Goal: Task Accomplishment & Management: Manage account settings

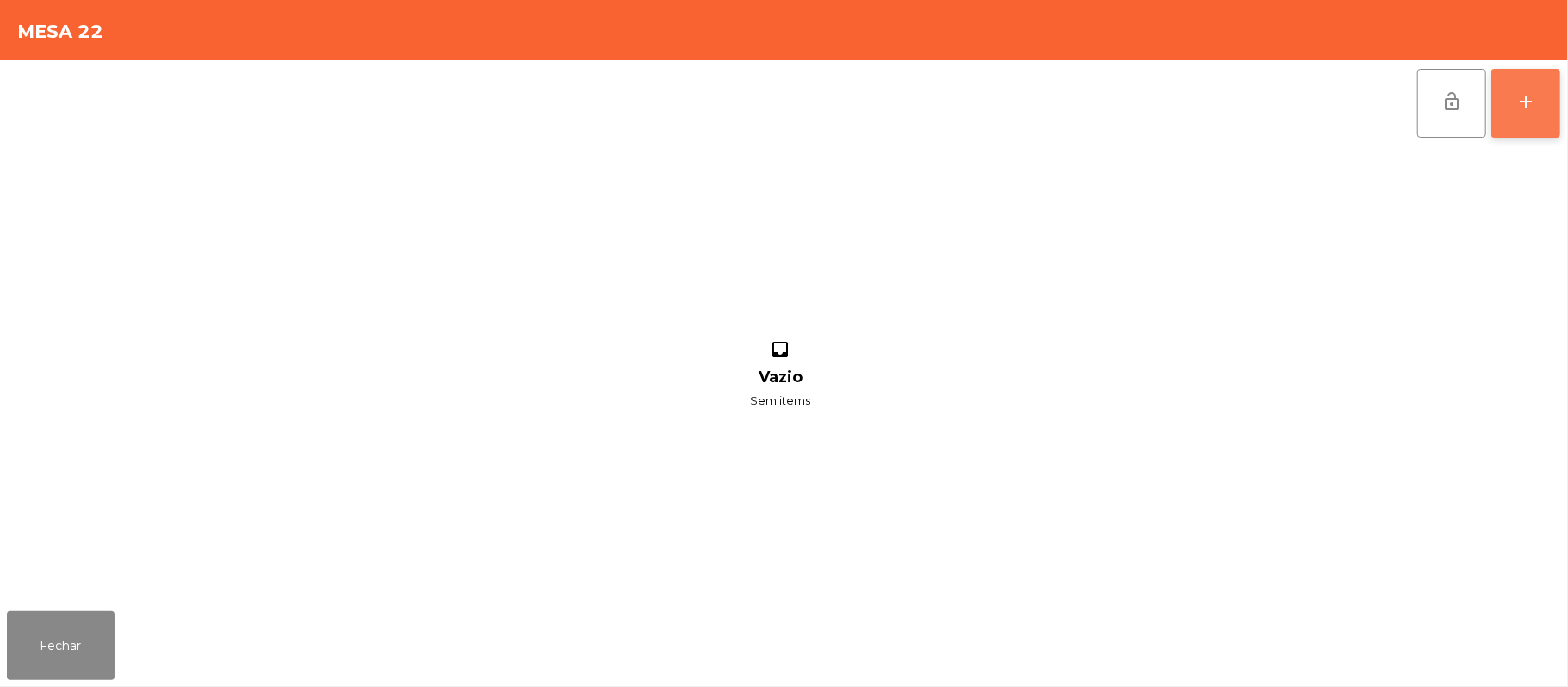
click at [1539, 107] on button "add" at bounding box center [1525, 103] width 69 height 69
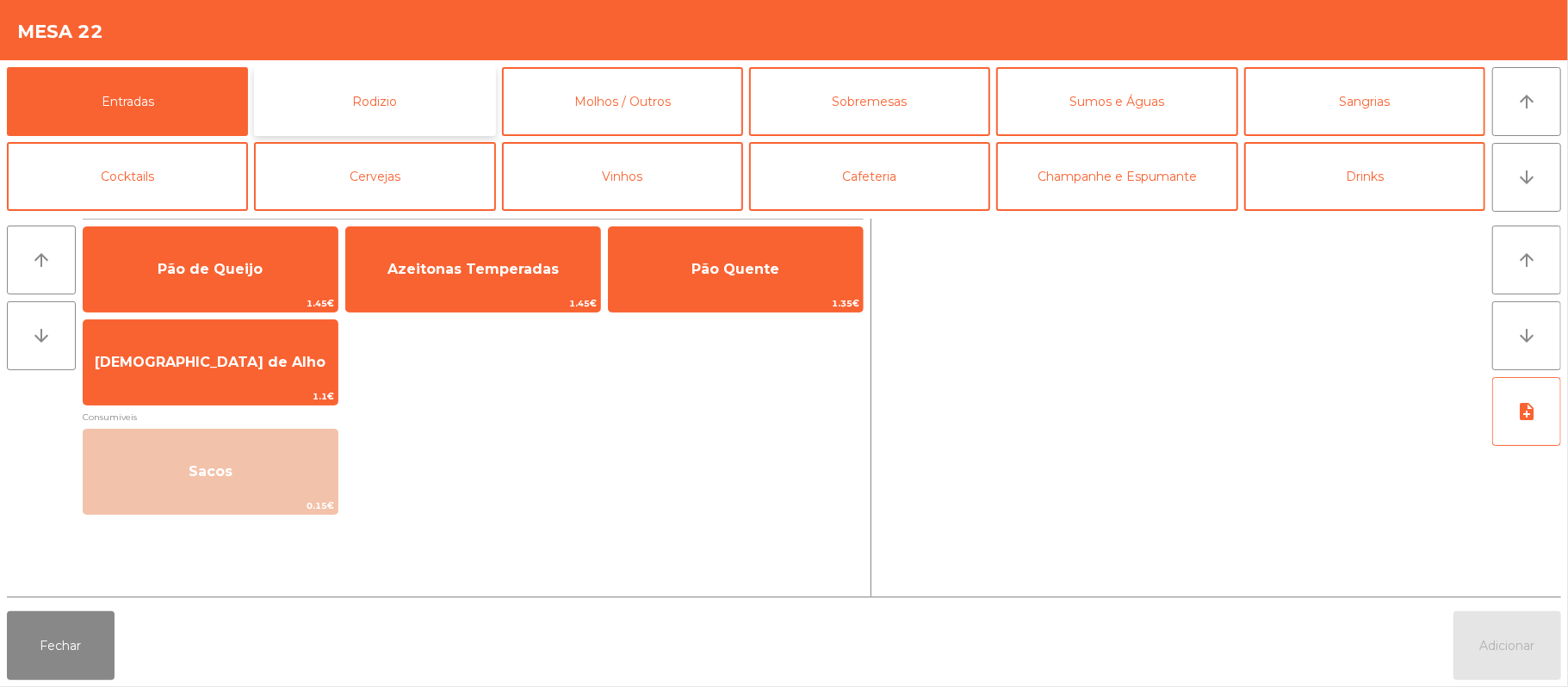
click at [437, 120] on button "Rodizio" at bounding box center [374, 101] width 241 height 69
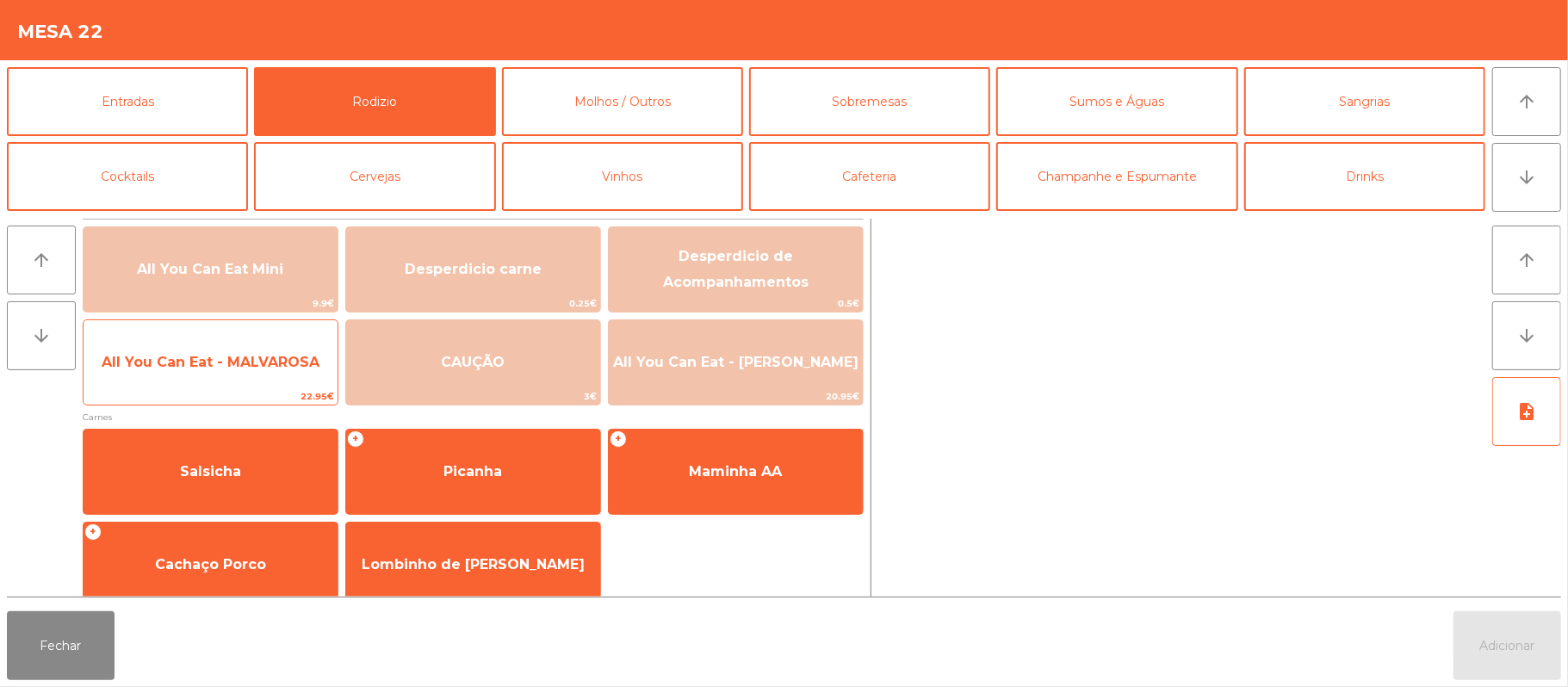
click at [271, 372] on span "All You Can Eat - MALVAROSA" at bounding box center [210, 362] width 254 height 47
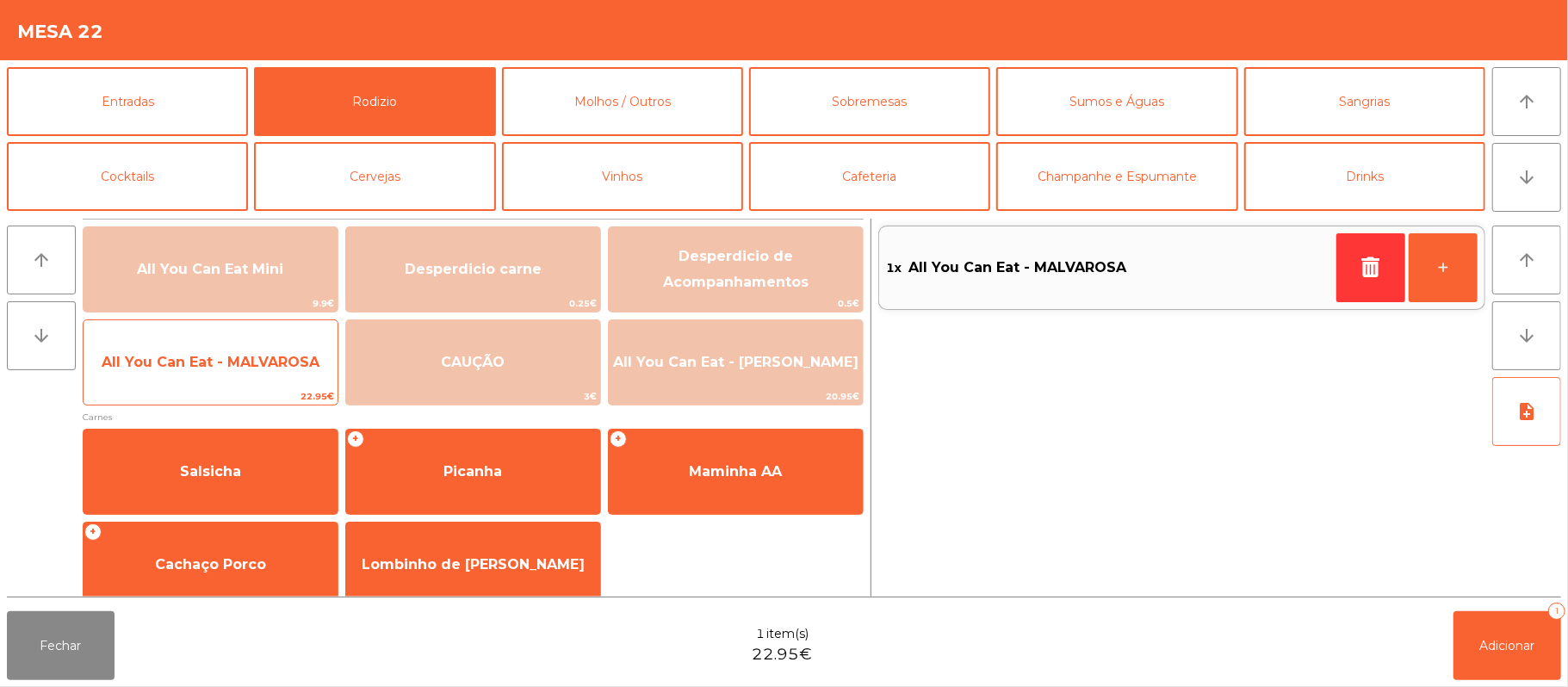
click at [283, 367] on span "All You Can Eat - MALVAROSA" at bounding box center [211, 362] width 218 height 17
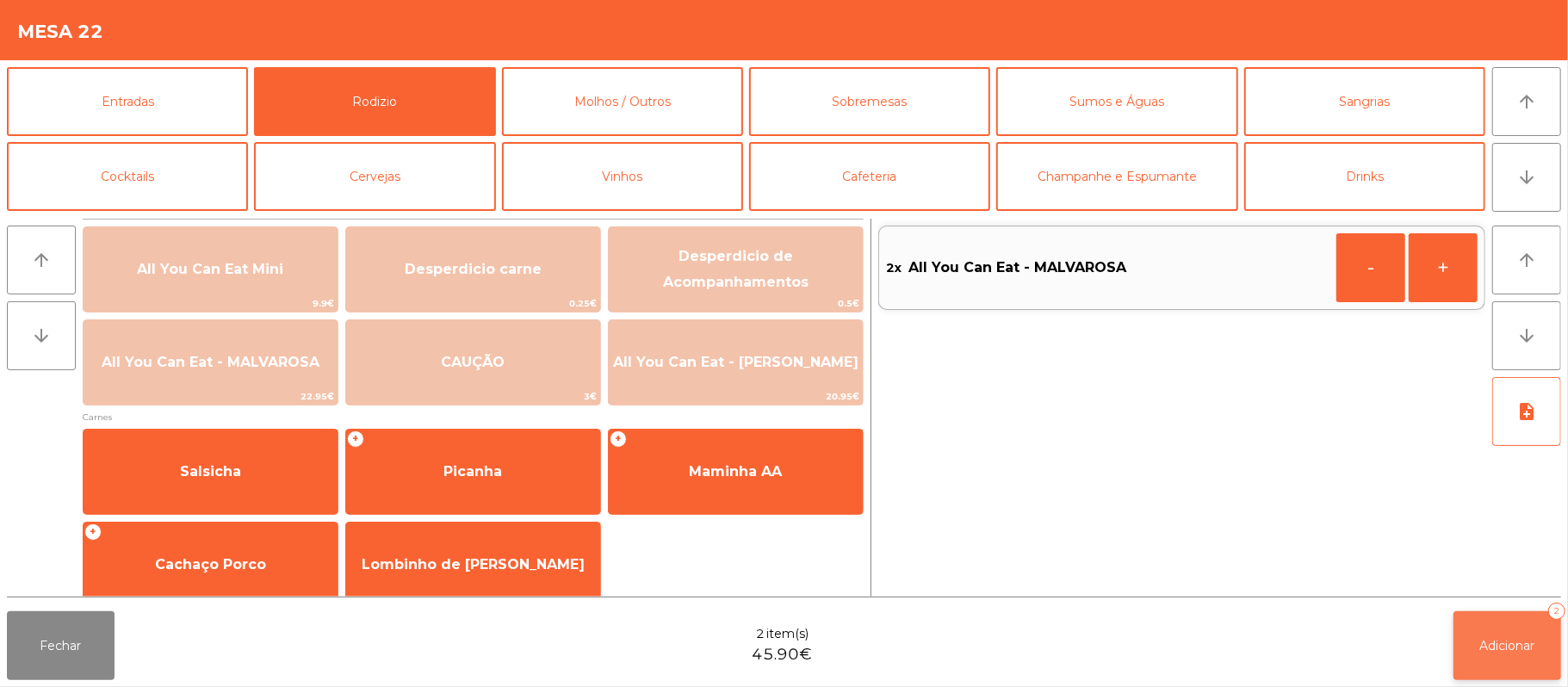
click at [1496, 632] on button "Adicionar 2" at bounding box center [1507, 646] width 108 height 69
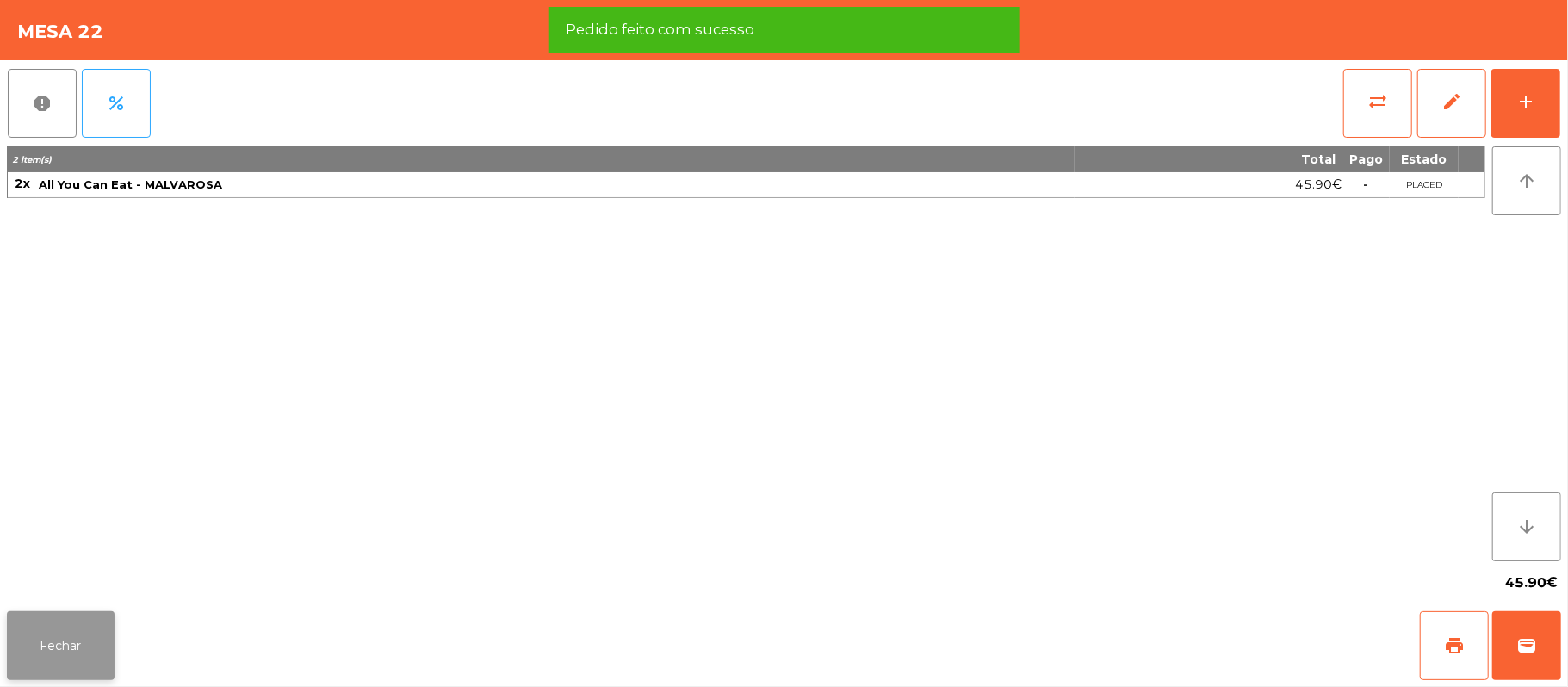
click at [83, 646] on button "Fechar" at bounding box center [61, 646] width 108 height 69
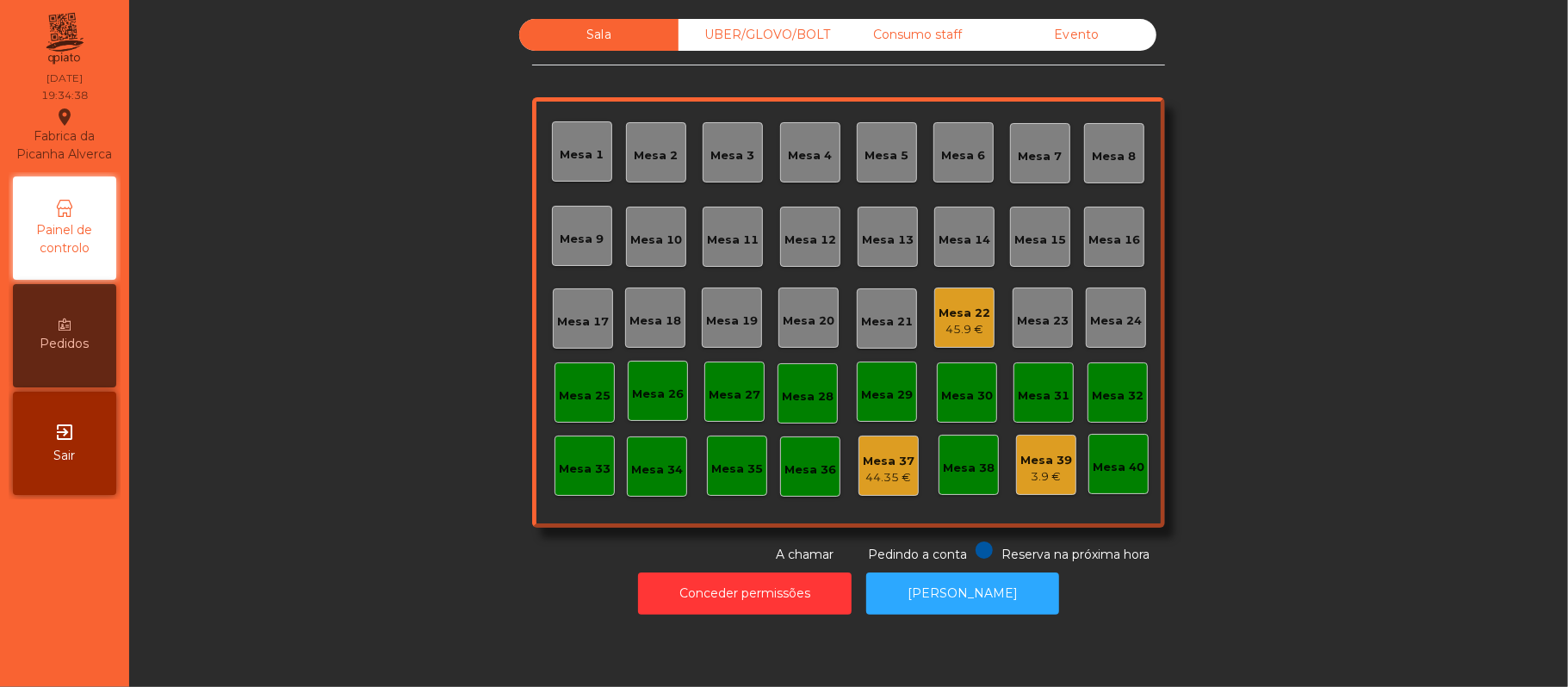
click at [785, 35] on div "UBER/GLOVO/BOLT" at bounding box center [757, 35] width 159 height 32
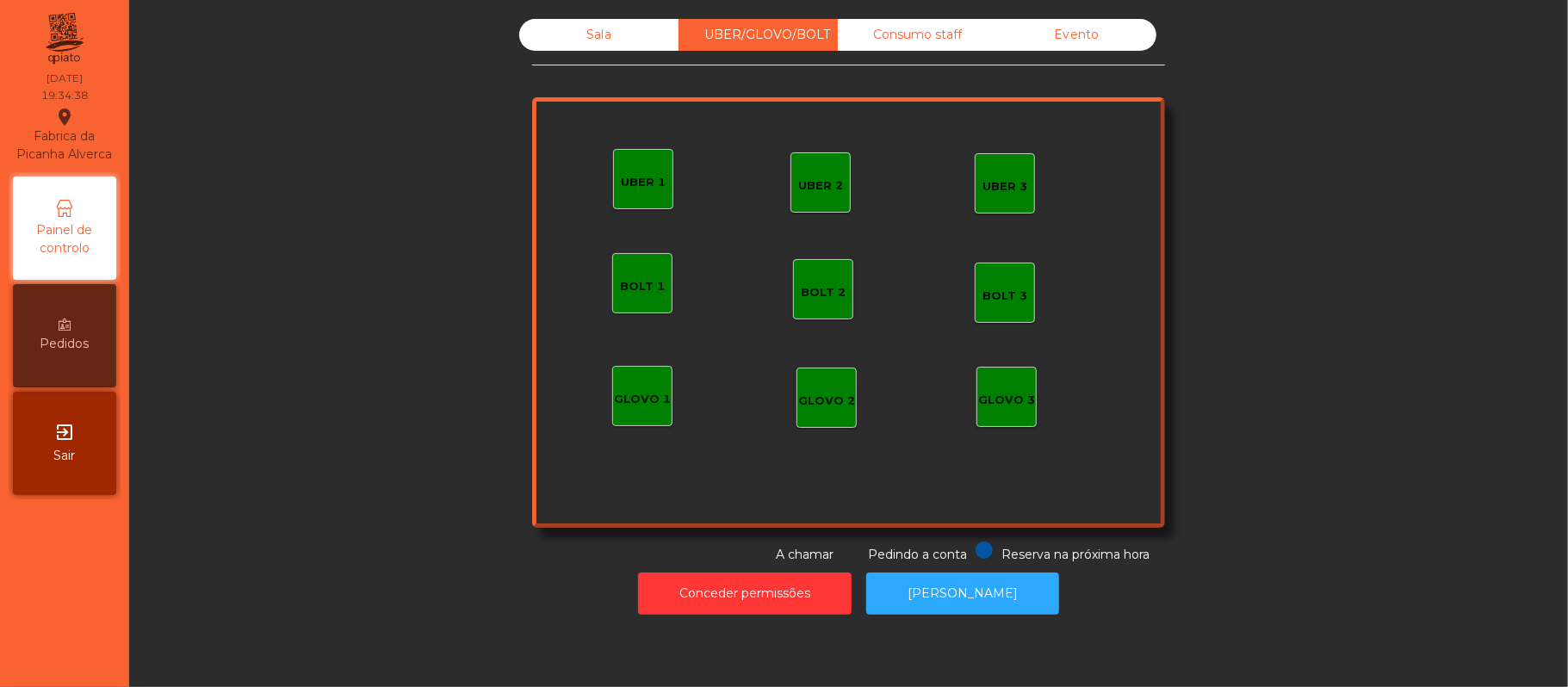
click at [639, 420] on div "GLOVO 1" at bounding box center [642, 396] width 61 height 61
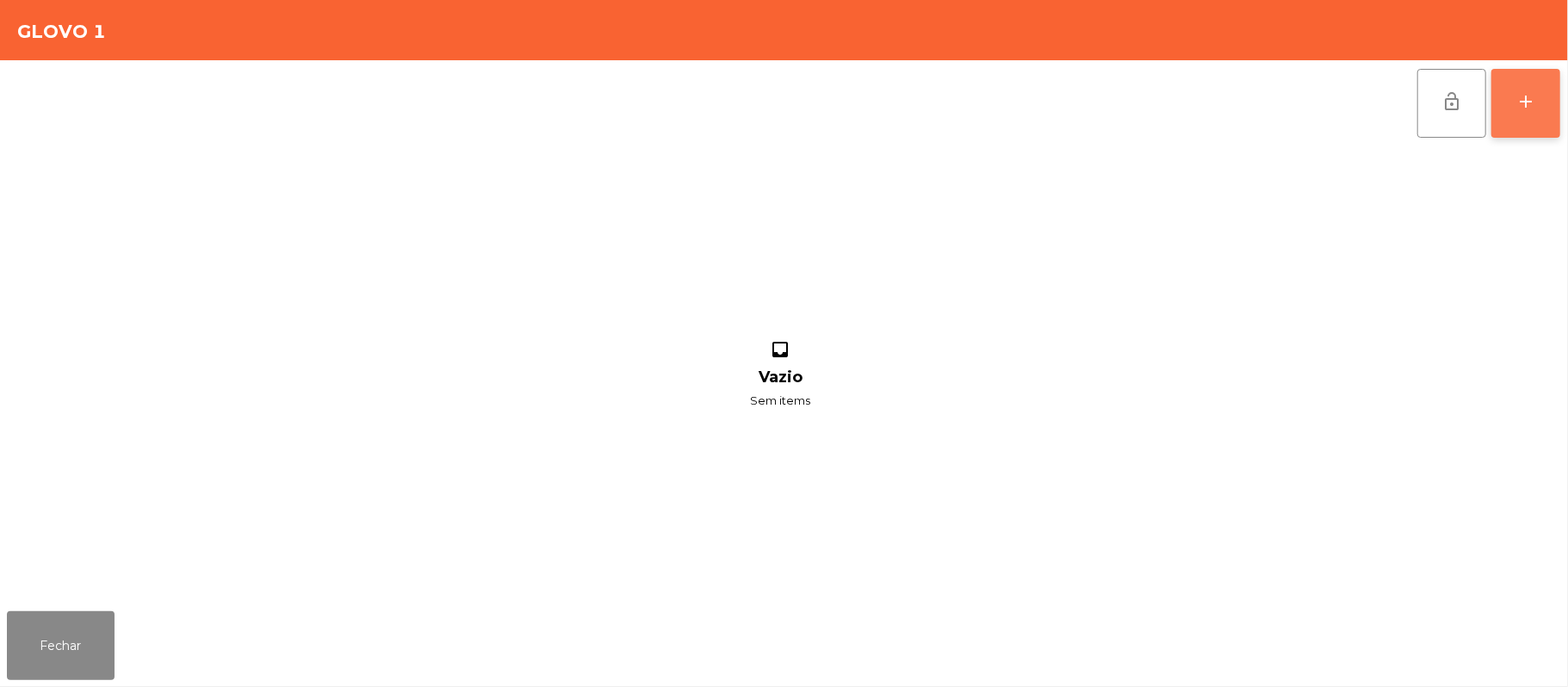
click at [1560, 114] on button "add" at bounding box center [1525, 103] width 69 height 69
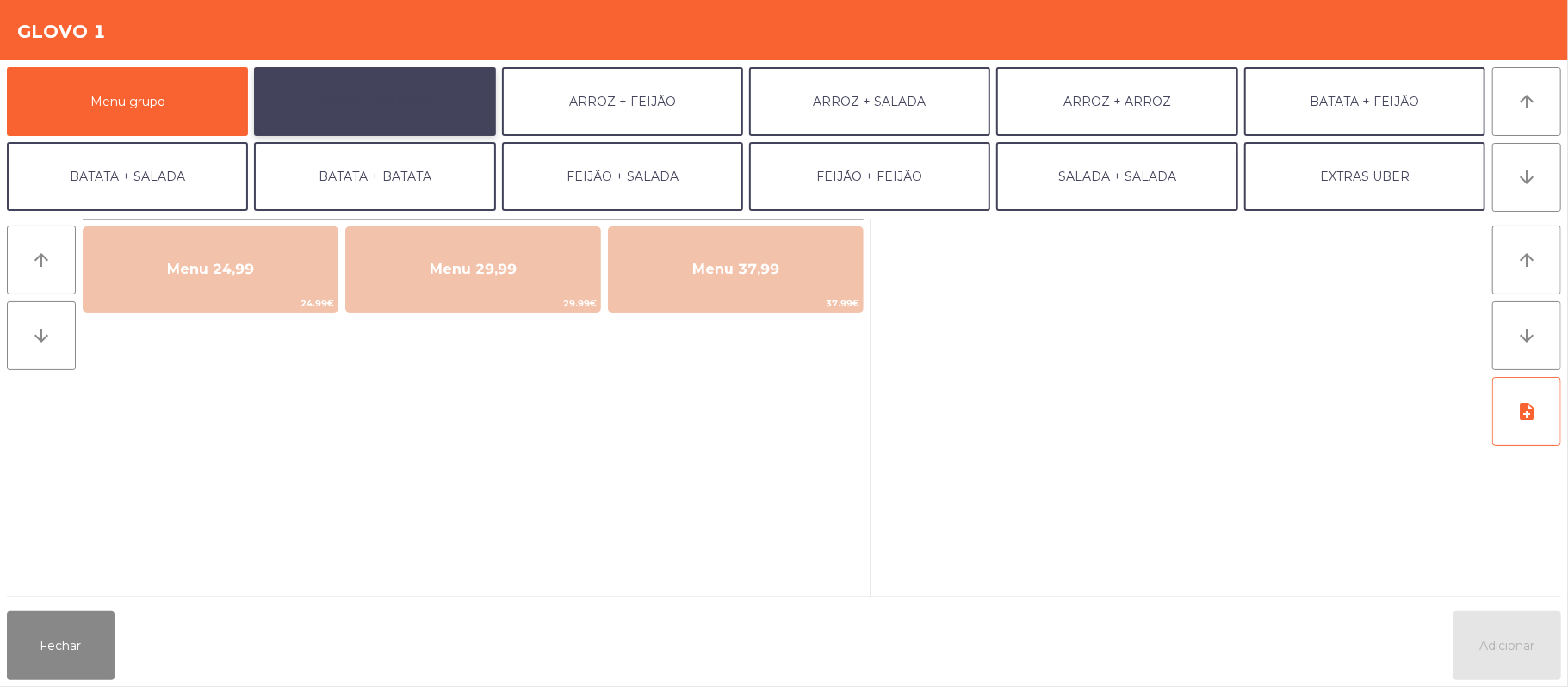
click at [390, 121] on button "ARROZ + BATATAS" at bounding box center [374, 101] width 241 height 69
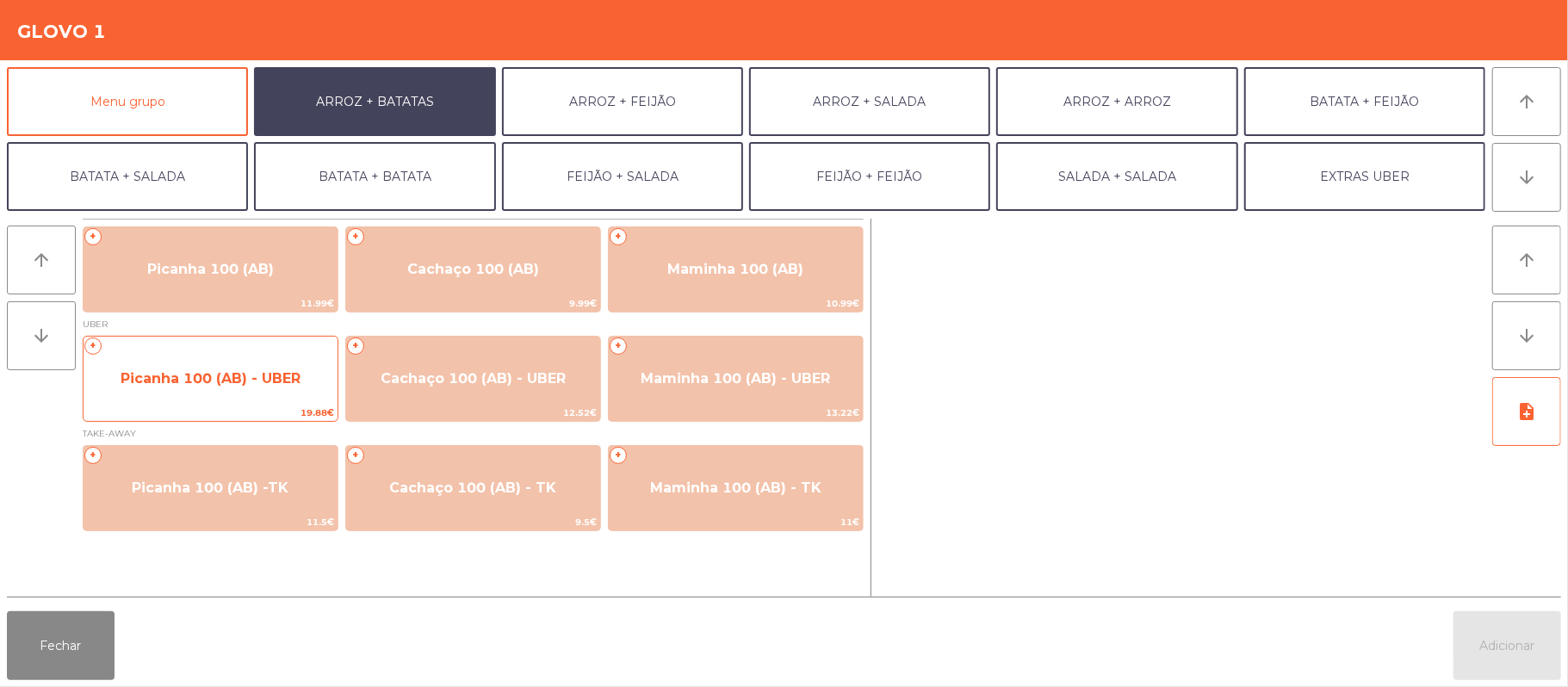
click at [211, 376] on span "Picanha 100 (AB) - UBER" at bounding box center [210, 378] width 180 height 17
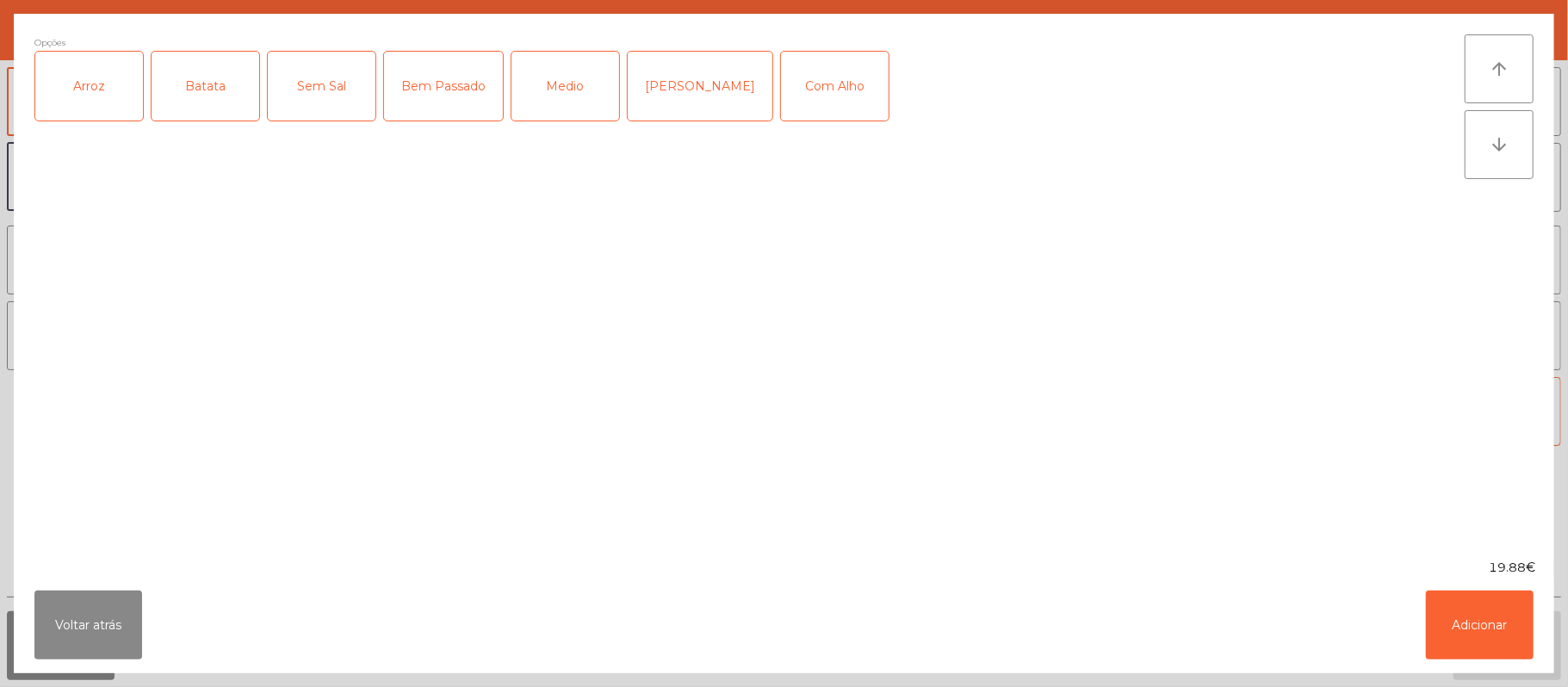
click at [104, 115] on div "Arroz" at bounding box center [89, 86] width 108 height 69
click at [211, 95] on div "Batata" at bounding box center [205, 86] width 108 height 69
click at [582, 91] on div "Medio" at bounding box center [565, 86] width 108 height 69
click at [781, 98] on div "Com Alho" at bounding box center [835, 86] width 108 height 69
click at [1483, 613] on button "Adicionar" at bounding box center [1479, 625] width 108 height 69
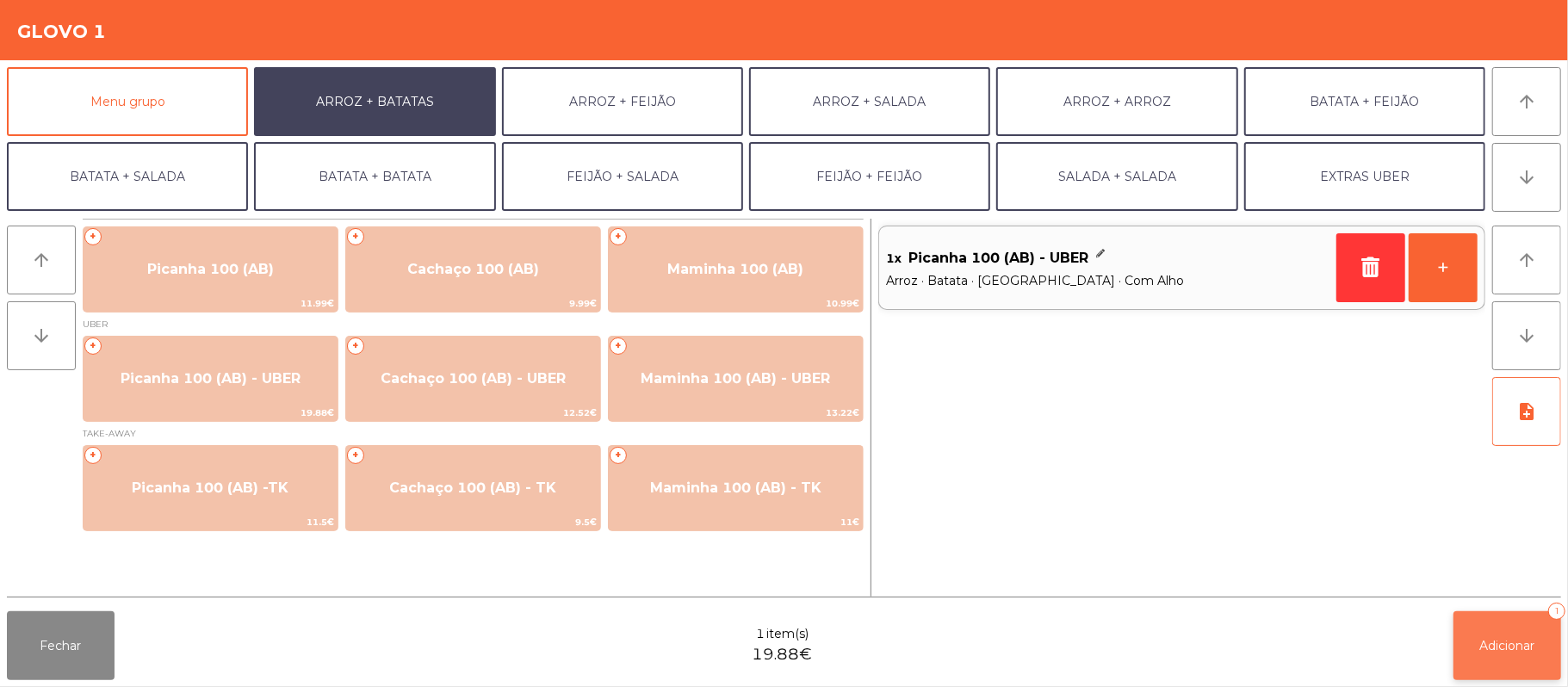
click at [1513, 638] on span "Adicionar" at bounding box center [1507, 646] width 55 height 16
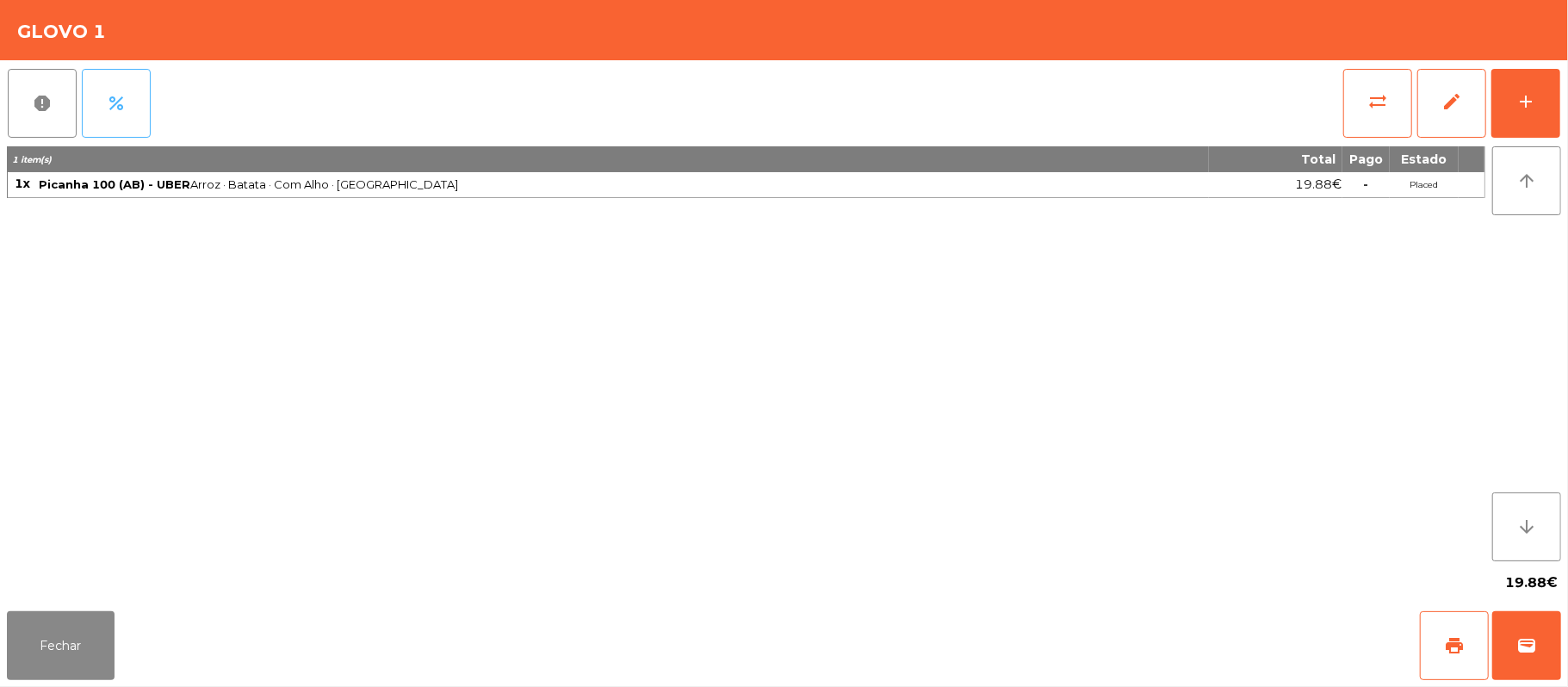
click at [107, 98] on span "percent" at bounding box center [117, 104] width 21 height 21
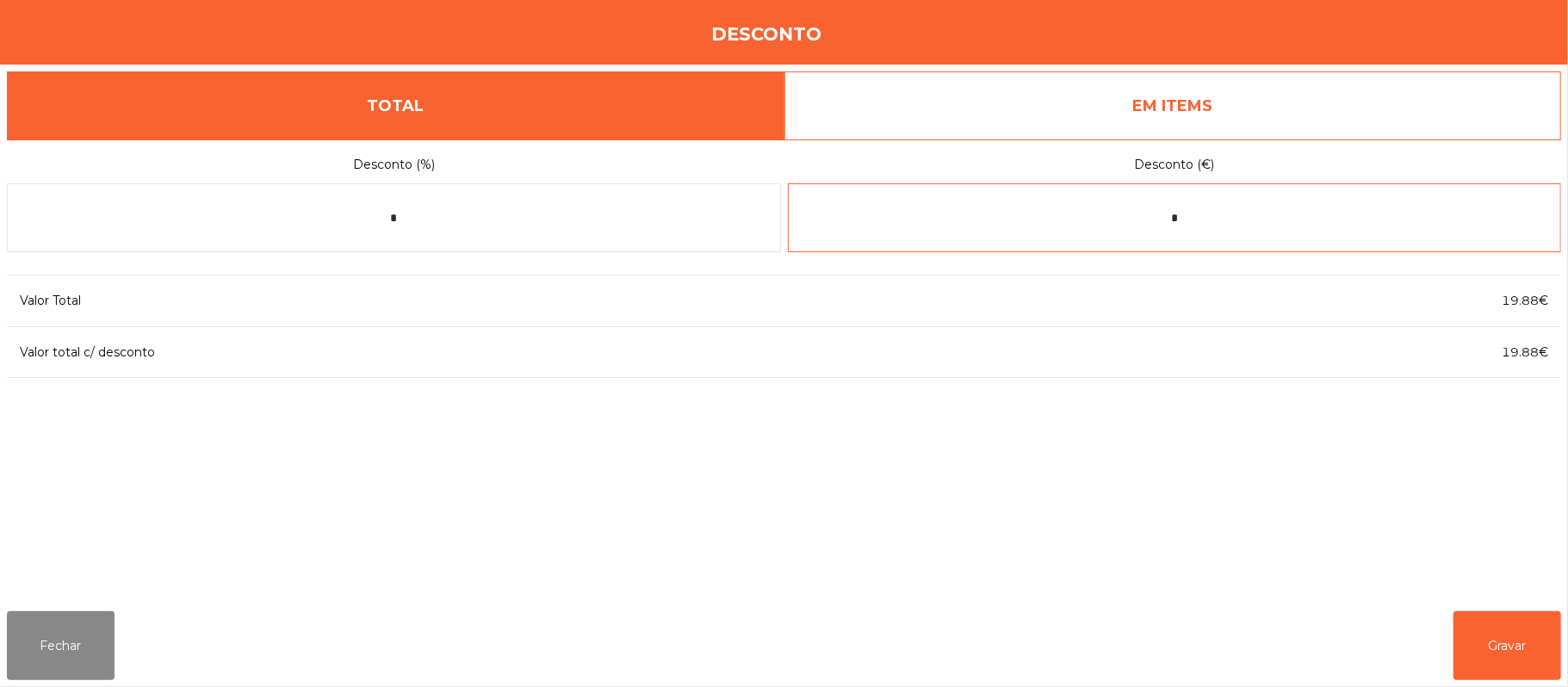
click at [1237, 211] on input "*" at bounding box center [1174, 218] width 774 height 69
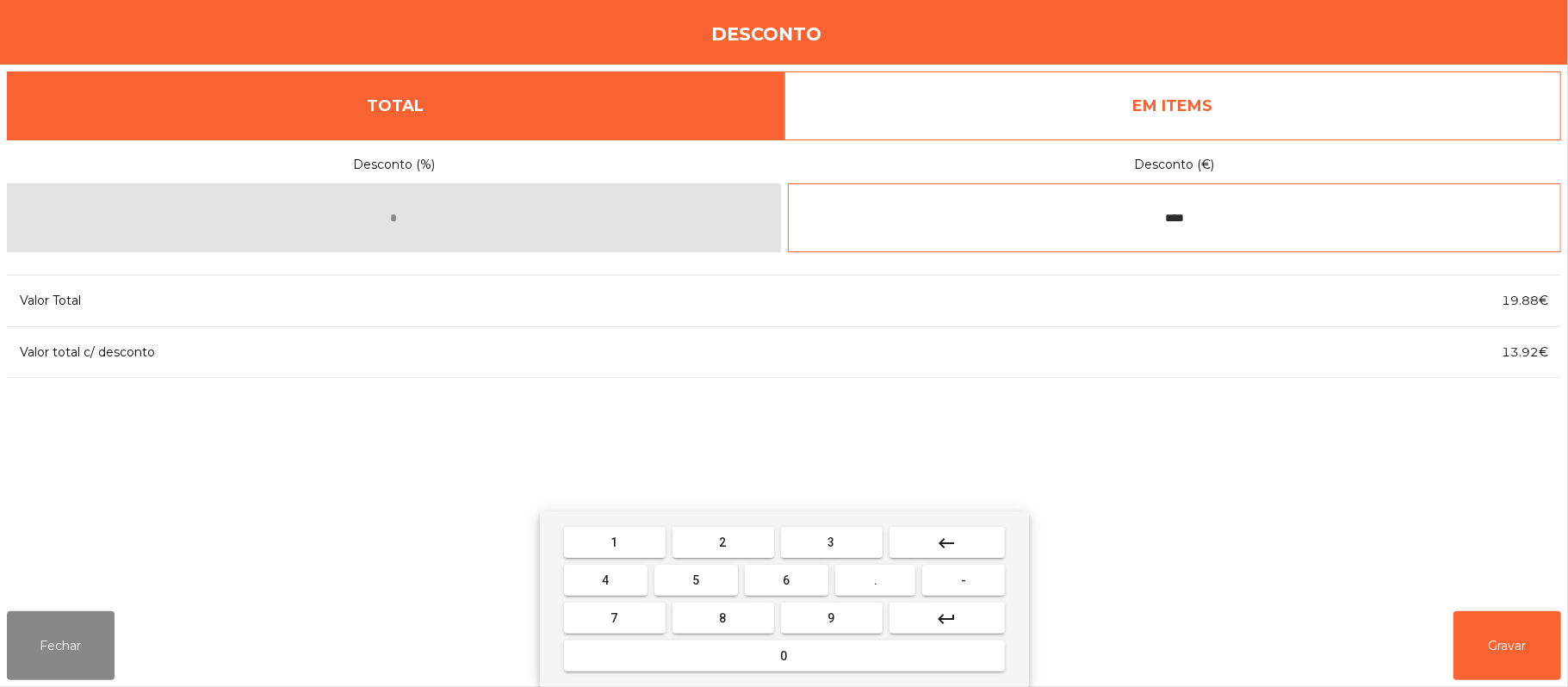
type input "****"
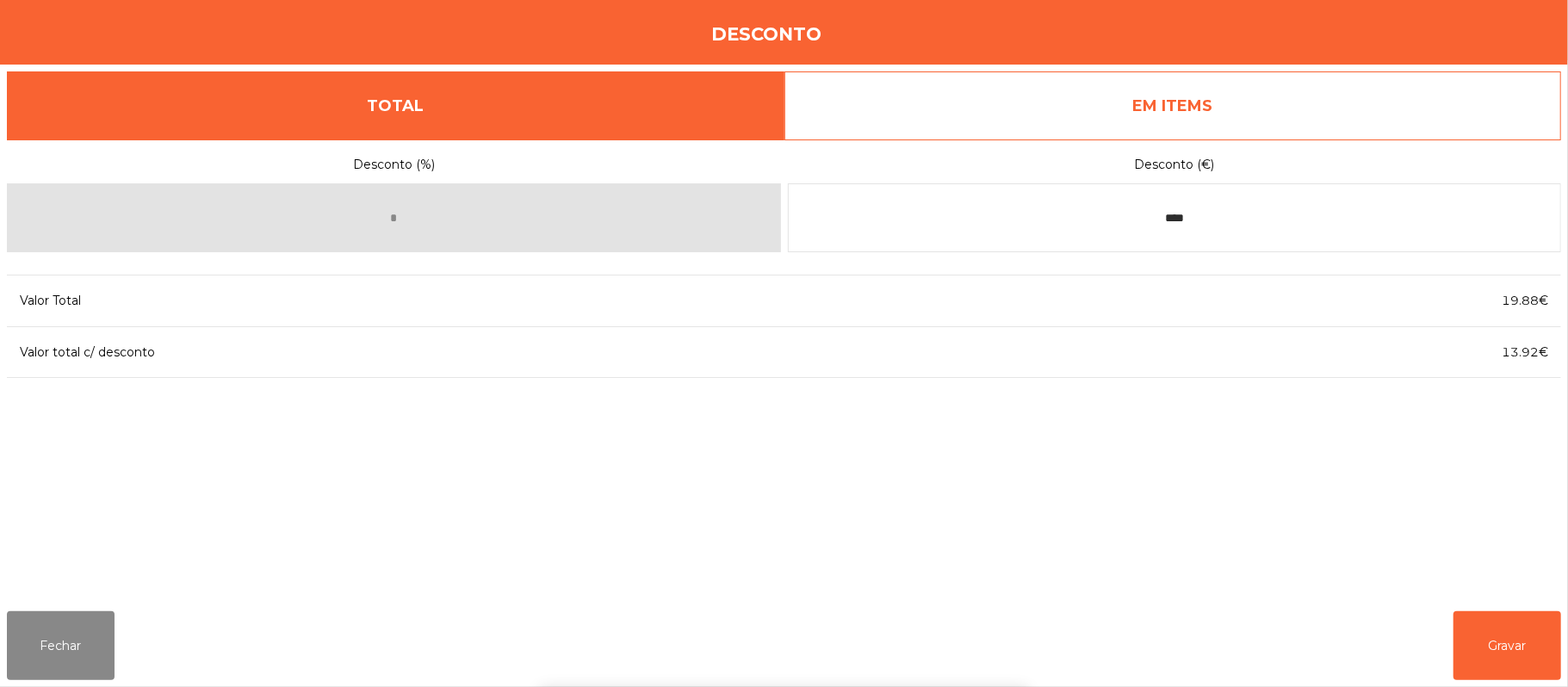
click at [1485, 654] on div "1 2 3 keyboard_backspace 4 5 6 . - 7 8 9 keyboard_return 0" at bounding box center [784, 599] width 1568 height 176
click at [1522, 637] on button "Gravar" at bounding box center [1507, 646] width 108 height 69
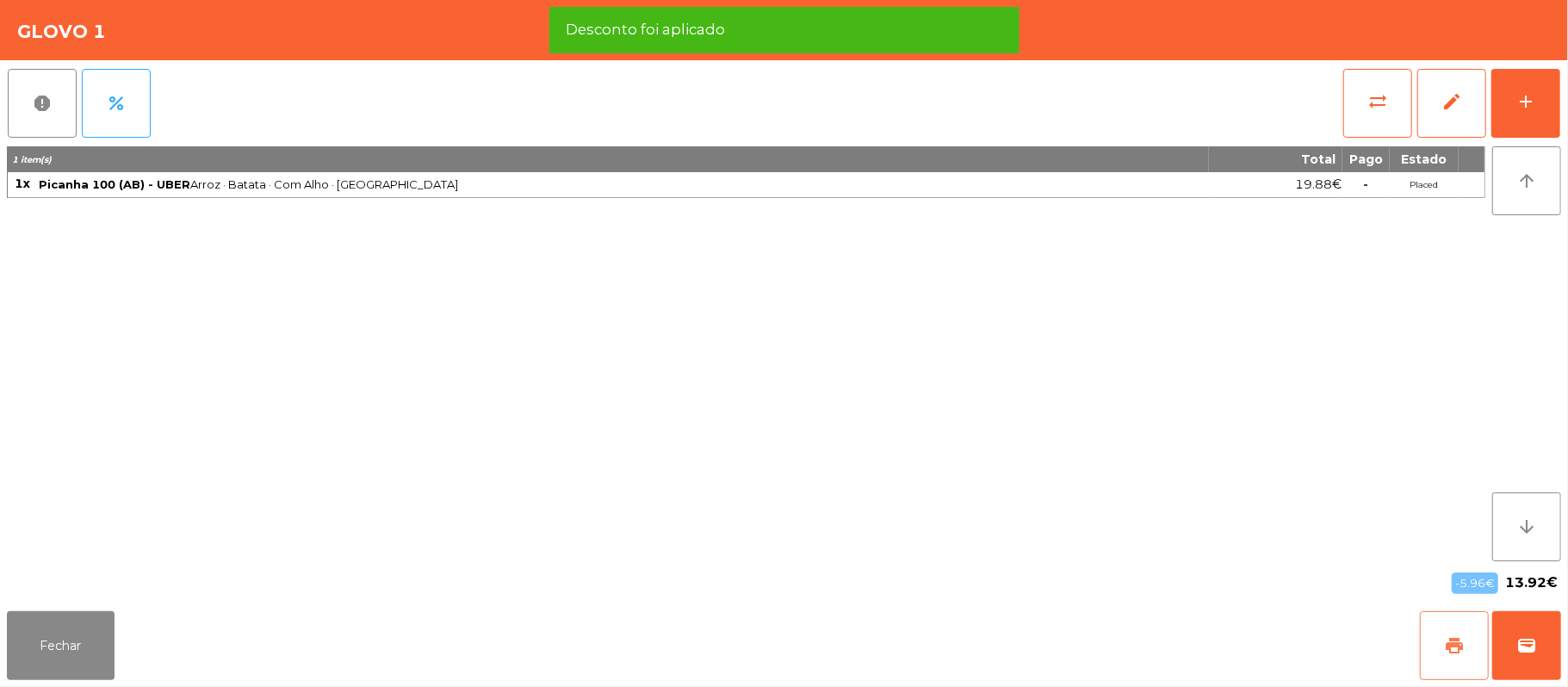
click at [1470, 617] on button "print" at bounding box center [1454, 646] width 69 height 69
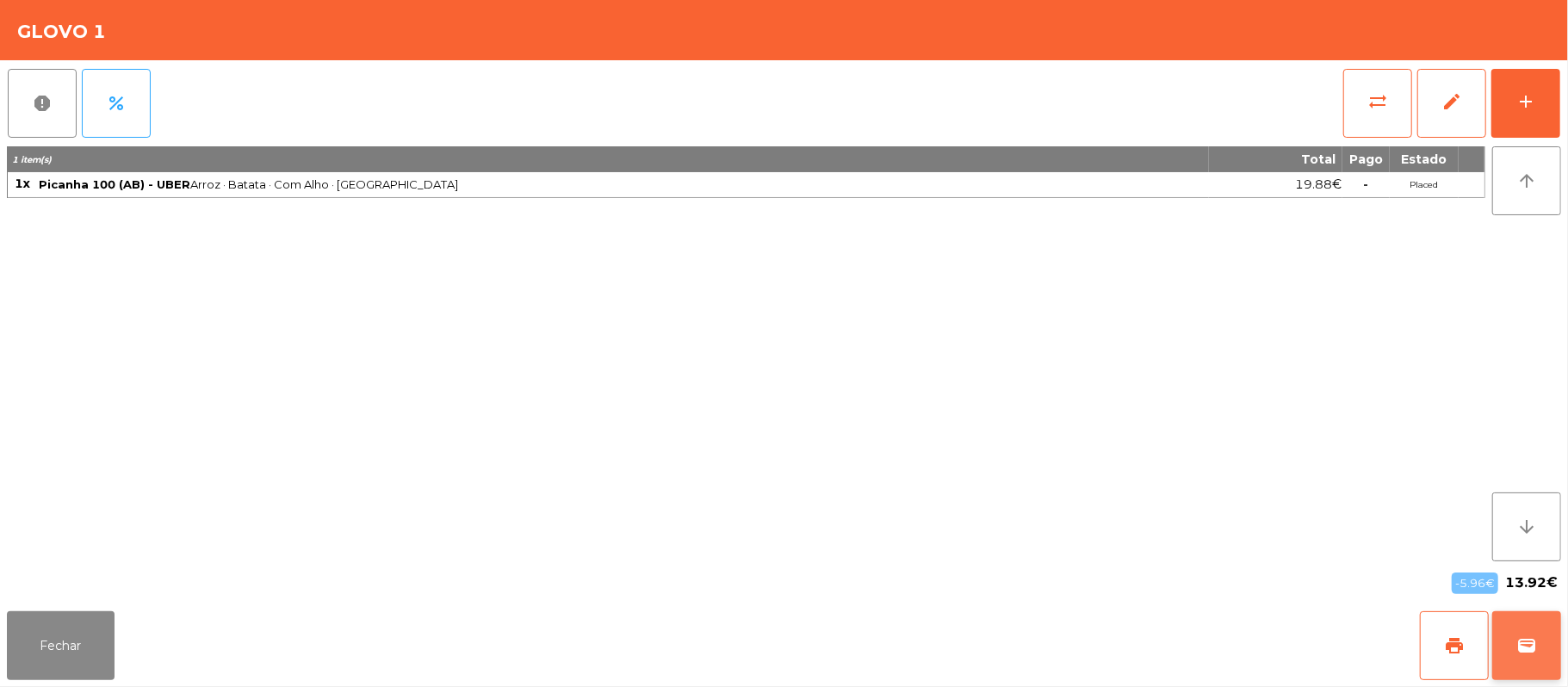
click at [1524, 642] on span "wallet" at bounding box center [1527, 646] width 21 height 21
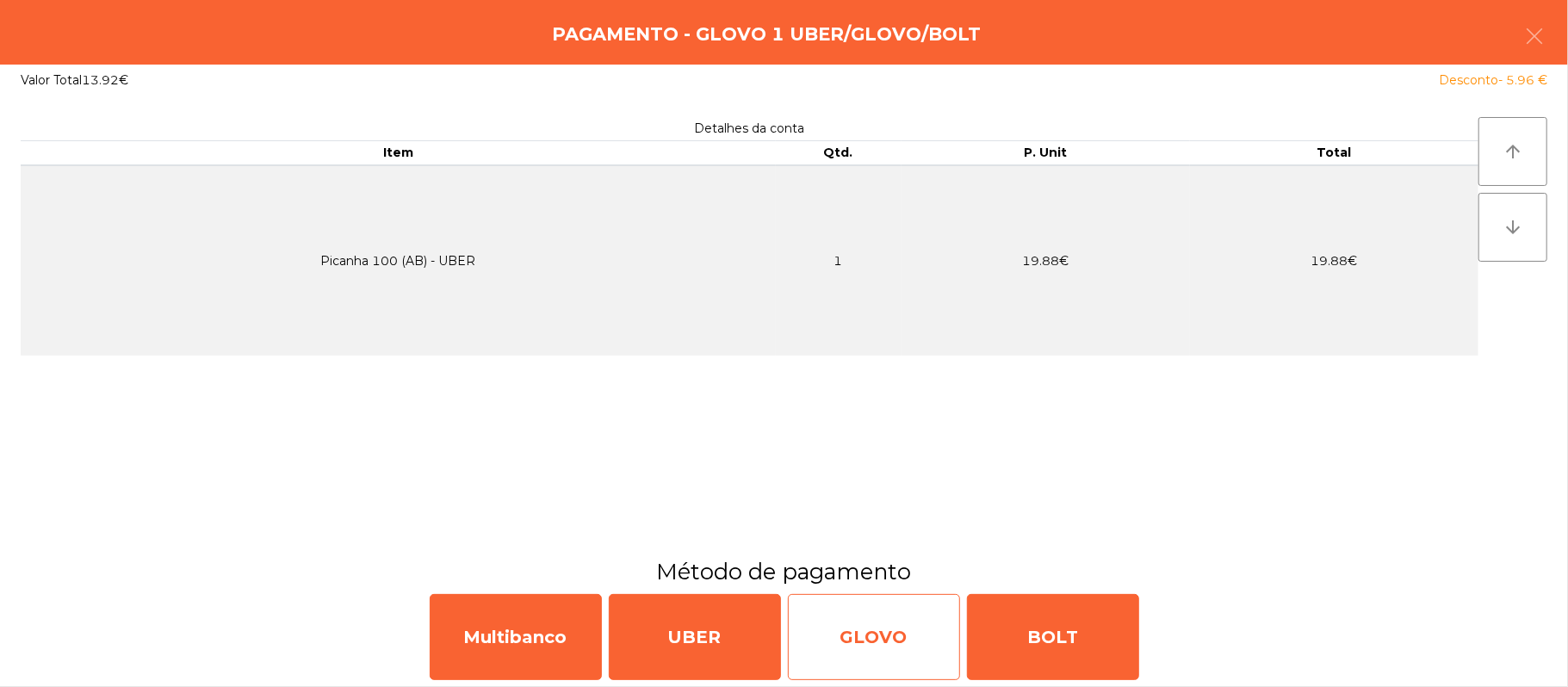
click at [824, 637] on div "GLOVO" at bounding box center [874, 637] width 172 height 86
select select "**"
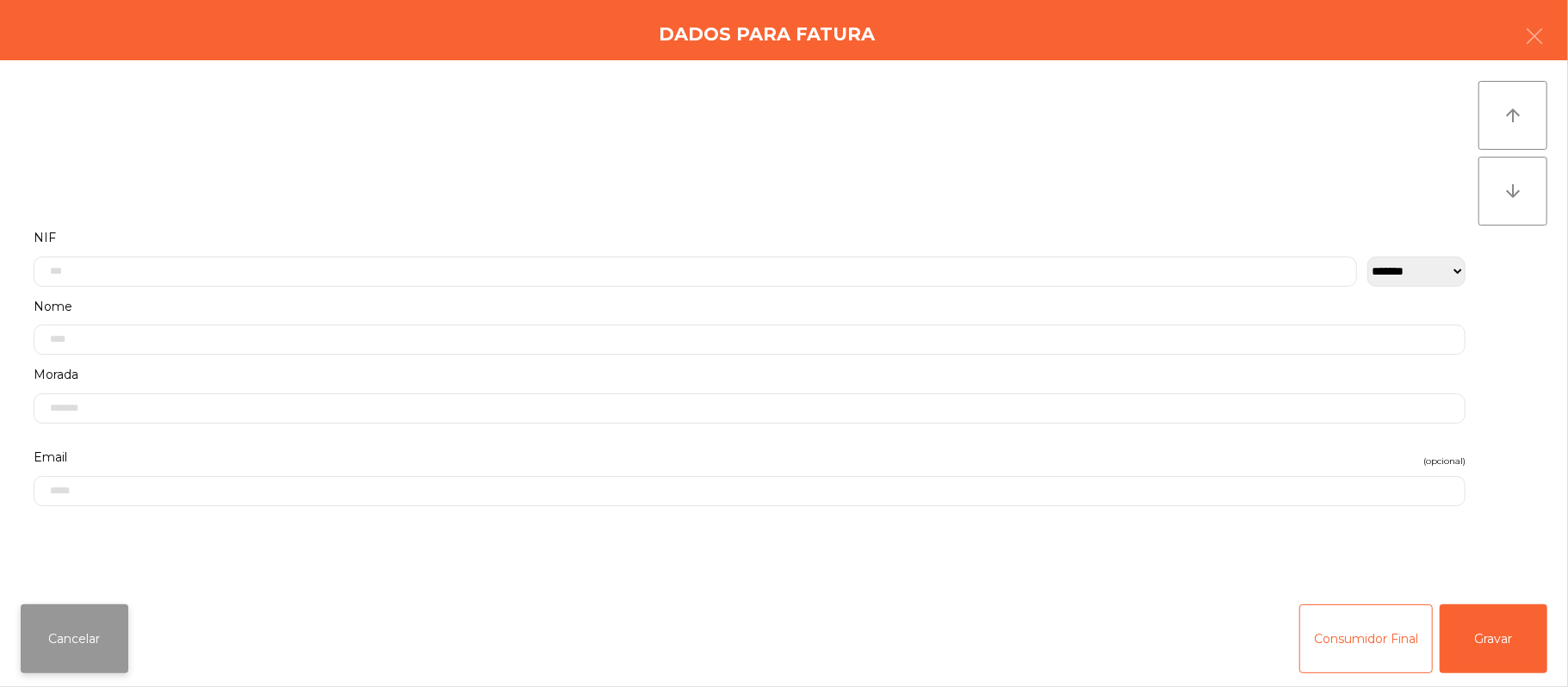
click at [80, 621] on button "Cancelar" at bounding box center [75, 639] width 108 height 69
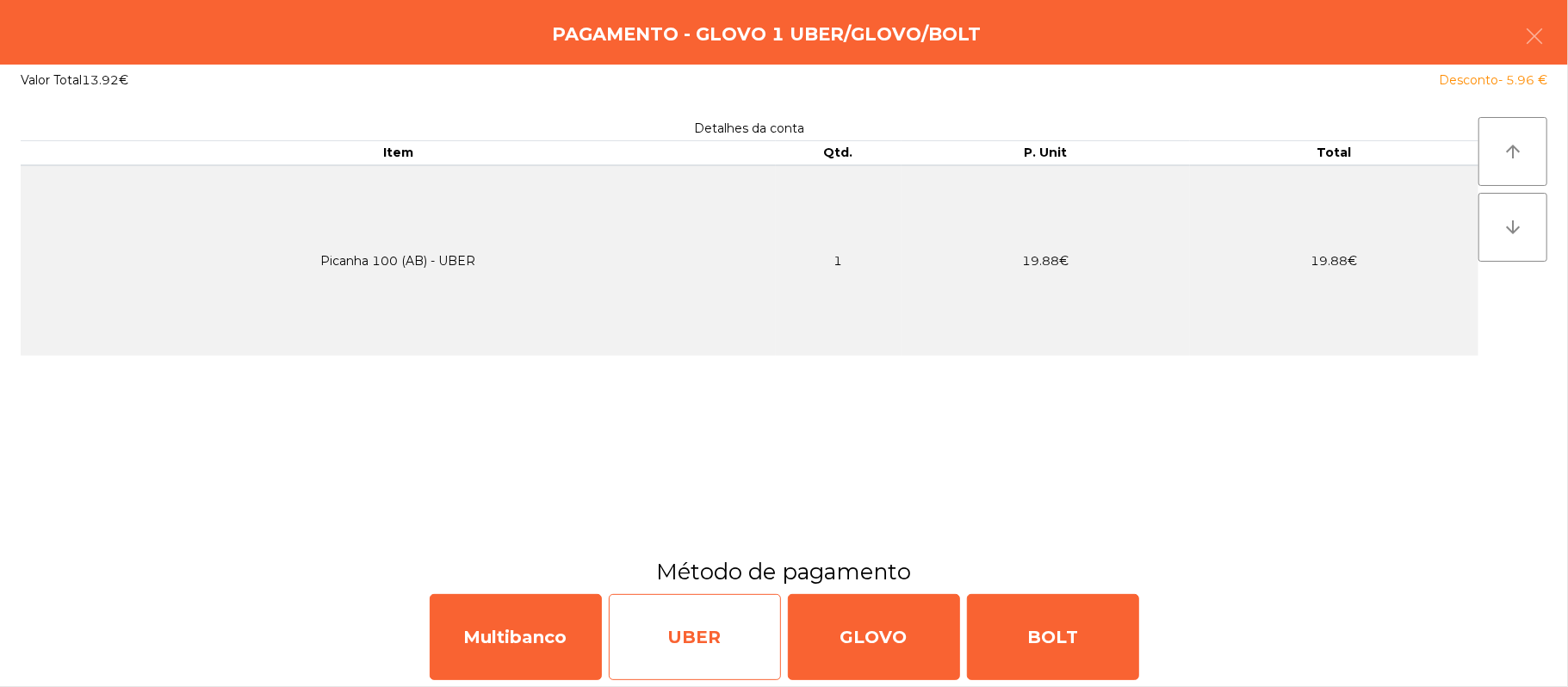
click at [668, 632] on div "UBER" at bounding box center [695, 637] width 172 height 86
select select "**"
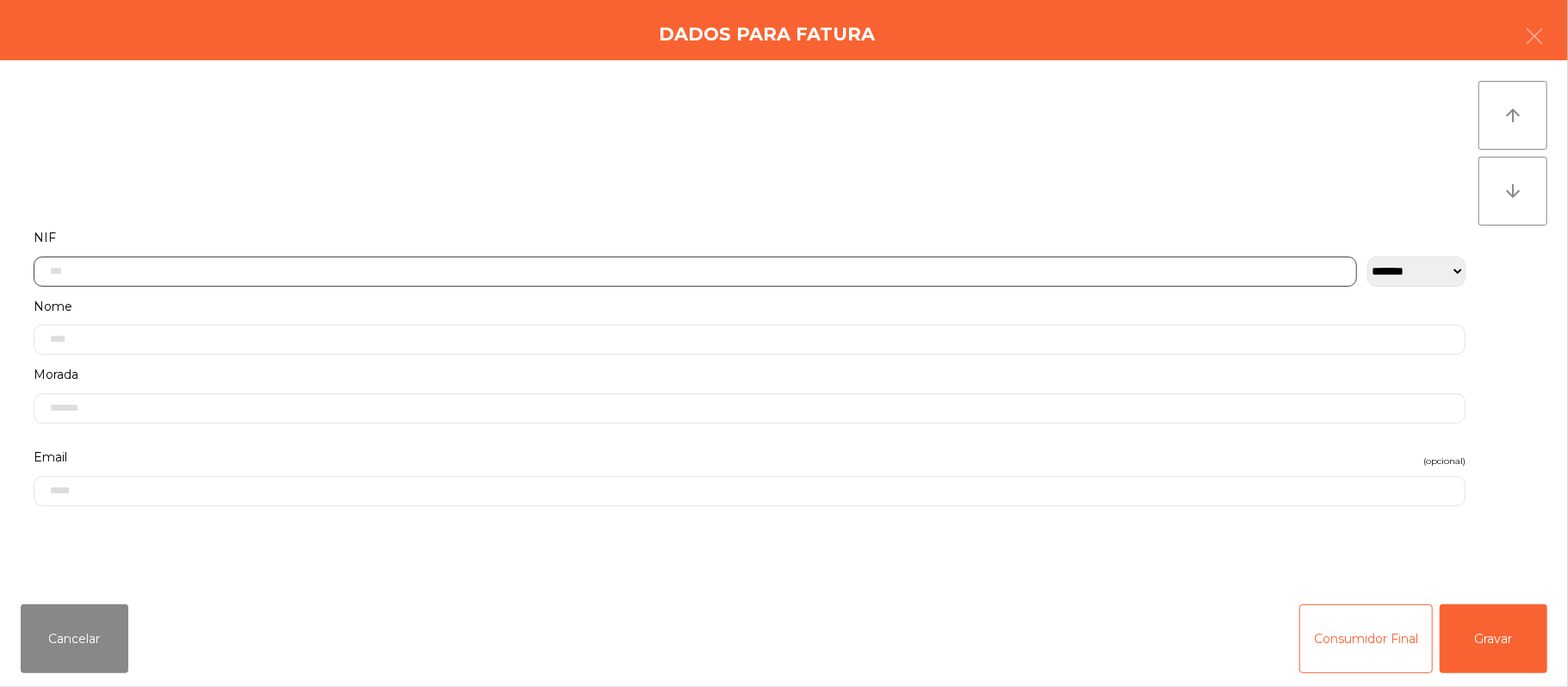
click at [585, 271] on input "text" at bounding box center [695, 271] width 1323 height 30
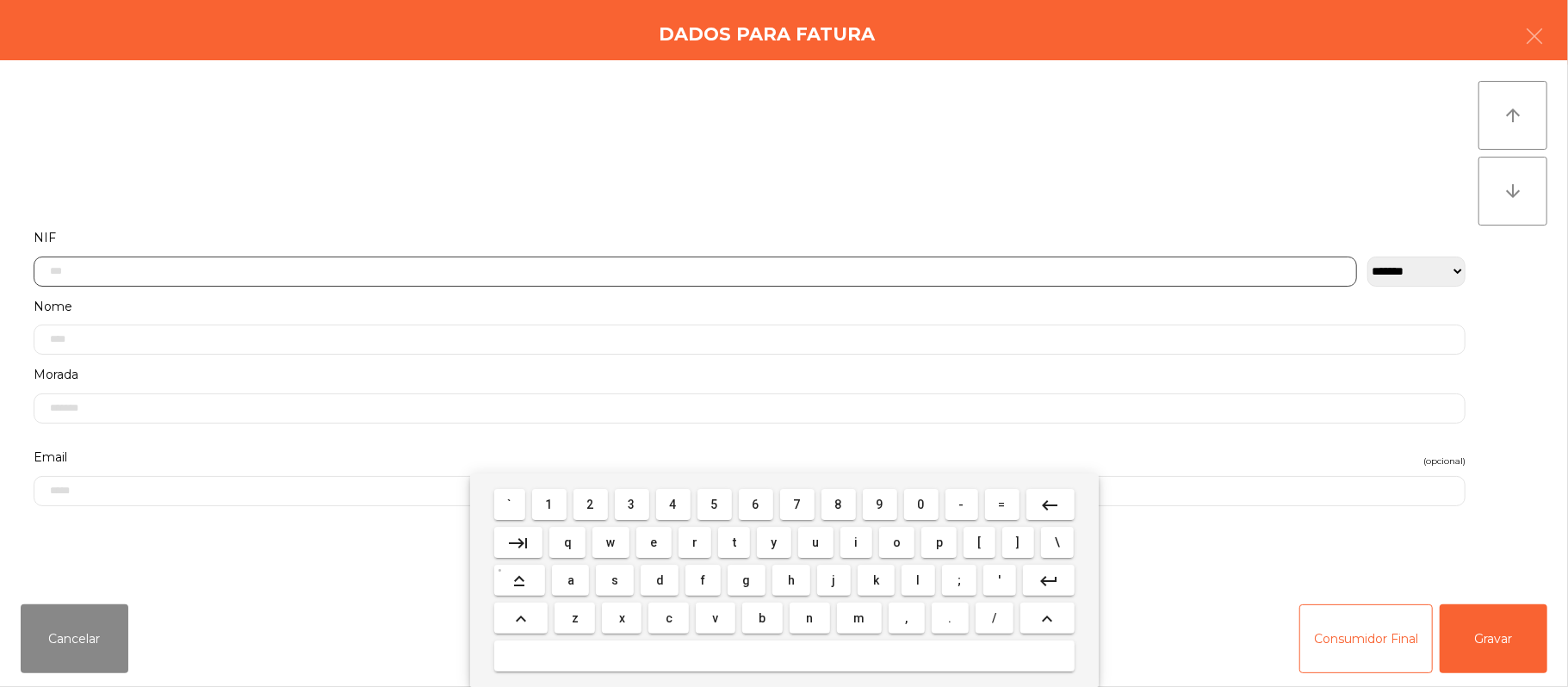
scroll to position [145, 0]
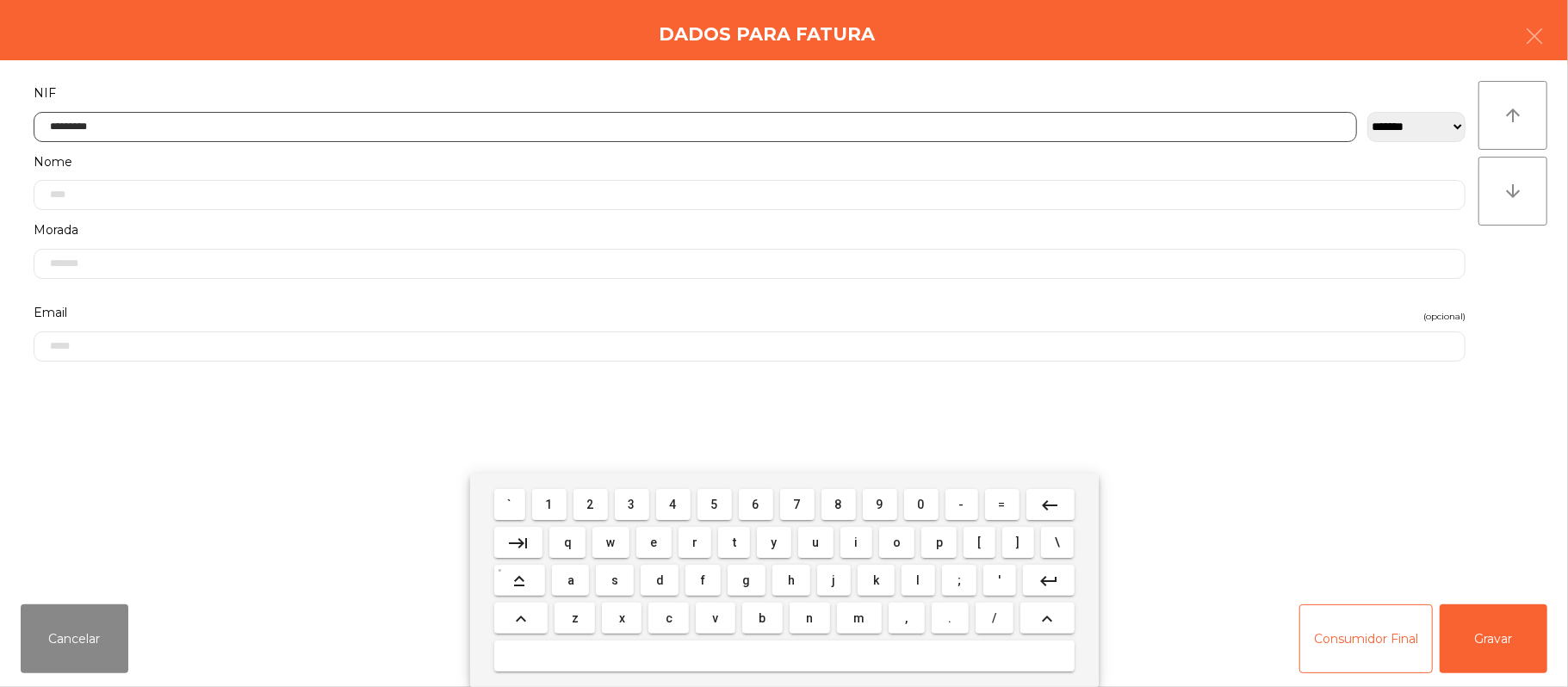
type input "*********"
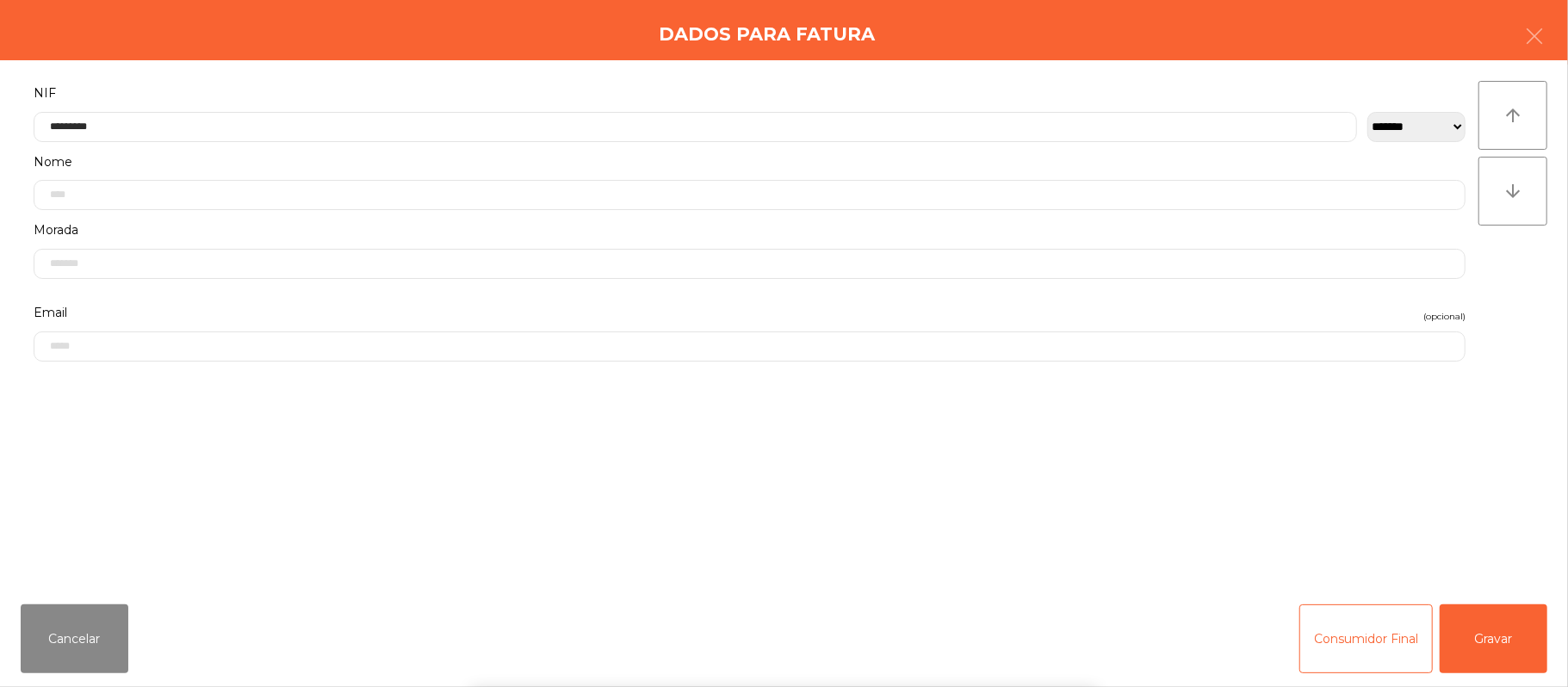
click at [1503, 626] on div "` 1 2 3 4 5 6 7 8 9 0 - = keyboard_backspace keyboard_tab q w e r t y u i o p […" at bounding box center [784, 580] width 1568 height 213
click at [1499, 631] on button "Gravar" at bounding box center [1493, 639] width 108 height 69
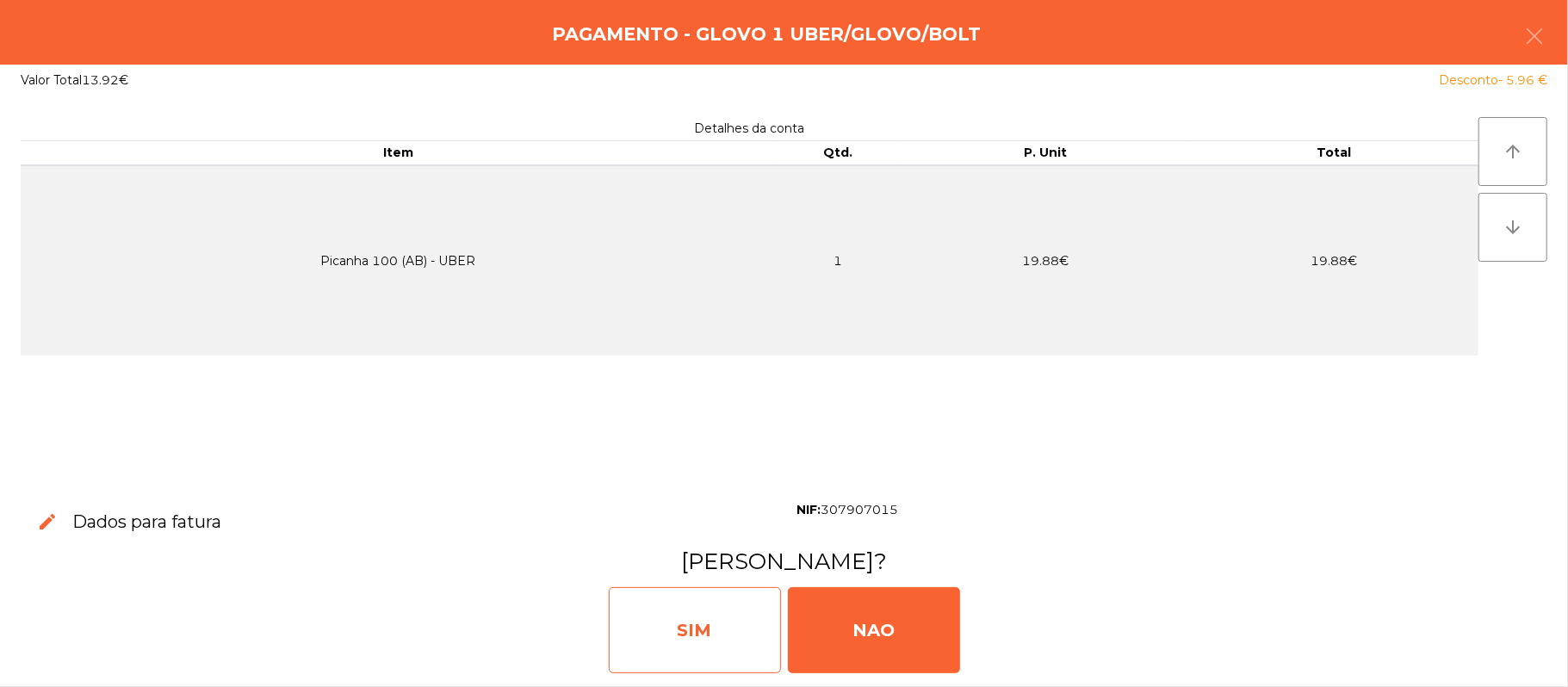
click at [671, 618] on div "SIM" at bounding box center [695, 630] width 172 height 86
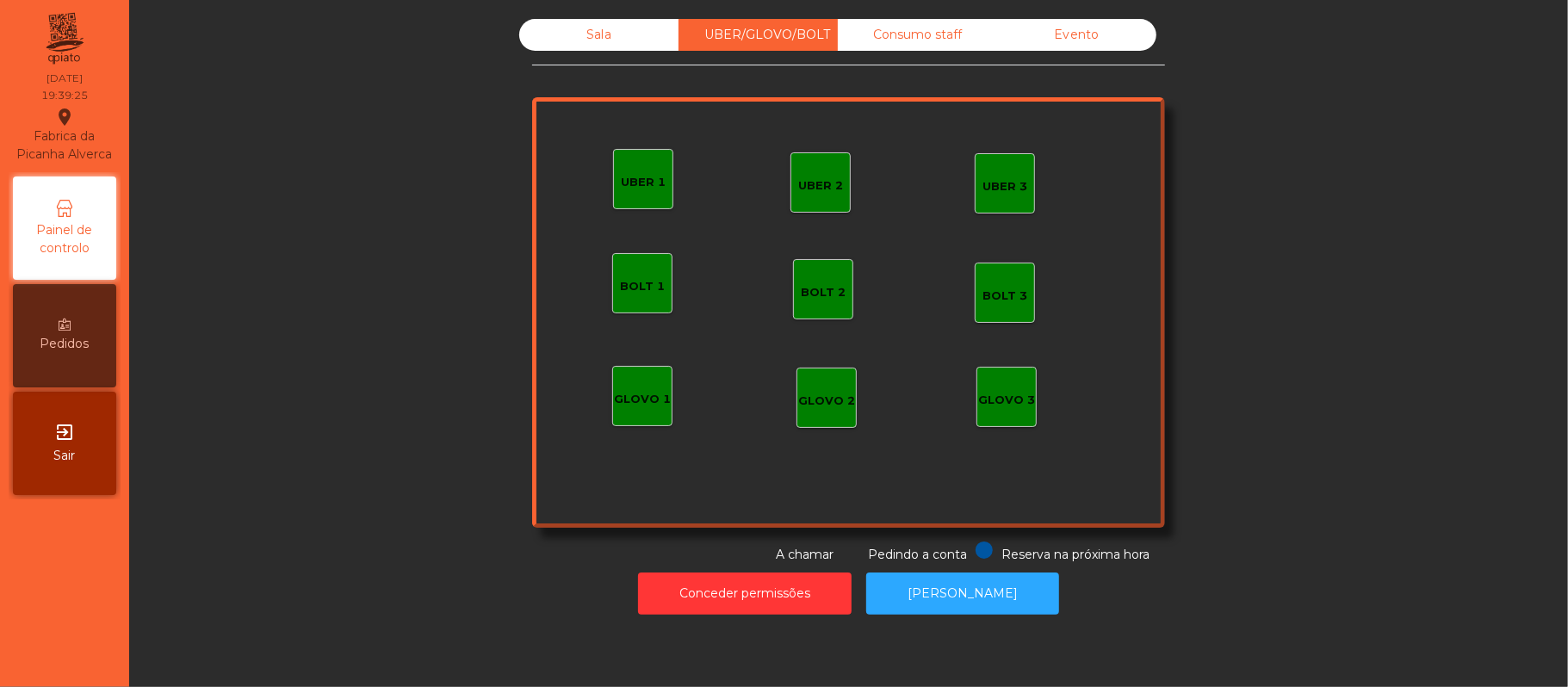
click at [645, 394] on div "GLOVO 1" at bounding box center [642, 400] width 57 height 18
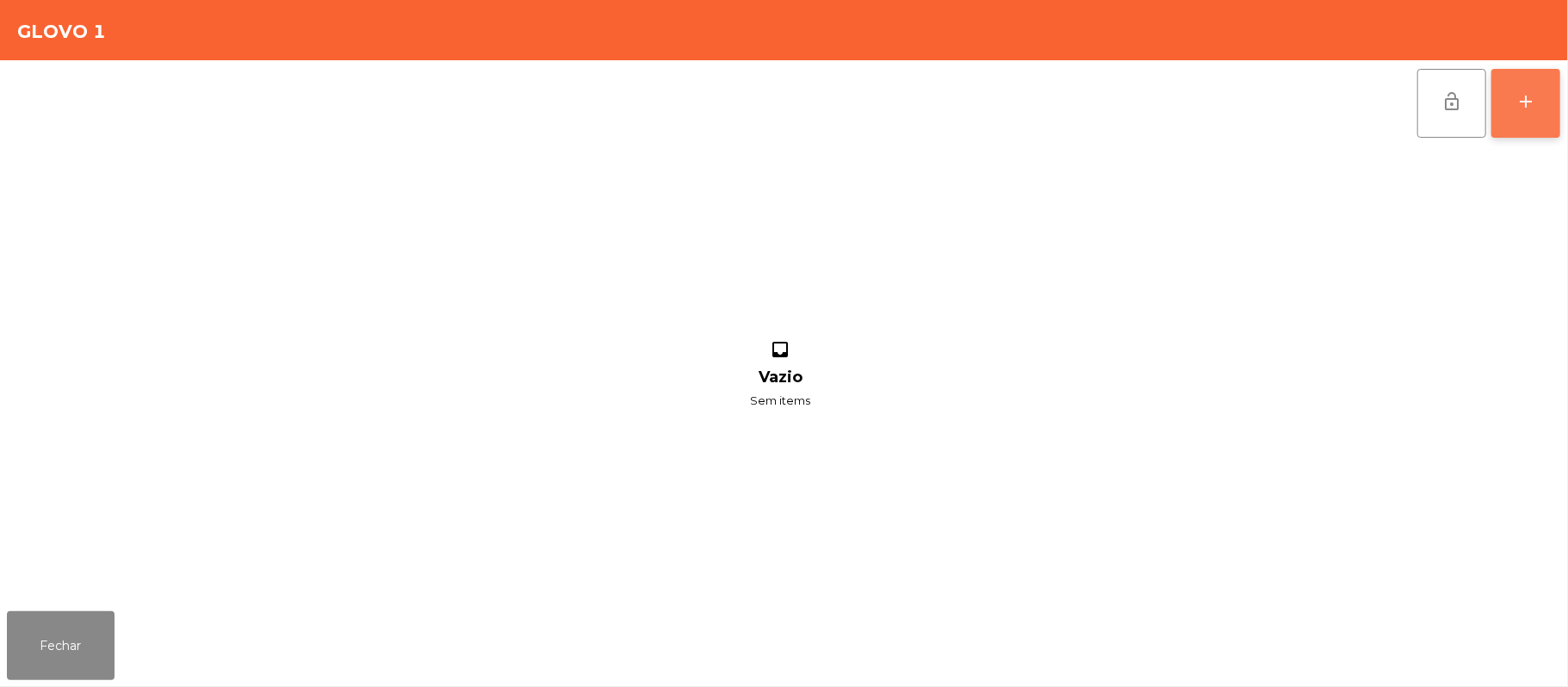
click at [1510, 113] on button "add" at bounding box center [1525, 103] width 69 height 69
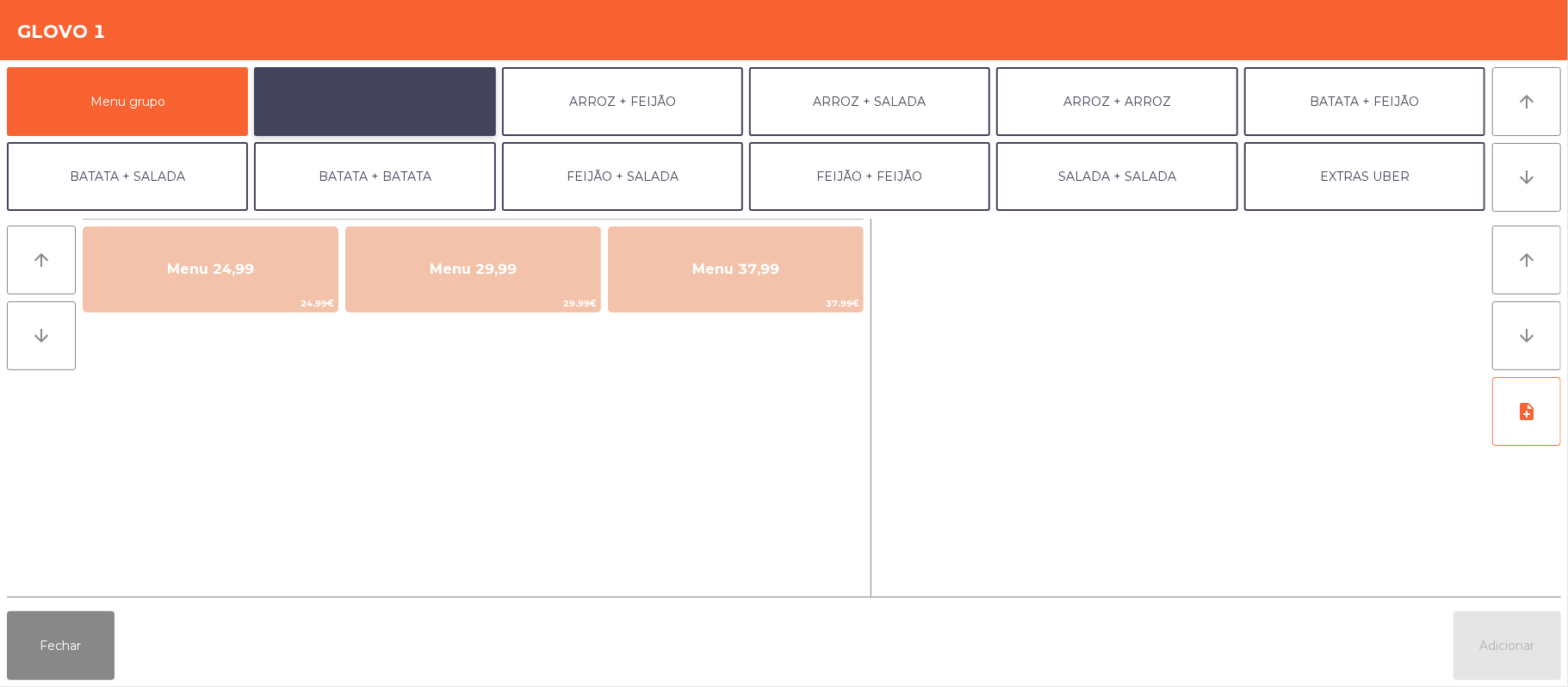
click at [442, 120] on button "ARROZ + BATATAS" at bounding box center [374, 101] width 241 height 69
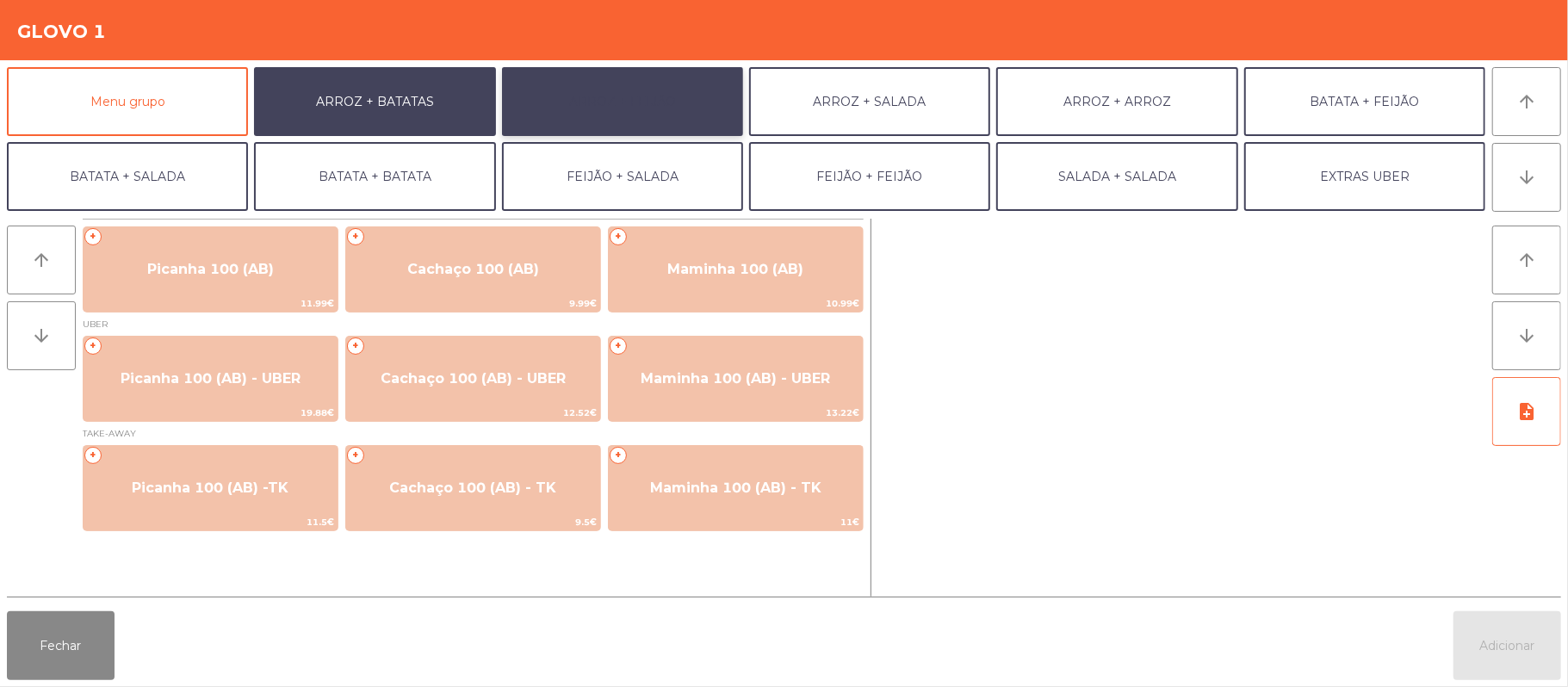
click at [592, 90] on button "ARROZ + FEIJÃO" at bounding box center [622, 101] width 241 height 69
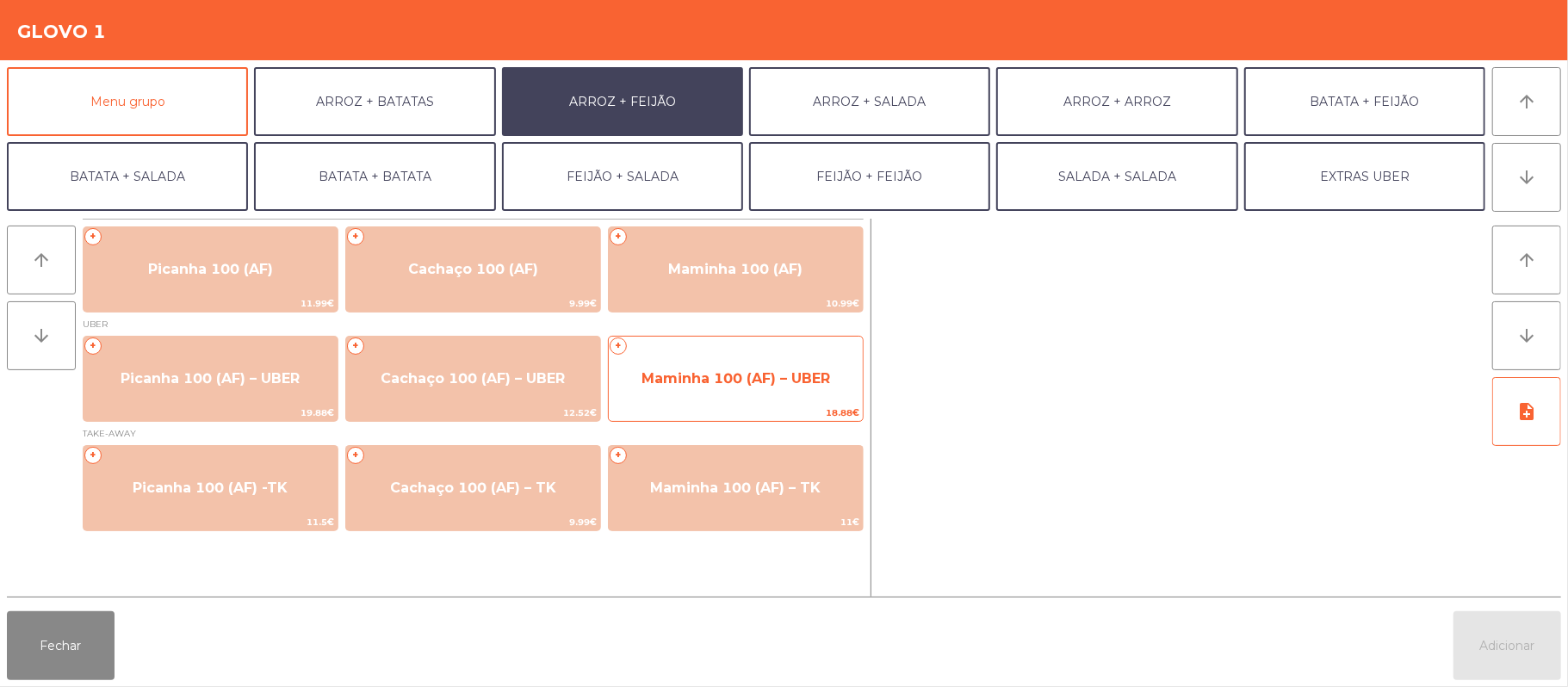
click at [705, 389] on span "Maminha 100 (AF) – UBER" at bounding box center [735, 379] width 254 height 47
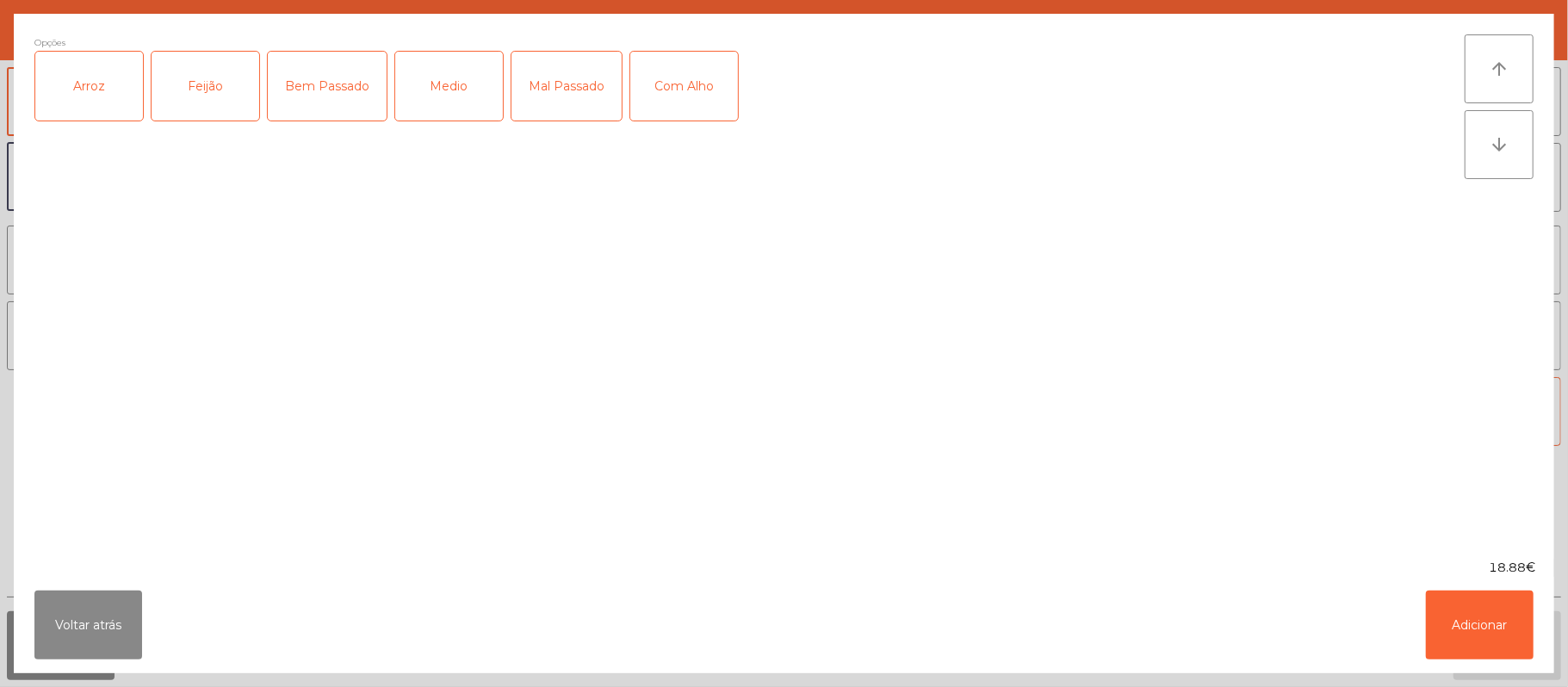
click at [66, 86] on div "Arroz" at bounding box center [89, 86] width 108 height 69
click at [210, 95] on div "Feijão" at bounding box center [205, 86] width 108 height 69
click at [359, 100] on div "Bem Passado" at bounding box center [327, 86] width 119 height 69
click at [1507, 611] on button "Adicionar" at bounding box center [1479, 625] width 108 height 69
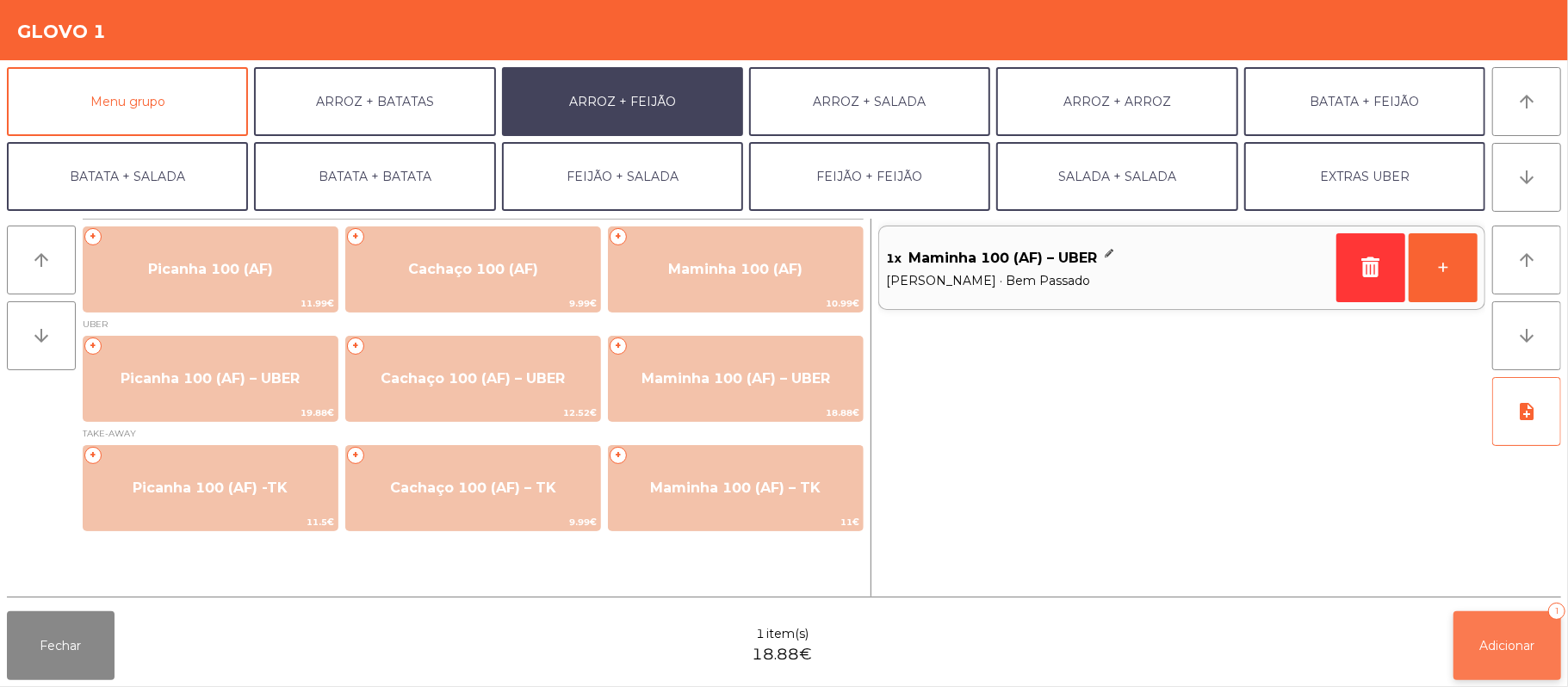
click at [1502, 641] on span "Adicionar" at bounding box center [1507, 646] width 55 height 16
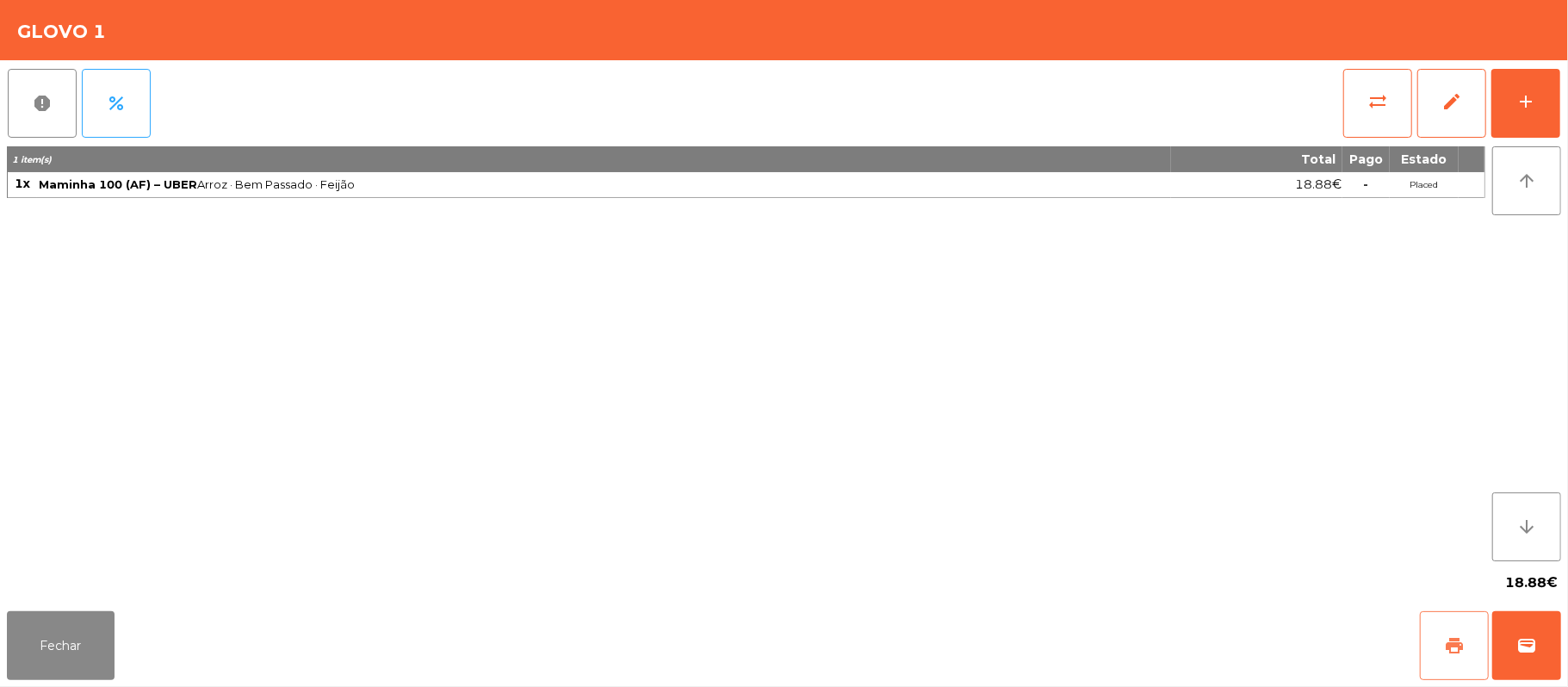
click at [1434, 646] on button "print" at bounding box center [1454, 646] width 69 height 69
click at [1531, 660] on button "wallet" at bounding box center [1526, 646] width 69 height 69
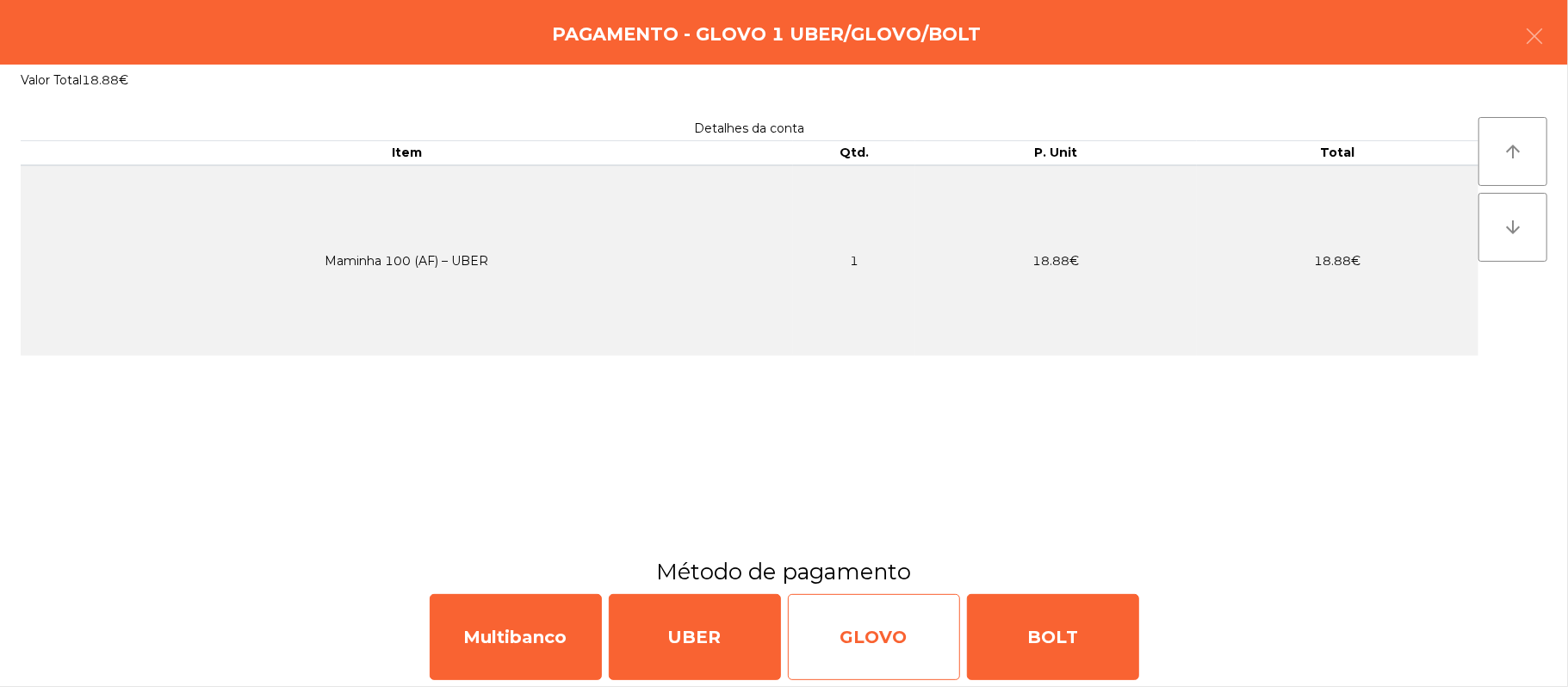
click at [877, 632] on div "GLOVO" at bounding box center [874, 637] width 172 height 86
select select "**"
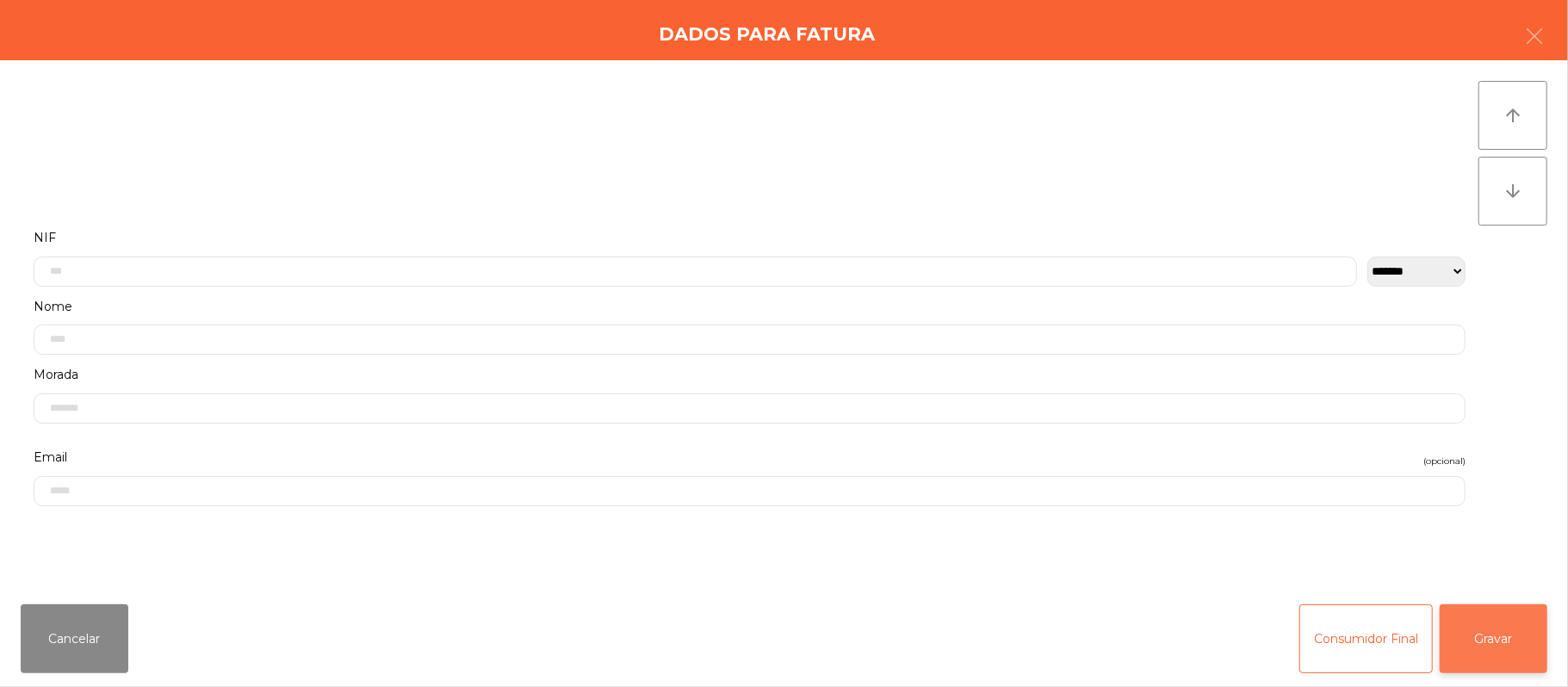
click at [1503, 655] on button "Gravar" at bounding box center [1493, 639] width 108 height 69
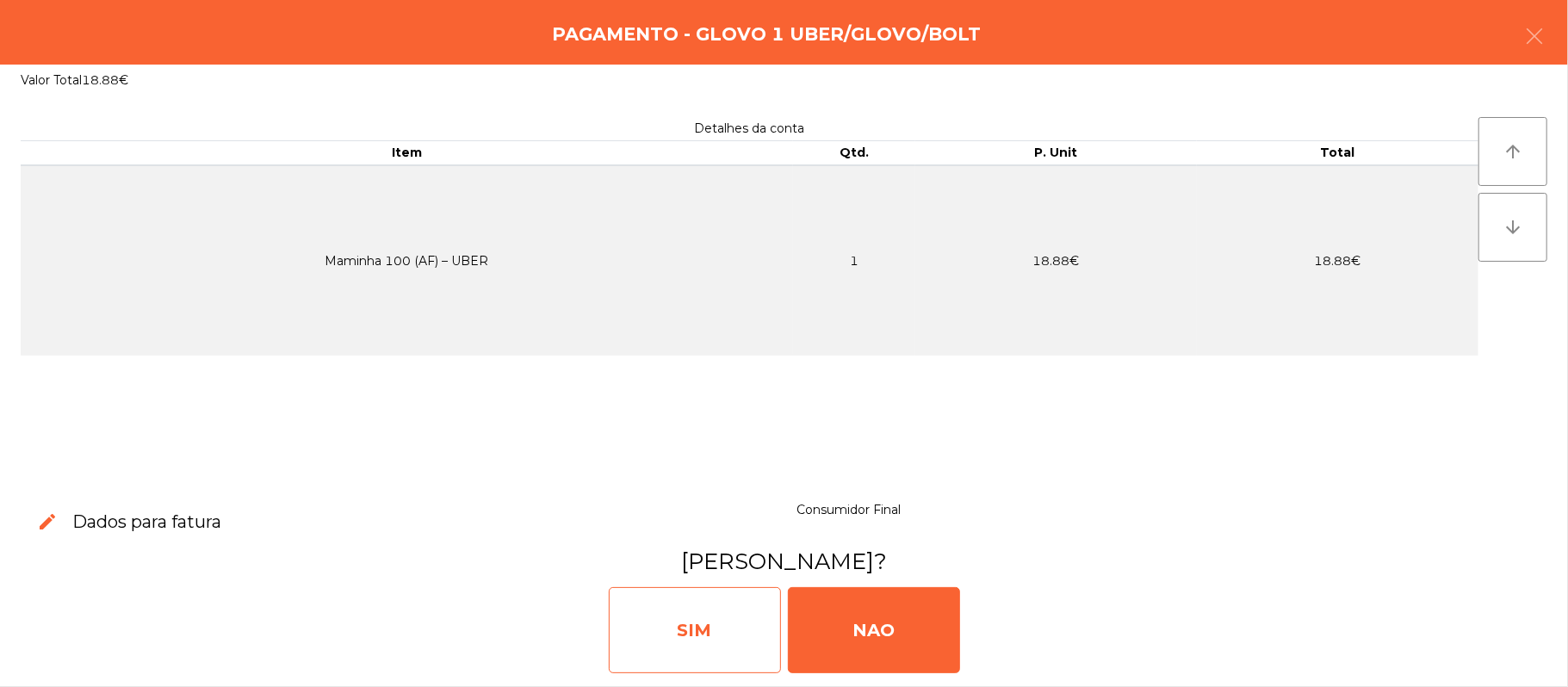
click at [690, 630] on div "SIM" at bounding box center [695, 630] width 172 height 86
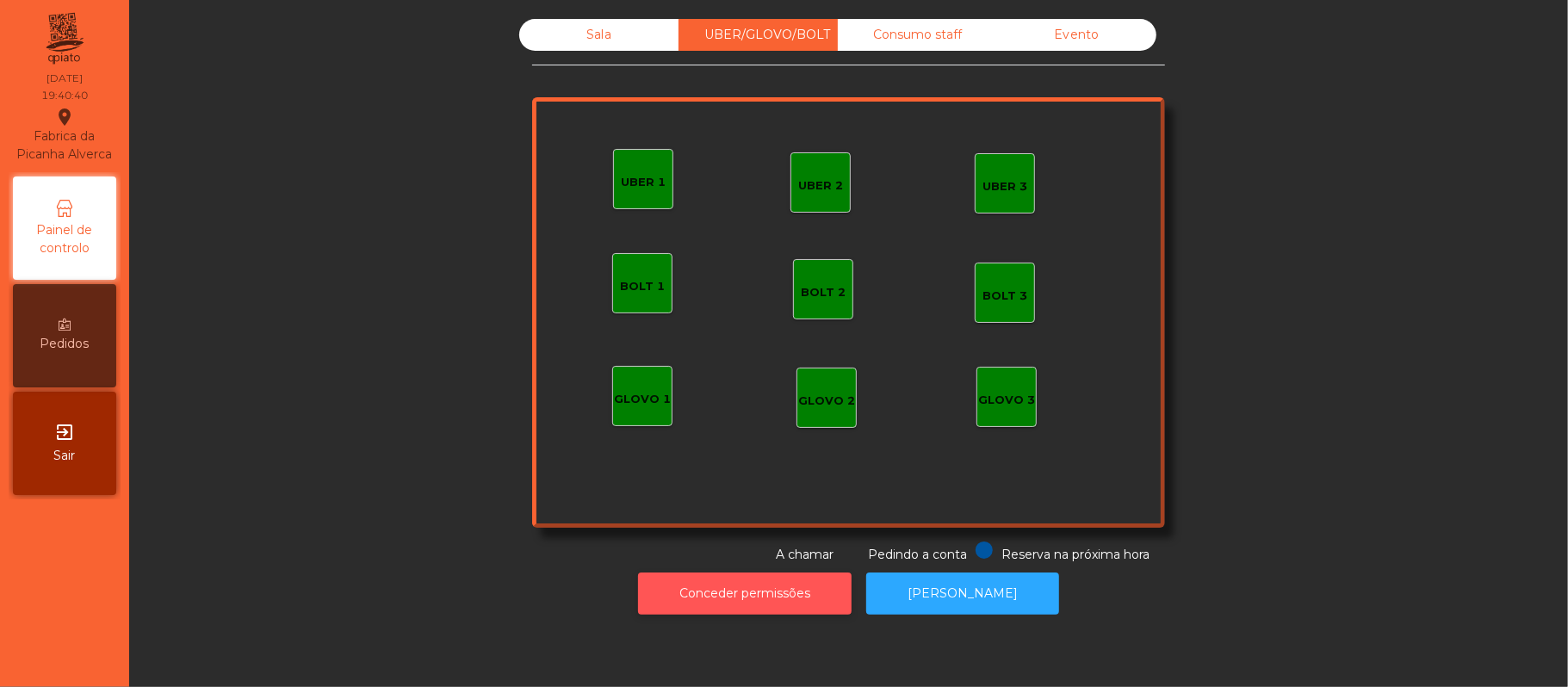
click at [742, 586] on button "Conceder permissões" at bounding box center [744, 594] width 213 height 42
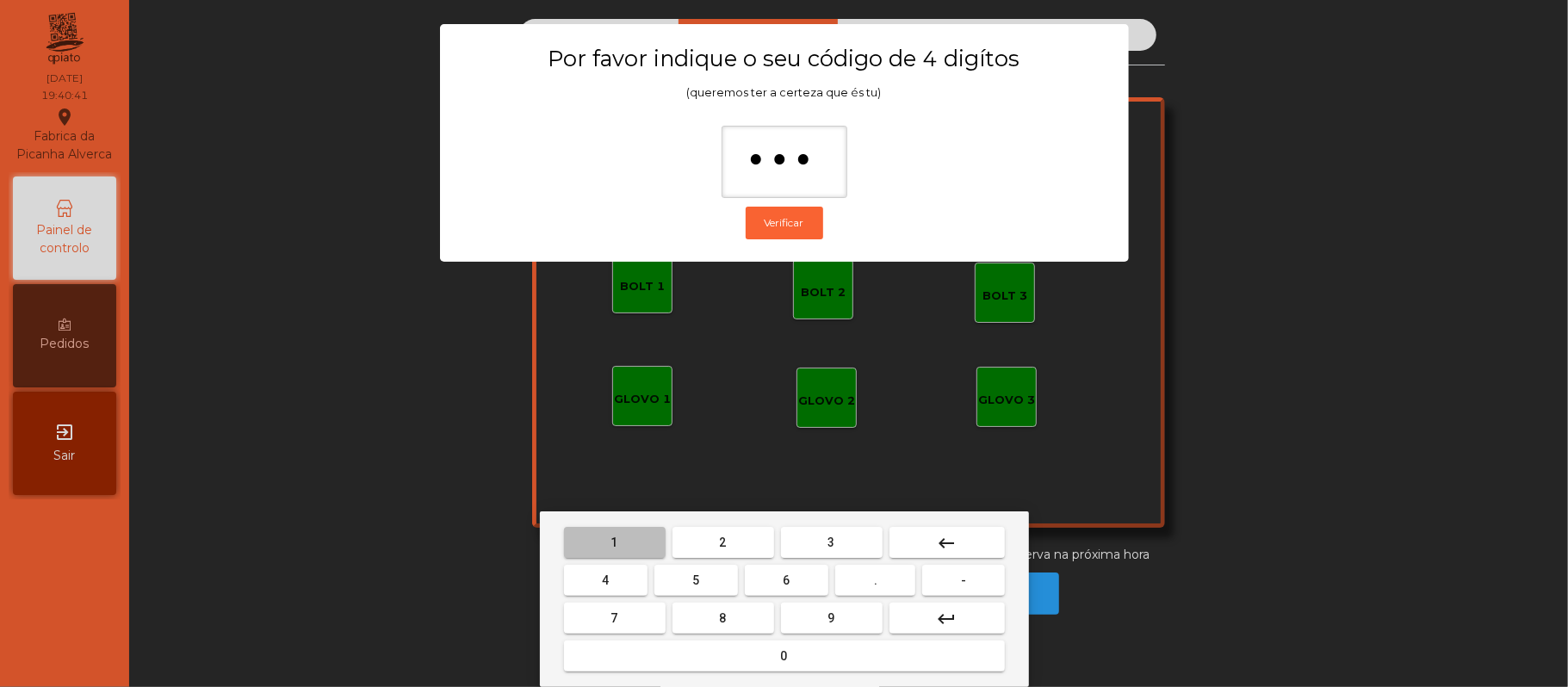
type input "****"
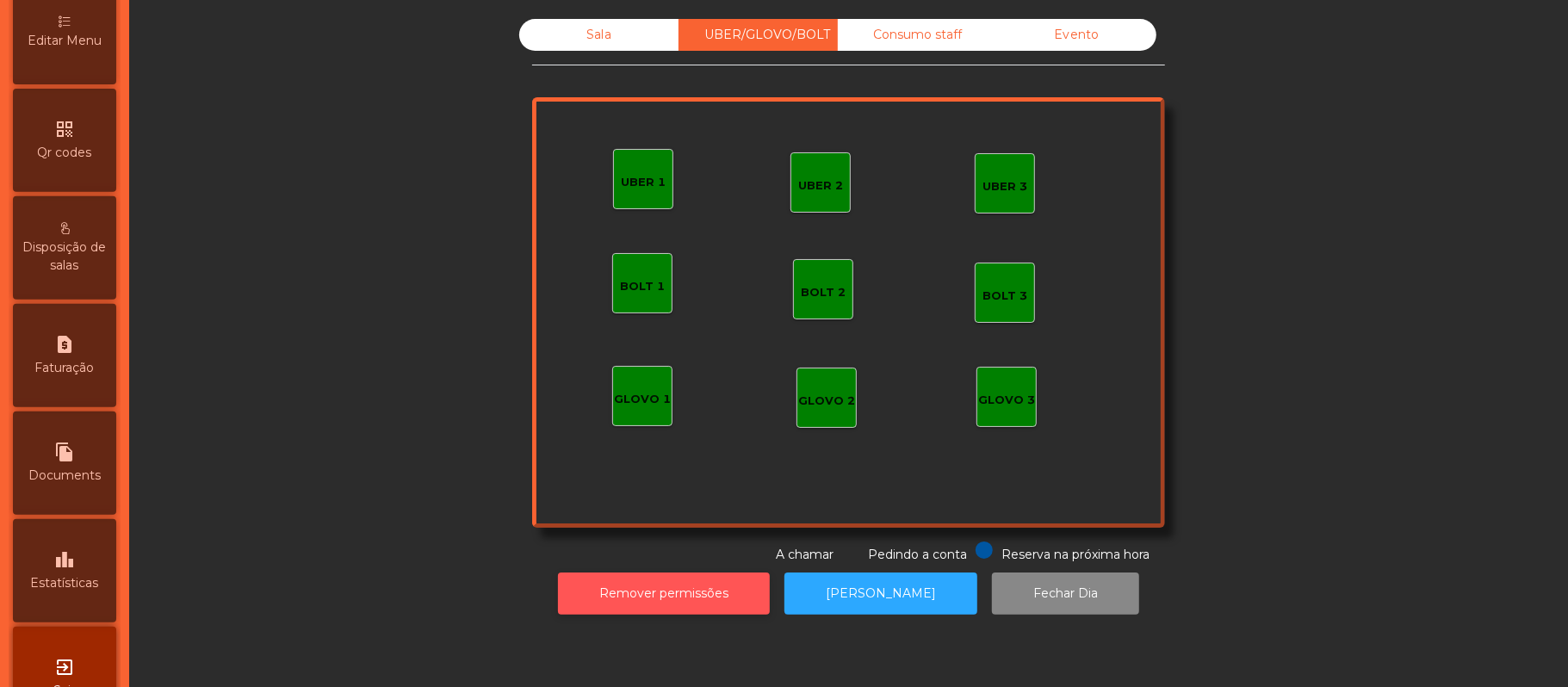
scroll to position [484, 0]
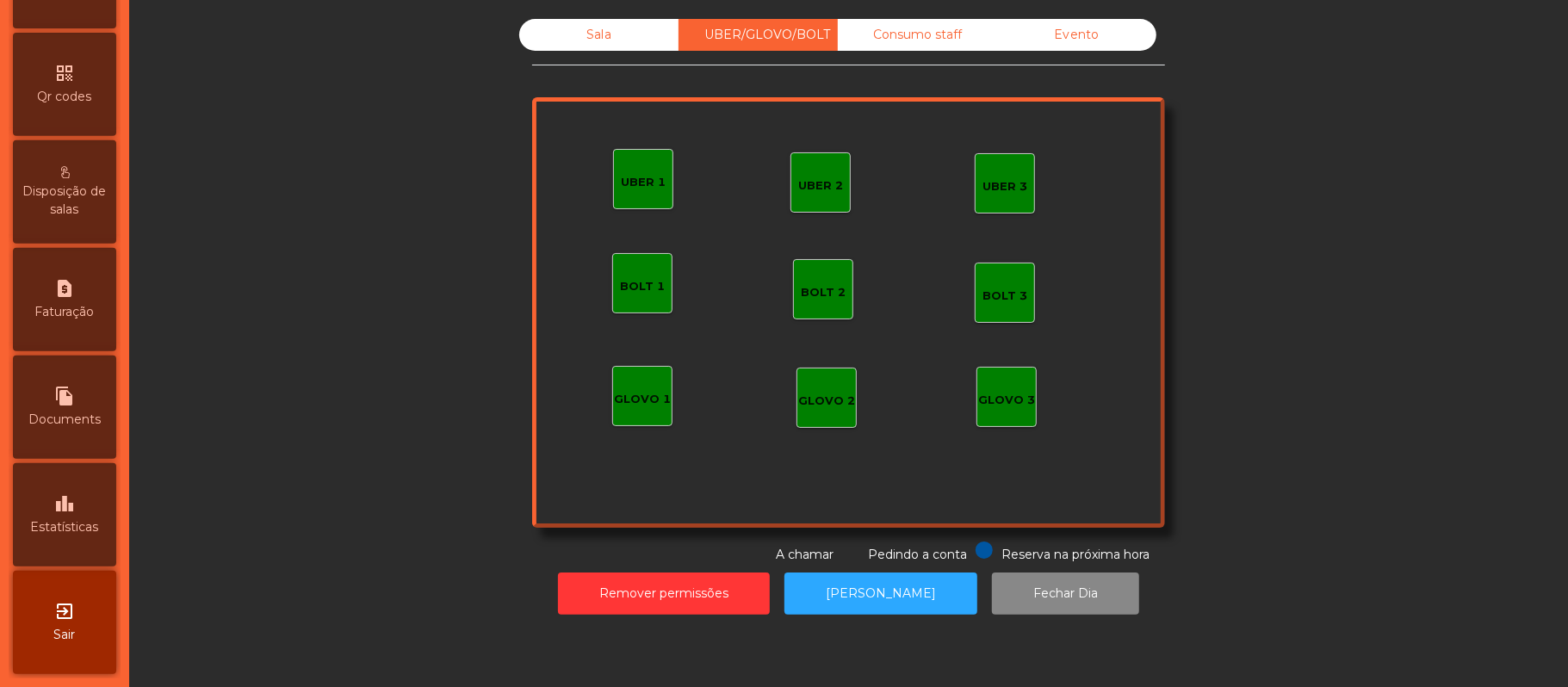
click at [83, 310] on span "Faturação" at bounding box center [65, 312] width 60 height 18
select select "*"
select select "****"
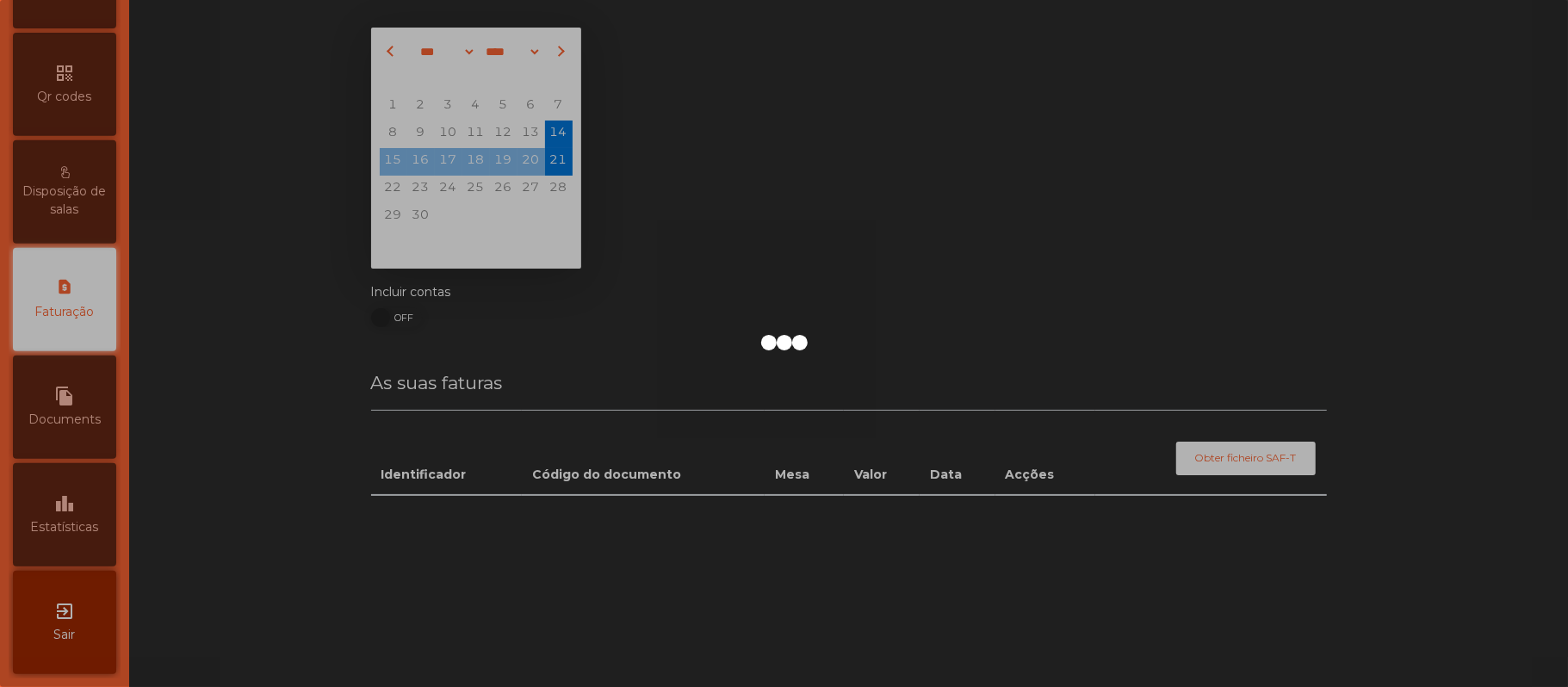
scroll to position [441, 0]
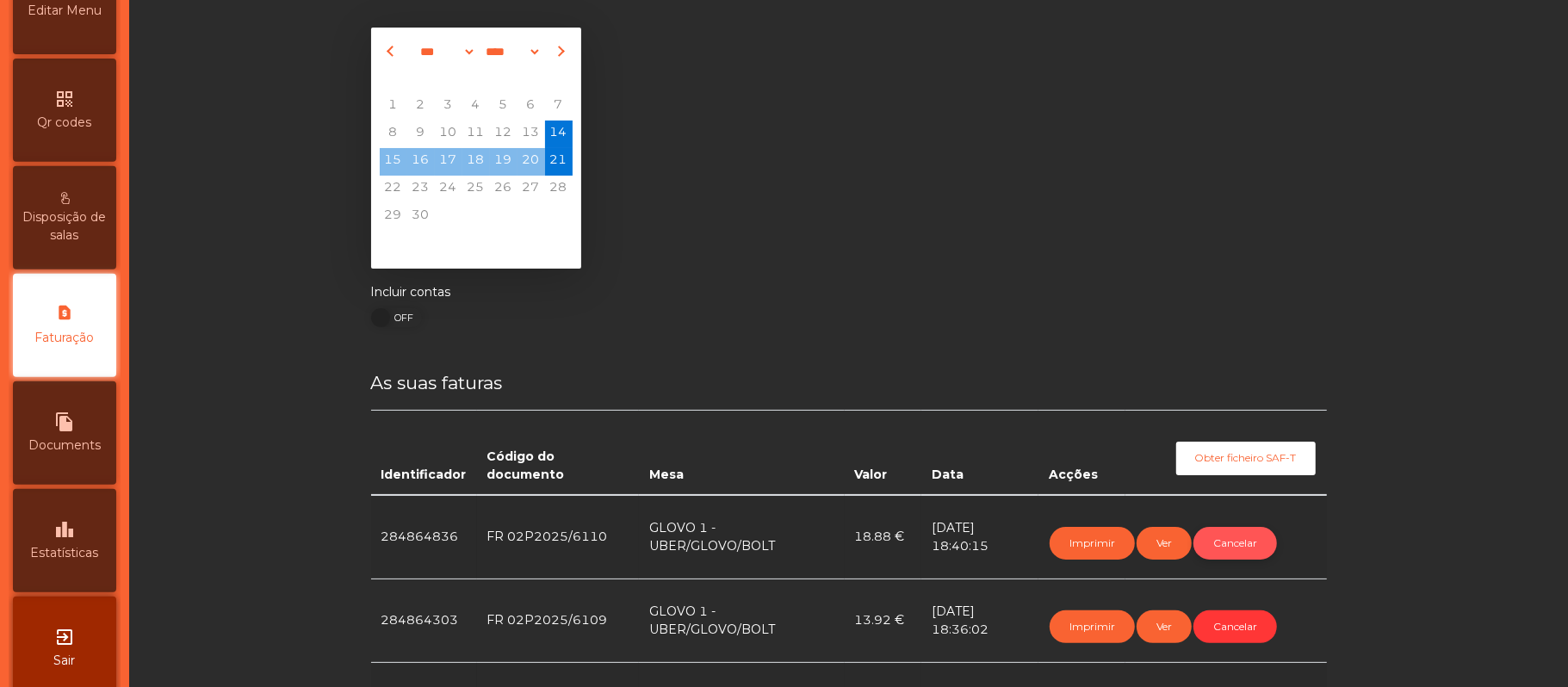
click at [1231, 541] on button "Cancelar" at bounding box center [1234, 543] width 83 height 33
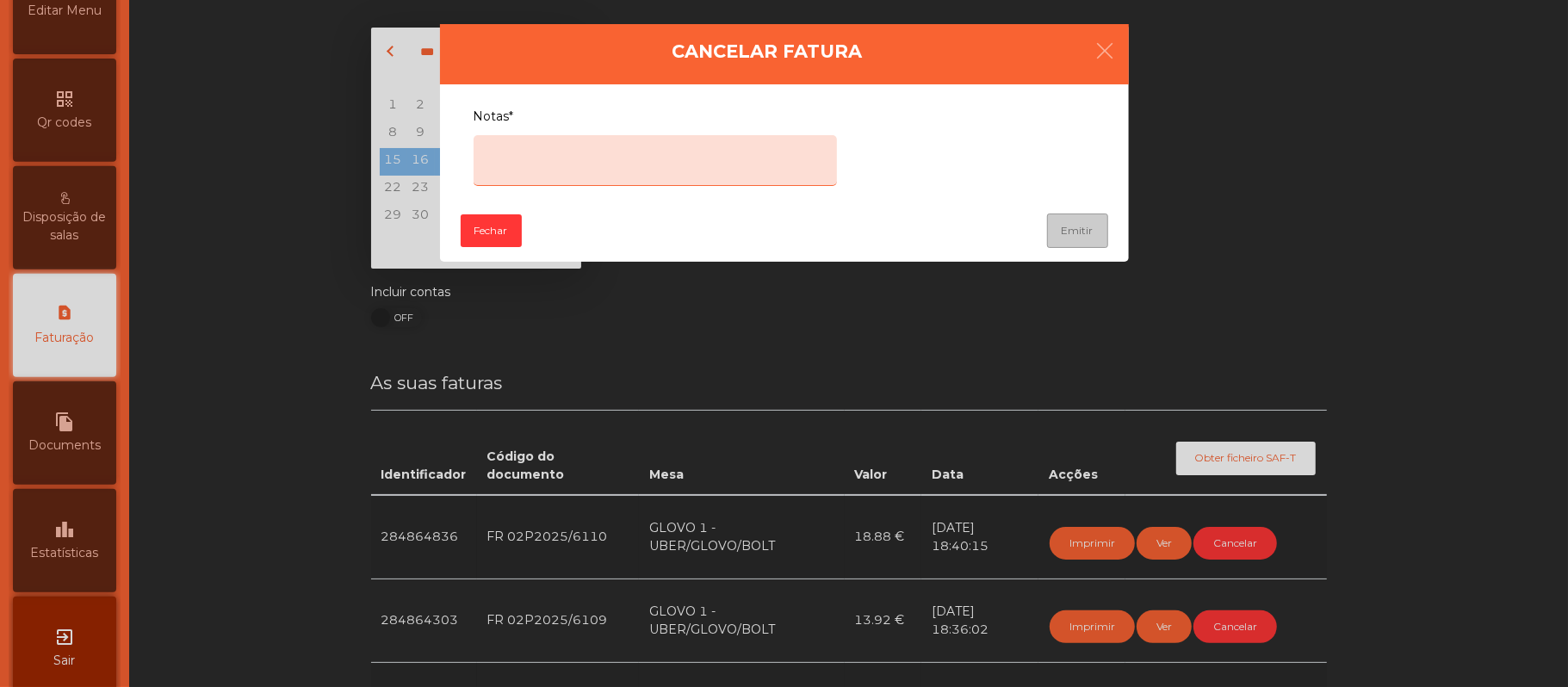
click at [723, 155] on textarea "Notas*" at bounding box center [655, 161] width 364 height 51
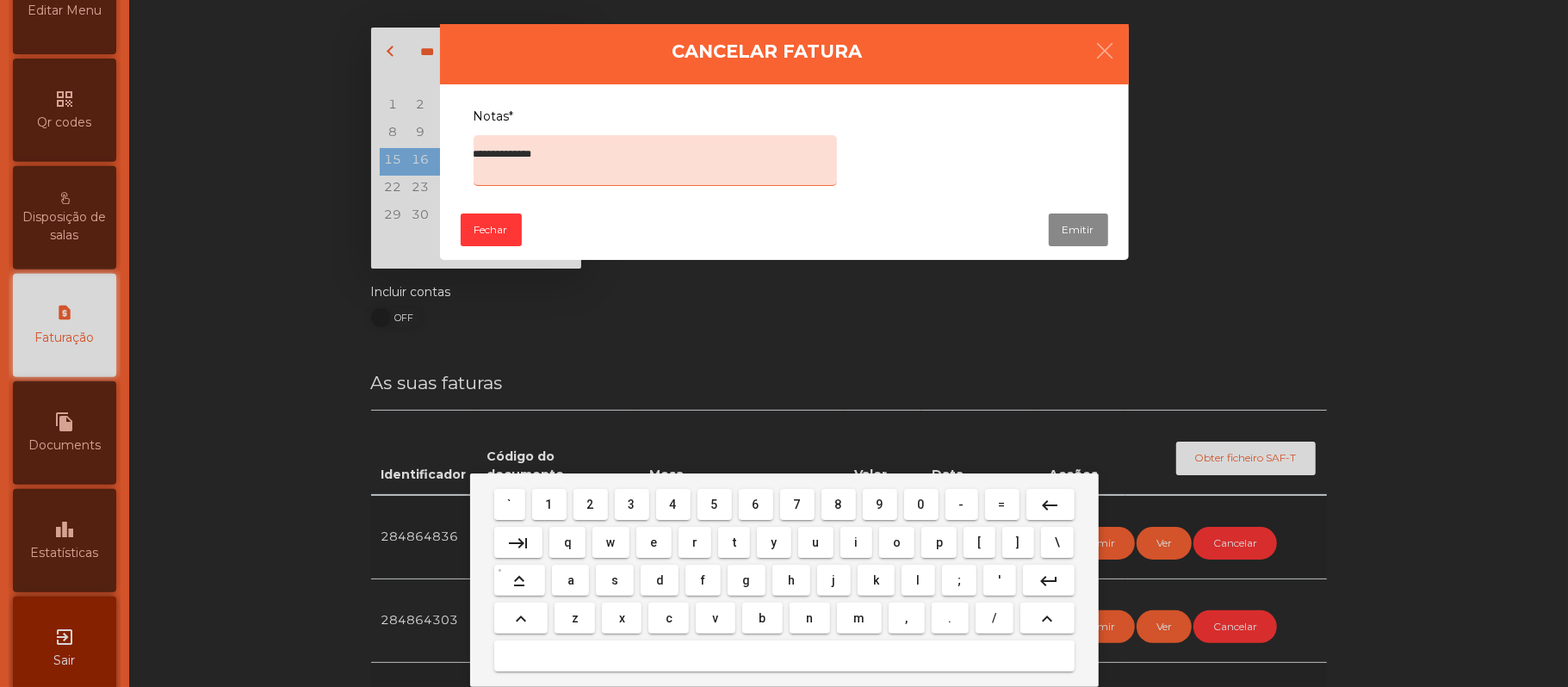
type textarea "**********"
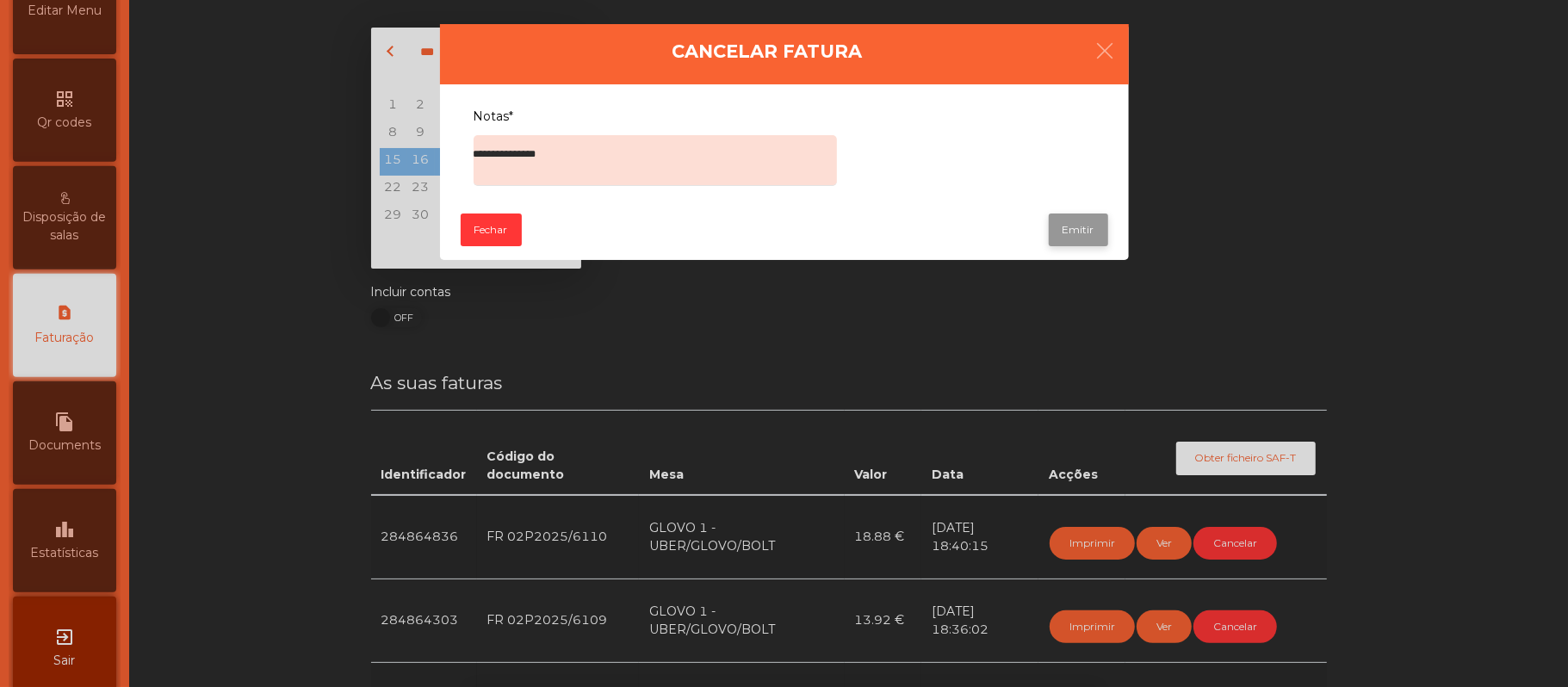
click at [1080, 235] on button "Emitir" at bounding box center [1079, 229] width 60 height 33
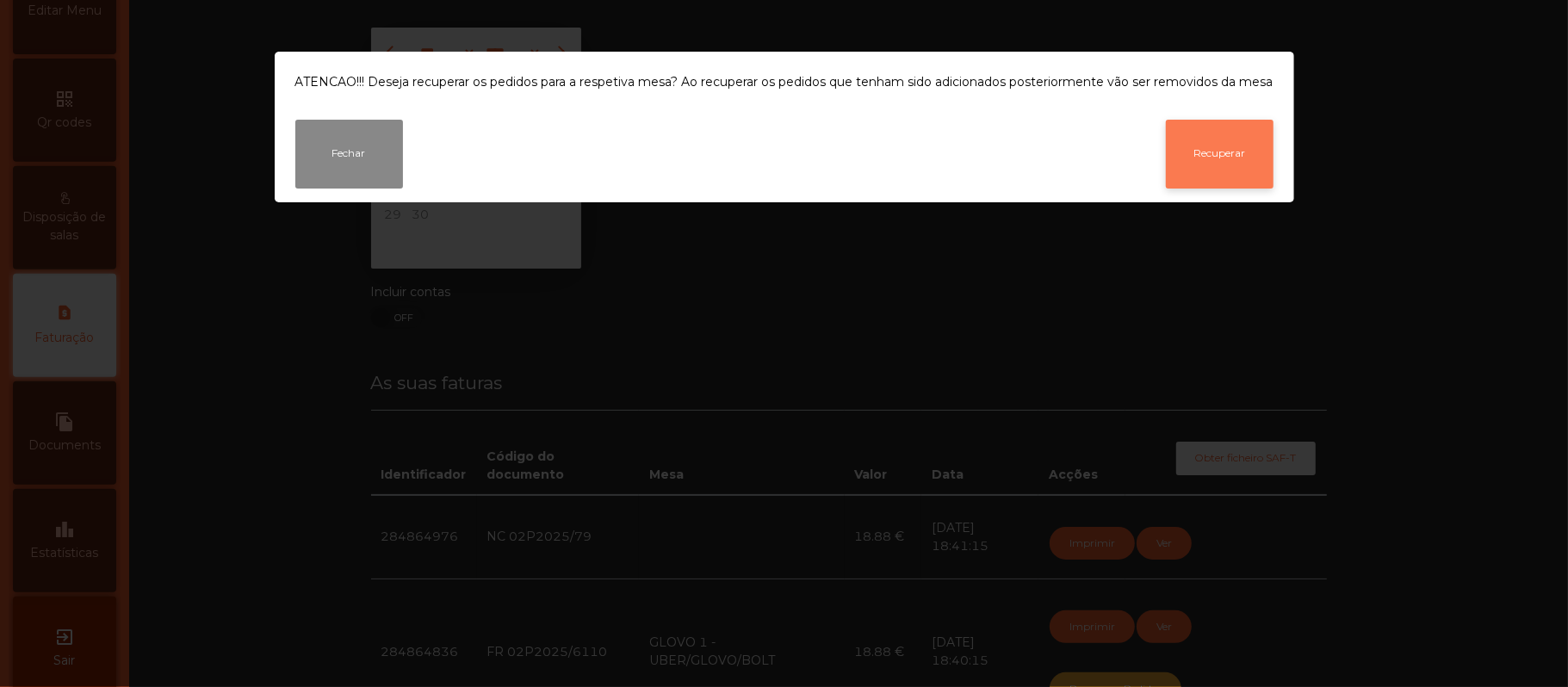
click at [1241, 153] on button "Recuperar" at bounding box center [1219, 154] width 108 height 69
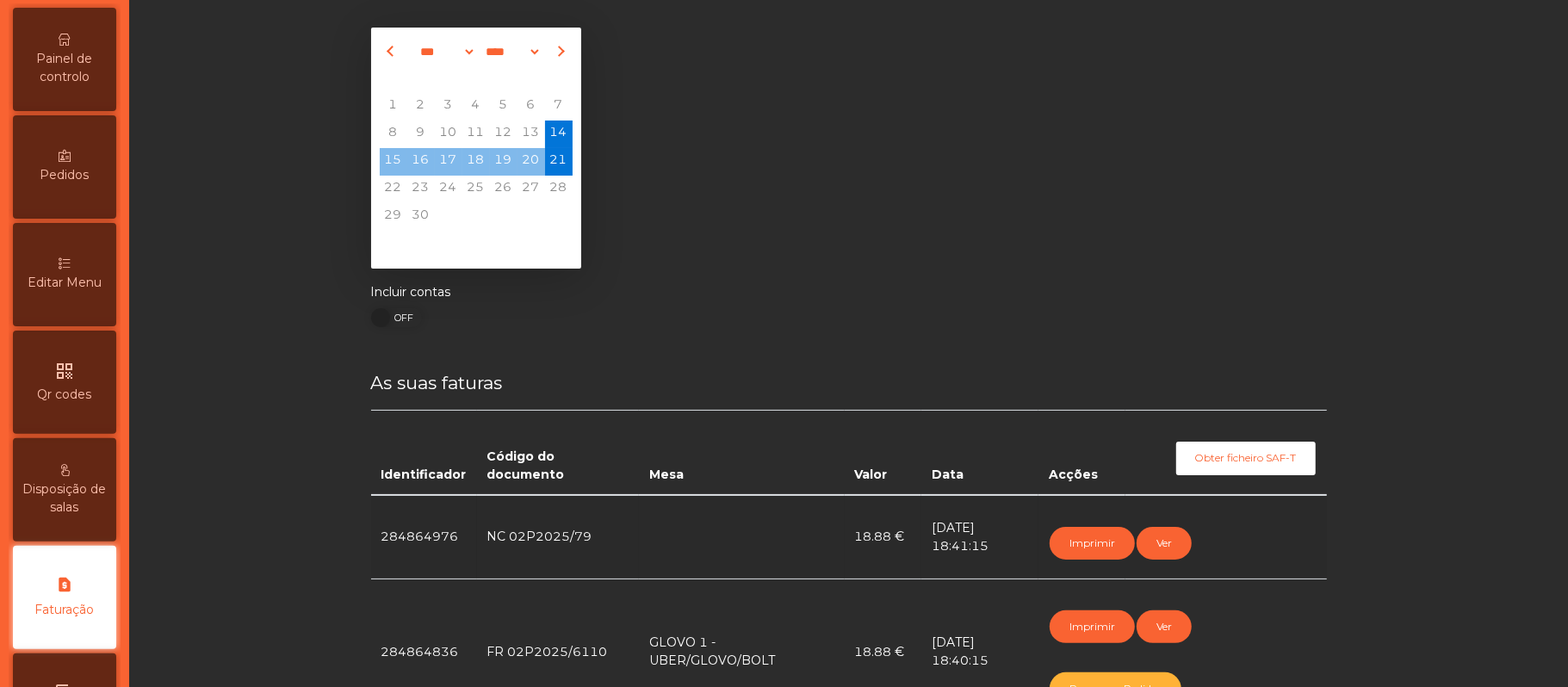
scroll to position [0, 0]
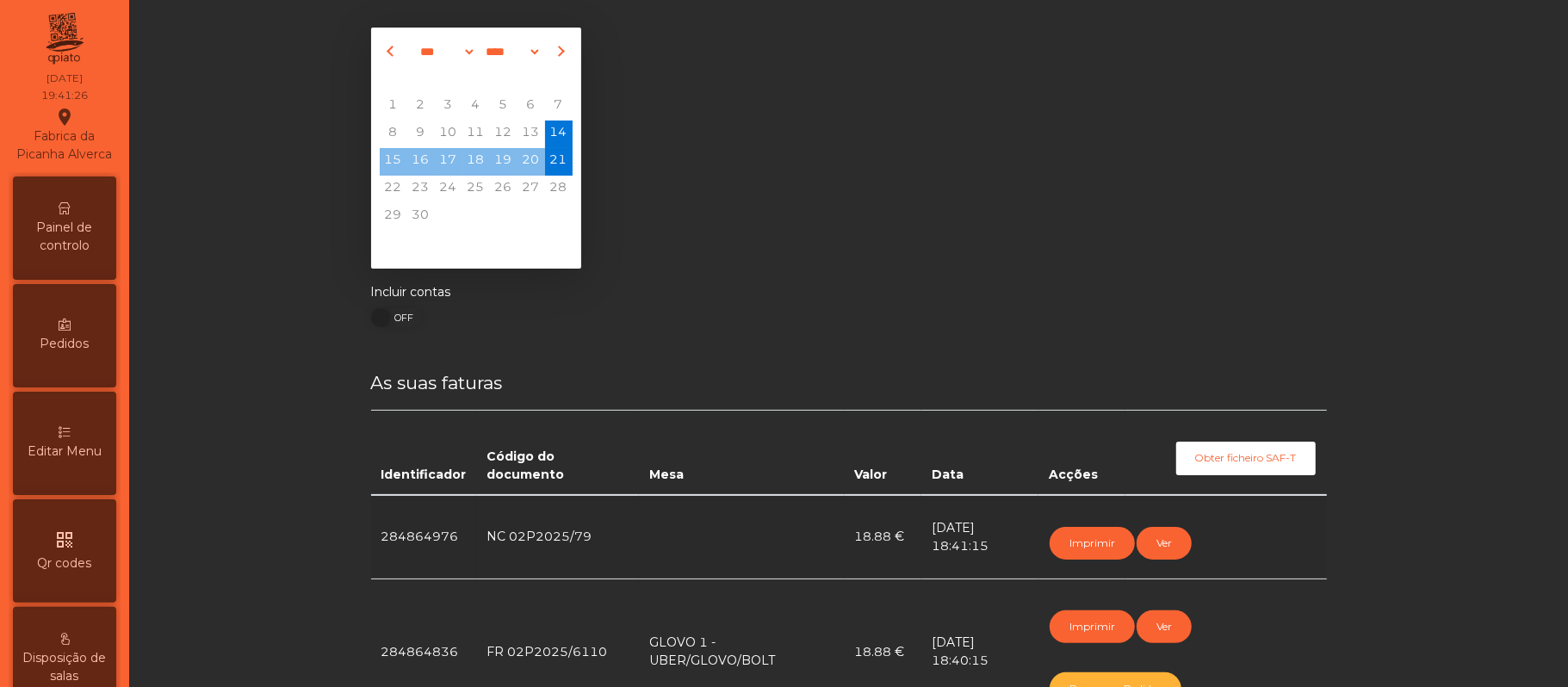
click at [90, 221] on div "Painel de controlo" at bounding box center [65, 228] width 104 height 104
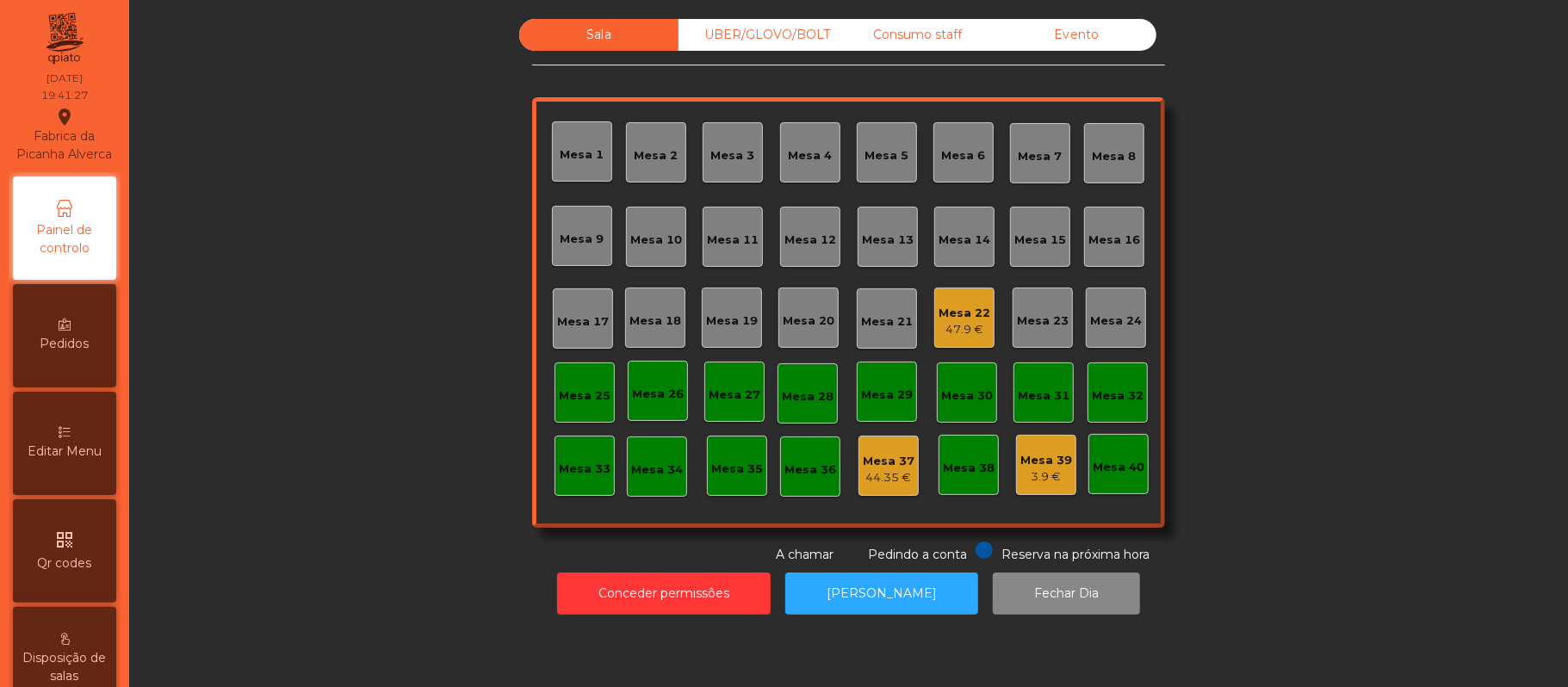
click at [762, 32] on div "UBER/GLOVO/BOLT" at bounding box center [757, 35] width 159 height 32
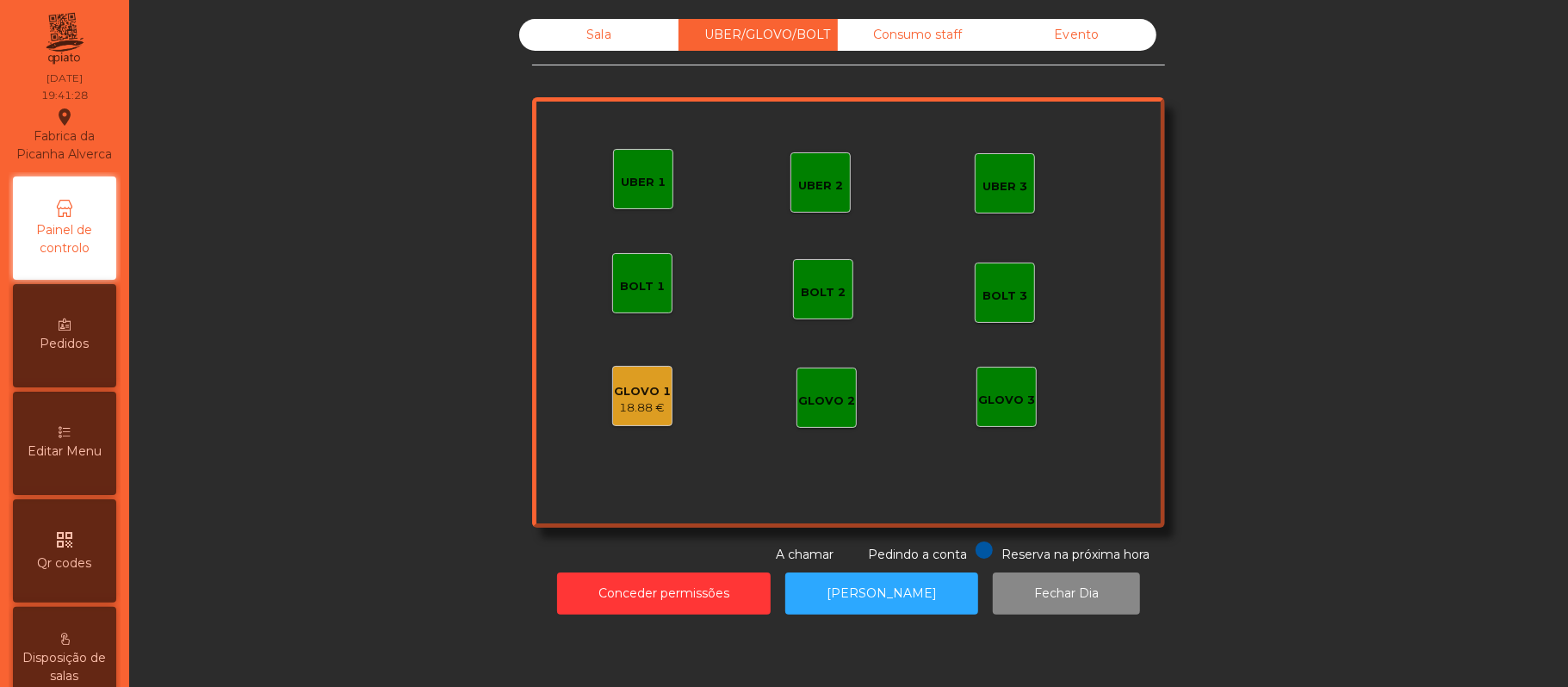
click at [637, 383] on div "GLOVO 1" at bounding box center [642, 392] width 57 height 18
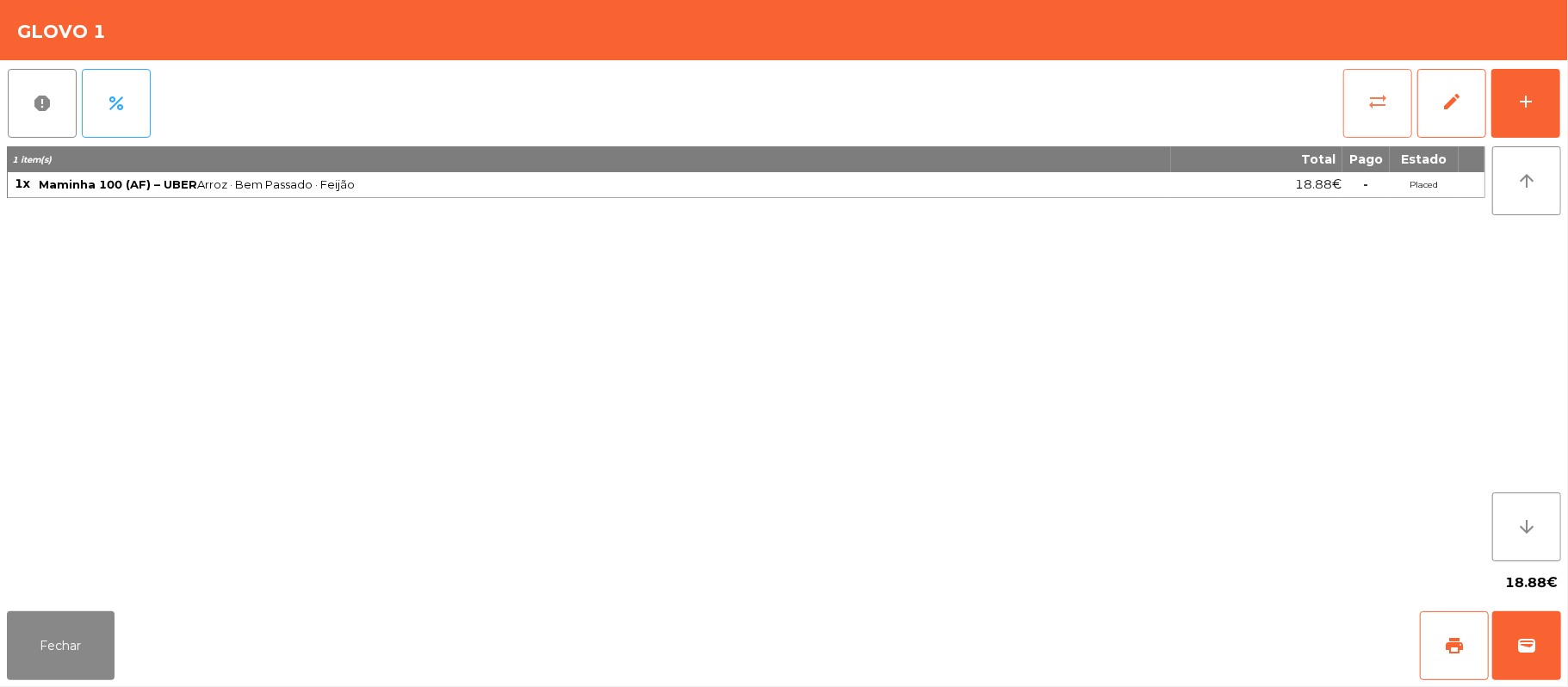
click at [1361, 120] on button "sync_alt" at bounding box center [1377, 103] width 69 height 69
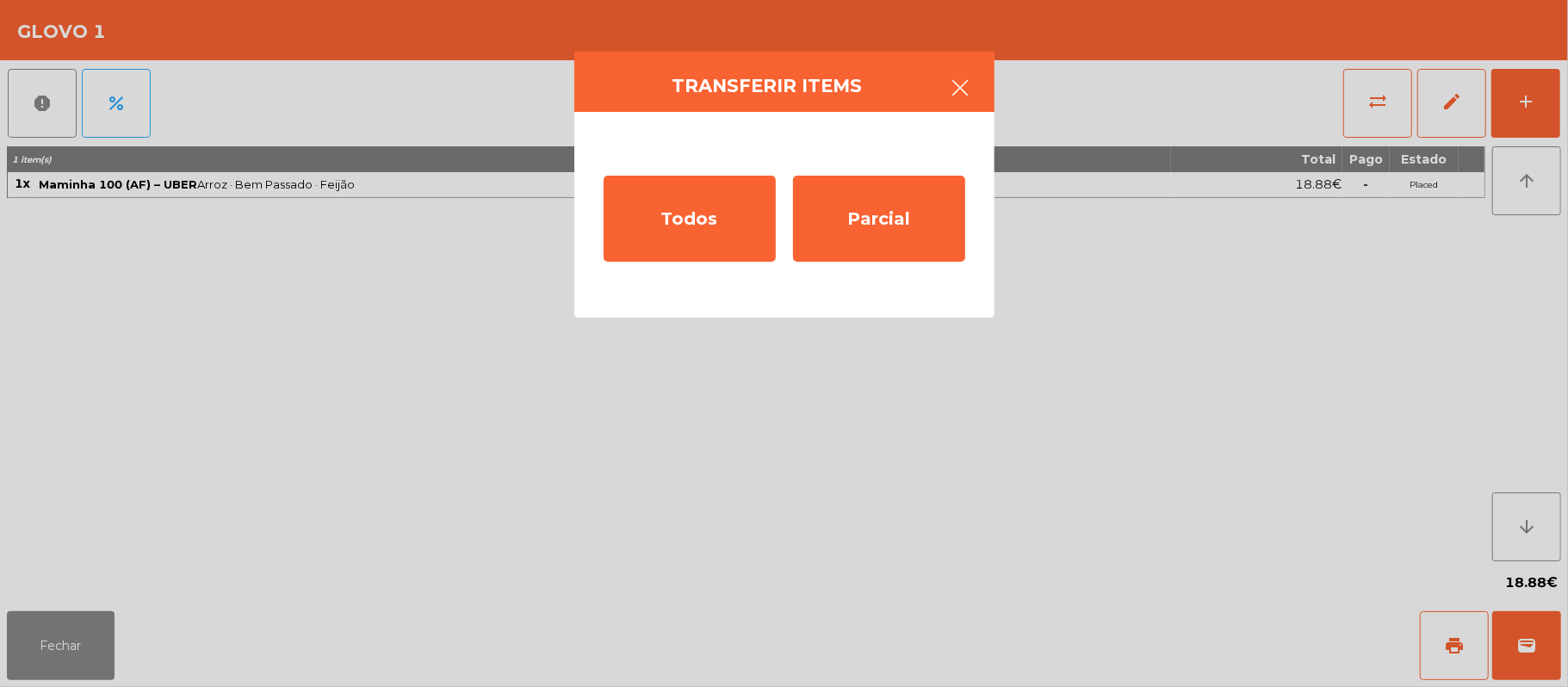
click at [938, 102] on button "button" at bounding box center [960, 90] width 48 height 52
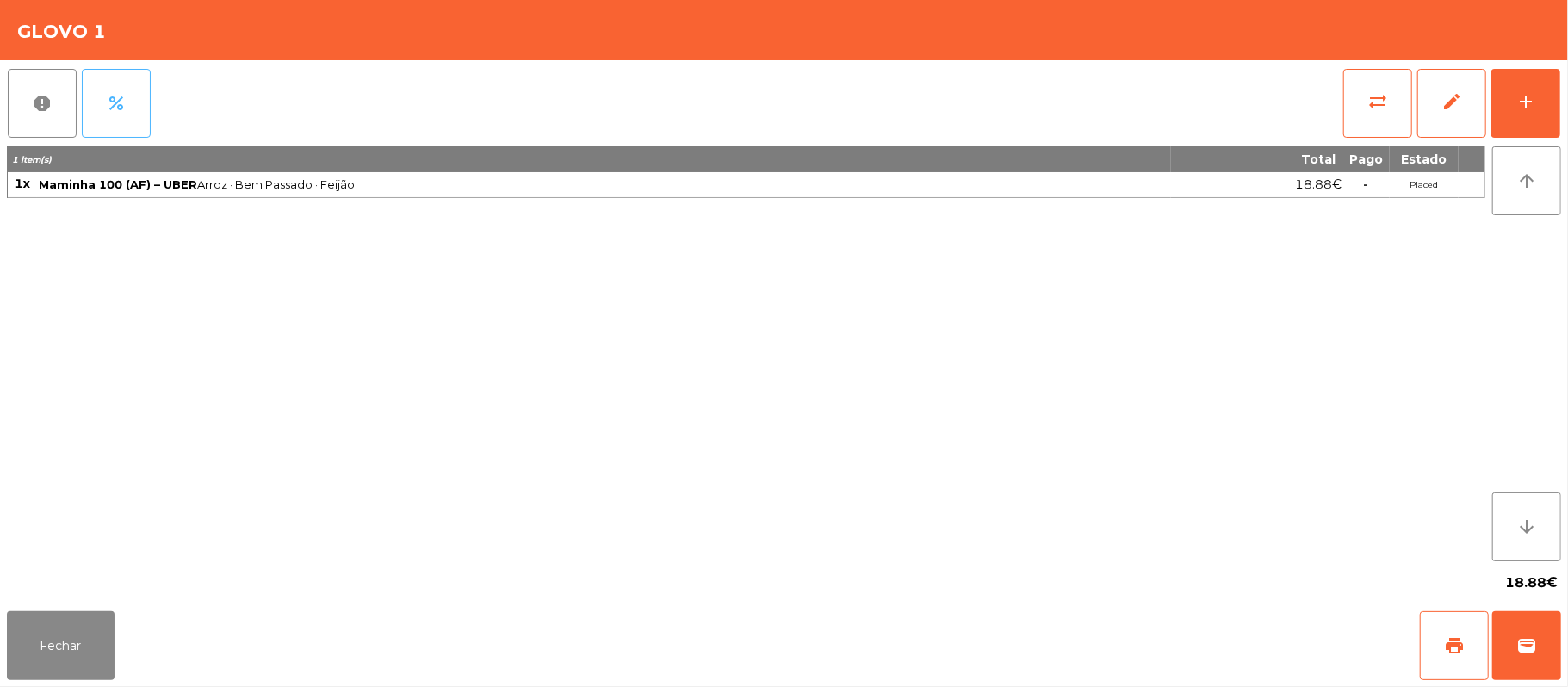
click at [106, 112] on span "percent" at bounding box center [117, 104] width 21 height 21
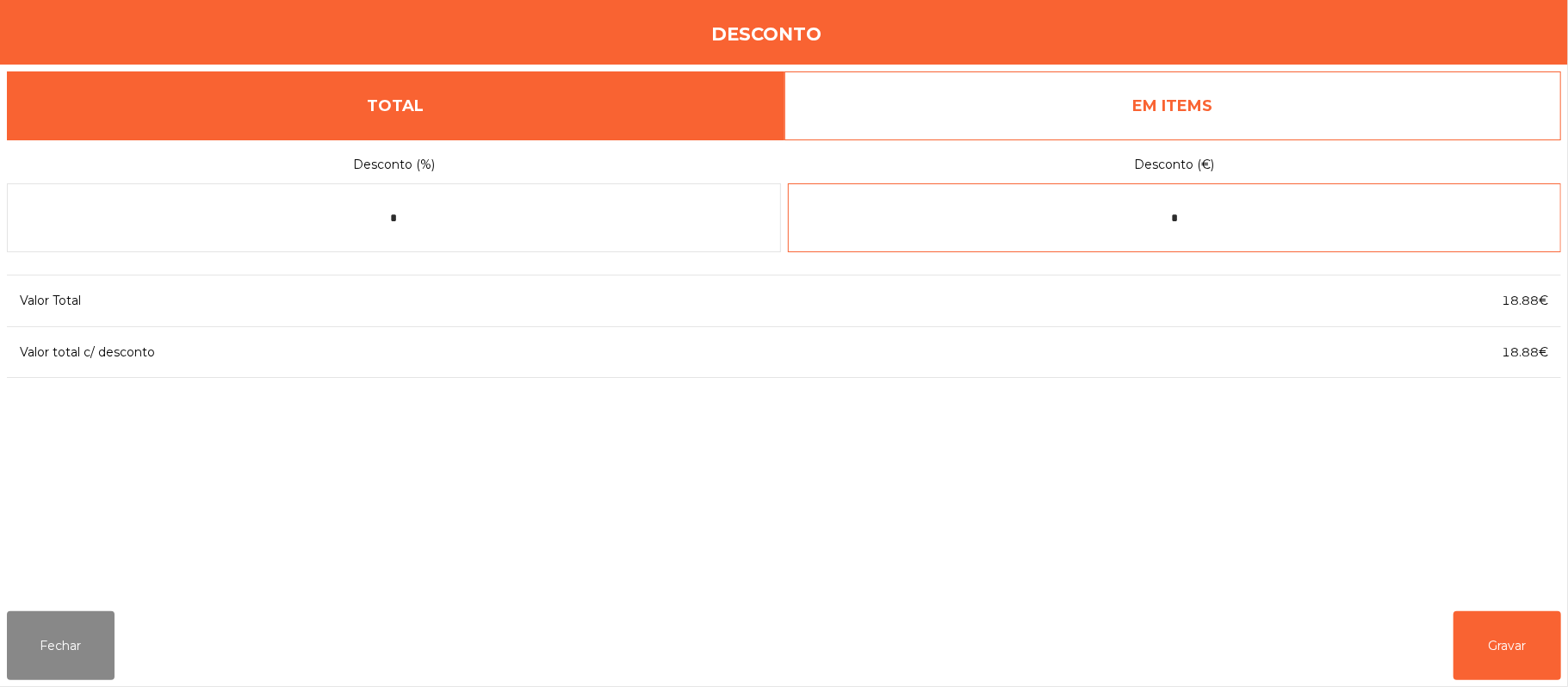
click at [1259, 217] on input "*" at bounding box center [1174, 218] width 774 height 69
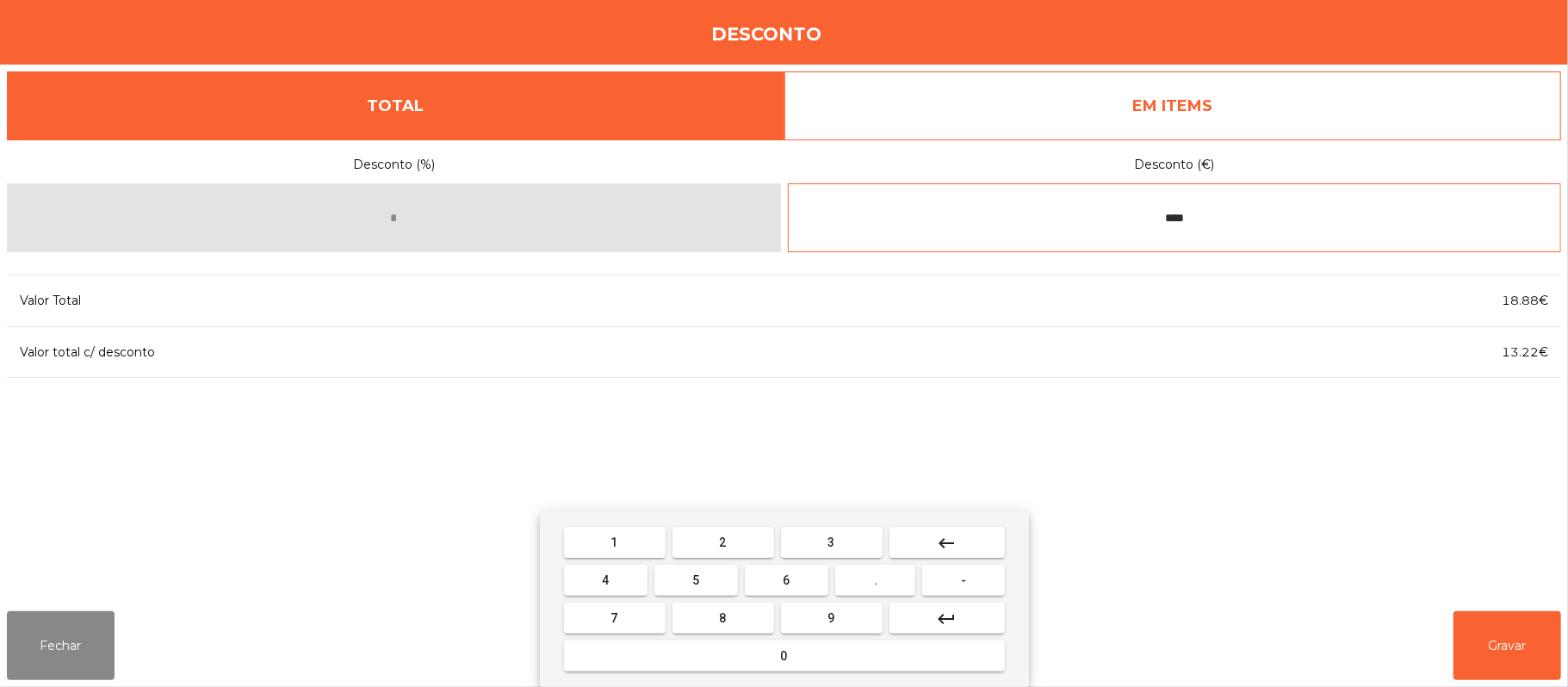
type input "****"
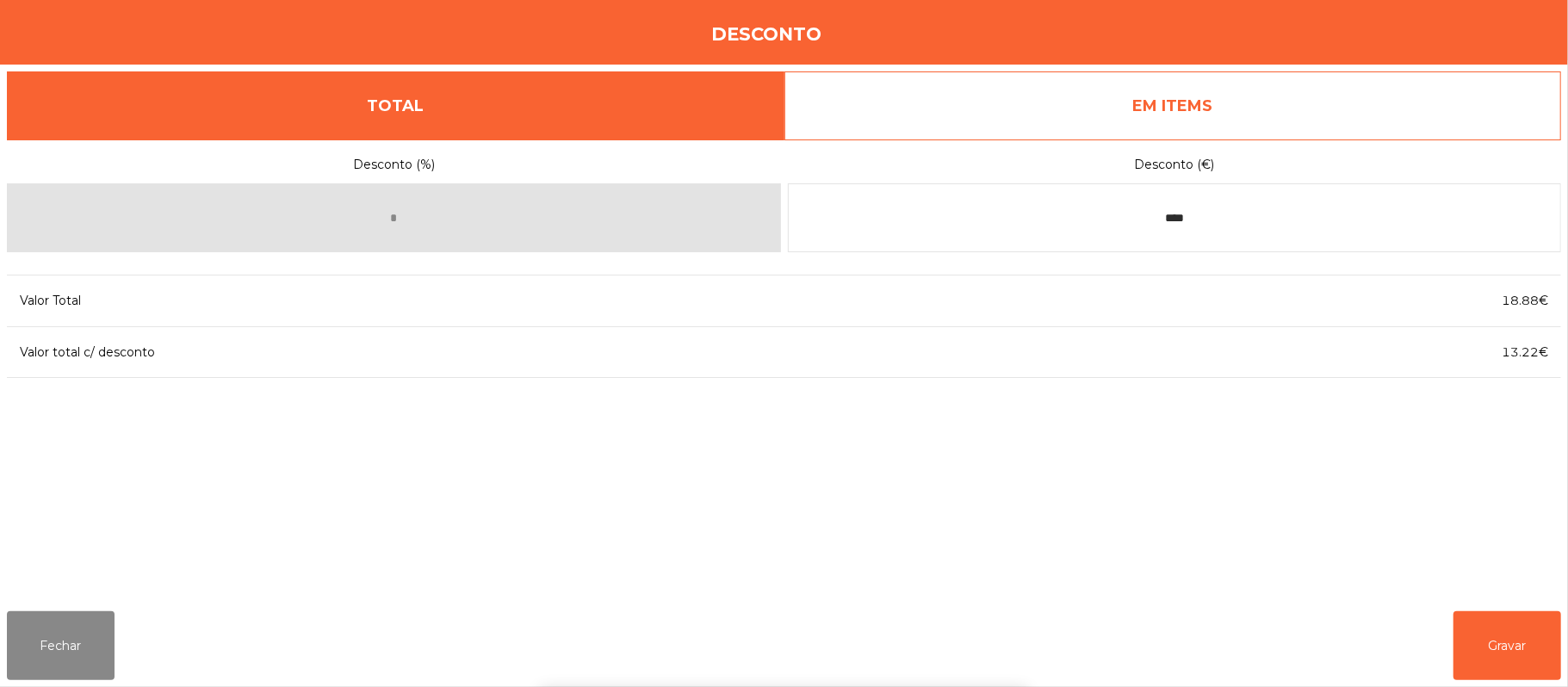
click at [1506, 653] on div "1 2 3 keyboard_backspace 4 5 6 . - 7 8 9 keyboard_return 0" at bounding box center [784, 599] width 1568 height 176
click at [1492, 644] on button "Gravar" at bounding box center [1507, 646] width 108 height 69
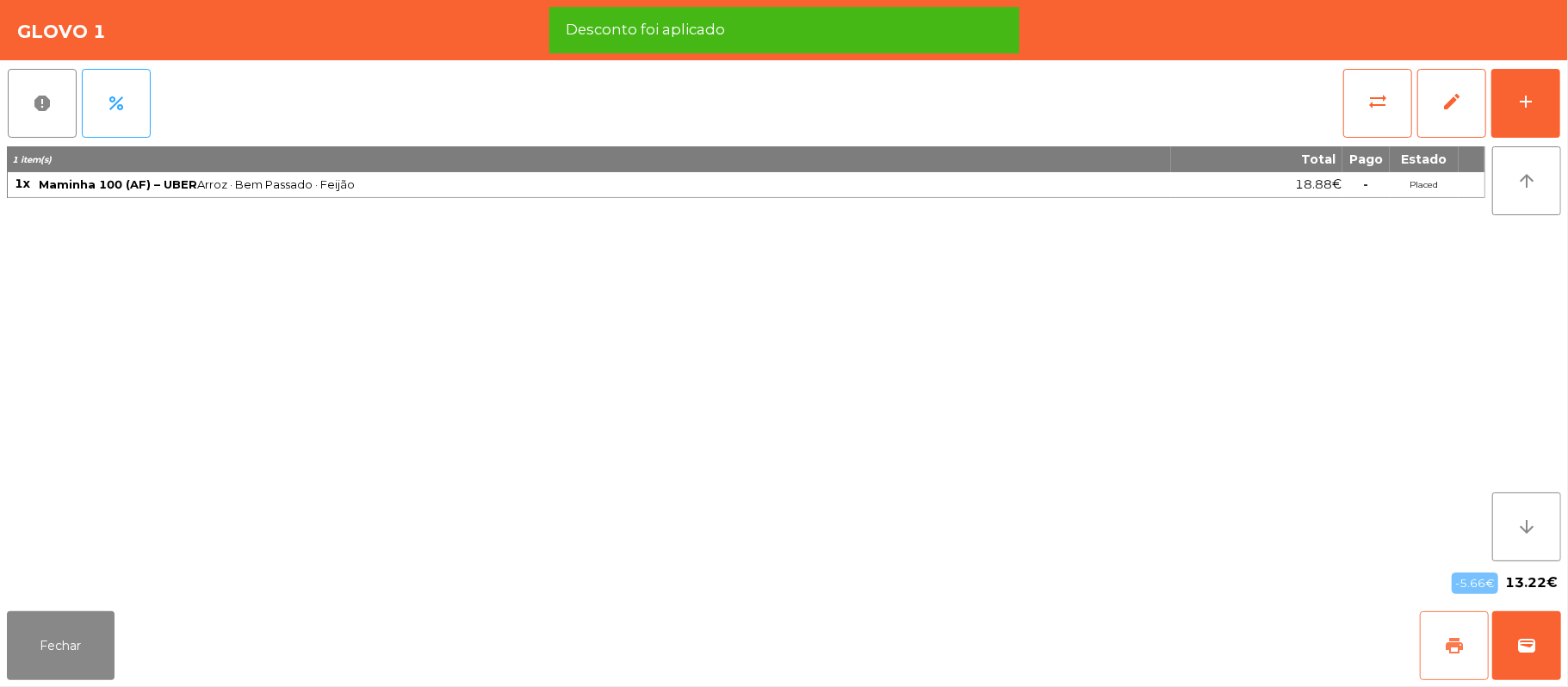
click at [1442, 652] on button "print" at bounding box center [1454, 646] width 69 height 69
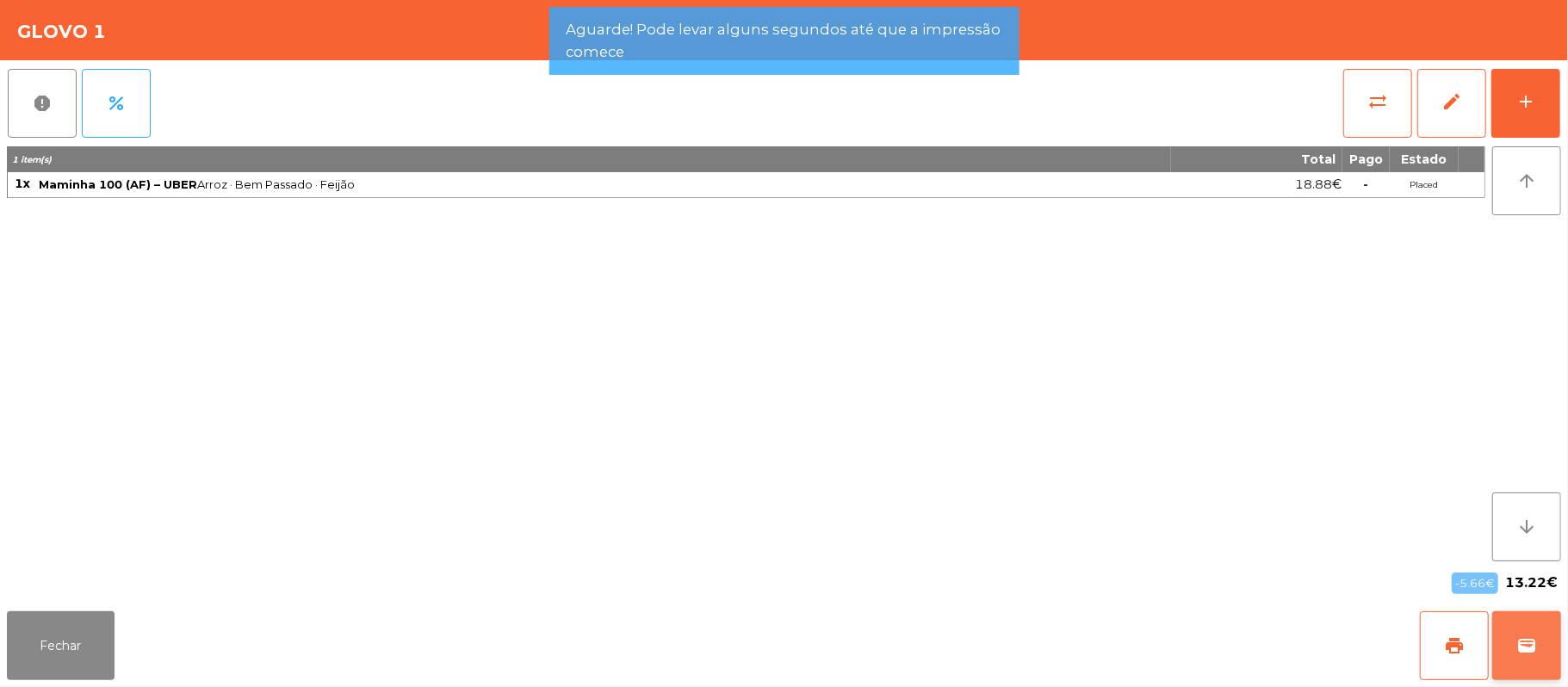
click at [1547, 645] on button "wallet" at bounding box center [1526, 646] width 69 height 69
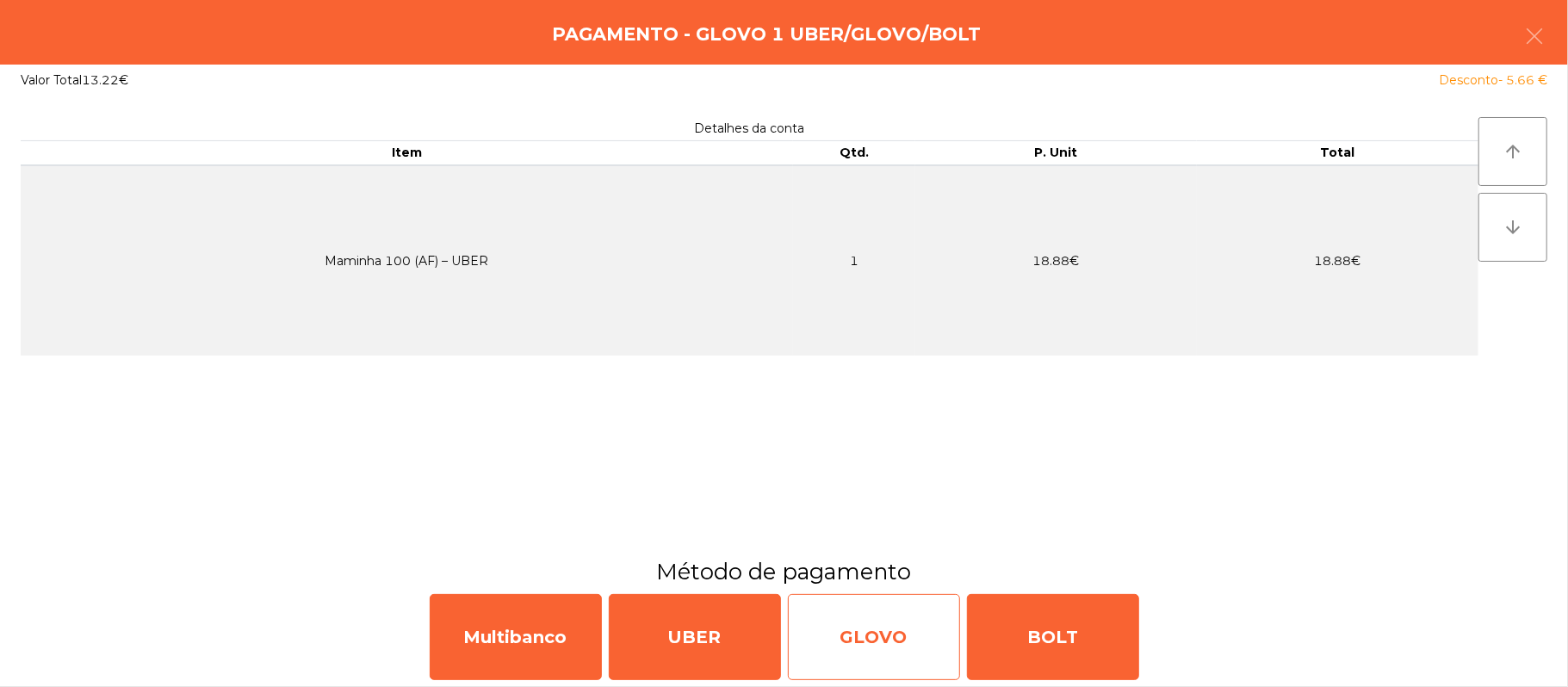
click at [889, 639] on div "GLOVO" at bounding box center [874, 637] width 172 height 86
select select "**"
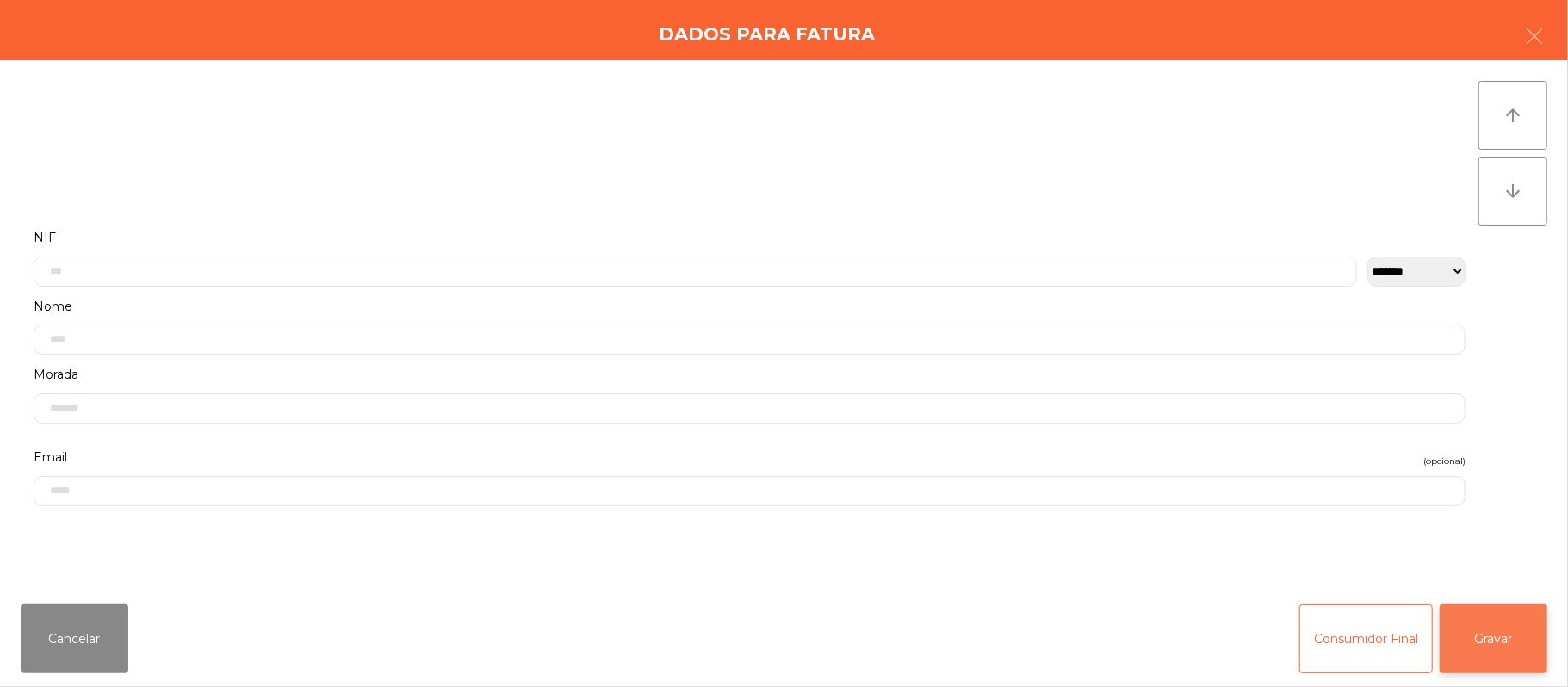
click at [1499, 652] on button "Gravar" at bounding box center [1493, 639] width 108 height 69
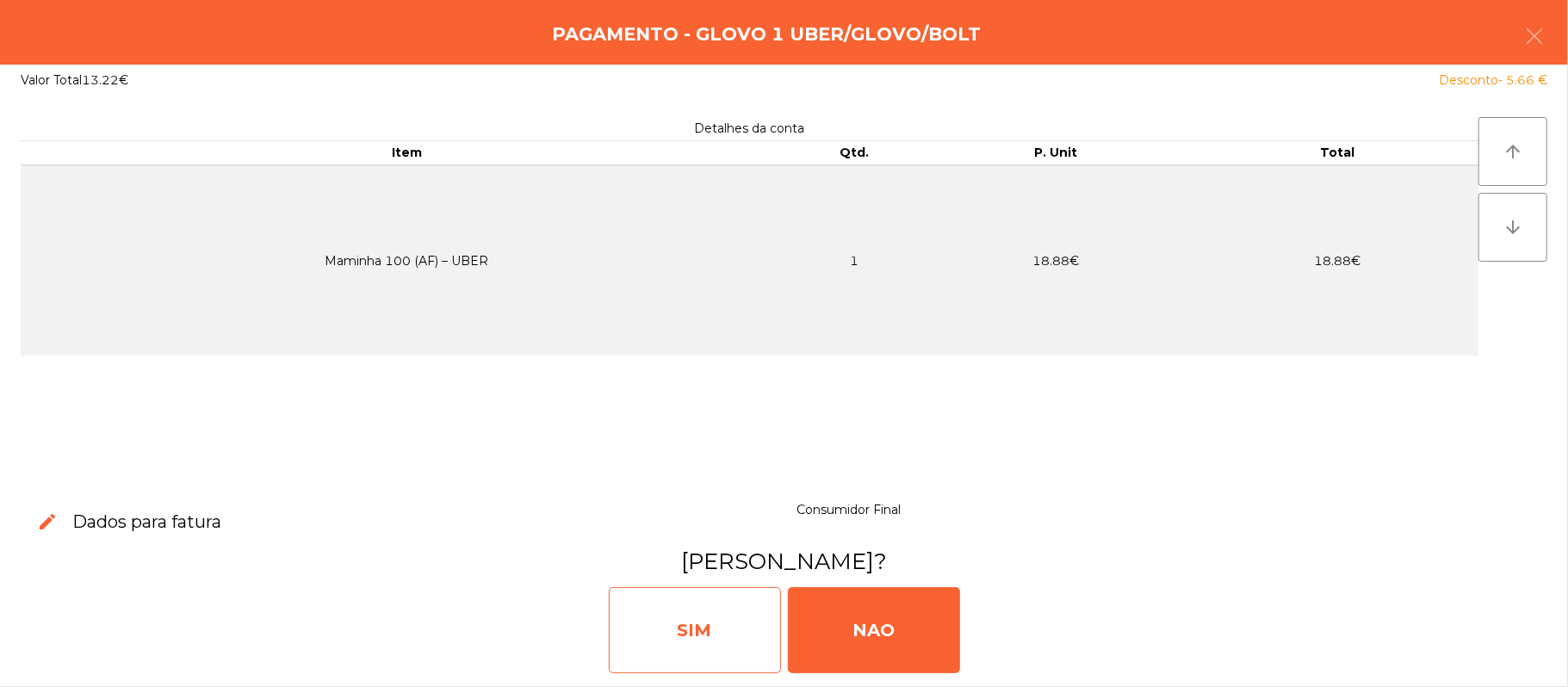
click at [716, 638] on div "SIM" at bounding box center [695, 630] width 172 height 86
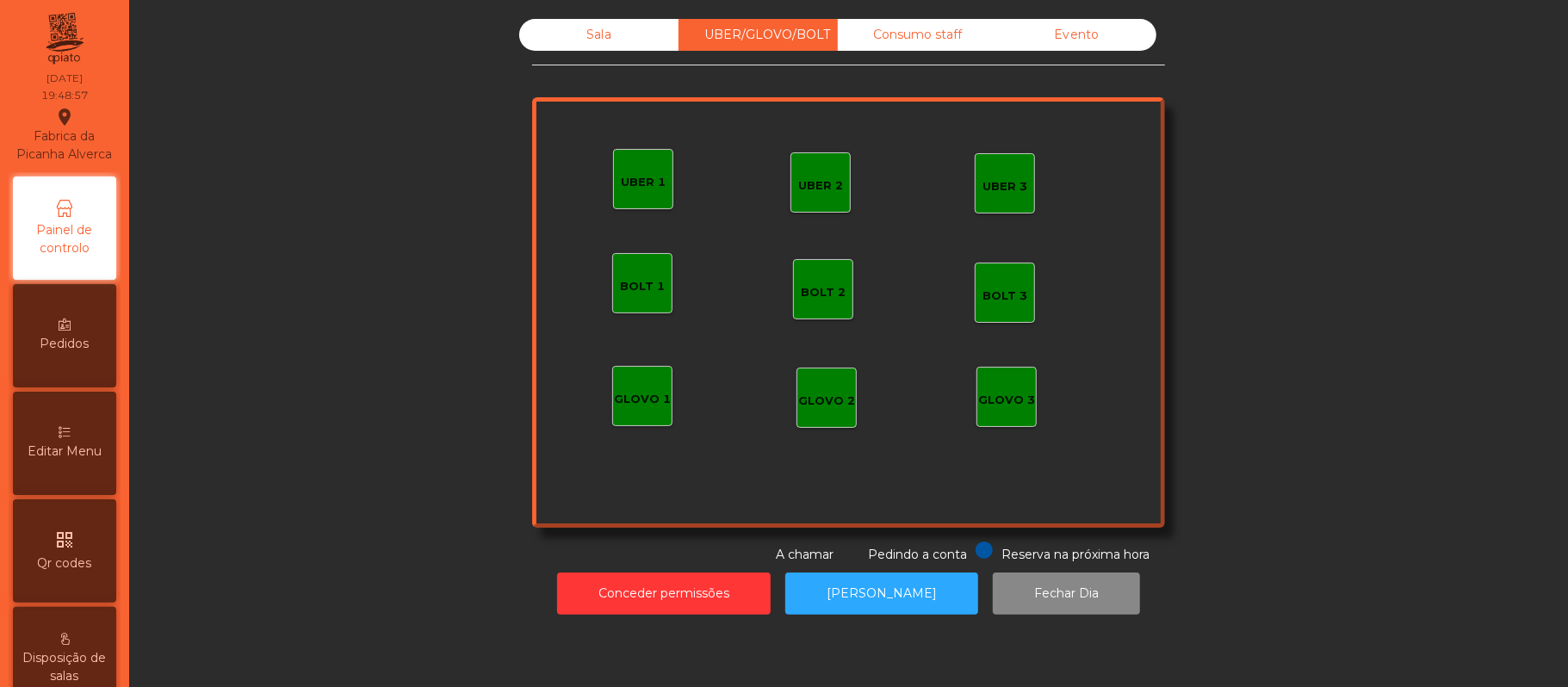
click at [630, 413] on div "GLOVO 1" at bounding box center [642, 396] width 61 height 61
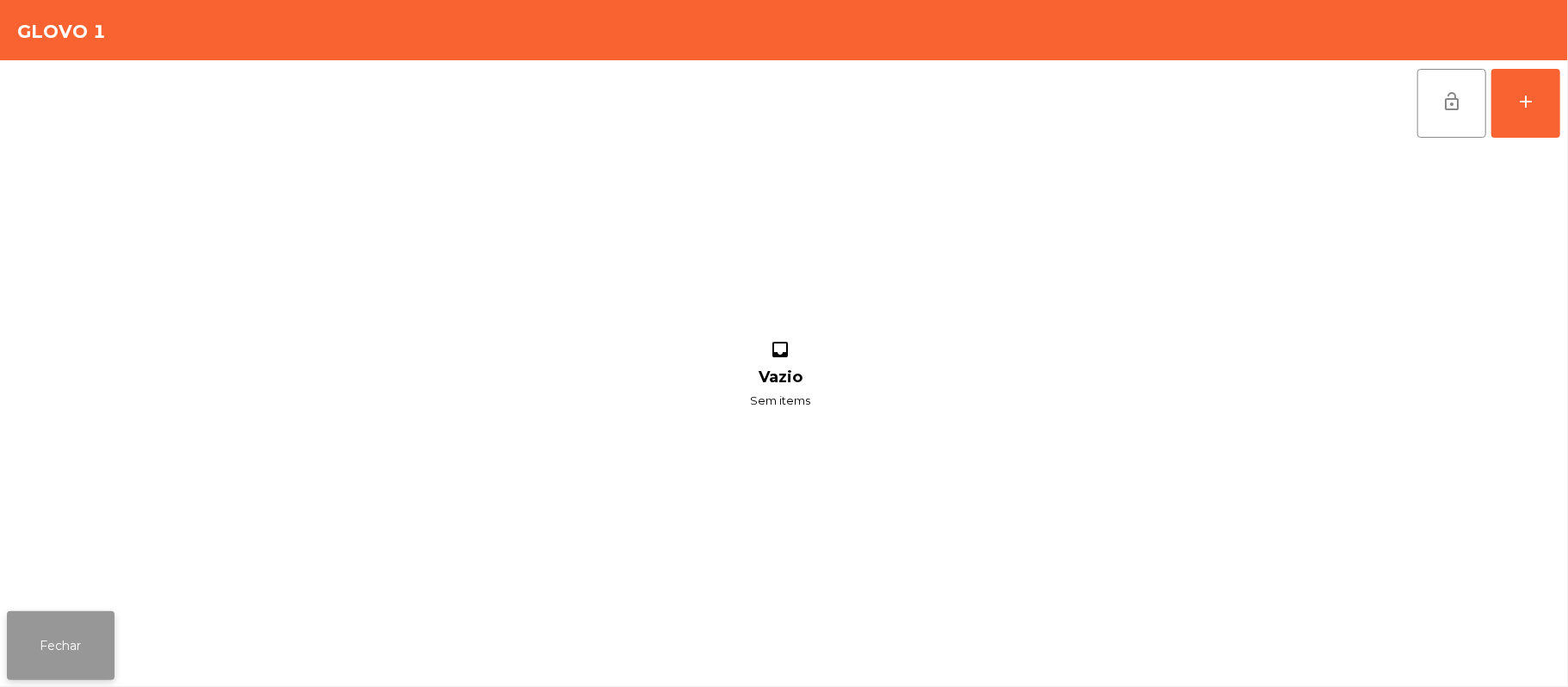
click at [7, 638] on button "Fechar" at bounding box center [61, 646] width 108 height 69
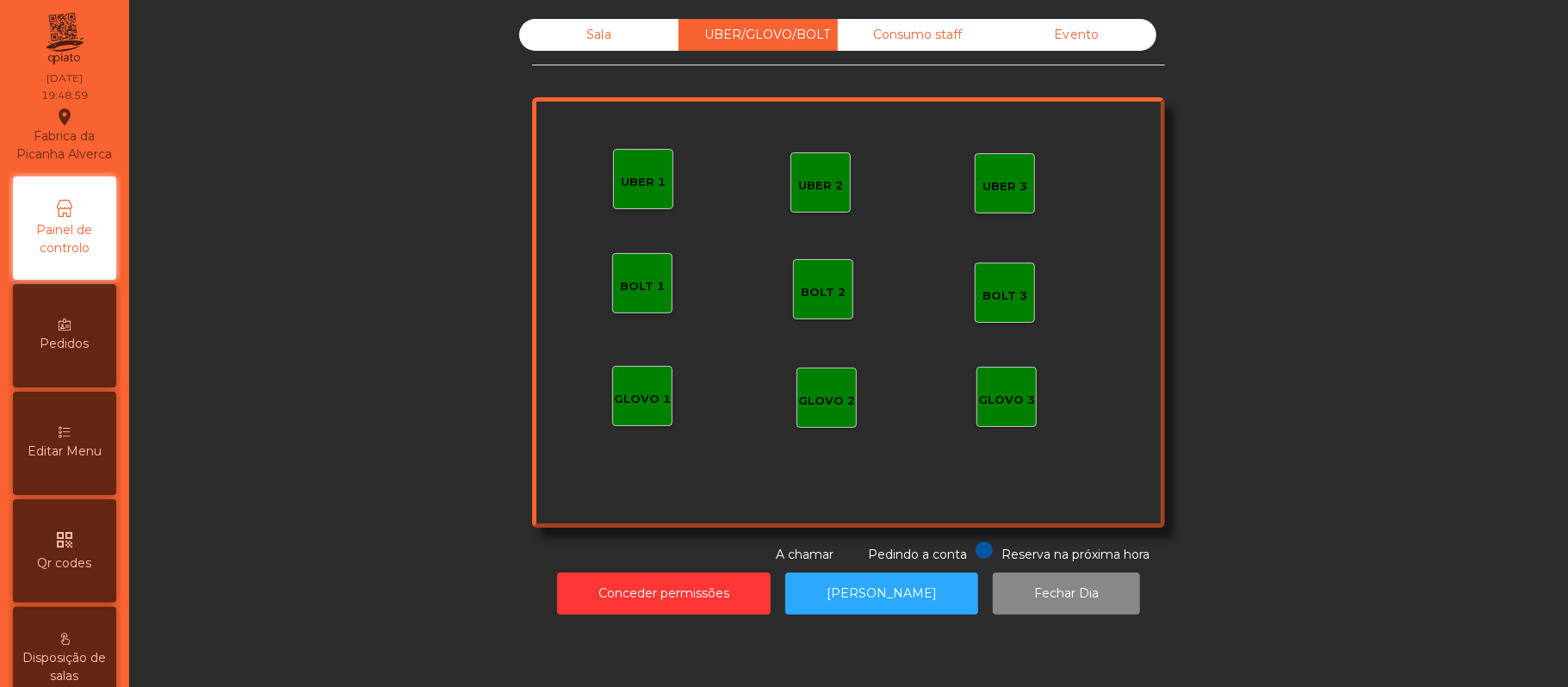
click at [634, 181] on div "UBER 1" at bounding box center [643, 183] width 45 height 18
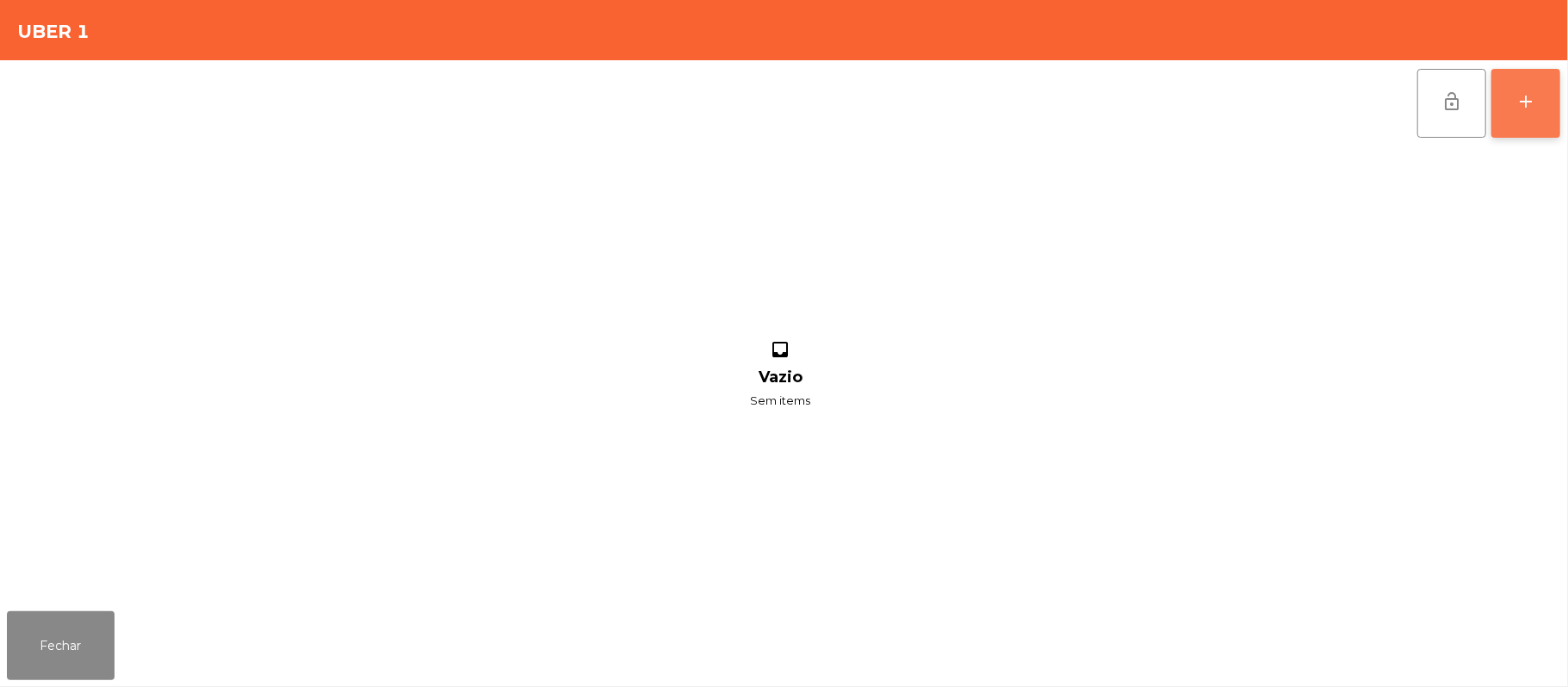
click at [1530, 111] on button "add" at bounding box center [1525, 103] width 69 height 69
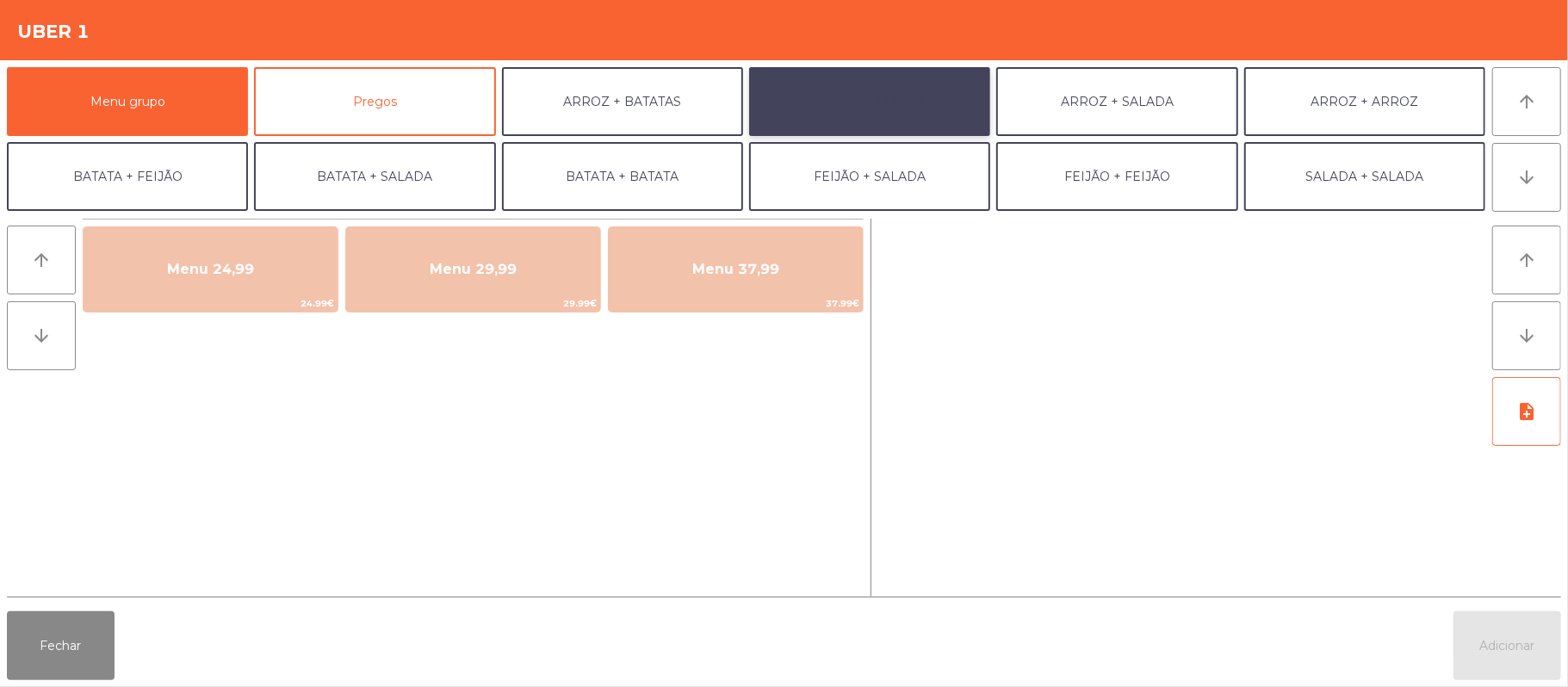
click at [872, 105] on button "ARROZ + FEIJÃO" at bounding box center [870, 101] width 241 height 69
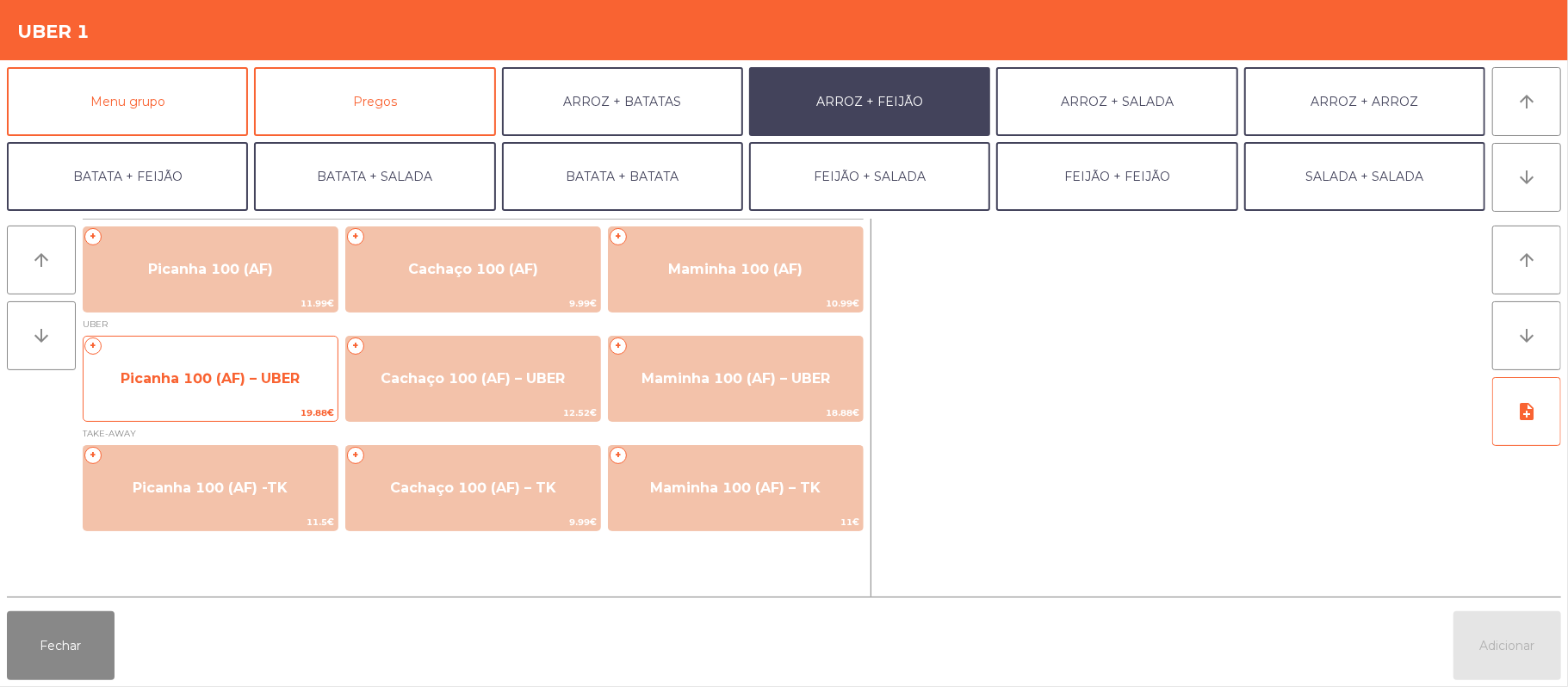
click at [245, 382] on span "Picanha 100 (AF) – UBER" at bounding box center [210, 378] width 179 height 17
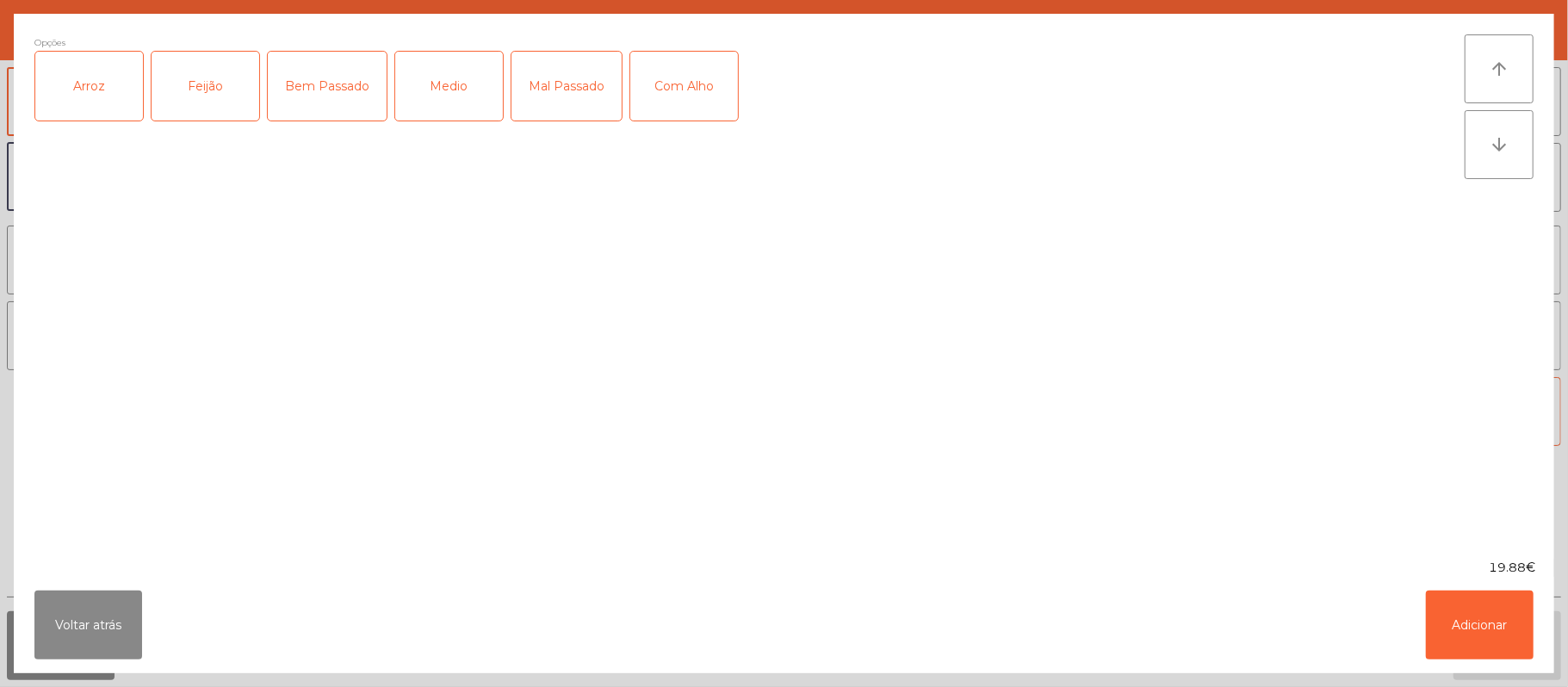
click at [97, 87] on div "Arroz" at bounding box center [89, 86] width 108 height 69
click at [204, 88] on div "Feijão" at bounding box center [205, 86] width 108 height 69
click at [463, 101] on div "Medio" at bounding box center [449, 86] width 108 height 69
click at [1449, 642] on button "Adicionar" at bounding box center [1479, 625] width 108 height 69
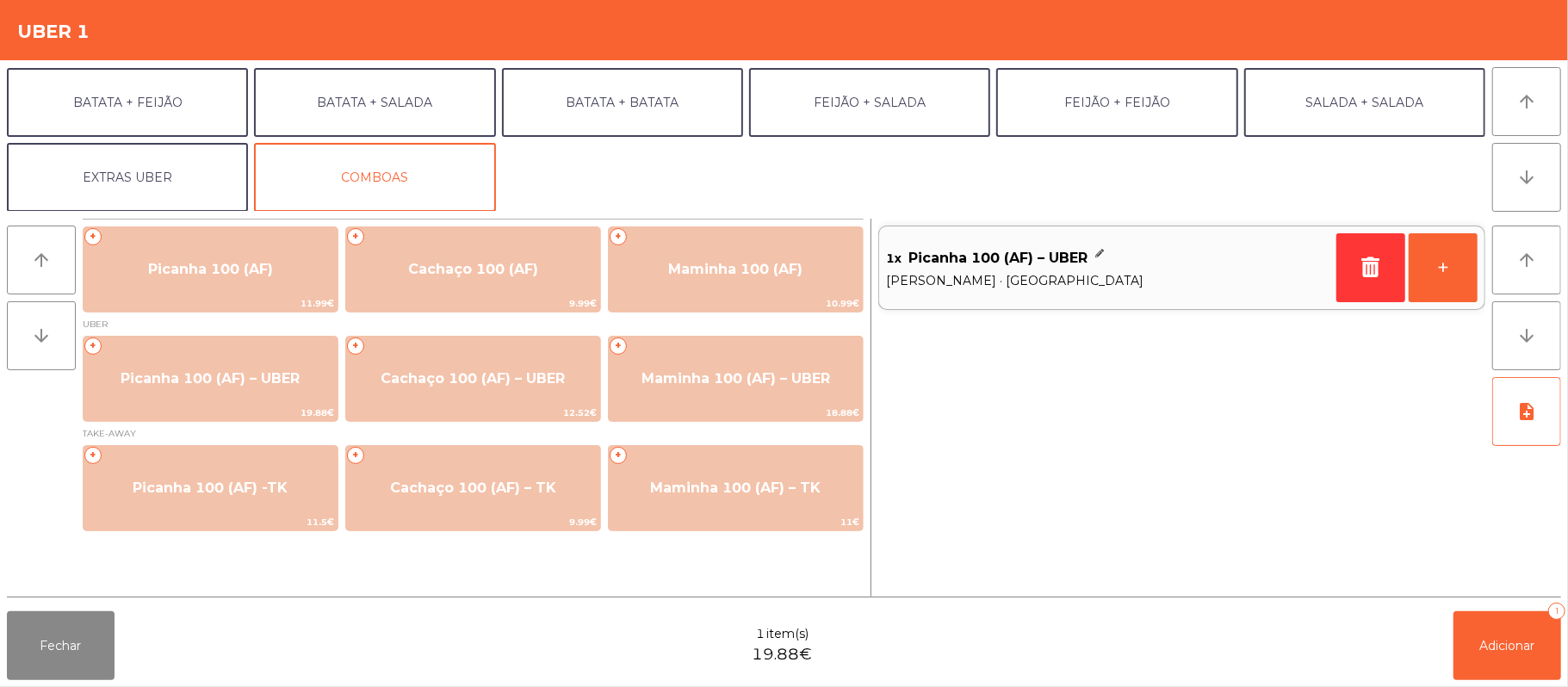
scroll to position [72, 0]
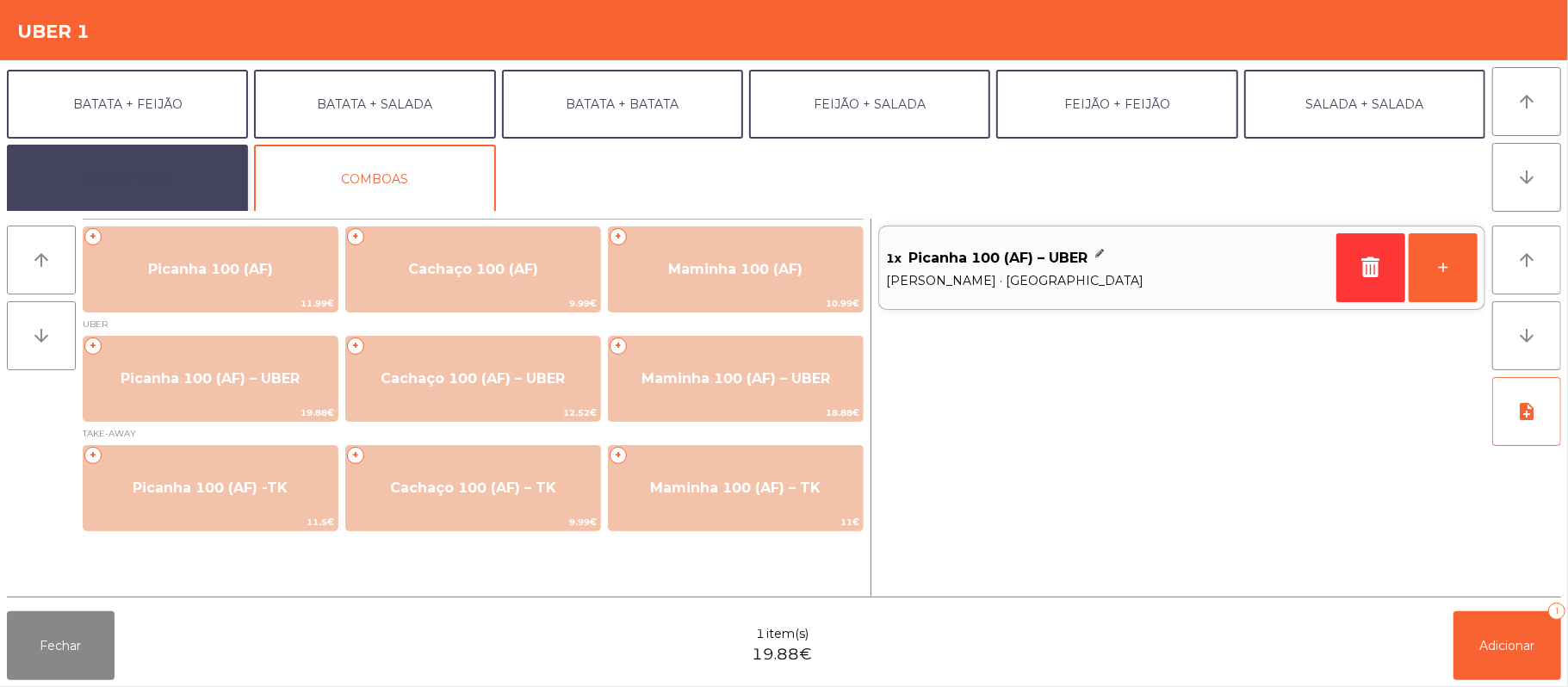
click at [186, 184] on button "EXTRAS UBER" at bounding box center [127, 179] width 241 height 69
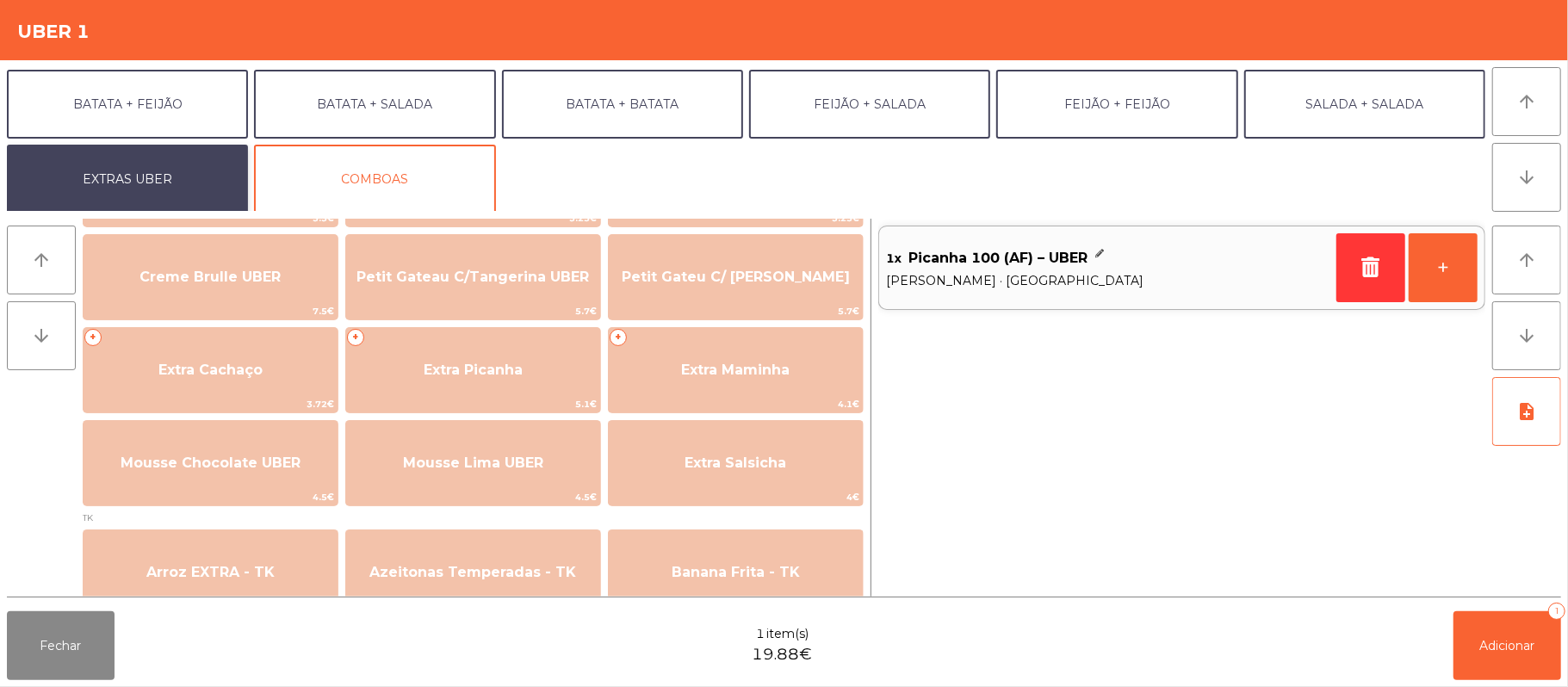
scroll to position [390, 0]
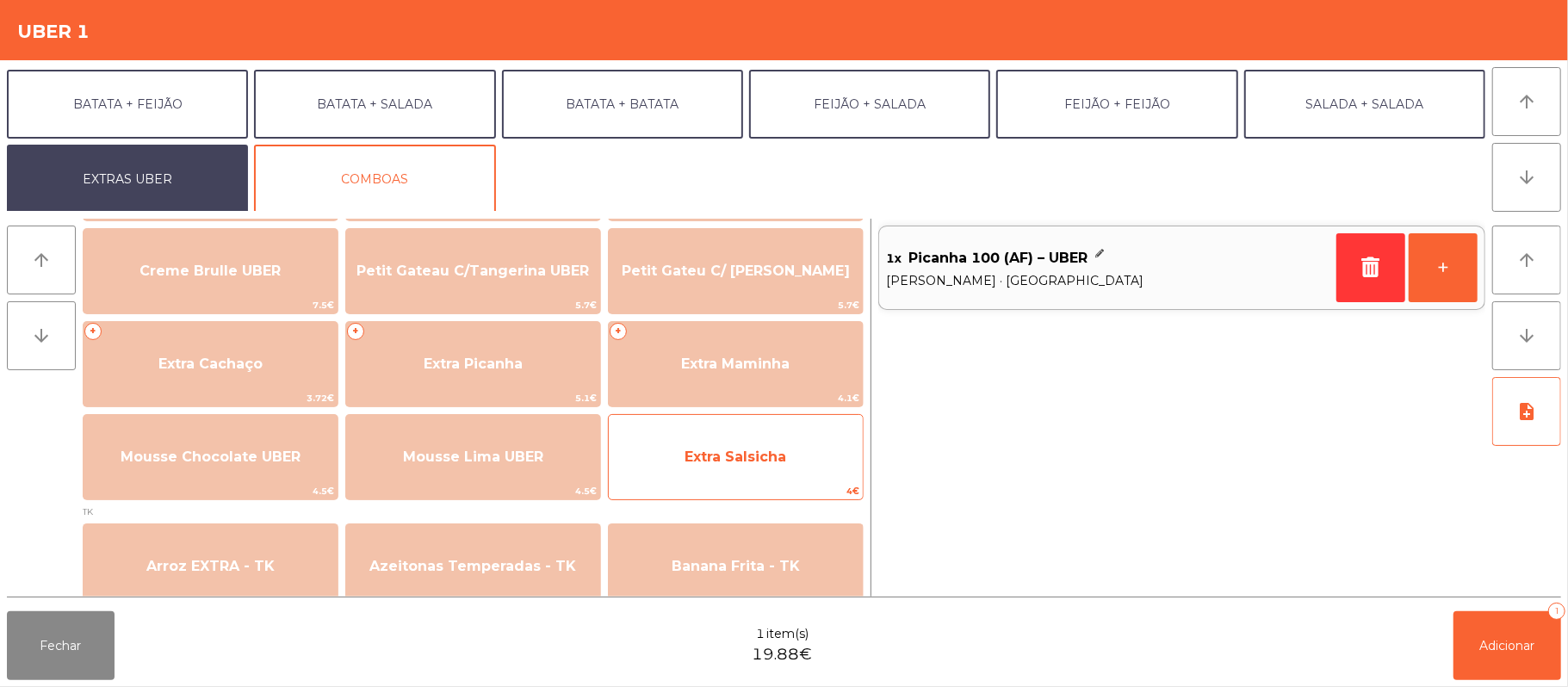
click at [714, 472] on span "Extra Salsicha" at bounding box center [735, 457] width 254 height 47
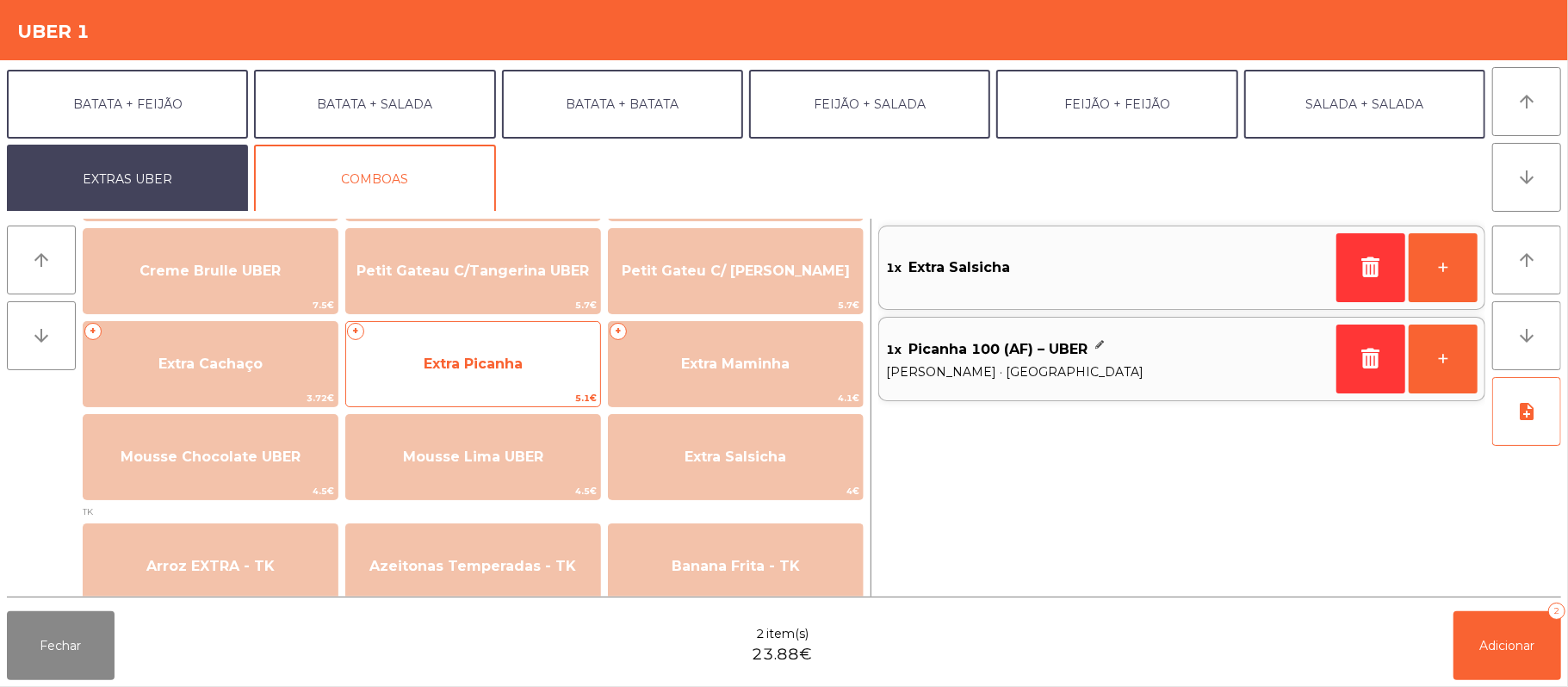
click at [510, 383] on span "Extra Picanha" at bounding box center [473, 364] width 254 height 47
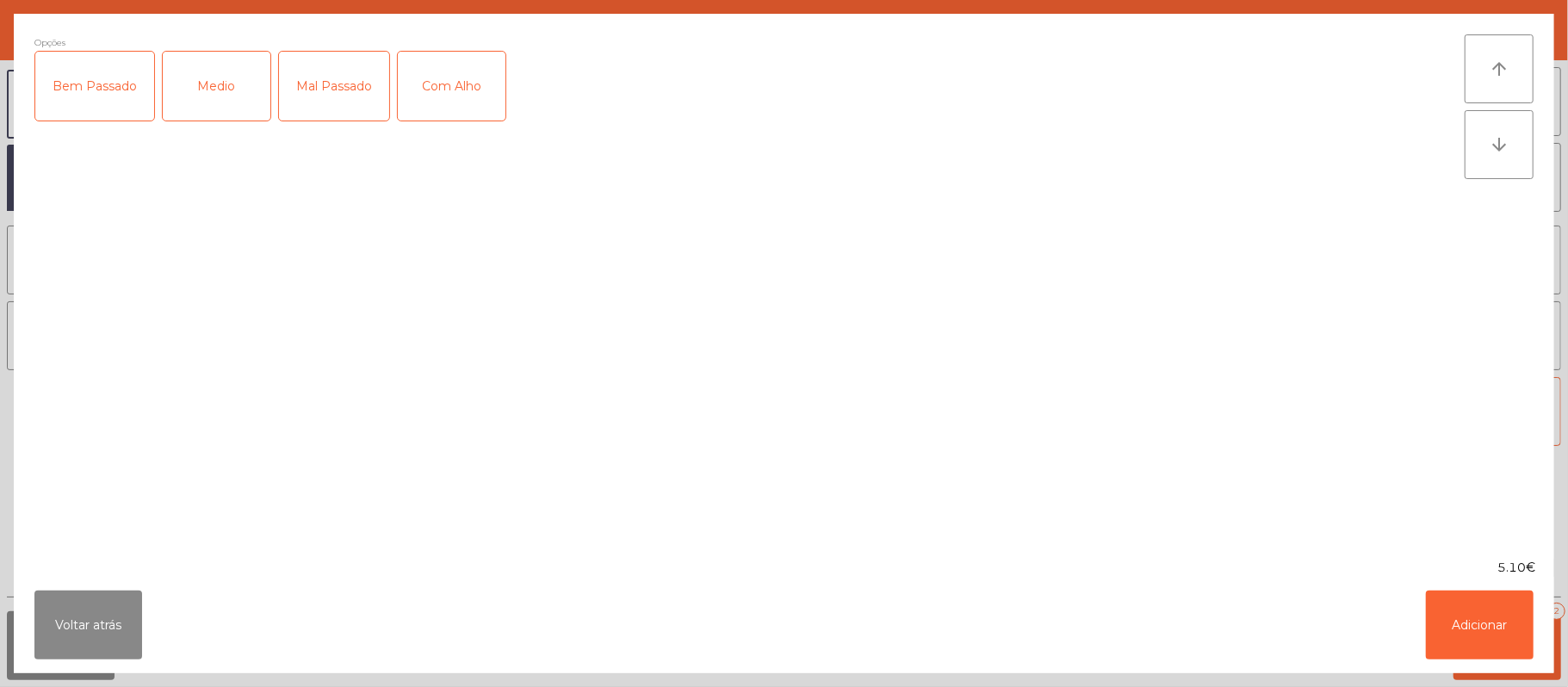
click at [249, 93] on div "Medio" at bounding box center [216, 86] width 108 height 69
click at [1457, 638] on button "Adicionar" at bounding box center [1479, 625] width 108 height 69
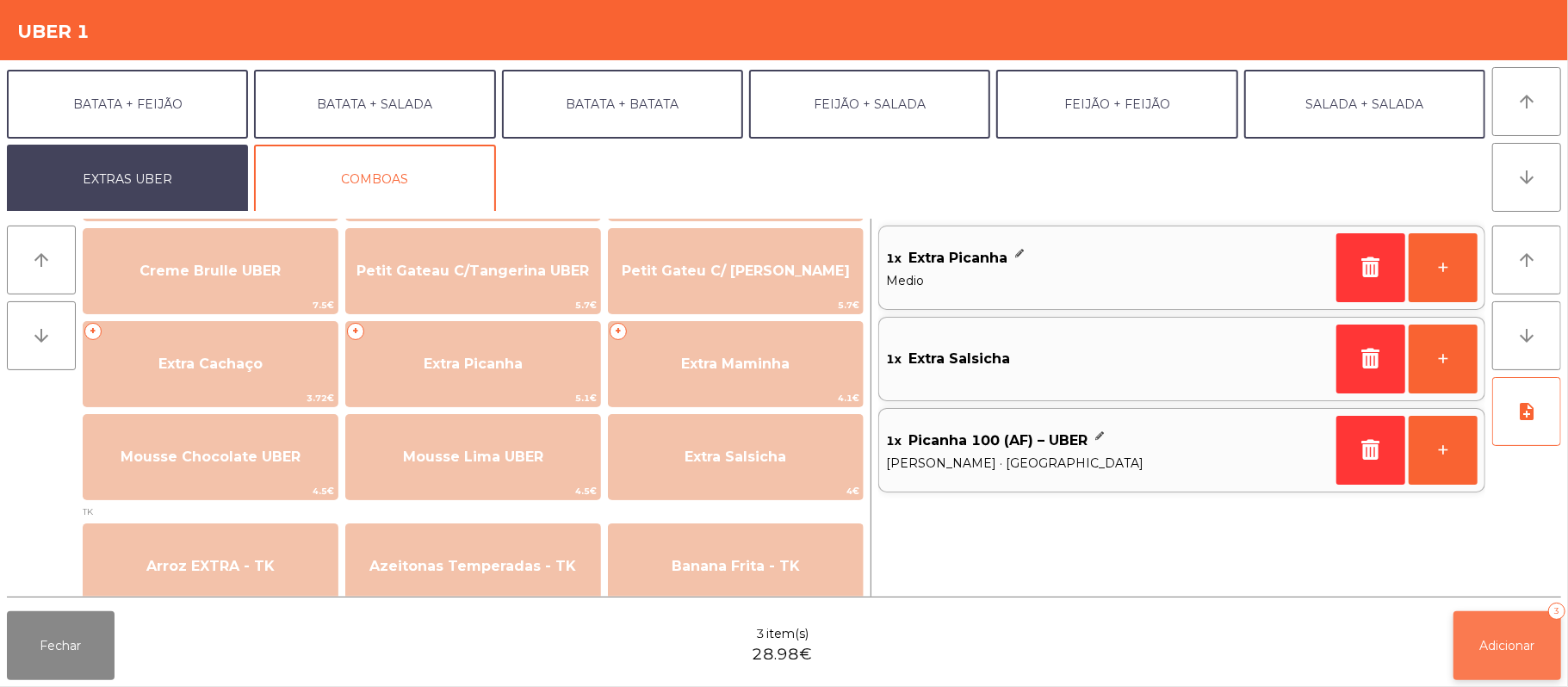
click at [1479, 634] on button "Adicionar 3" at bounding box center [1507, 646] width 108 height 69
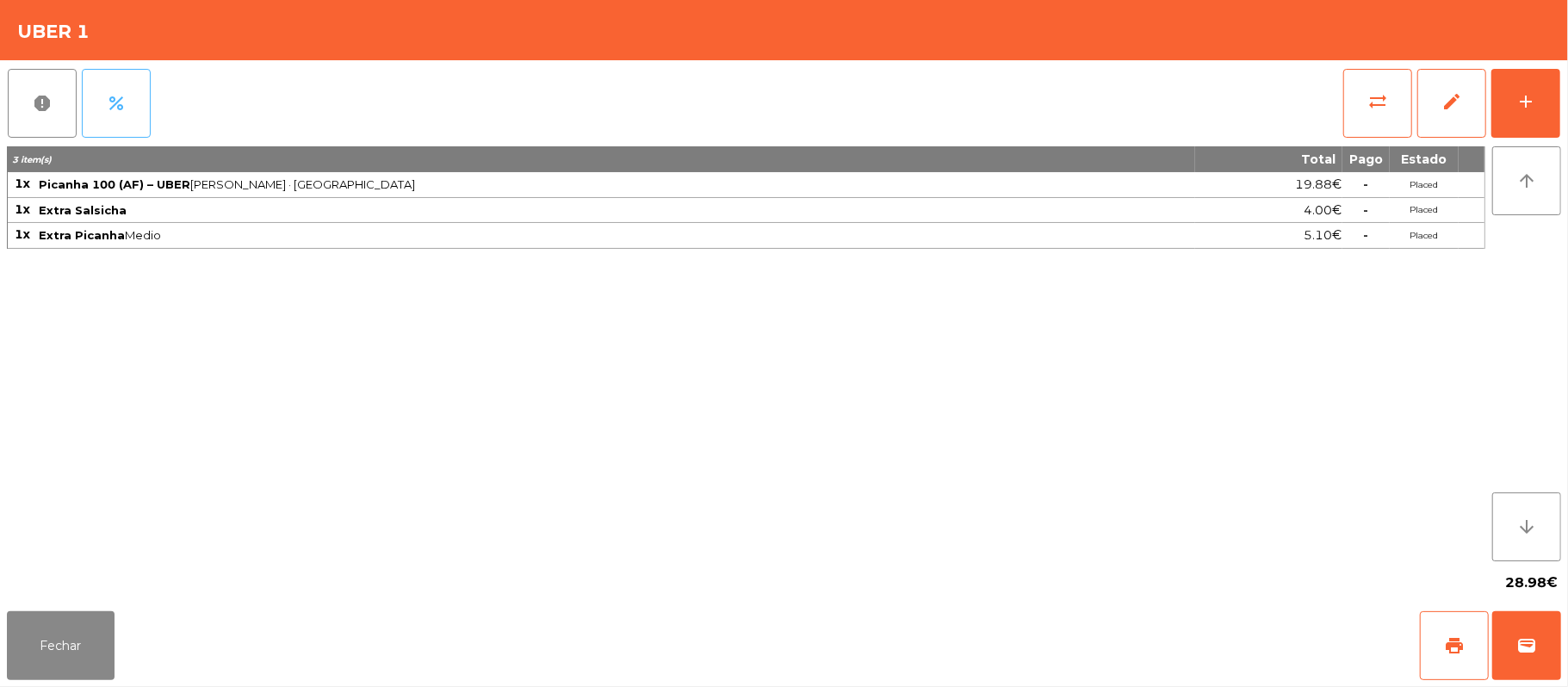
click at [125, 108] on span "percent" at bounding box center [117, 104] width 21 height 21
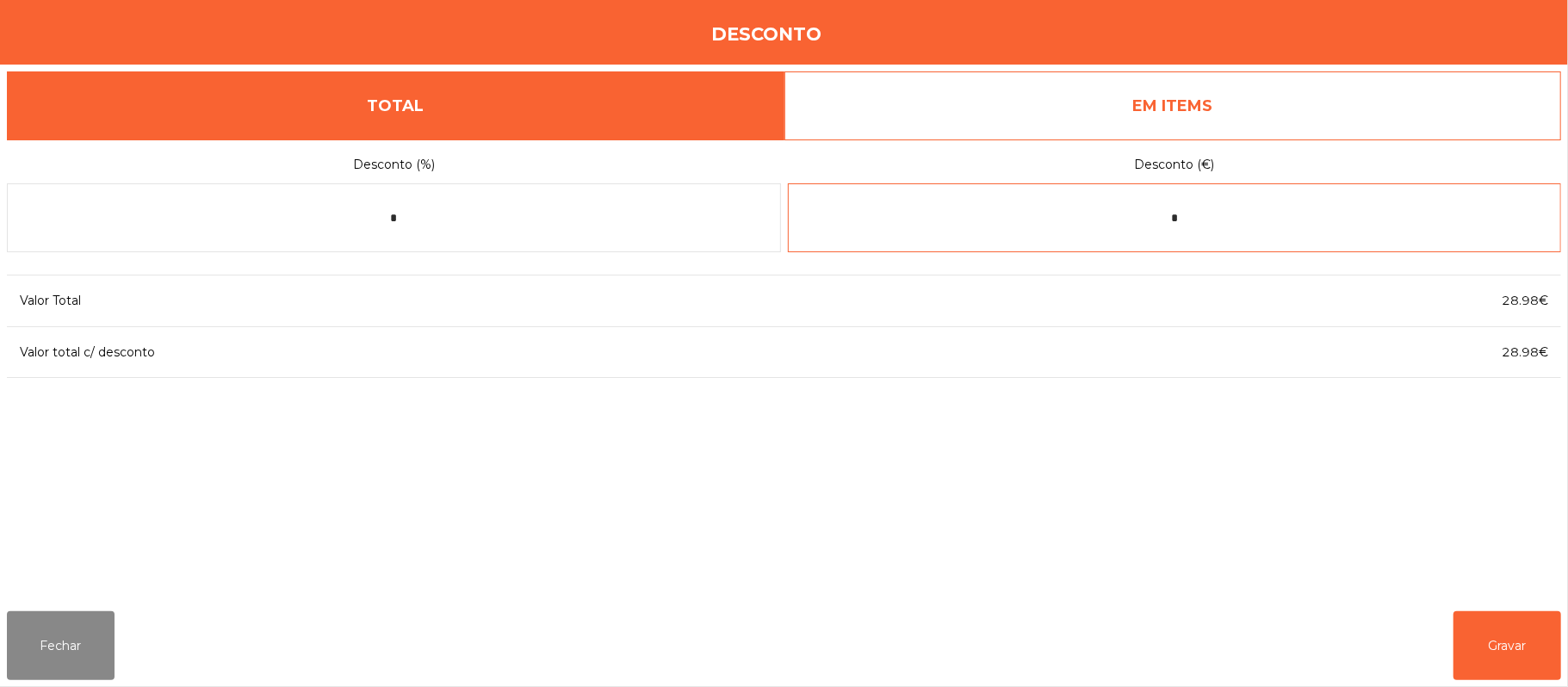
click at [1205, 217] on input "*" at bounding box center [1174, 218] width 774 height 69
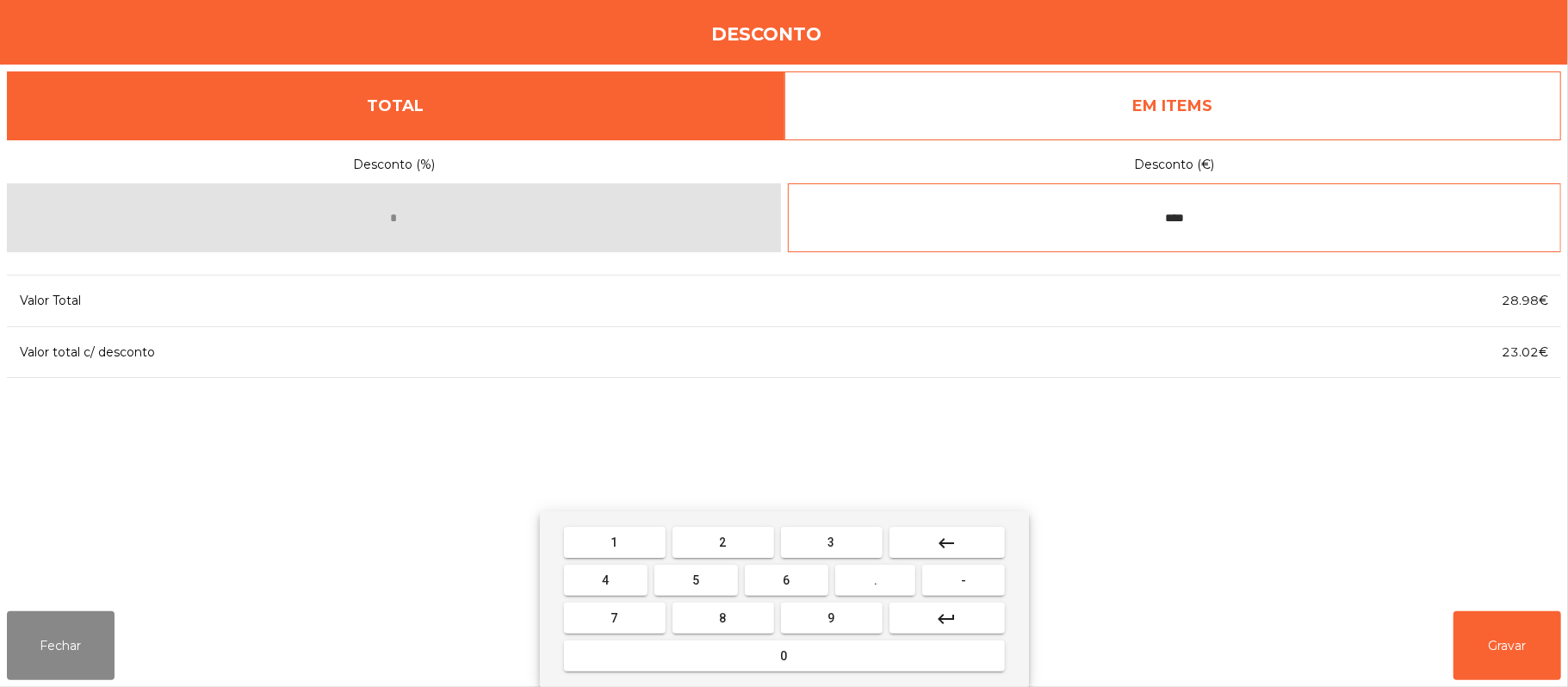
type input "****"
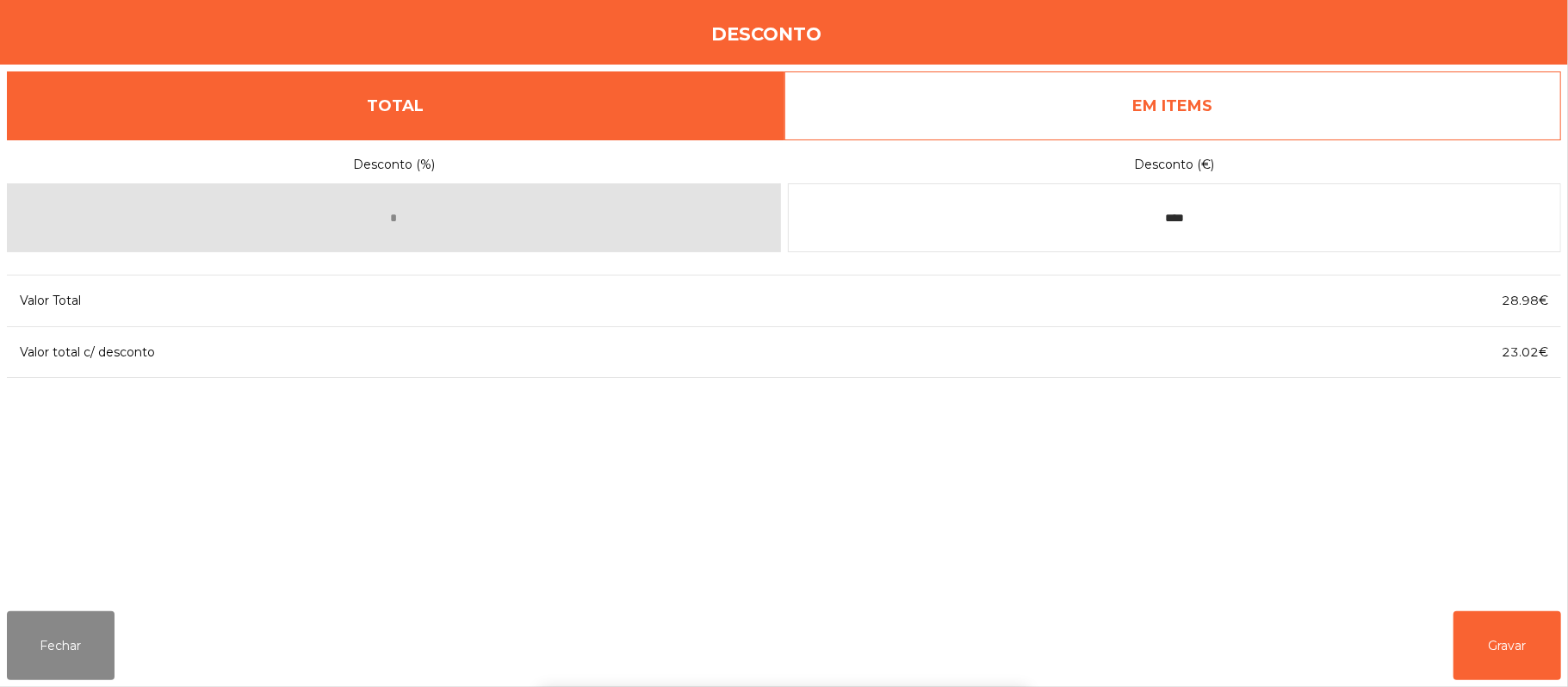
click at [1565, 649] on div "1 2 3 keyboard_backspace 4 5 6 . - 7 8 9 keyboard_return 0" at bounding box center [784, 599] width 1568 height 176
click at [1539, 645] on button "Gravar" at bounding box center [1507, 646] width 108 height 69
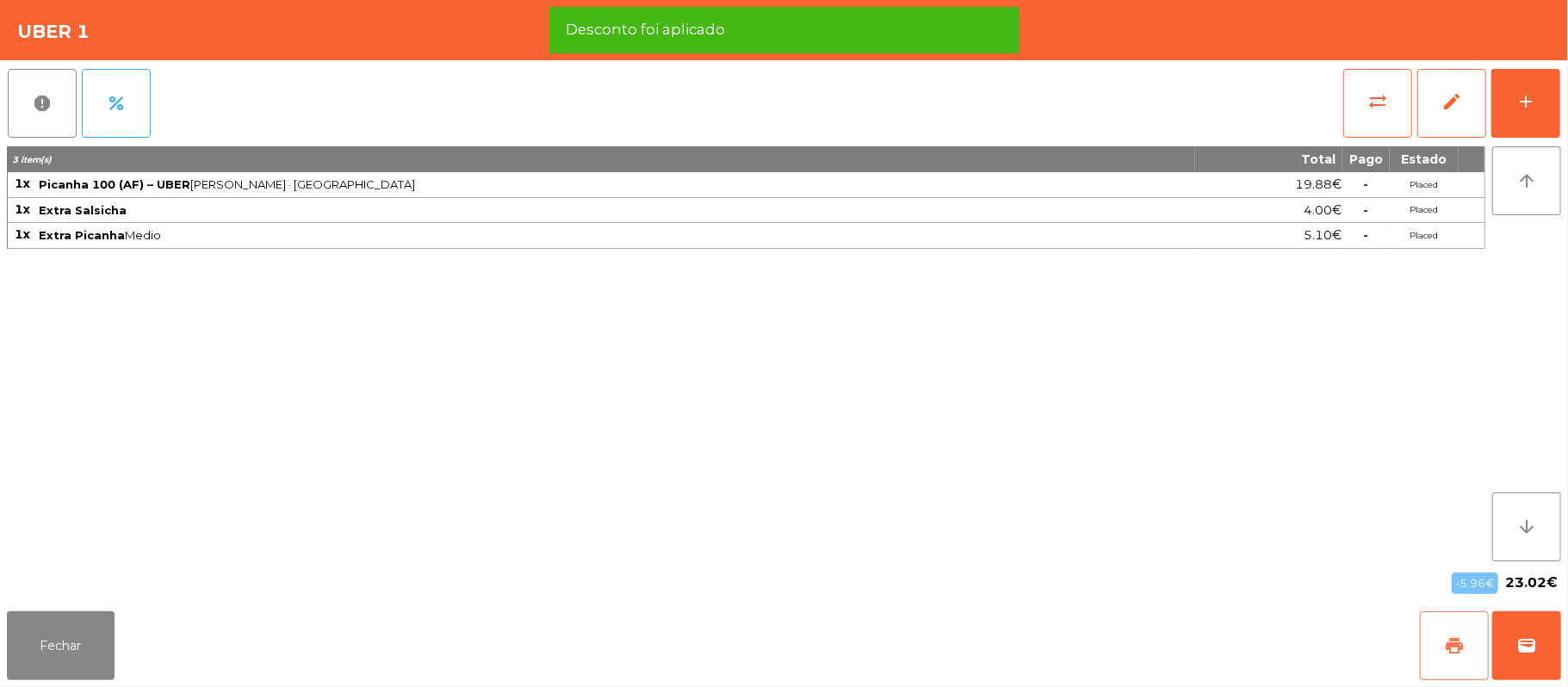
click at [1434, 646] on button "print" at bounding box center [1454, 646] width 69 height 69
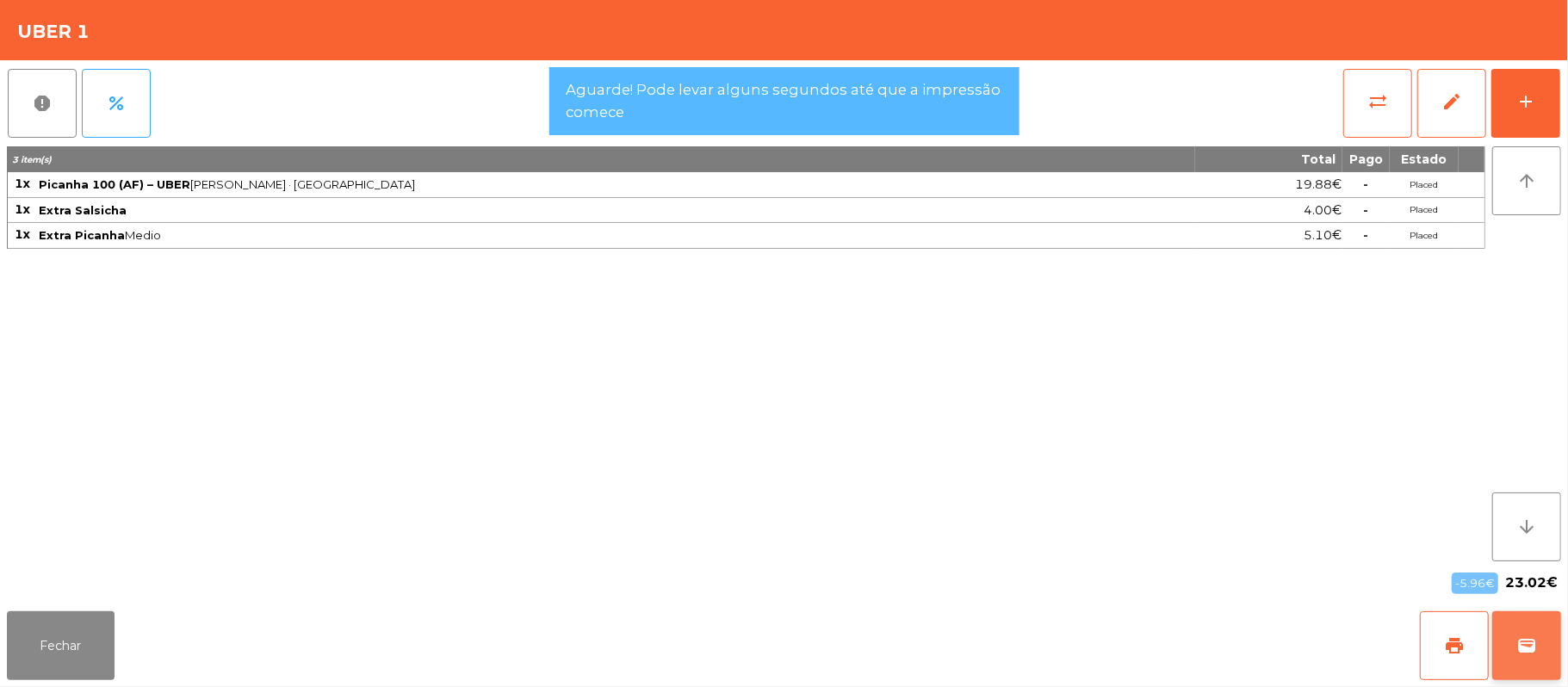
click at [1523, 669] on button "wallet" at bounding box center [1526, 646] width 69 height 69
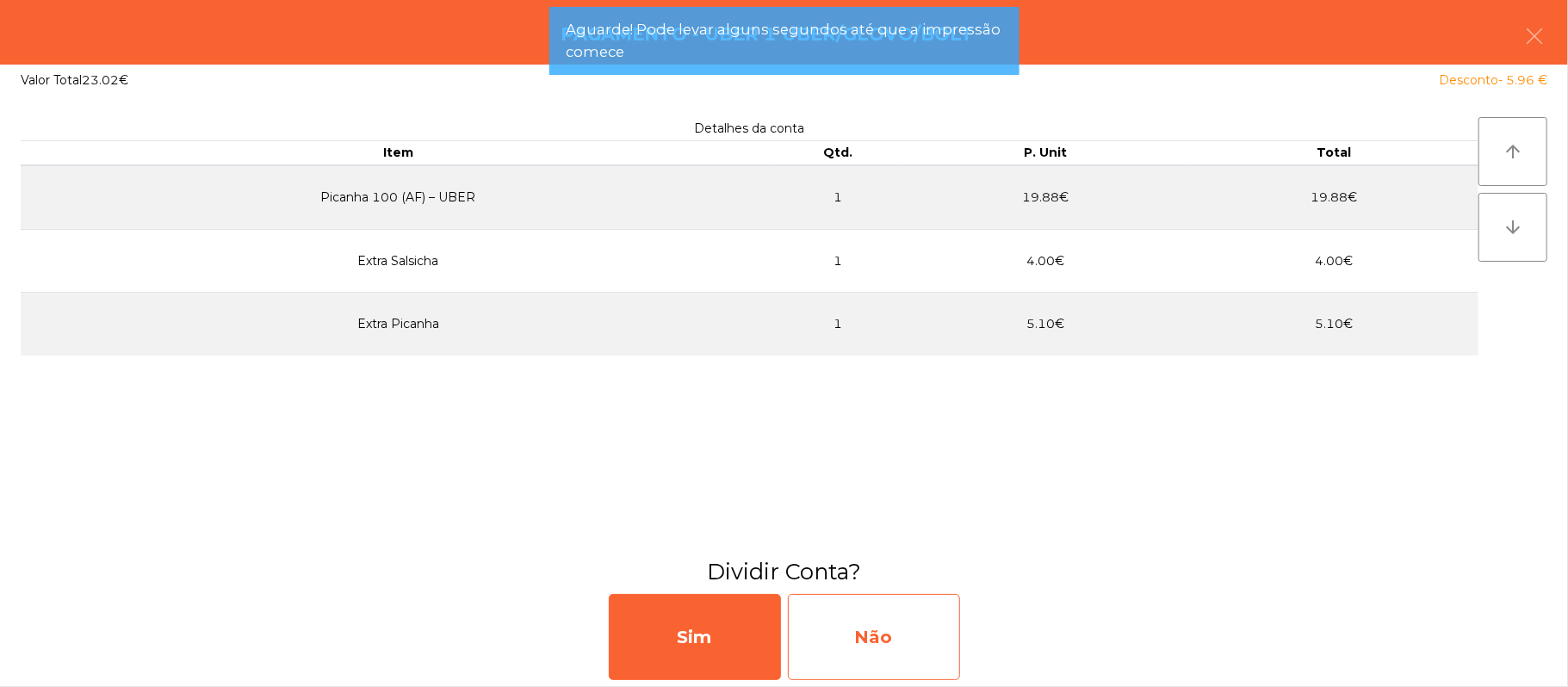
click at [900, 614] on div "Não" at bounding box center [874, 637] width 172 height 86
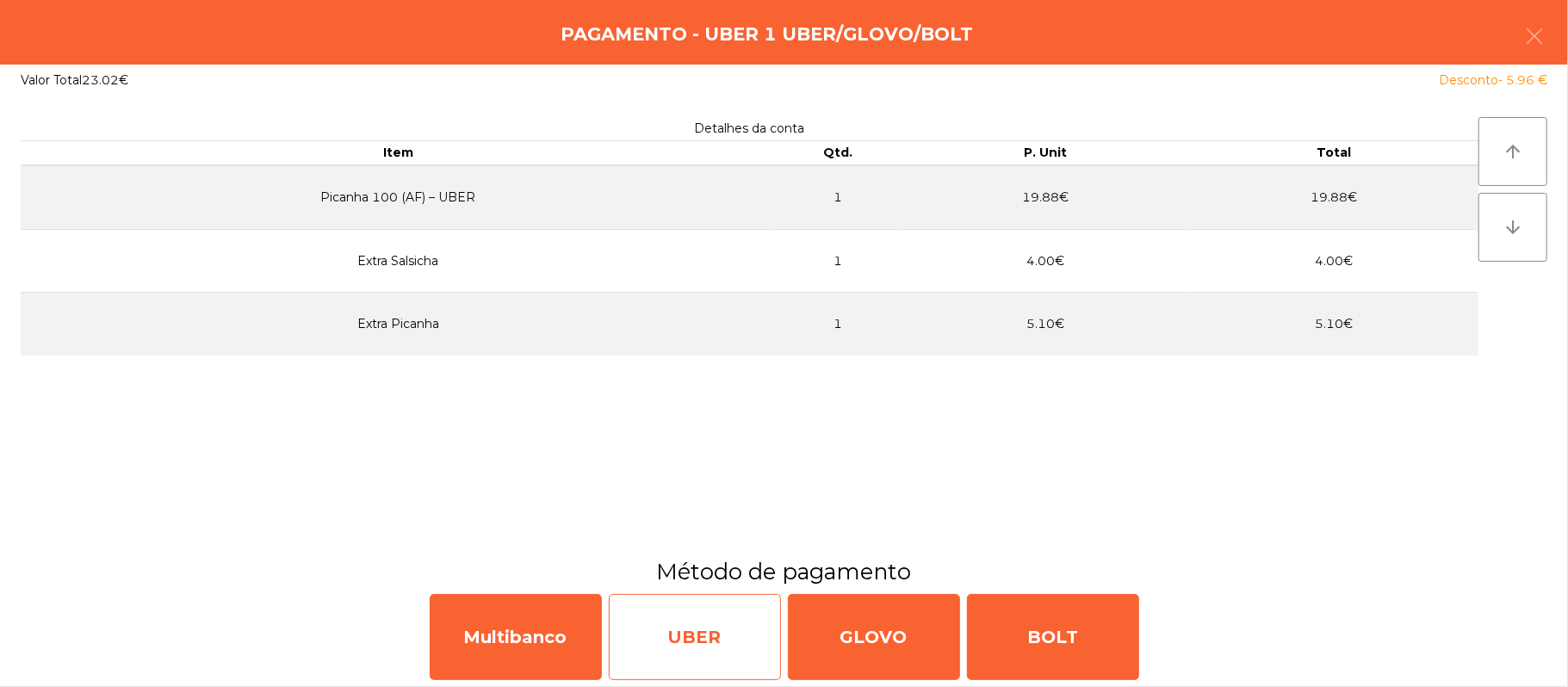
click at [704, 618] on div "UBER" at bounding box center [695, 637] width 172 height 86
select select "**"
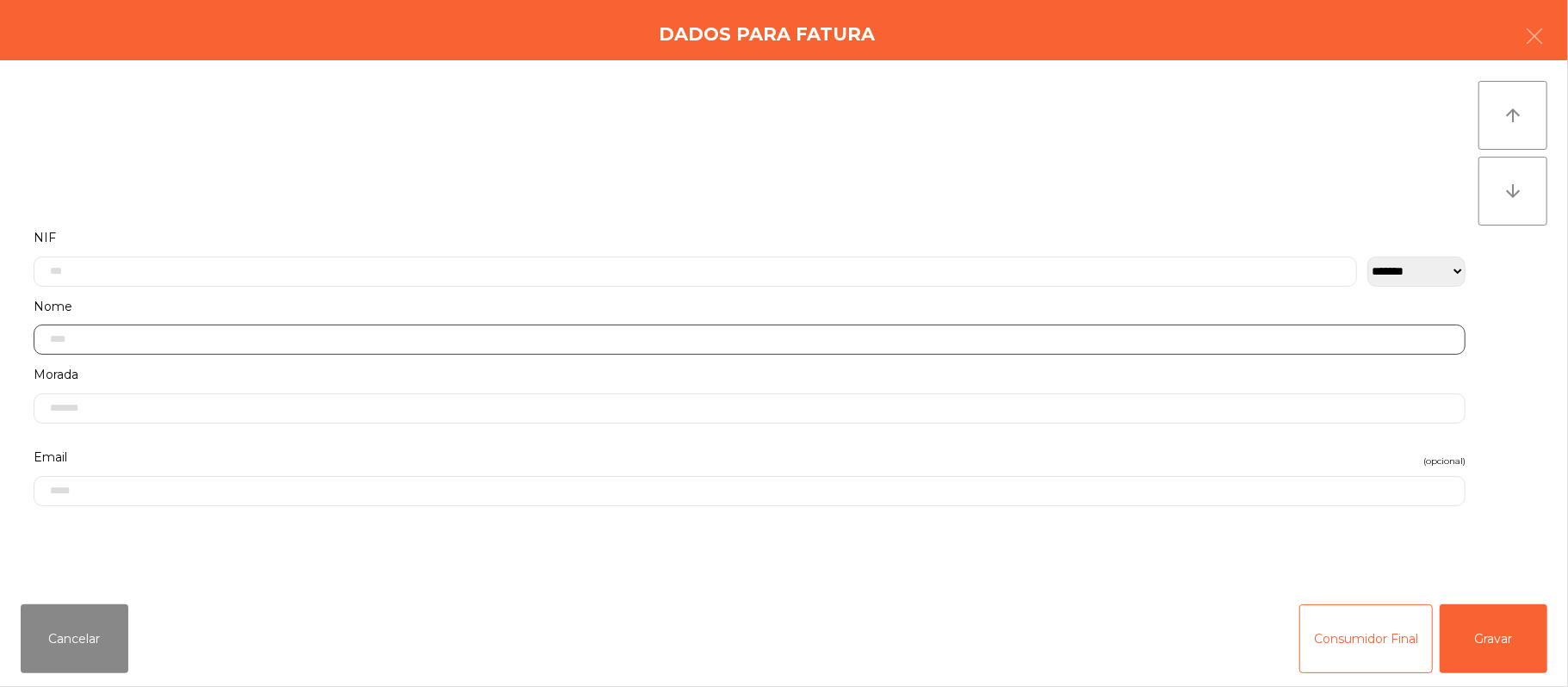
click at [401, 327] on input "text" at bounding box center [749, 339] width 1432 height 30
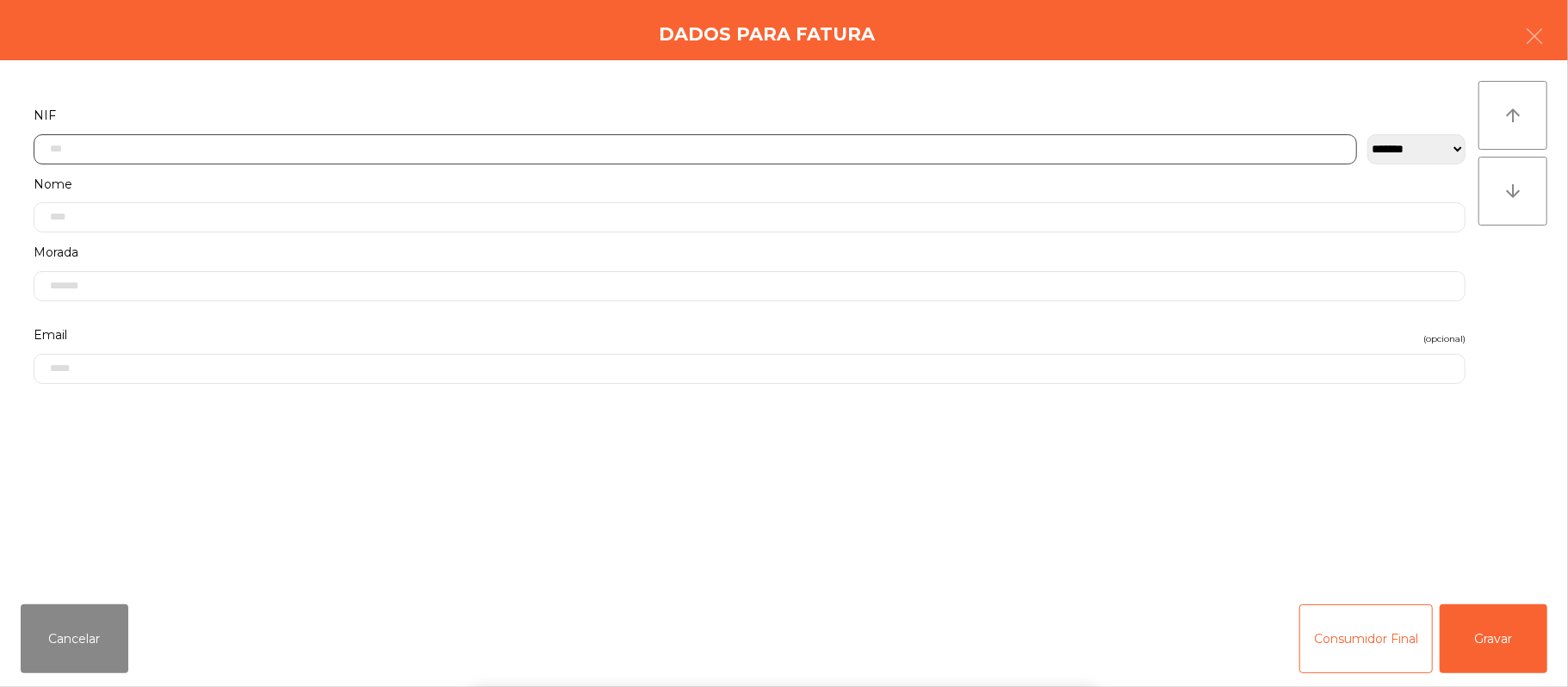
click at [291, 148] on input "text" at bounding box center [695, 149] width 1323 height 30
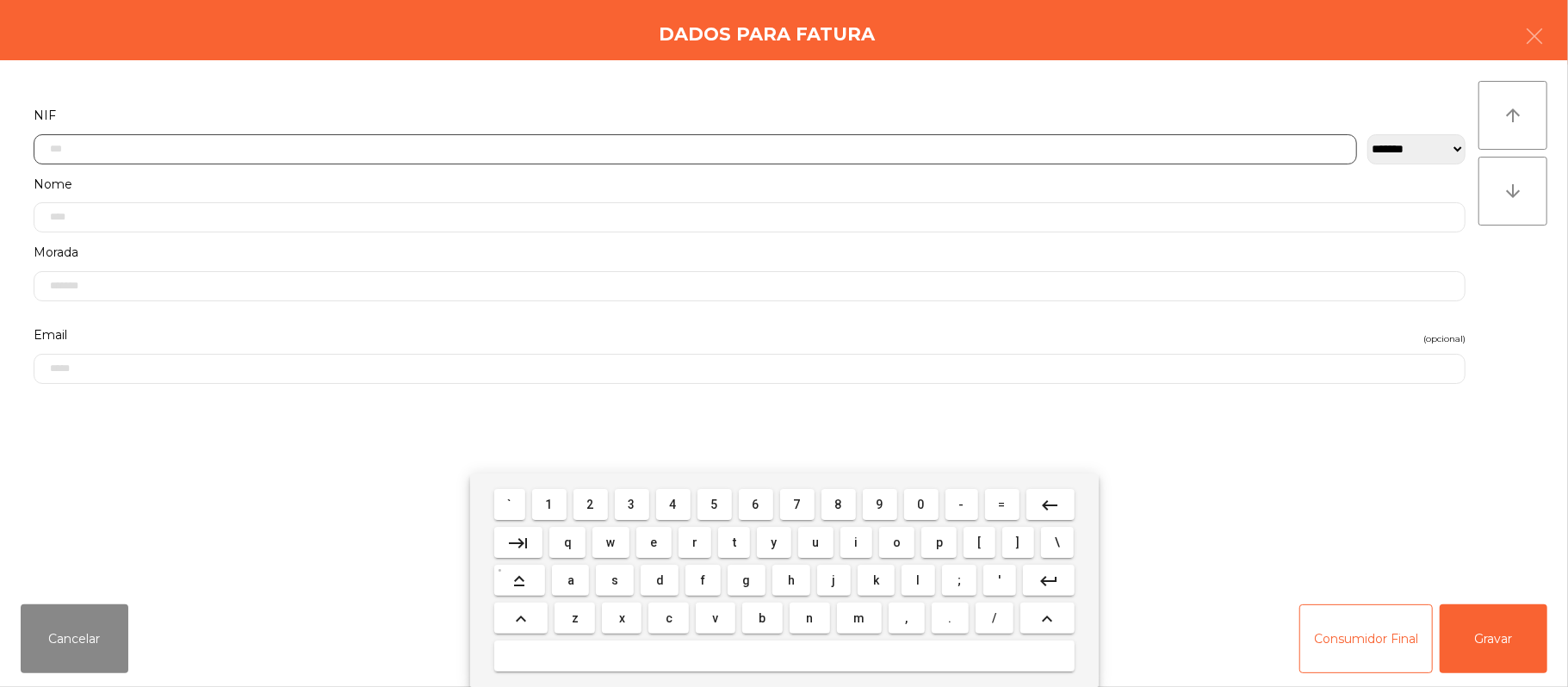
scroll to position [145, 0]
type input "*********"
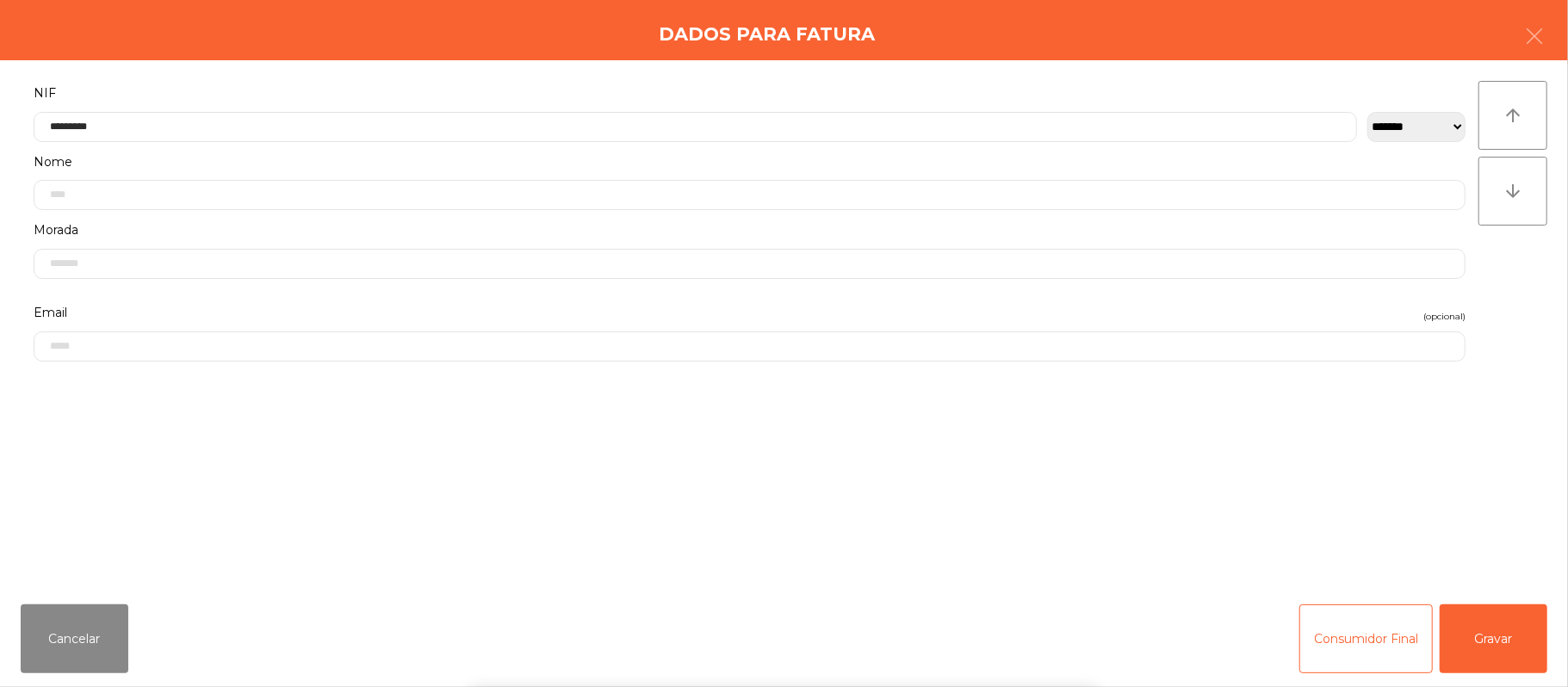
click at [1498, 633] on div "` 1 2 3 4 5 6 7 8 9 0 - = keyboard_backspace keyboard_tab q w e r t y u i o p […" at bounding box center [784, 580] width 1568 height 213
click at [1485, 644] on button "Gravar" at bounding box center [1493, 639] width 108 height 69
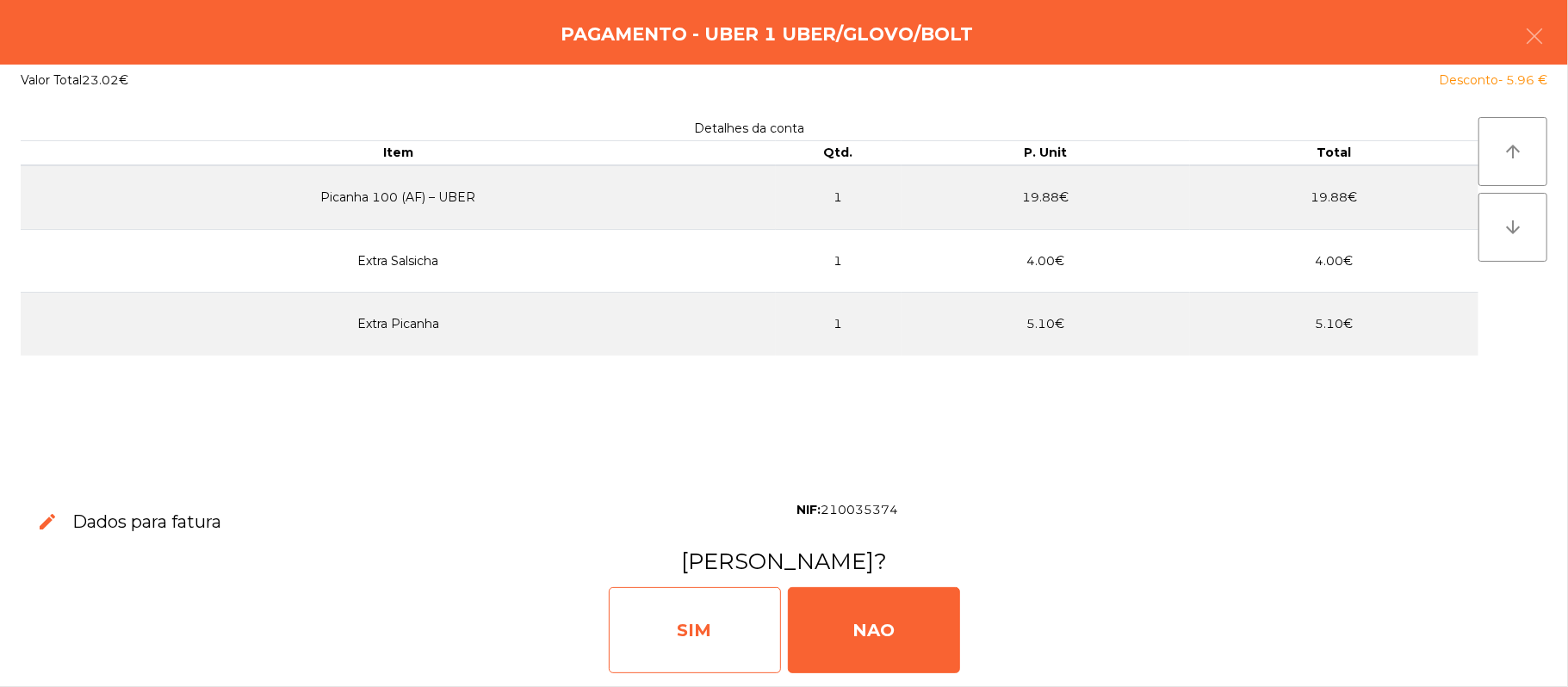
click at [710, 618] on div "SIM" at bounding box center [695, 630] width 172 height 86
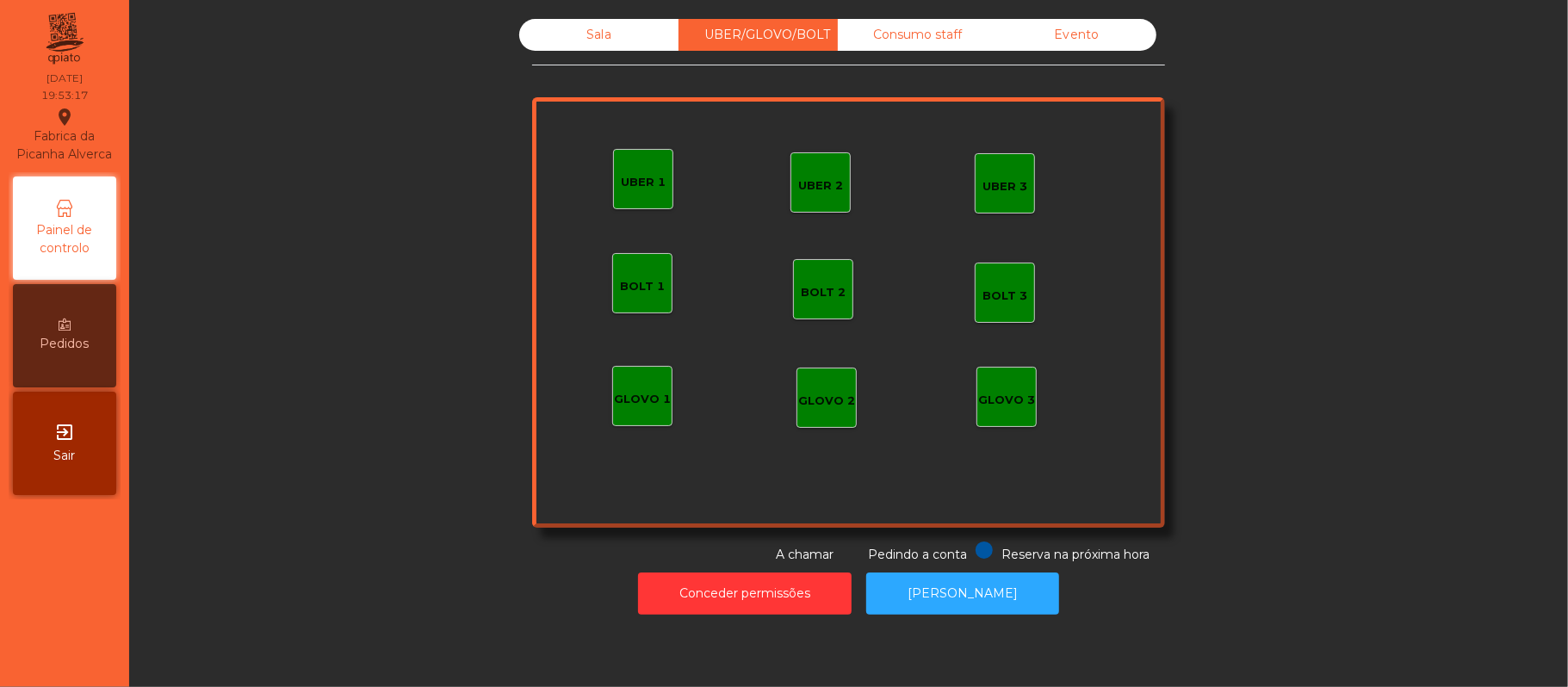
click at [818, 174] on div "UBER 2" at bounding box center [820, 182] width 45 height 24
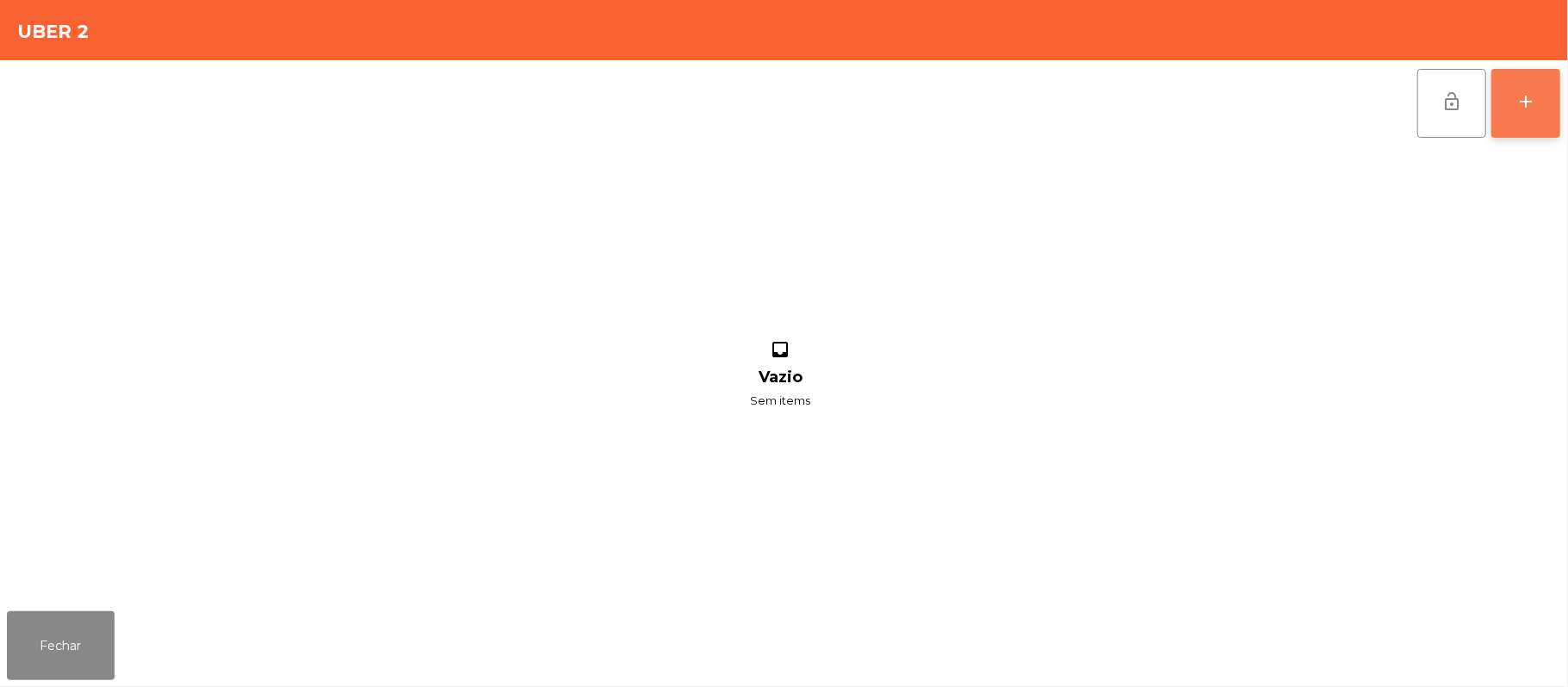
click at [1550, 112] on button "add" at bounding box center [1525, 103] width 69 height 69
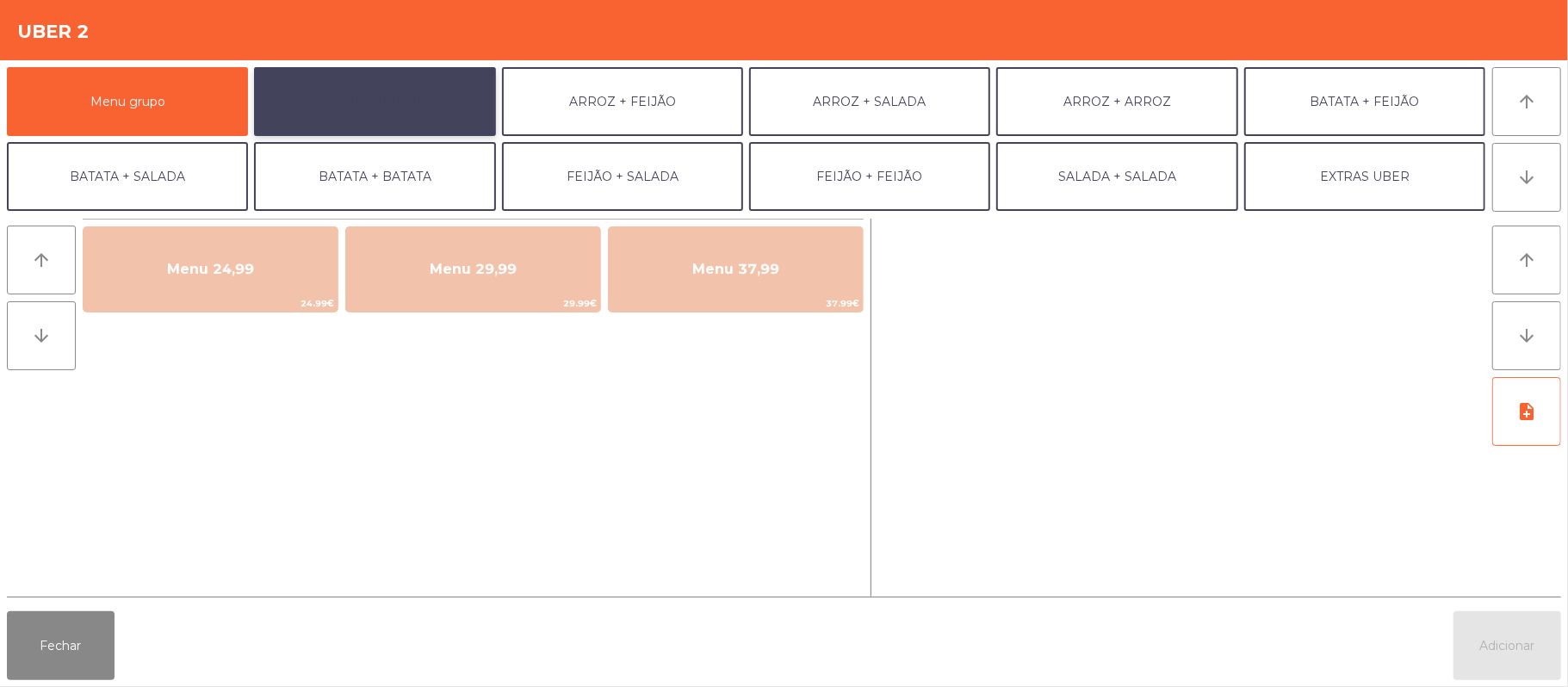
click at [428, 113] on button "ARROZ + BATATAS" at bounding box center [374, 101] width 241 height 69
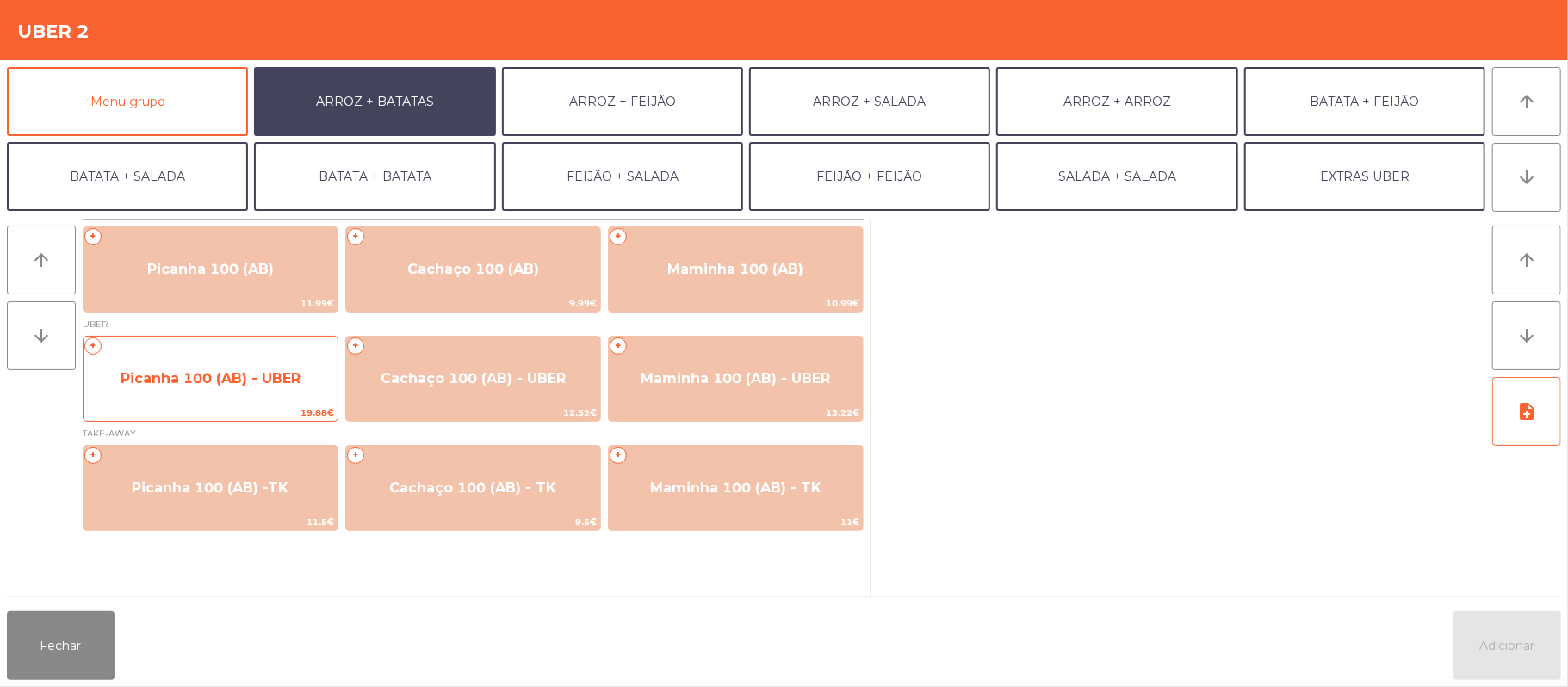
click at [215, 398] on span "Picanha 100 (AB) - UBER" at bounding box center [210, 379] width 254 height 47
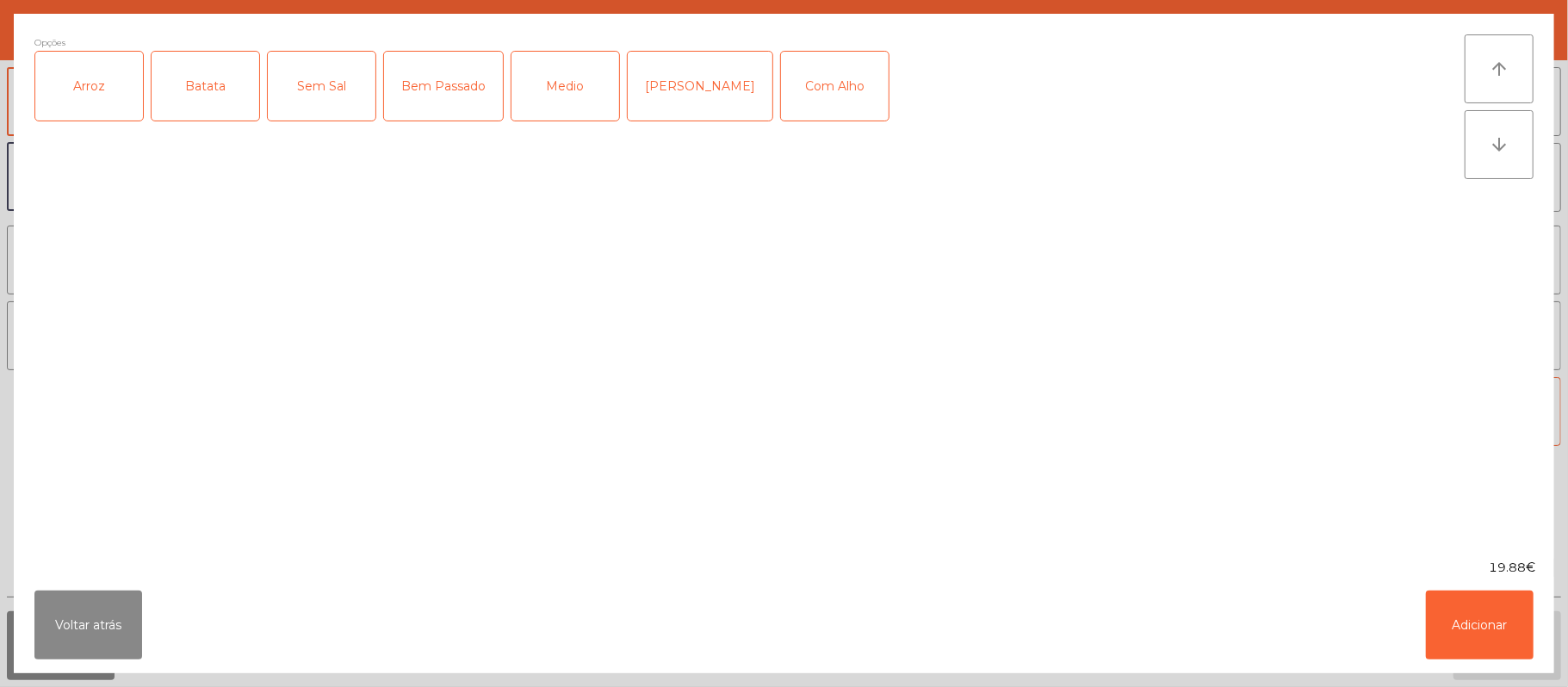
click at [88, 111] on div "Arroz" at bounding box center [89, 86] width 108 height 69
click at [217, 88] on div "Batata" at bounding box center [205, 86] width 108 height 69
click at [456, 59] on div "Bem Passado" at bounding box center [443, 86] width 119 height 69
click at [1472, 627] on button "Adicionar" at bounding box center [1479, 625] width 108 height 69
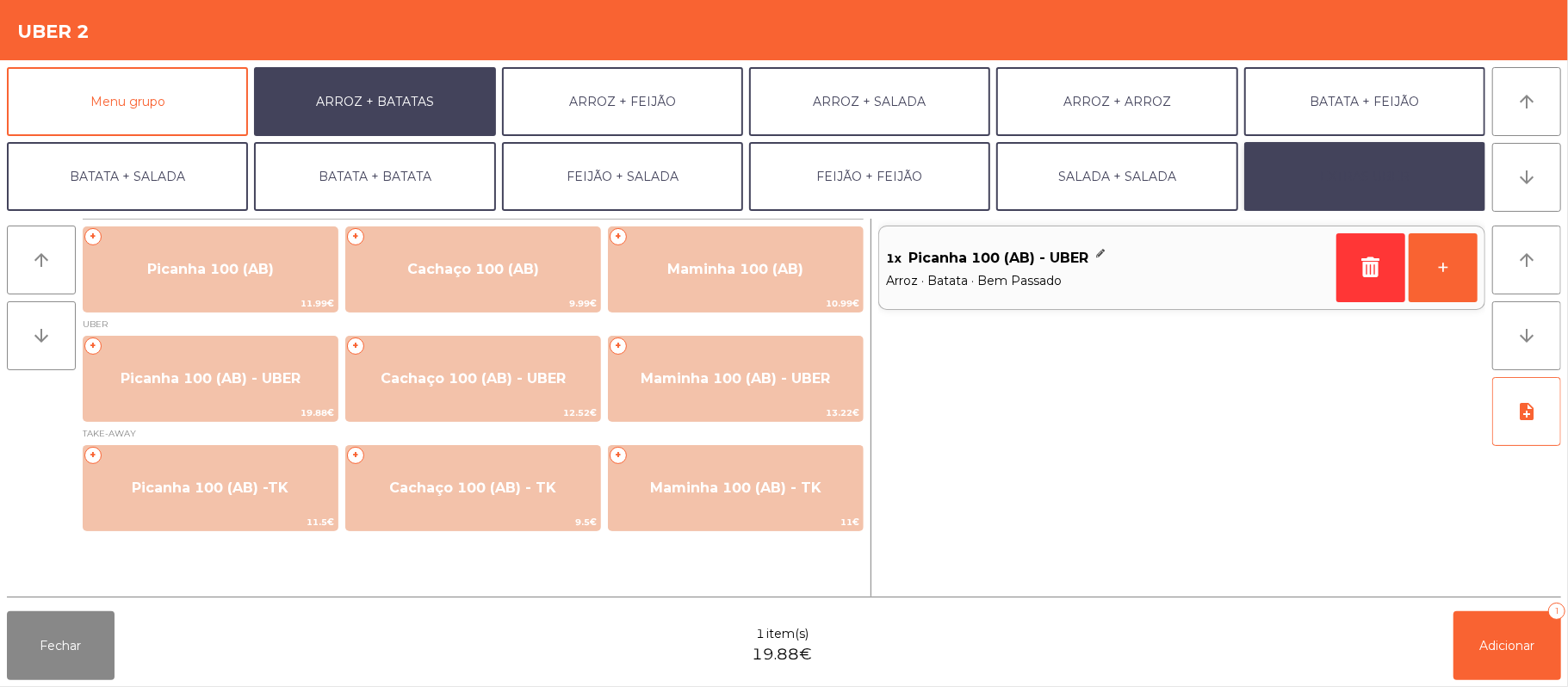
click at [1359, 181] on button "EXTRAS UBER" at bounding box center [1364, 177] width 241 height 69
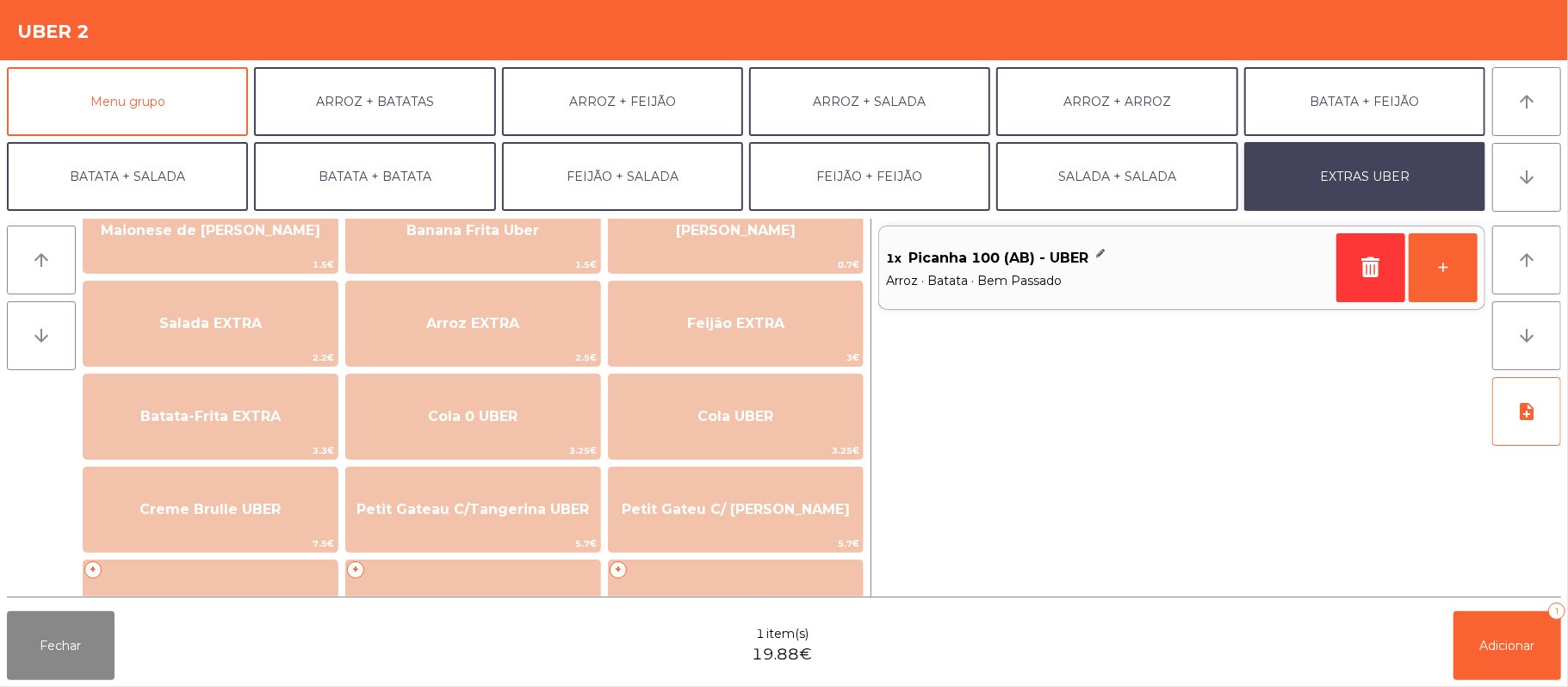
scroll to position [150, 0]
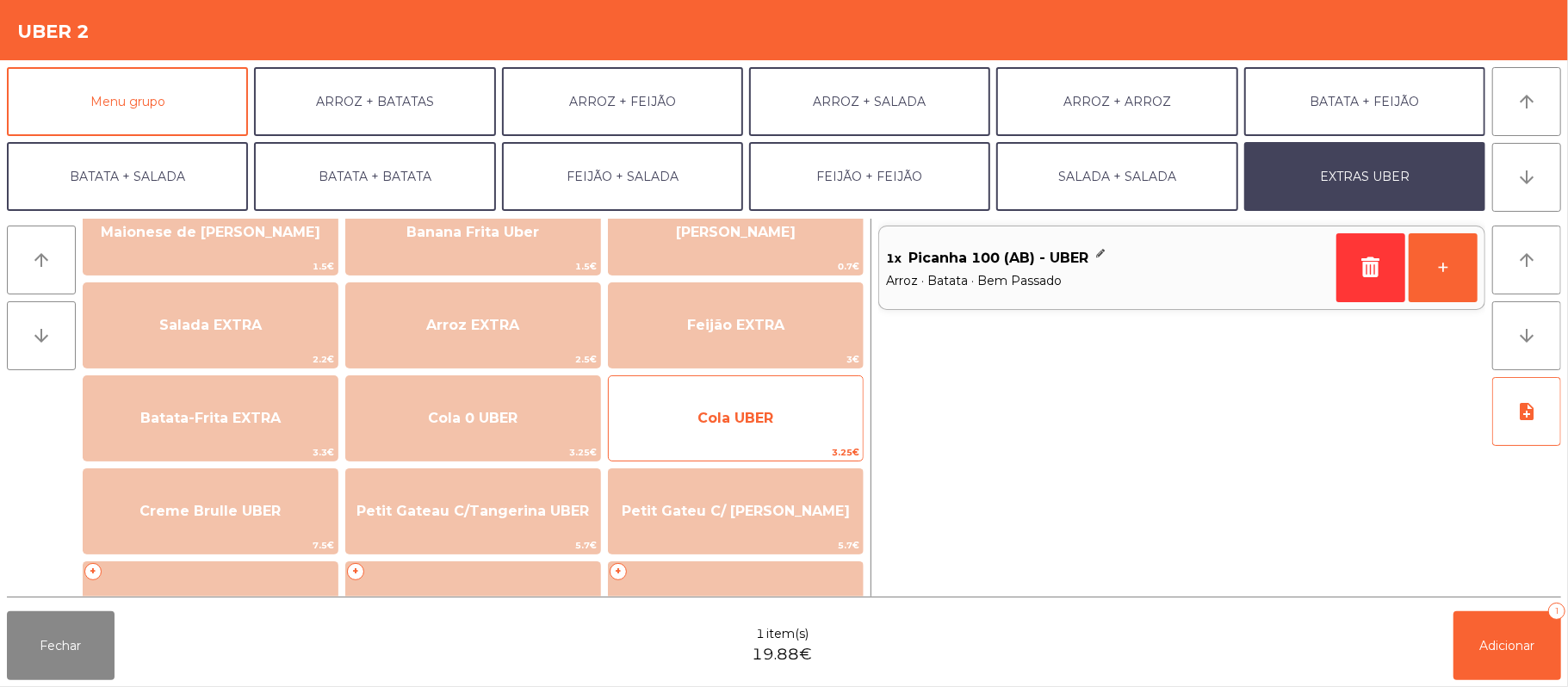
click at [739, 417] on span "Cola UBER" at bounding box center [735, 418] width 76 height 17
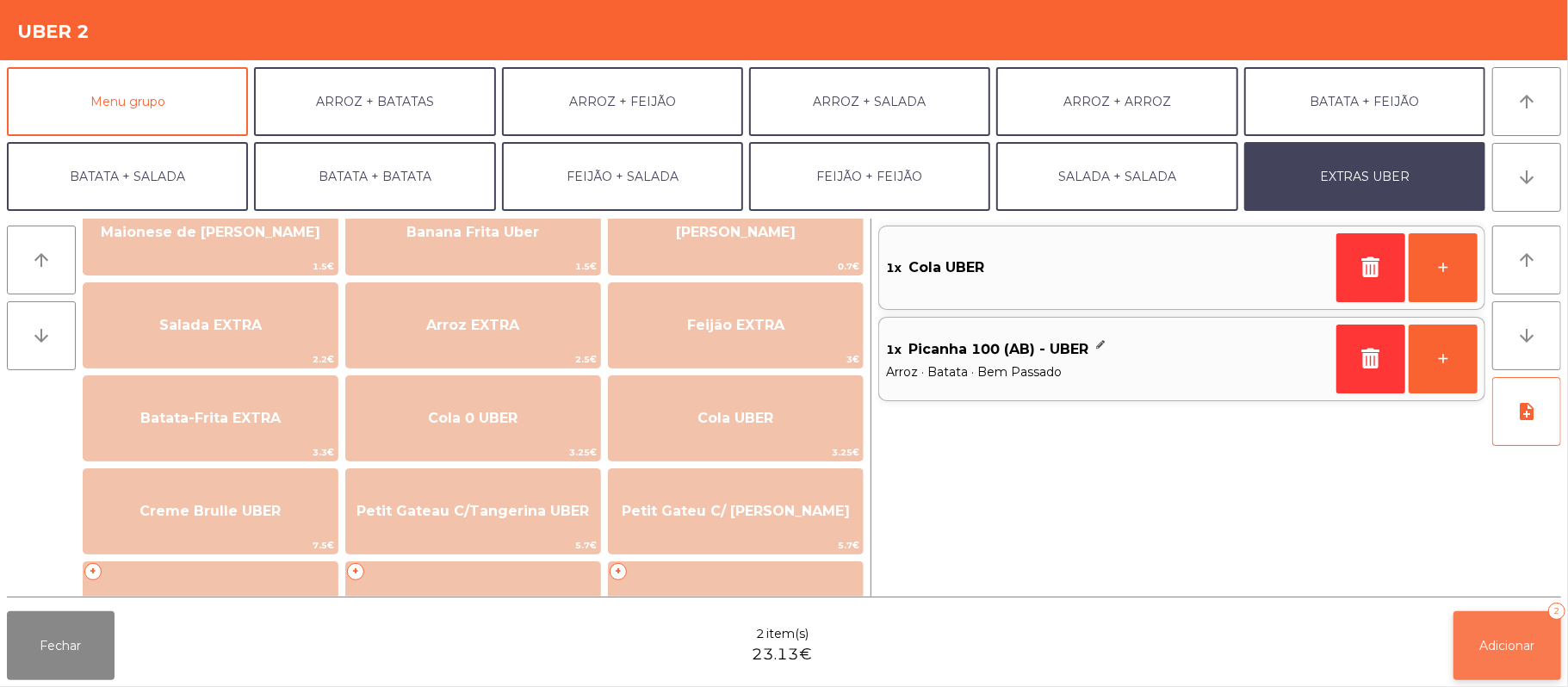
click at [1507, 649] on span "Adicionar" at bounding box center [1507, 646] width 55 height 16
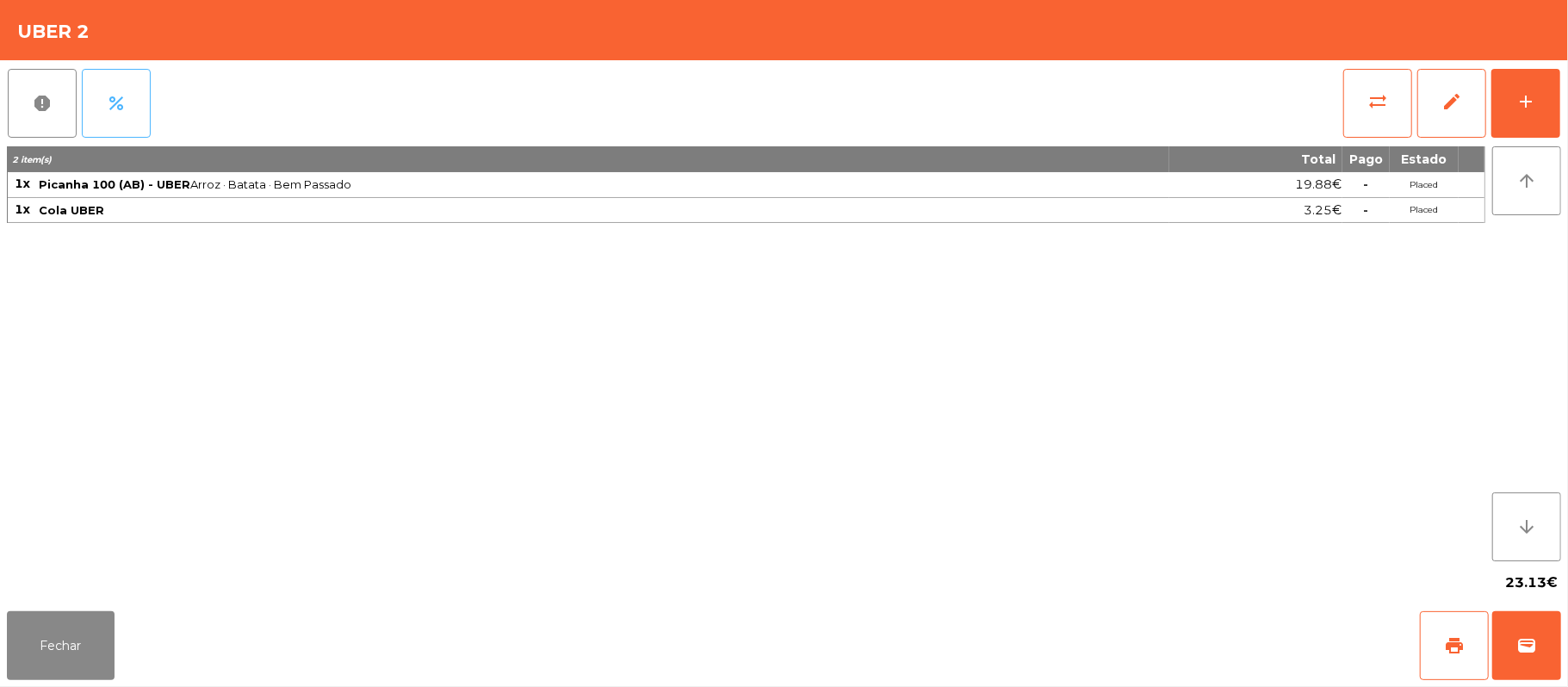
click at [133, 105] on button "percent" at bounding box center [116, 103] width 69 height 69
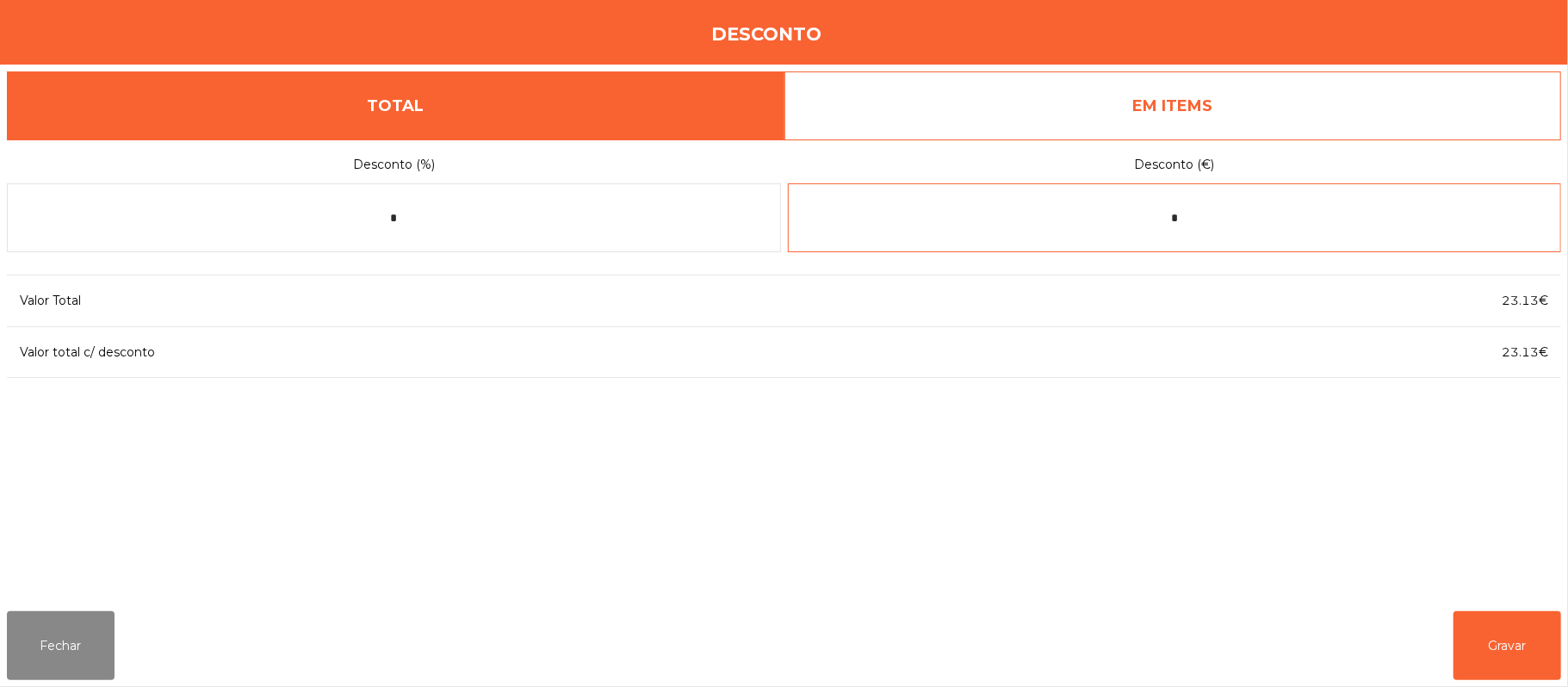
click at [1218, 215] on input "*" at bounding box center [1174, 218] width 774 height 69
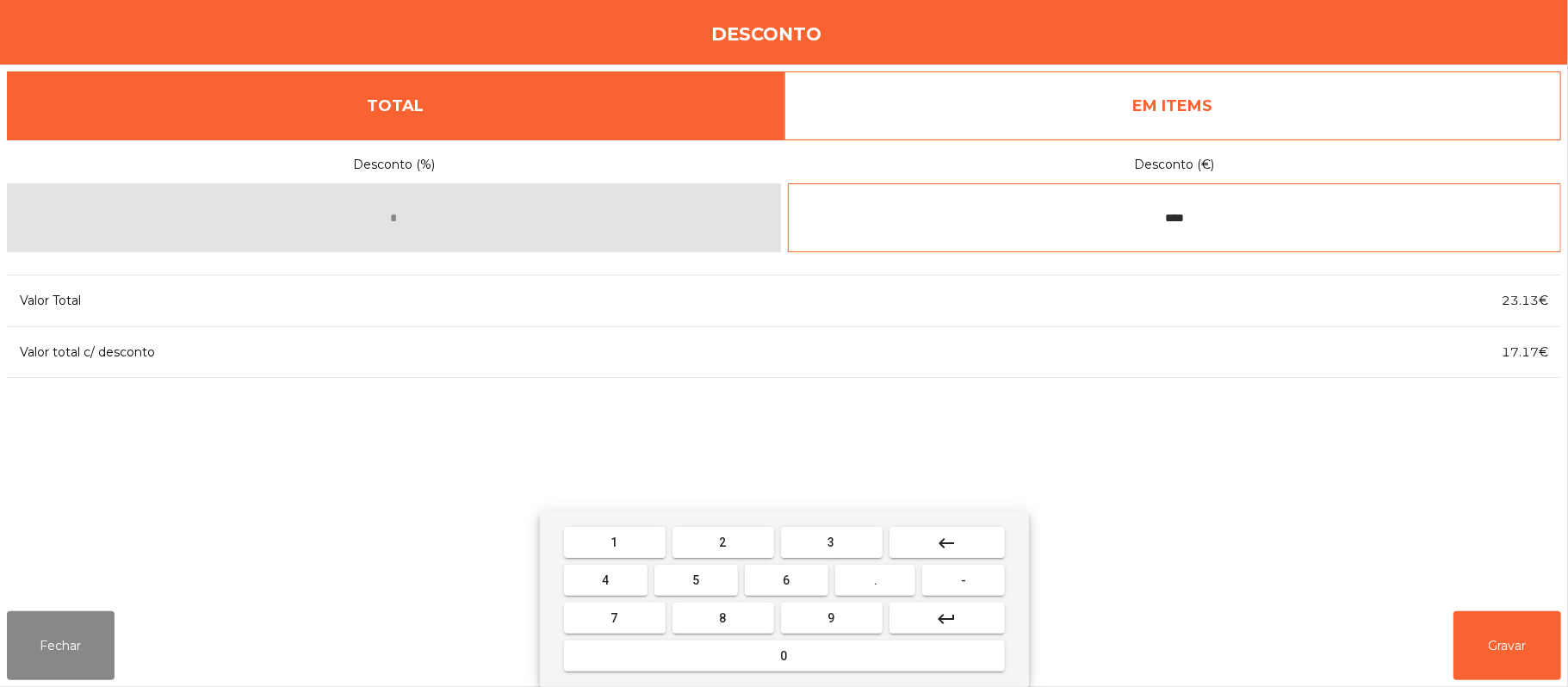
type input "****"
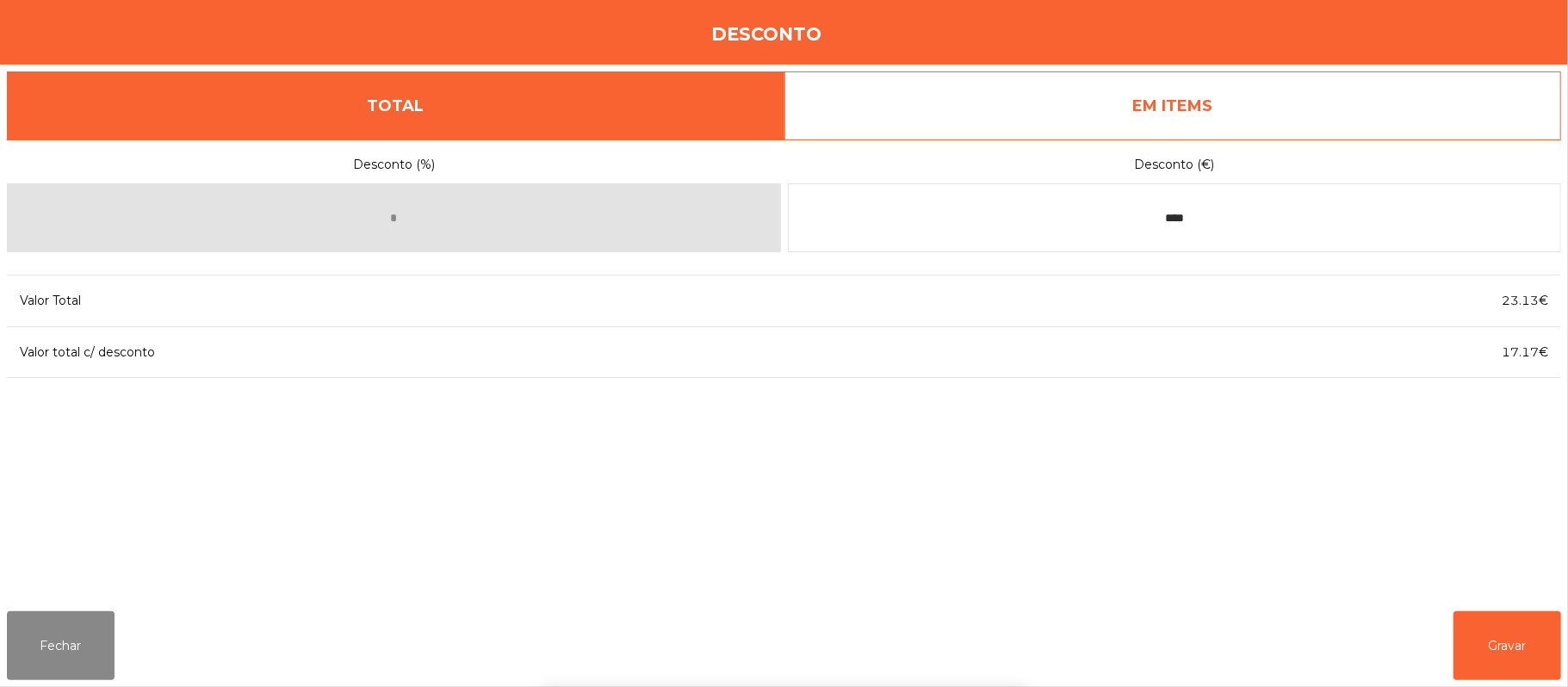
click at [1514, 659] on div "1 2 3 keyboard_backspace 4 5 6 . - 7 8 9 keyboard_return 0" at bounding box center [784, 599] width 1568 height 176
click at [1515, 651] on button "Gravar" at bounding box center [1507, 646] width 108 height 69
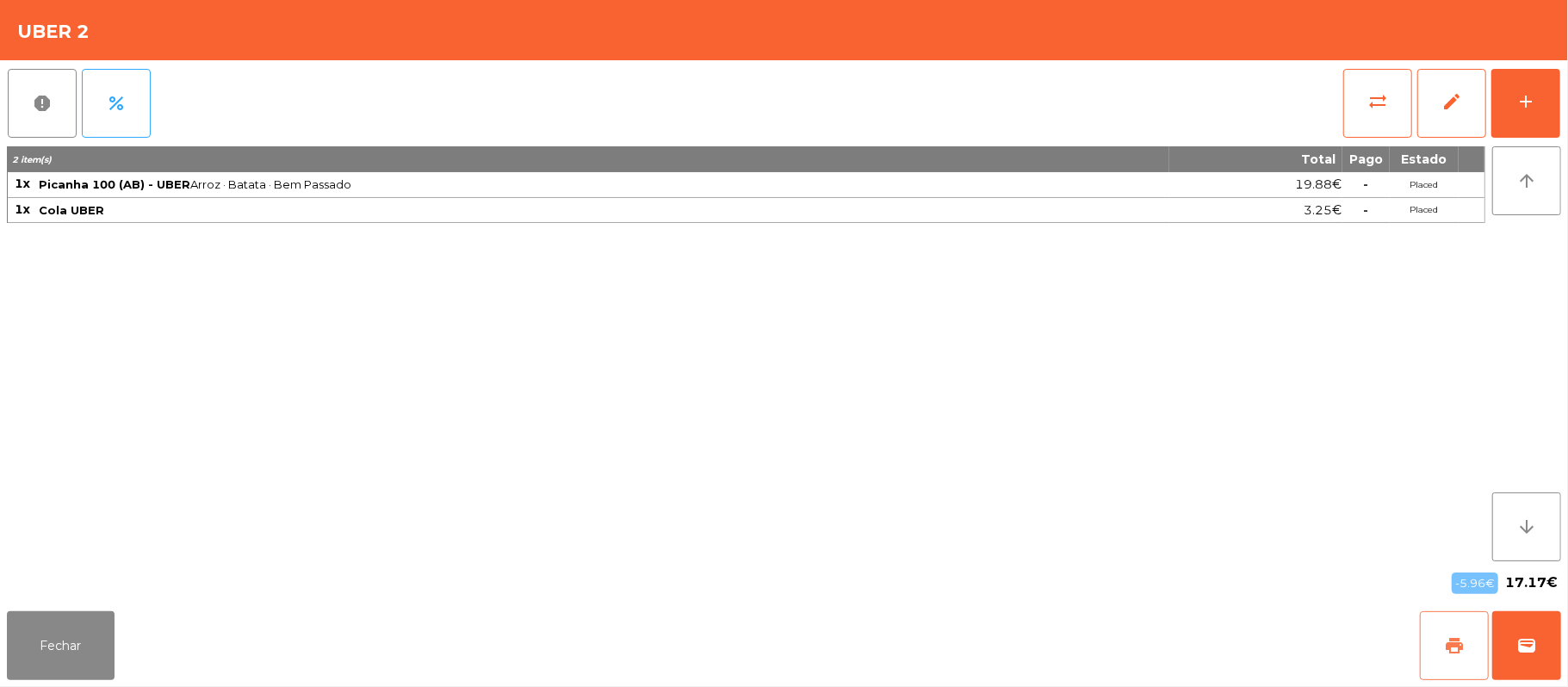
click at [1442, 646] on button "print" at bounding box center [1454, 646] width 69 height 69
click at [1529, 644] on span "wallet" at bounding box center [1527, 646] width 21 height 21
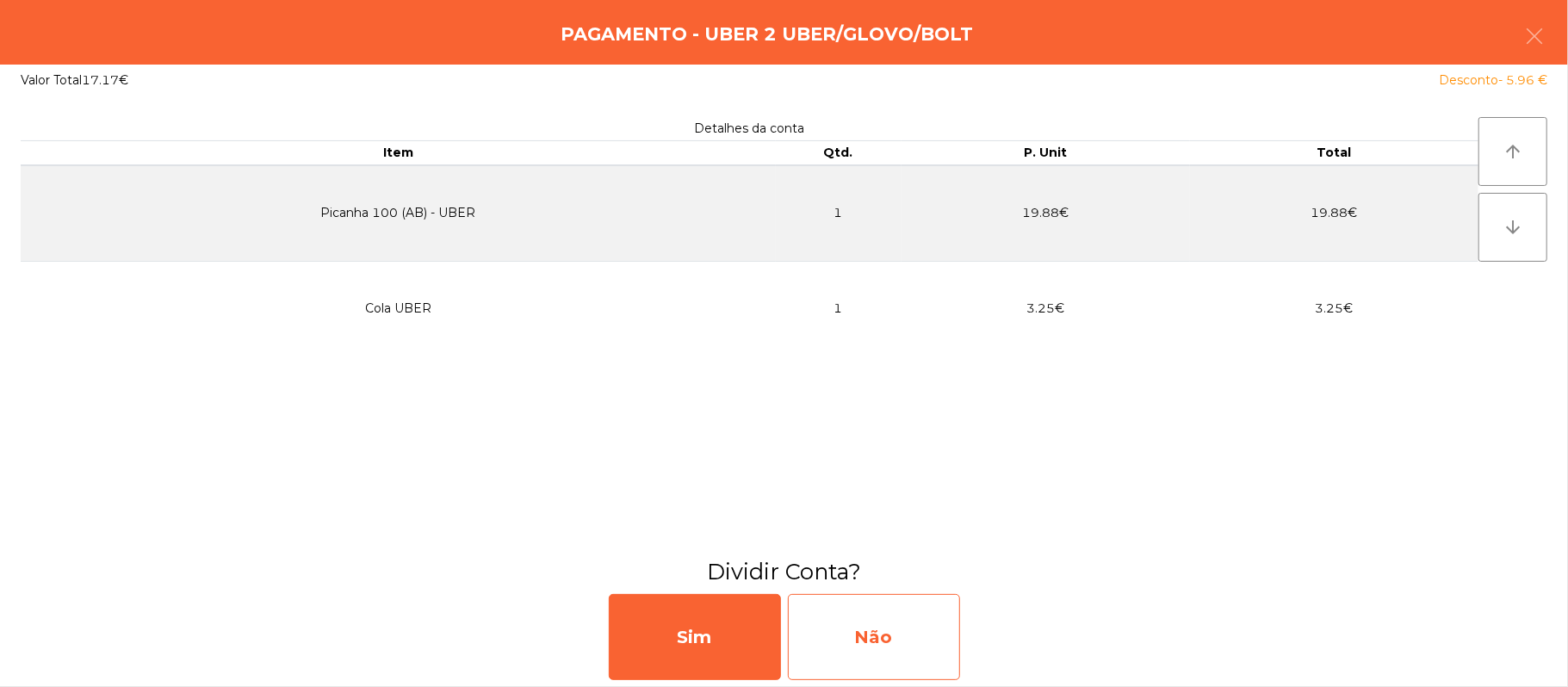
click at [900, 639] on div "Não" at bounding box center [874, 637] width 172 height 86
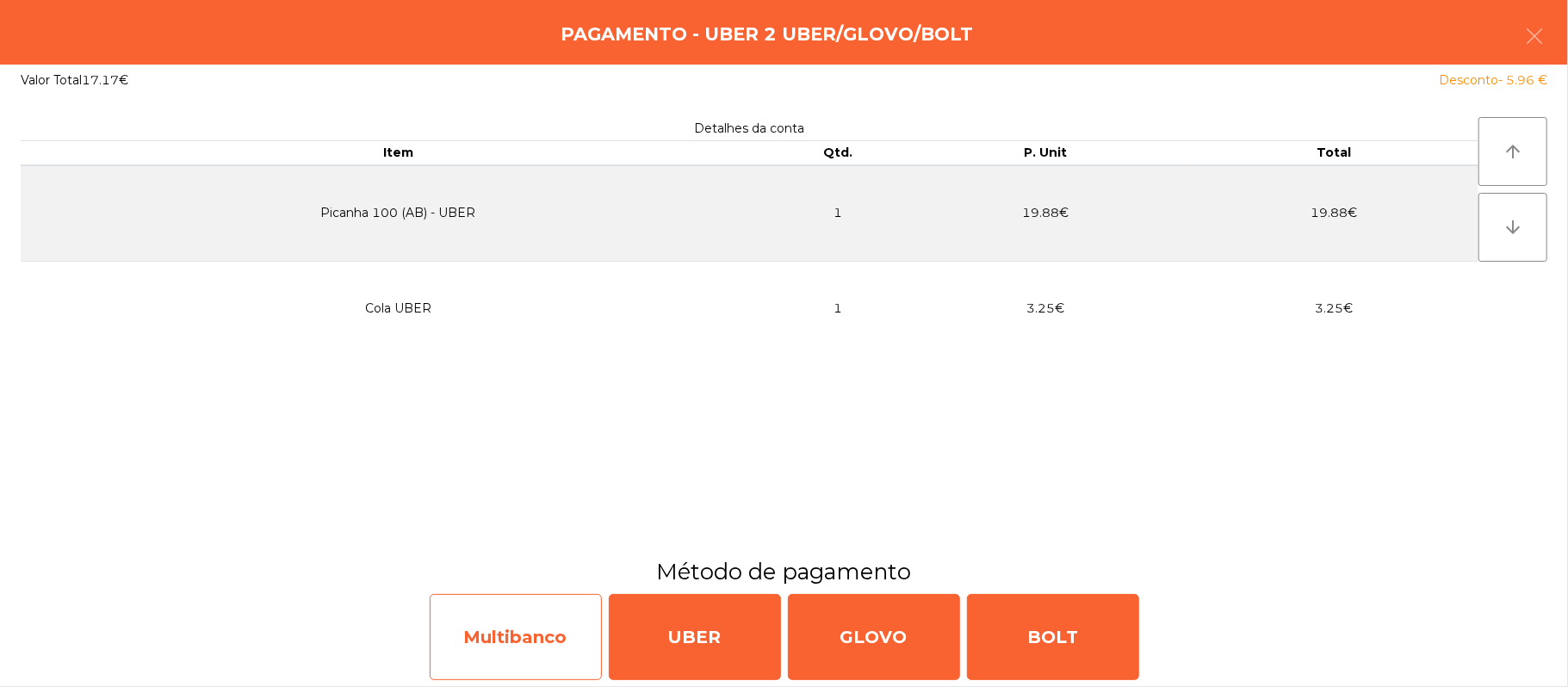
click at [565, 600] on div "Multibanco" at bounding box center [516, 637] width 172 height 86
select select "**"
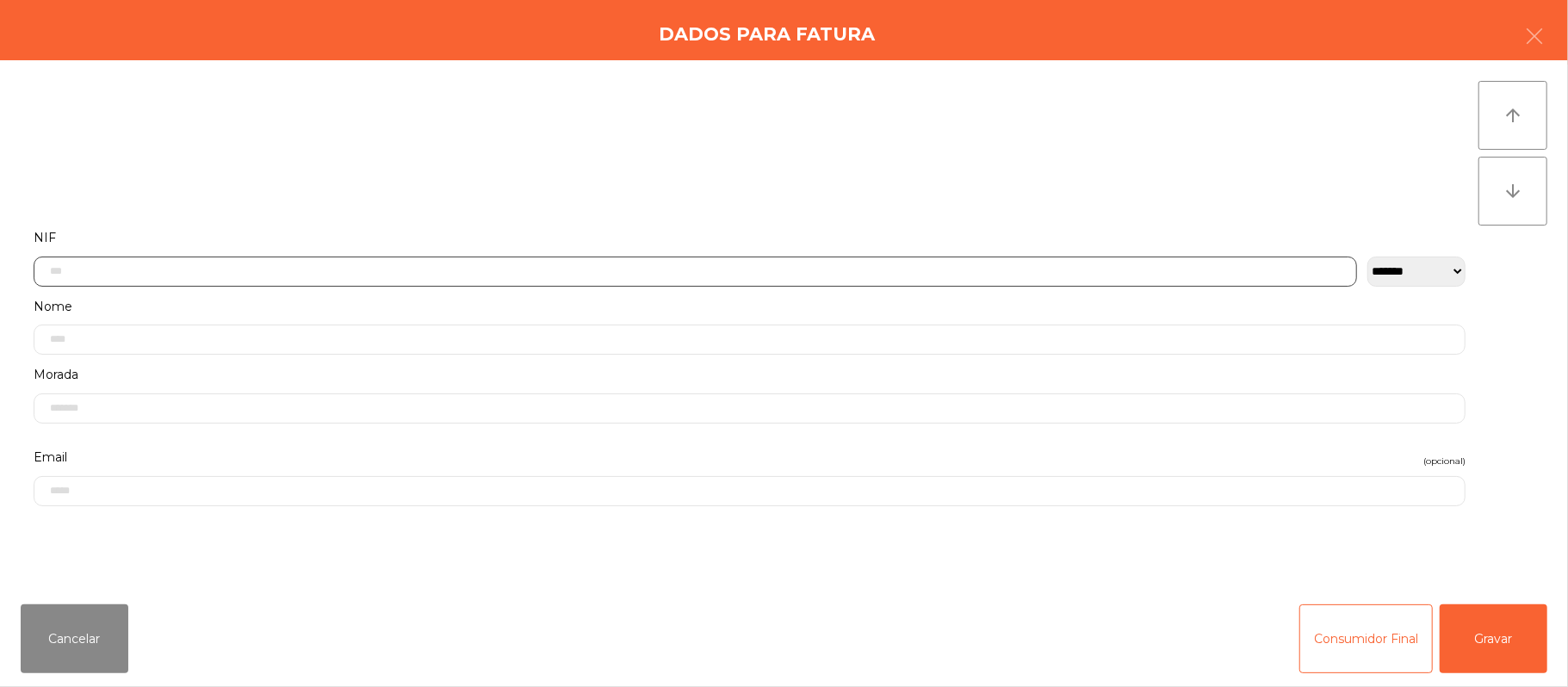
click at [366, 267] on input "text" at bounding box center [695, 271] width 1323 height 30
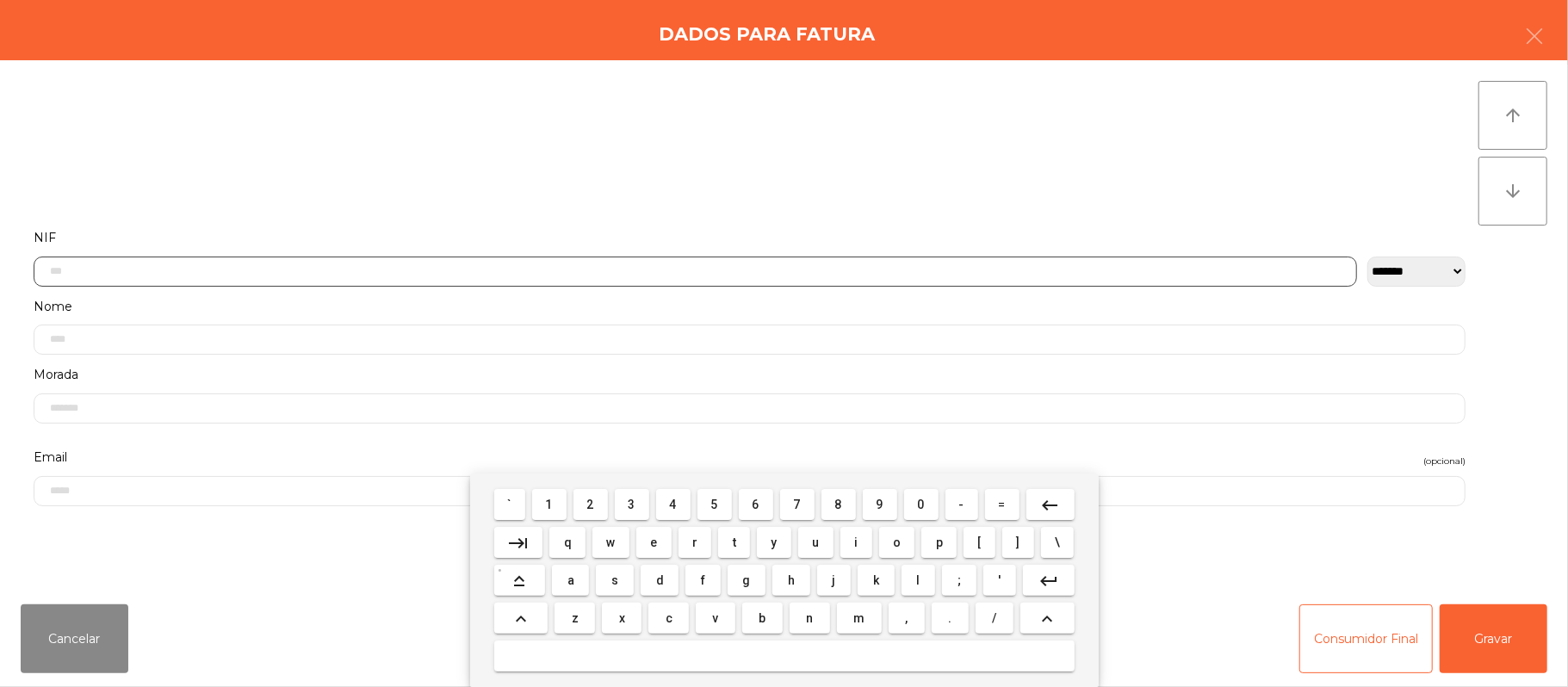
scroll to position [145, 0]
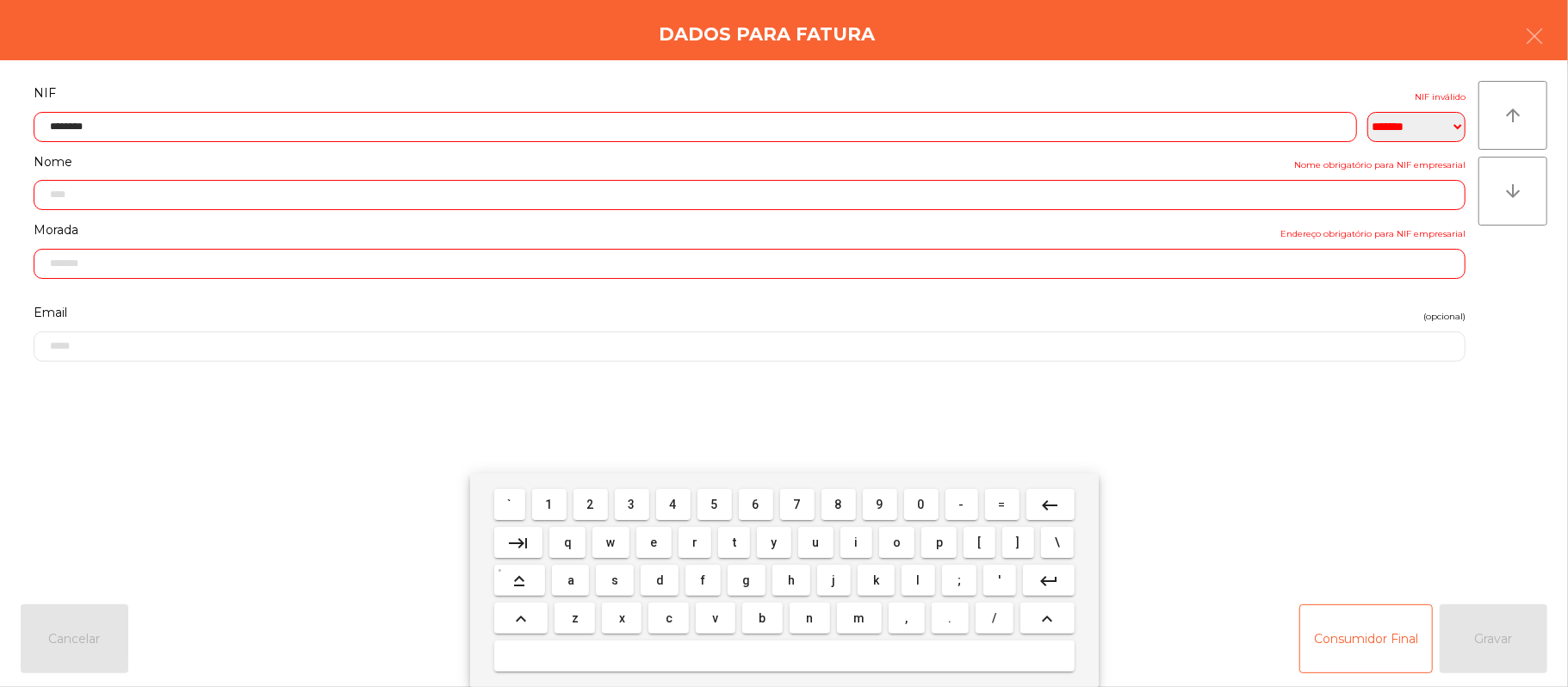
type input "*********"
type input "**********"
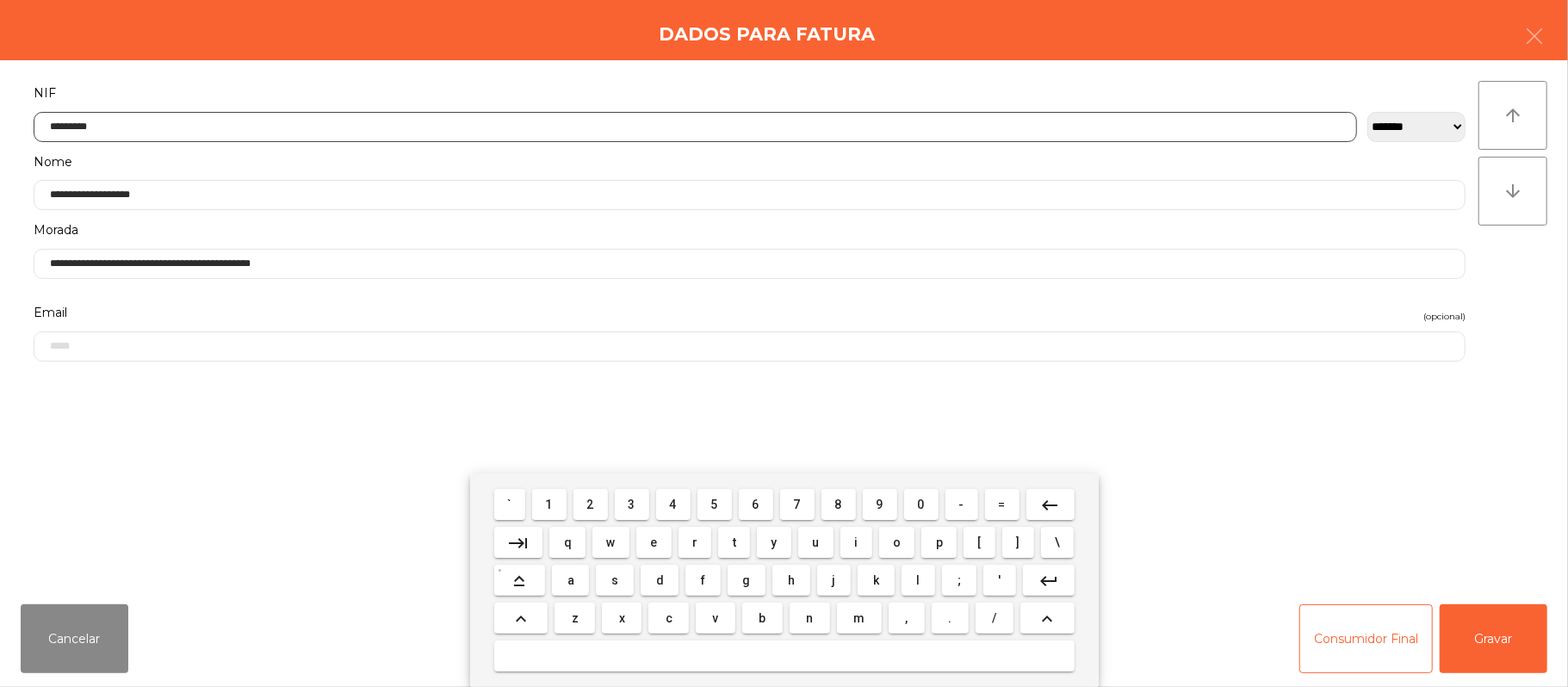
type input "*********"
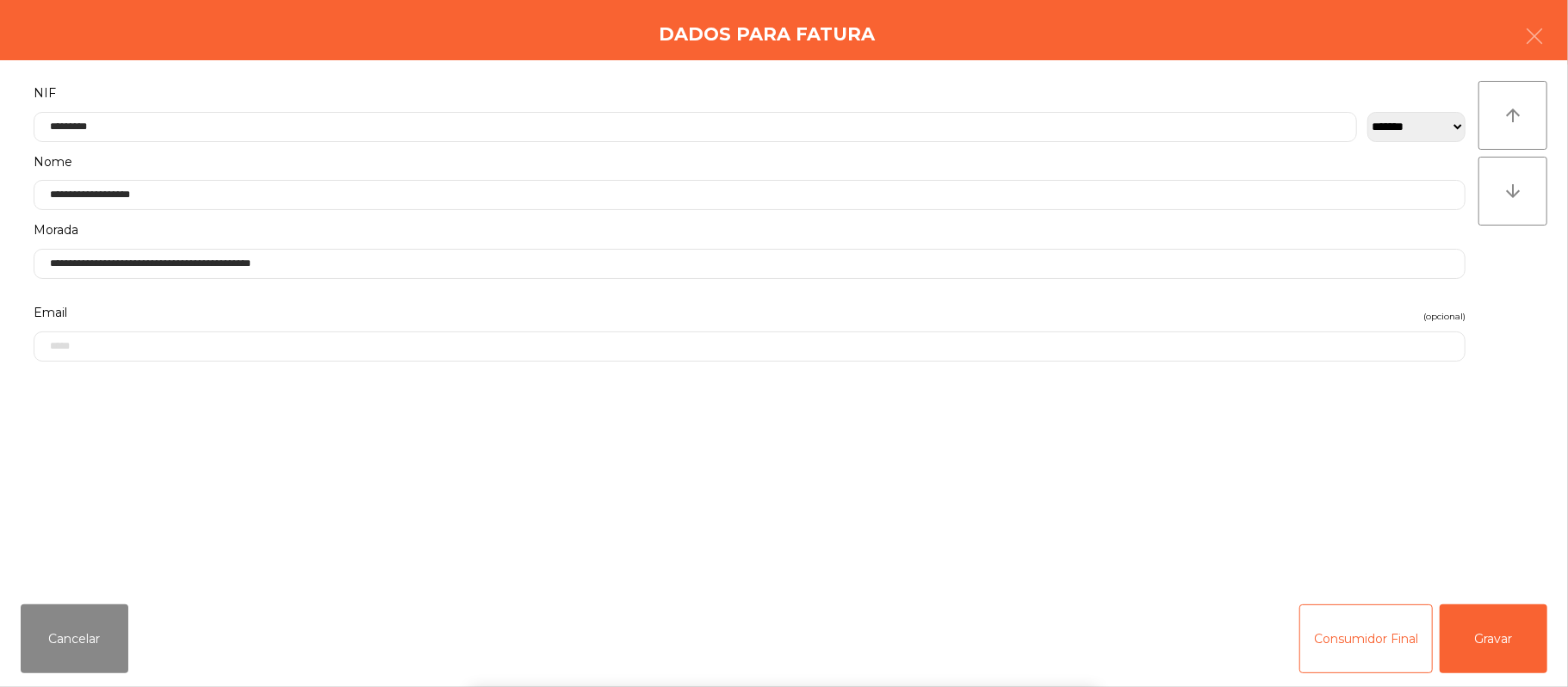
click at [1514, 637] on div "` 1 2 3 4 5 6 7 8 9 0 - = keyboard_backspace keyboard_tab q w e r t y u i o p […" at bounding box center [784, 580] width 1568 height 213
click at [1501, 648] on button "Gravar" at bounding box center [1493, 639] width 108 height 69
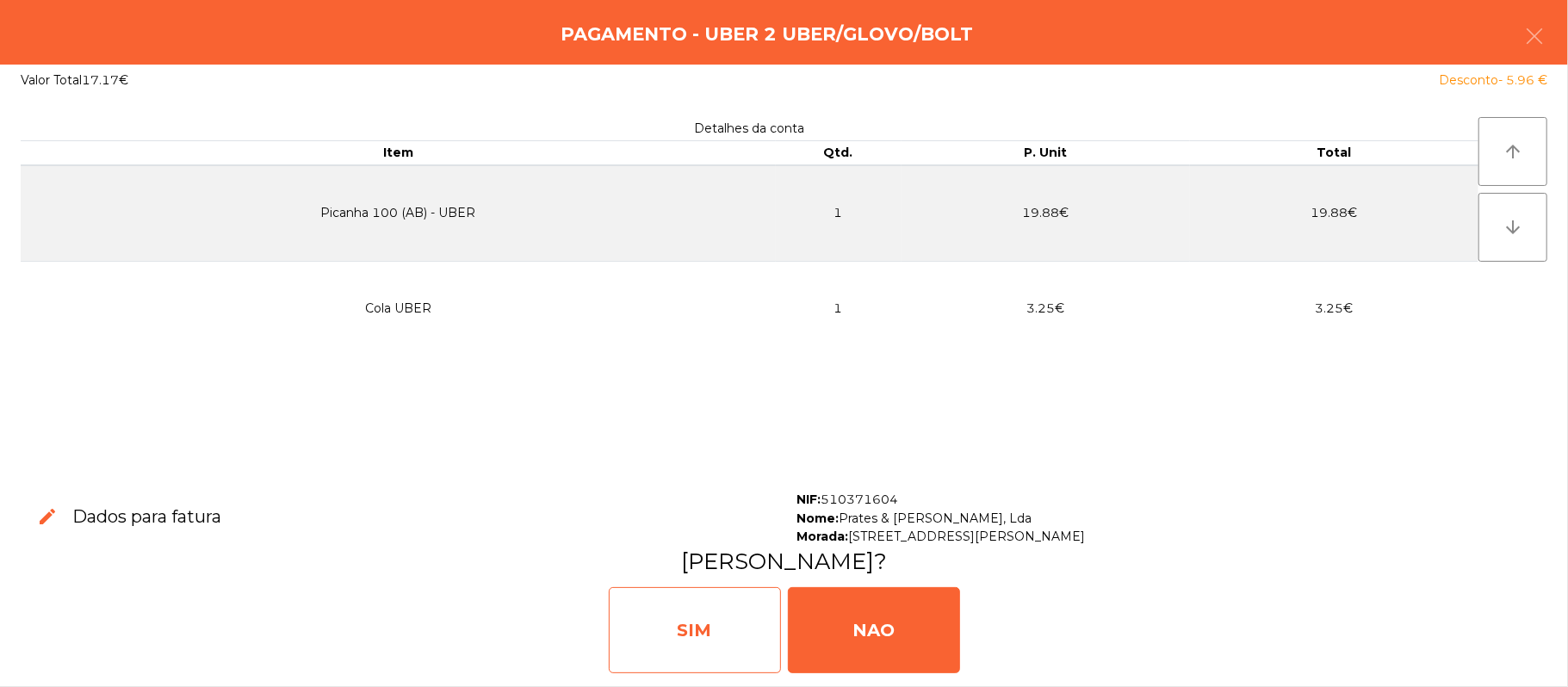
click at [716, 626] on div "SIM" at bounding box center [695, 630] width 172 height 86
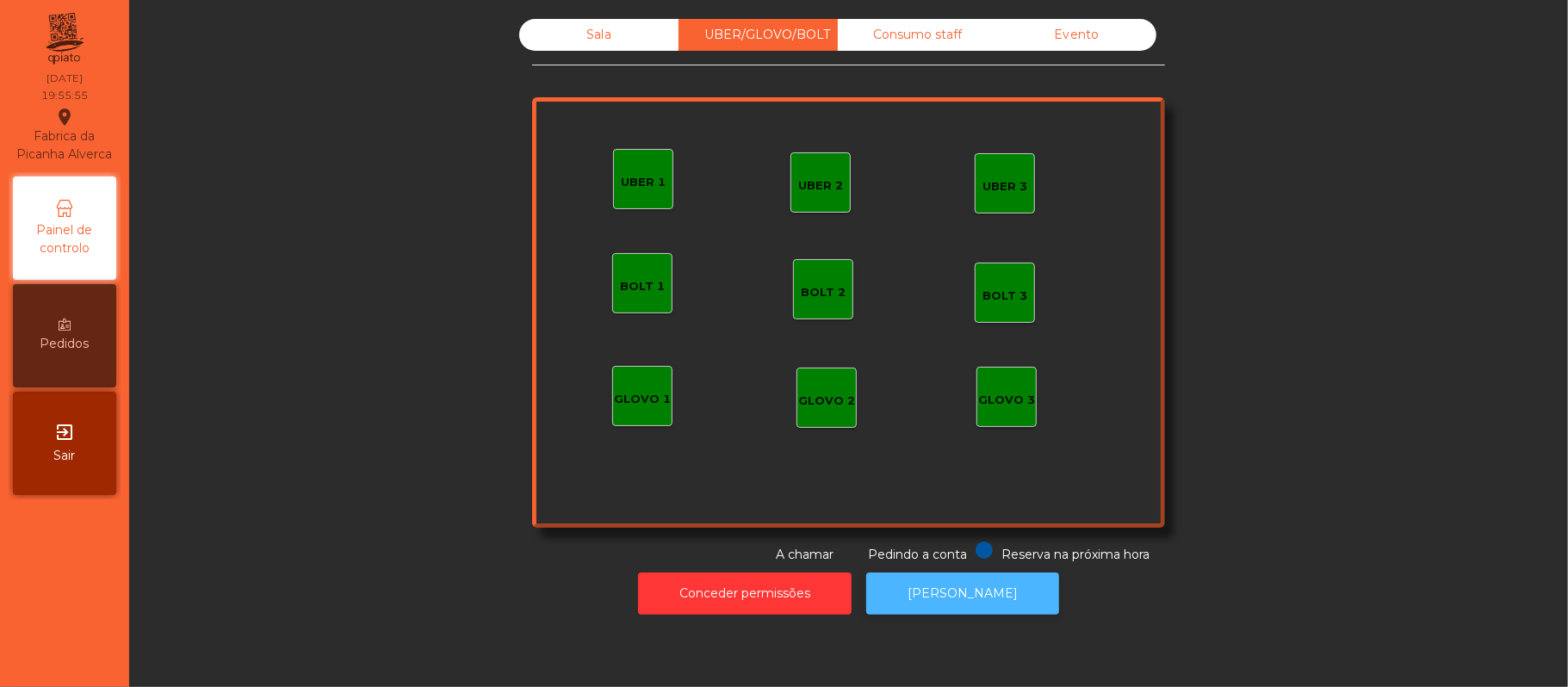
click at [968, 579] on button "[PERSON_NAME]" at bounding box center [963, 594] width 193 height 42
click at [583, 27] on div "Sala" at bounding box center [598, 35] width 159 height 32
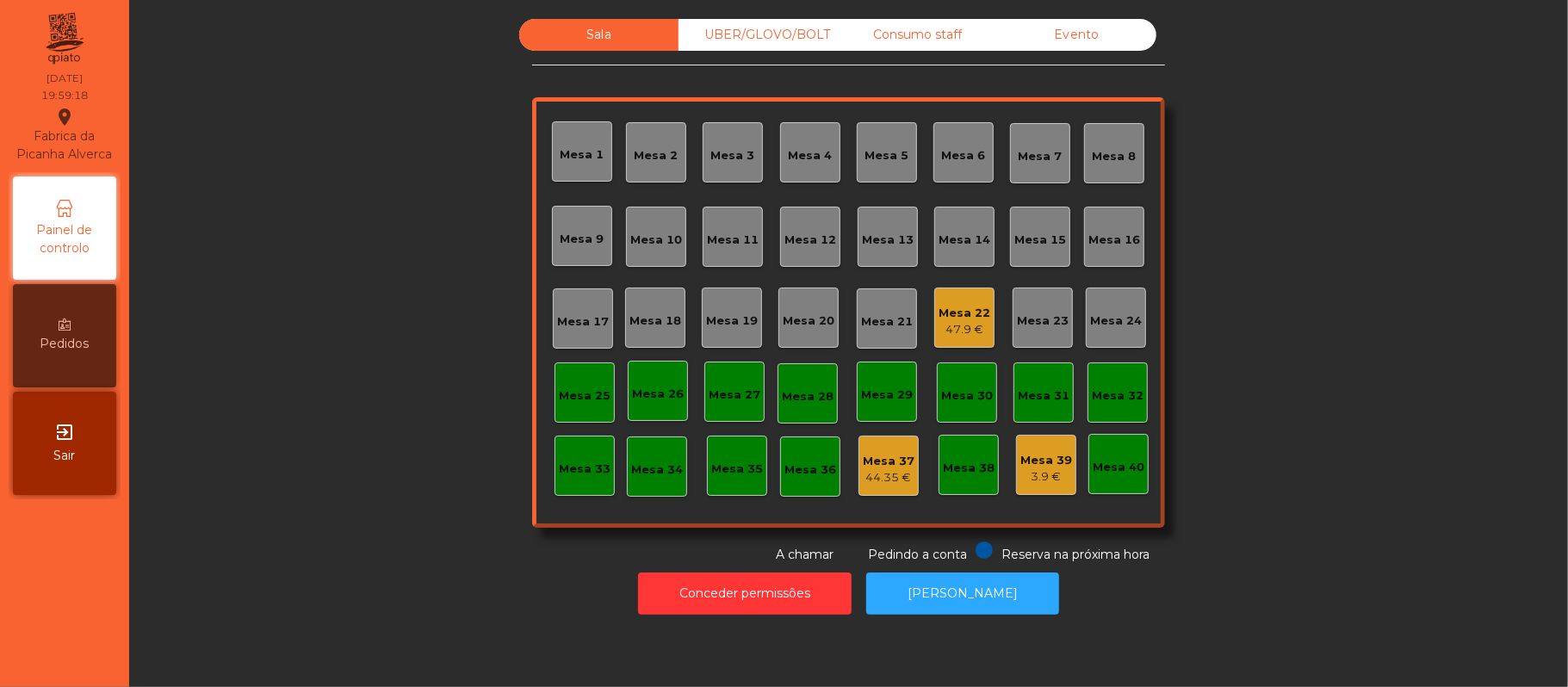
click at [978, 312] on div "Mesa 22" at bounding box center [964, 314] width 52 height 18
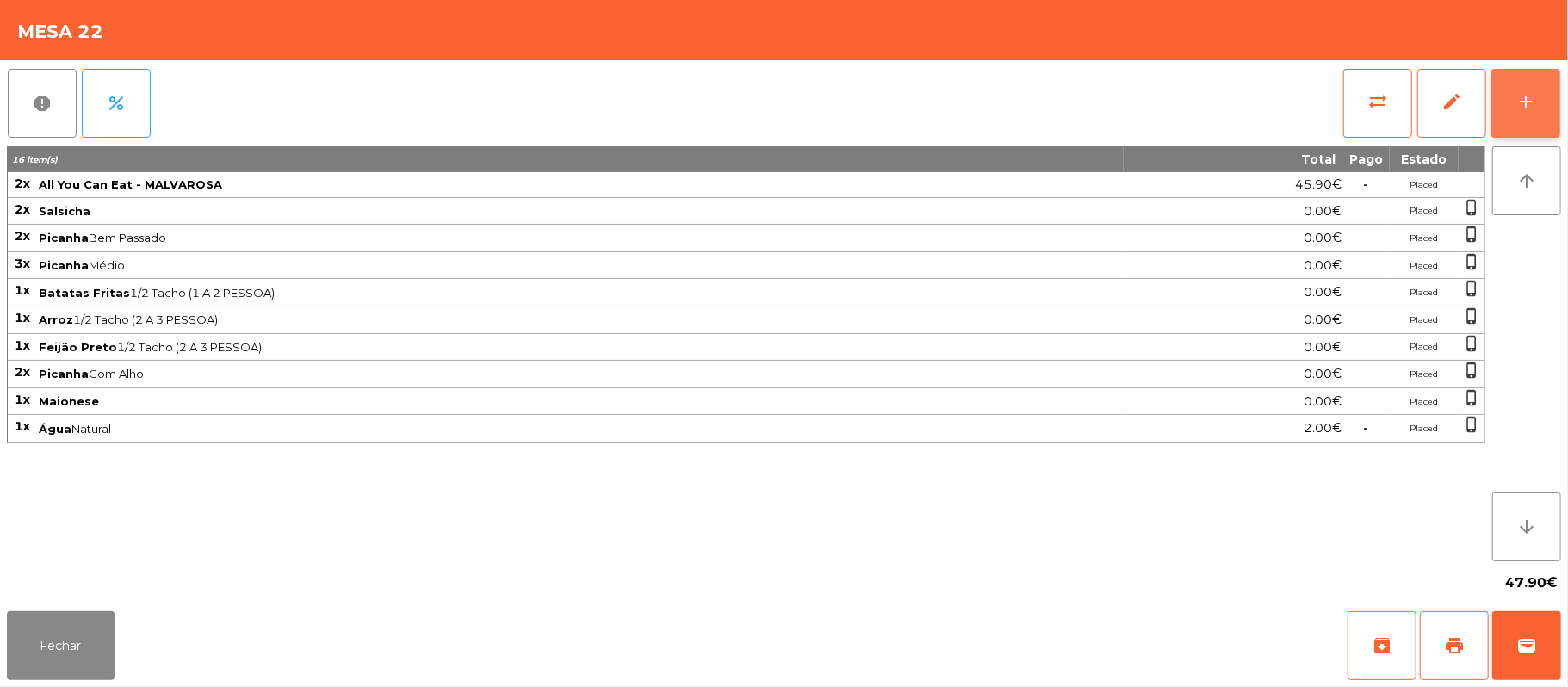
click at [1519, 110] on div "add" at bounding box center [1526, 102] width 21 height 21
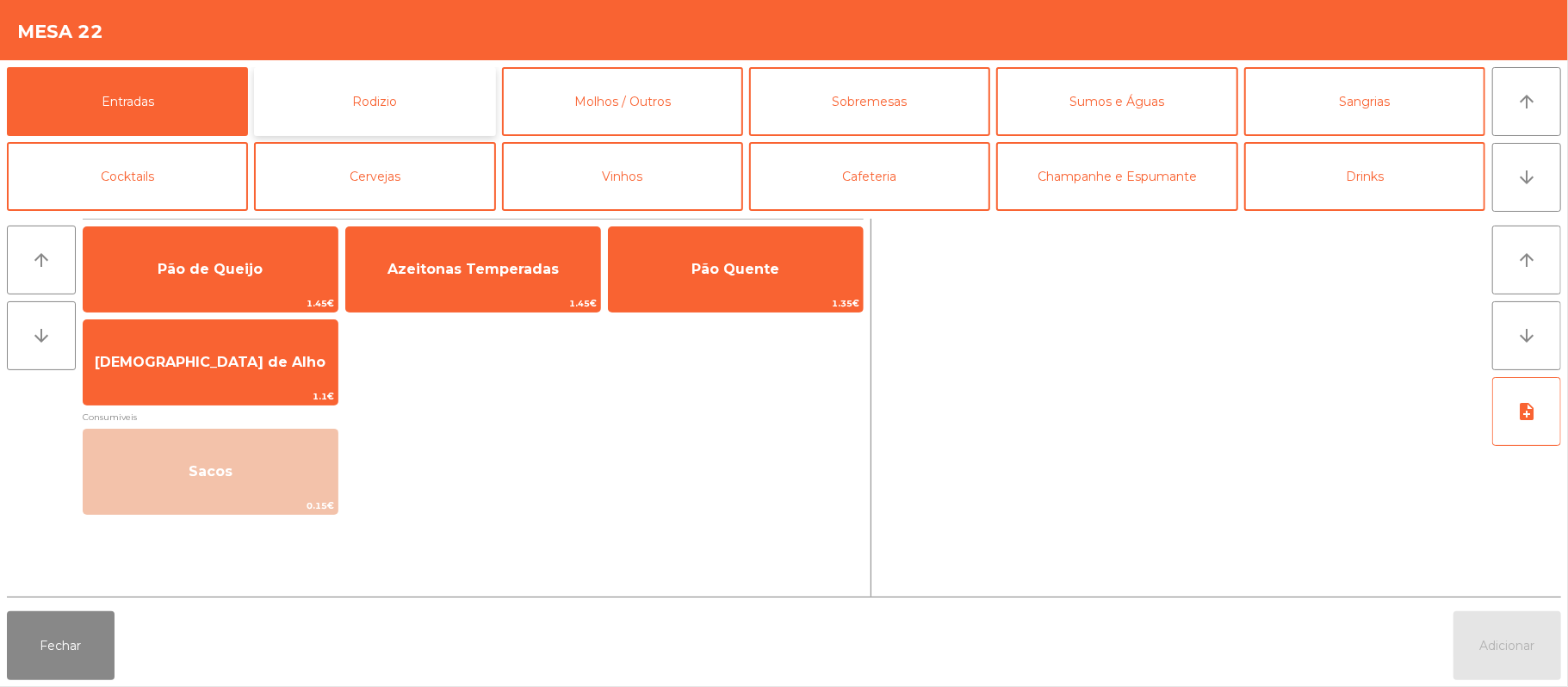
click at [443, 104] on button "Rodizio" at bounding box center [374, 101] width 241 height 69
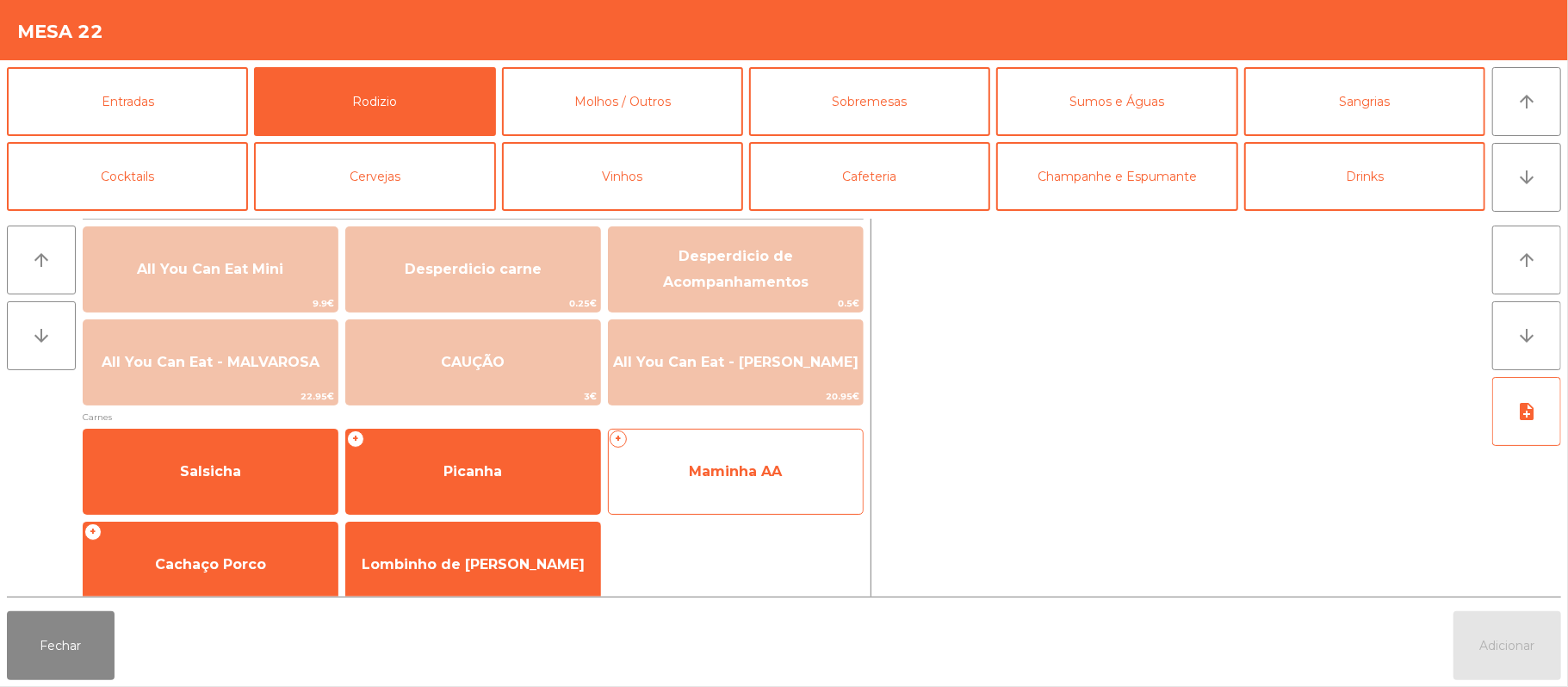
click at [744, 463] on span "Maminha AA" at bounding box center [735, 471] width 93 height 17
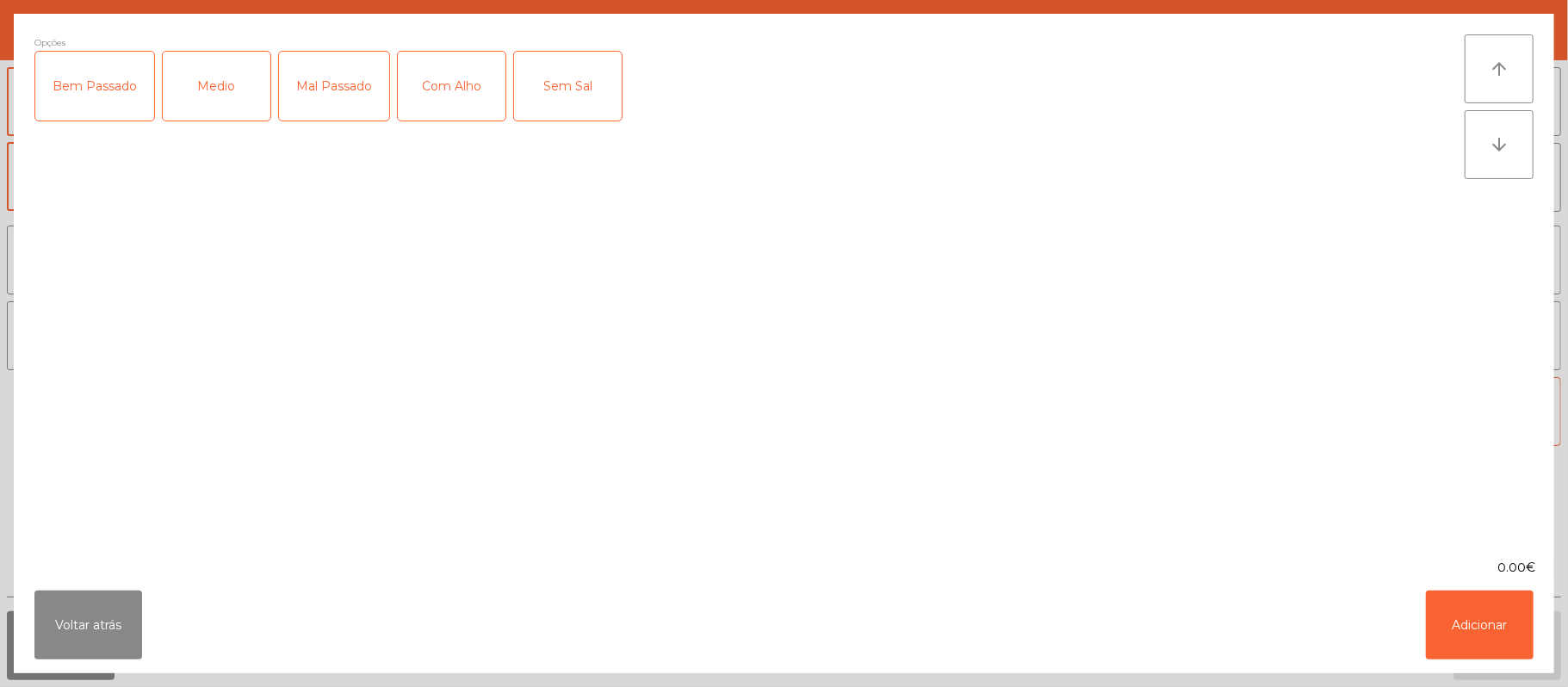
click at [228, 97] on div "Medio" at bounding box center [216, 86] width 108 height 69
click at [479, 90] on div "Com Alho" at bounding box center [452, 86] width 108 height 69
click at [1516, 611] on button "Adicionar" at bounding box center [1479, 625] width 108 height 69
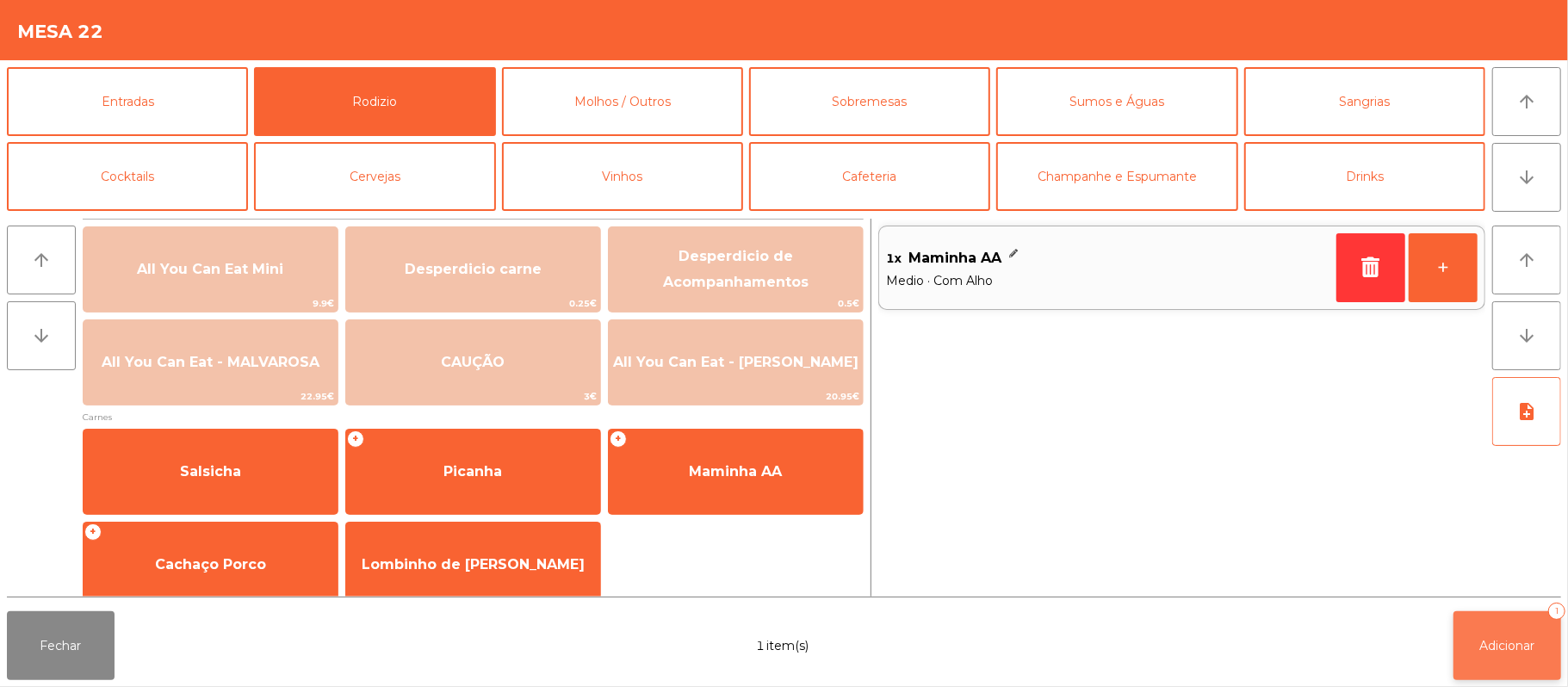
click at [1550, 641] on button "Adicionar 1" at bounding box center [1507, 646] width 108 height 69
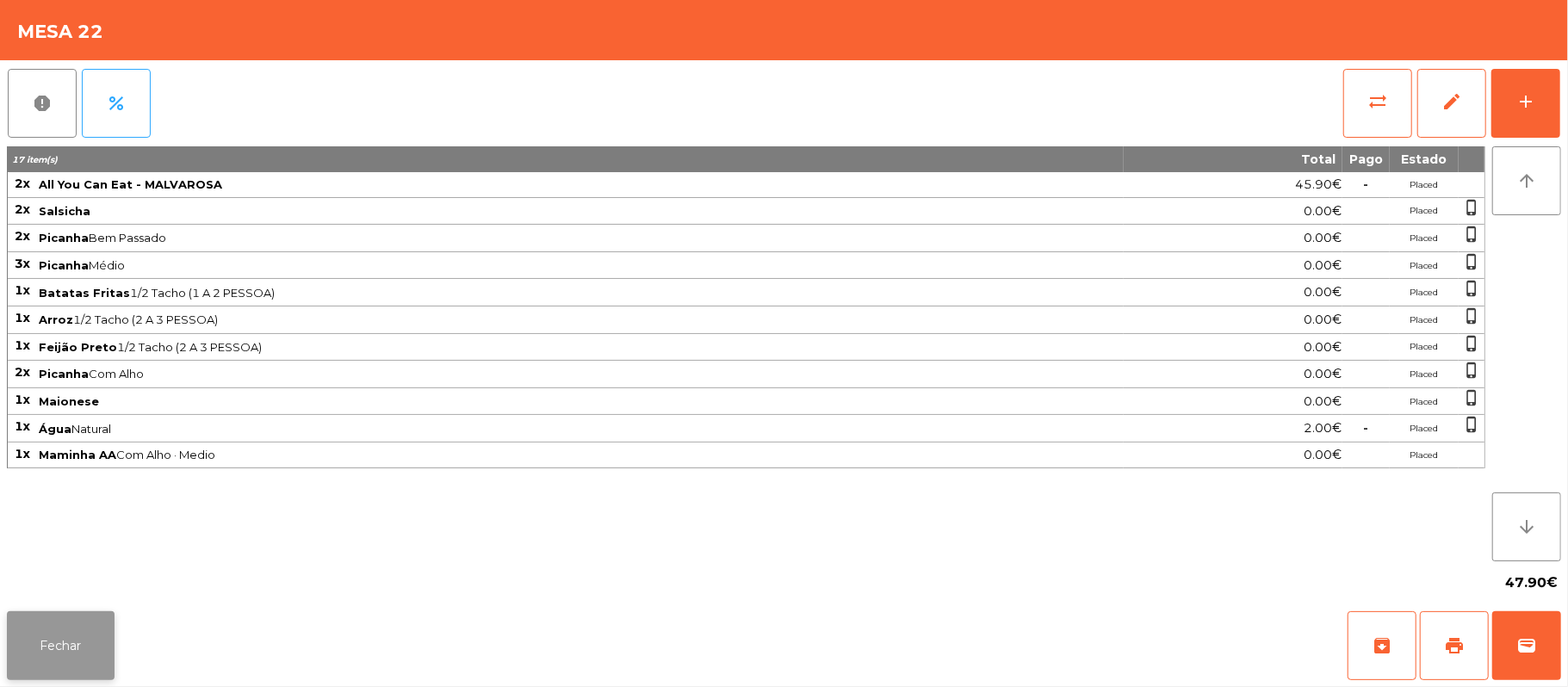
click at [49, 613] on button "Fechar" at bounding box center [61, 646] width 108 height 69
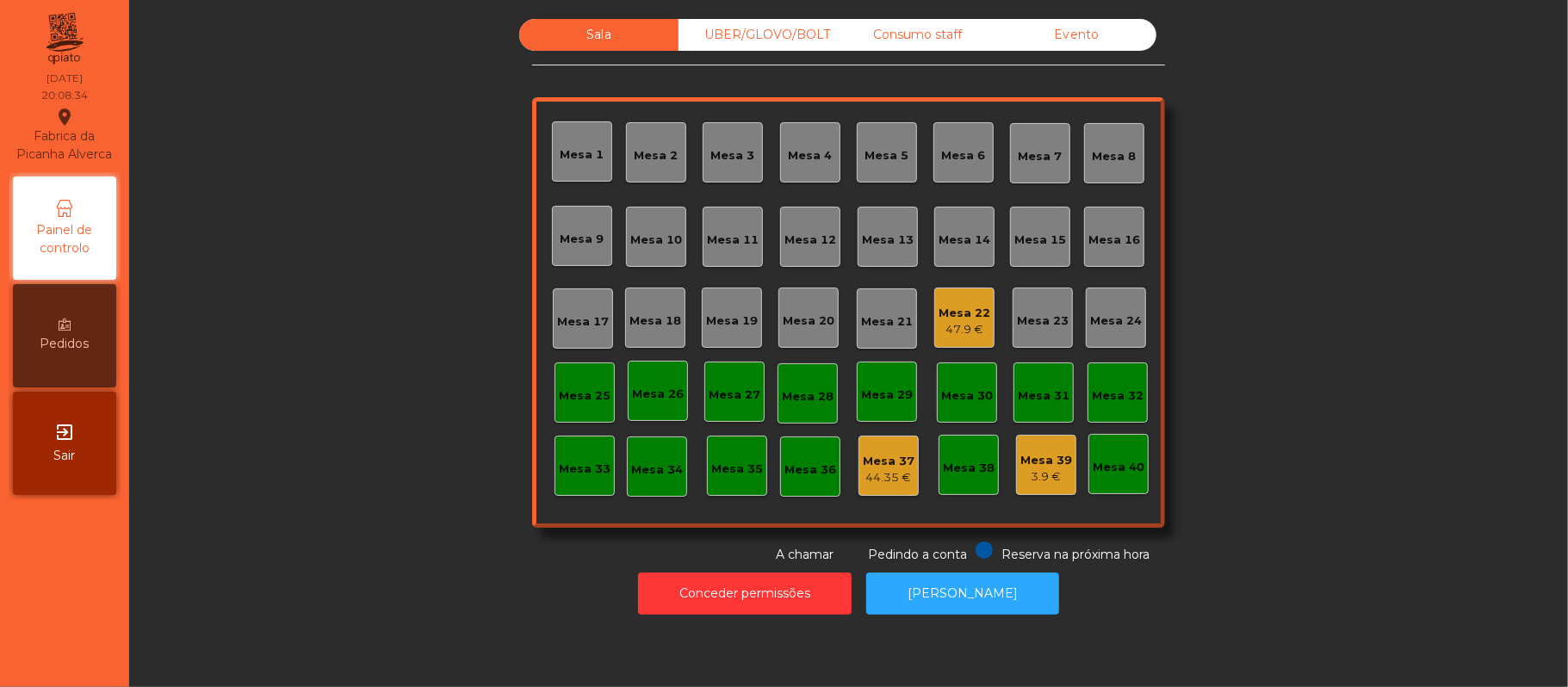
click at [792, 242] on div "Mesa 12" at bounding box center [810, 241] width 52 height 18
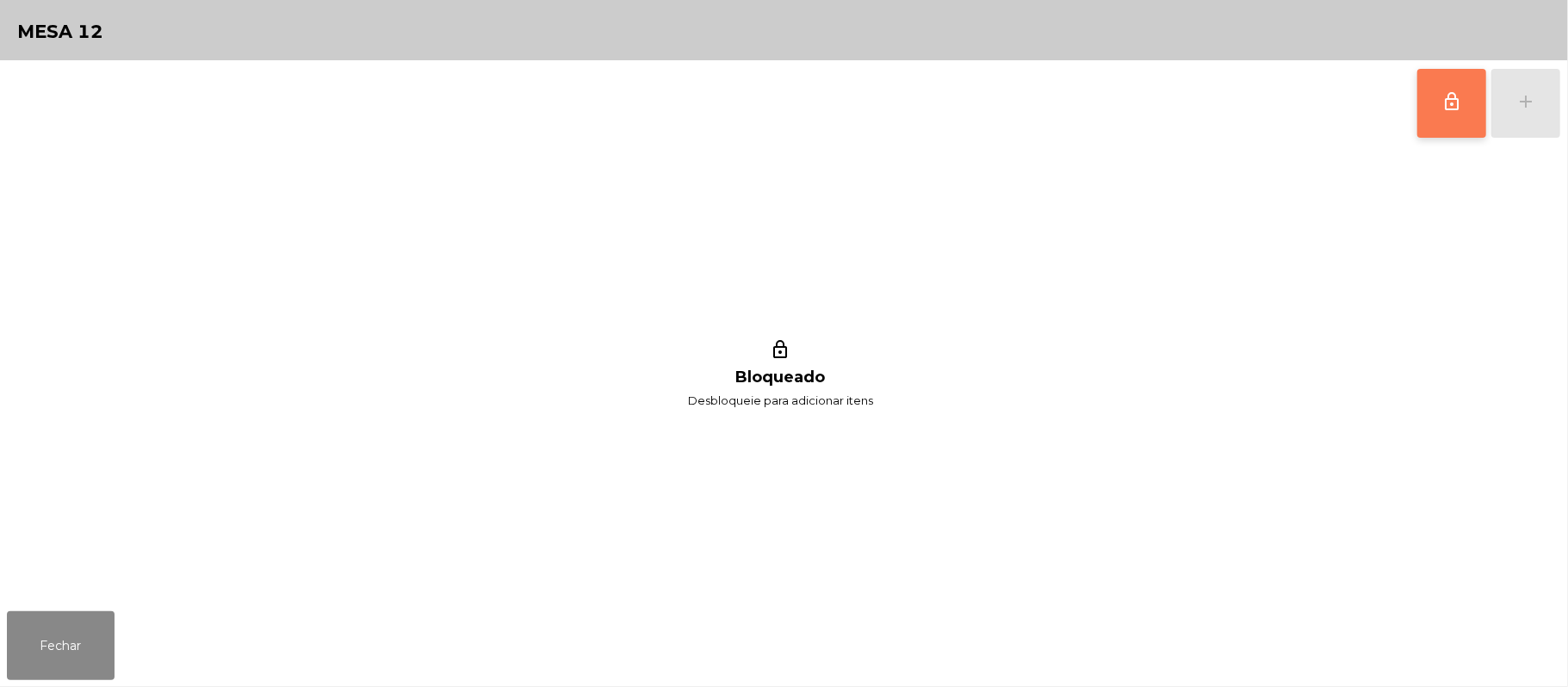
click at [1448, 100] on span "lock_outline" at bounding box center [1452, 102] width 21 height 21
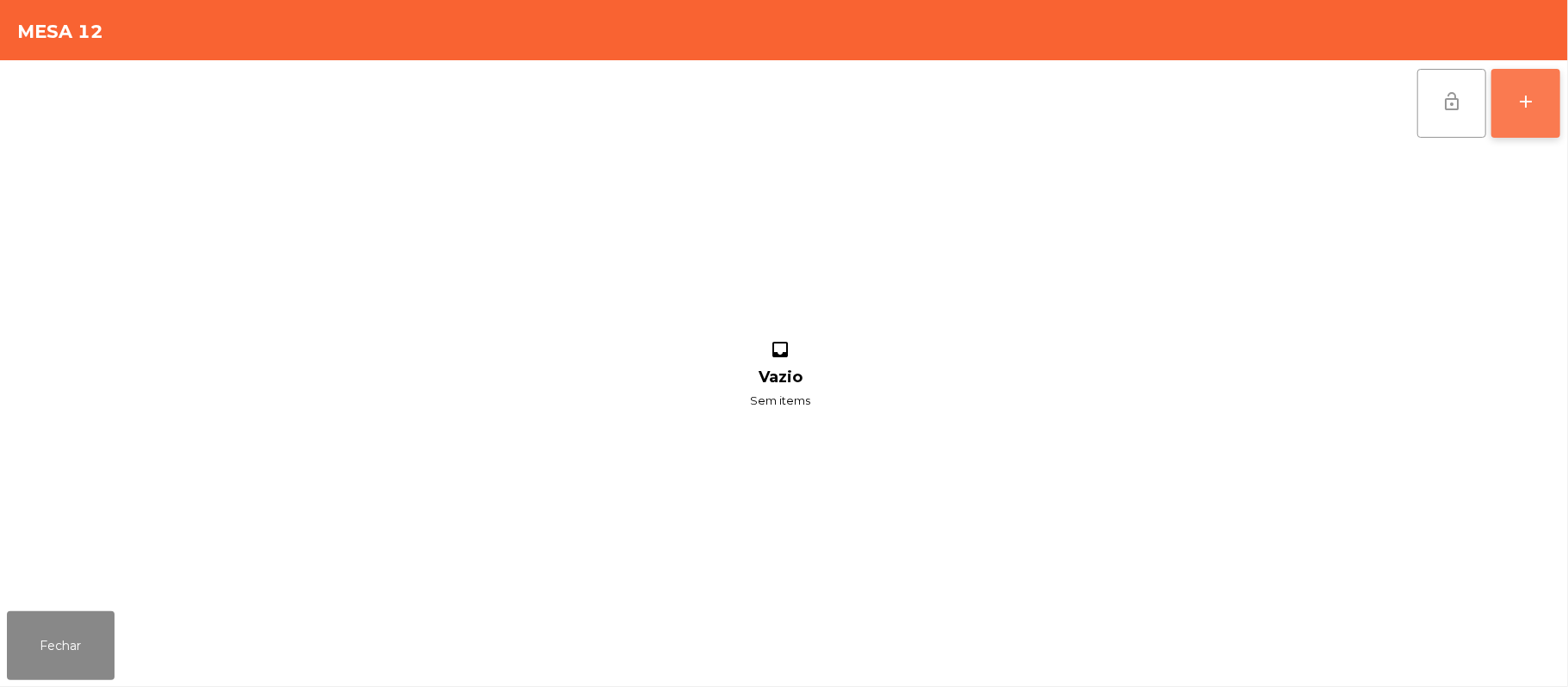
click at [1548, 104] on button "add" at bounding box center [1525, 103] width 69 height 69
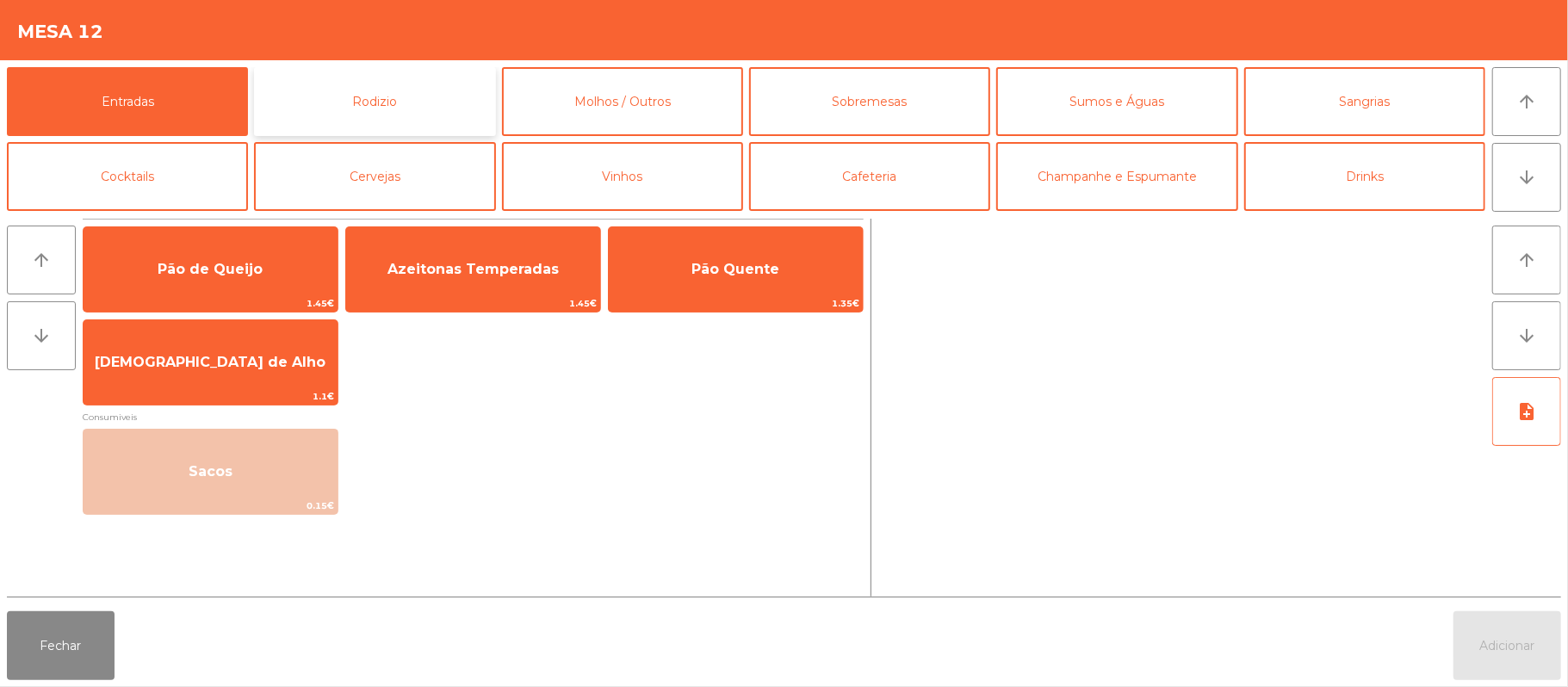
click at [424, 121] on button "Rodizio" at bounding box center [374, 101] width 241 height 69
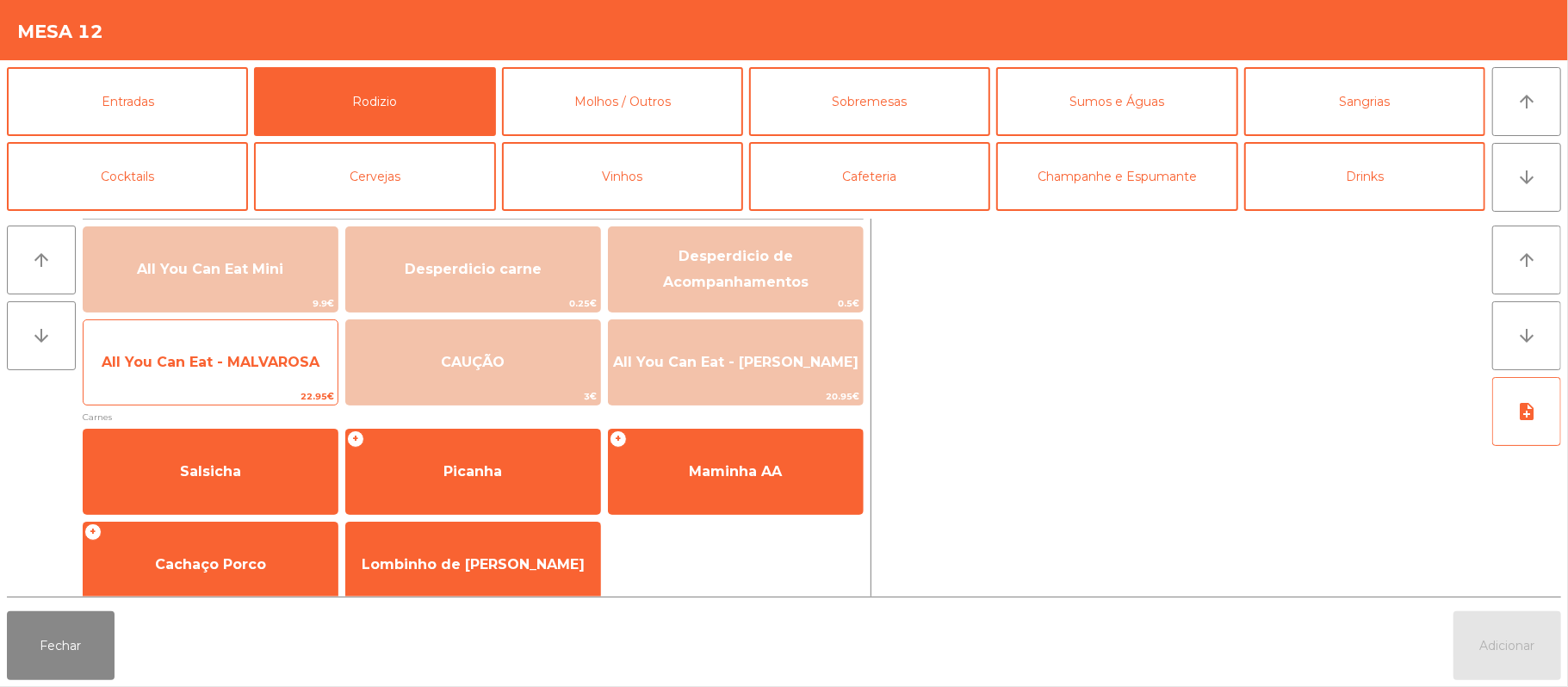
click at [248, 359] on span "All You Can Eat - MALVAROSA" at bounding box center [211, 362] width 218 height 17
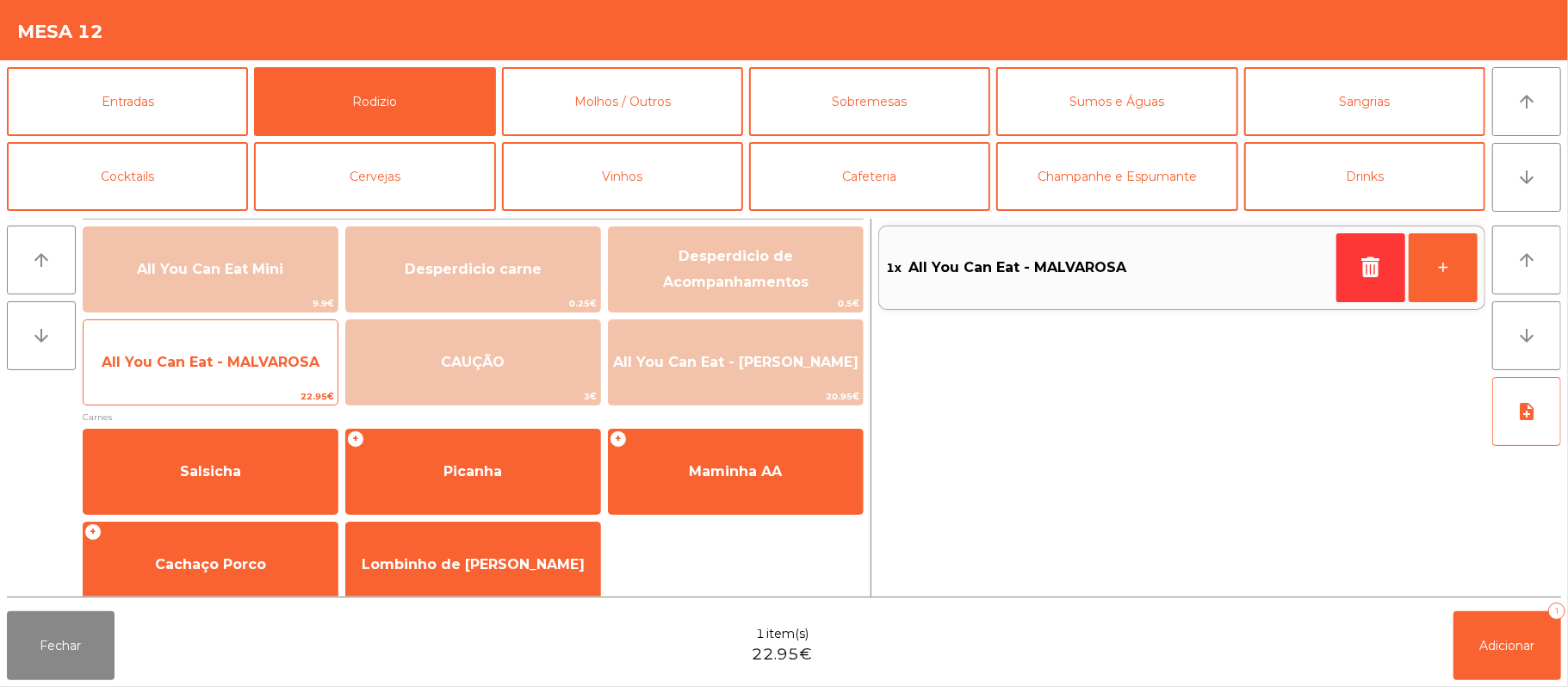
click at [237, 372] on span "All You Can Eat - MALVAROSA" at bounding box center [210, 362] width 254 height 47
click at [232, 377] on span "All You Can Eat - MALVAROSA" at bounding box center [210, 362] width 254 height 47
click at [241, 368] on span "All You Can Eat - MALVAROSA" at bounding box center [211, 362] width 218 height 17
click at [244, 354] on span "All You Can Eat - MALVAROSA" at bounding box center [211, 362] width 218 height 17
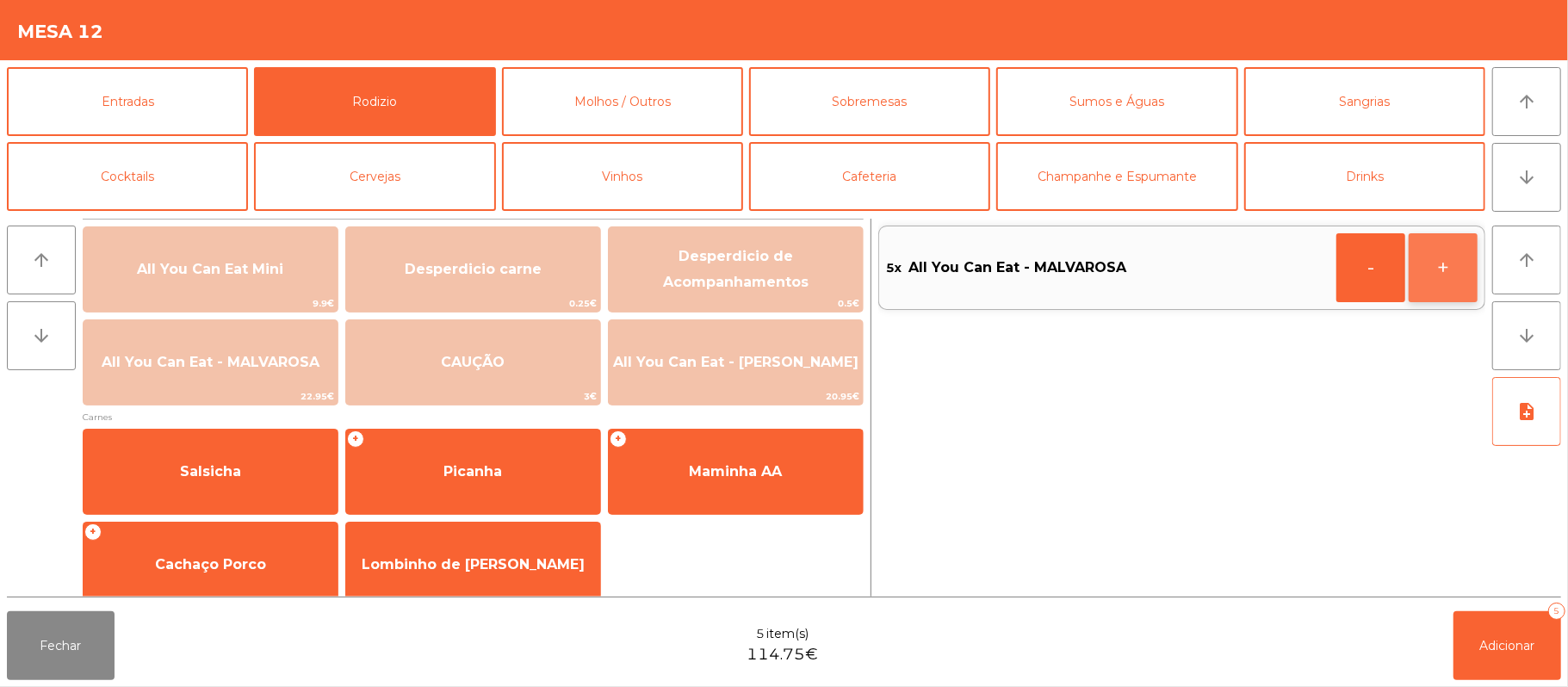
click at [1434, 290] on button "+" at bounding box center [1442, 268] width 69 height 69
click at [1517, 645] on span "Adicionar" at bounding box center [1507, 646] width 55 height 16
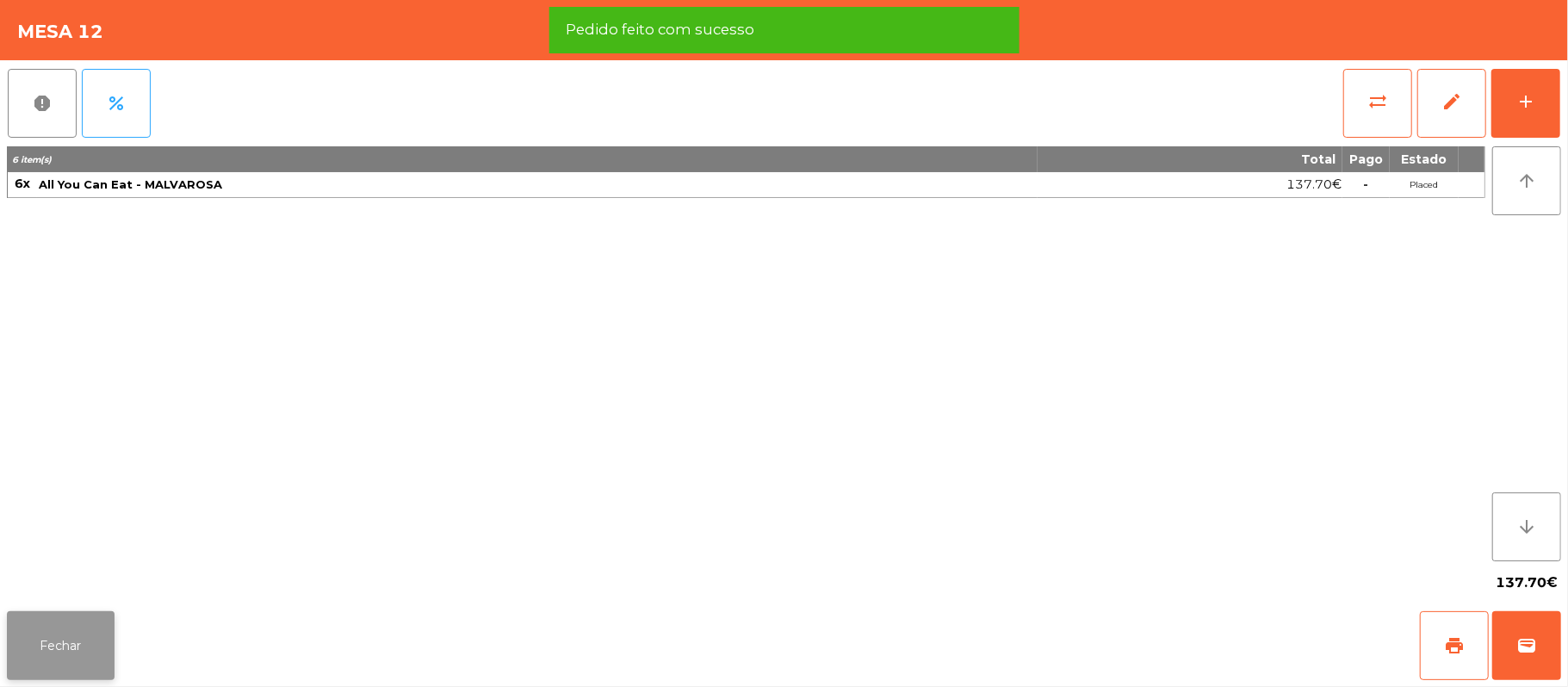
click at [105, 624] on button "Fechar" at bounding box center [61, 646] width 108 height 69
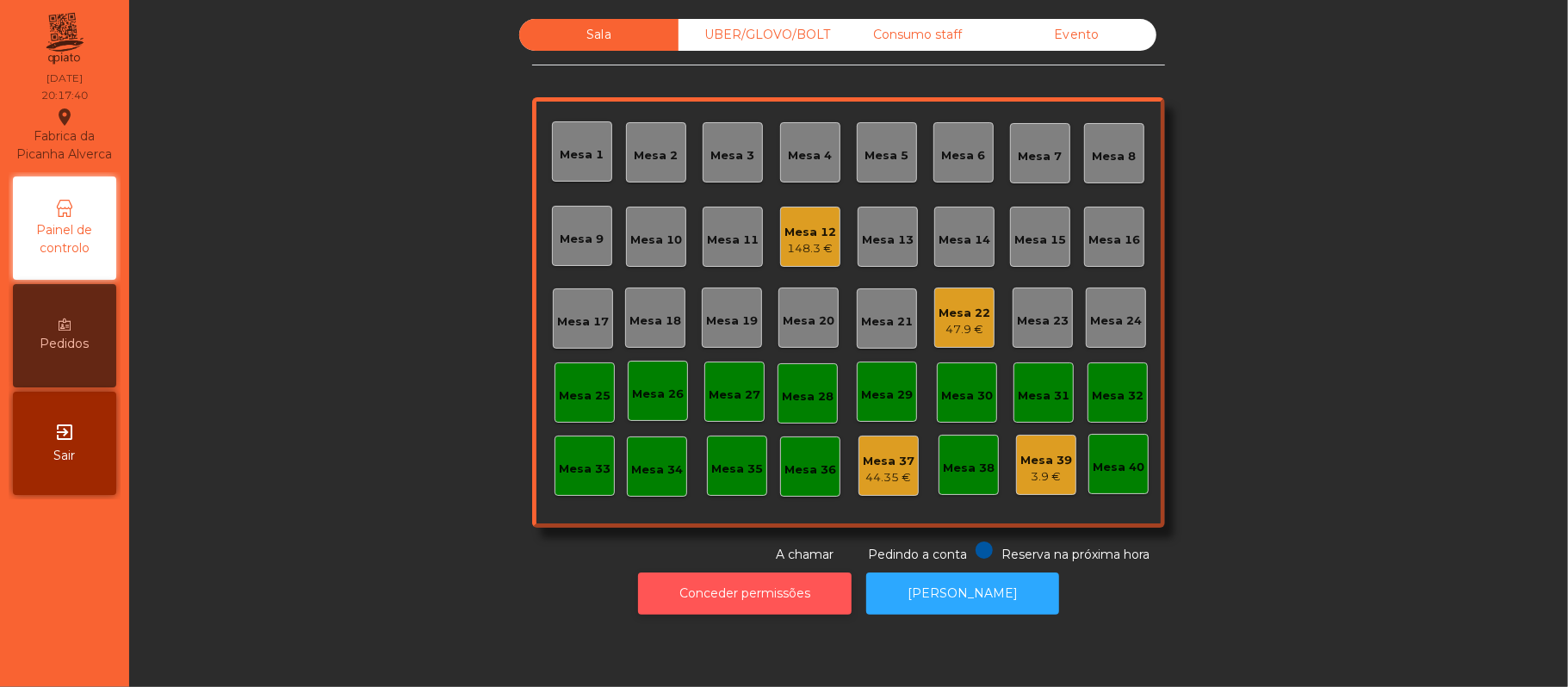
click at [742, 597] on button "Conceder permissões" at bounding box center [744, 594] width 213 height 42
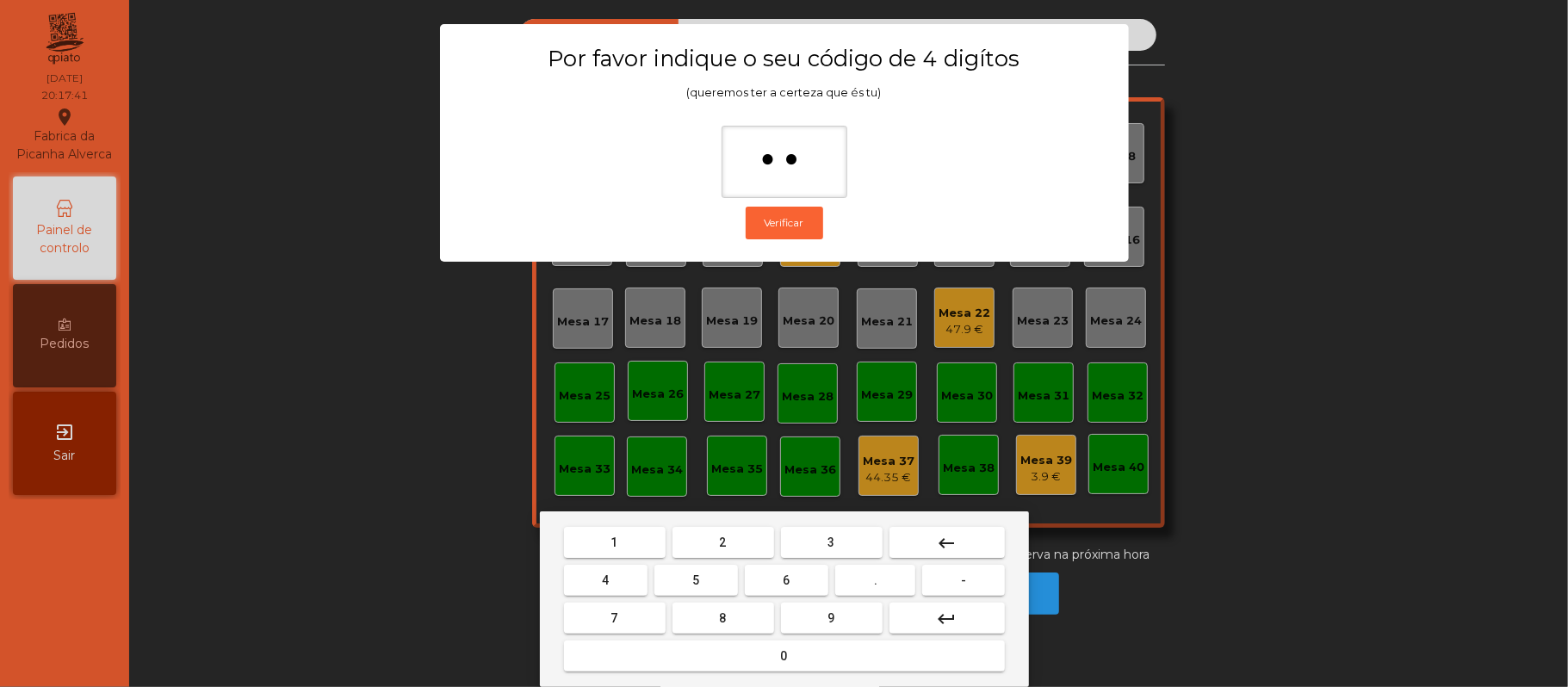
type input "***"
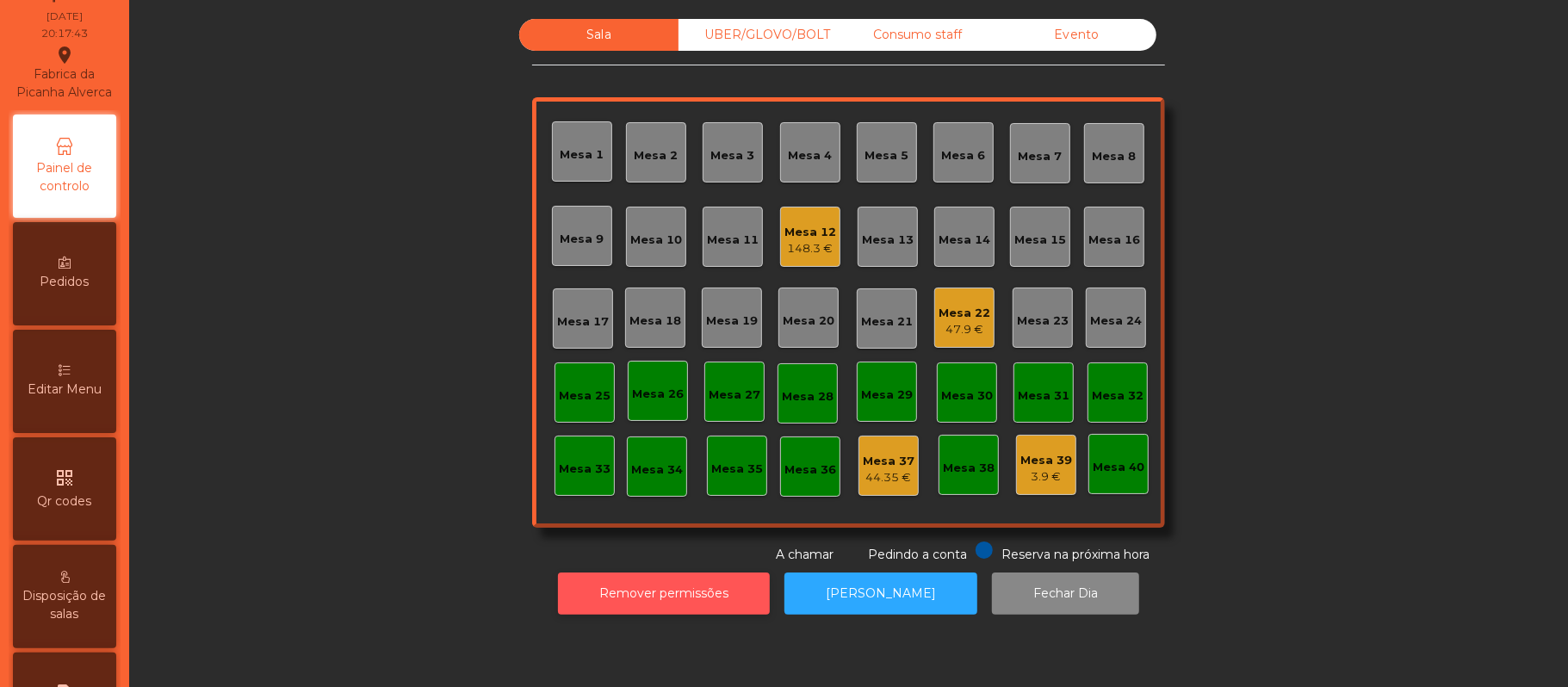
scroll to position [119, 0]
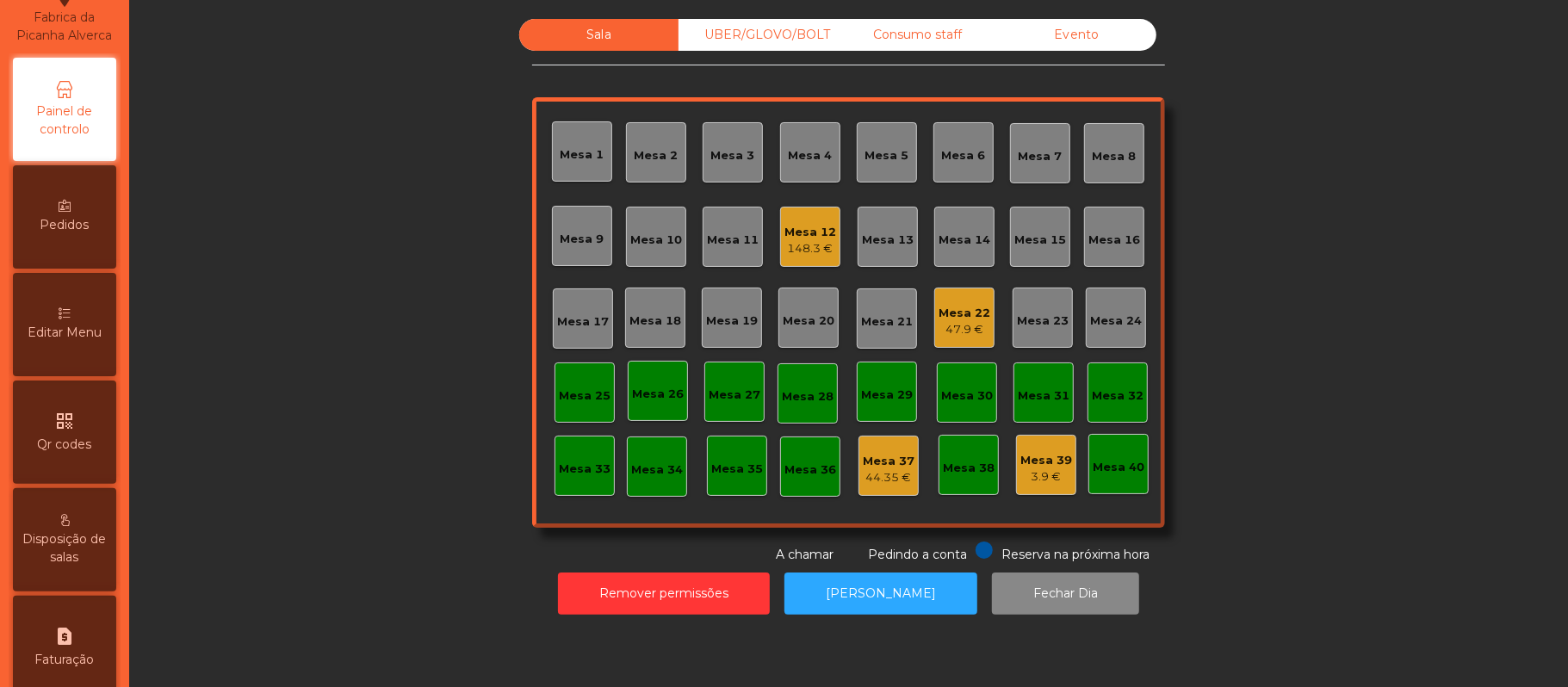
click at [70, 365] on div "Editar Menu" at bounding box center [65, 325] width 104 height 104
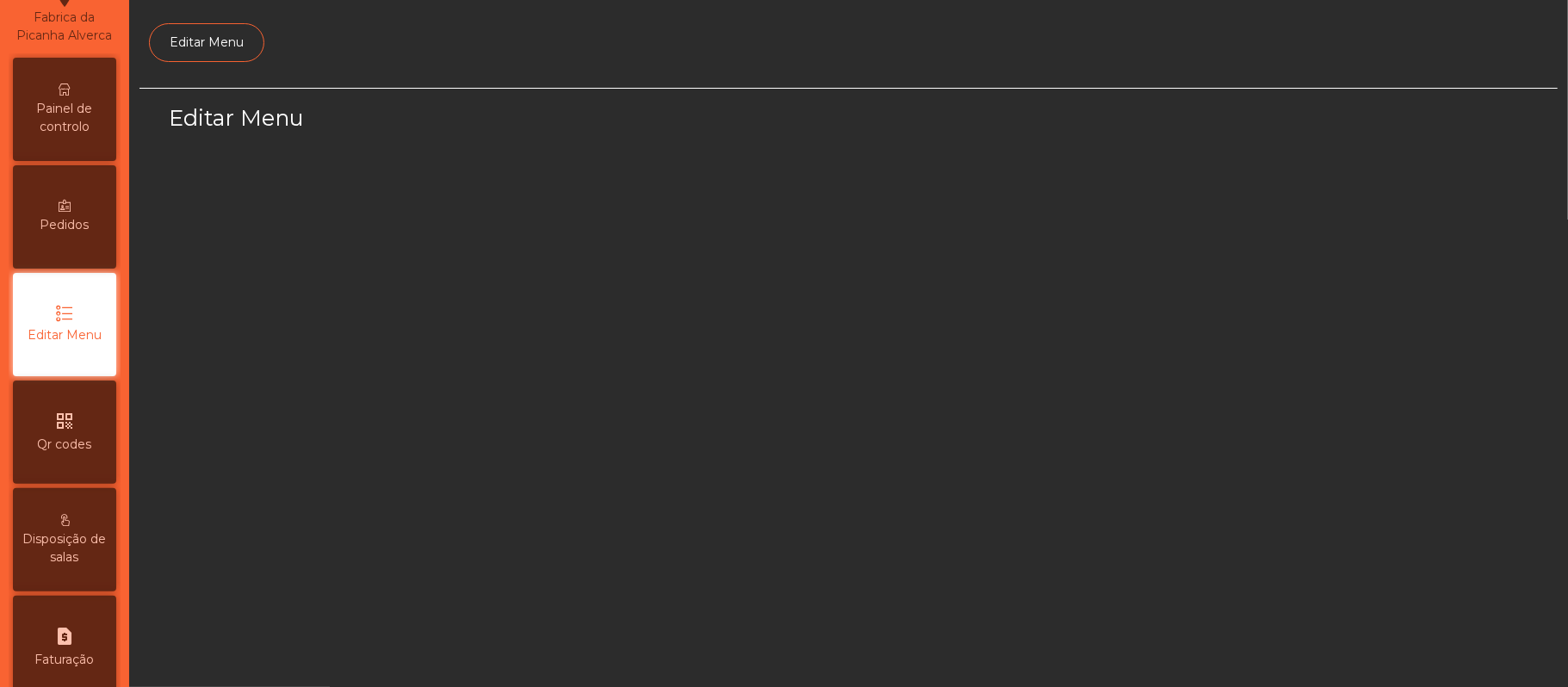
scroll to position [118, 0]
select select "*"
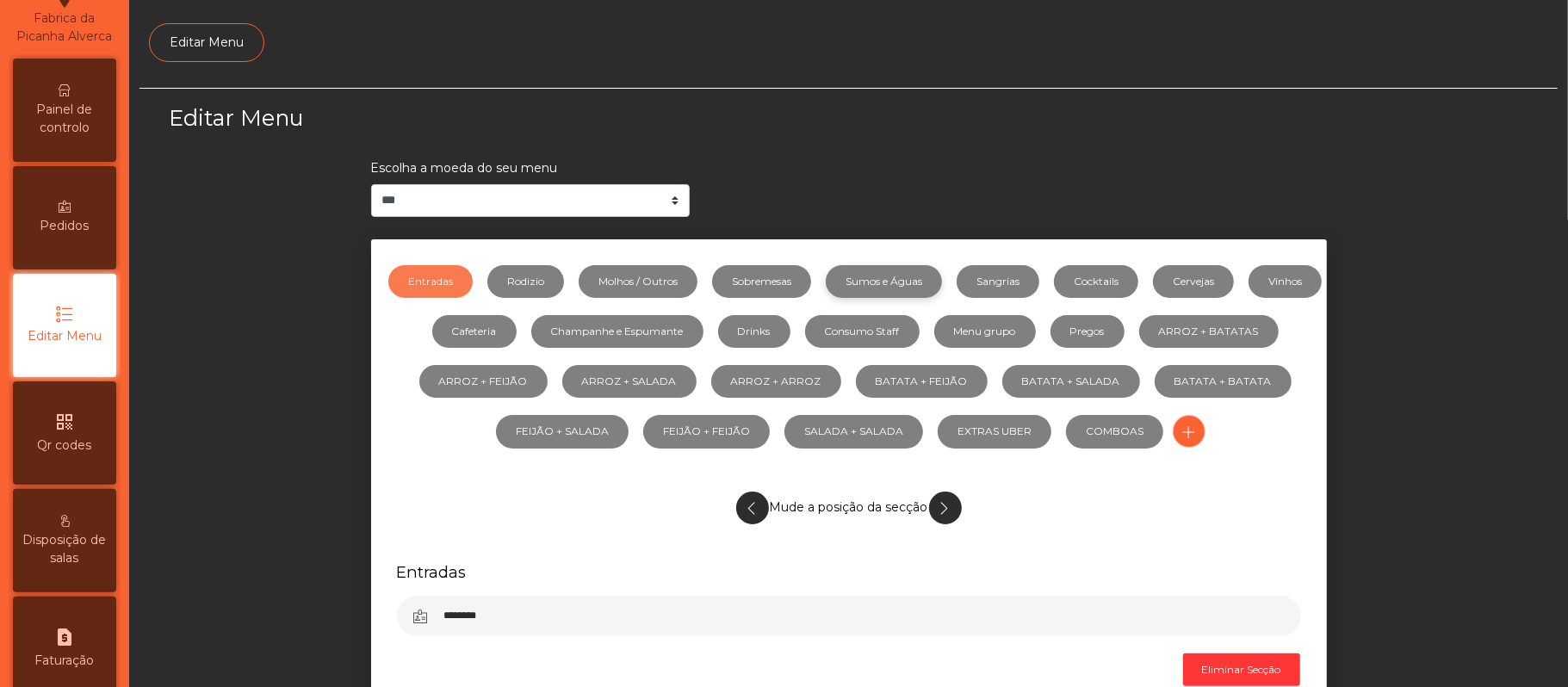
click at [920, 280] on link "Sumos e Águas" at bounding box center [884, 281] width 116 height 33
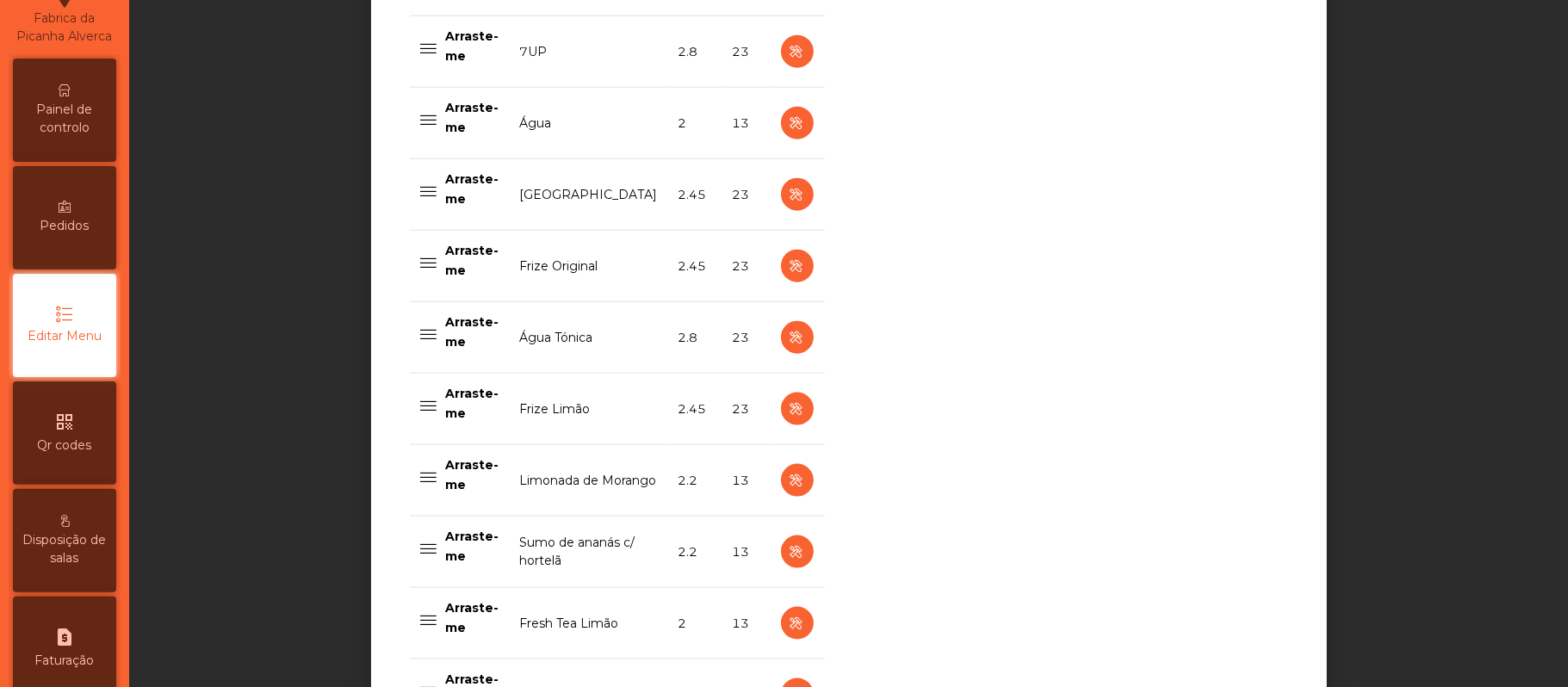
scroll to position [1402, 0]
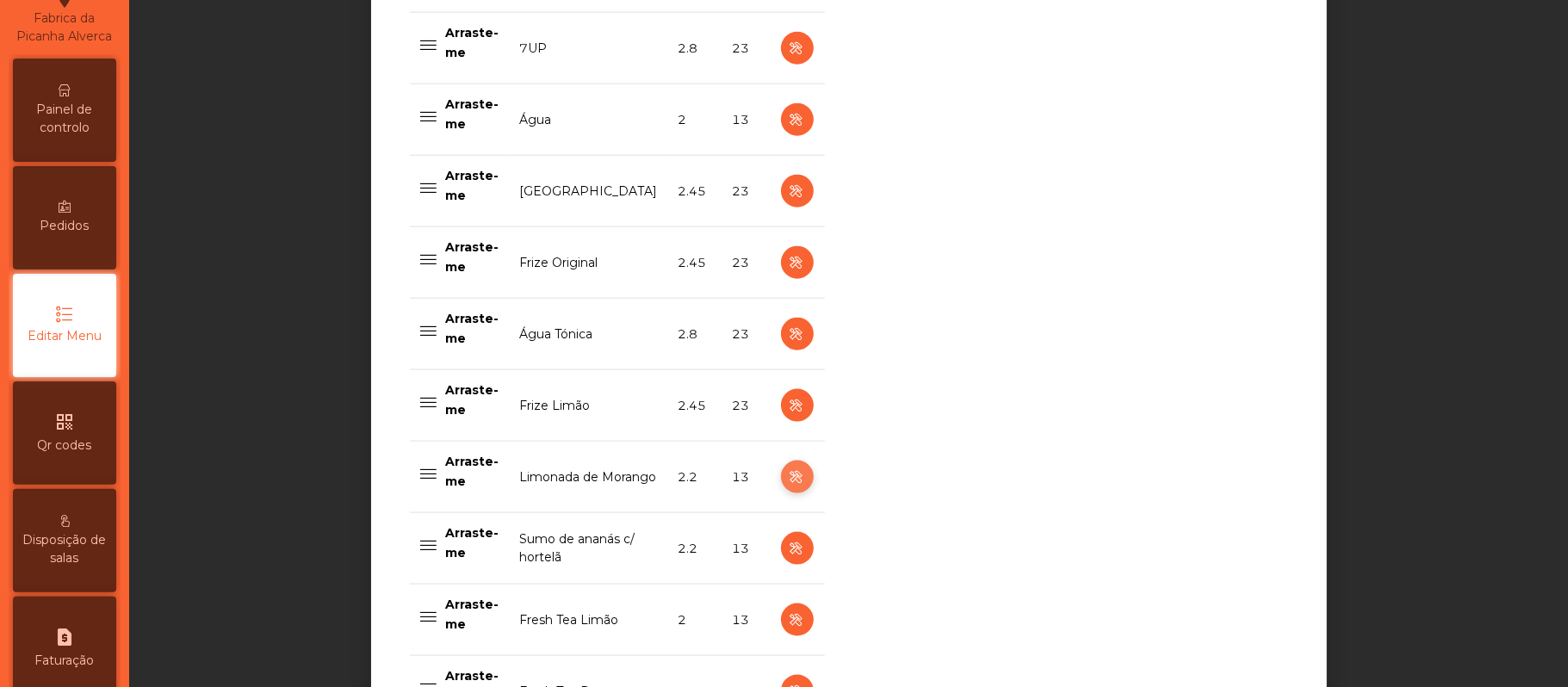
click at [792, 479] on icon "button" at bounding box center [797, 477] width 20 height 22
select select "***"
select select "**"
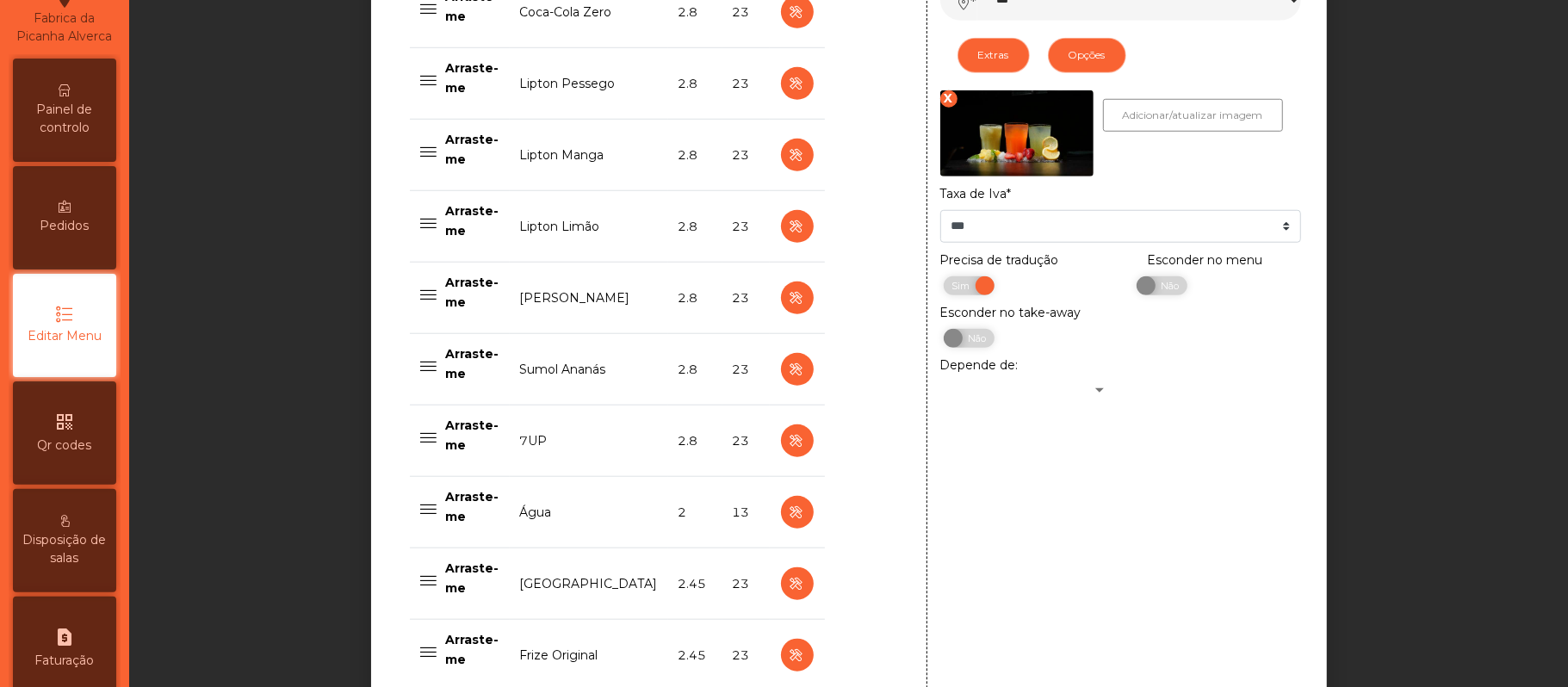
scroll to position [1019, 0]
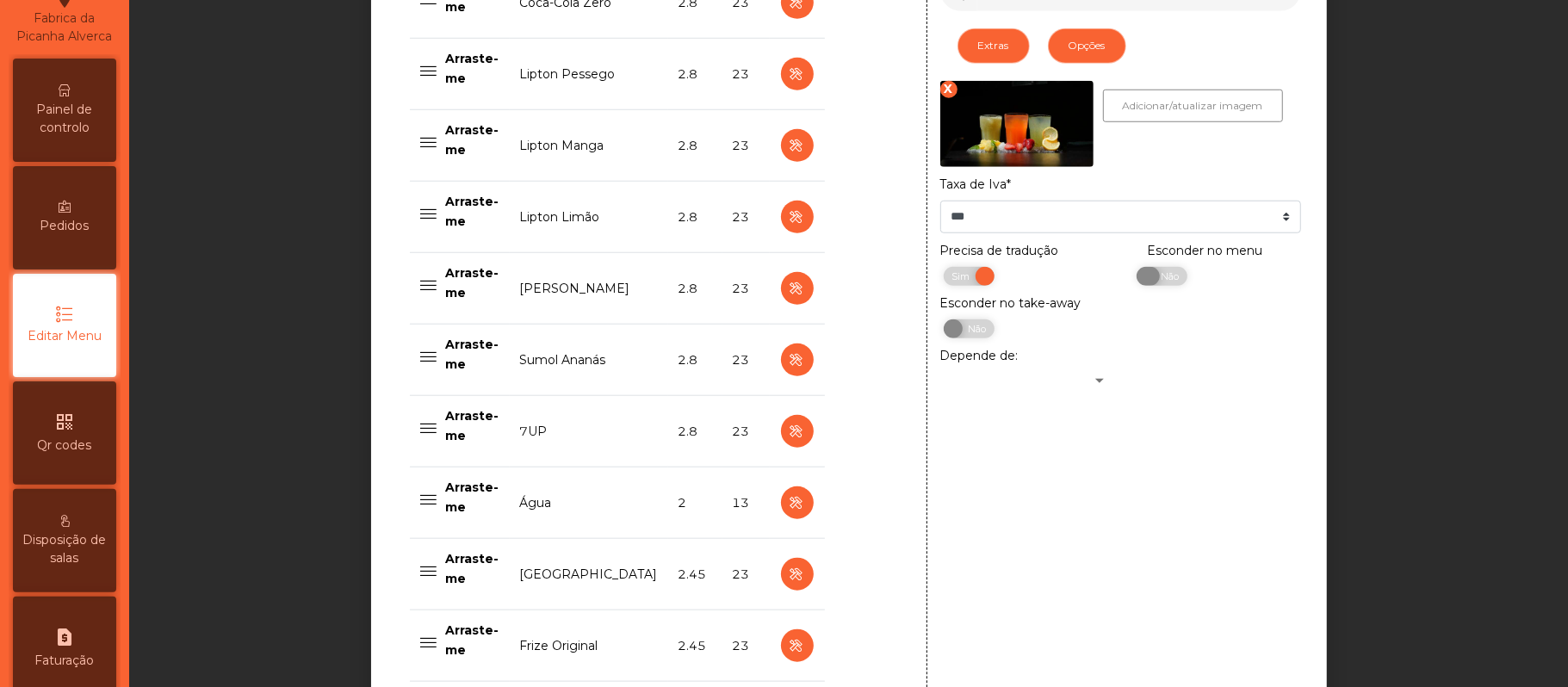
click at [1154, 280] on span "Não" at bounding box center [1167, 277] width 43 height 19
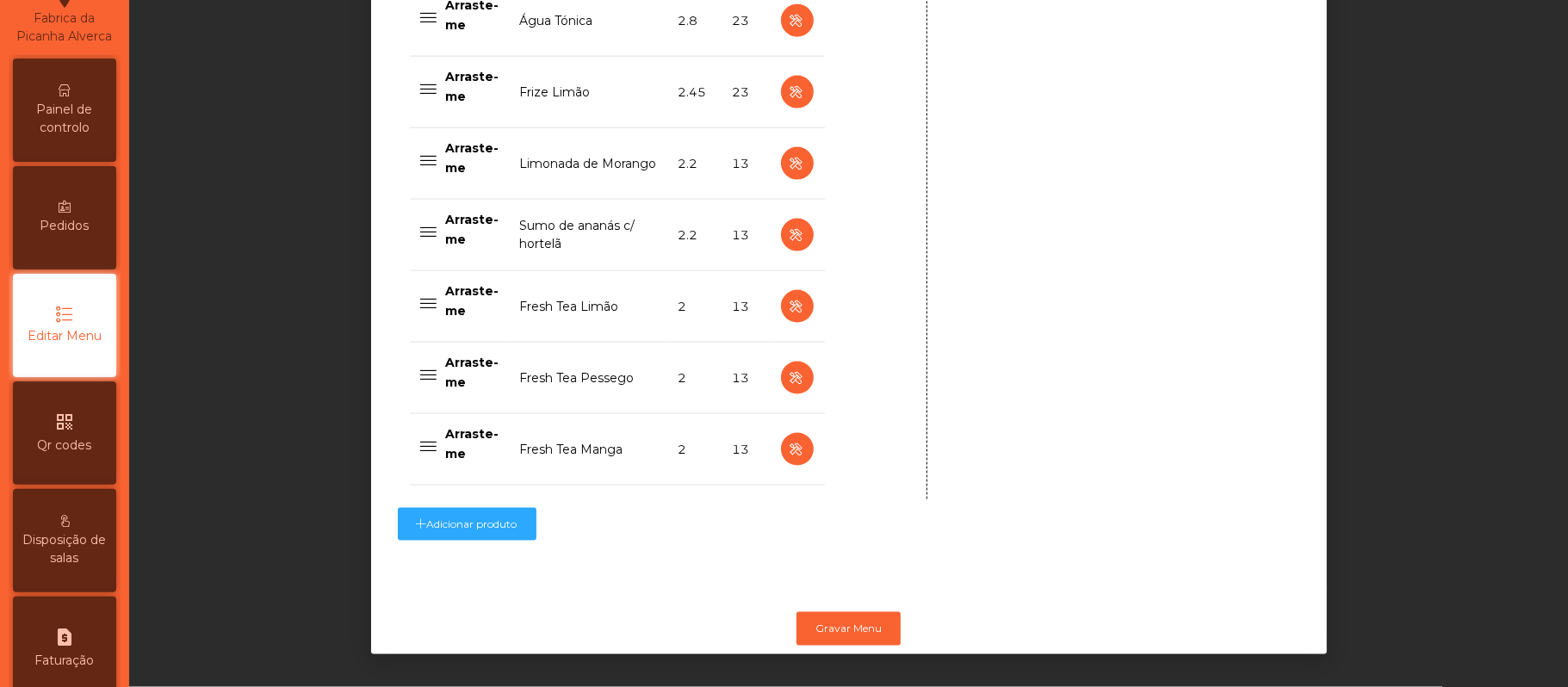
scroll to position [1741, 0]
click at [835, 615] on button "Gravar Menu" at bounding box center [849, 628] width 105 height 33
click at [95, 129] on span "Painel de controlo" at bounding box center [65, 119] width 95 height 36
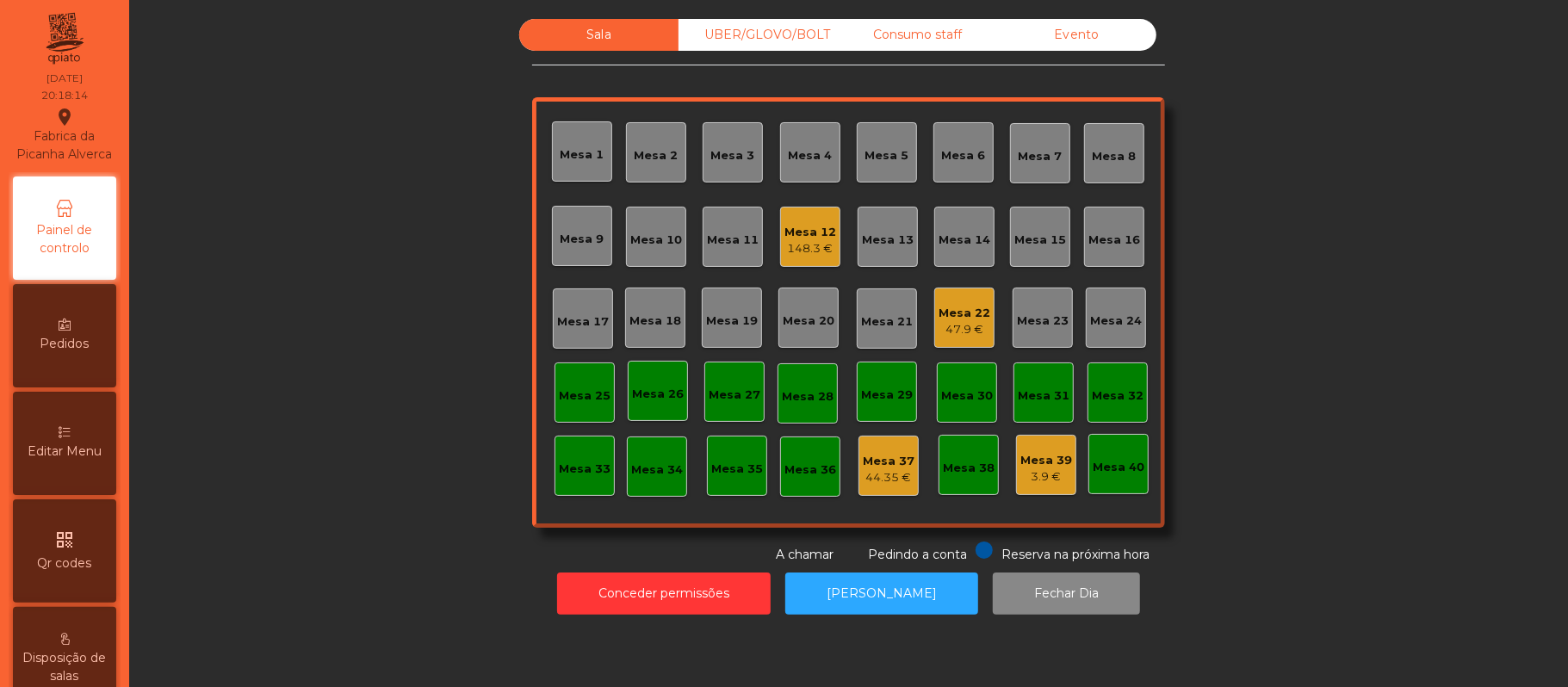
click at [965, 328] on div "47.9 €" at bounding box center [964, 330] width 52 height 18
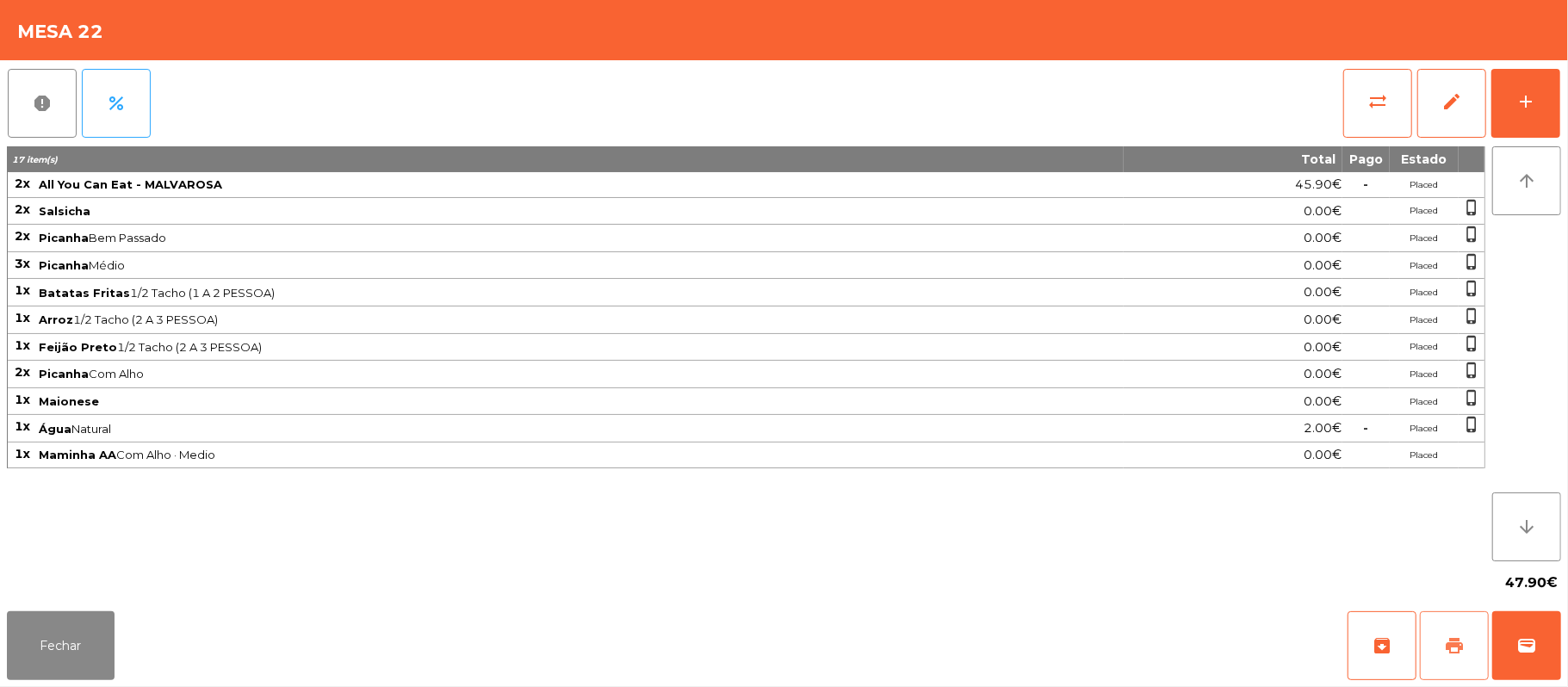
click at [1463, 639] on span "print" at bounding box center [1455, 646] width 21 height 21
click at [1557, 662] on button "wallet" at bounding box center [1526, 646] width 69 height 69
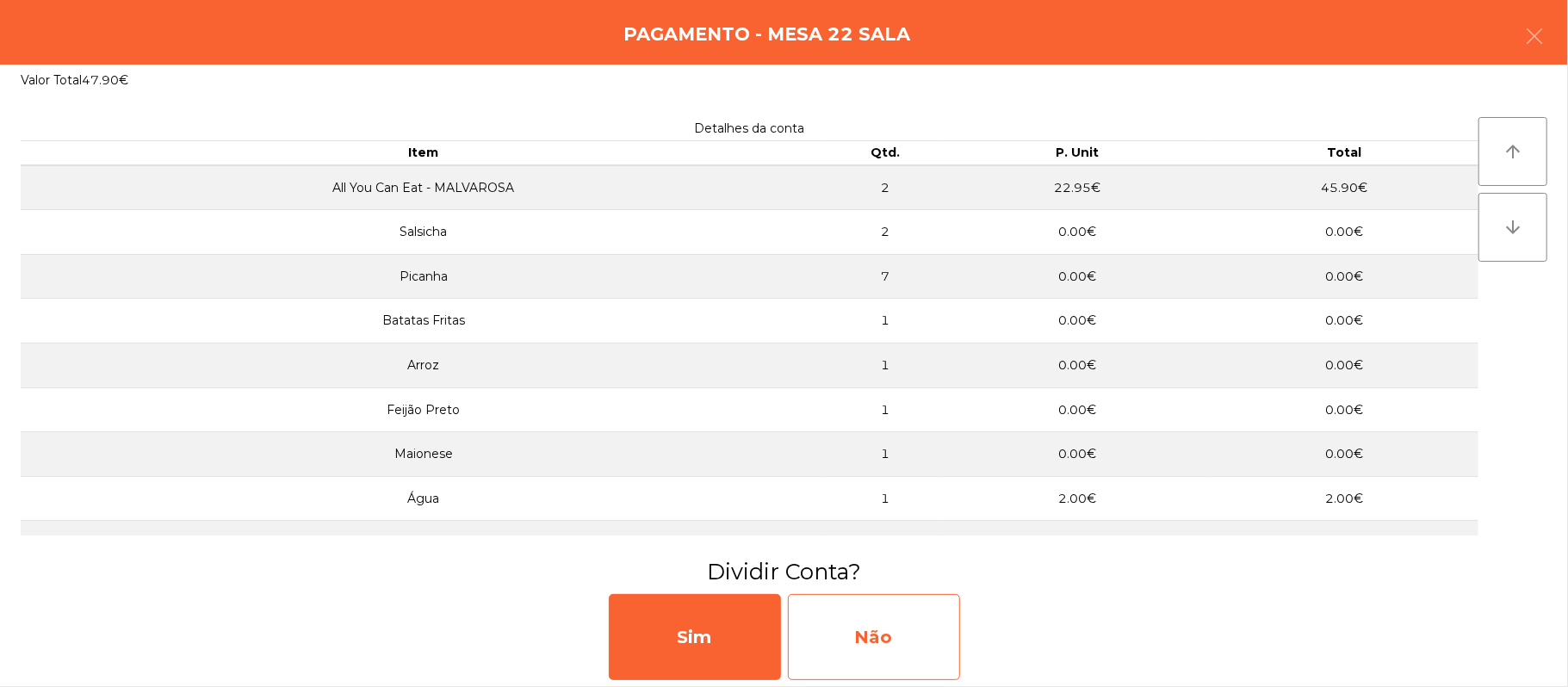
click at [848, 624] on div "Não" at bounding box center [874, 637] width 172 height 86
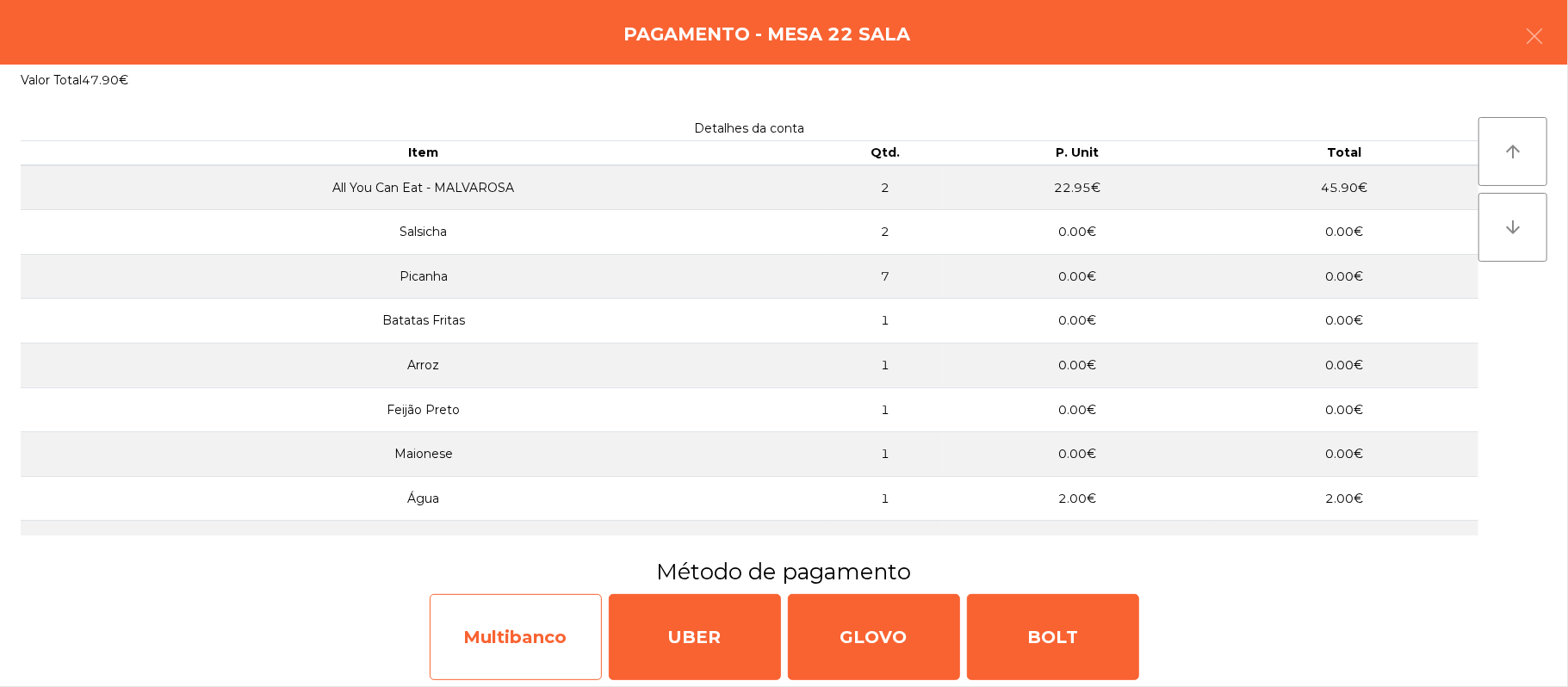
click at [551, 652] on div "Multibanco" at bounding box center [516, 637] width 172 height 86
select select "**"
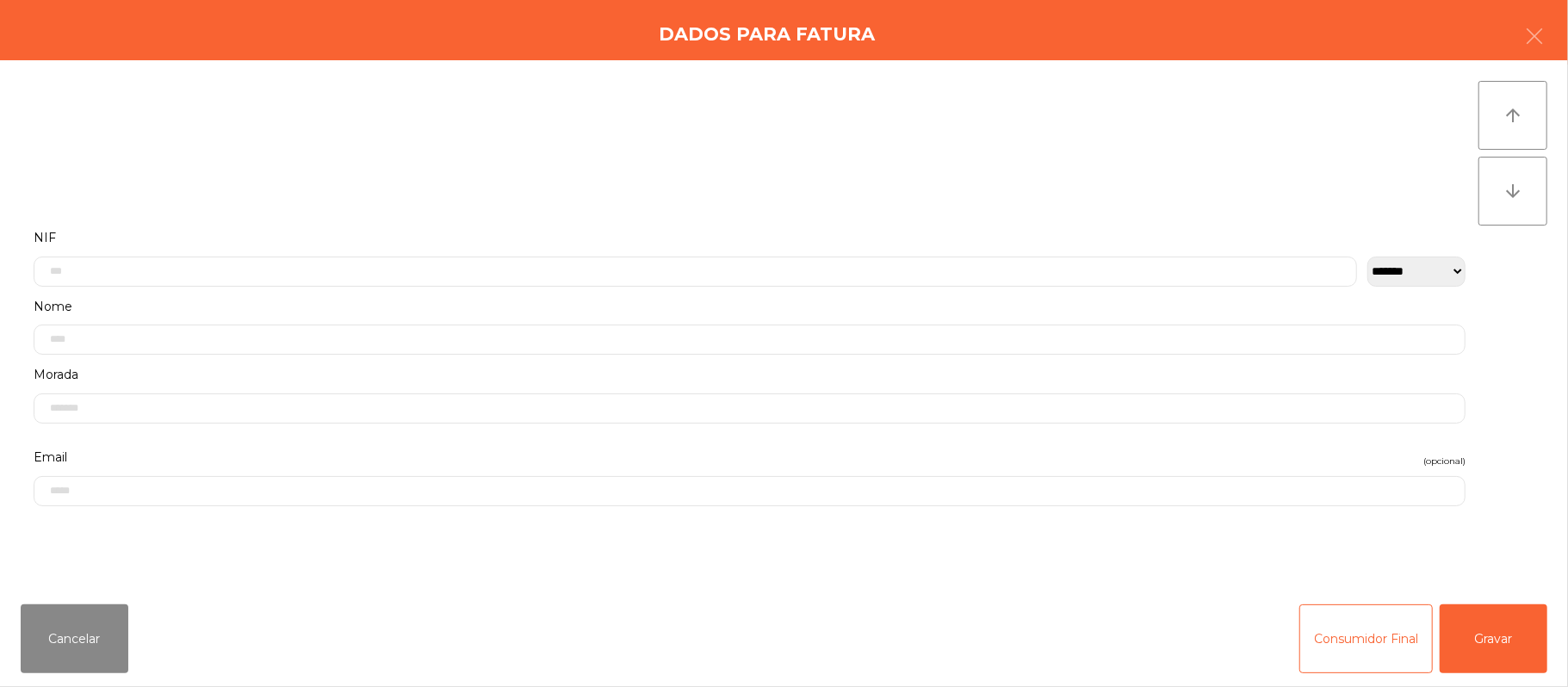
click at [969, 303] on label "Nome" at bounding box center [749, 307] width 1432 height 23
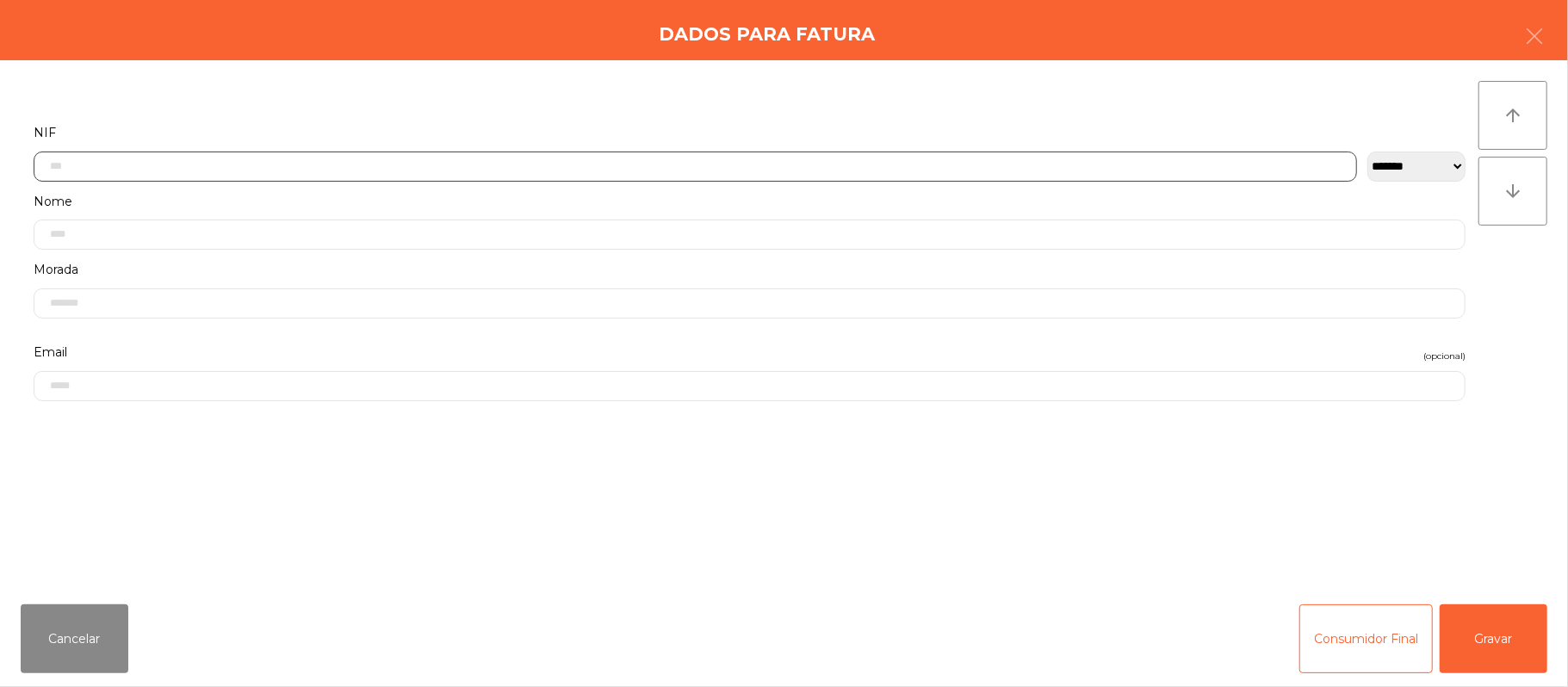
click at [286, 160] on input "text" at bounding box center [695, 166] width 1323 height 30
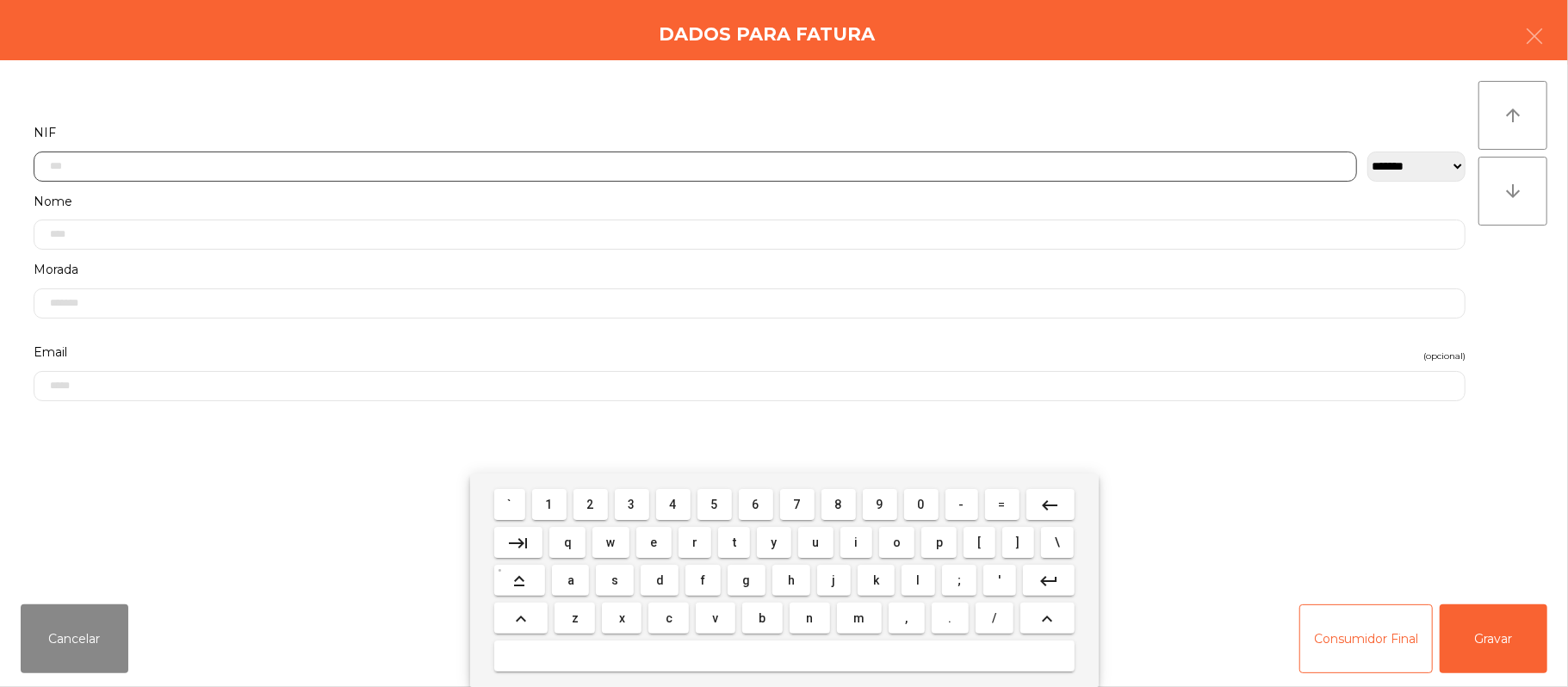
scroll to position [145, 0]
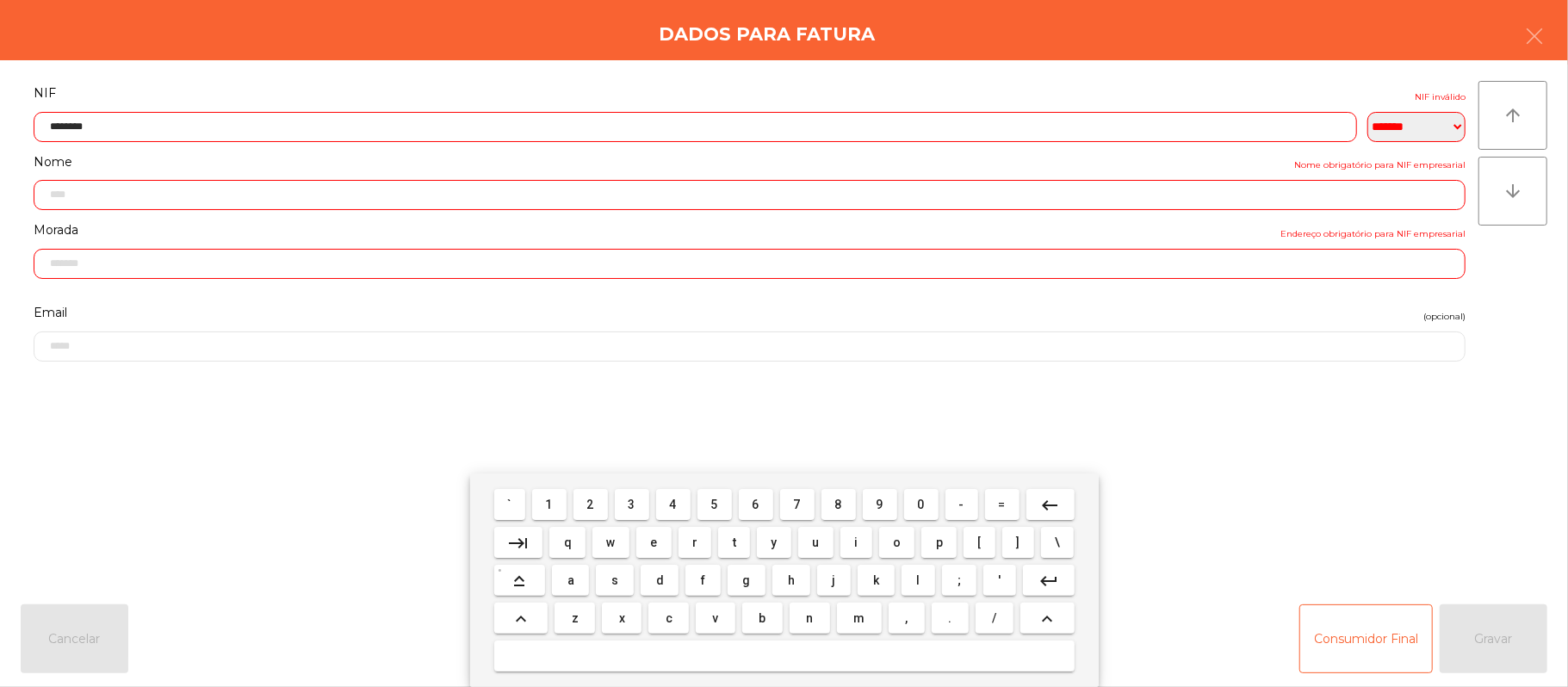
type input "*********"
type input "**********"
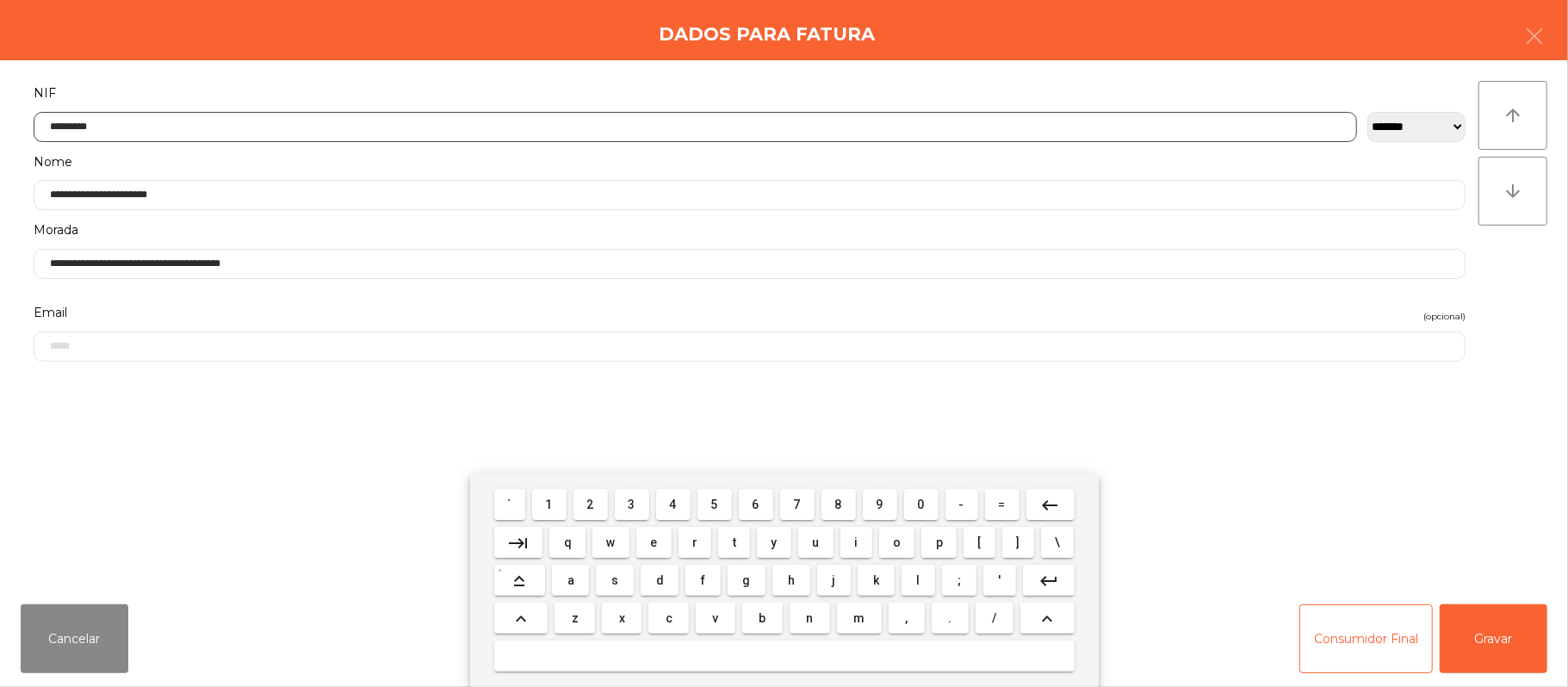
type input "*********"
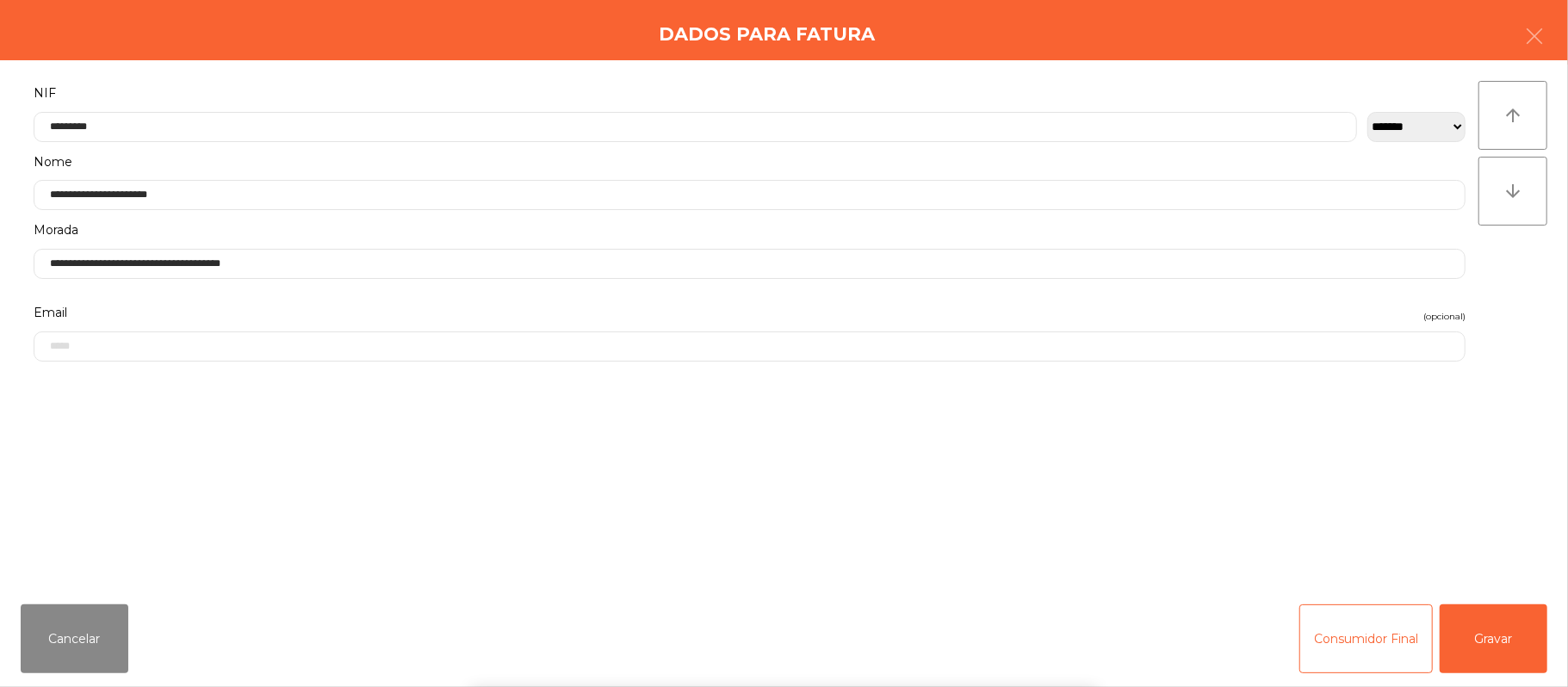
click at [1489, 620] on div "` 1 2 3 4 5 6 7 8 9 0 - = keyboard_backspace keyboard_tab q w e r t y u i o p […" at bounding box center [784, 580] width 1568 height 213
click at [1507, 614] on button "Gravar" at bounding box center [1493, 639] width 108 height 69
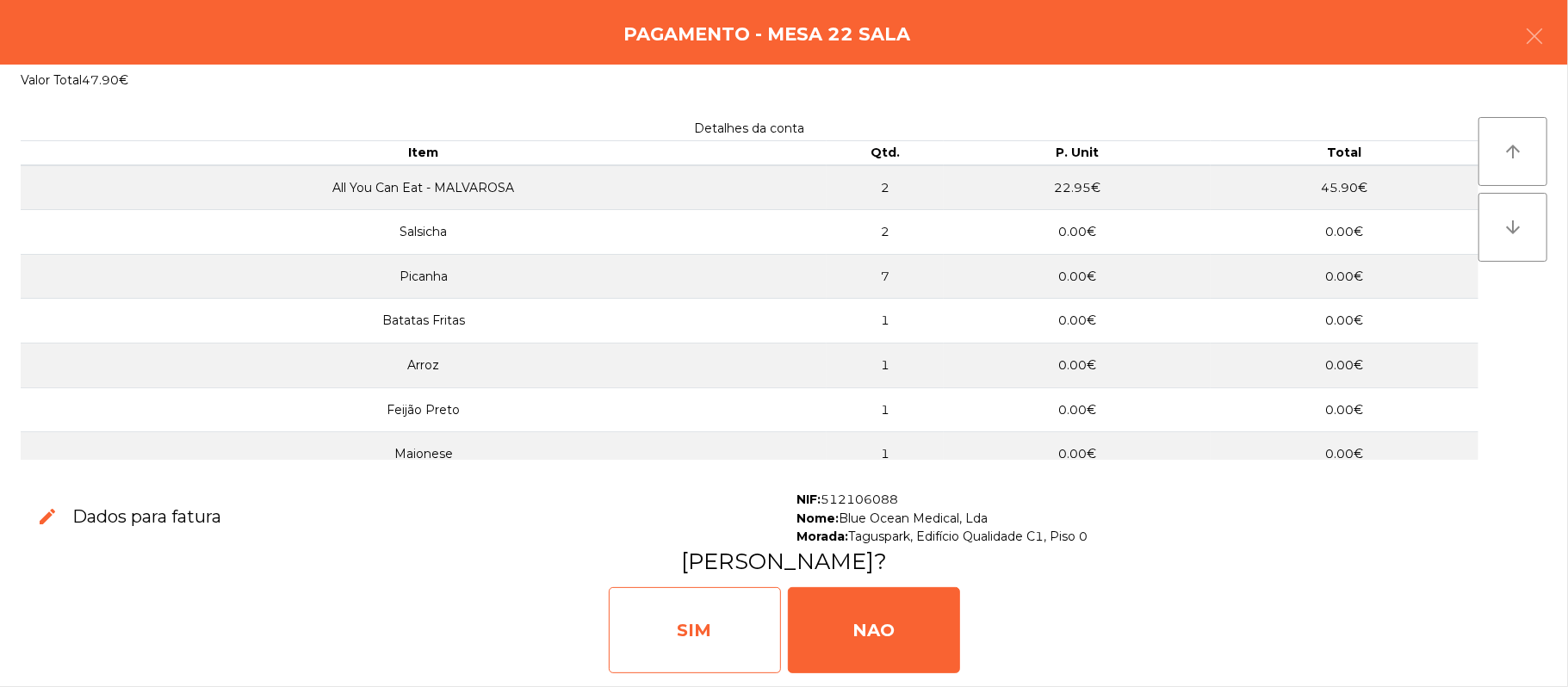
click at [714, 627] on div "SIM" at bounding box center [695, 630] width 172 height 86
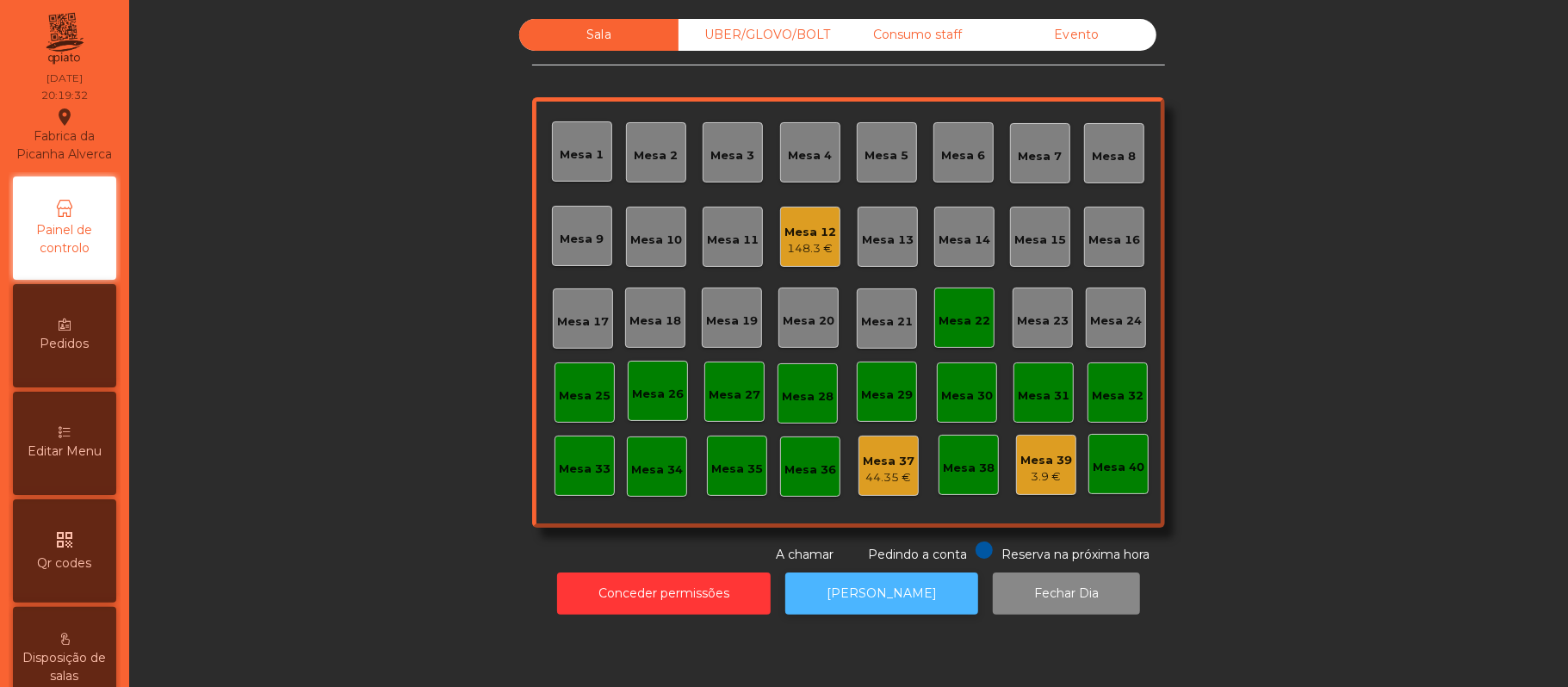
click at [868, 586] on button "[PERSON_NAME]" at bounding box center [882, 594] width 193 height 42
click at [791, 248] on div "148.3 €" at bounding box center [810, 249] width 52 height 18
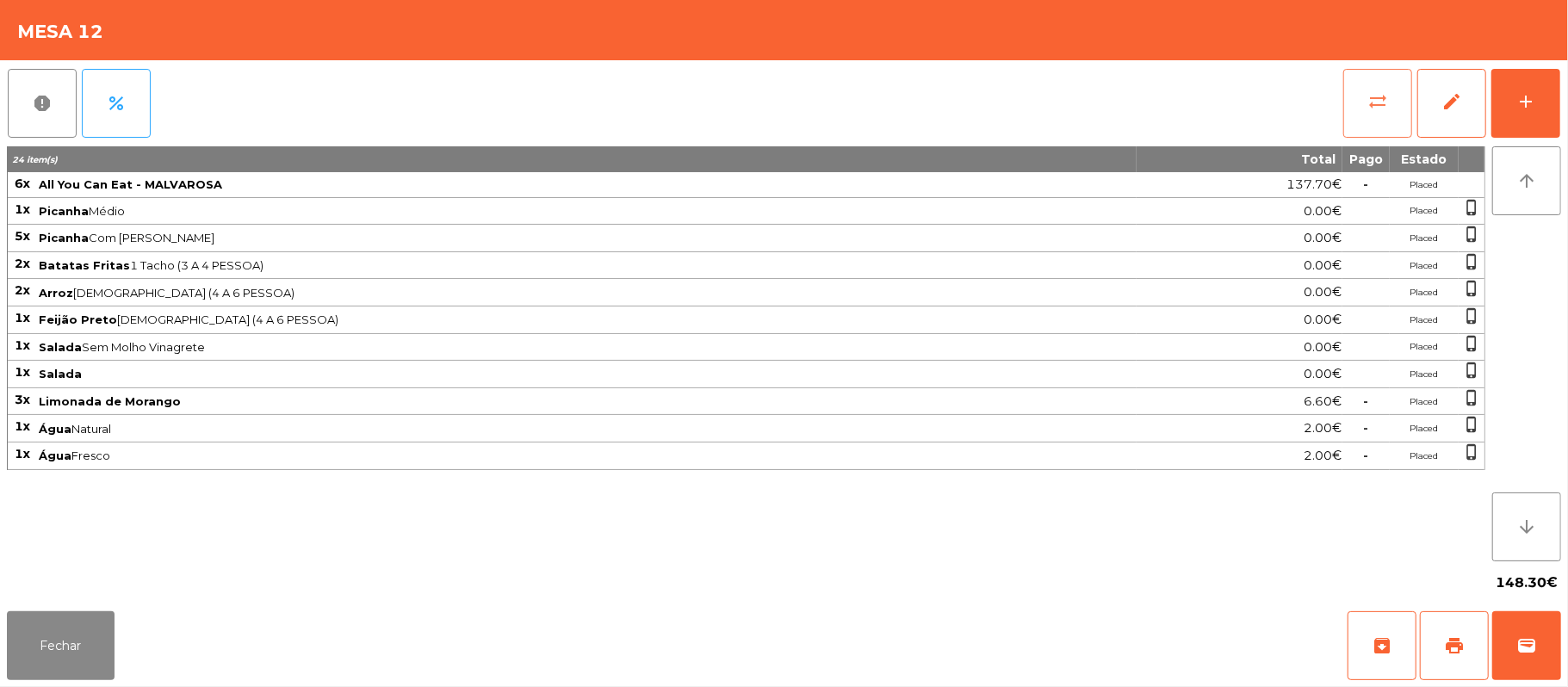
click at [1365, 105] on button "sync_alt" at bounding box center [1377, 103] width 69 height 69
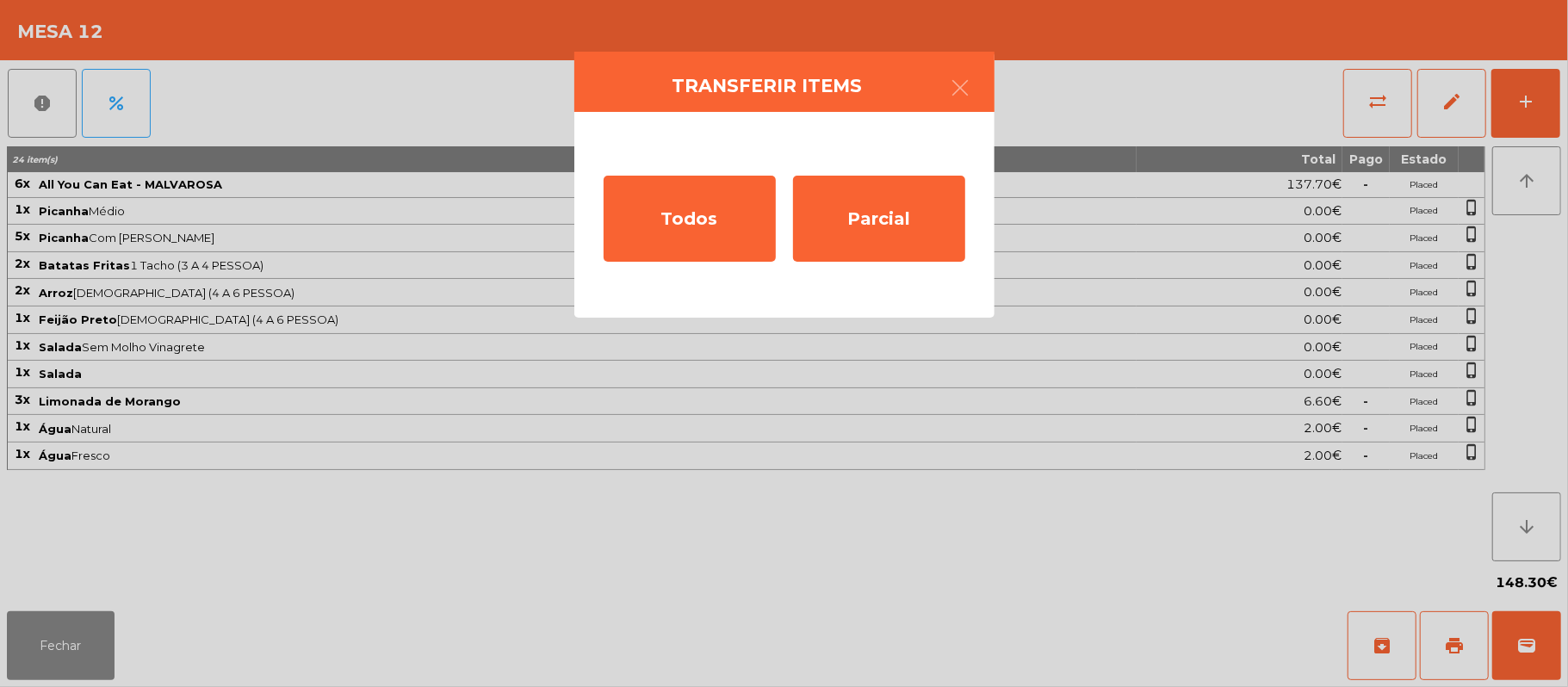
click at [81, 653] on ngb-modal-window "Transferir items Todos Parcial" at bounding box center [784, 344] width 1568 height 687
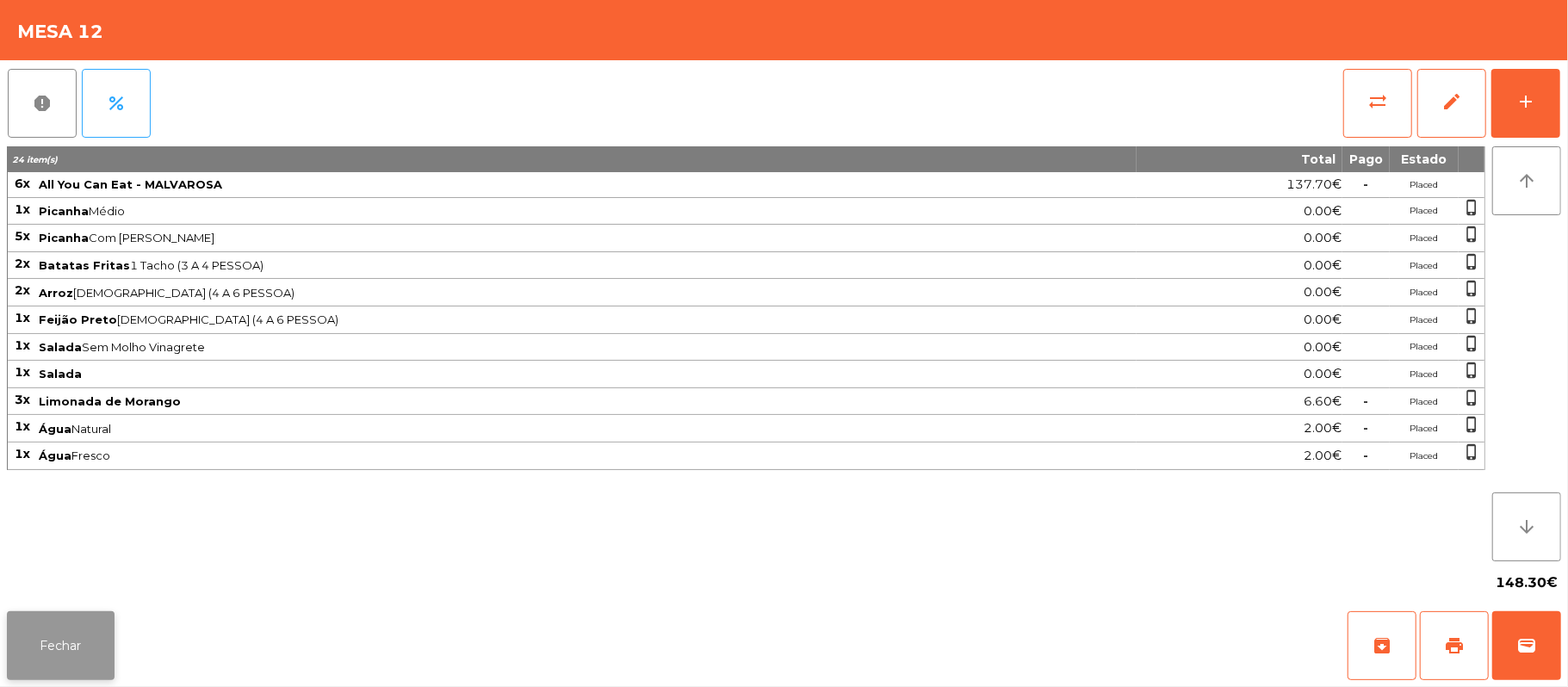
click at [76, 646] on button "Fechar" at bounding box center [61, 646] width 108 height 69
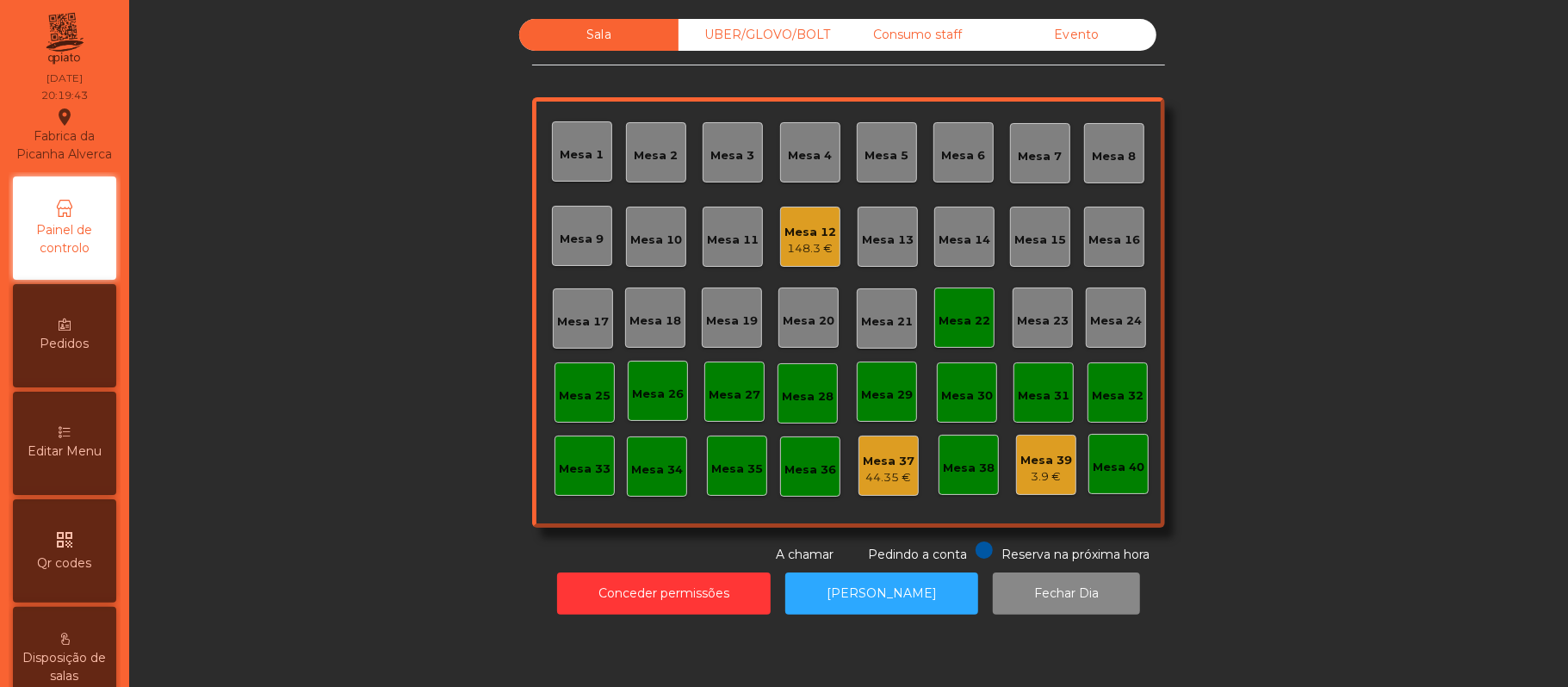
click at [971, 307] on div "Mesa 22" at bounding box center [964, 317] width 52 height 24
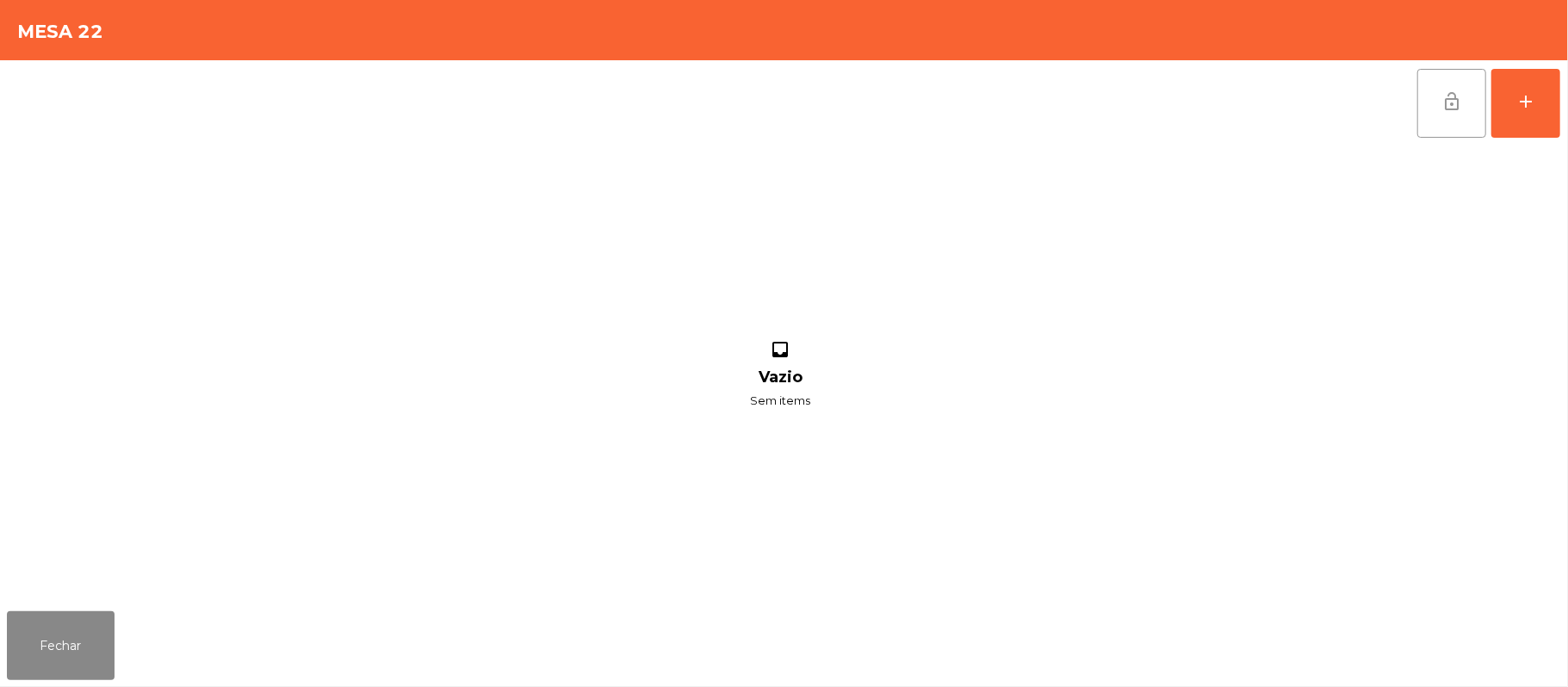
click at [1431, 113] on button "lock_open" at bounding box center [1451, 103] width 69 height 69
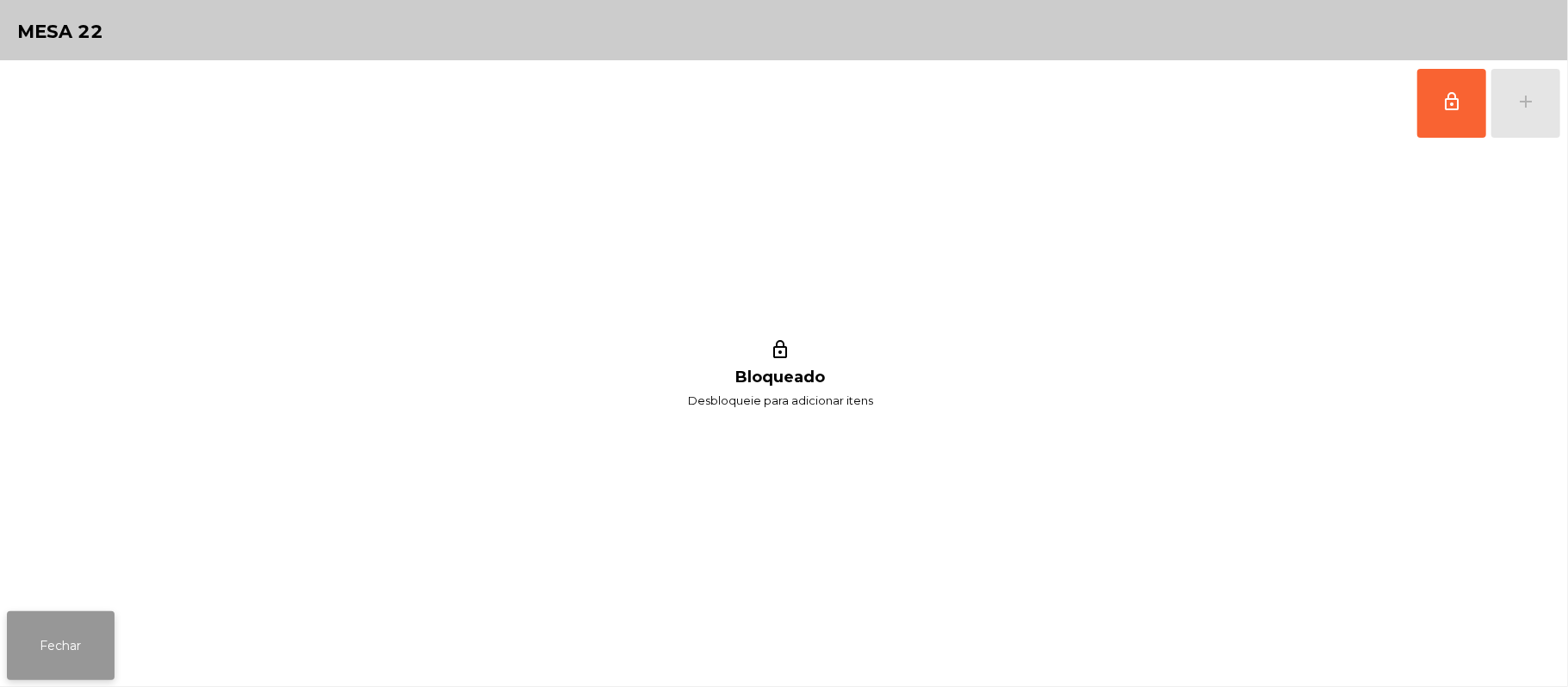
click at [90, 651] on button "Fechar" at bounding box center [61, 646] width 108 height 69
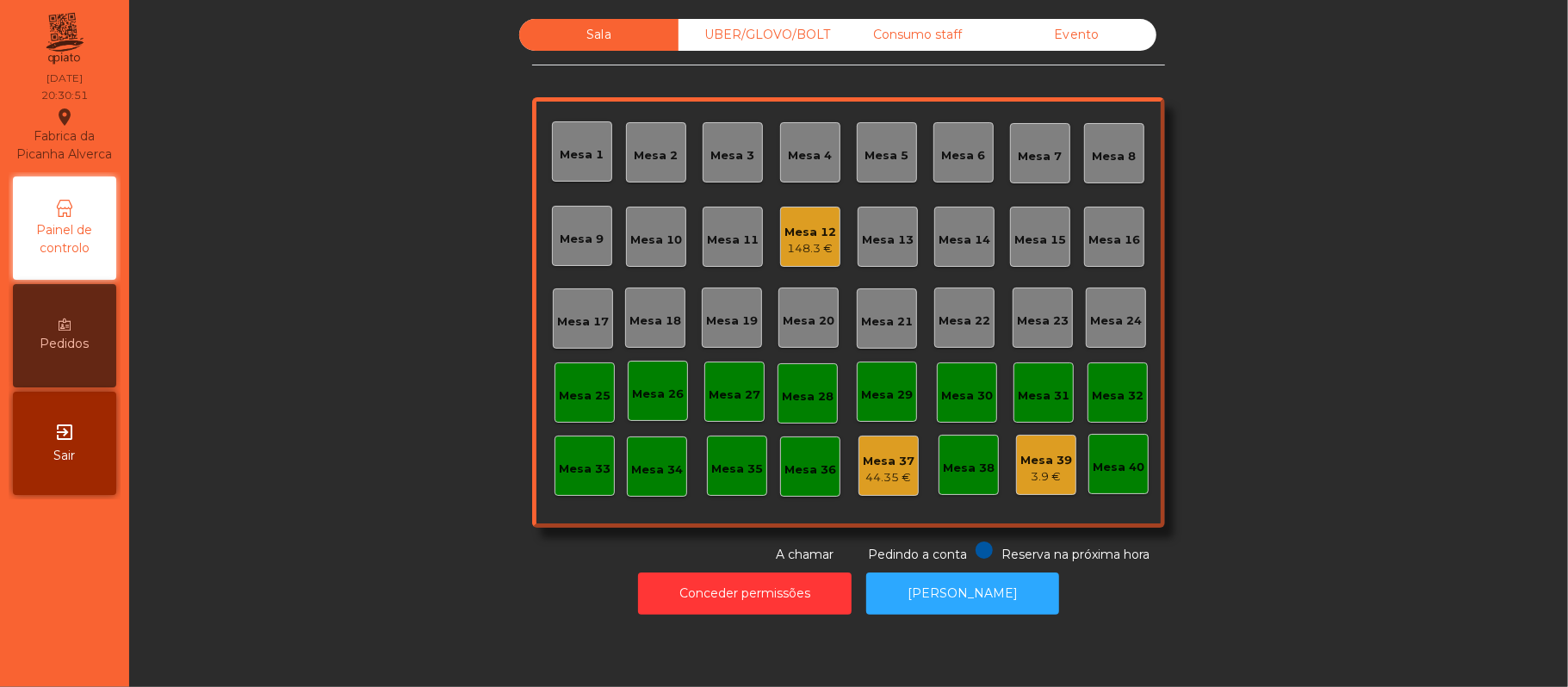
click at [718, 306] on div "Mesa 19" at bounding box center [732, 317] width 52 height 24
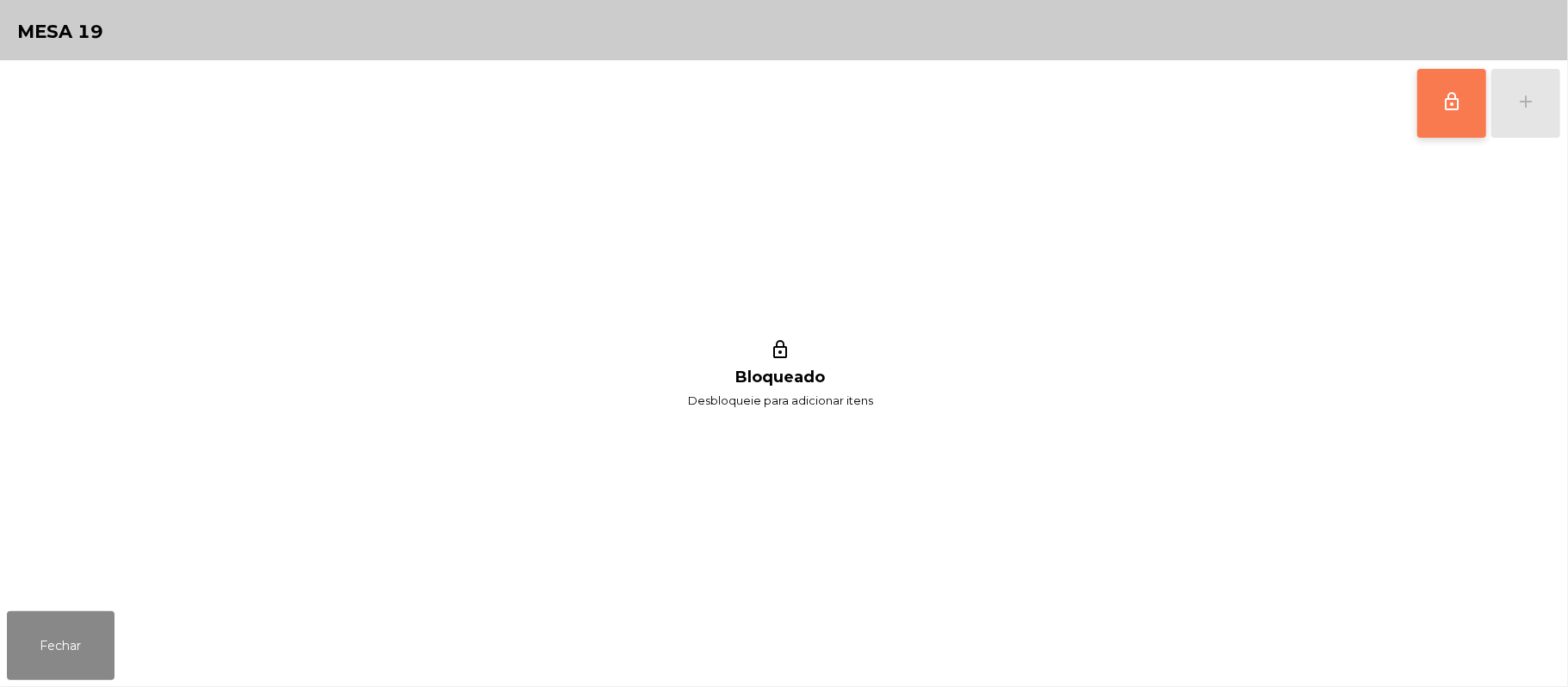
click at [1417, 110] on button "lock_outline" at bounding box center [1451, 103] width 69 height 69
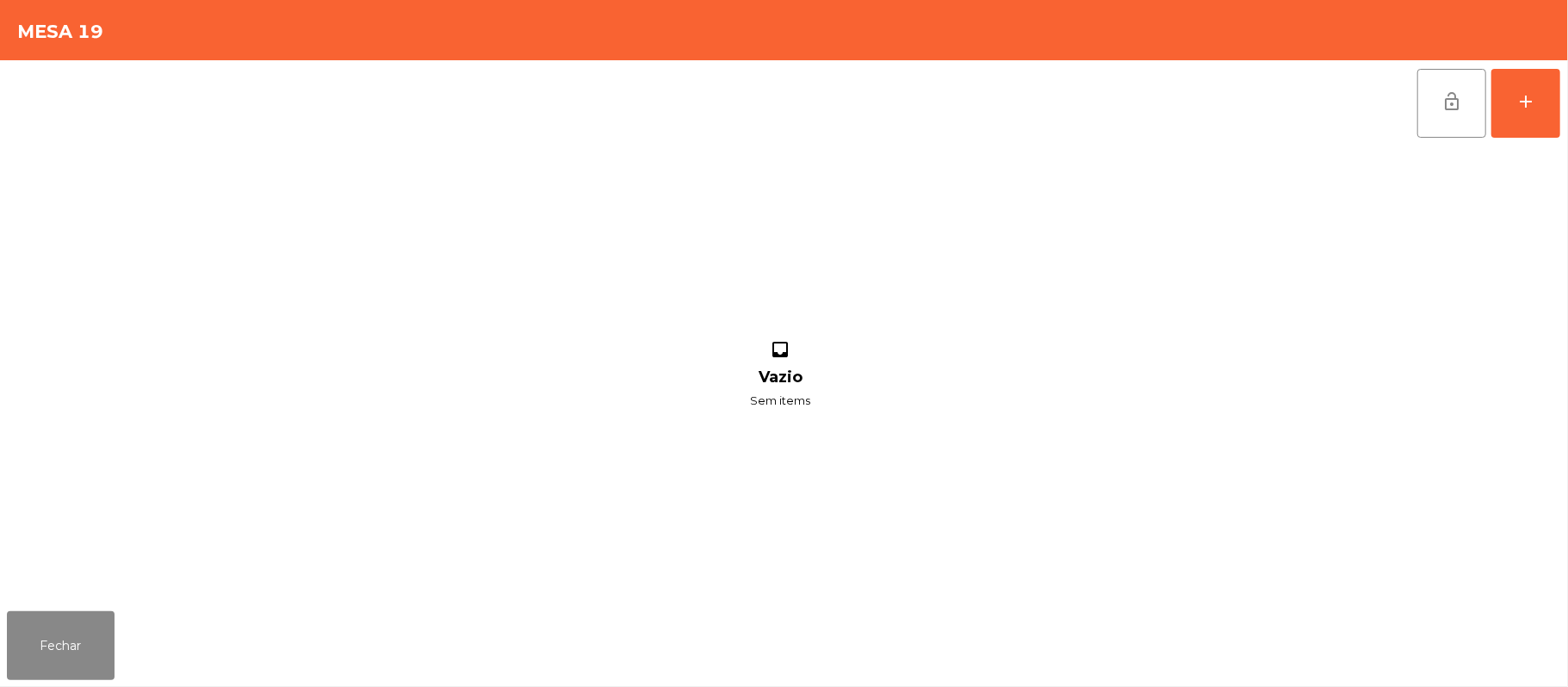
click at [1564, 117] on div "lock_open add inbox Vazio Sem items" at bounding box center [784, 332] width 1568 height 544
click at [1564, 110] on div "lock_open add inbox Vazio Sem items" at bounding box center [784, 332] width 1568 height 544
click at [1526, 100] on div "add" at bounding box center [1526, 102] width 21 height 21
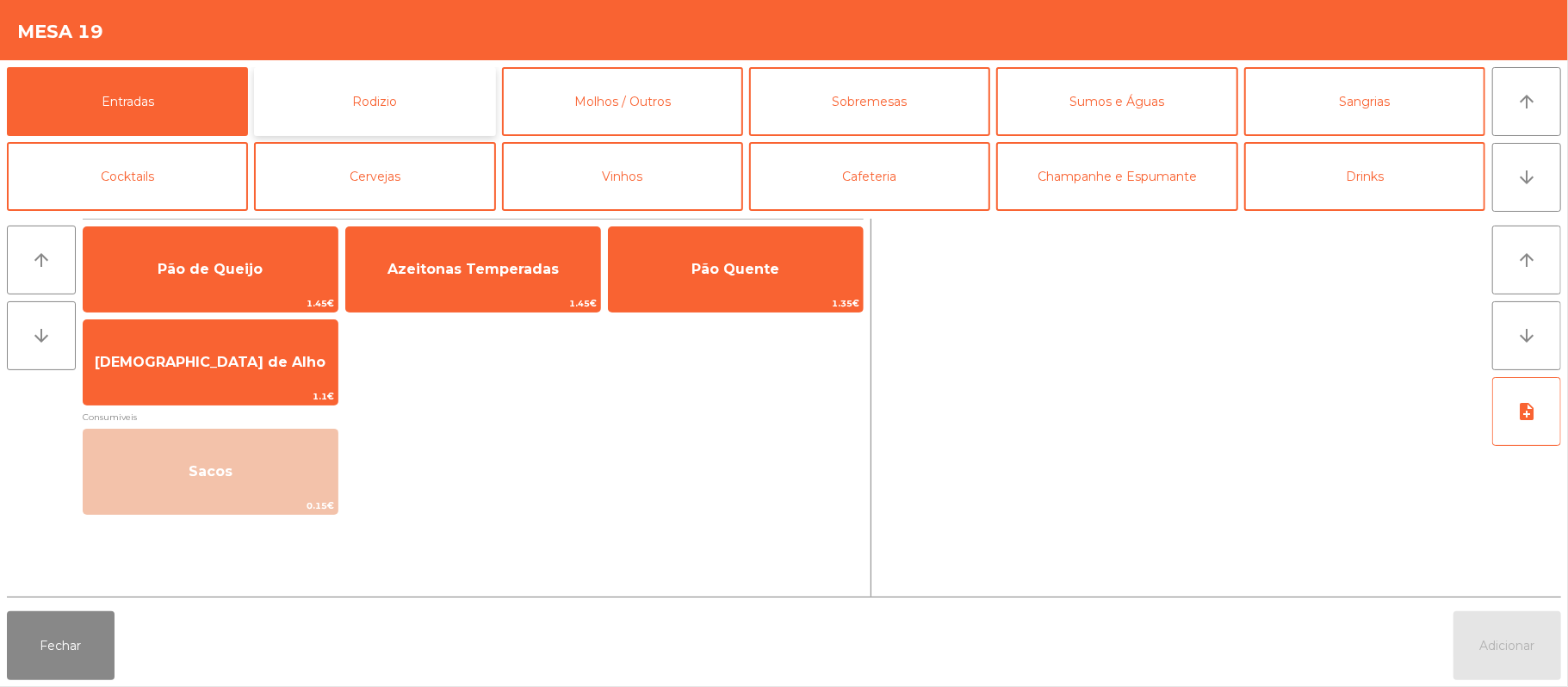
click at [401, 108] on button "Rodizio" at bounding box center [374, 101] width 241 height 69
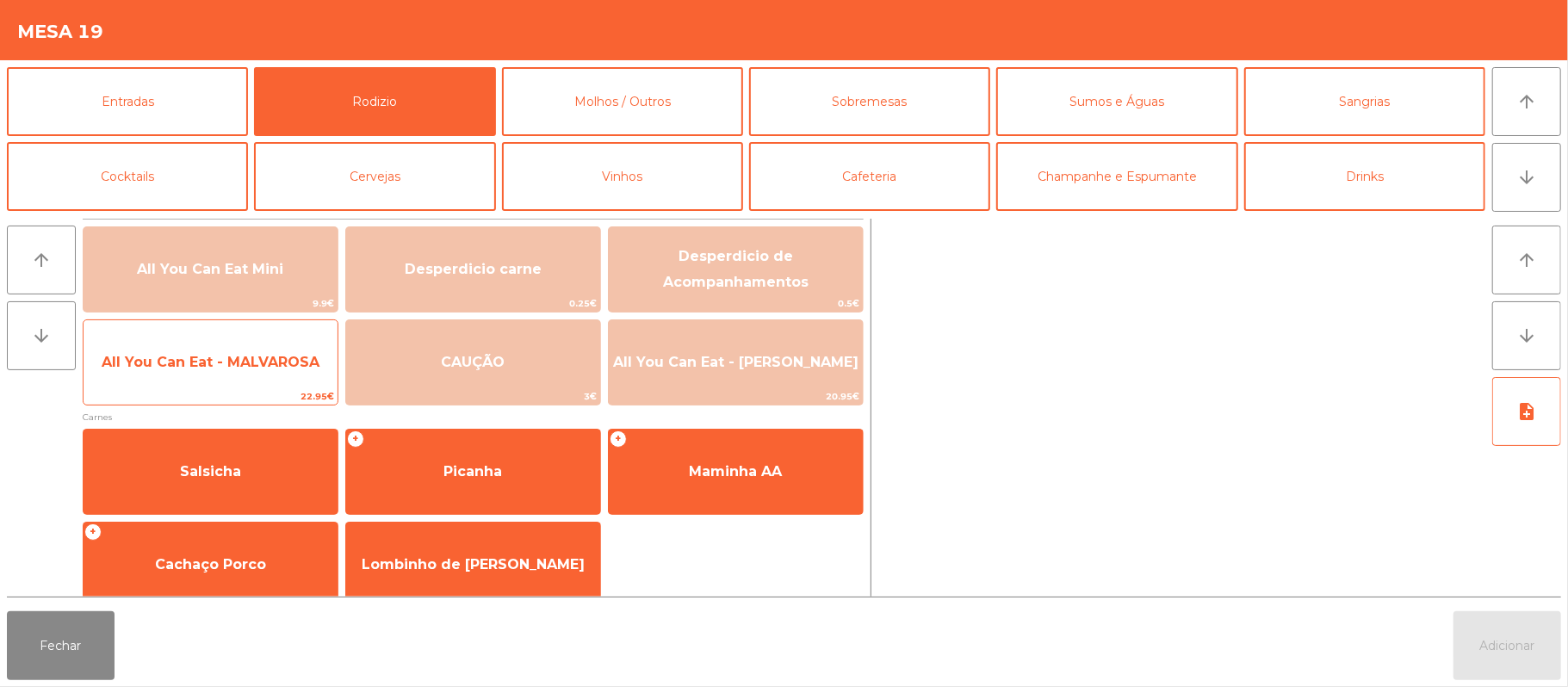
click at [248, 360] on span "All You Can Eat - MALVAROSA" at bounding box center [211, 362] width 218 height 17
click at [241, 355] on span "All You Can Eat - MALVAROSA" at bounding box center [211, 362] width 218 height 17
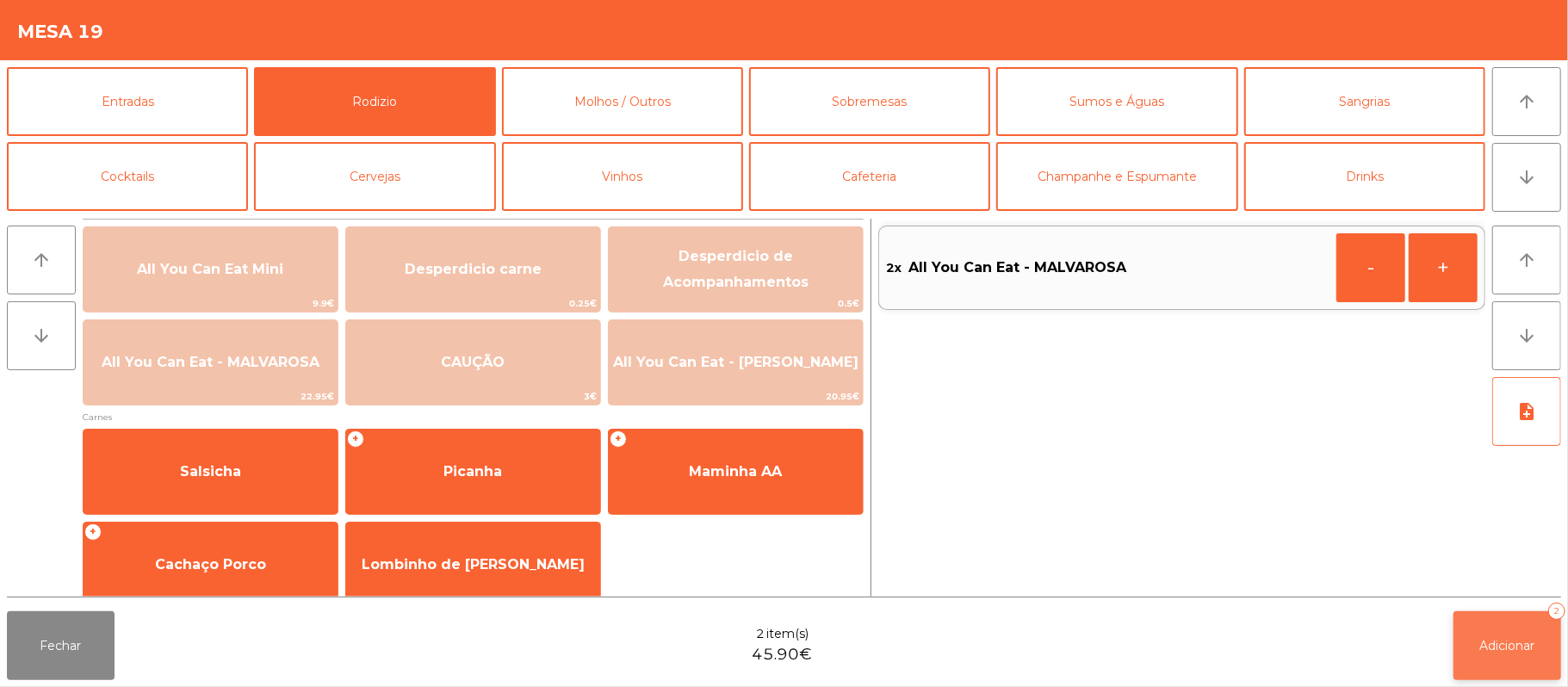
click at [1483, 648] on span "Adicionar" at bounding box center [1507, 646] width 55 height 16
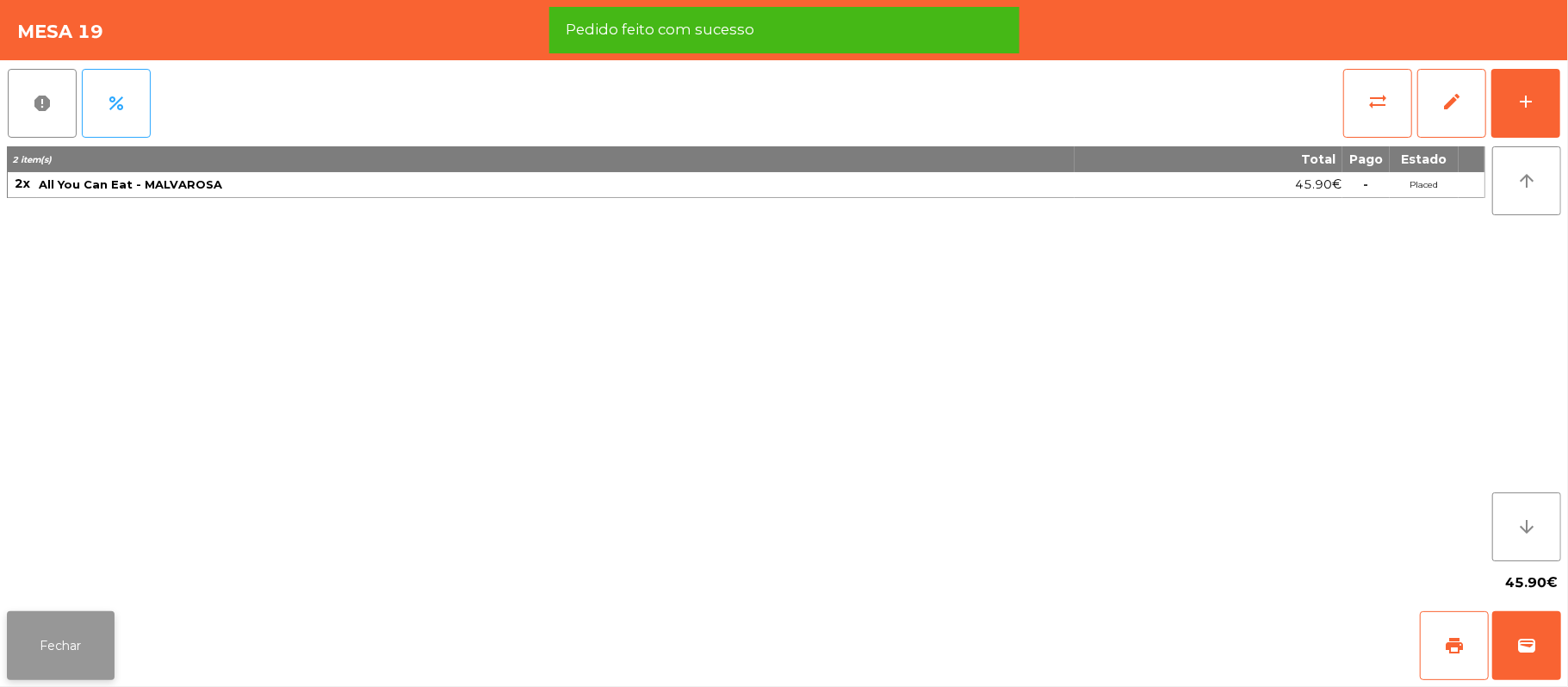
click at [98, 654] on button "Fechar" at bounding box center [61, 646] width 108 height 69
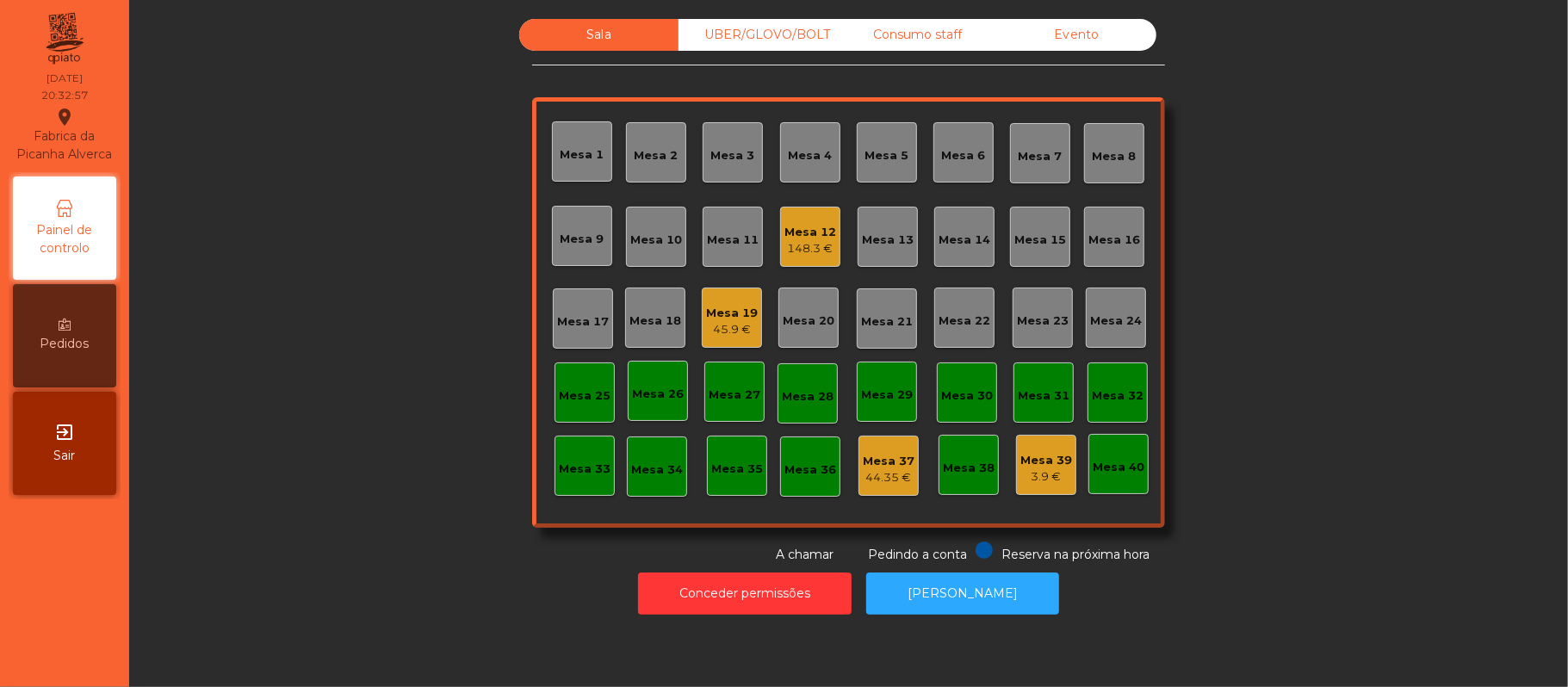
click at [746, 38] on div "UBER/GLOVO/BOLT" at bounding box center [757, 35] width 159 height 32
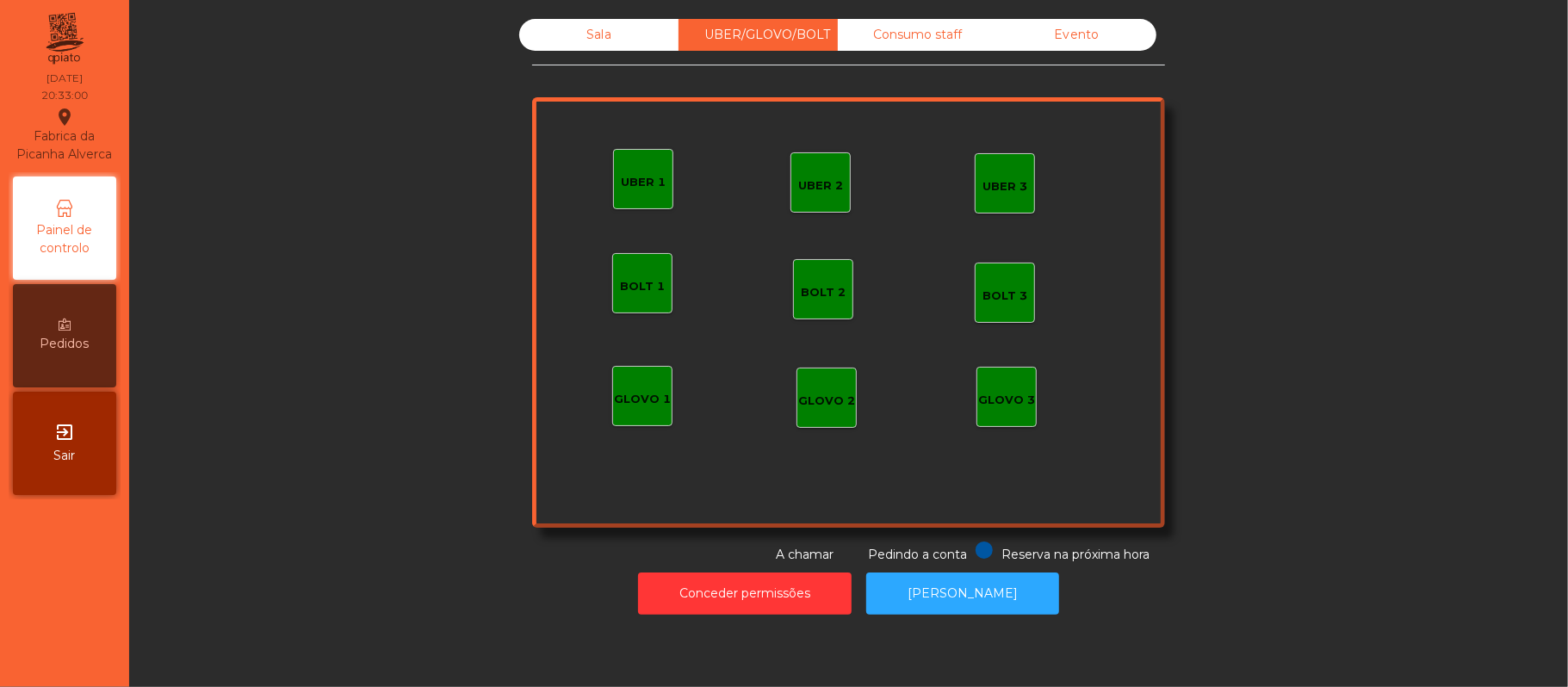
click at [617, 194] on div "UBER 1" at bounding box center [643, 179] width 61 height 61
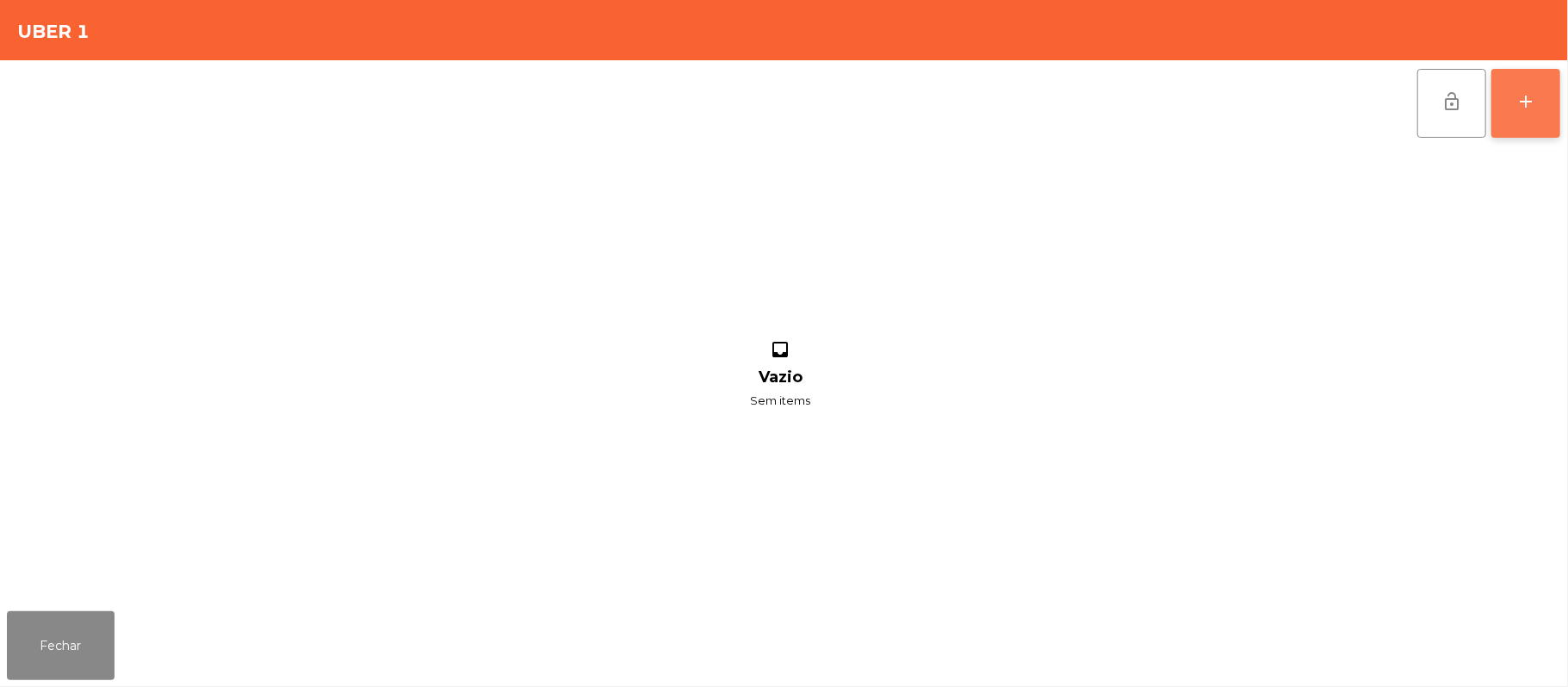
click at [1512, 118] on button "add" at bounding box center [1525, 103] width 69 height 69
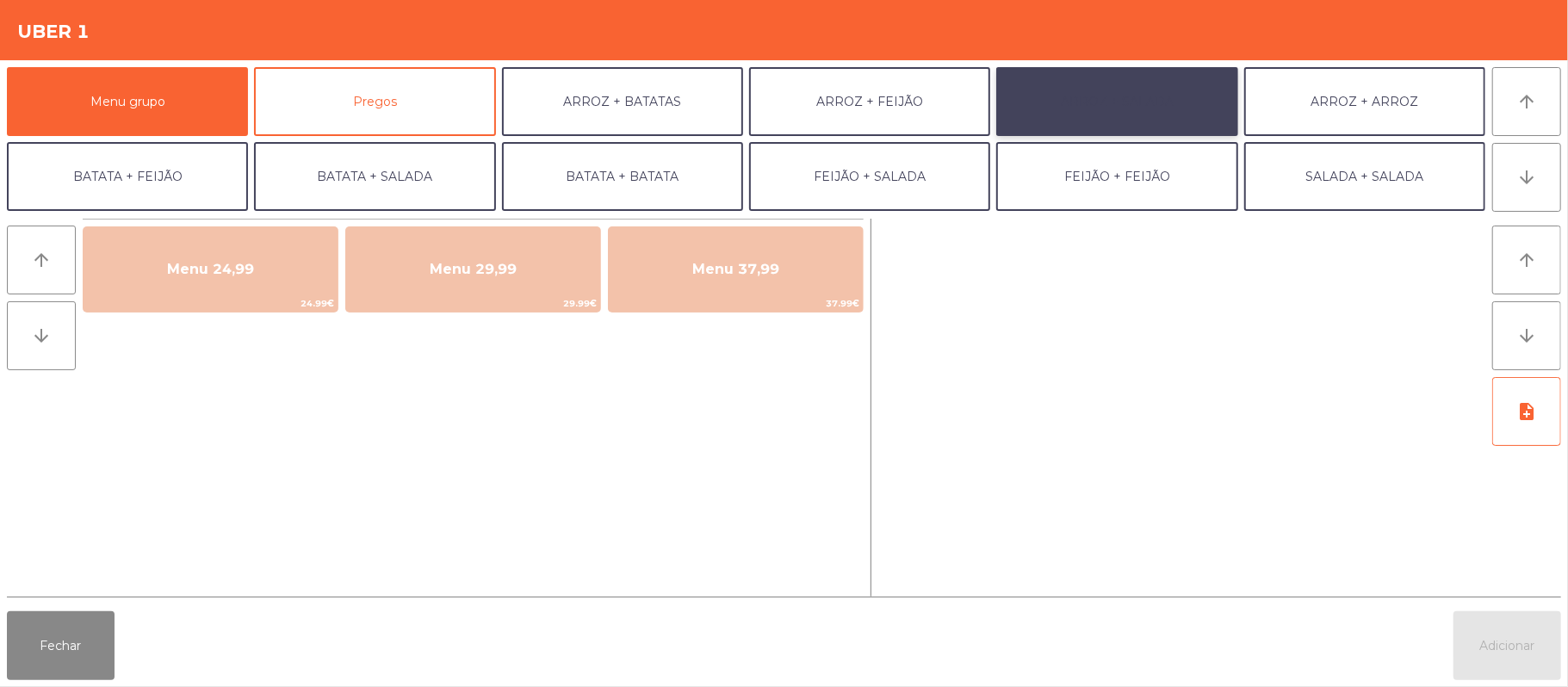
click at [1105, 117] on button "ARROZ + SALADA" at bounding box center [1116, 101] width 241 height 69
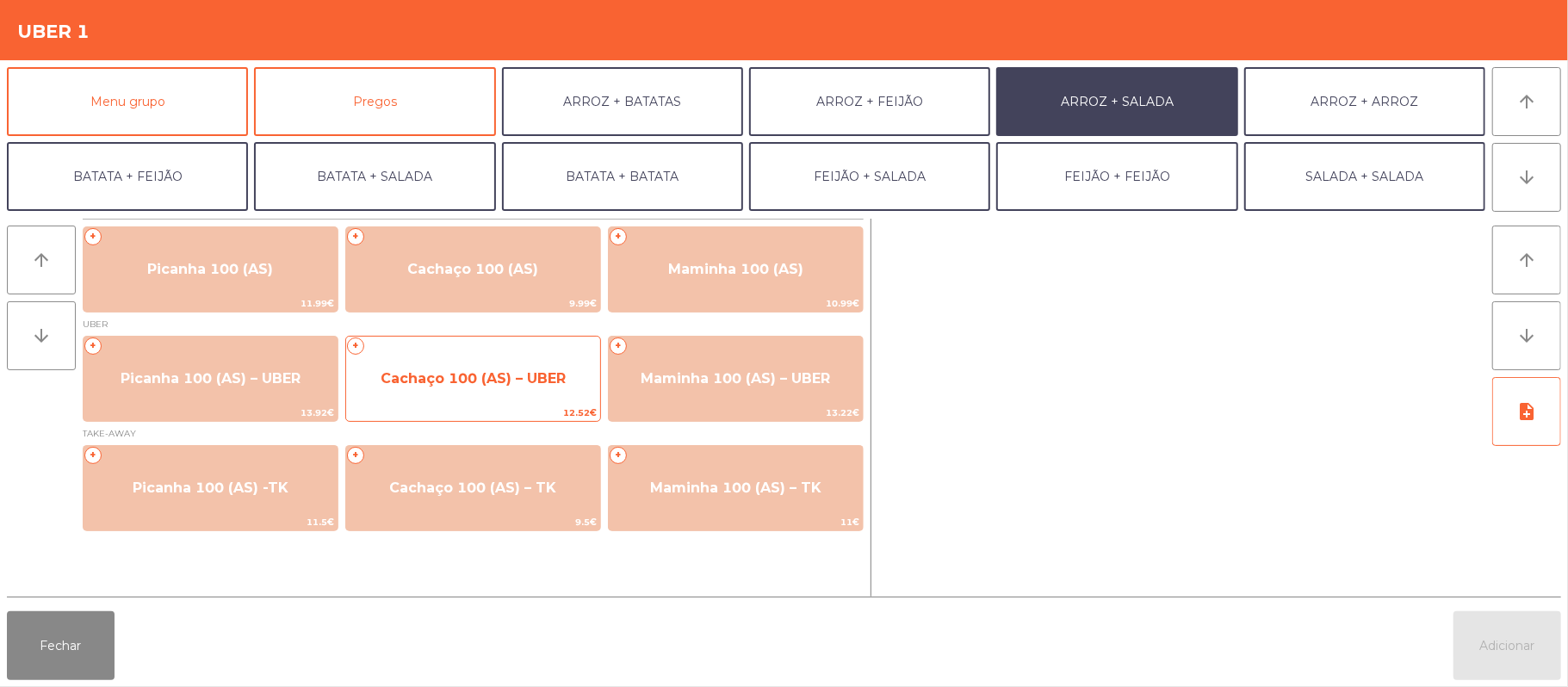
click at [453, 390] on span "Cachaço 100 (AS) – UBER" at bounding box center [473, 379] width 254 height 47
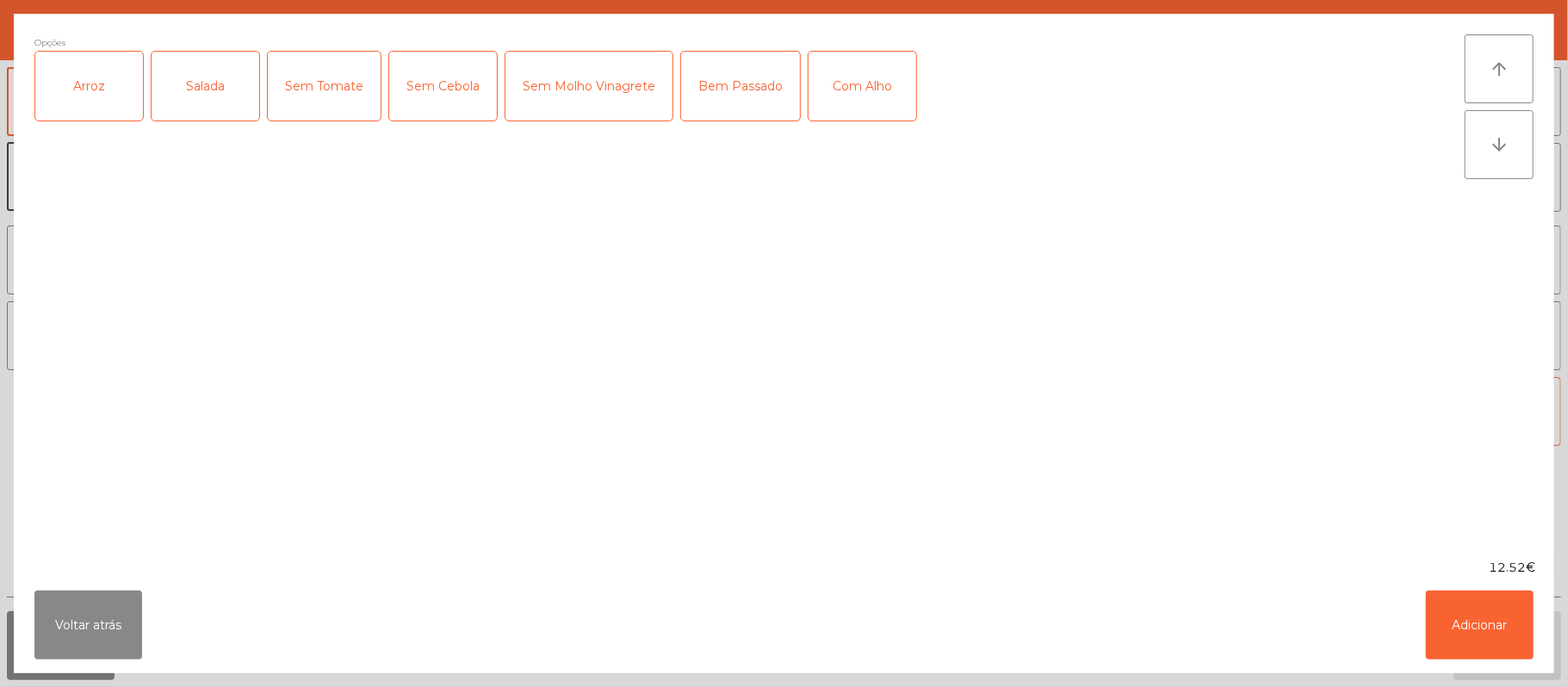
click at [98, 90] on div "Arroz" at bounding box center [89, 86] width 108 height 69
click at [219, 77] on div "Salada" at bounding box center [205, 86] width 108 height 69
click at [741, 102] on div "Bem Passado" at bounding box center [740, 86] width 119 height 69
click at [1468, 649] on button "Adicionar" at bounding box center [1479, 625] width 108 height 69
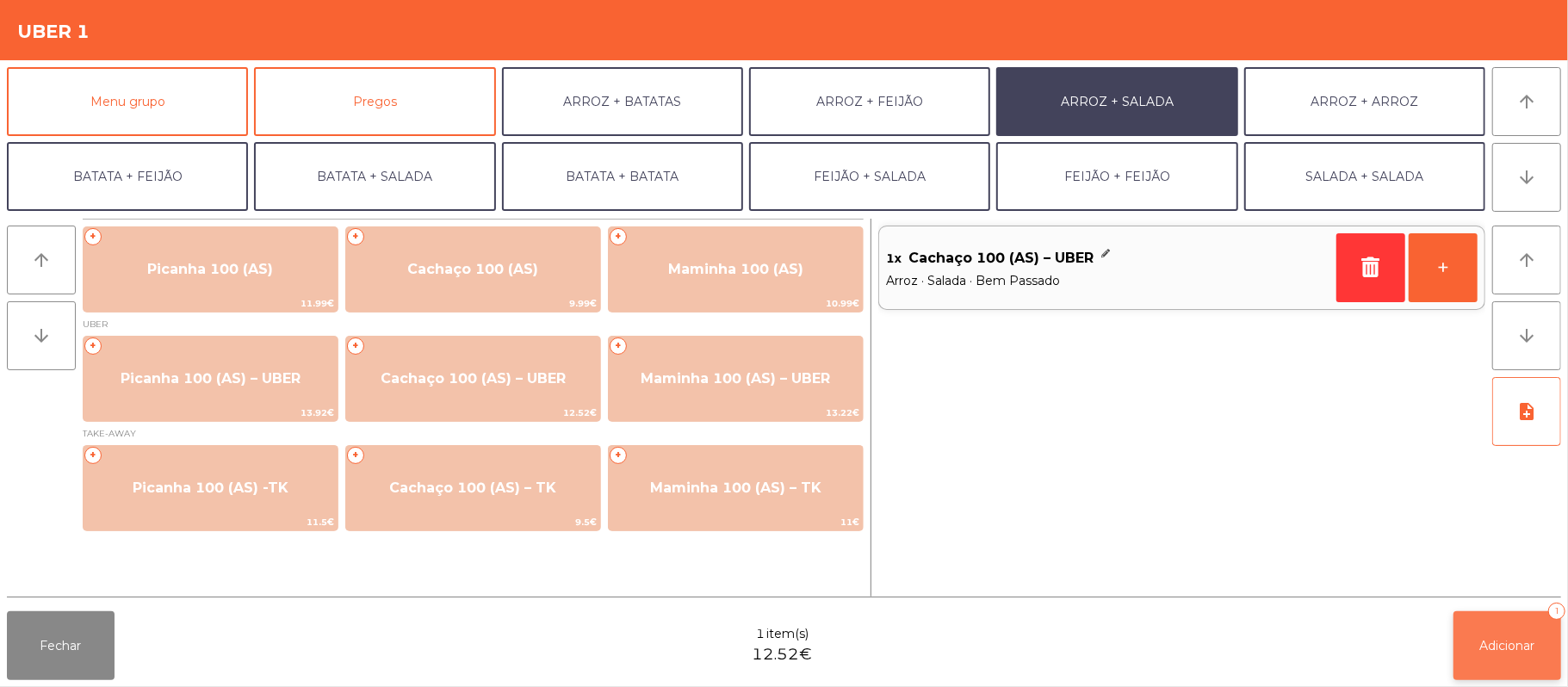
click at [1486, 639] on span "Adicionar" at bounding box center [1507, 646] width 55 height 16
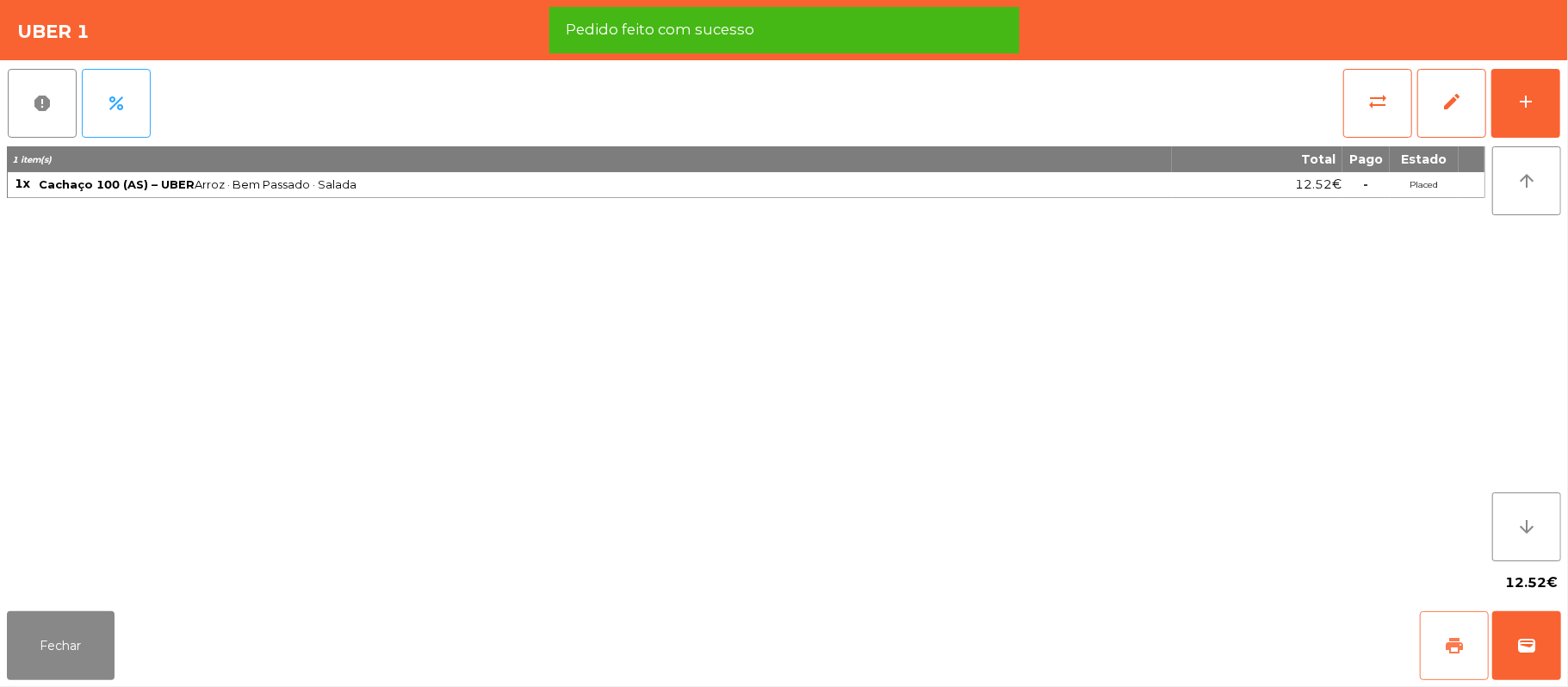
click at [1446, 635] on span "print" at bounding box center [1455, 646] width 21 height 21
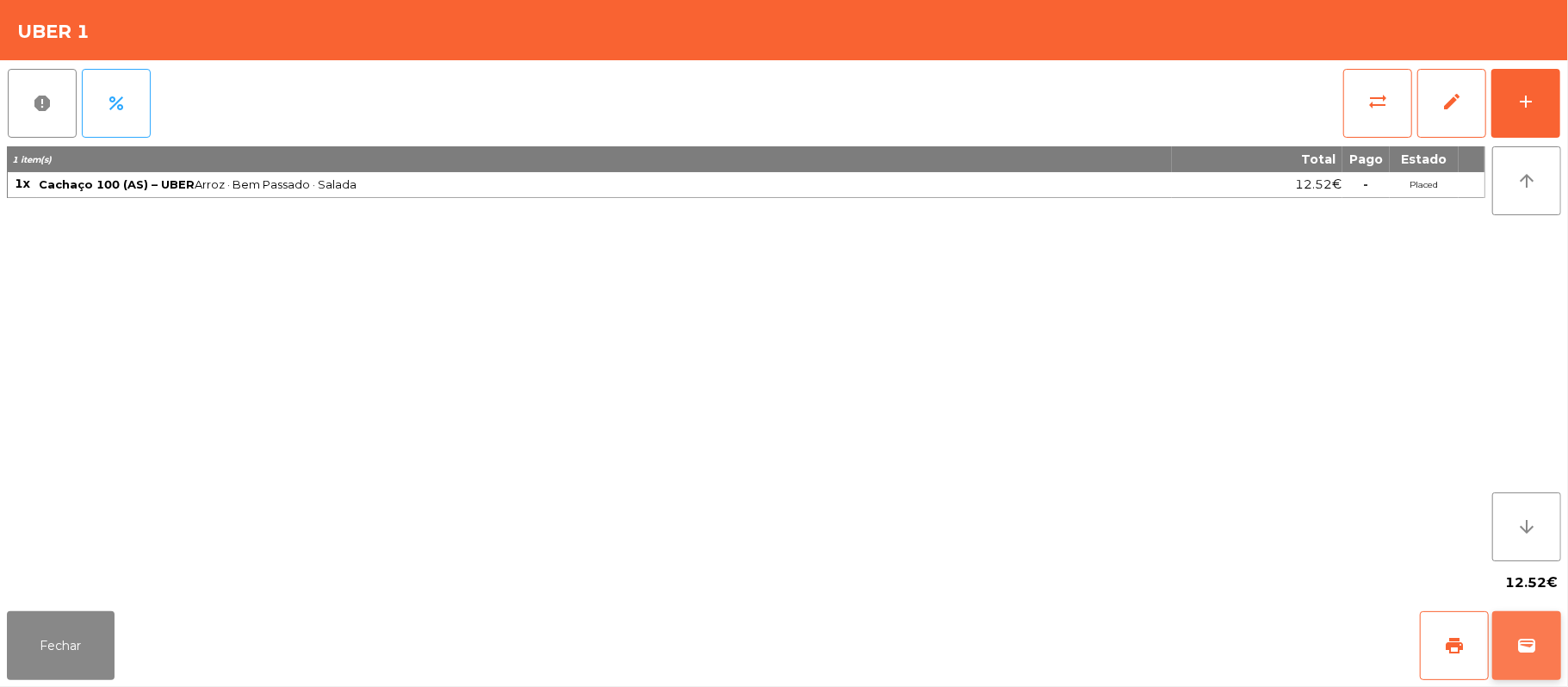
click at [1520, 630] on button "wallet" at bounding box center [1526, 646] width 69 height 69
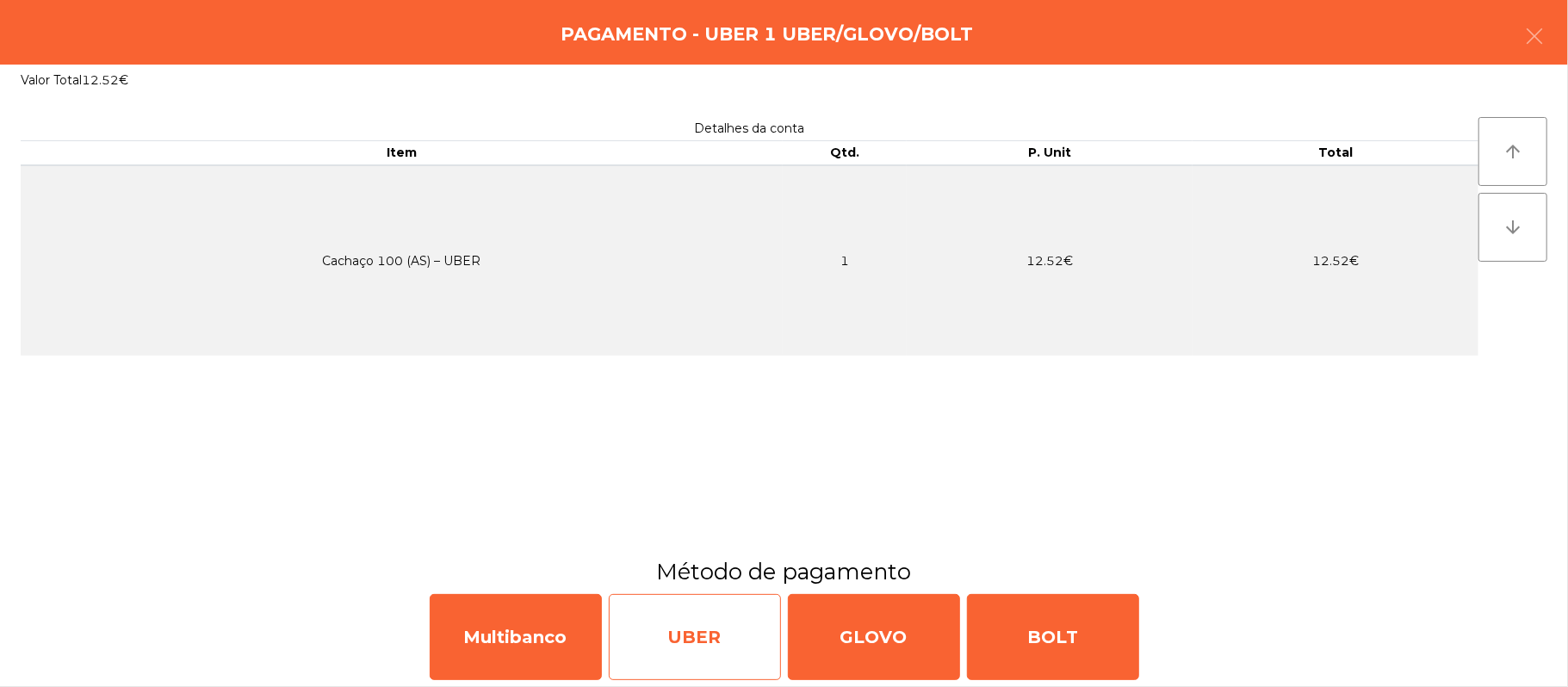
click at [703, 626] on div "UBER" at bounding box center [695, 637] width 172 height 86
select select "**"
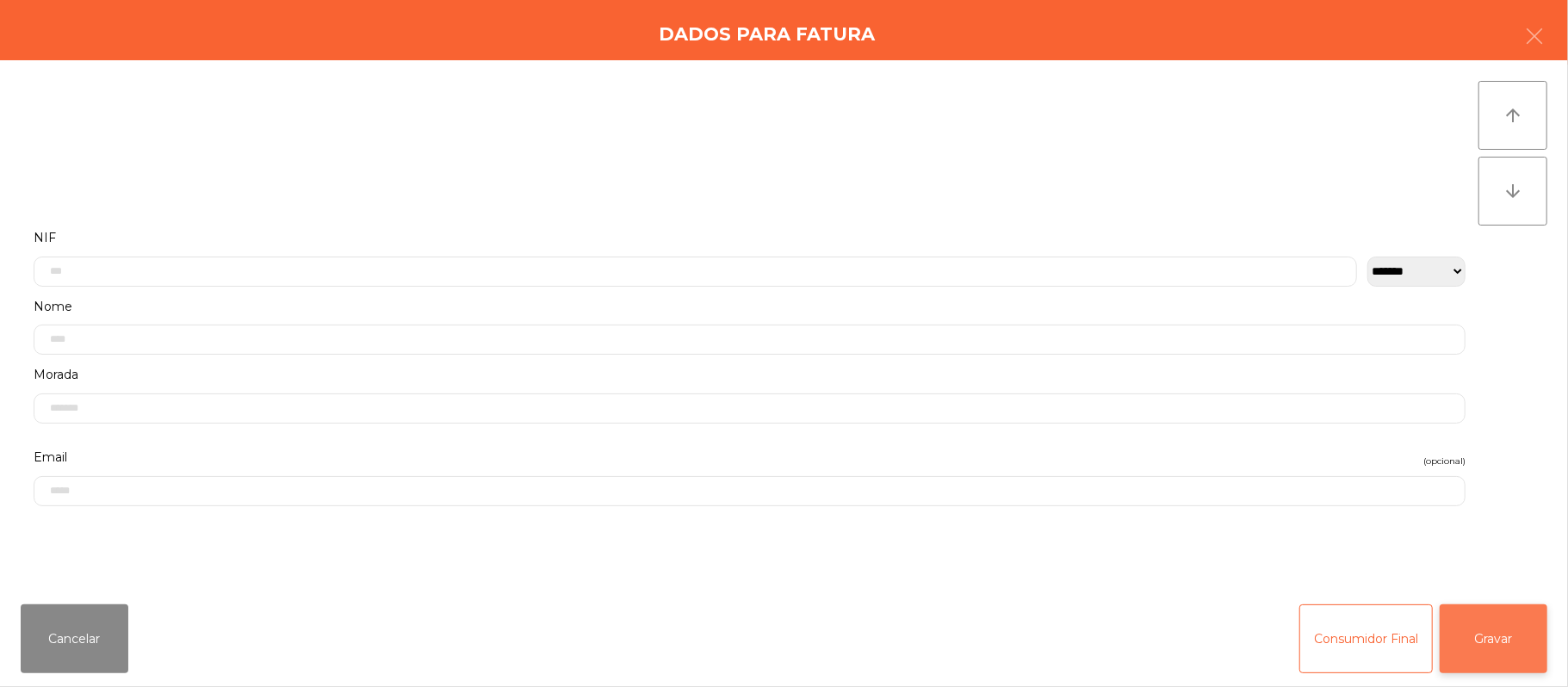
click at [1494, 632] on button "Gravar" at bounding box center [1493, 639] width 108 height 69
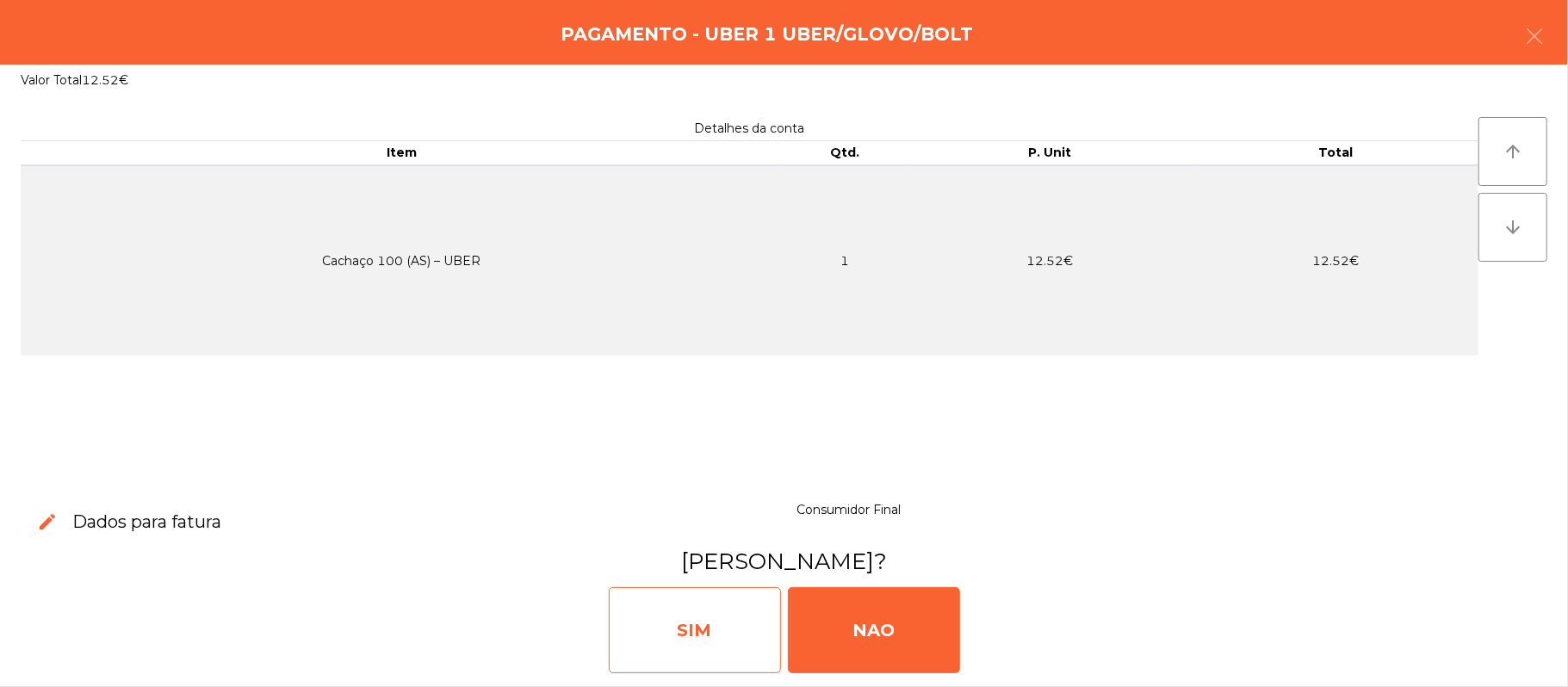
click at [705, 626] on div "SIM" at bounding box center [695, 630] width 172 height 86
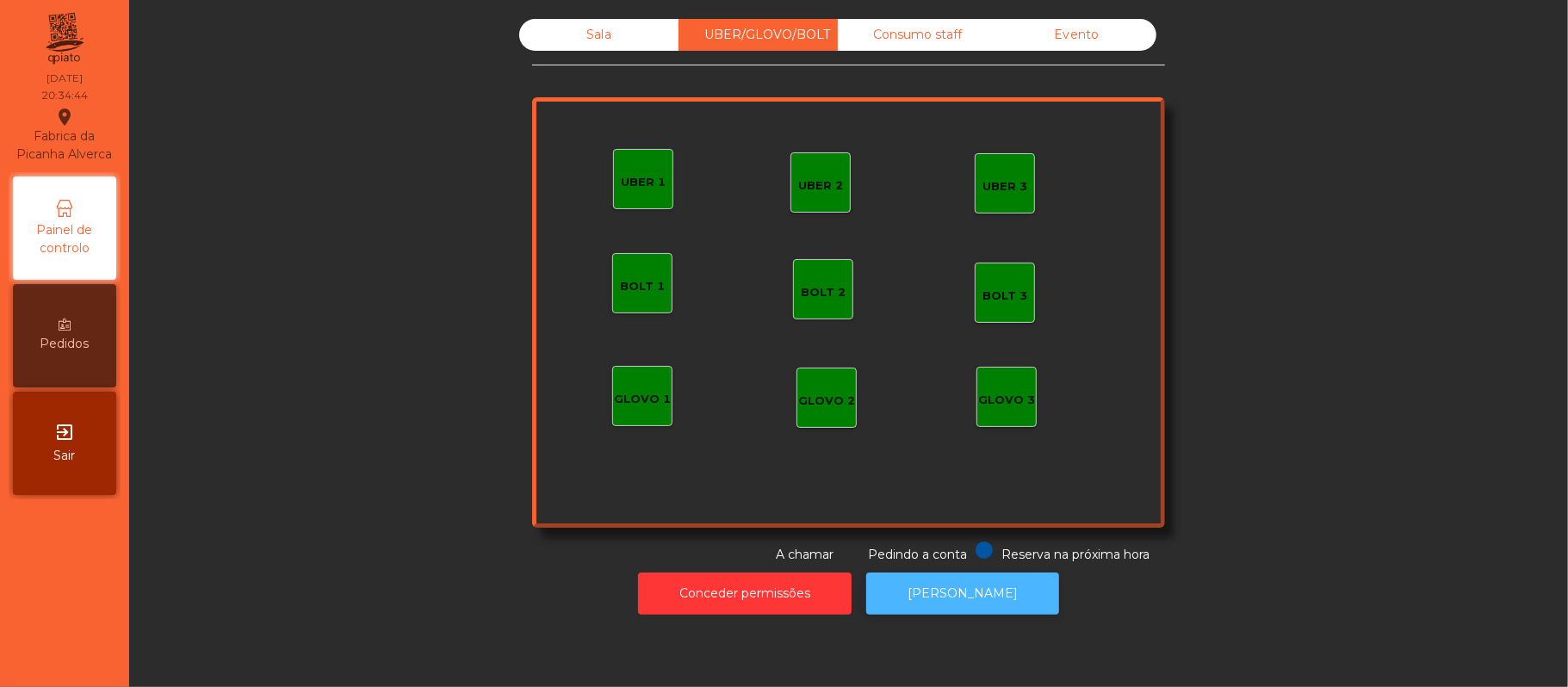
click at [999, 604] on button "[PERSON_NAME]" at bounding box center [963, 594] width 193 height 42
click at [603, 29] on div "Sala" at bounding box center [598, 35] width 159 height 32
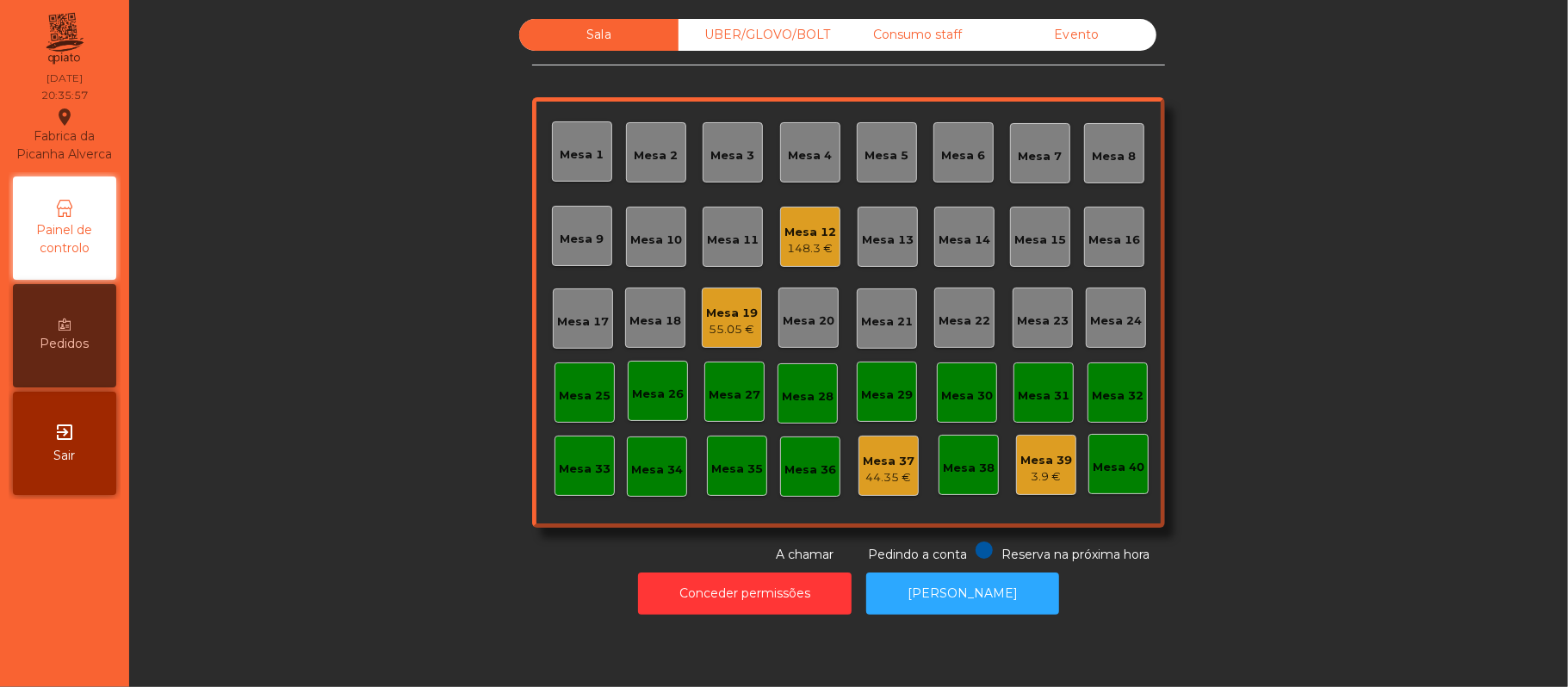
click at [882, 321] on div "Mesa 21" at bounding box center [886, 322] width 52 height 18
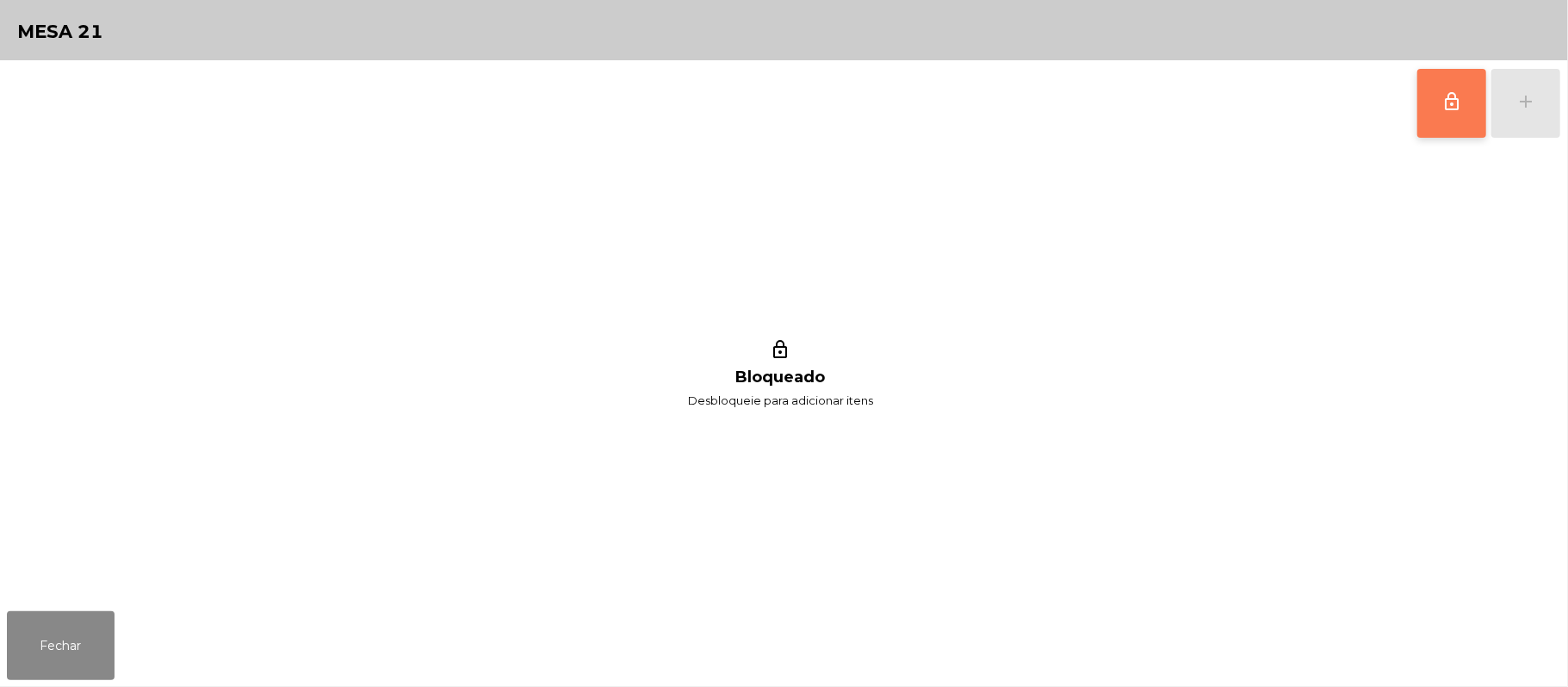
click at [1468, 107] on button "lock_outline" at bounding box center [1451, 103] width 69 height 69
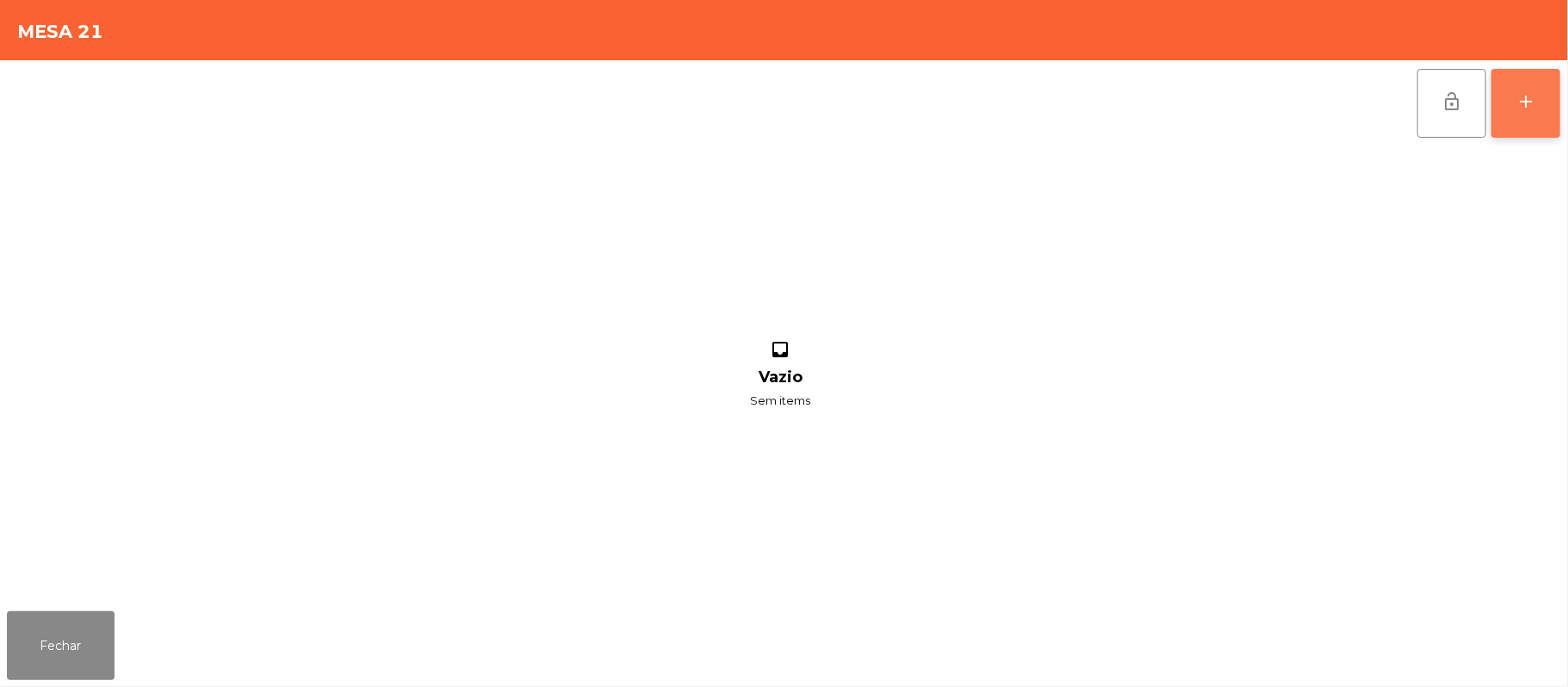
click at [1515, 108] on div "add" at bounding box center [1526, 102] width 21 height 21
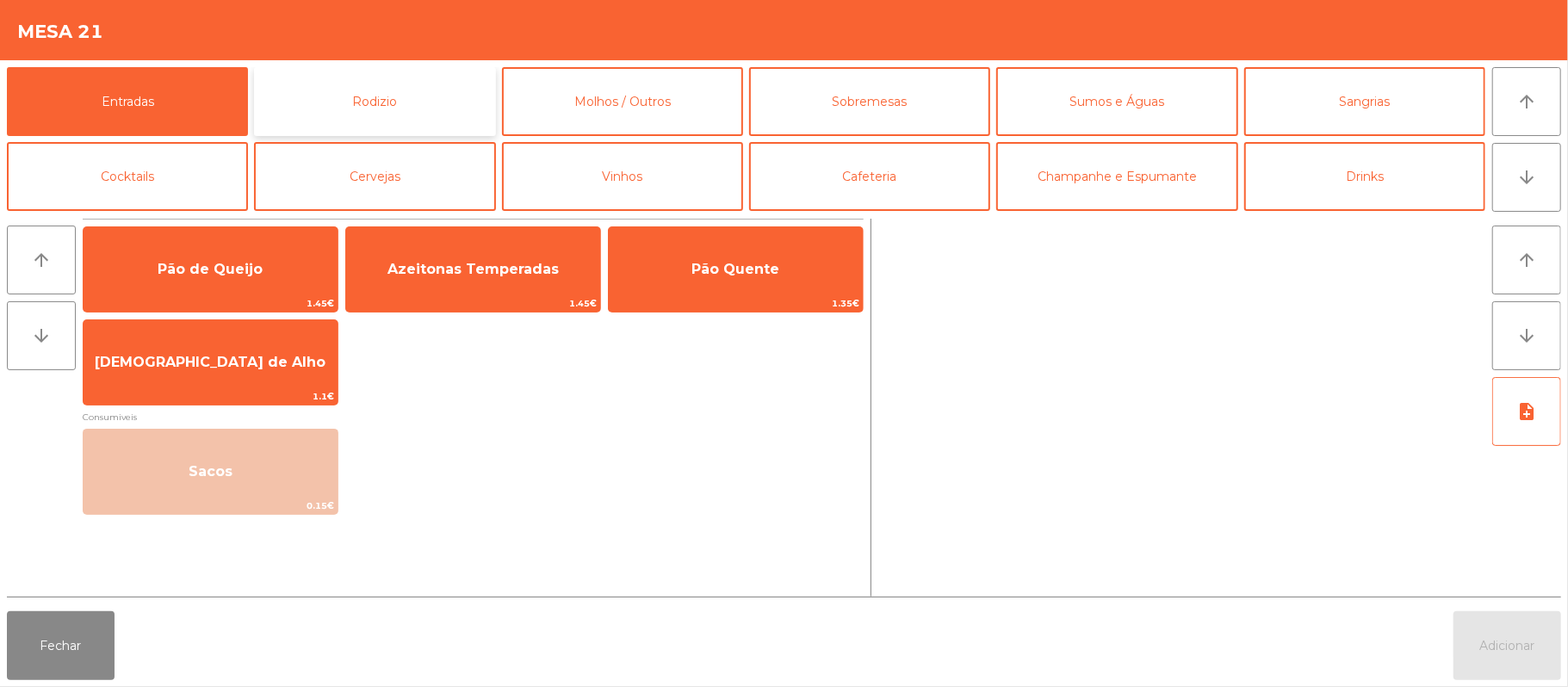
click at [435, 108] on button "Rodizio" at bounding box center [374, 101] width 241 height 69
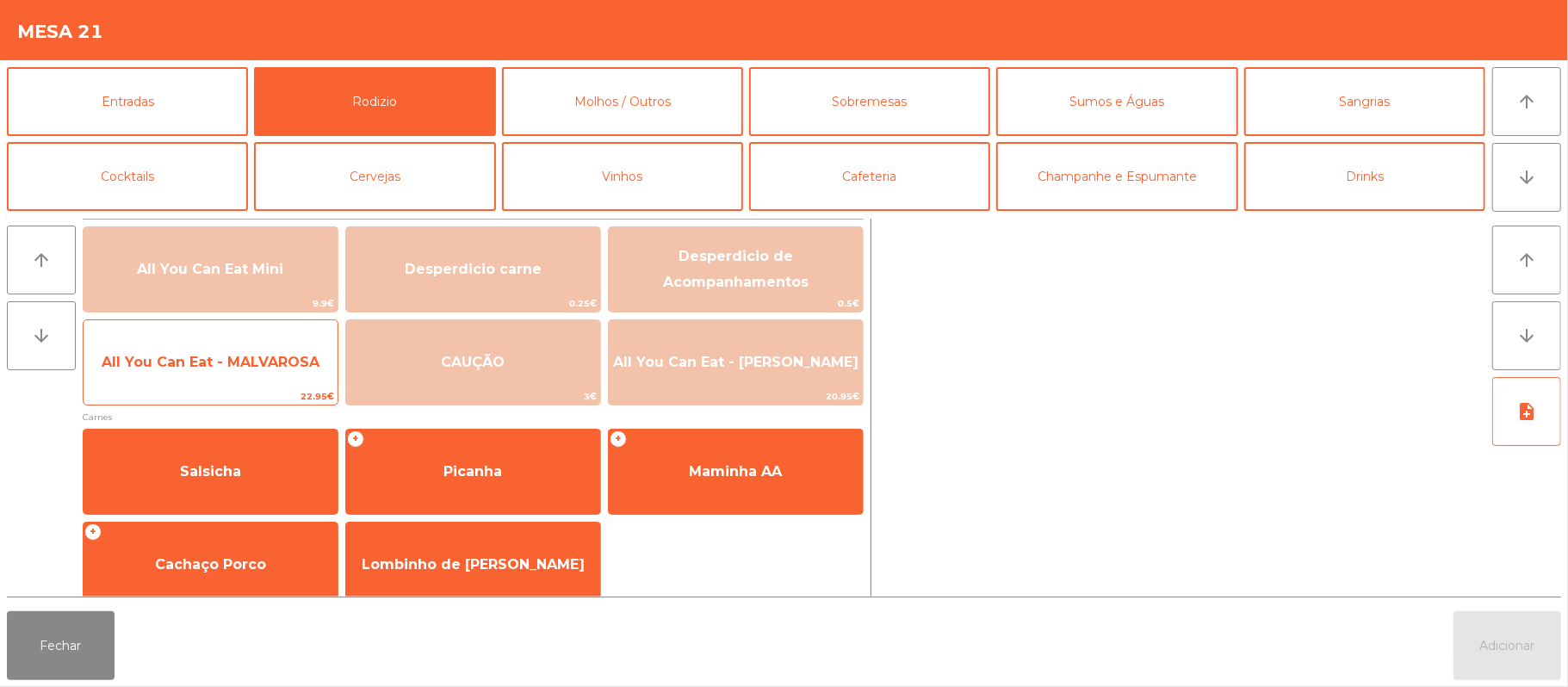
click at [267, 368] on span "All You Can Eat - MALVAROSA" at bounding box center [211, 362] width 218 height 17
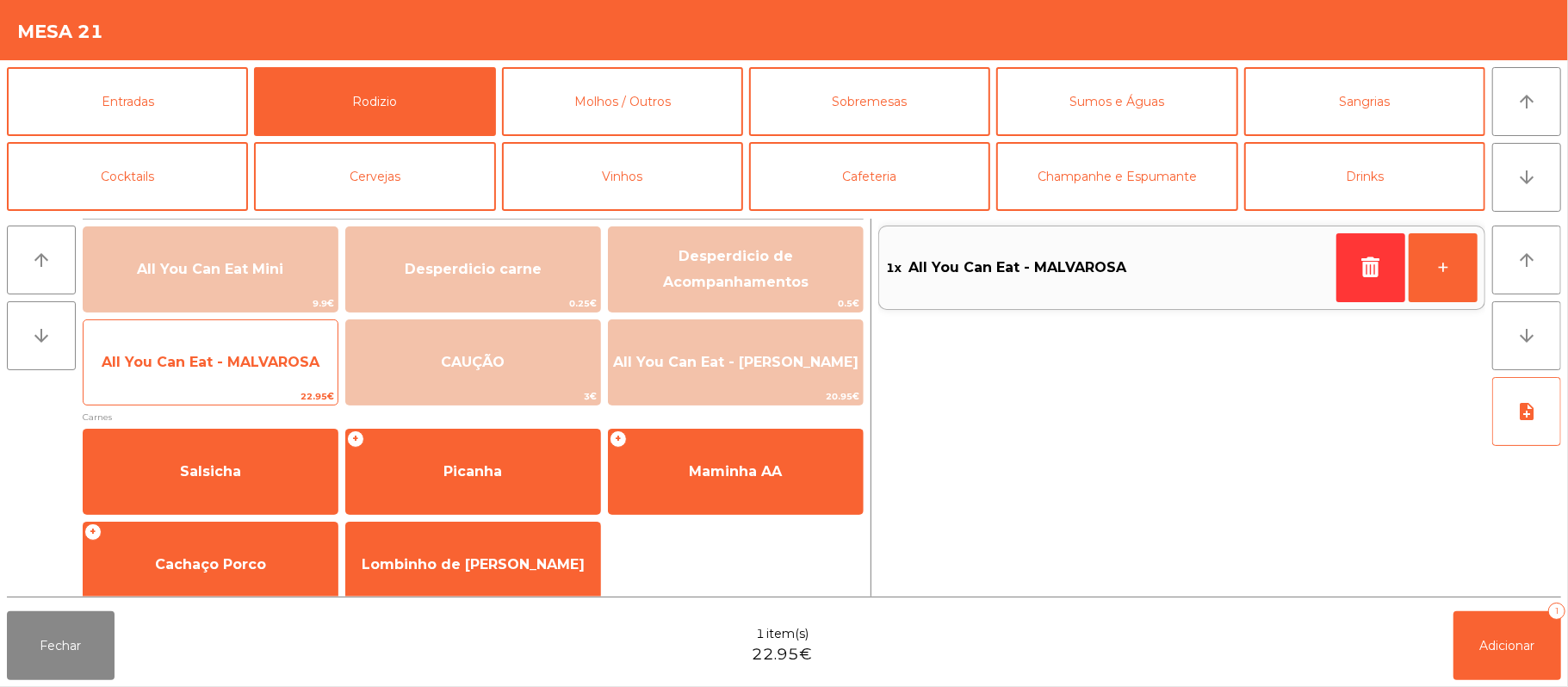
click at [267, 375] on span "All You Can Eat - MALVAROSA" at bounding box center [210, 362] width 254 height 47
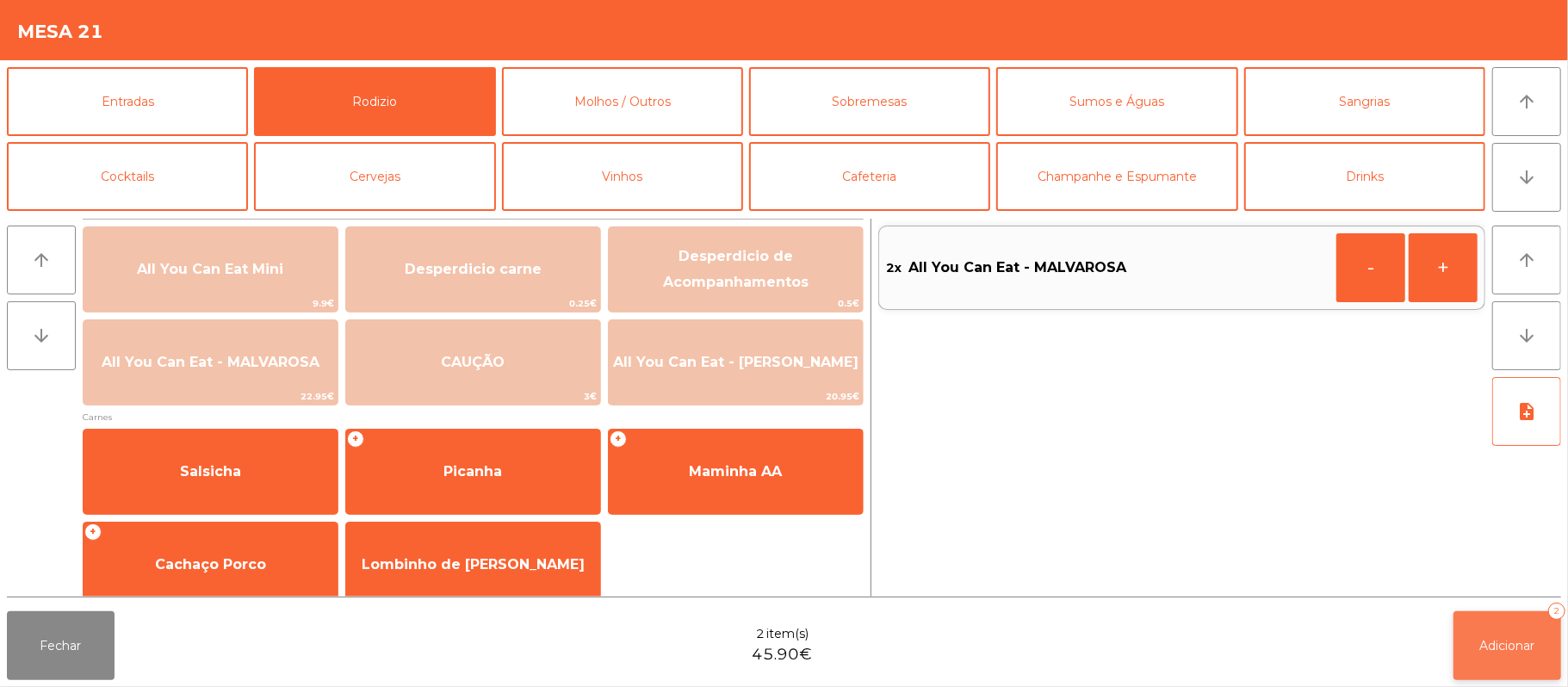
click at [1515, 632] on button "Adicionar 2" at bounding box center [1507, 646] width 108 height 69
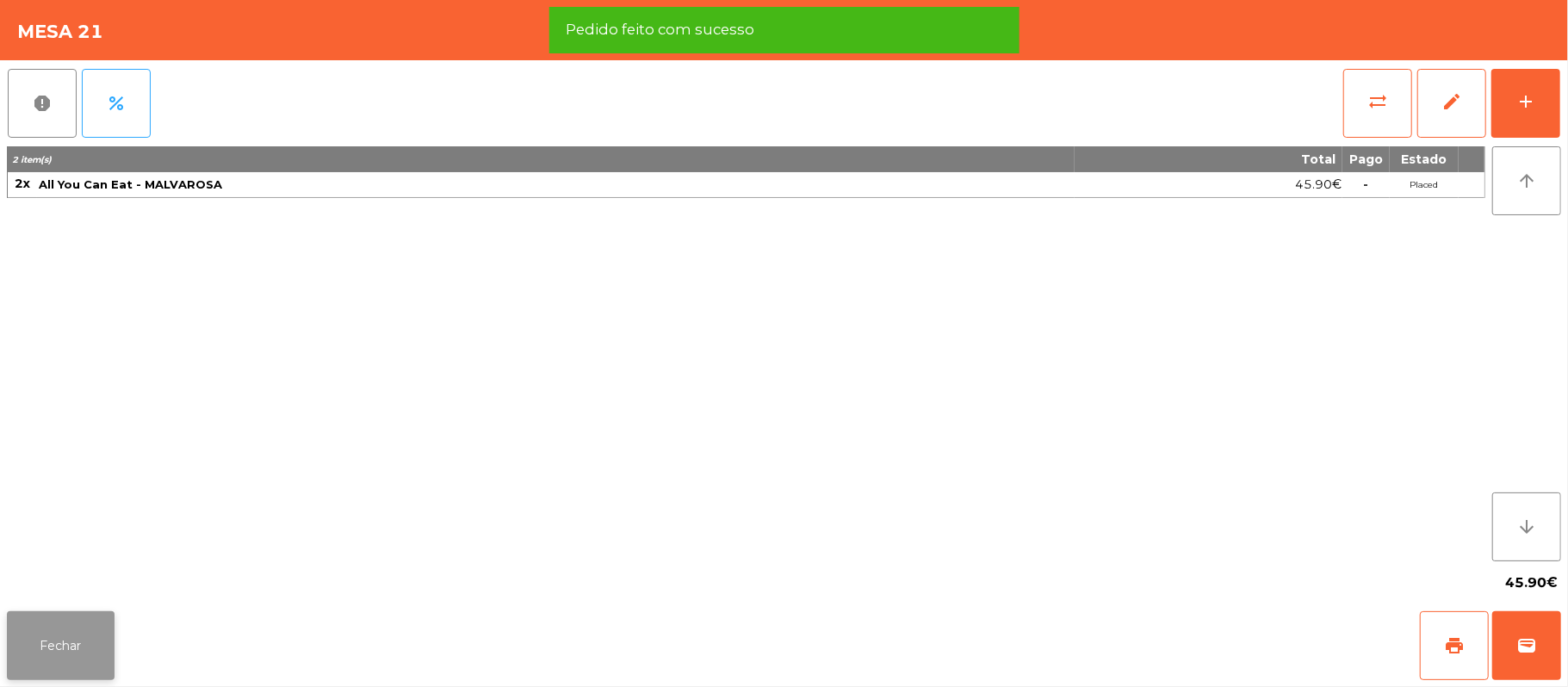
click at [90, 631] on button "Fechar" at bounding box center [61, 646] width 108 height 69
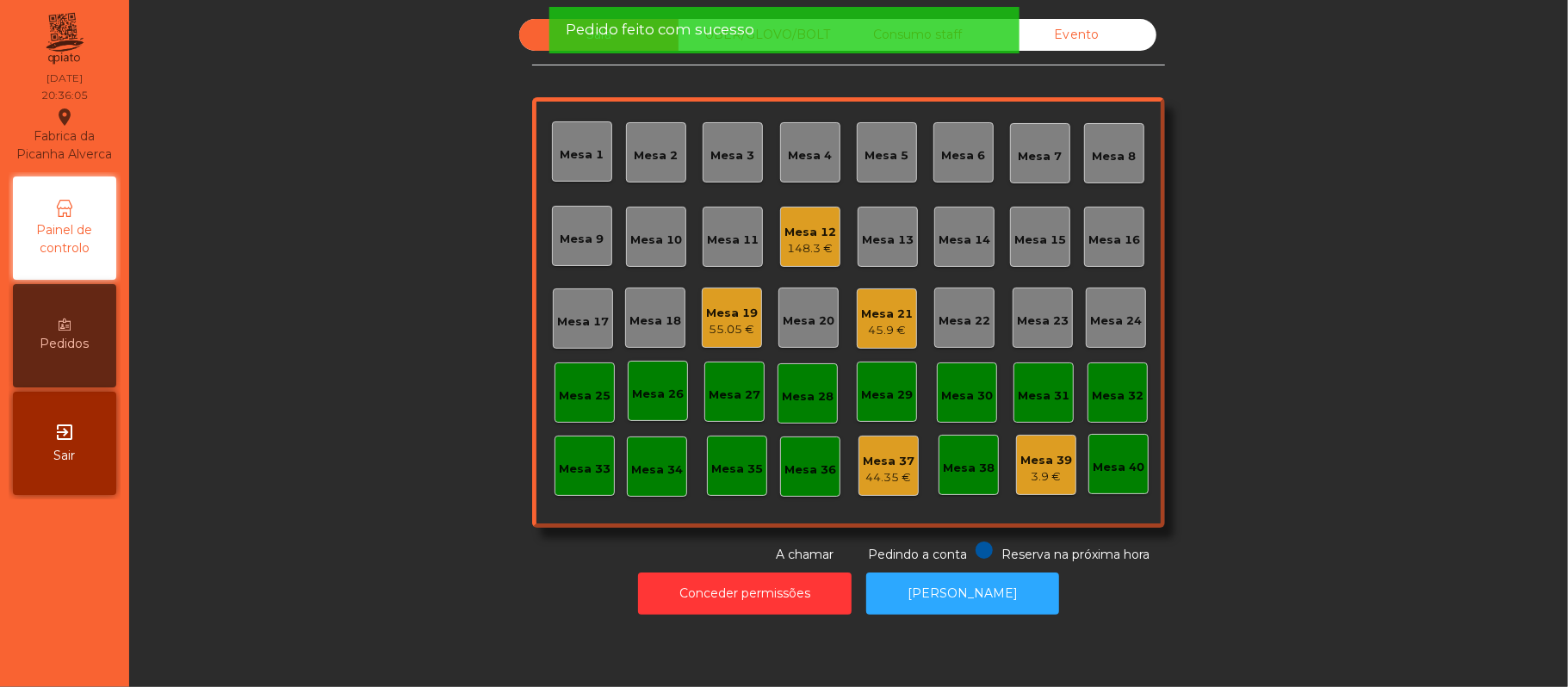
click at [1114, 226] on div "Mesa 16" at bounding box center [1114, 236] width 52 height 24
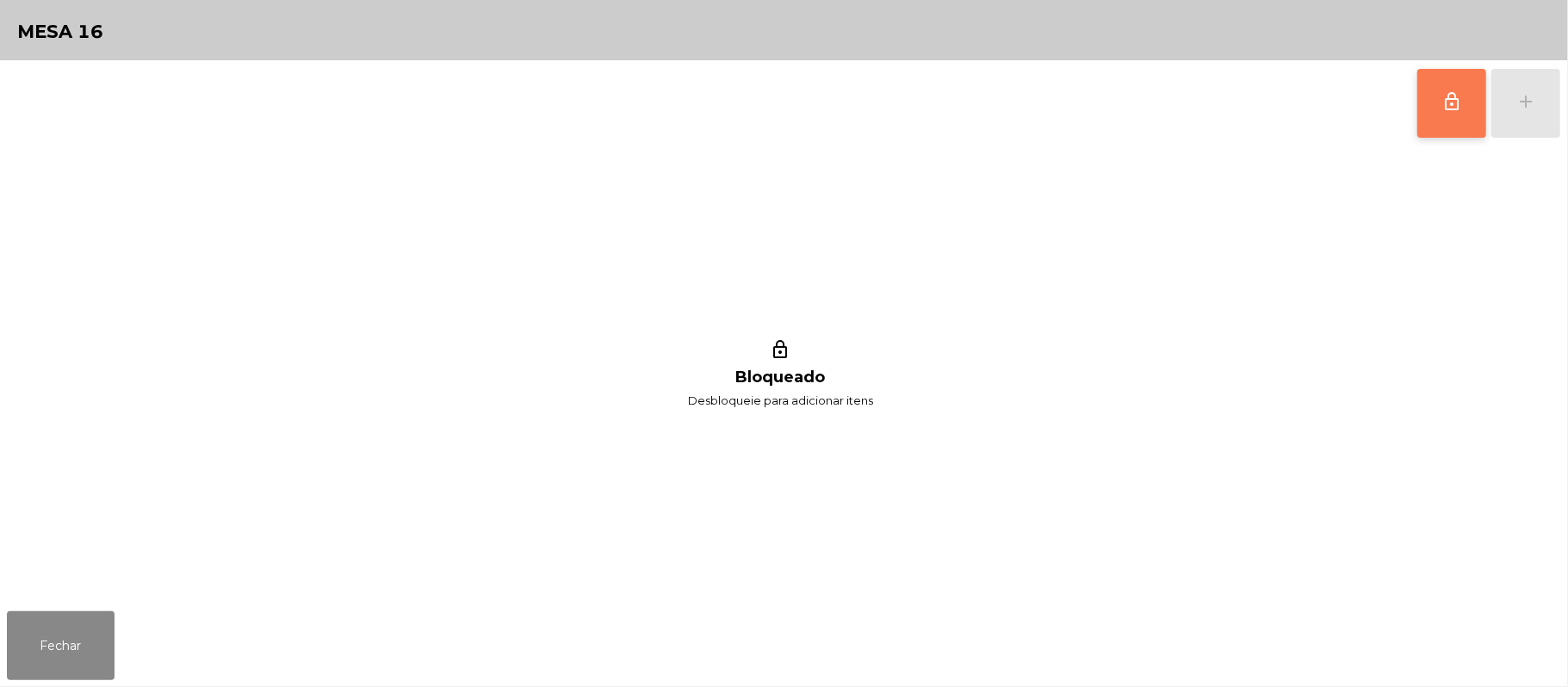
click at [1442, 111] on button "lock_outline" at bounding box center [1451, 103] width 69 height 69
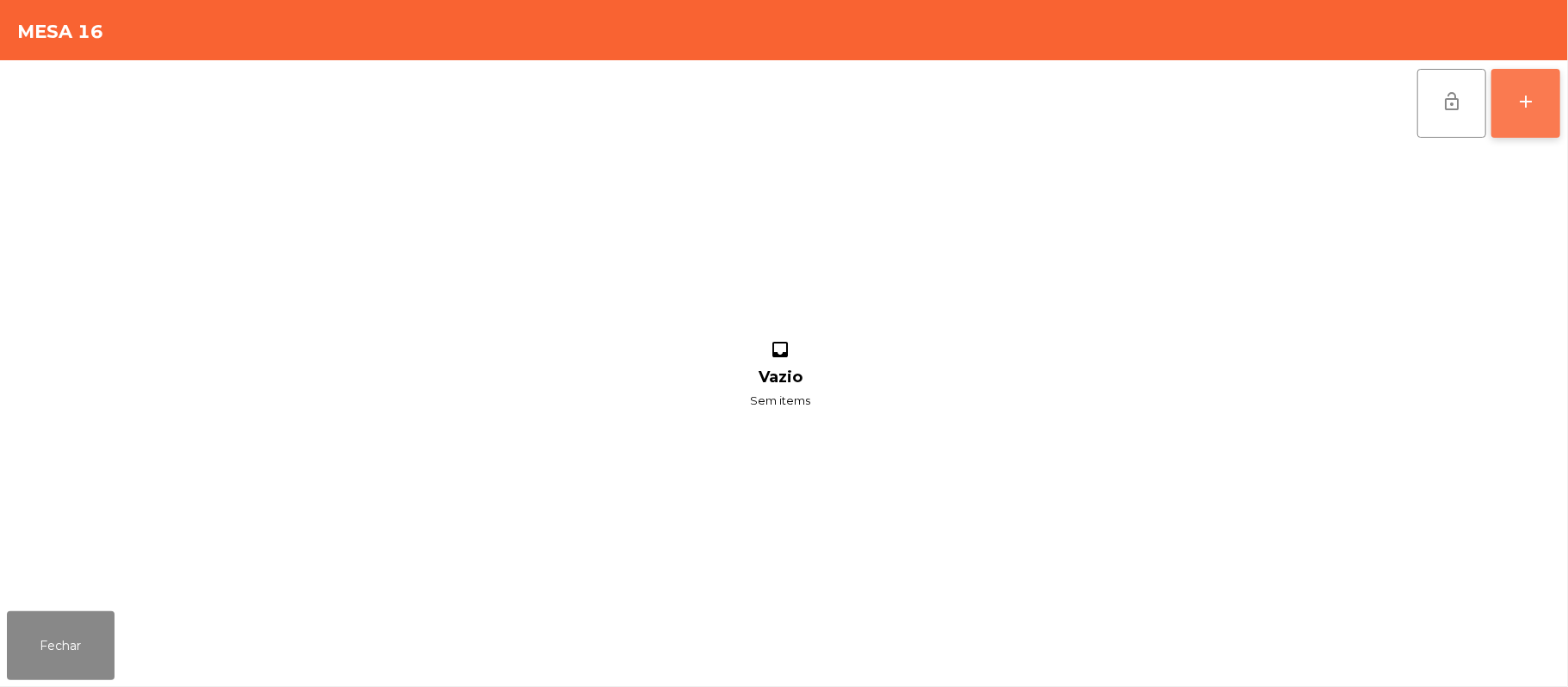
click at [1532, 91] on div "add" at bounding box center [1526, 102] width 21 height 21
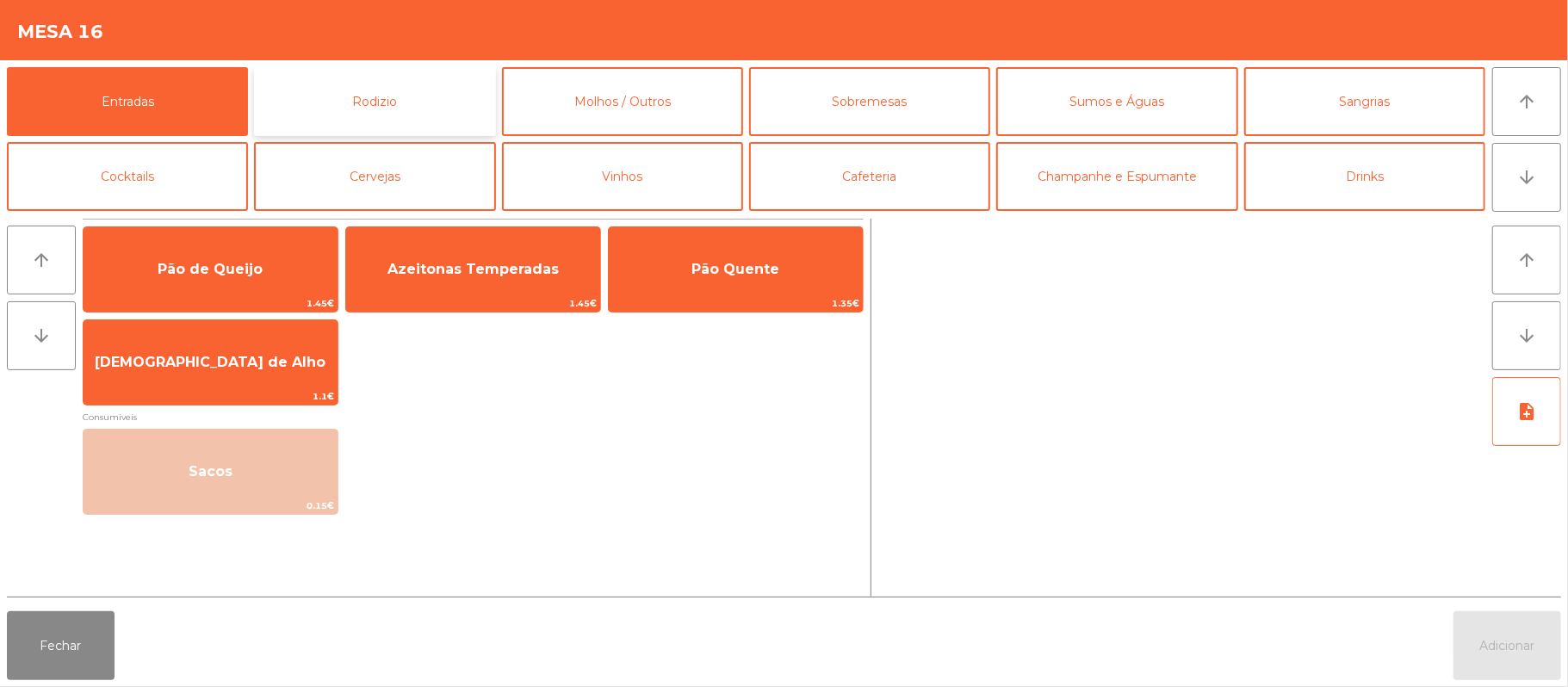
click at [441, 111] on button "Rodizio" at bounding box center [374, 101] width 241 height 69
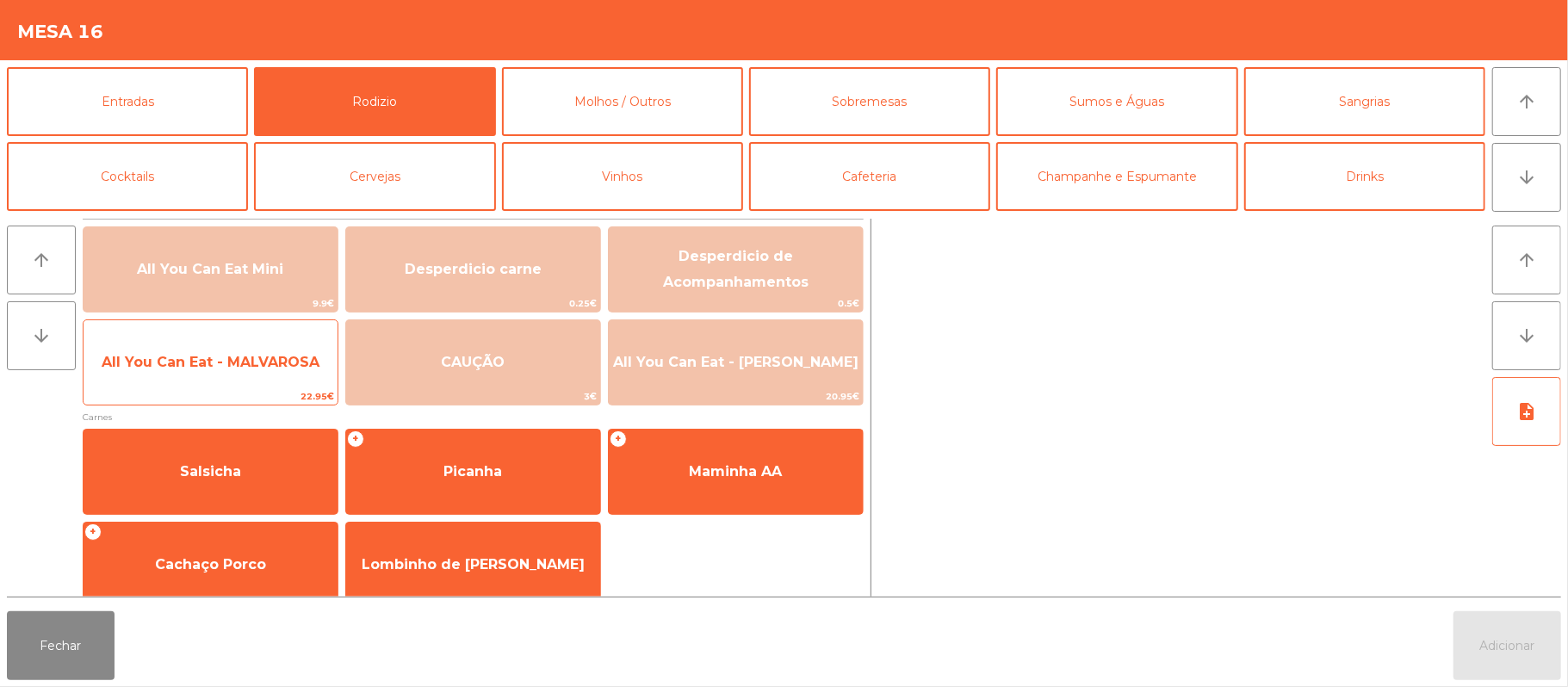
click at [249, 368] on span "All You Can Eat - MALVAROSA" at bounding box center [211, 362] width 218 height 17
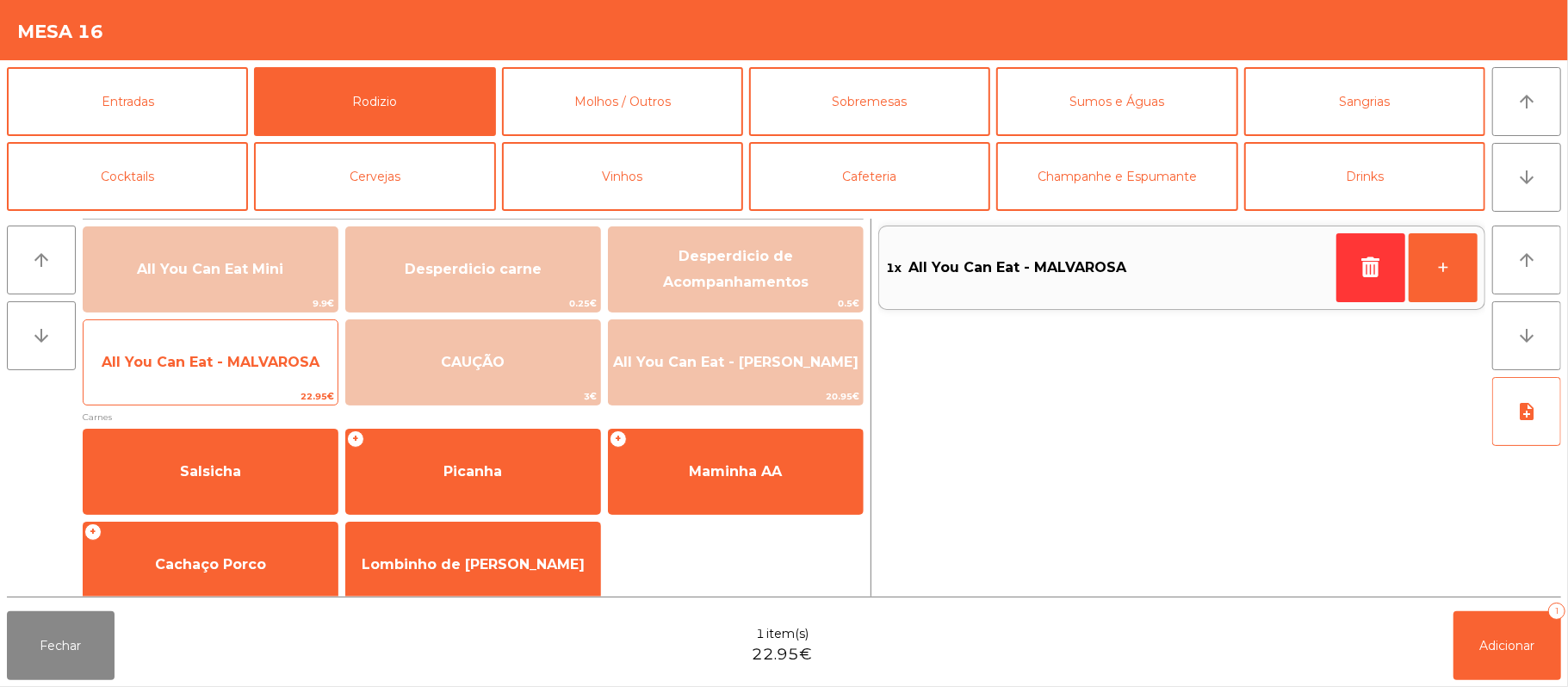
click at [259, 351] on span "All You Can Eat - MALVAROSA" at bounding box center [210, 362] width 254 height 47
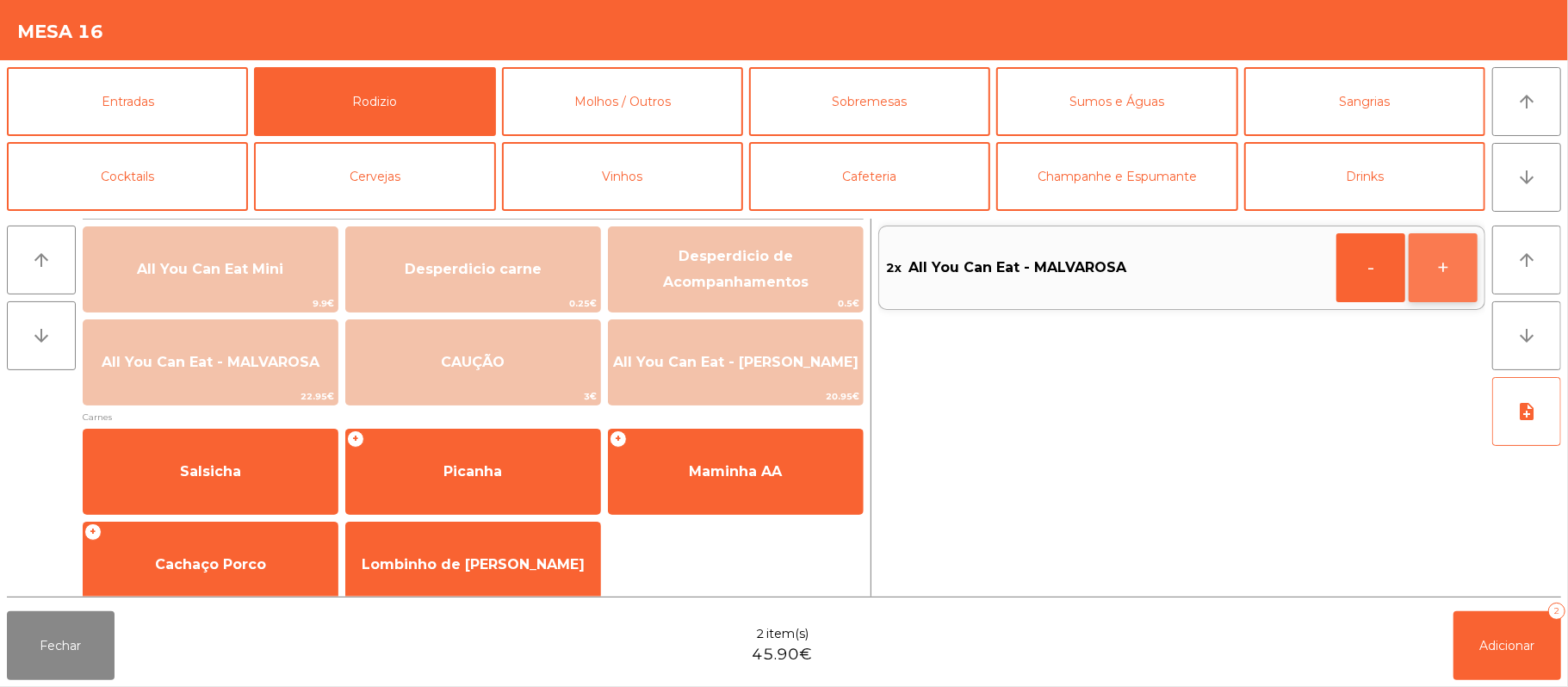
click at [1440, 269] on button "+" at bounding box center [1442, 268] width 69 height 69
click at [1506, 648] on span "Adicionar" at bounding box center [1507, 646] width 55 height 16
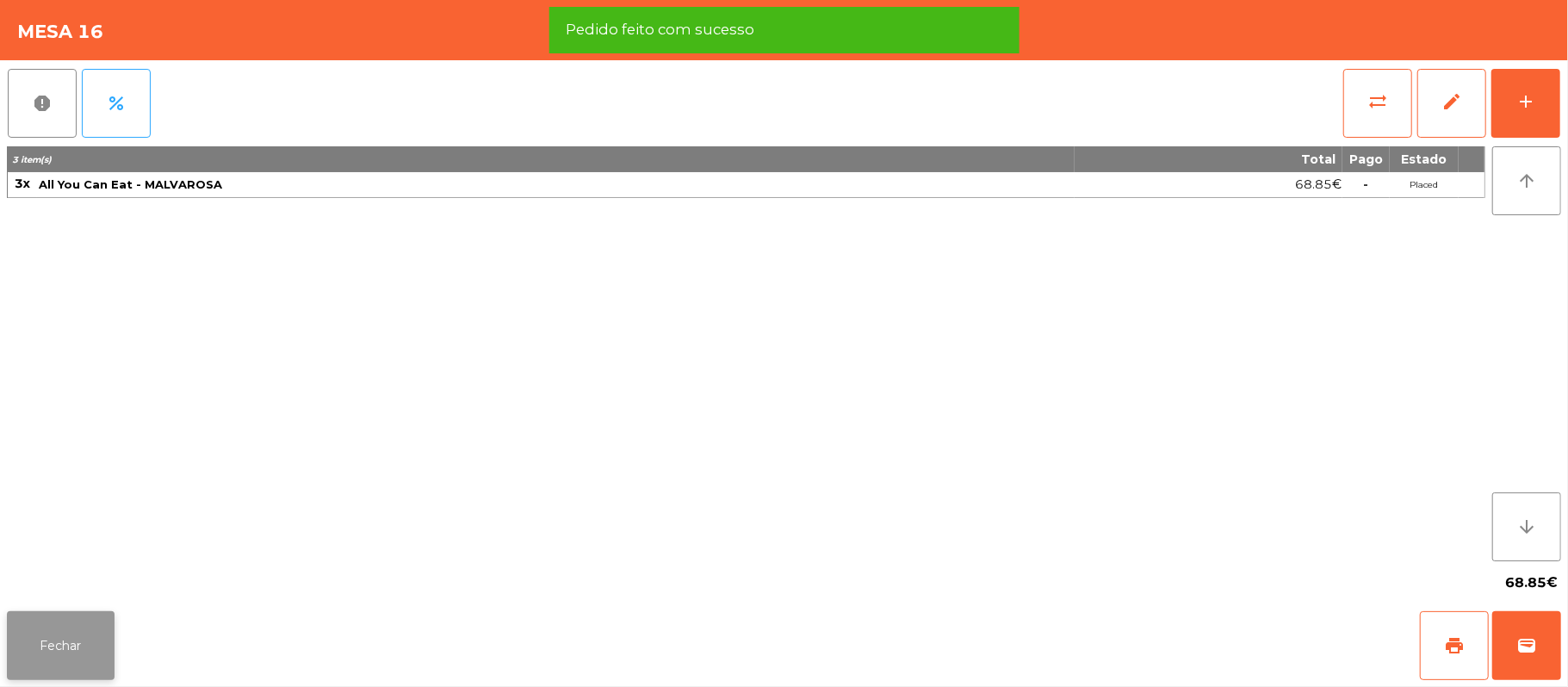
click at [72, 655] on button "Fechar" at bounding box center [61, 646] width 108 height 69
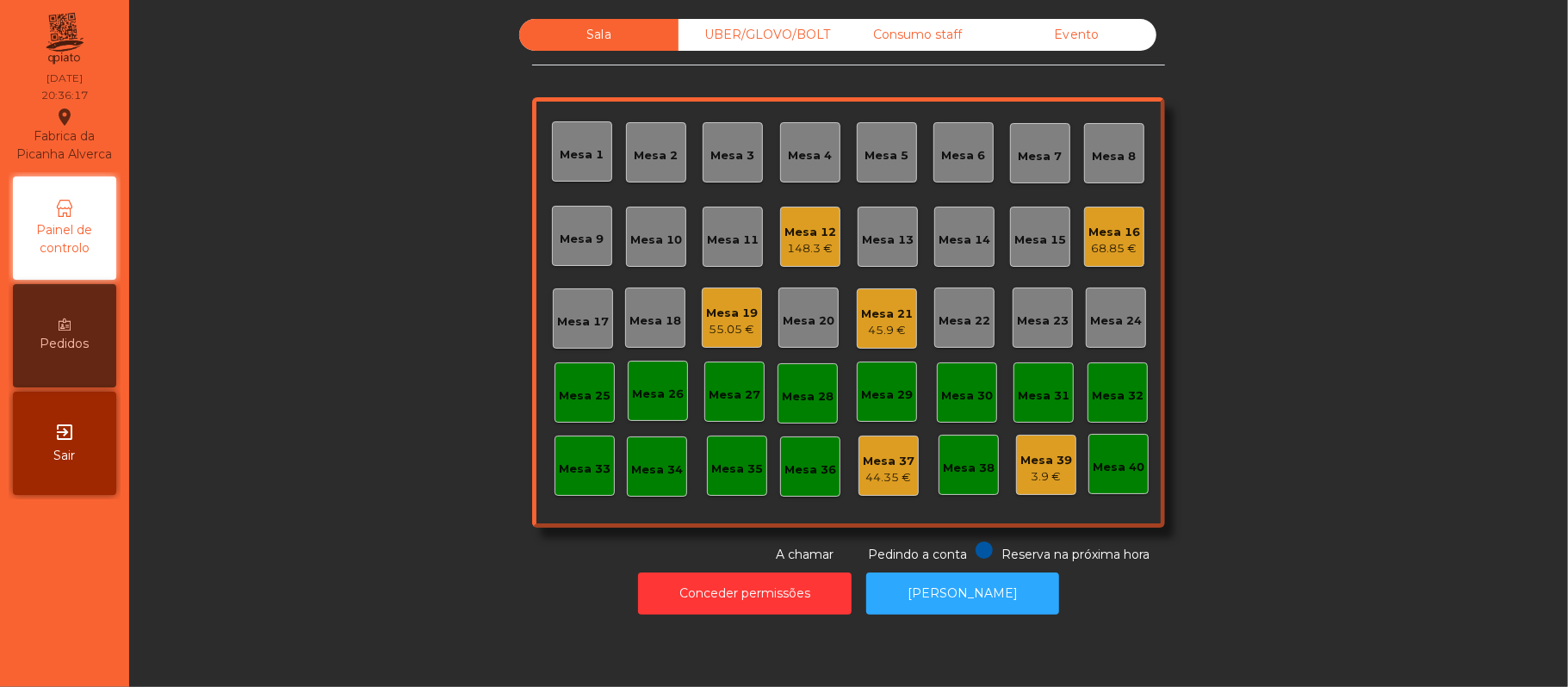
click at [807, 148] on div "Mesa 4" at bounding box center [811, 156] width 44 height 18
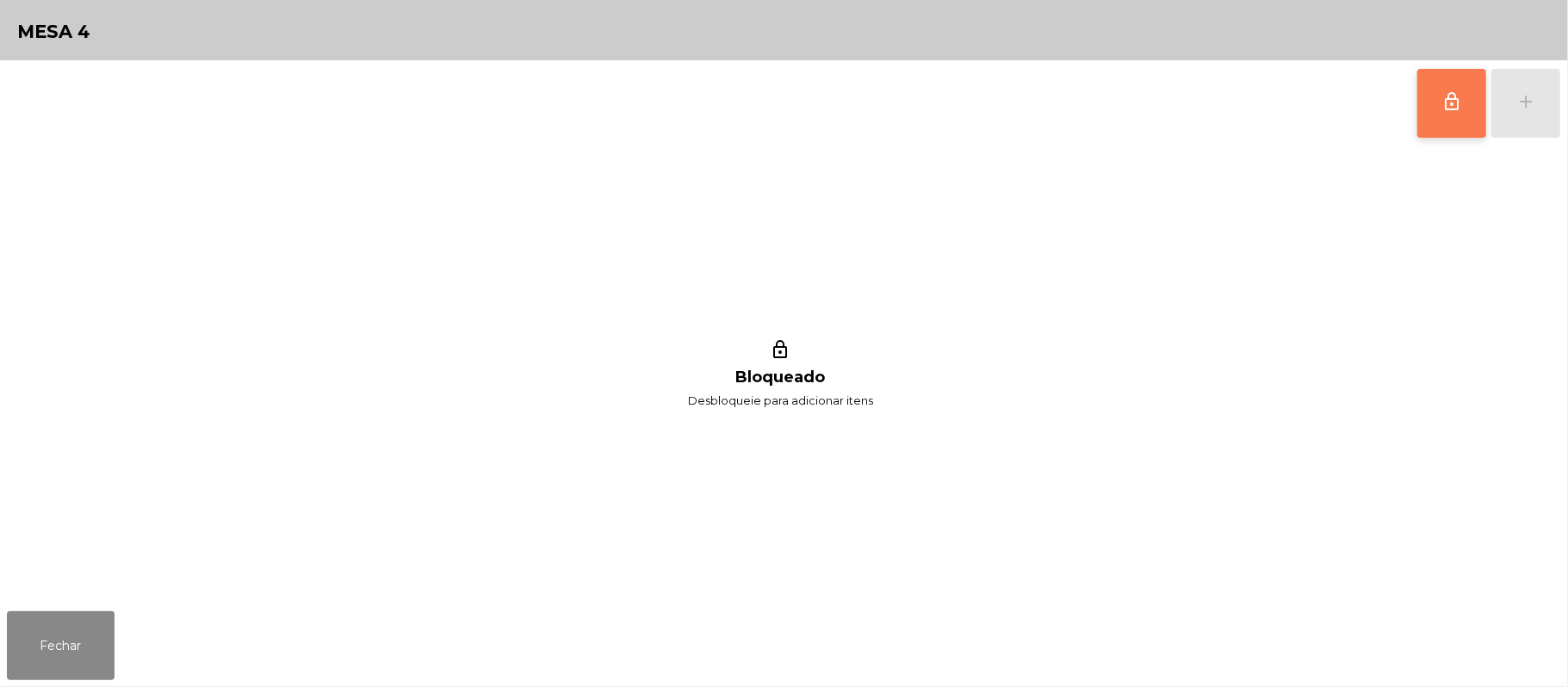
click at [1438, 112] on button "lock_outline" at bounding box center [1451, 103] width 69 height 69
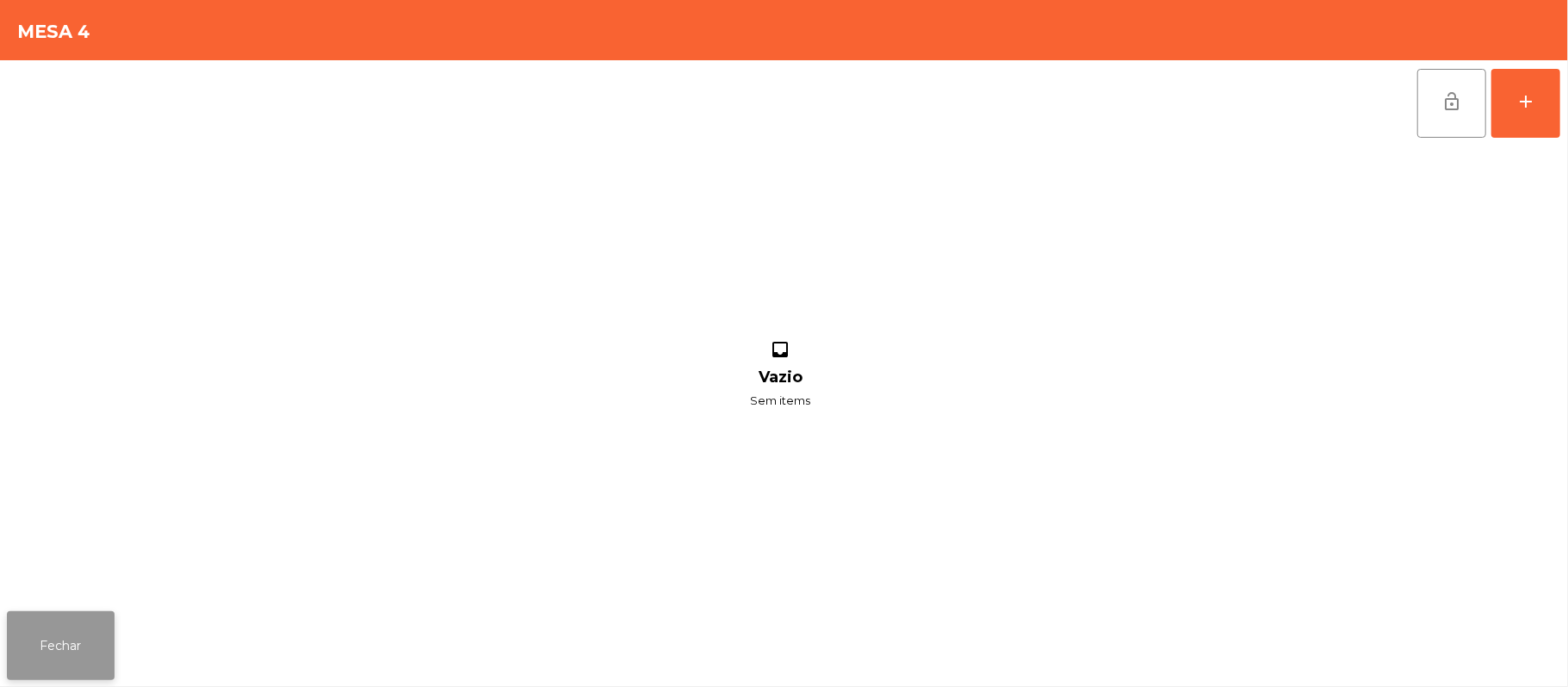
click at [56, 646] on button "Fechar" at bounding box center [61, 646] width 108 height 69
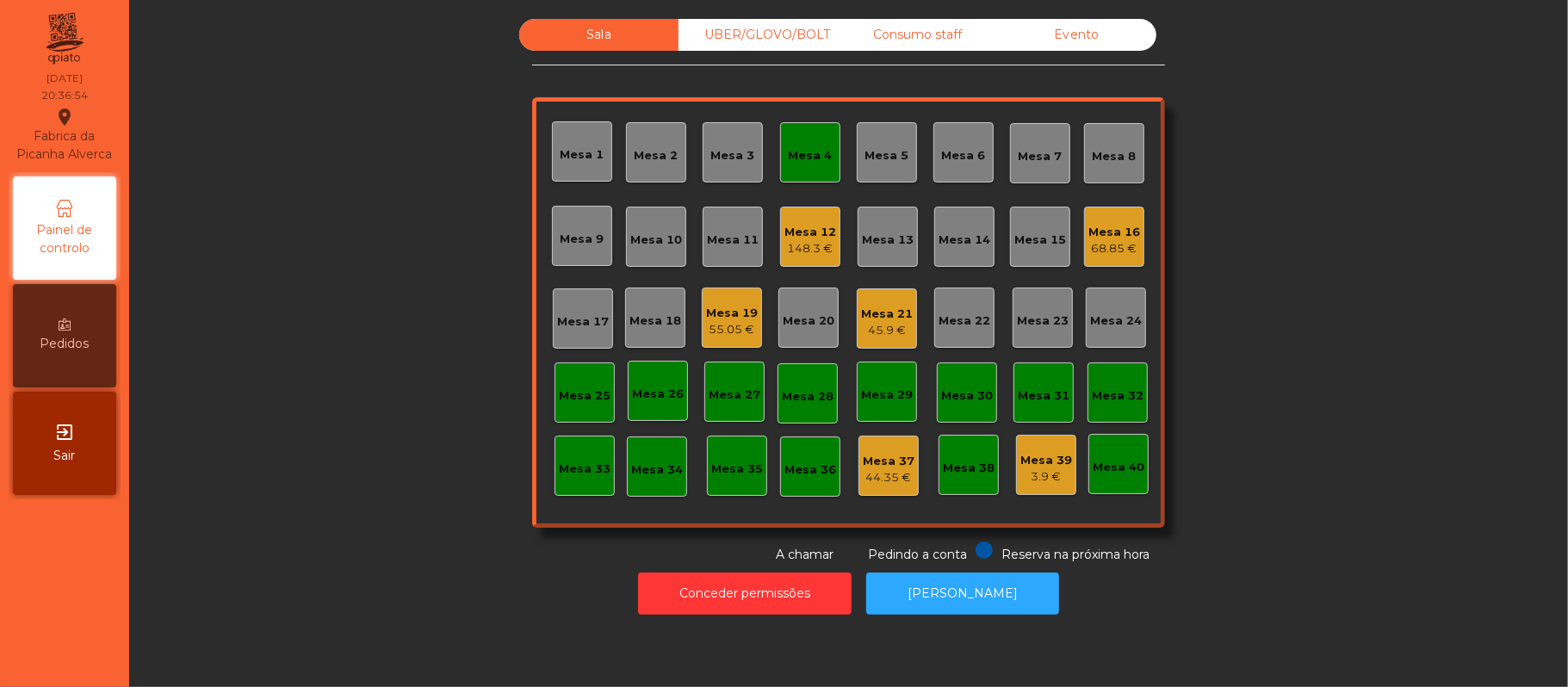
click at [1023, 148] on div "Mesa 7" at bounding box center [1040, 157] width 44 height 18
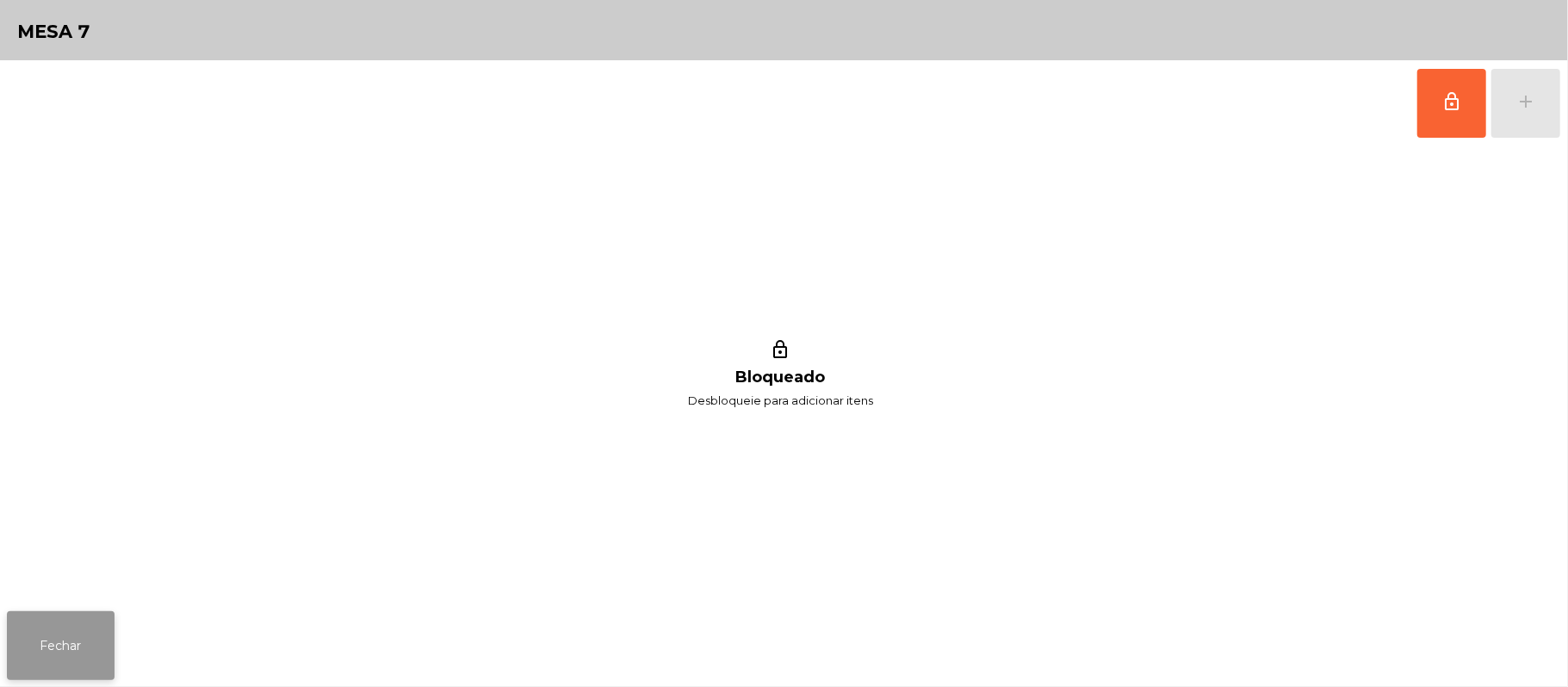
click at [49, 639] on button "Fechar" at bounding box center [61, 646] width 108 height 69
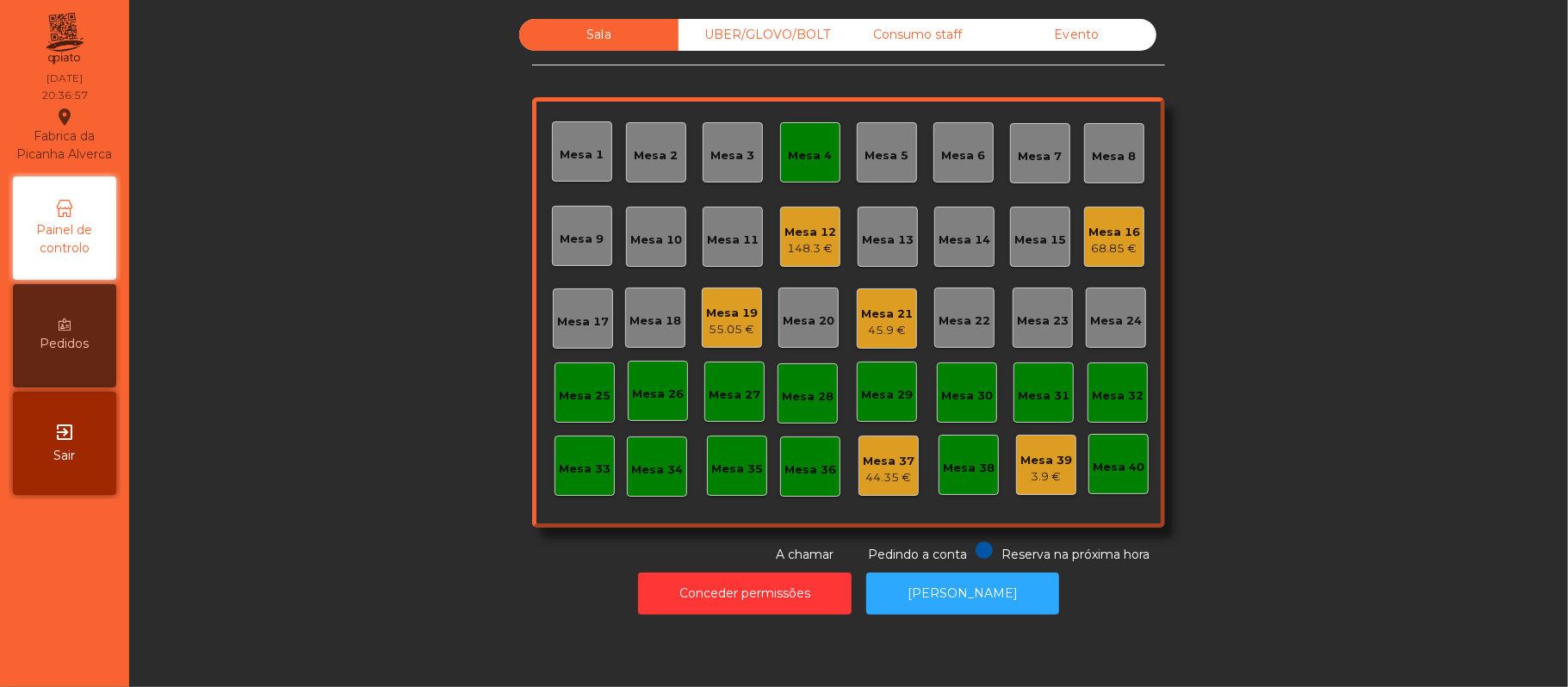
click at [810, 148] on div "Mesa 4" at bounding box center [811, 156] width 44 height 18
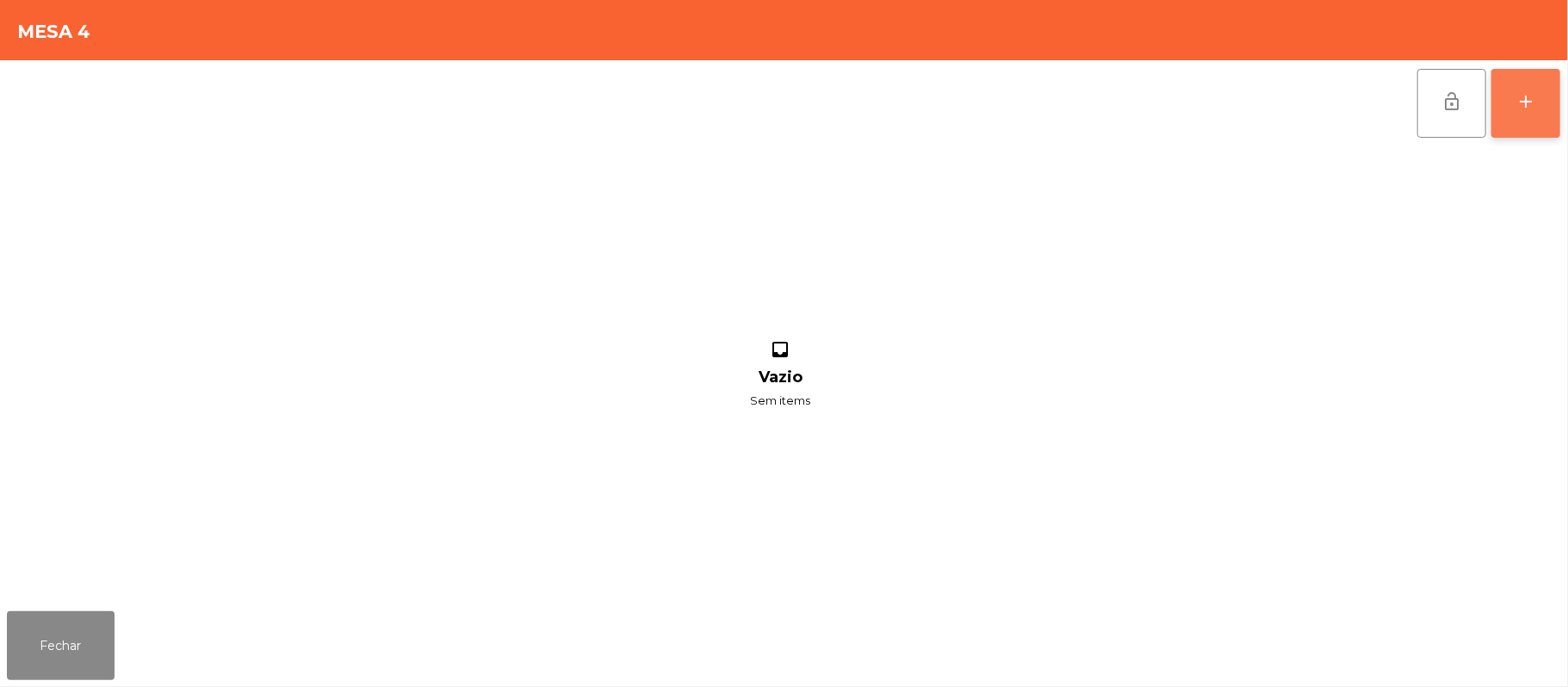
click at [1523, 121] on button "add" at bounding box center [1525, 103] width 69 height 69
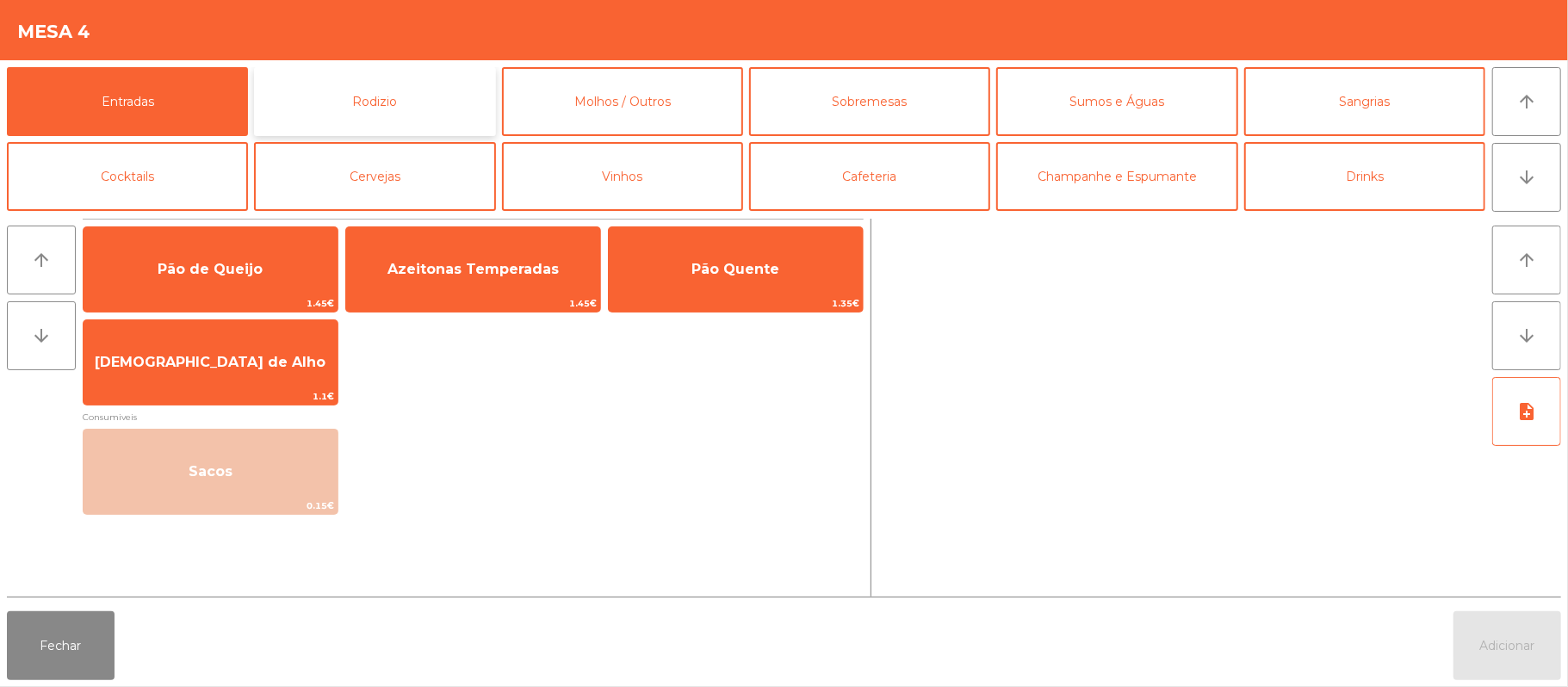
click at [435, 104] on button "Rodizio" at bounding box center [374, 101] width 241 height 69
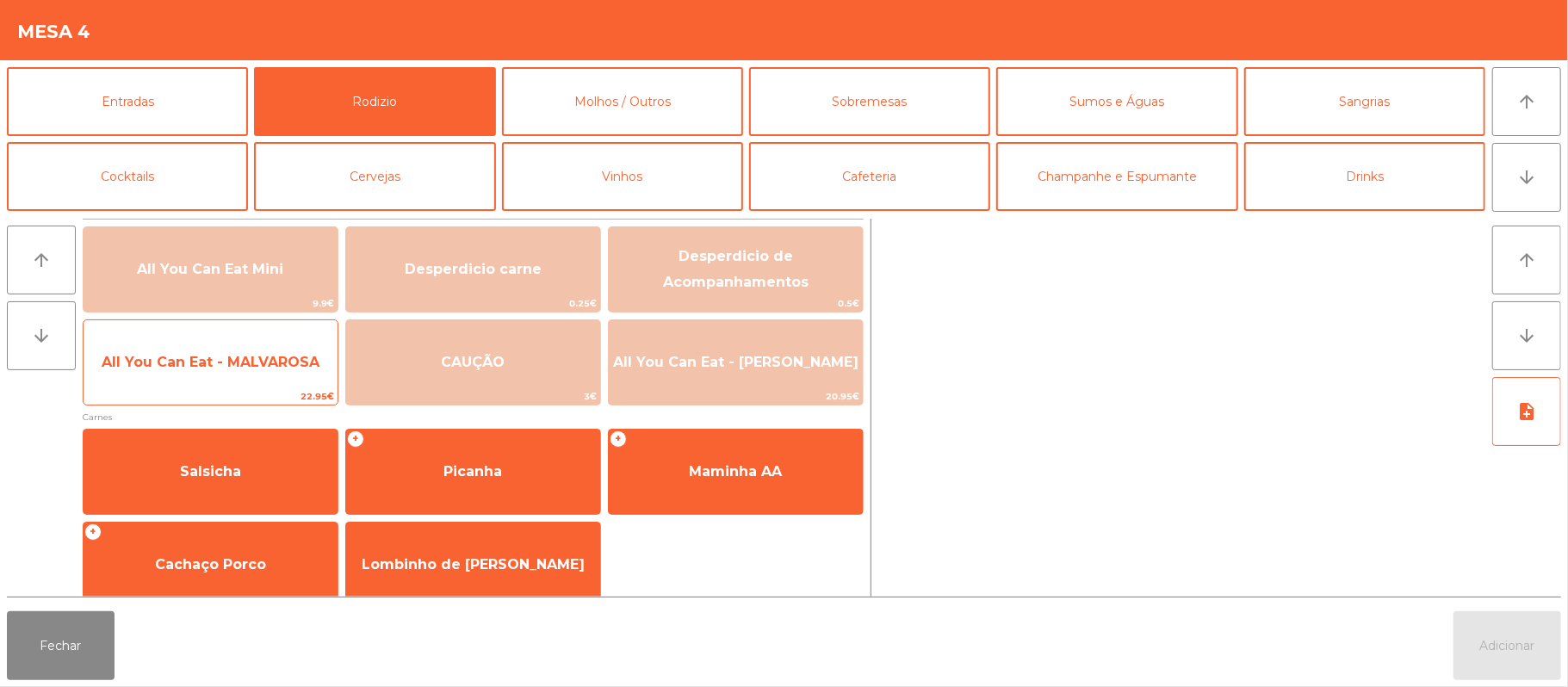
click at [272, 365] on span "All You Can Eat - MALVAROSA" at bounding box center [211, 362] width 218 height 17
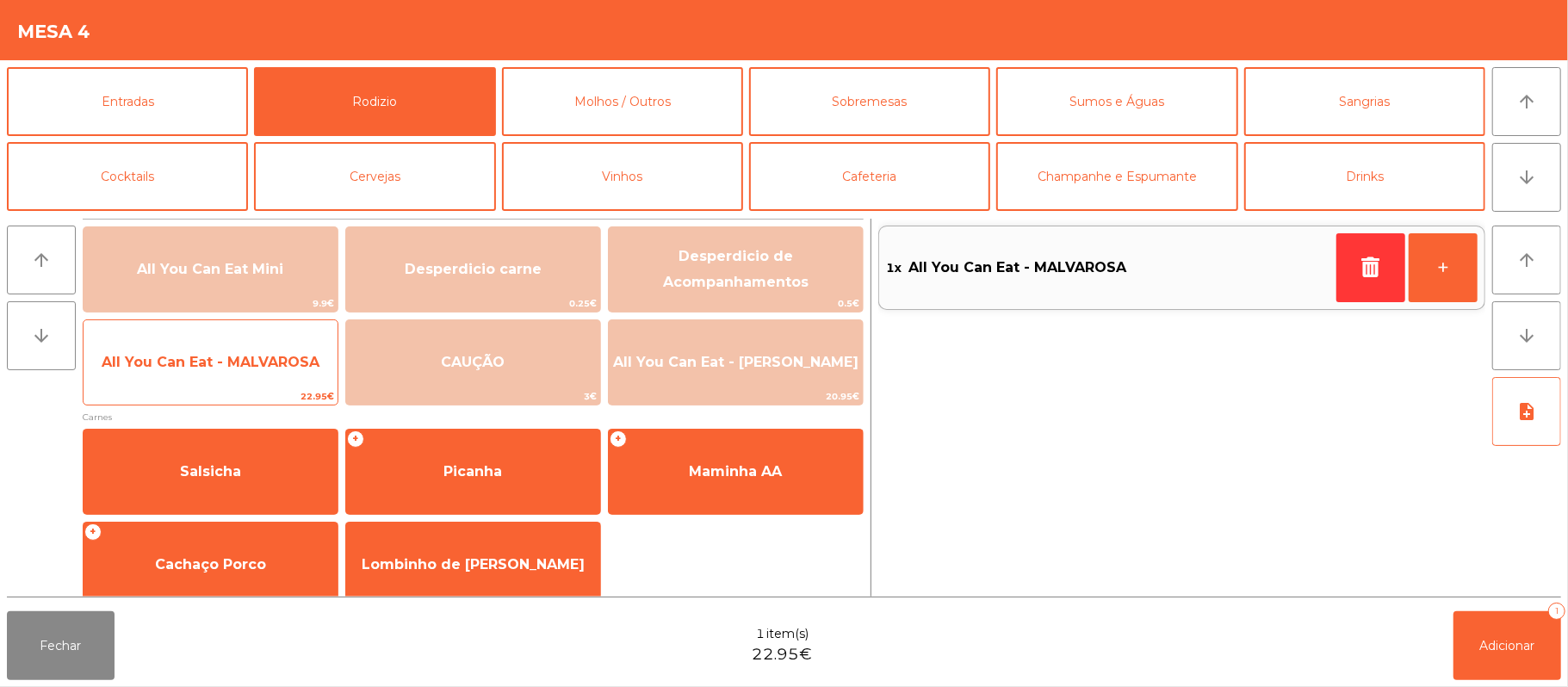
click at [256, 368] on span "All You Can Eat - MALVAROSA" at bounding box center [211, 362] width 218 height 17
click at [248, 372] on span "All You Can Eat - MALVAROSA" at bounding box center [210, 362] width 254 height 47
click at [245, 376] on span "All You Can Eat - MALVAROSA" at bounding box center [210, 362] width 254 height 47
click at [242, 380] on span "All You Can Eat - MALVAROSA" at bounding box center [210, 362] width 254 height 47
click at [244, 382] on span "All You Can Eat - MALVAROSA" at bounding box center [210, 362] width 254 height 47
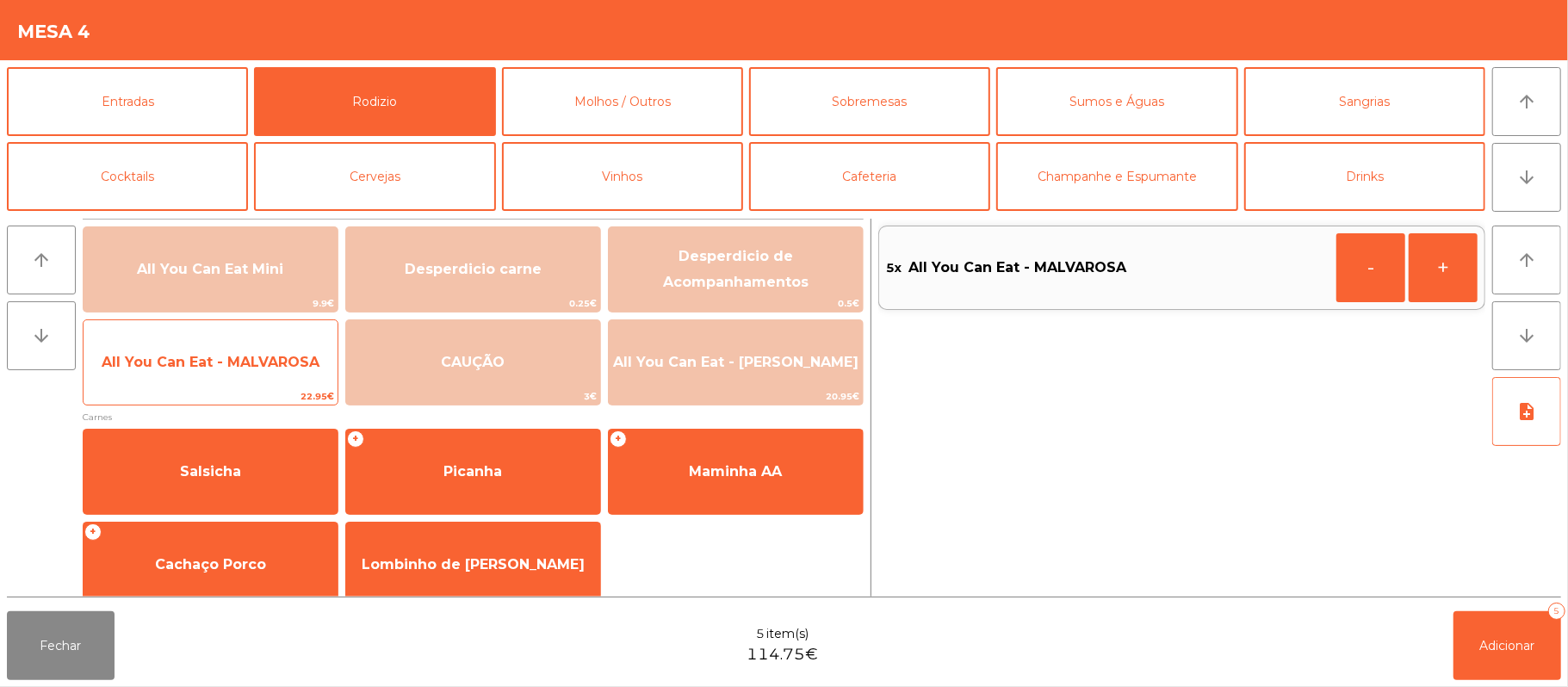
click at [238, 383] on span "All You Can Eat - MALVAROSA" at bounding box center [210, 362] width 254 height 47
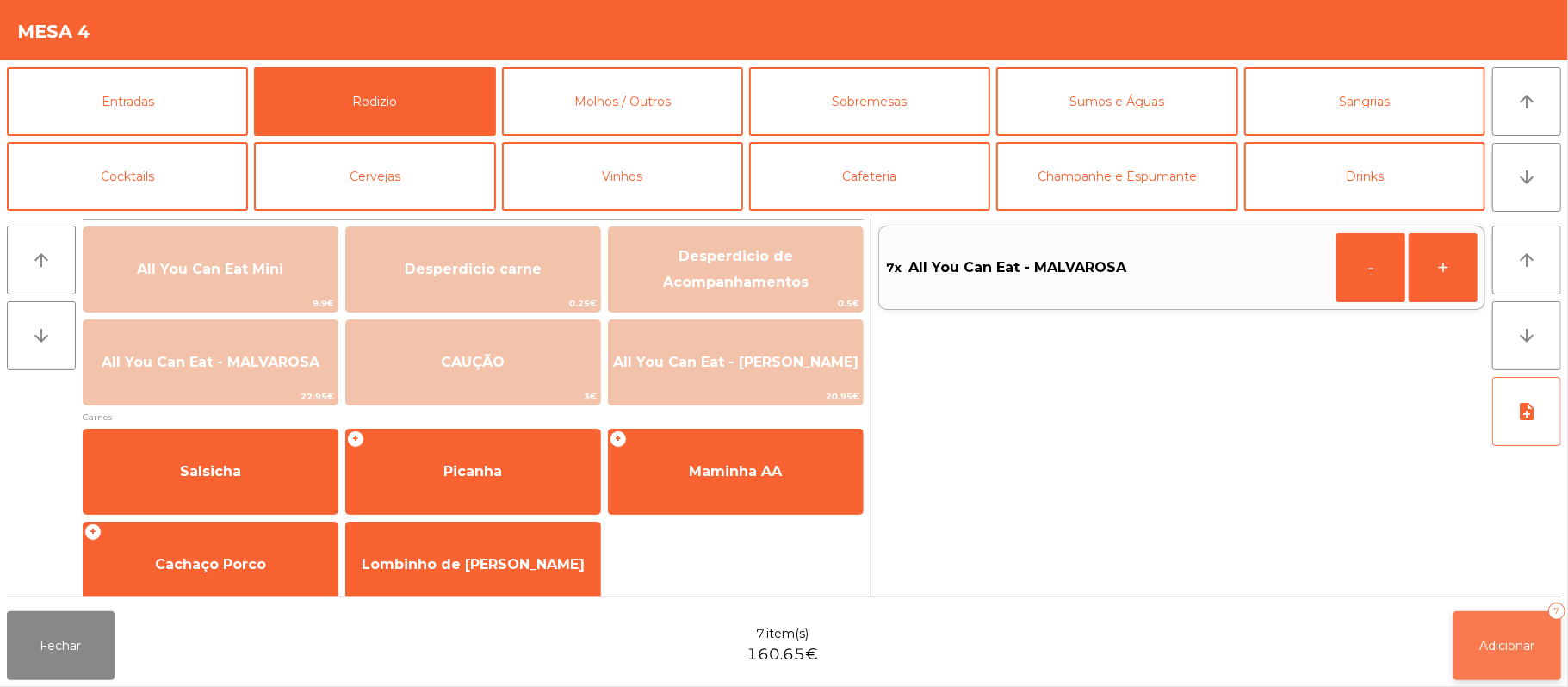
click at [1517, 644] on span "Adicionar" at bounding box center [1507, 646] width 55 height 16
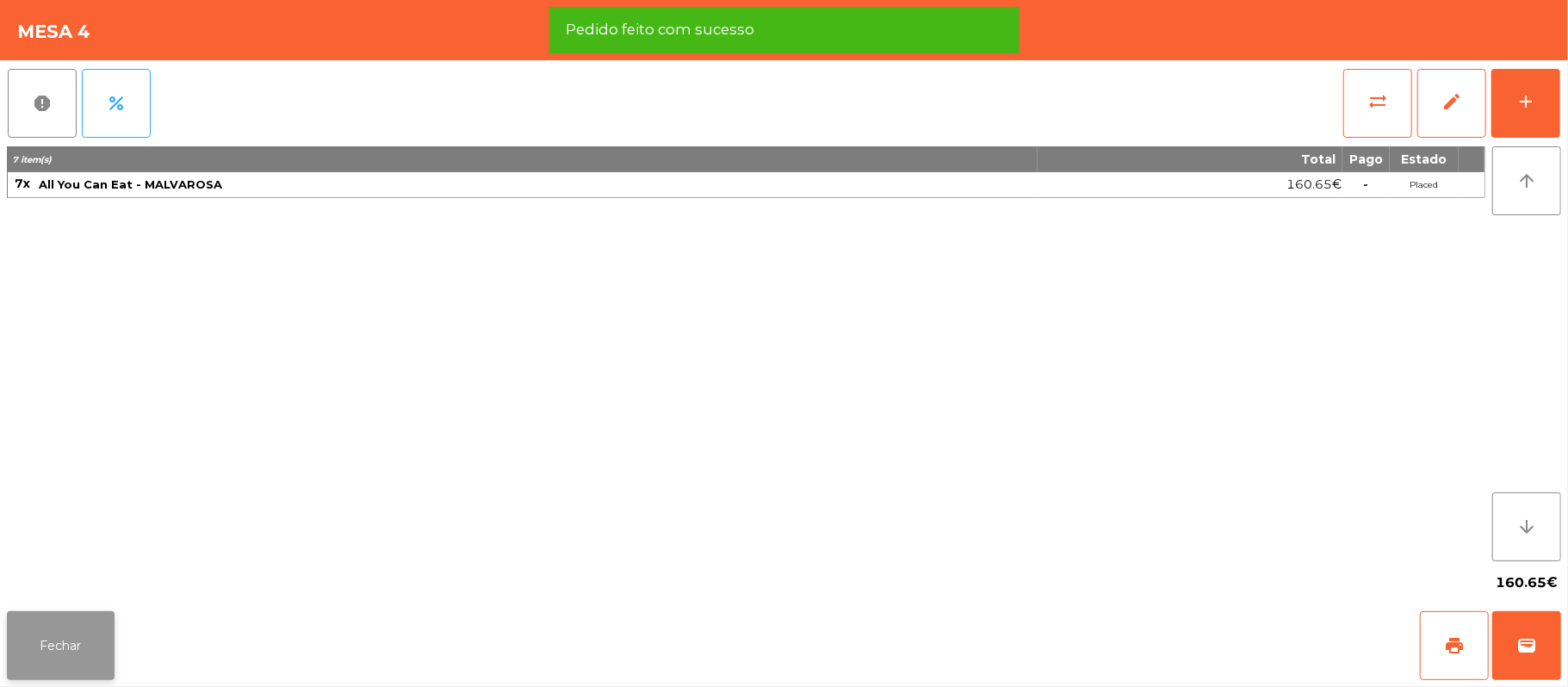
click at [65, 651] on button "Fechar" at bounding box center [61, 646] width 108 height 69
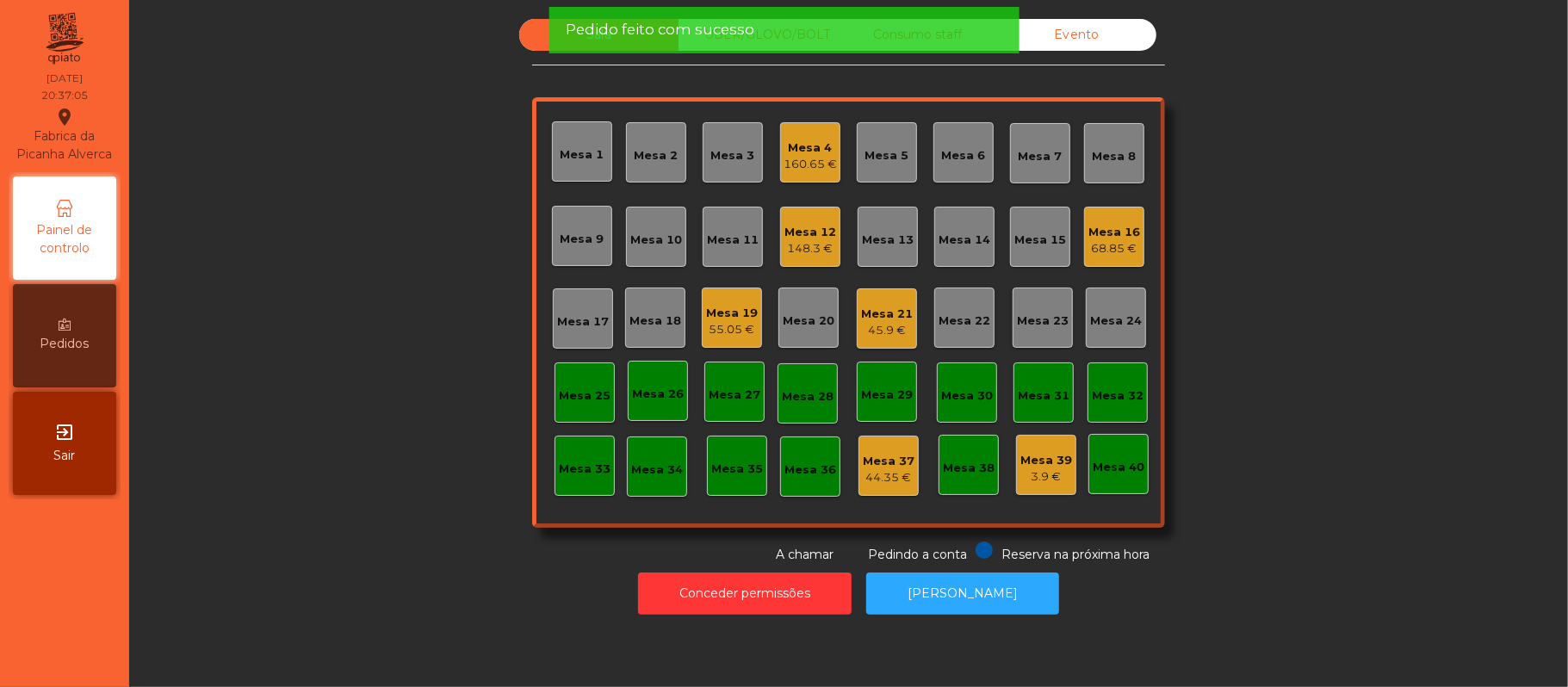
click at [1026, 146] on div "Mesa 7" at bounding box center [1040, 153] width 44 height 24
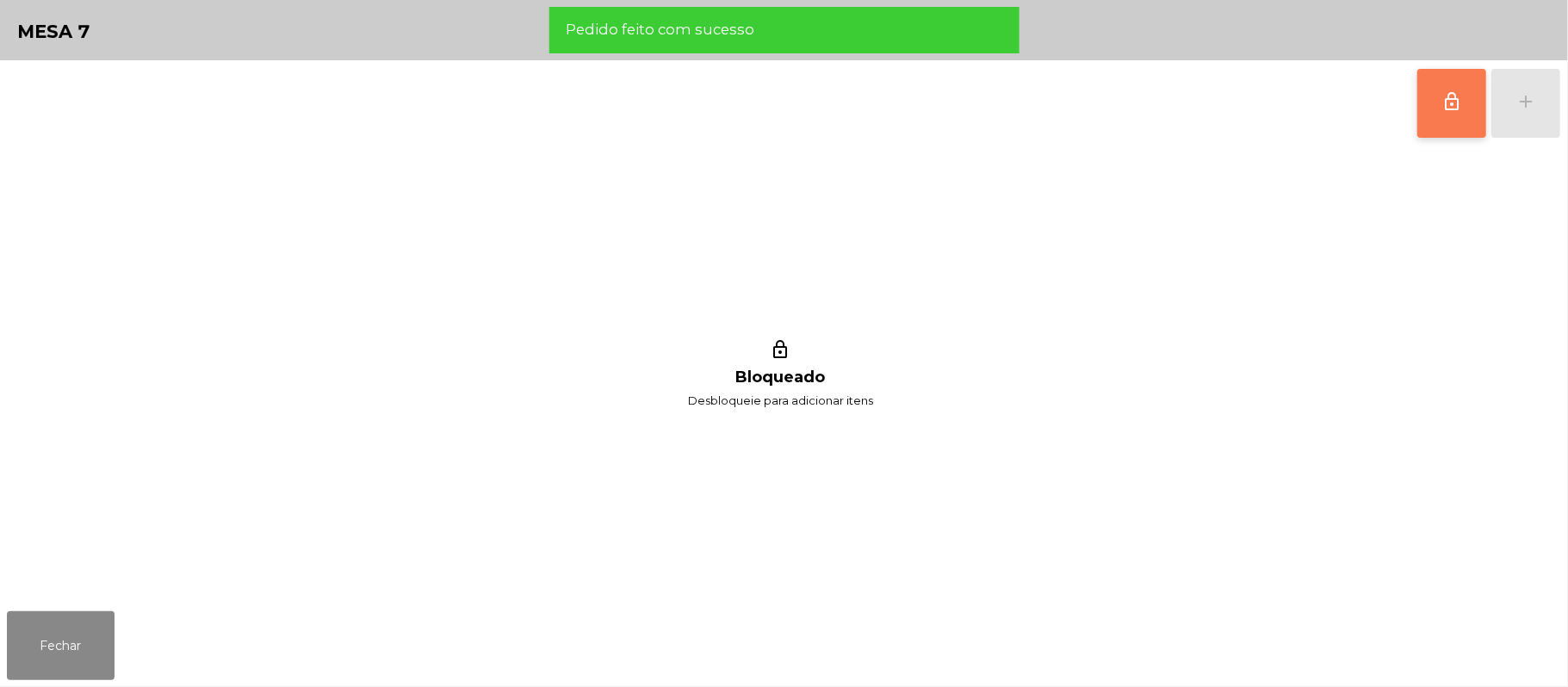
click at [1423, 114] on button "lock_outline" at bounding box center [1451, 103] width 69 height 69
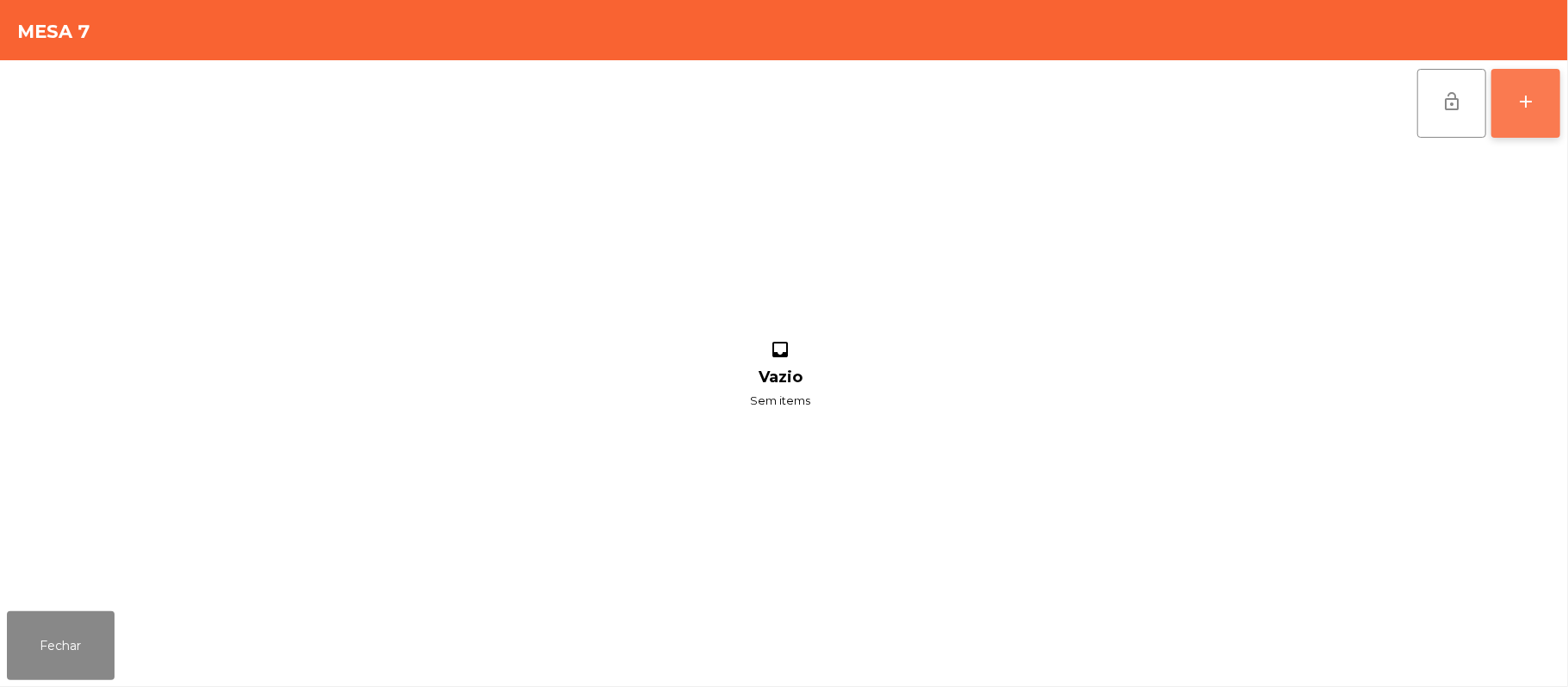
click at [1528, 102] on div "add" at bounding box center [1526, 102] width 21 height 21
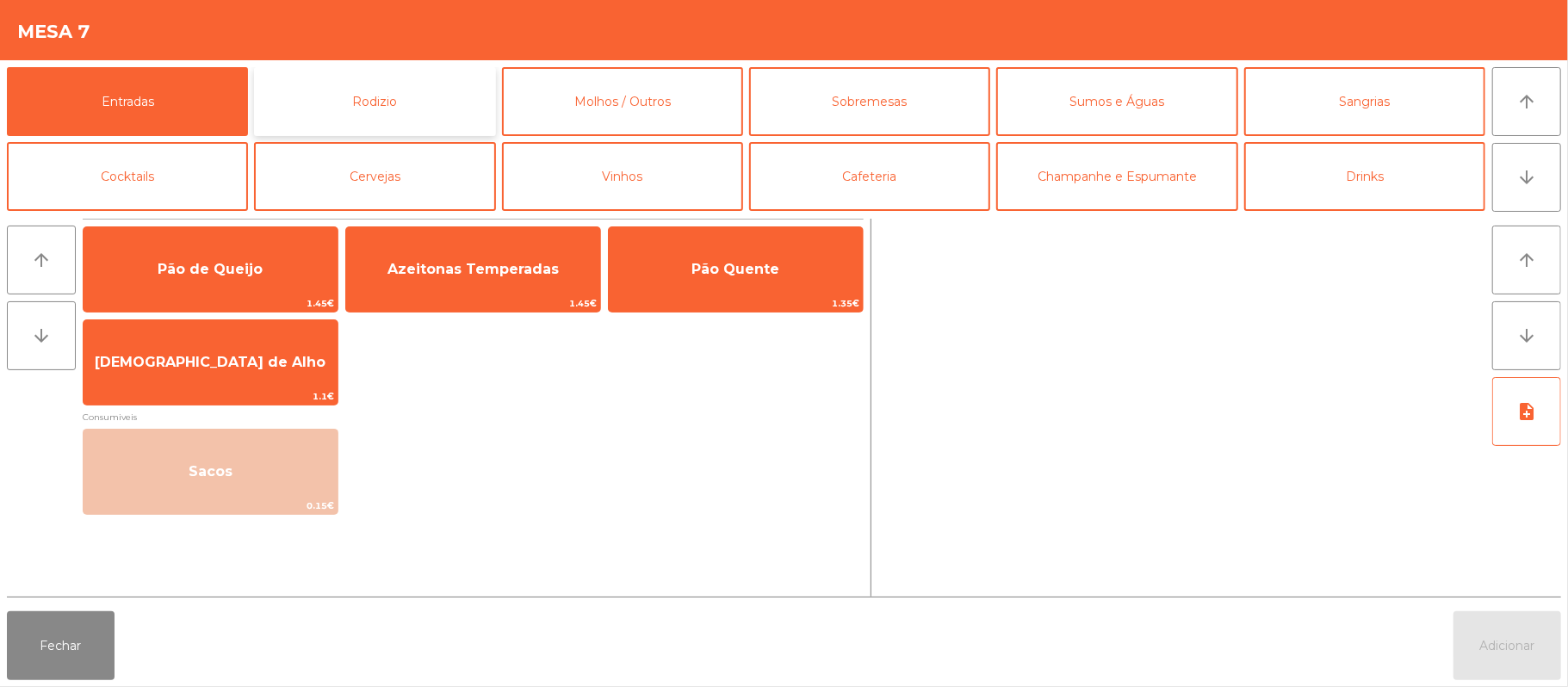
click at [408, 94] on button "Rodizio" at bounding box center [374, 101] width 241 height 69
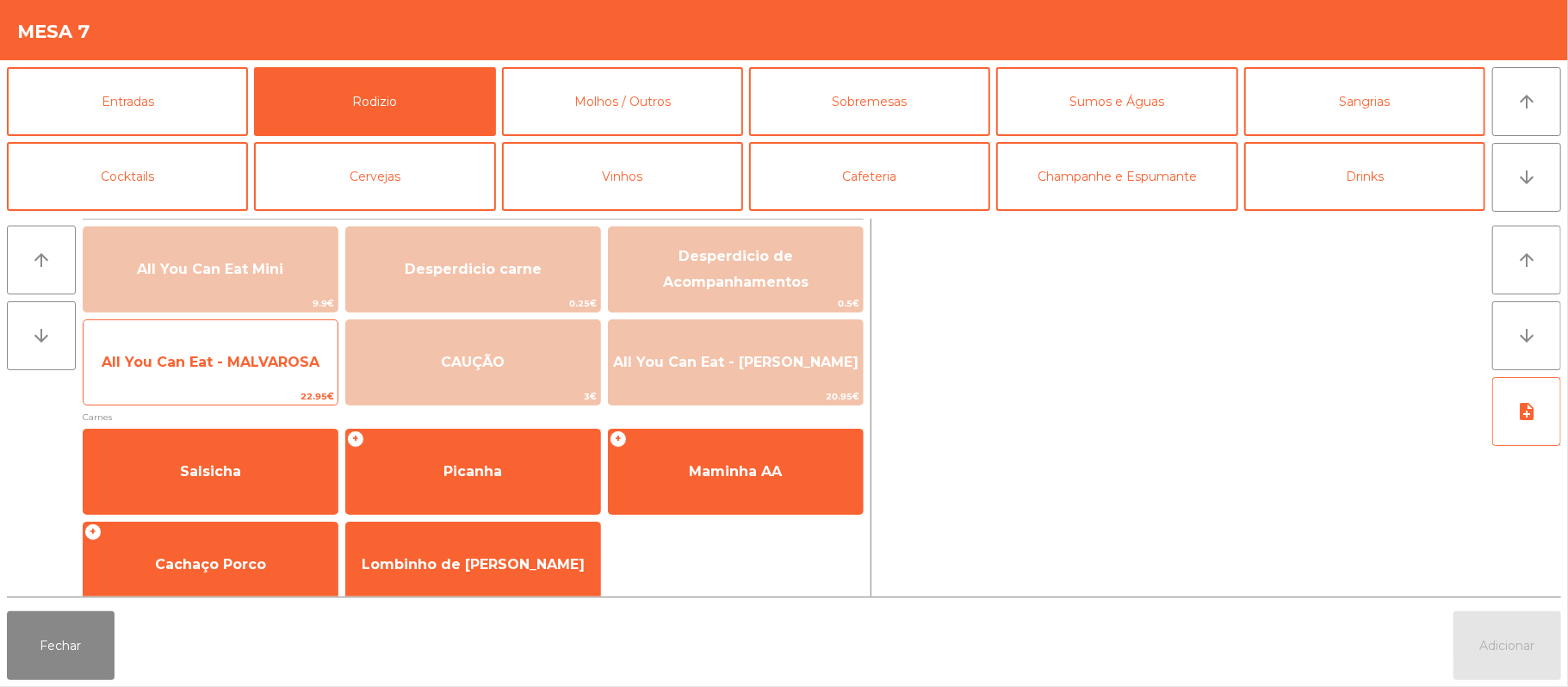
click at [251, 373] on span "All You Can Eat - MALVAROSA" at bounding box center [210, 362] width 254 height 47
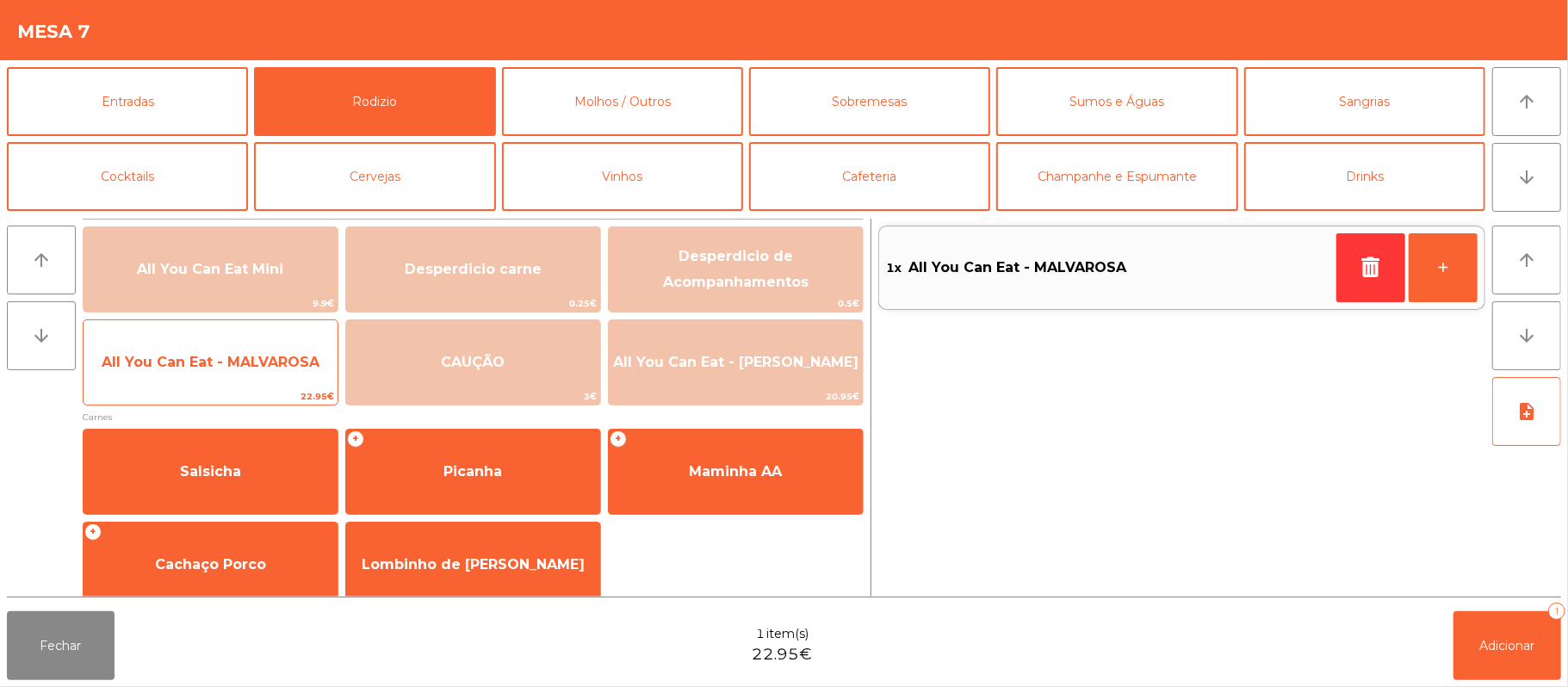
click at [244, 372] on span "All You Can Eat - MALVAROSA" at bounding box center [210, 362] width 254 height 47
click at [244, 355] on span "All You Can Eat - MALVAROSA" at bounding box center [211, 362] width 218 height 17
click at [242, 372] on span "All You Can Eat - MALVAROSA" at bounding box center [210, 362] width 254 height 47
click at [238, 377] on span "All You Can Eat - MALVAROSA" at bounding box center [210, 362] width 254 height 47
click at [238, 373] on span "All You Can Eat - MALVAROSA" at bounding box center [210, 362] width 254 height 47
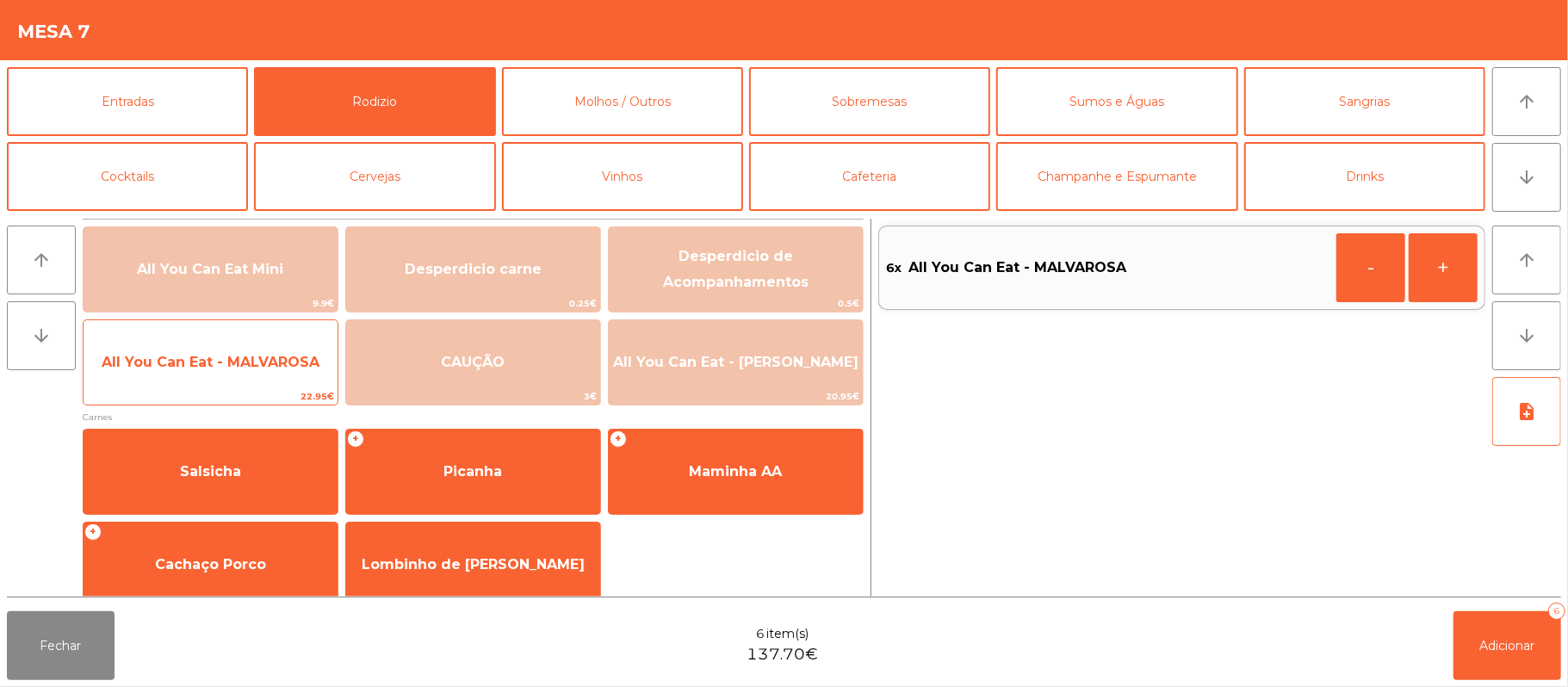
click at [236, 379] on span "All You Can Eat - MALVAROSA" at bounding box center [210, 362] width 254 height 47
click at [222, 380] on span "All You Can Eat - MALVAROSA" at bounding box center [210, 362] width 254 height 47
click at [218, 382] on span "All You Can Eat - MALVAROSA" at bounding box center [210, 362] width 254 height 47
click at [249, 372] on span "All You Can Eat - MALVAROSA" at bounding box center [210, 362] width 254 height 47
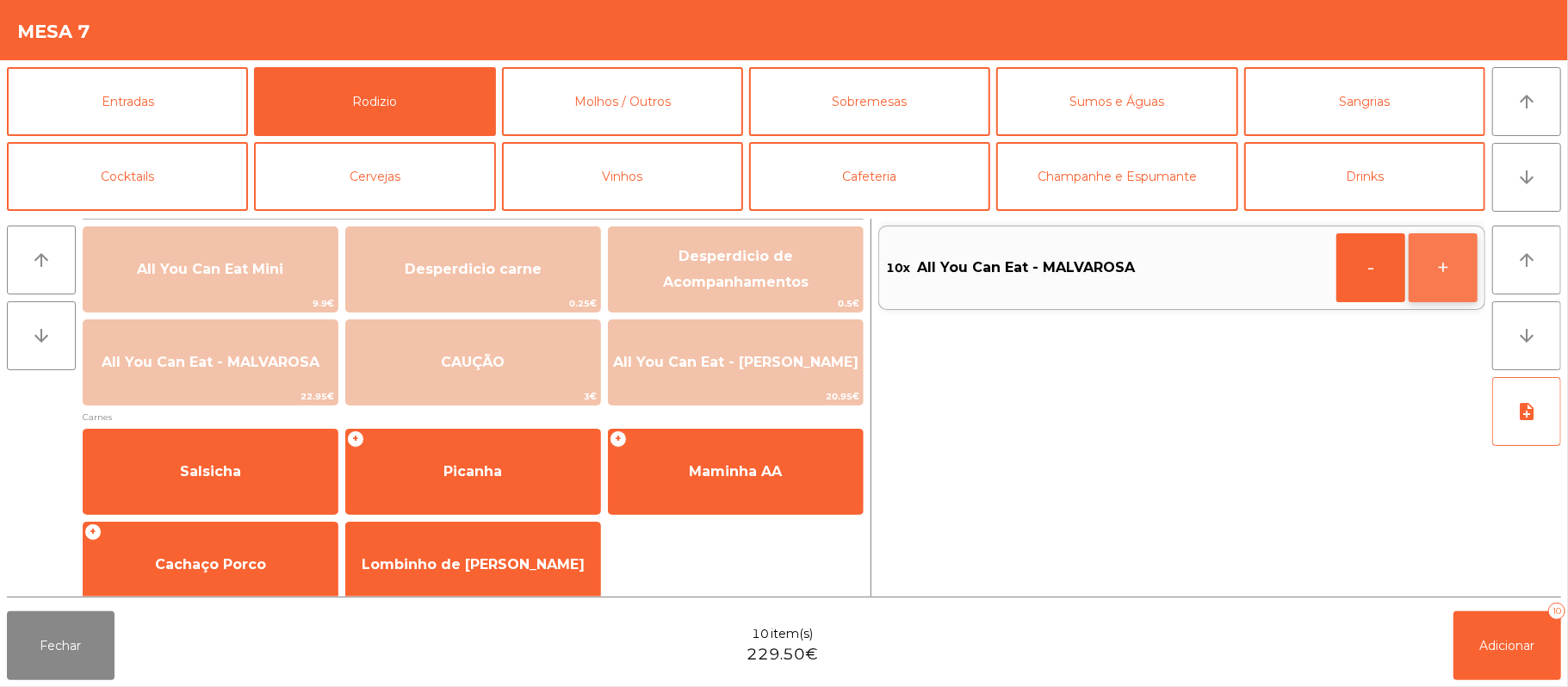
click at [1445, 262] on button "+" at bounding box center [1442, 268] width 69 height 69
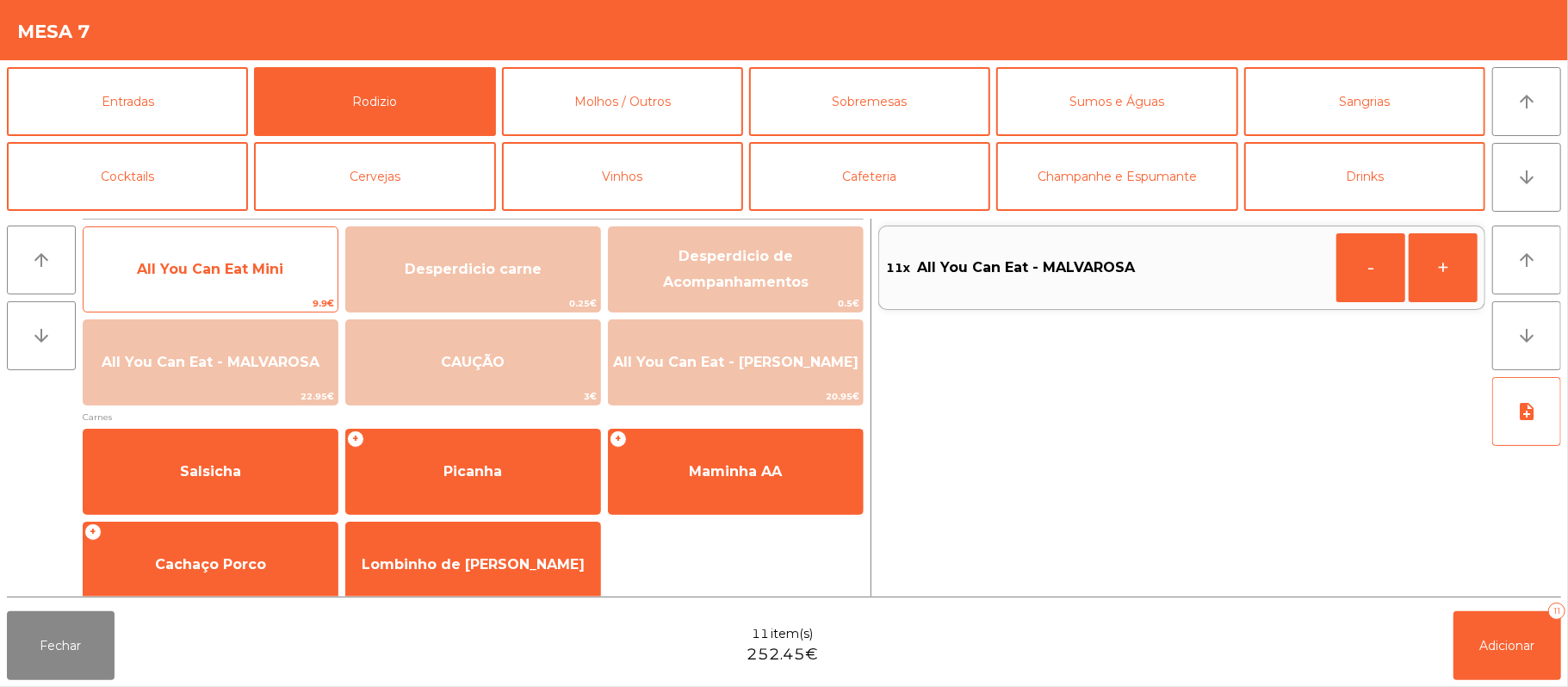
click at [274, 297] on span "9.9€" at bounding box center [210, 303] width 254 height 17
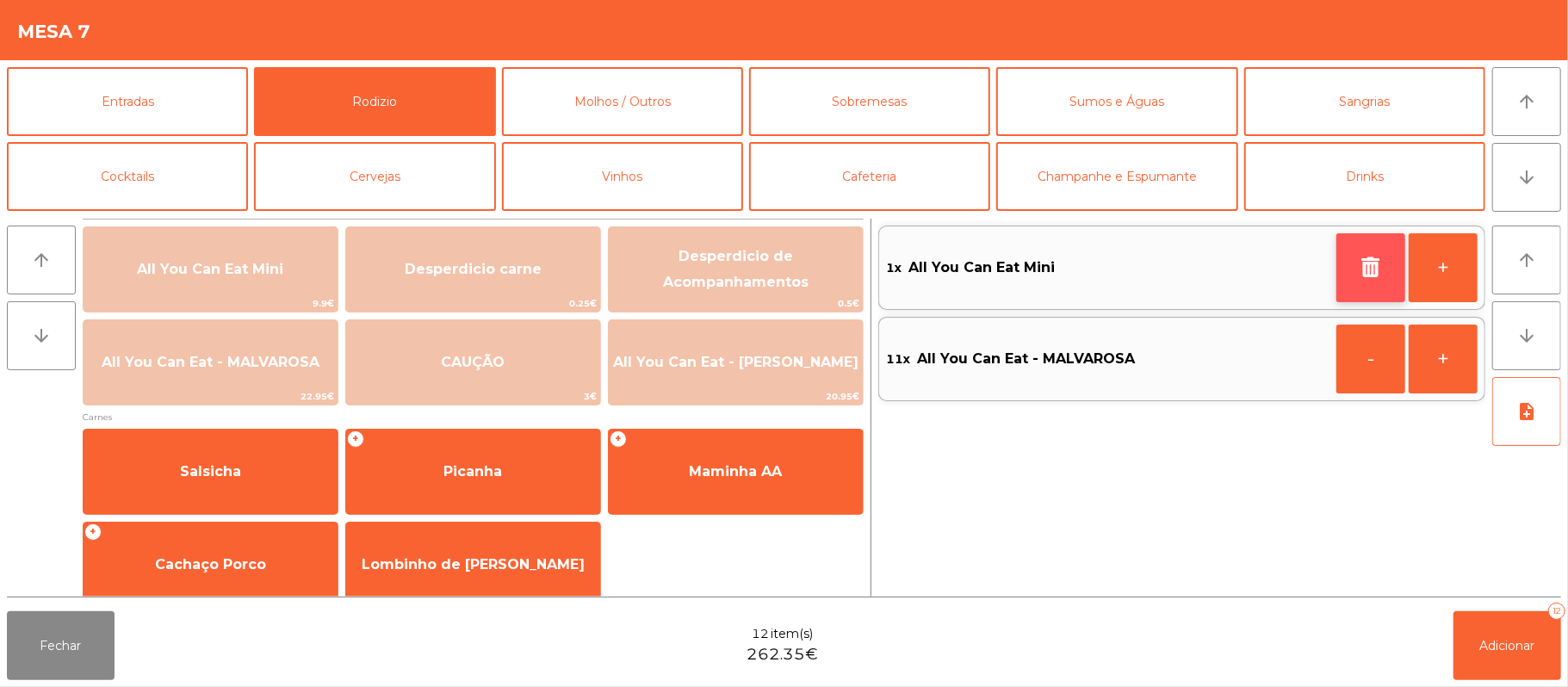
click at [1364, 262] on icon "button" at bounding box center [1370, 267] width 25 height 21
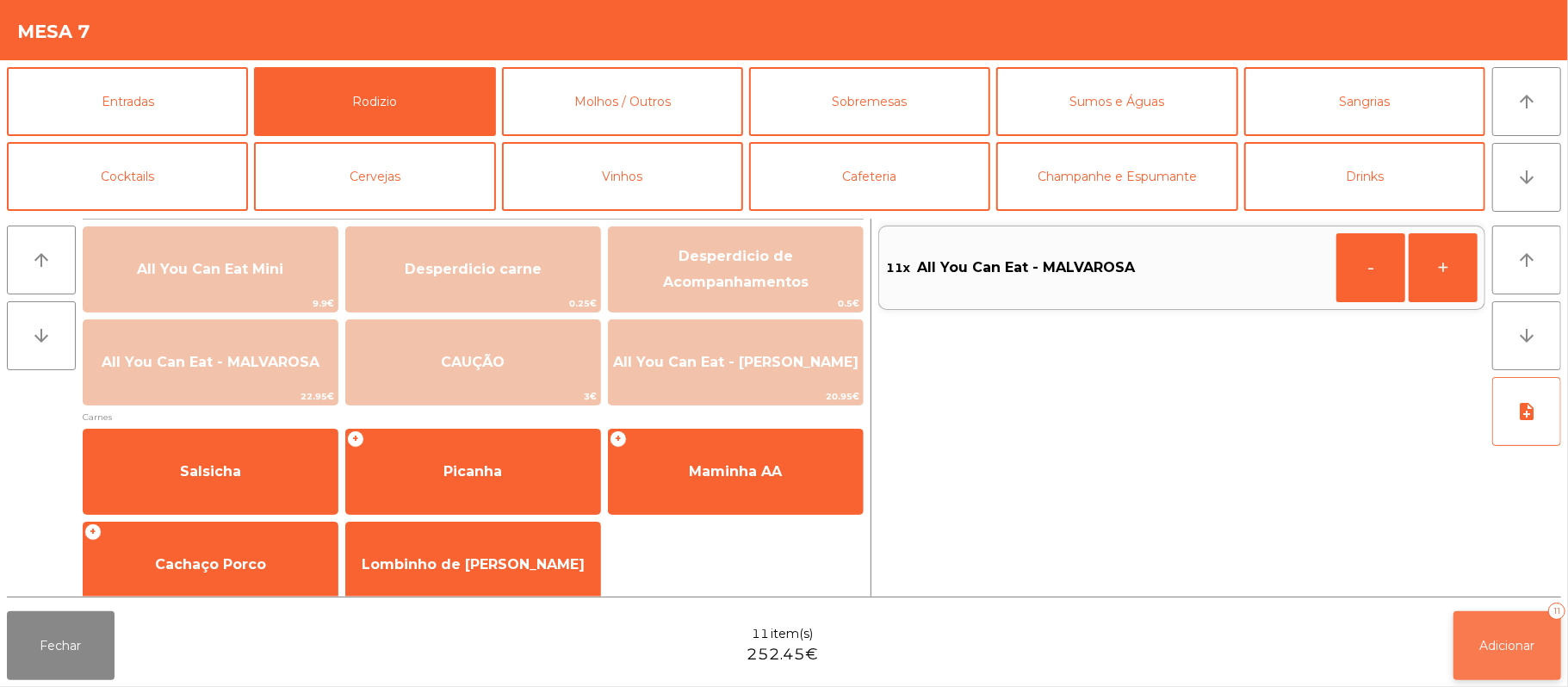
click at [1527, 646] on span "Adicionar" at bounding box center [1507, 646] width 55 height 16
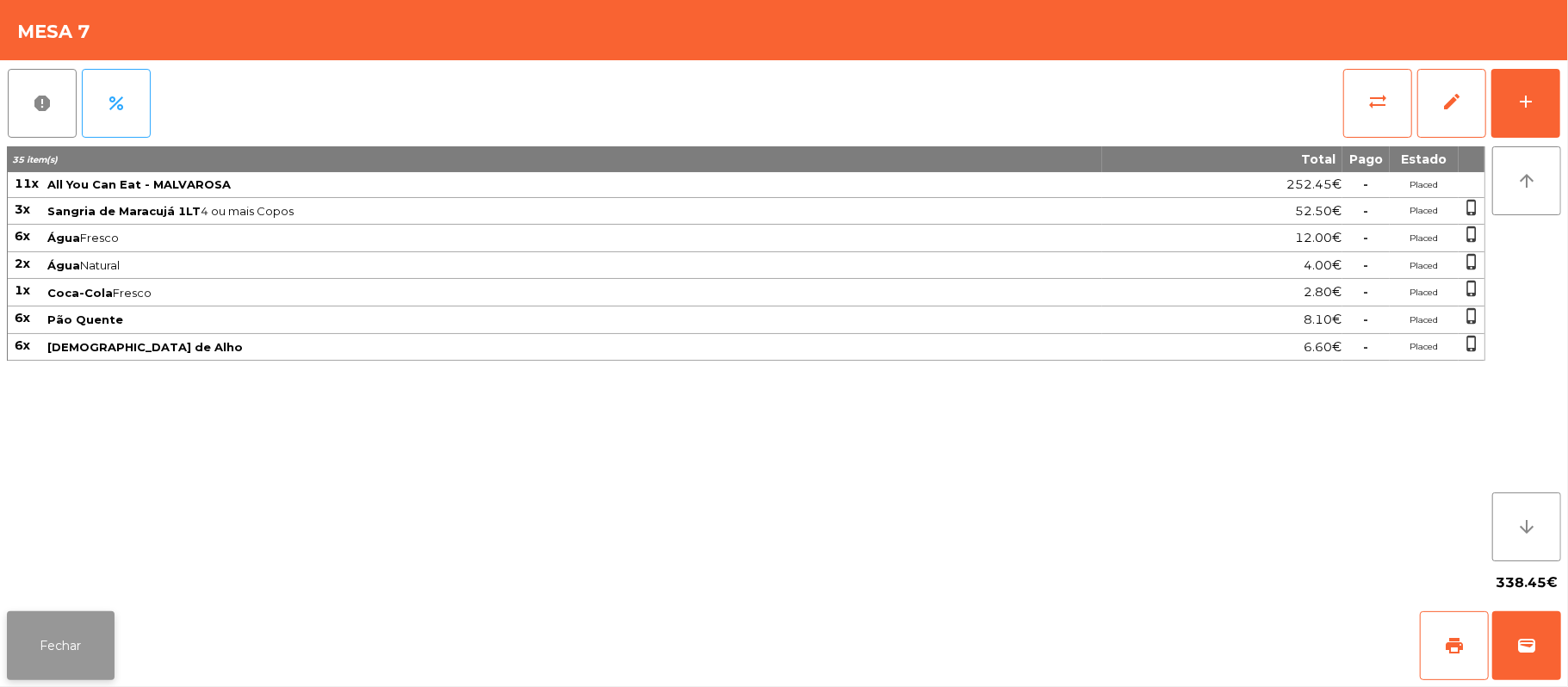
click at [87, 671] on button "Fechar" at bounding box center [61, 646] width 108 height 69
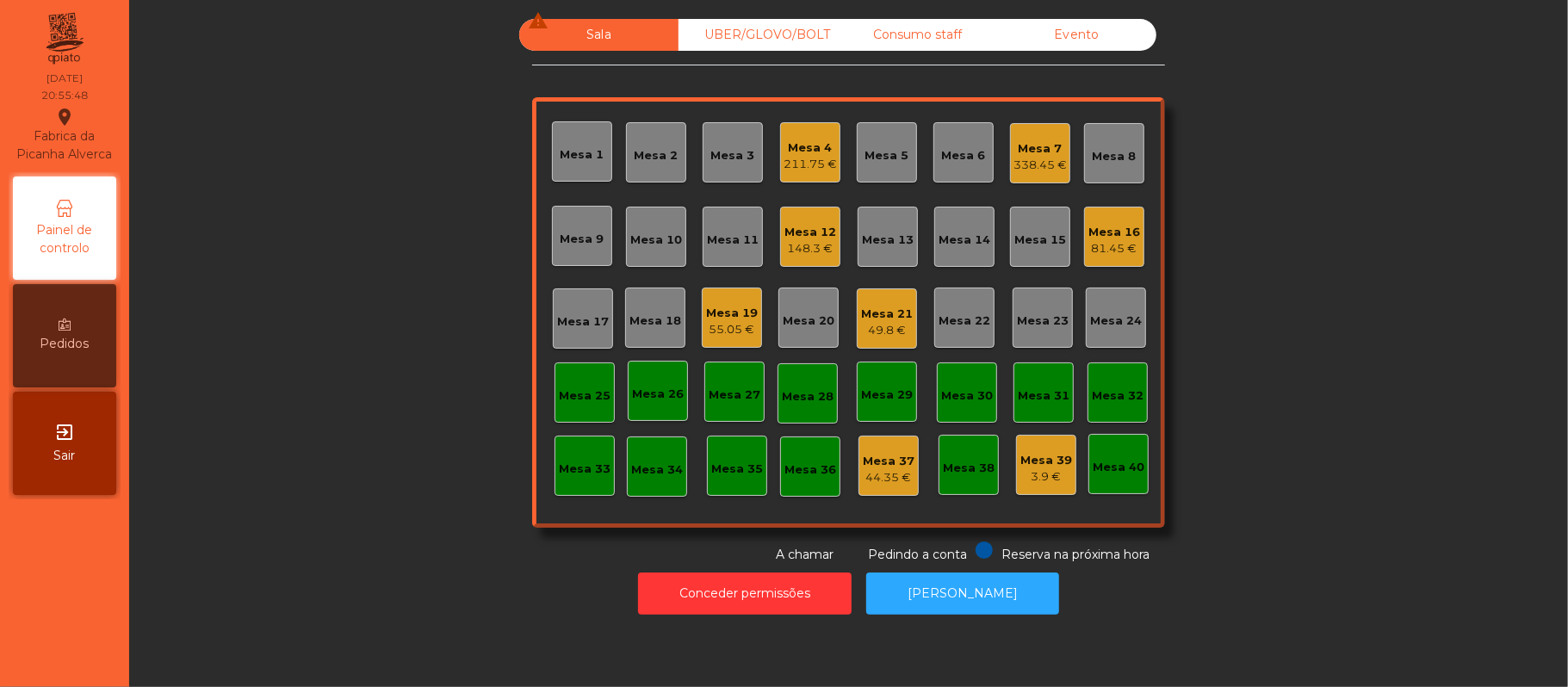
click at [868, 329] on div "49.8 €" at bounding box center [886, 331] width 52 height 18
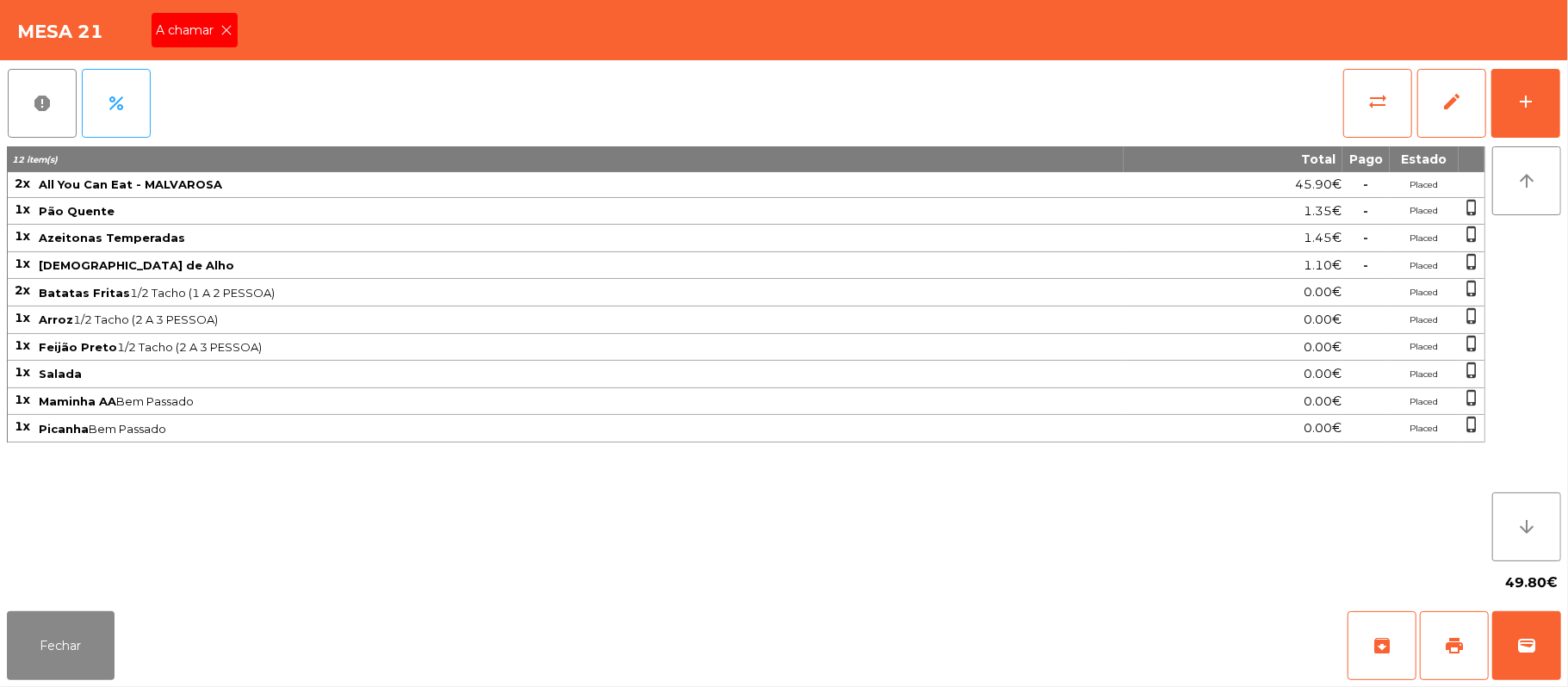
click at [226, 29] on icon at bounding box center [228, 30] width 12 height 12
click at [84, 640] on button "Fechar" at bounding box center [61, 646] width 108 height 69
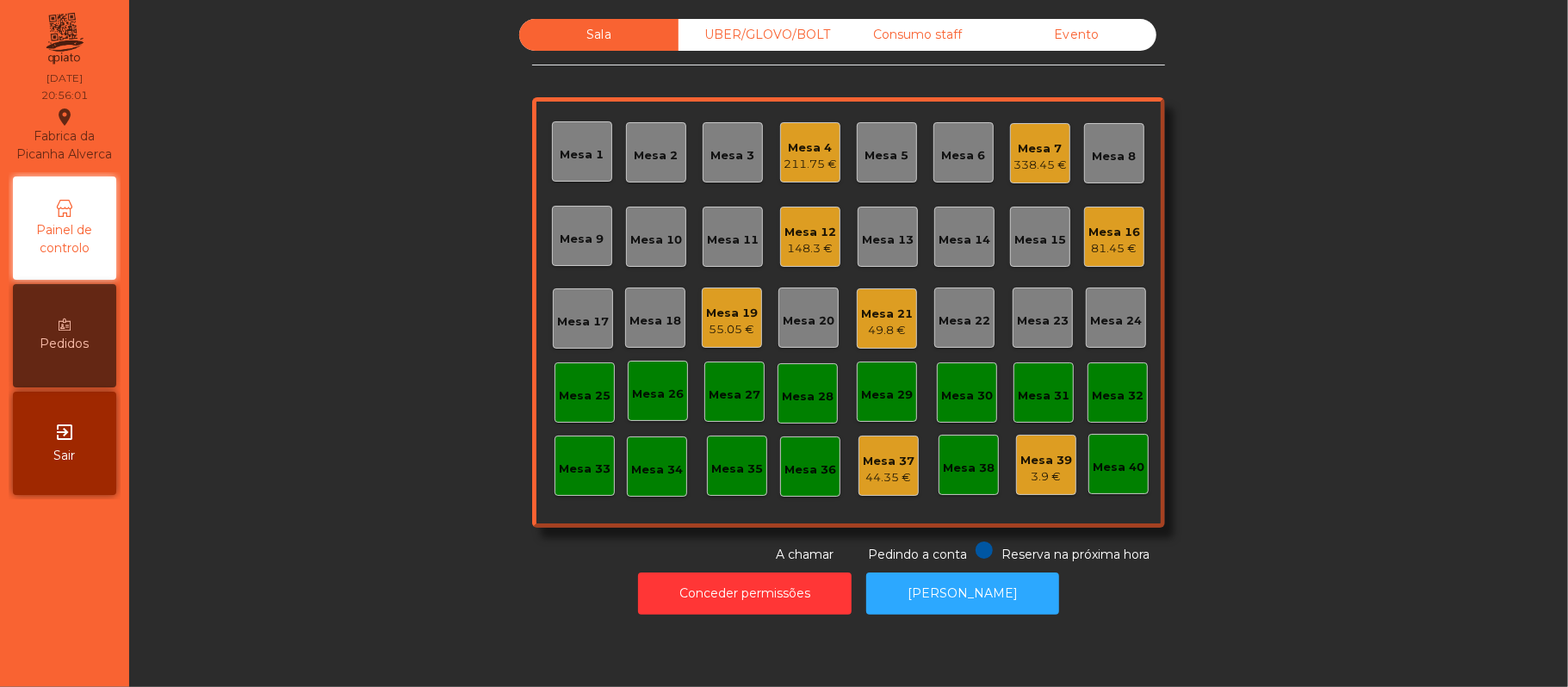
click at [1015, 165] on div "338.45 €" at bounding box center [1040, 165] width 54 height 18
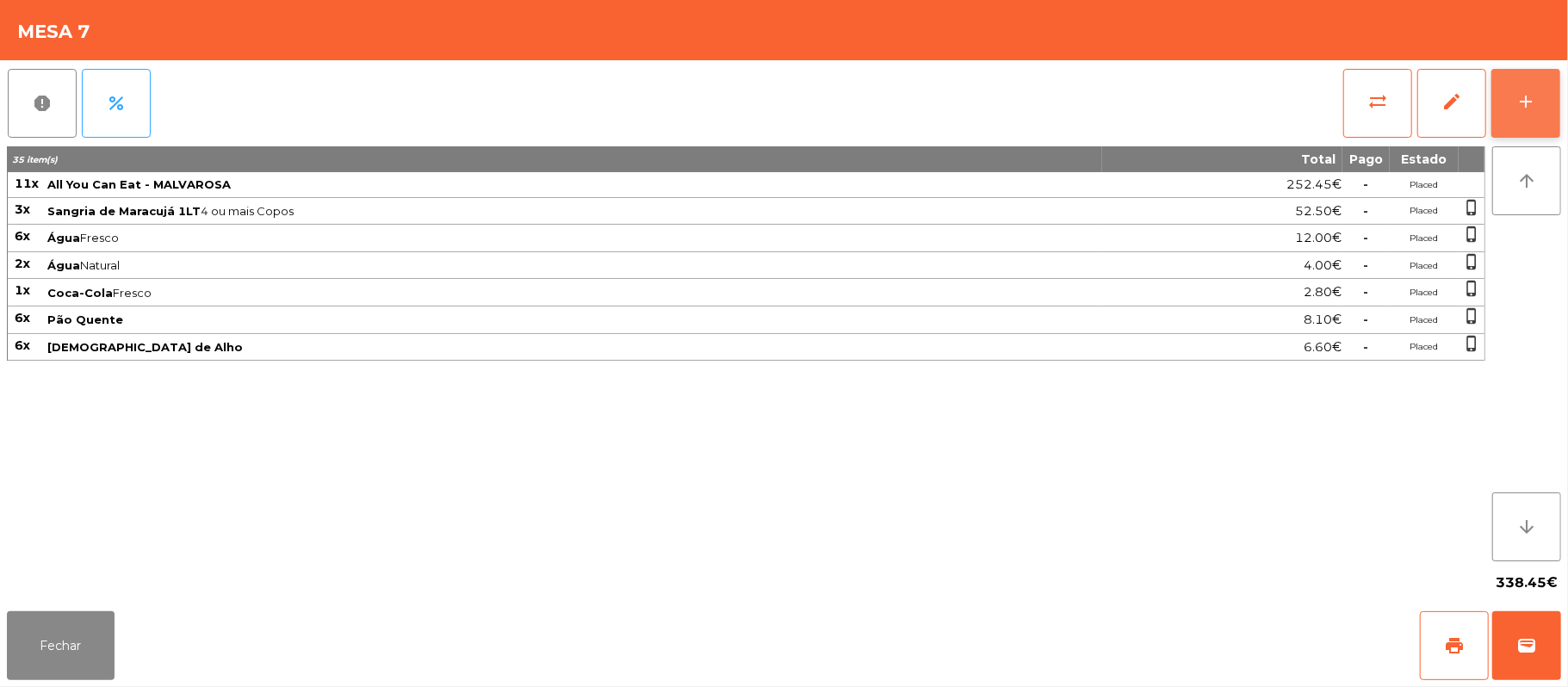
click at [1512, 97] on button "add" at bounding box center [1525, 103] width 69 height 69
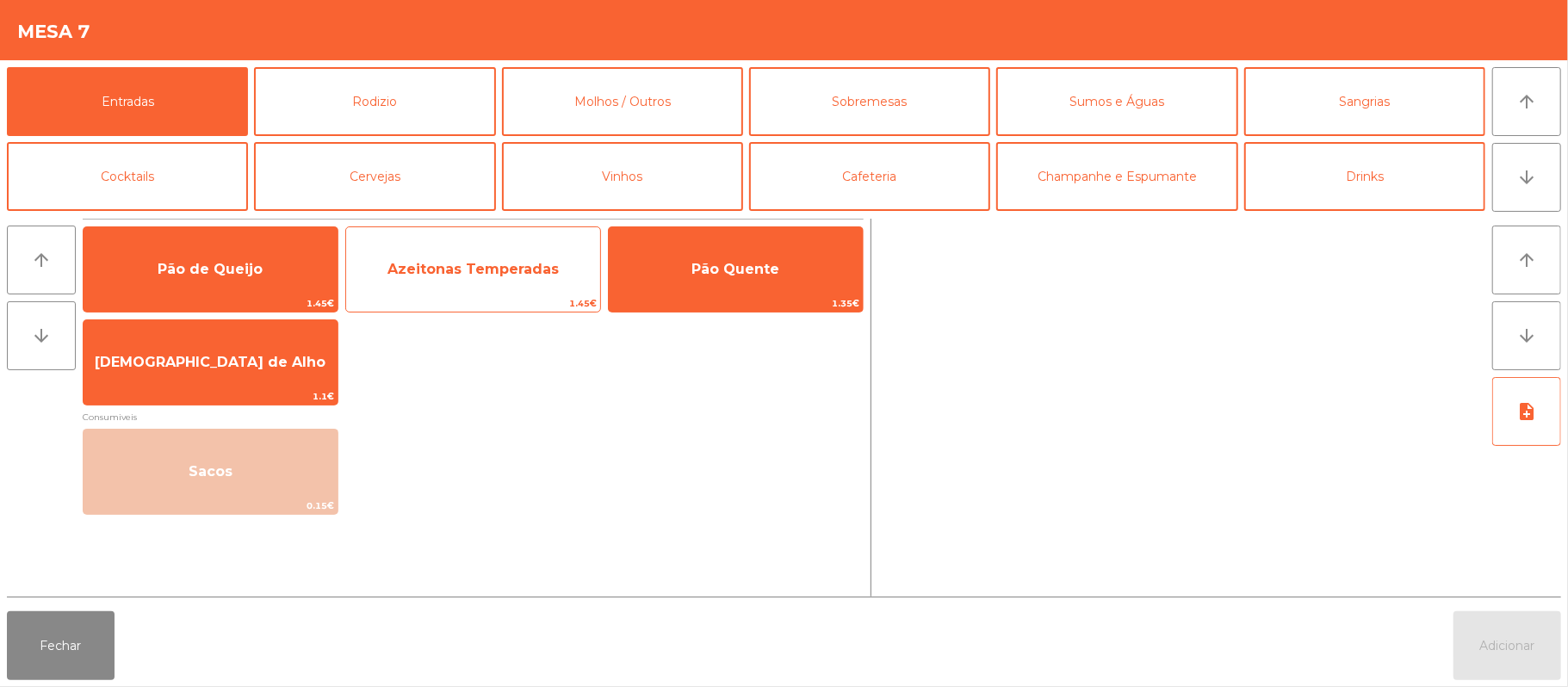
click at [493, 265] on span "Azeitonas Temperadas" at bounding box center [473, 269] width 171 height 17
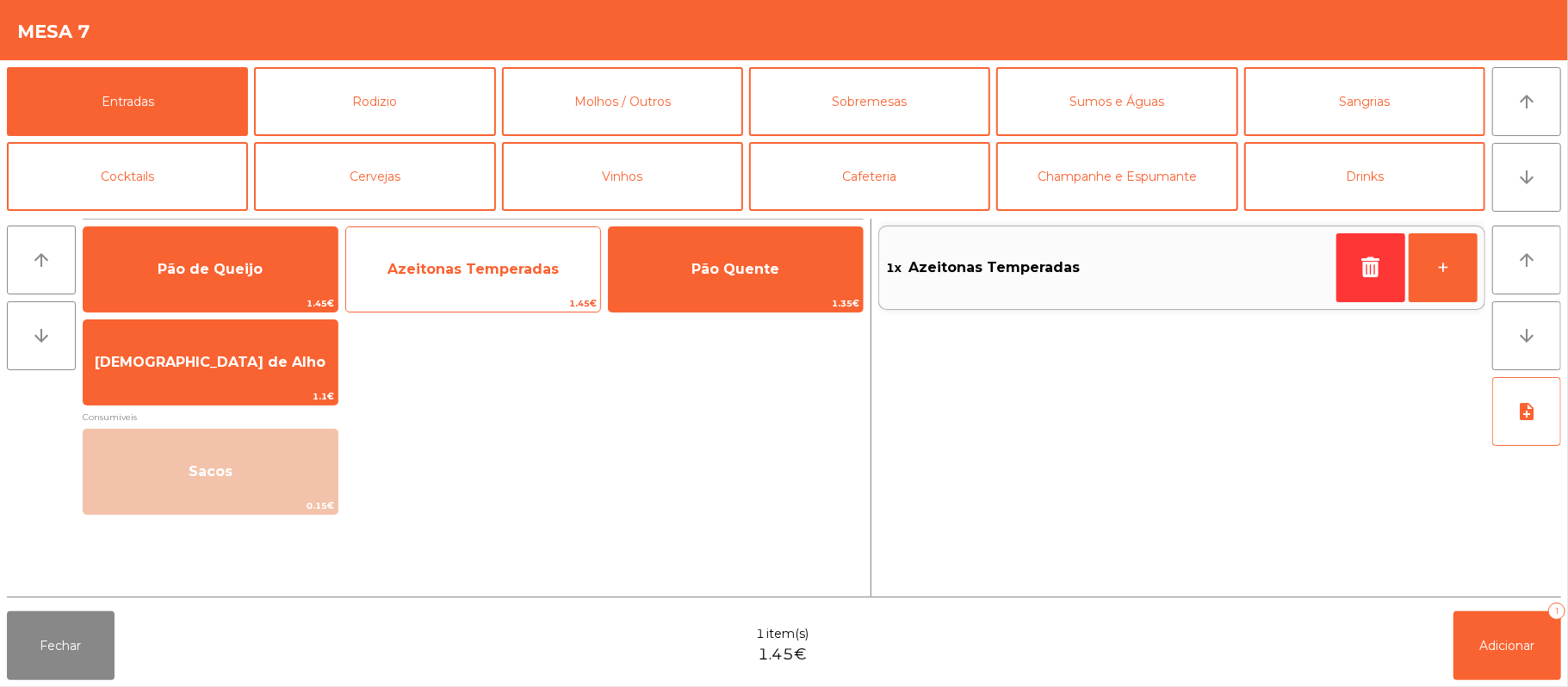
click at [514, 274] on span "Azeitonas Temperadas" at bounding box center [473, 269] width 171 height 17
click at [517, 277] on span "Azeitonas Temperadas" at bounding box center [473, 269] width 171 height 17
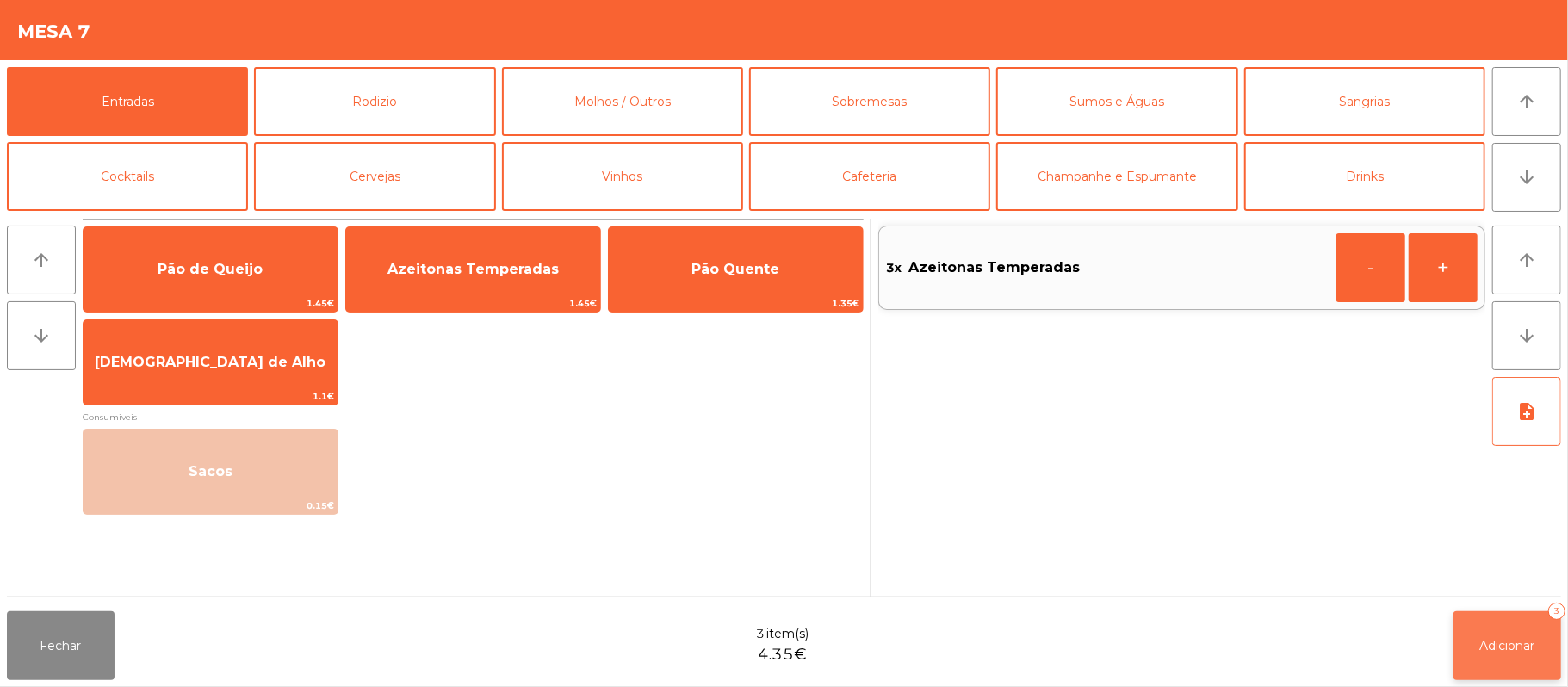
click at [1470, 631] on button "Adicionar 3" at bounding box center [1507, 646] width 108 height 69
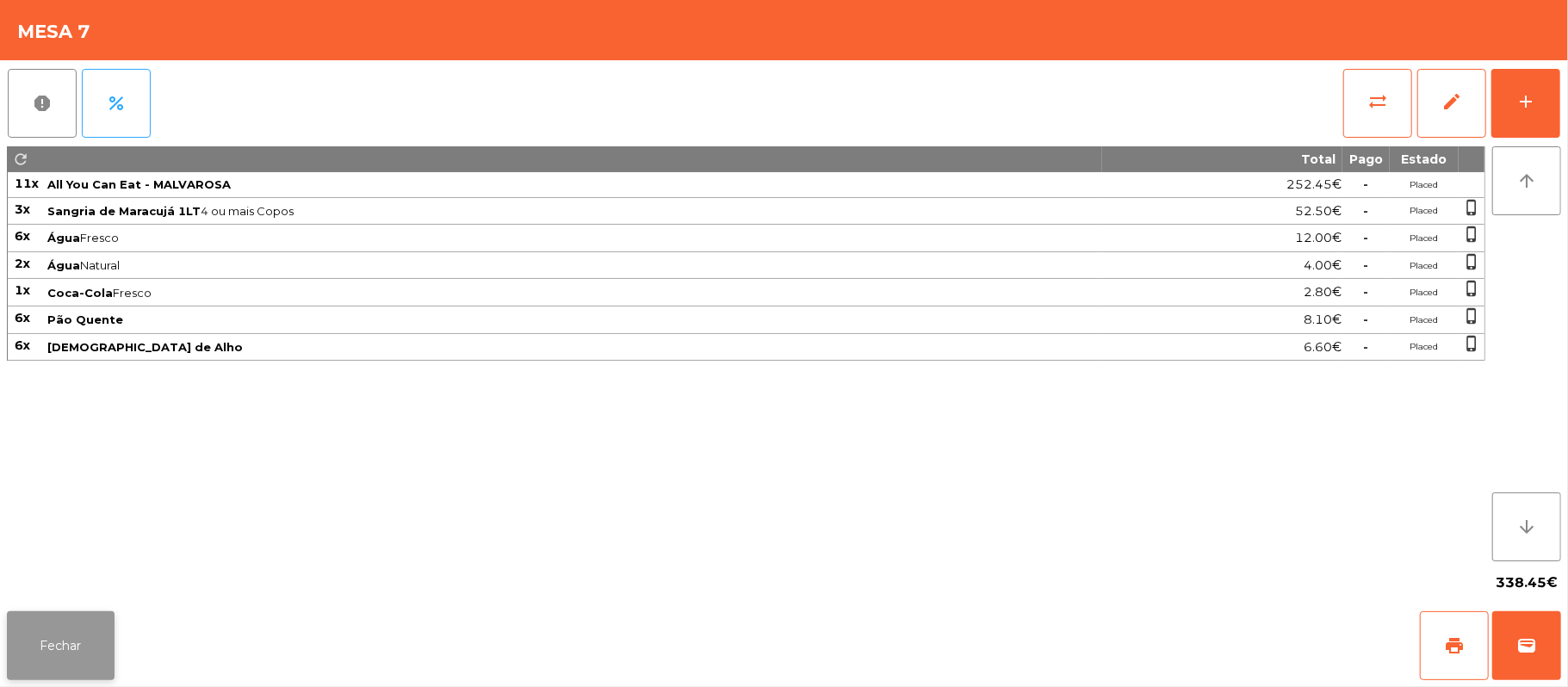
click at [83, 638] on button "Fechar" at bounding box center [61, 646] width 108 height 69
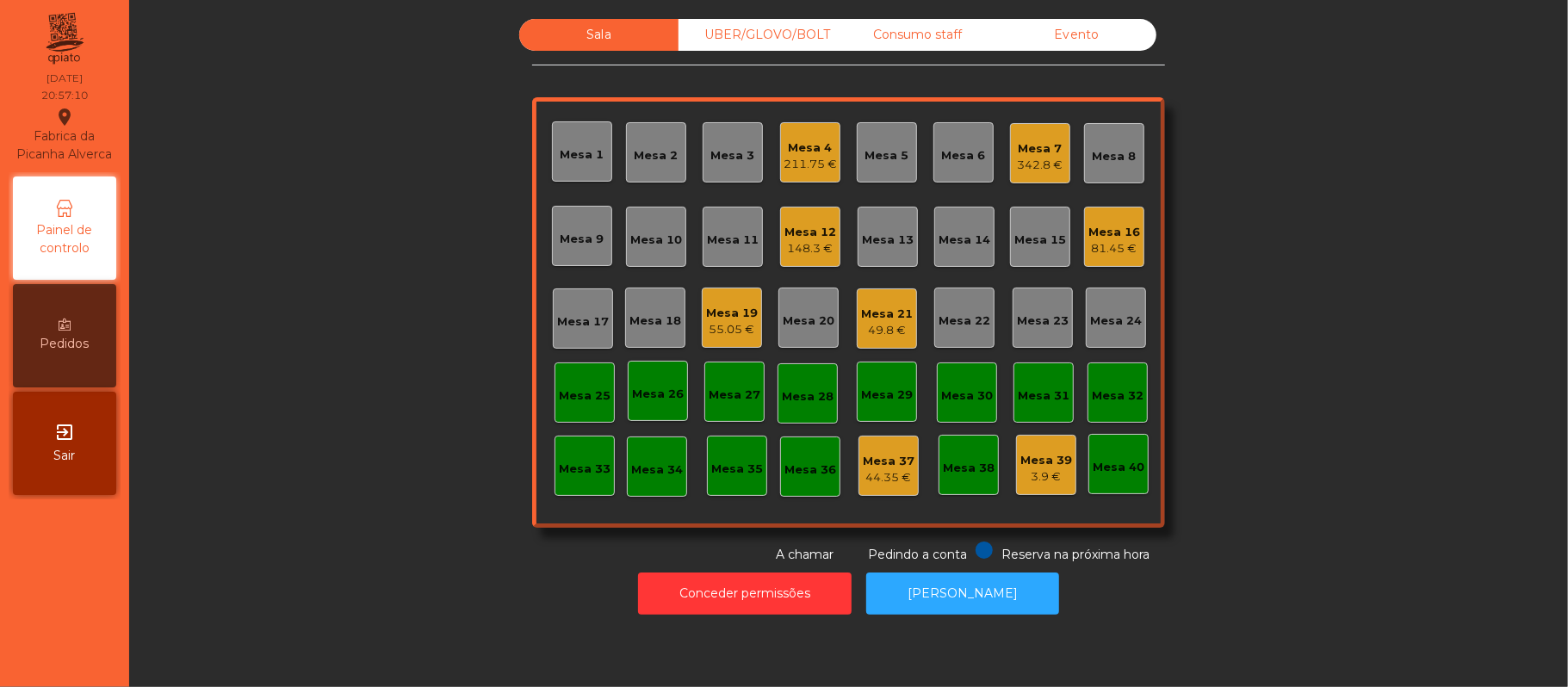
click at [1054, 155] on div "Mesa 7 342.8 €" at bounding box center [1040, 153] width 61 height 61
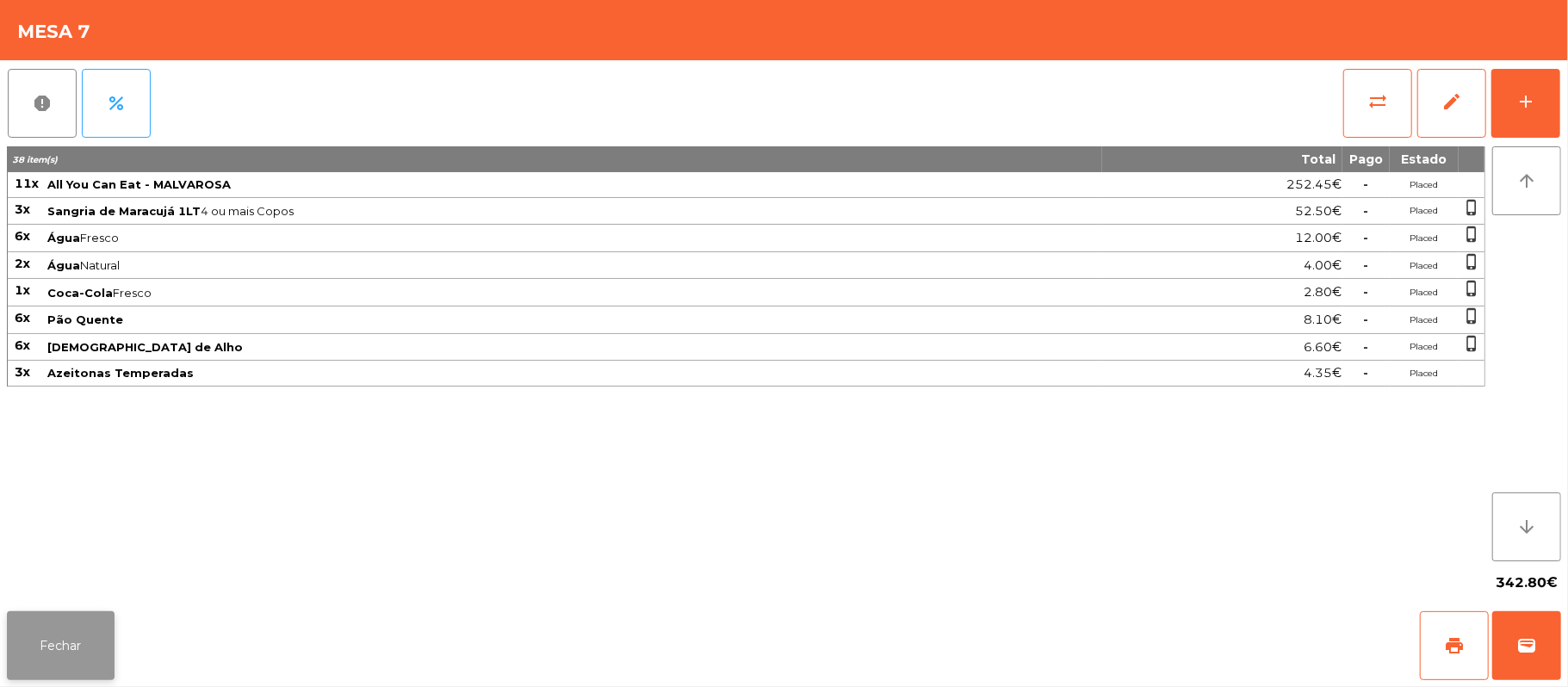
click at [95, 618] on button "Fechar" at bounding box center [61, 646] width 108 height 69
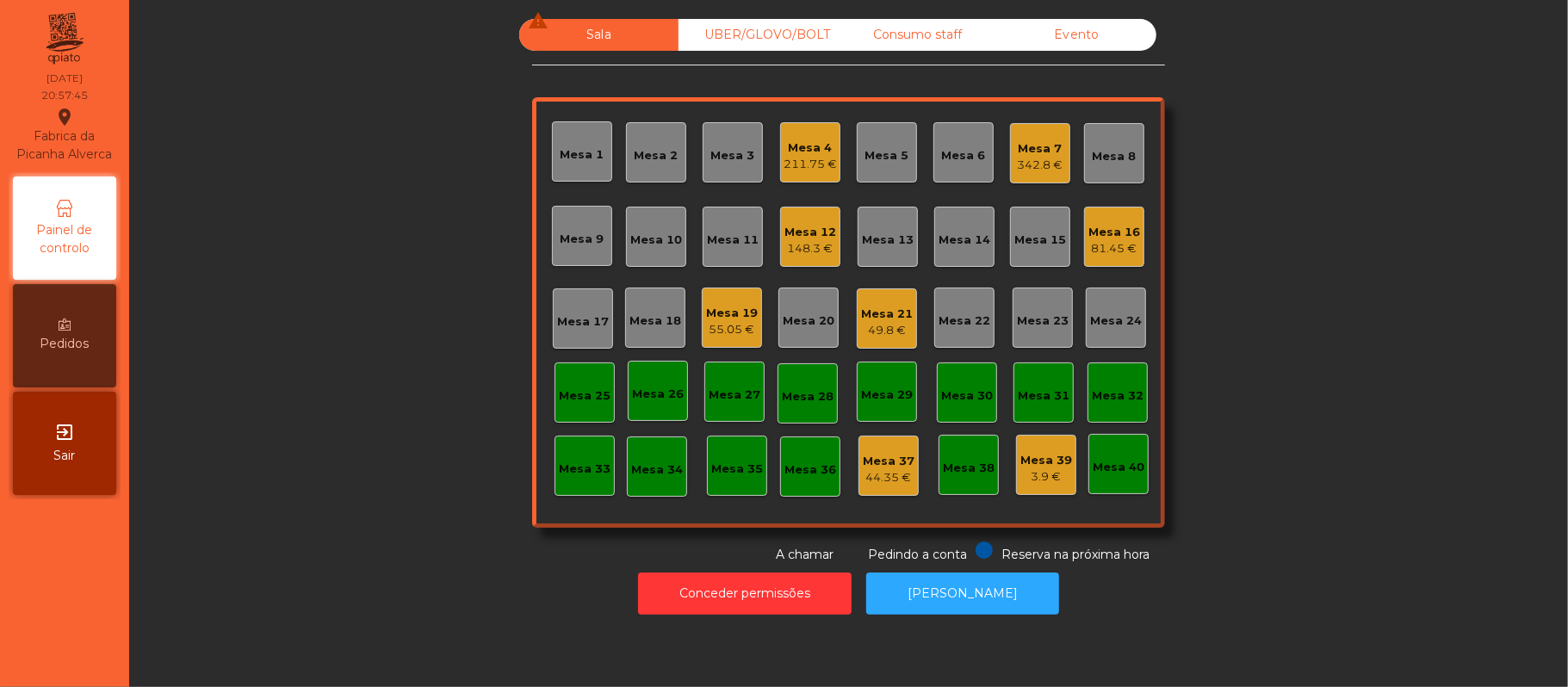
click at [1100, 225] on div "Mesa 16" at bounding box center [1114, 233] width 52 height 18
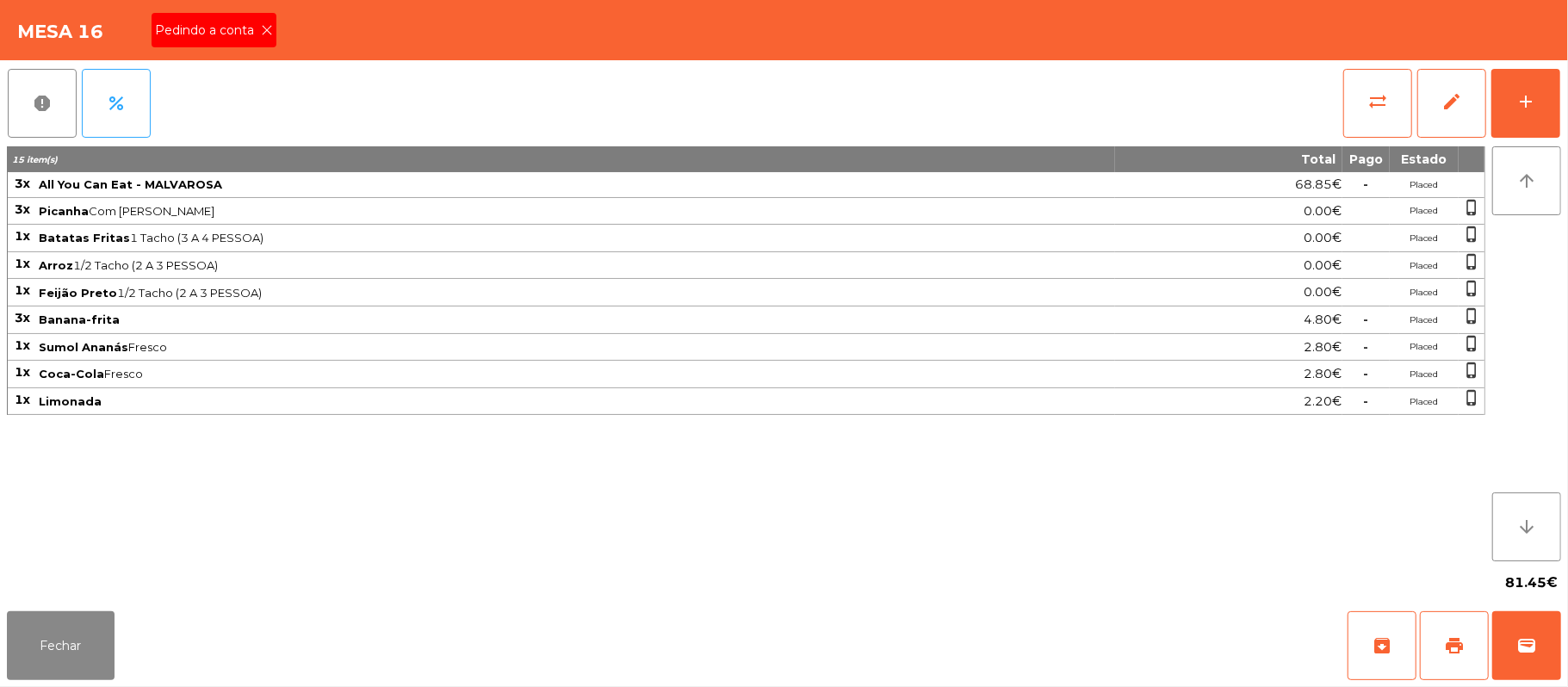
click at [265, 31] on icon at bounding box center [267, 30] width 12 height 12
click at [80, 634] on button "Fechar" at bounding box center [61, 646] width 108 height 69
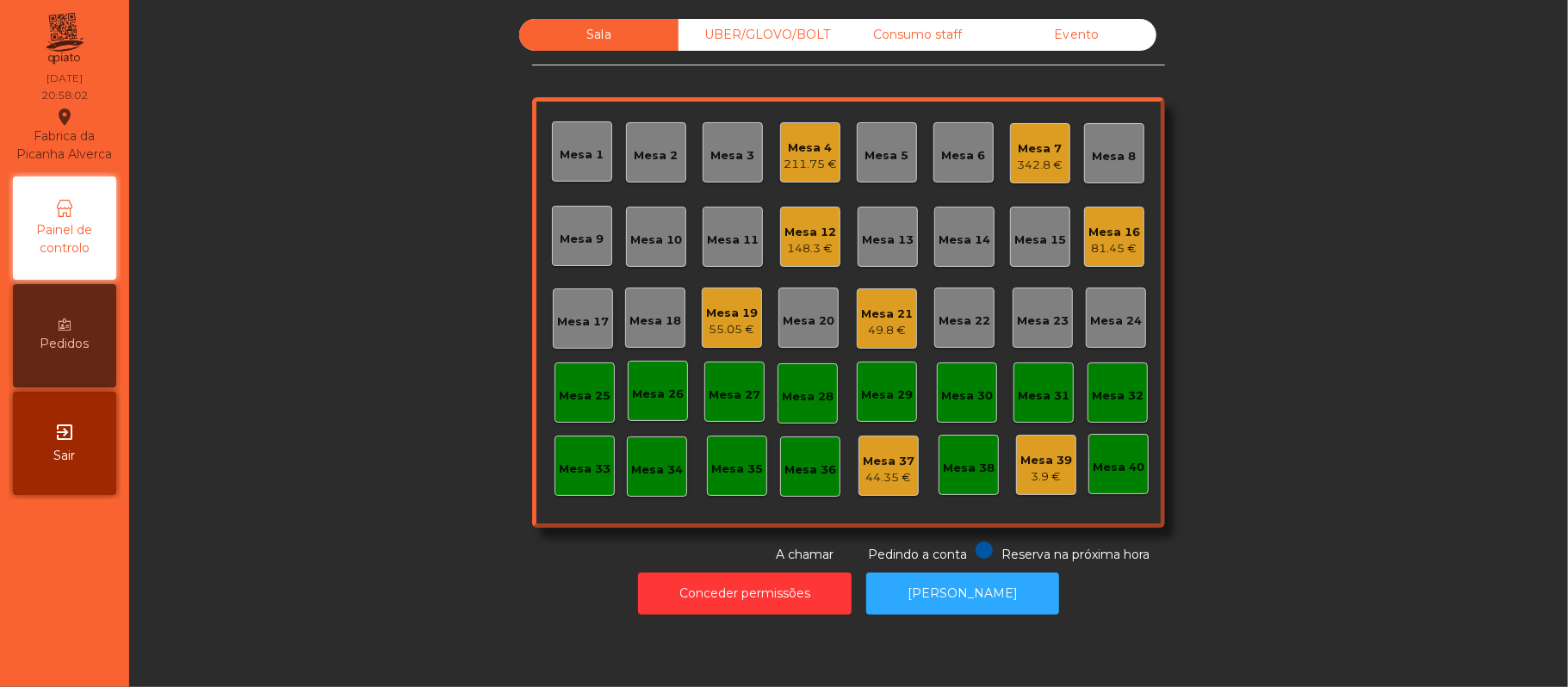
click at [1092, 232] on div "Mesa 16" at bounding box center [1114, 233] width 52 height 18
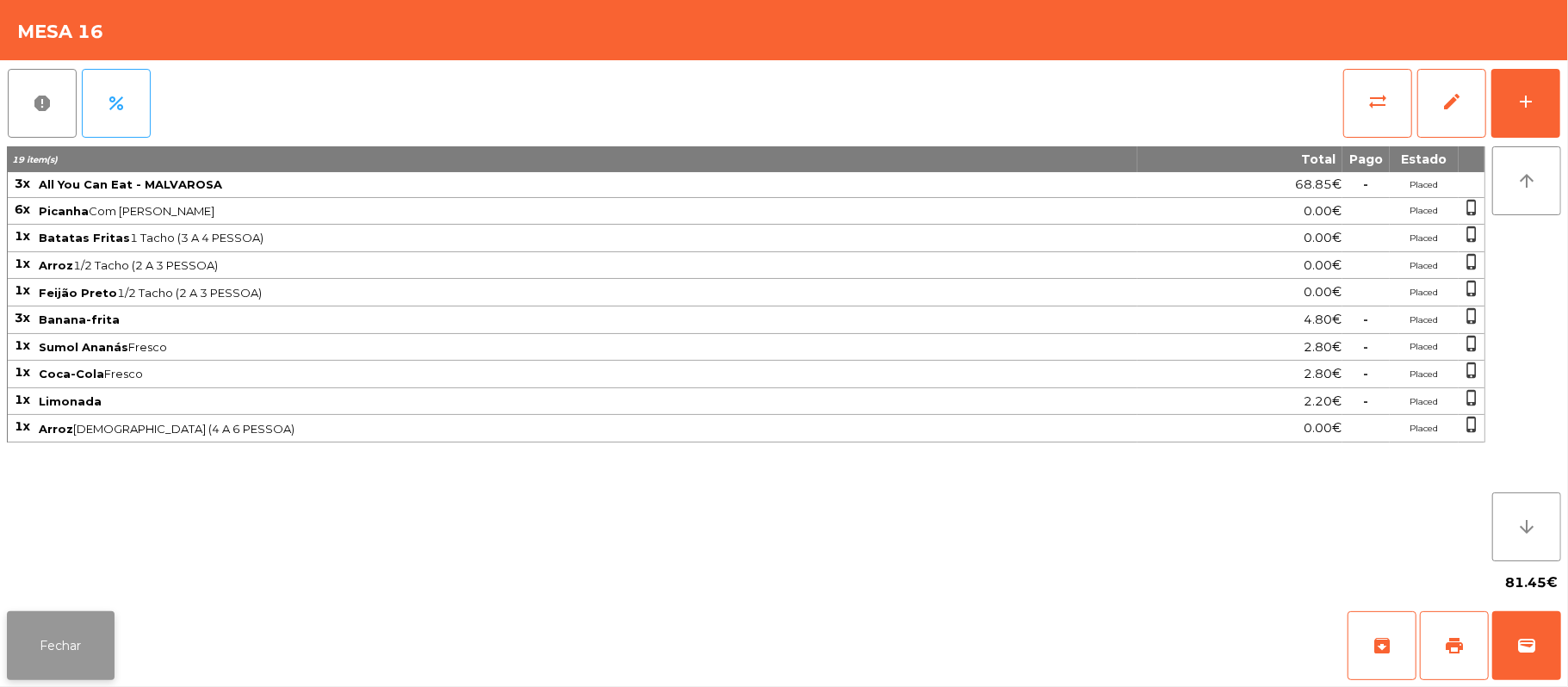
click at [90, 638] on button "Fechar" at bounding box center [61, 646] width 108 height 69
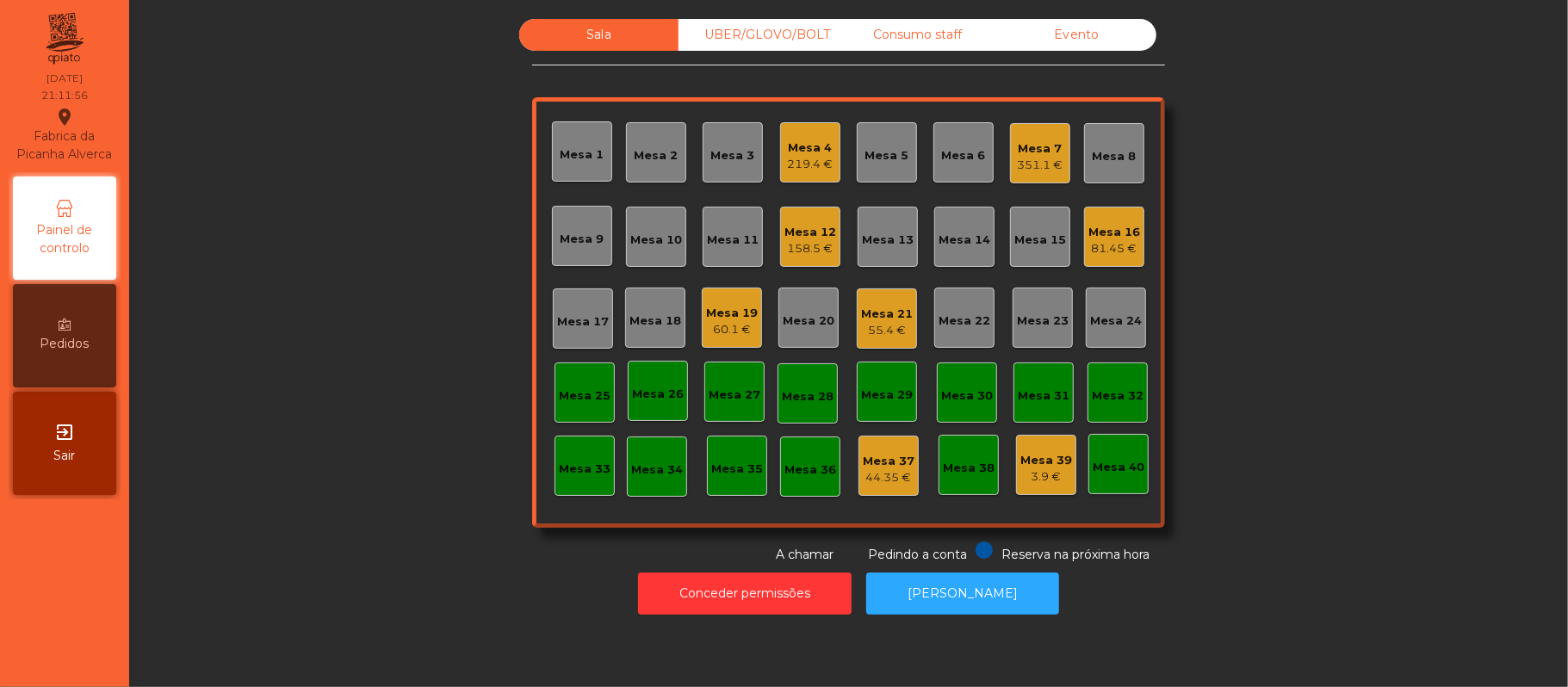
click at [793, 226] on div "Mesa 12" at bounding box center [810, 233] width 52 height 18
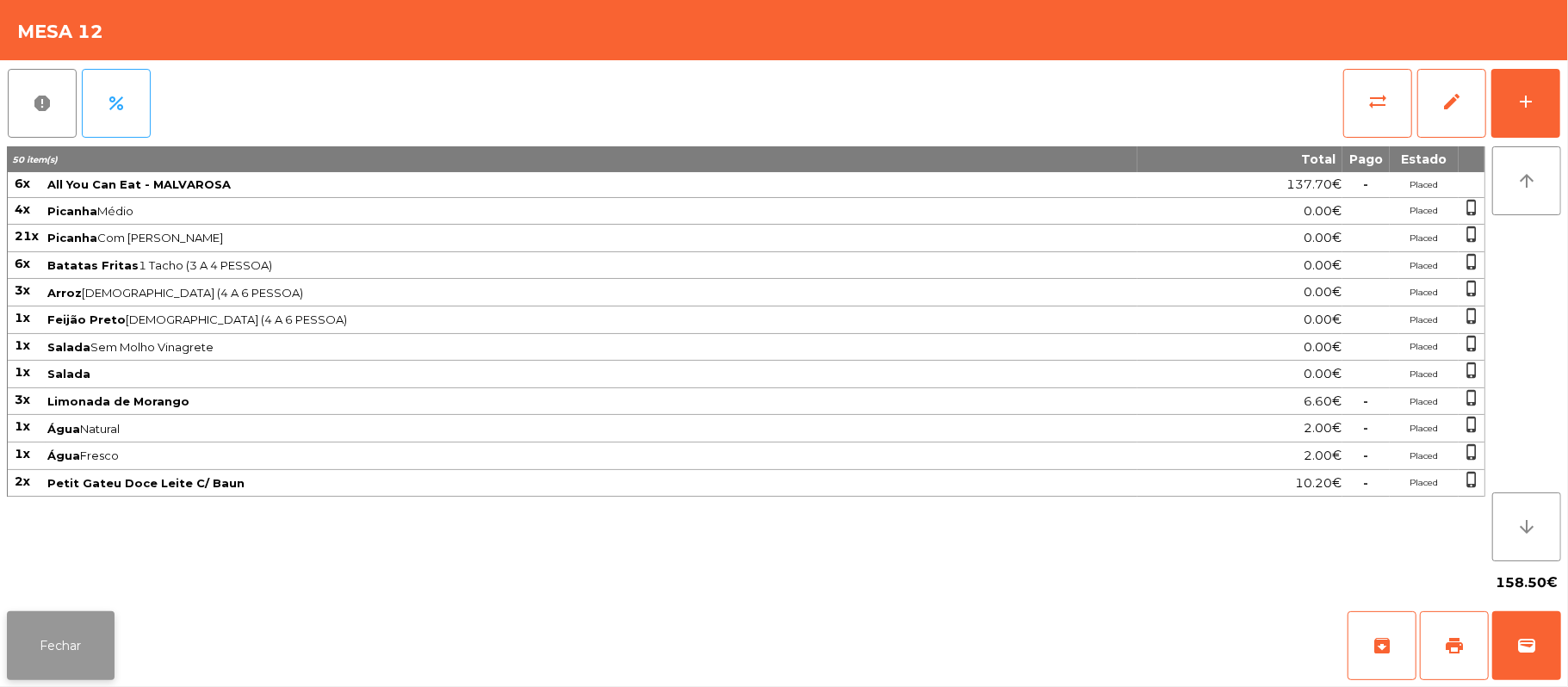
click at [64, 656] on button "Fechar" at bounding box center [61, 646] width 108 height 69
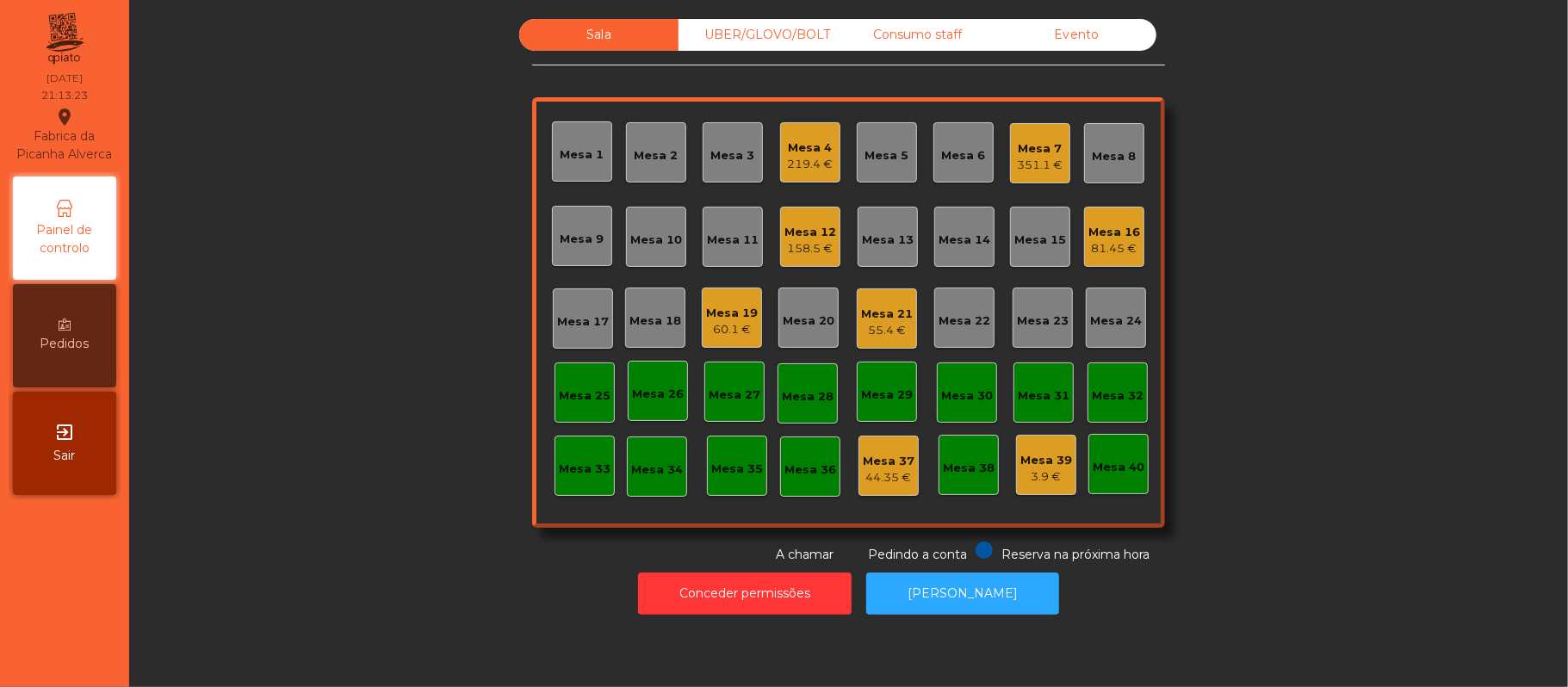
click at [1017, 163] on div "351.1 €" at bounding box center [1040, 165] width 46 height 18
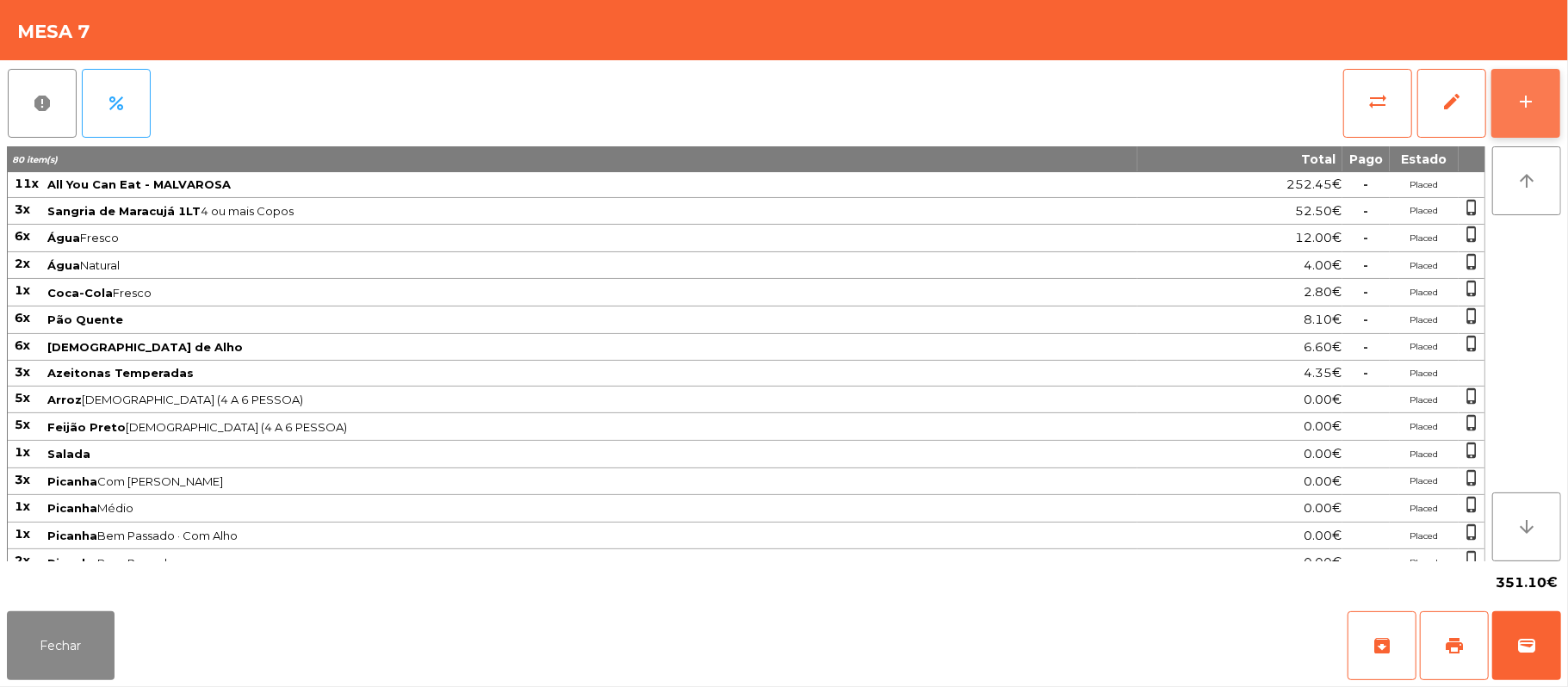
click at [1513, 108] on button "add" at bounding box center [1525, 103] width 69 height 69
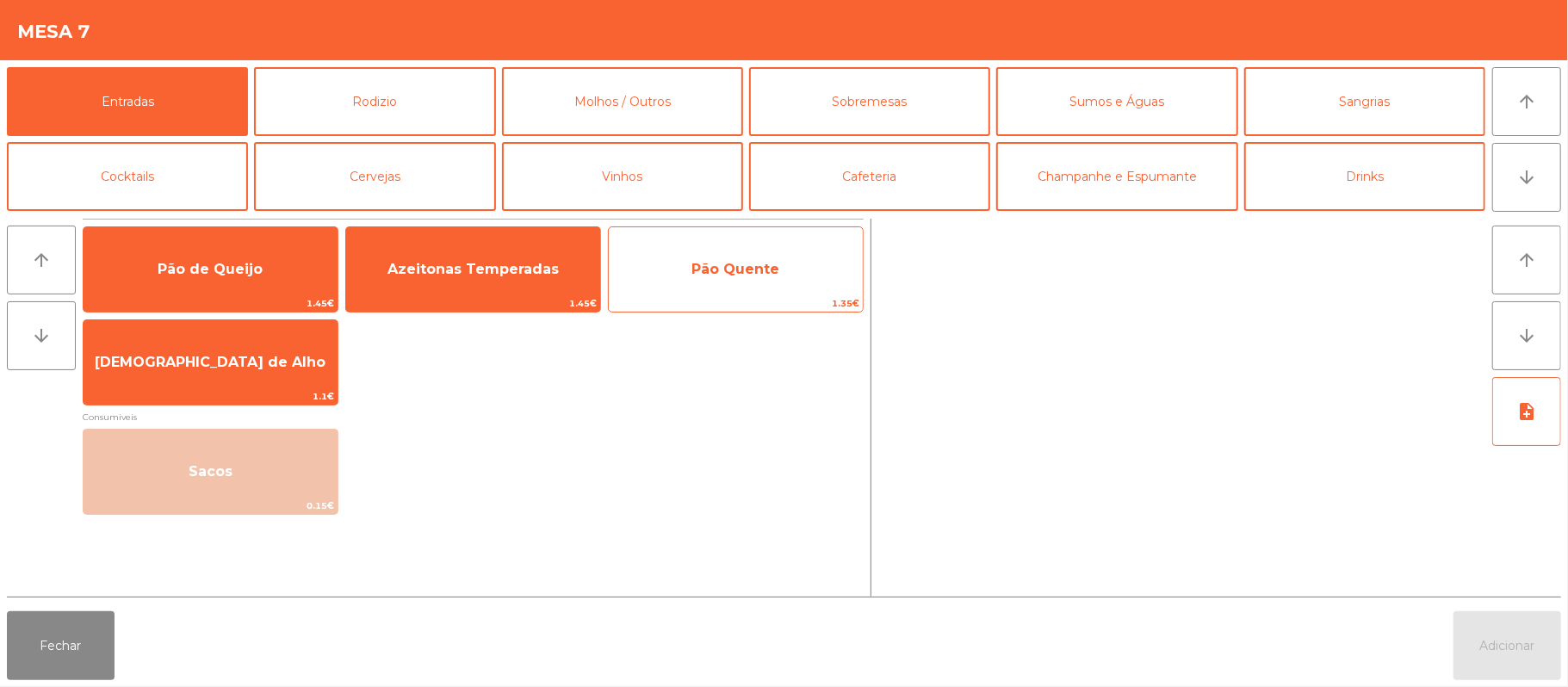
click at [719, 256] on span "Pão Quente" at bounding box center [735, 269] width 254 height 47
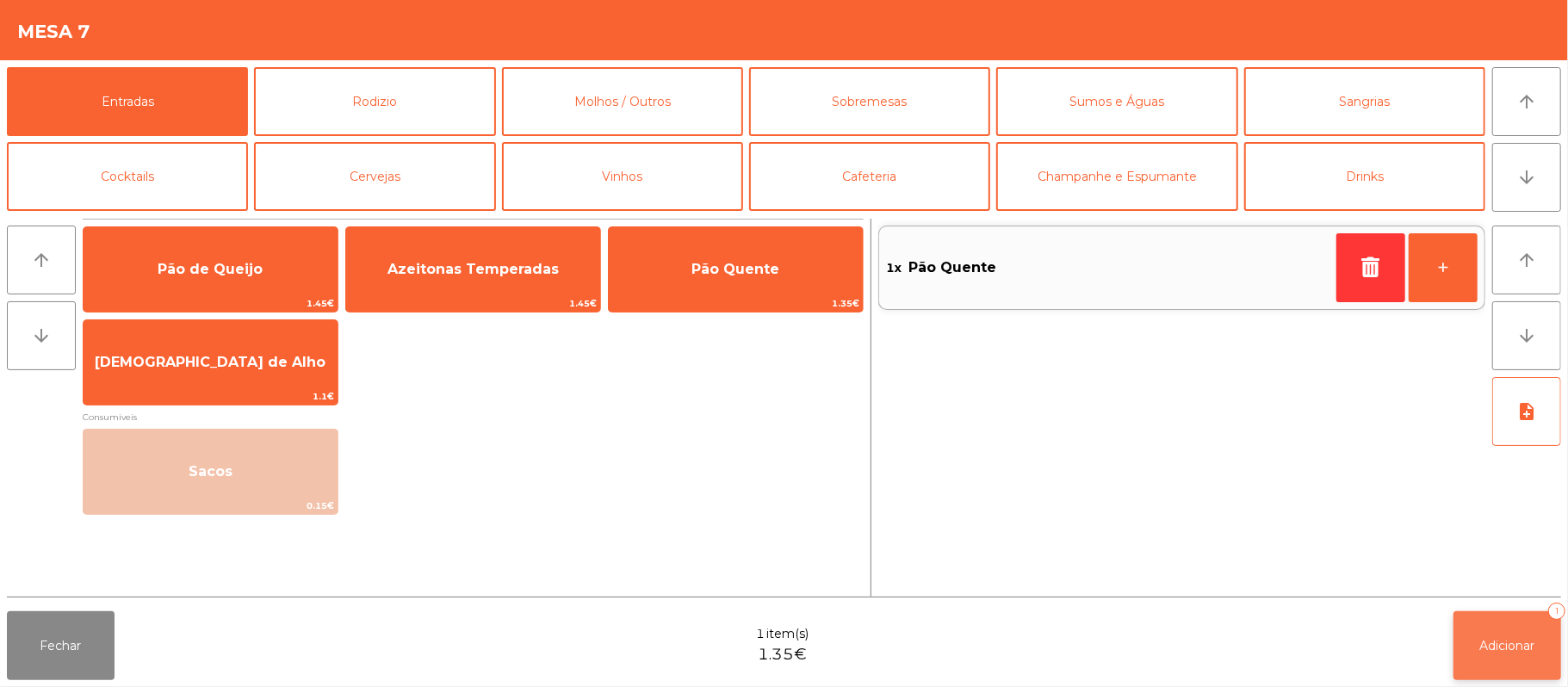
click at [1507, 646] on span "Adicionar" at bounding box center [1507, 646] width 55 height 16
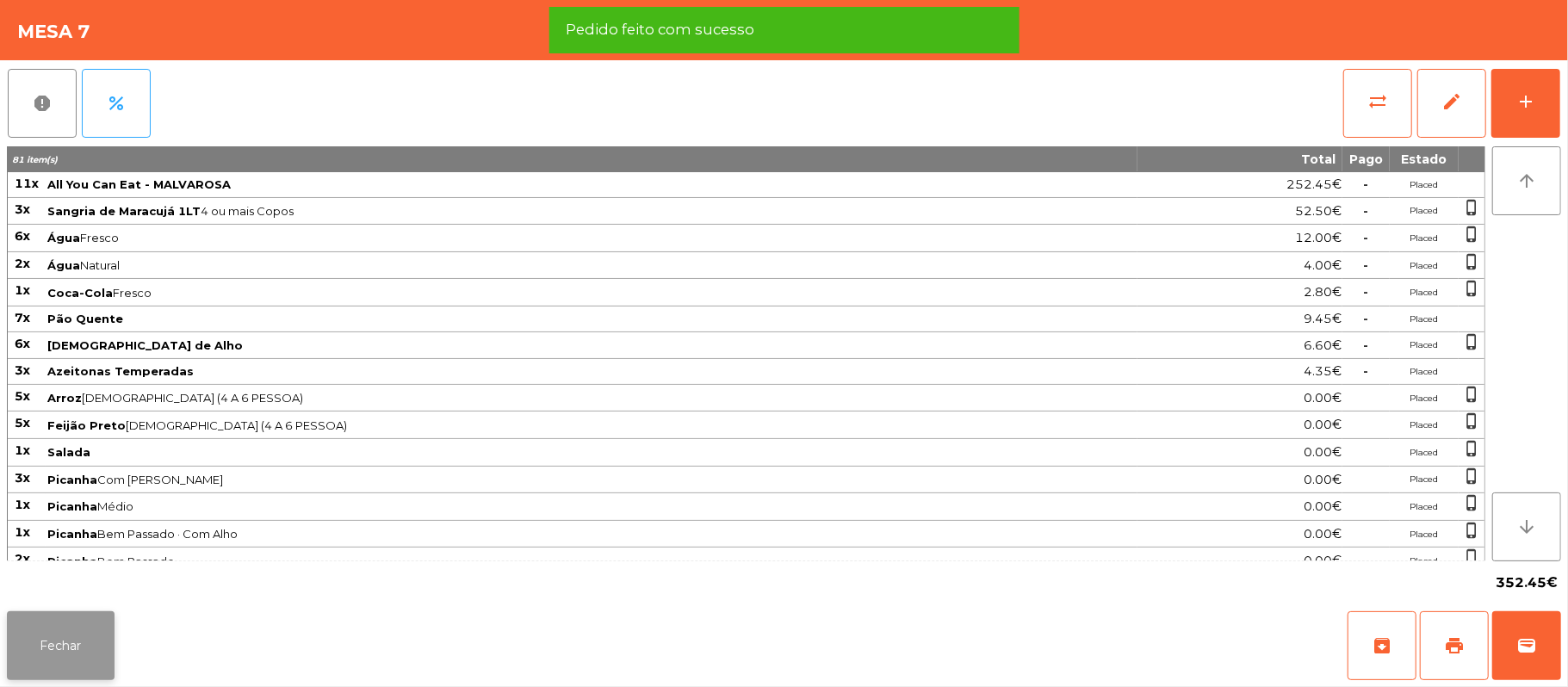
click at [86, 613] on button "Fechar" at bounding box center [61, 646] width 108 height 69
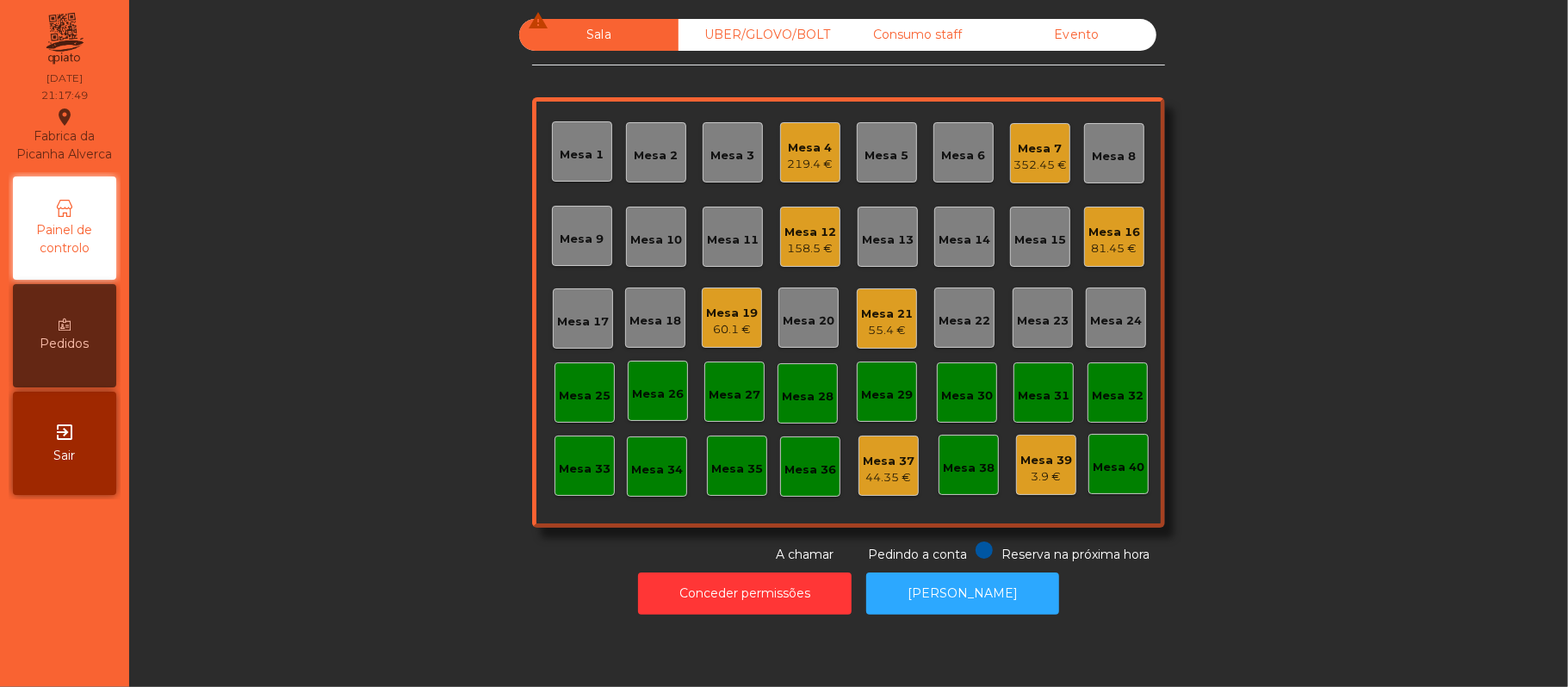
click at [823, 253] on div "158.5 €" at bounding box center [810, 249] width 52 height 18
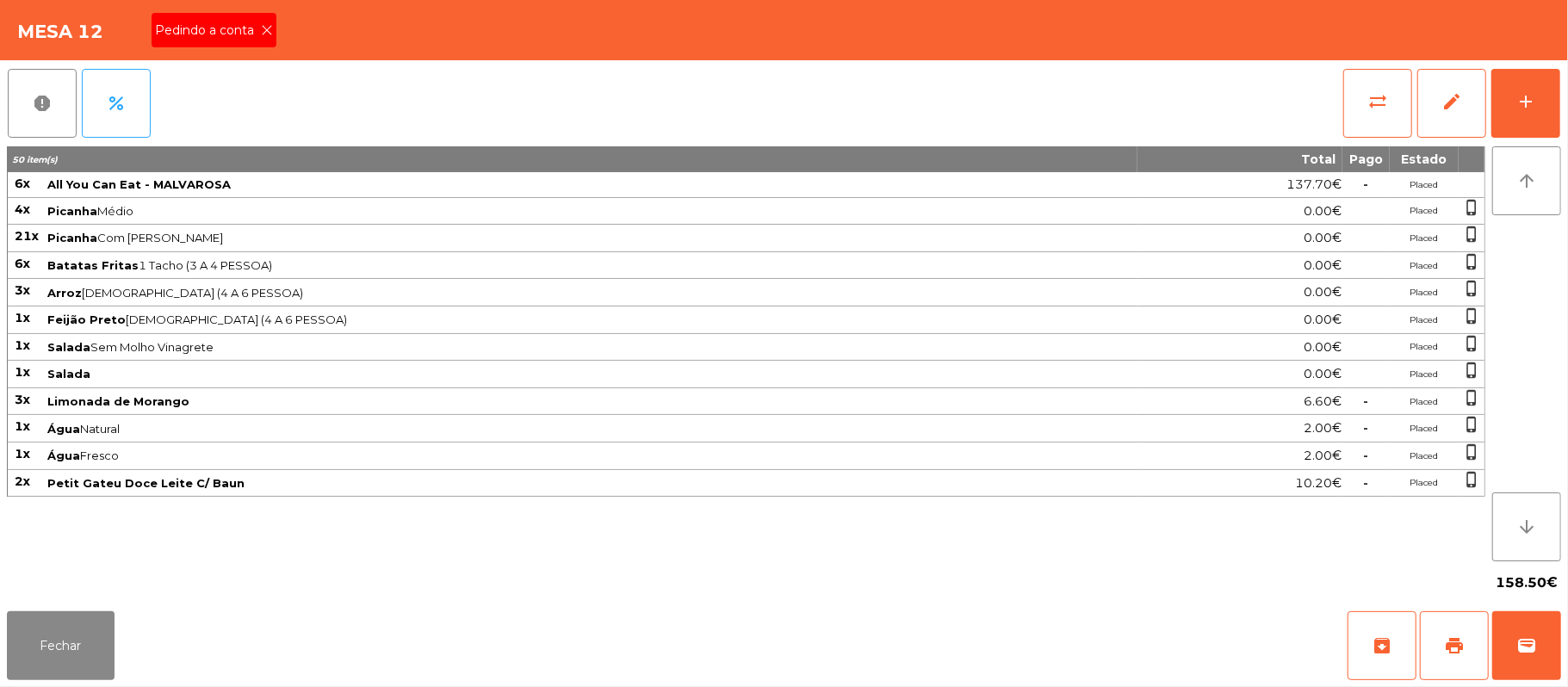
click at [265, 29] on icon at bounding box center [267, 30] width 12 height 12
click at [1454, 654] on span "print" at bounding box center [1455, 646] width 21 height 21
click at [53, 666] on button "Fechar" at bounding box center [61, 646] width 108 height 69
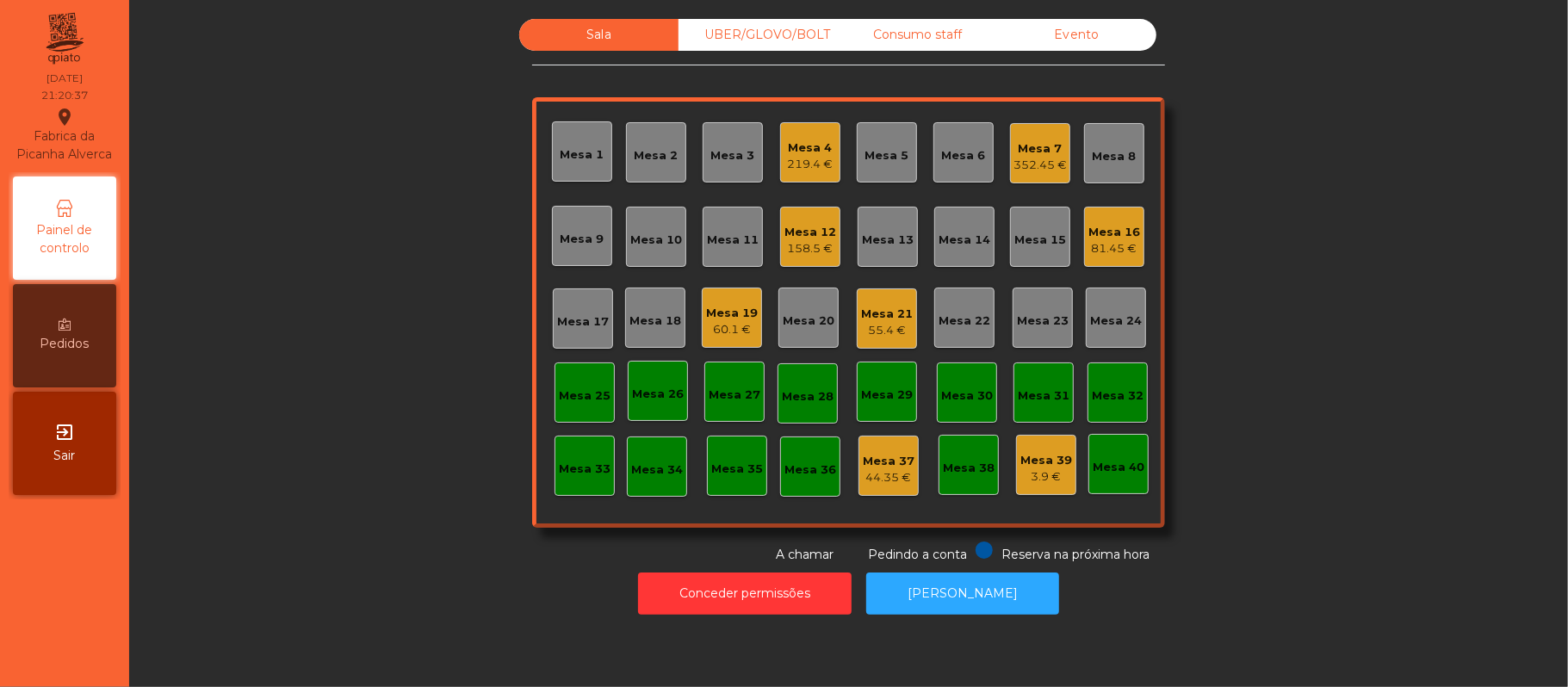
click at [1049, 125] on div "Mesa 7 352.45 €" at bounding box center [1040, 153] width 61 height 61
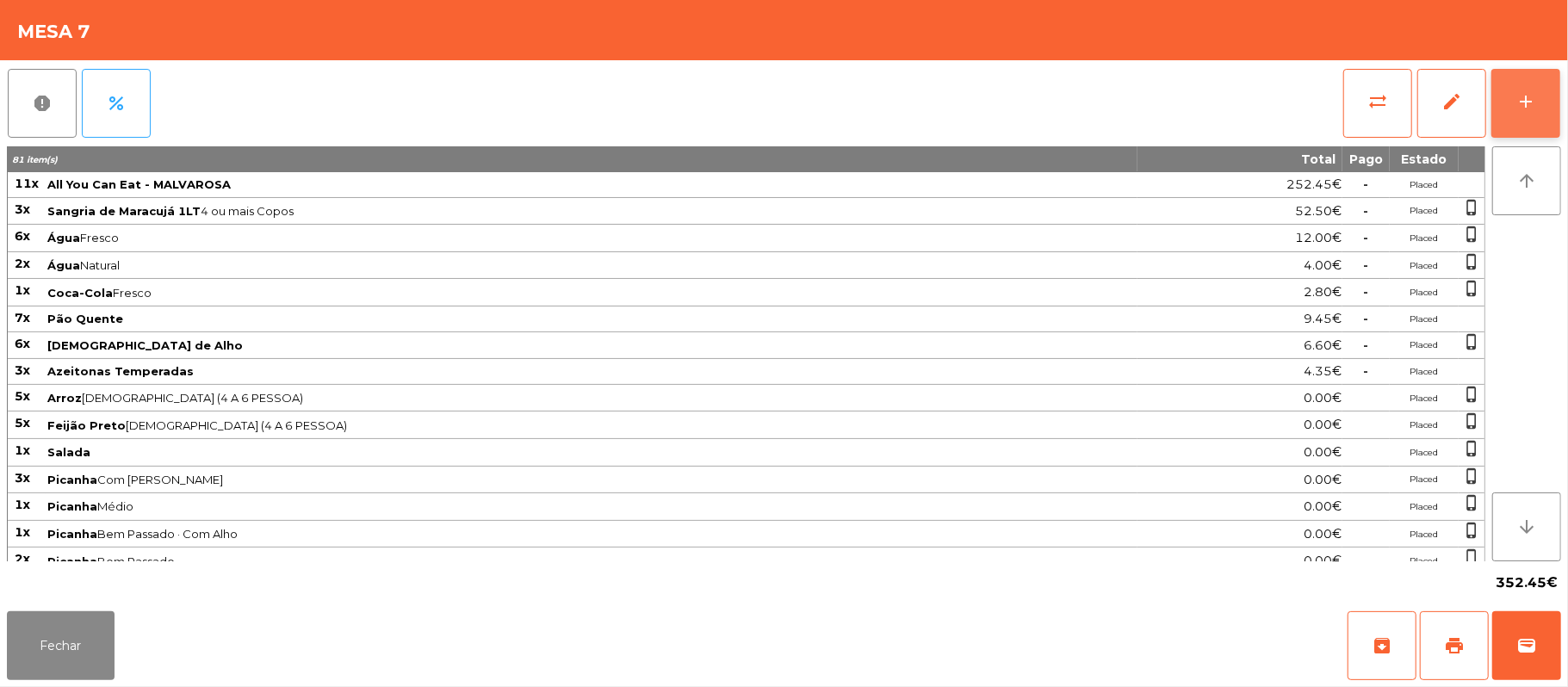
click at [1557, 101] on button "add" at bounding box center [1525, 103] width 69 height 69
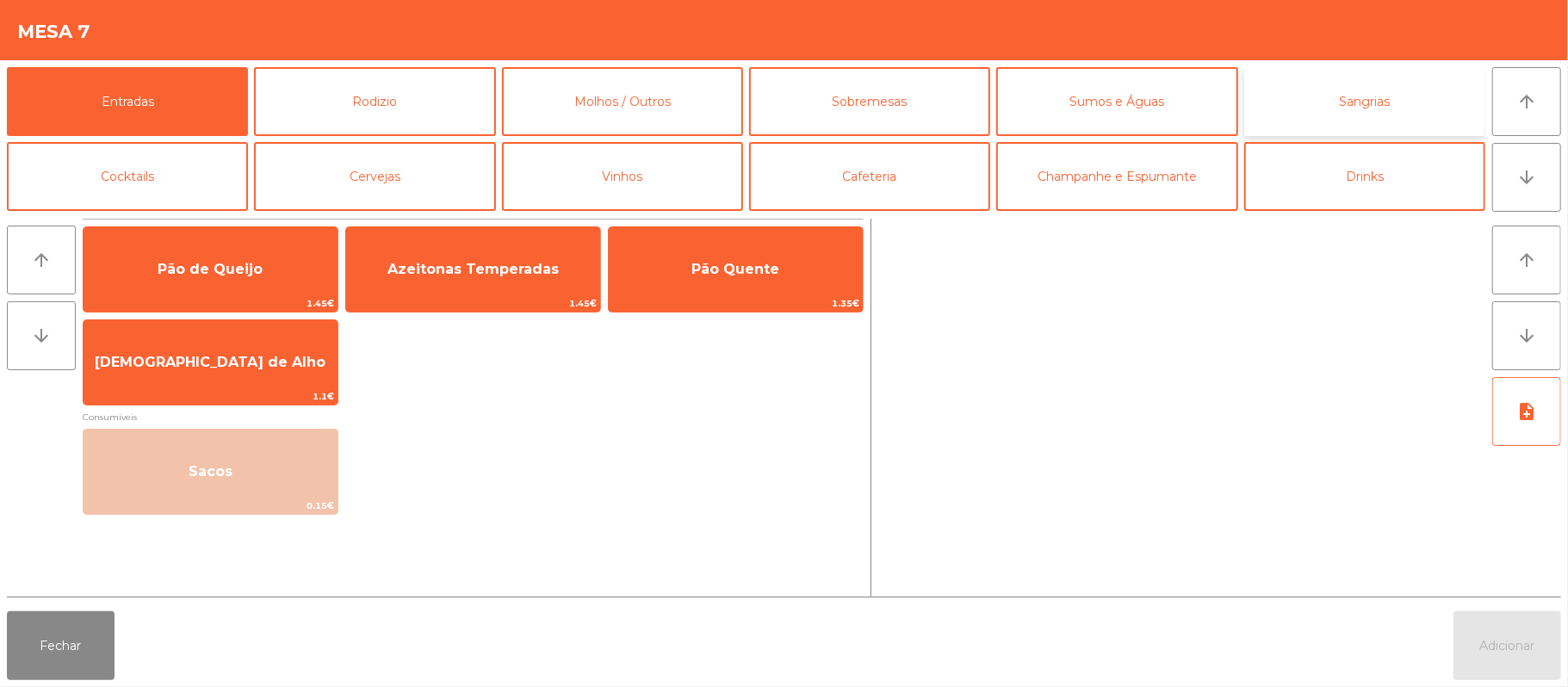
click at [1376, 107] on button "Sangrias" at bounding box center [1364, 101] width 241 height 69
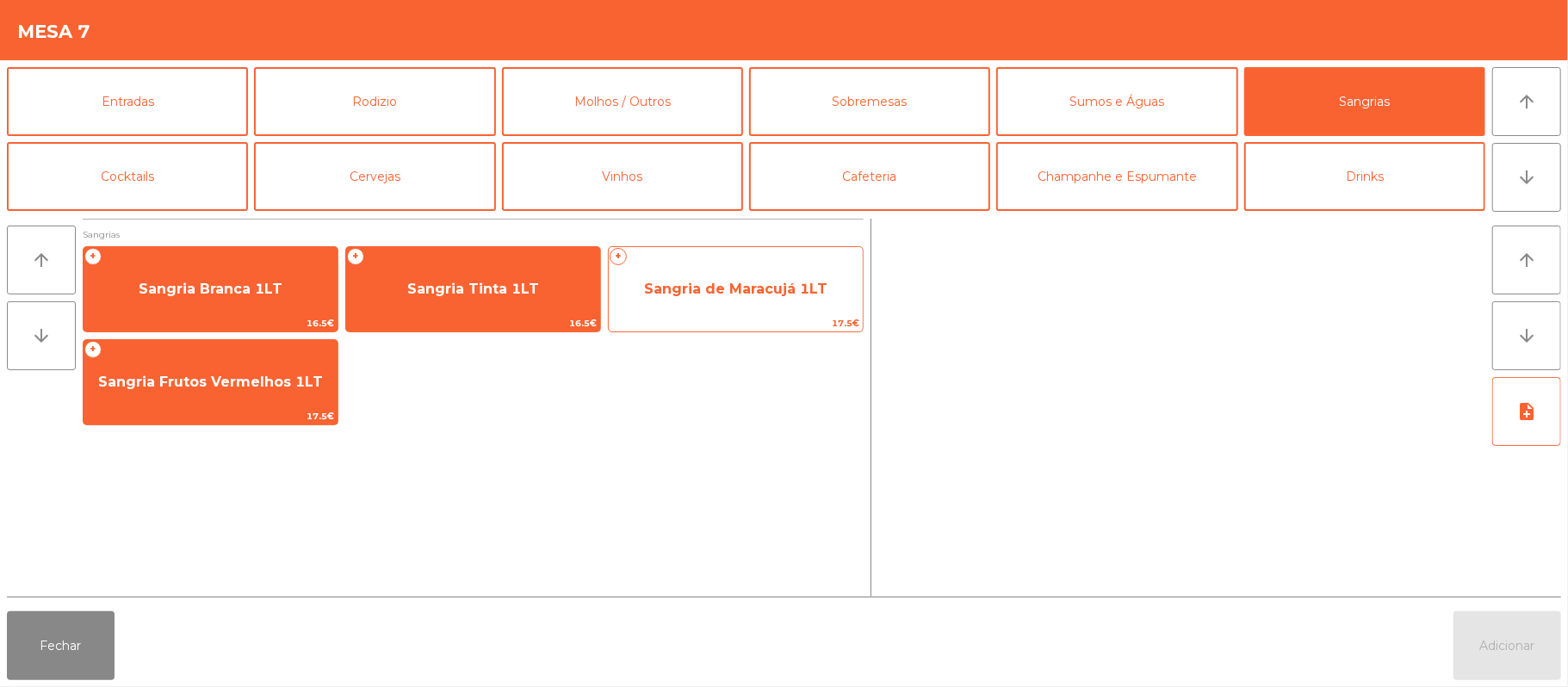
click at [741, 308] on span "Sangria de Maracujá 1LT" at bounding box center [735, 289] width 254 height 47
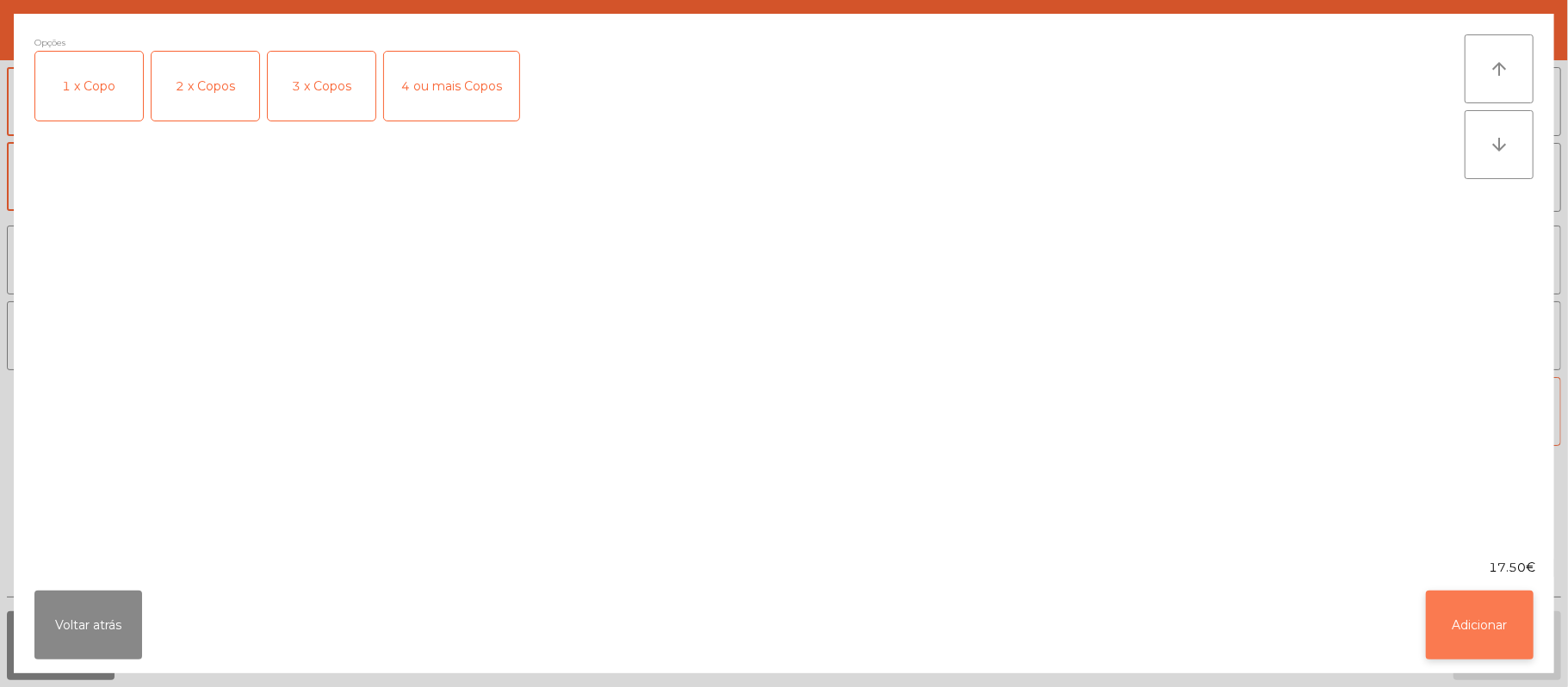
click at [1468, 596] on button "Adicionar" at bounding box center [1479, 625] width 108 height 69
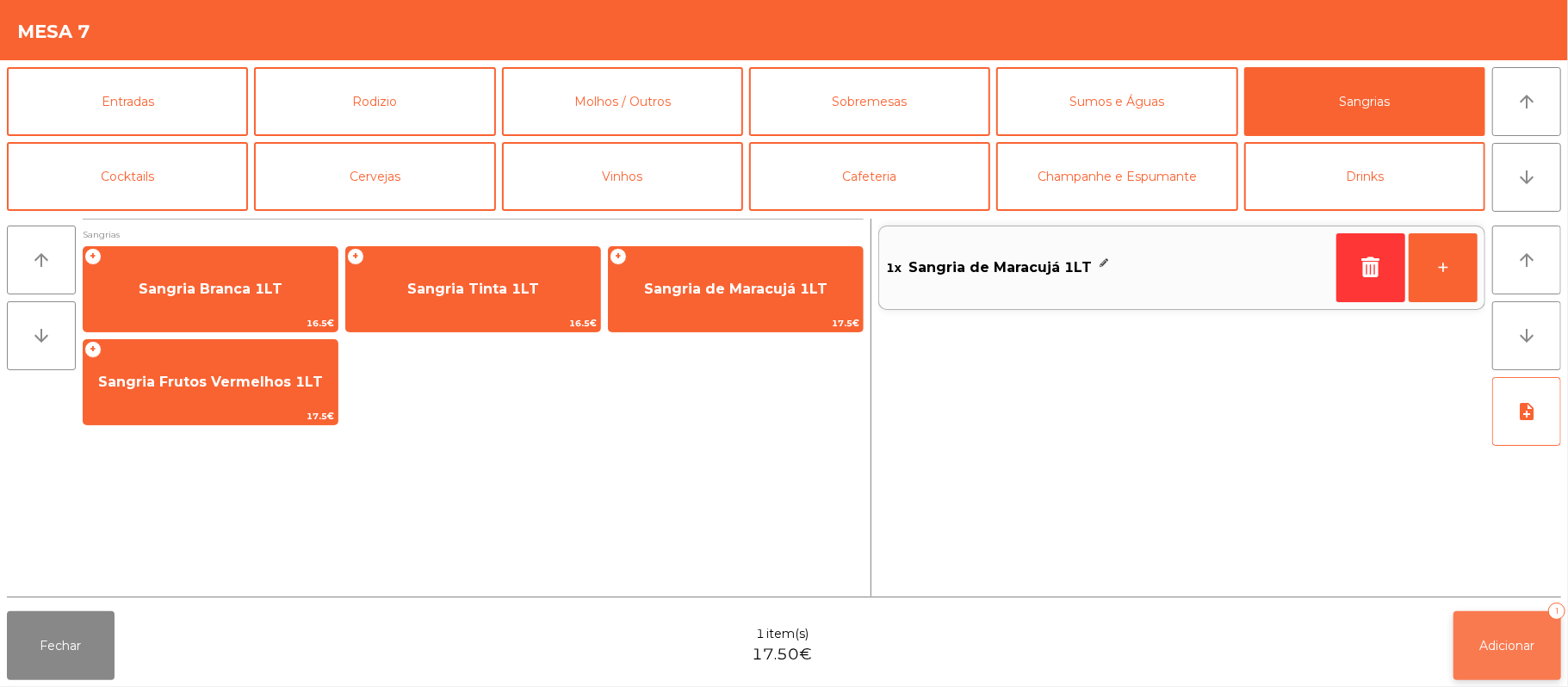
click at [1478, 640] on button "Adicionar 1" at bounding box center [1507, 646] width 108 height 69
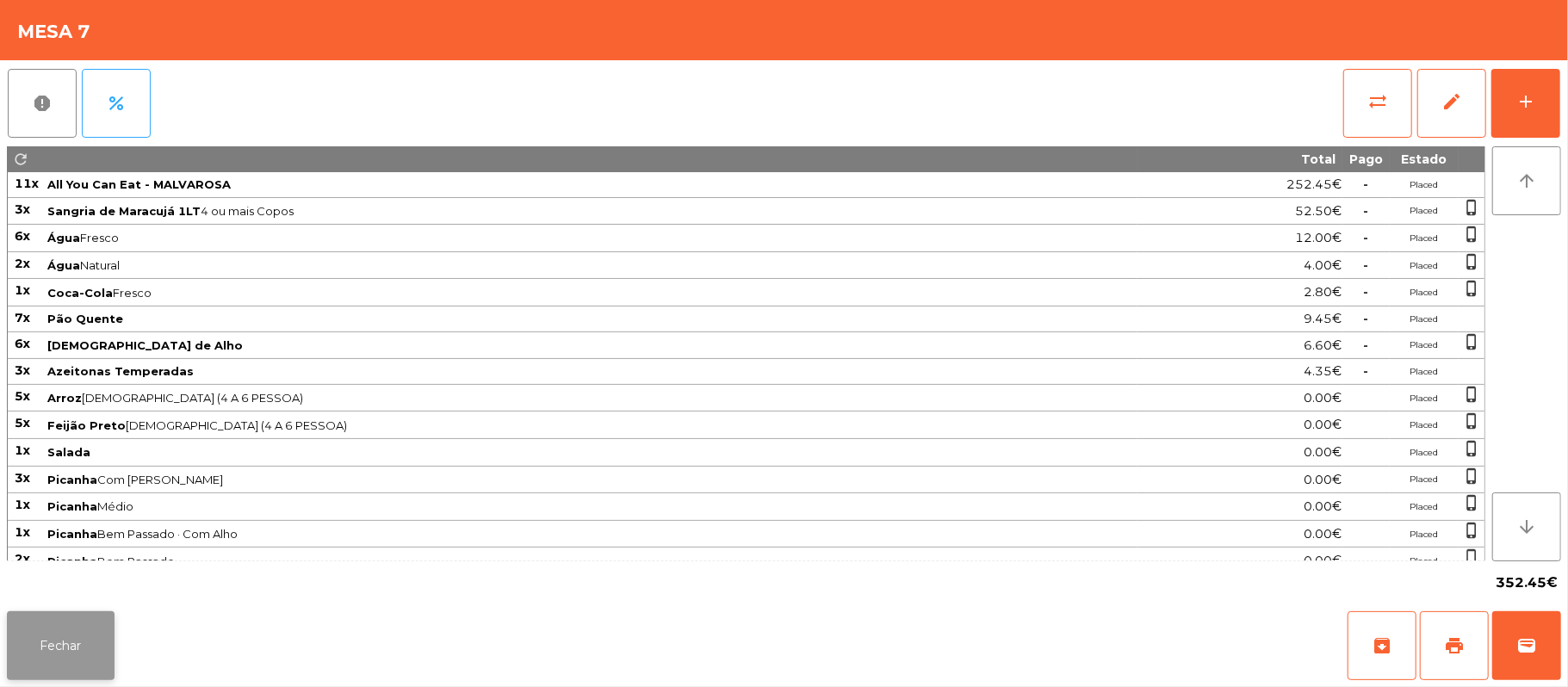
click at [64, 675] on button "Fechar" at bounding box center [61, 646] width 108 height 69
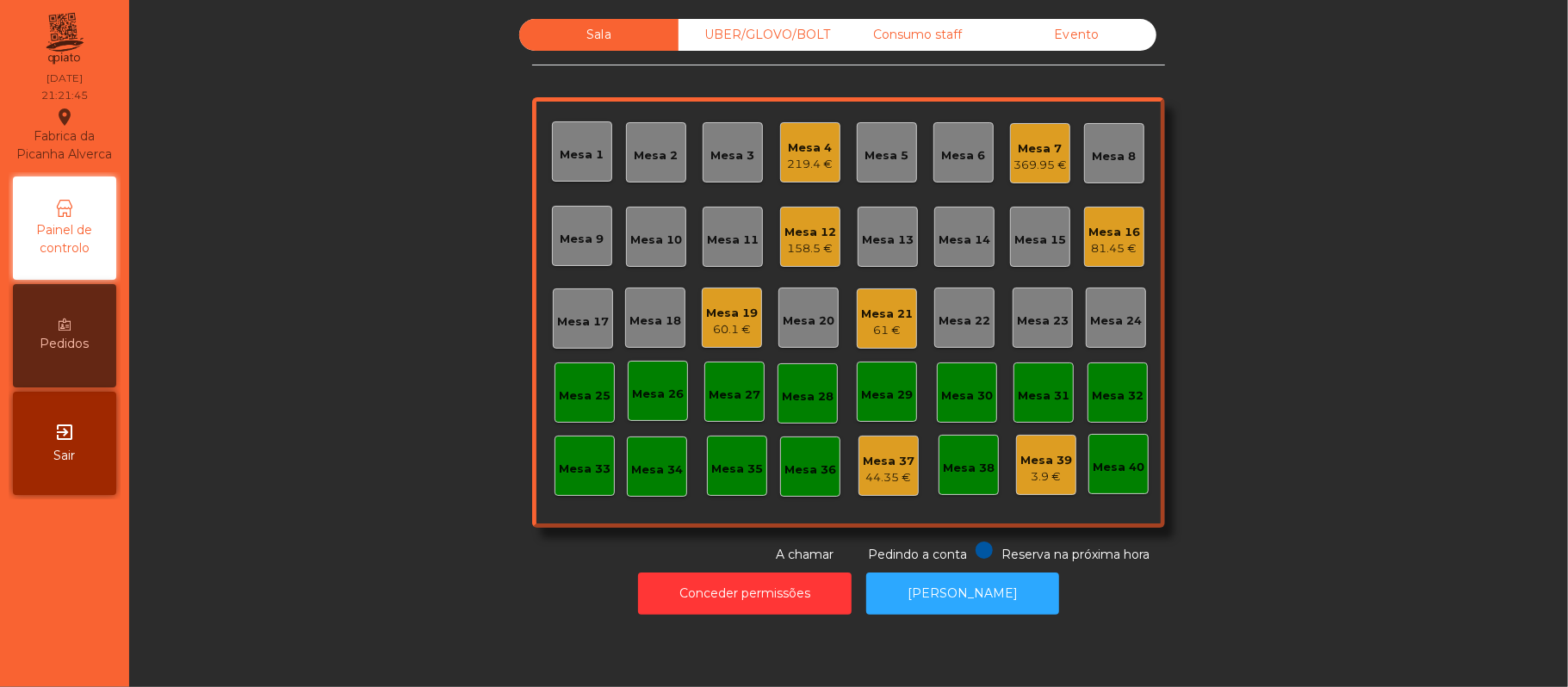
click at [802, 228] on div "Mesa 12" at bounding box center [810, 233] width 52 height 18
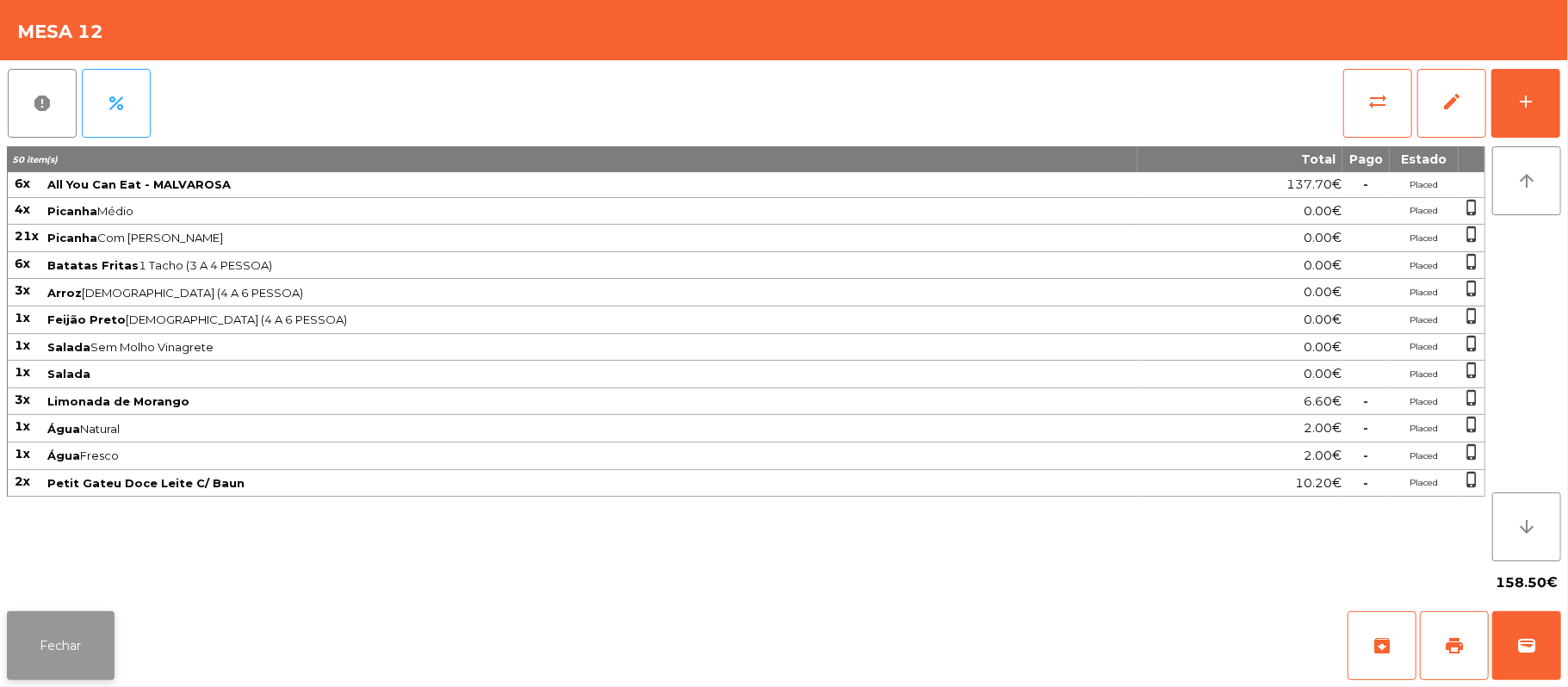
click at [100, 647] on button "Fechar" at bounding box center [61, 646] width 108 height 69
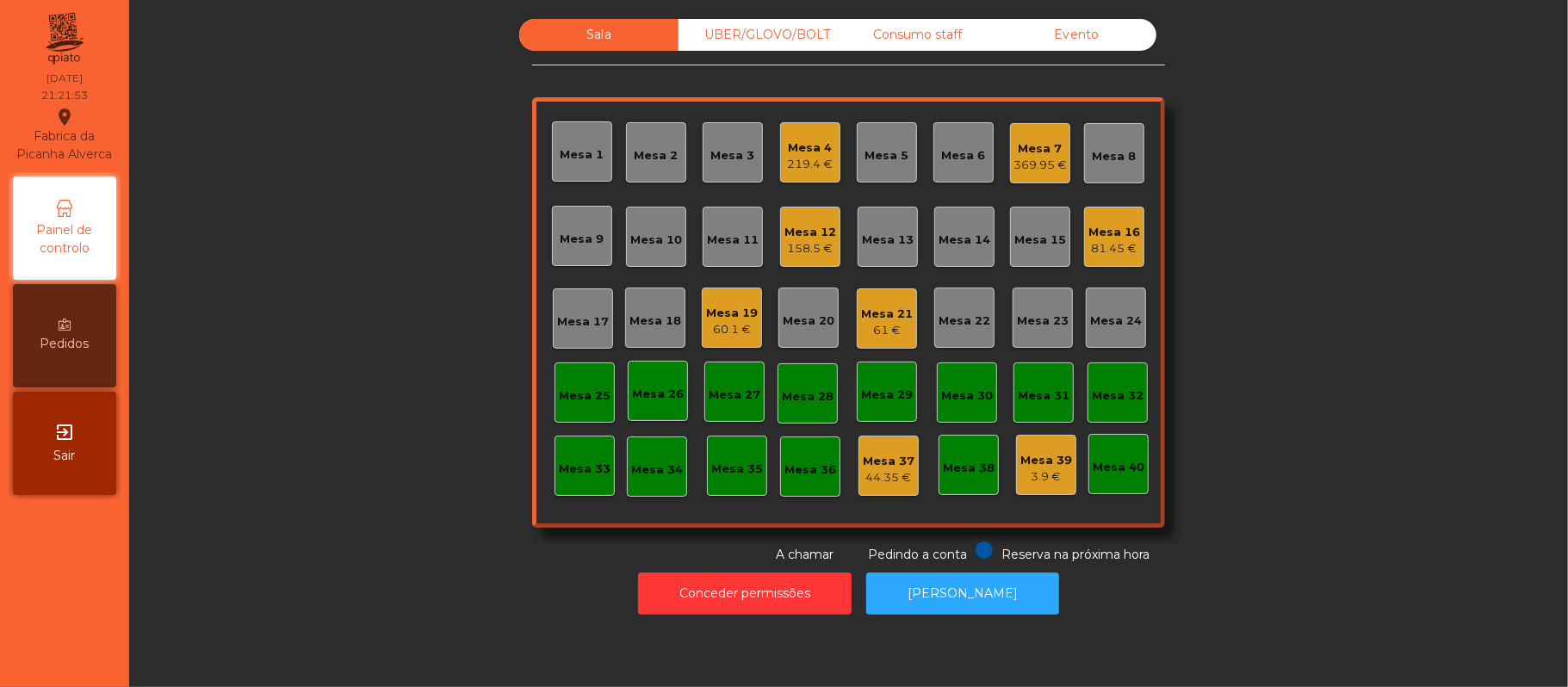
click at [790, 236] on div "Mesa 12" at bounding box center [810, 233] width 52 height 18
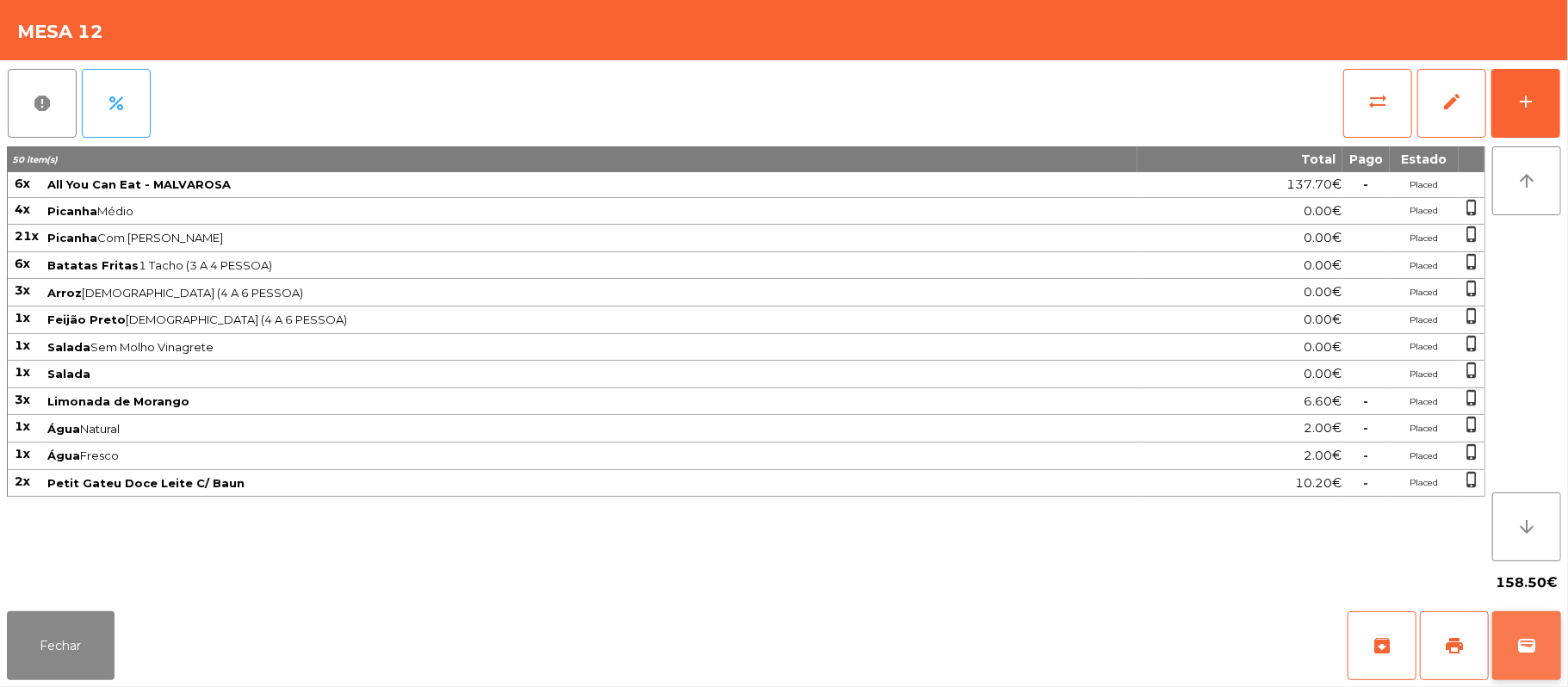
click at [1521, 645] on span "wallet" at bounding box center [1527, 646] width 21 height 21
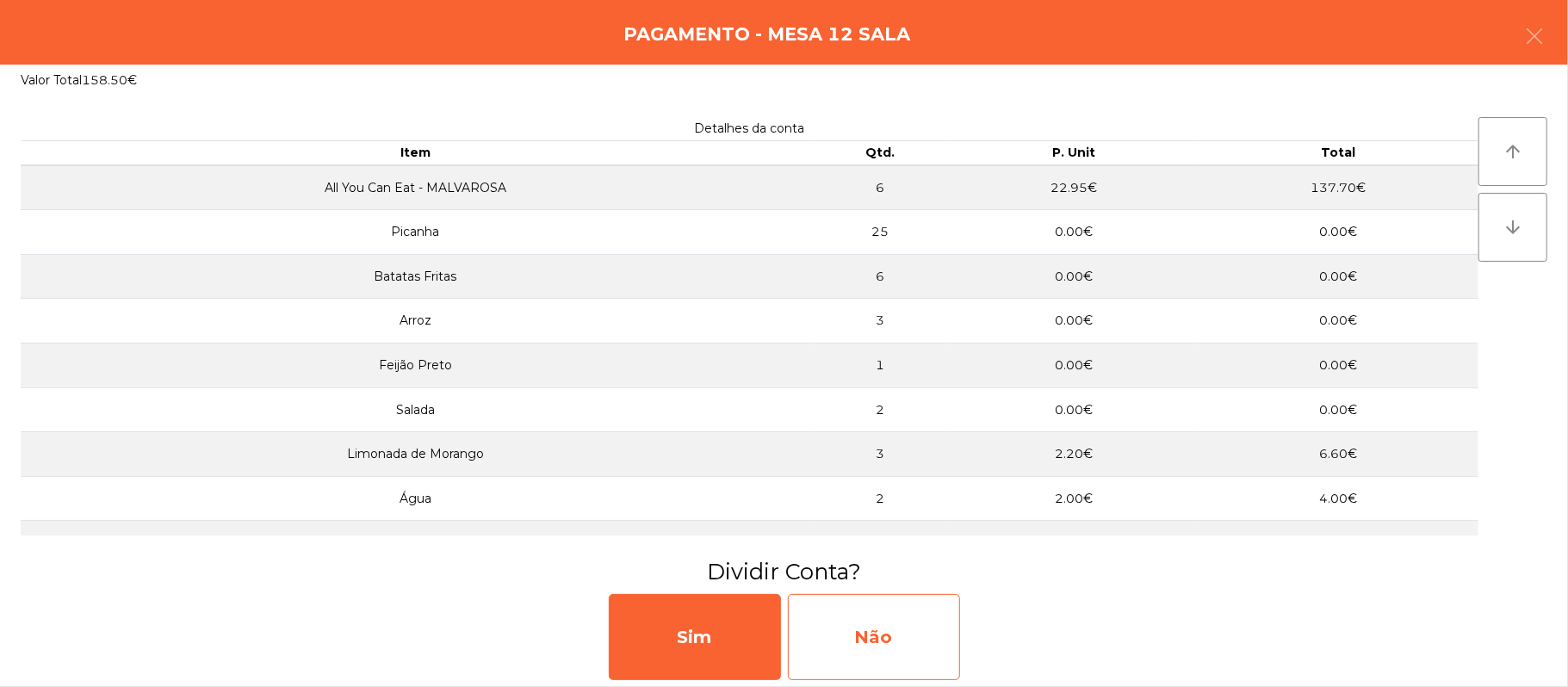
click at [909, 634] on div "Não" at bounding box center [874, 637] width 172 height 86
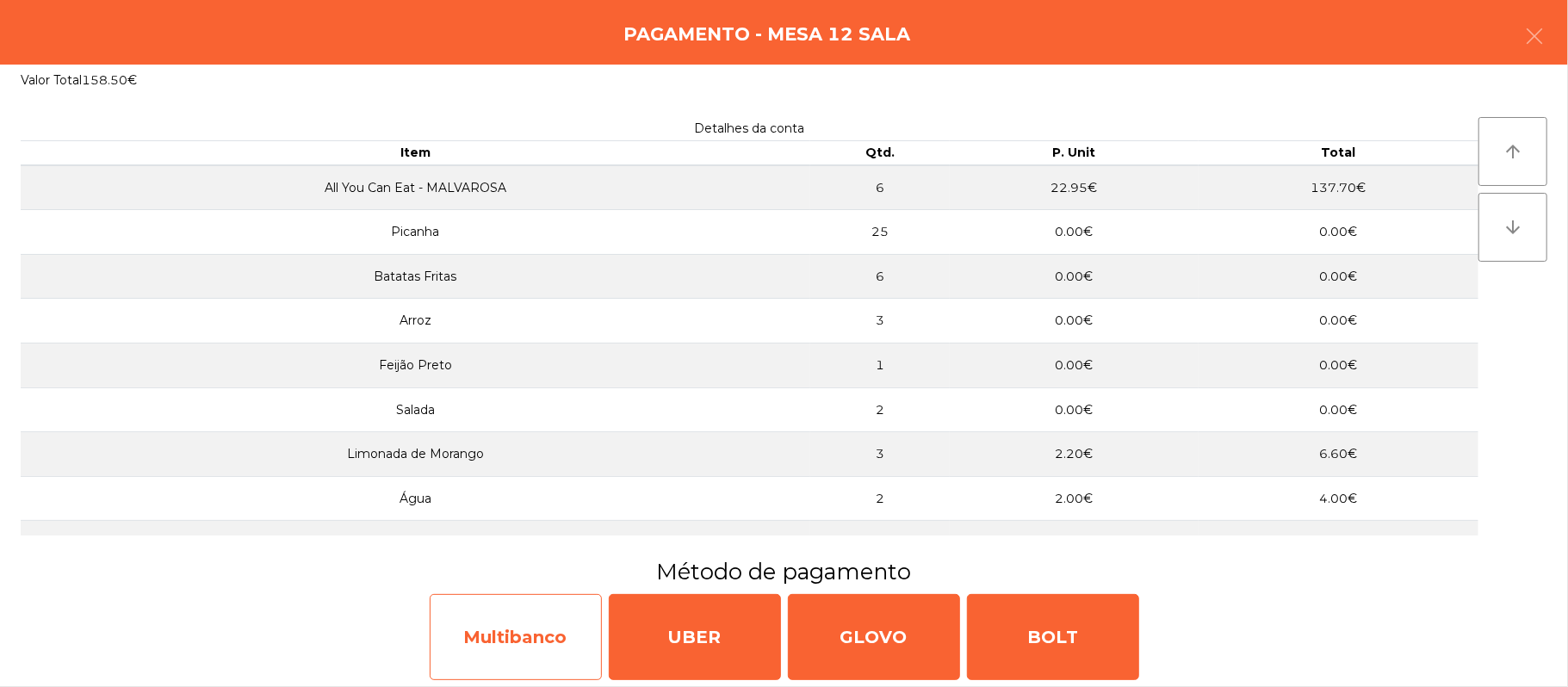
click at [542, 625] on div "Multibanco" at bounding box center [516, 637] width 172 height 86
select select "**"
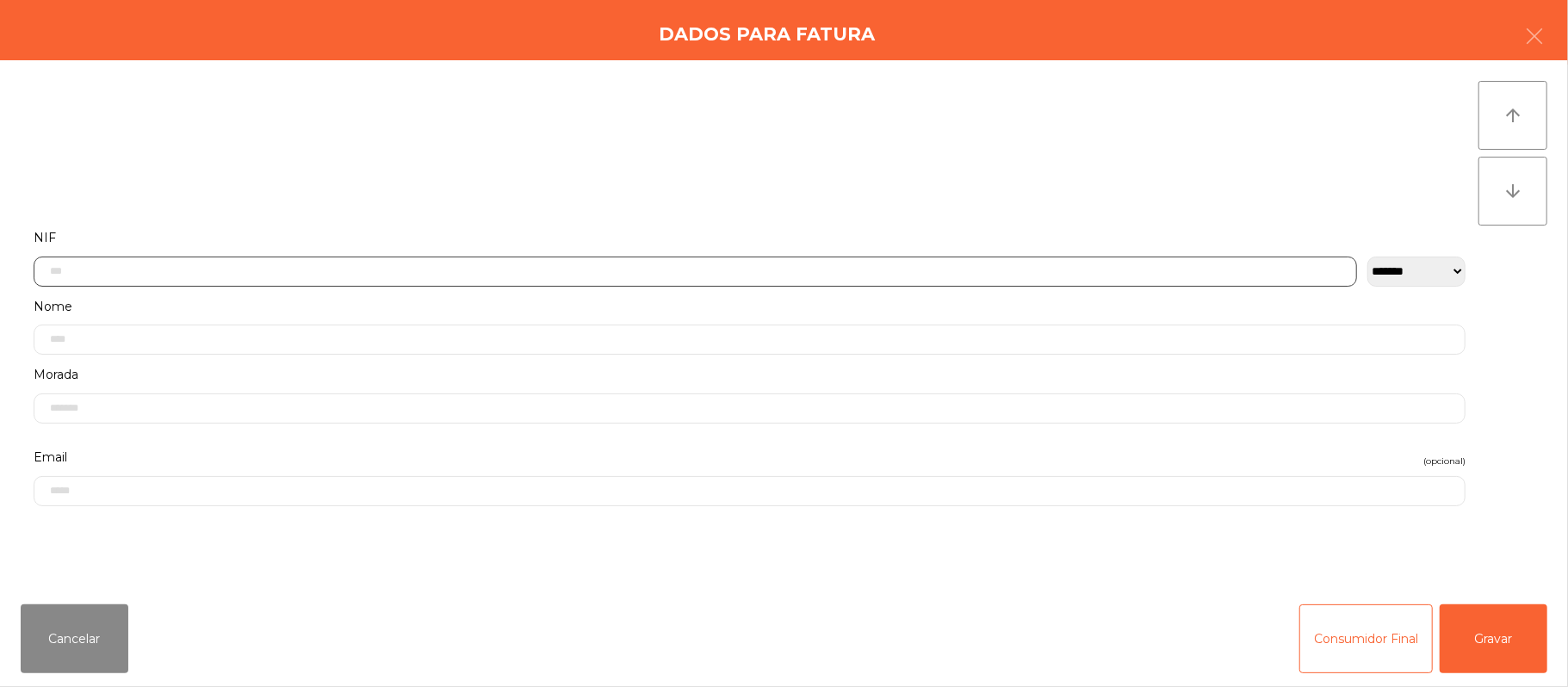
click at [551, 271] on input "text" at bounding box center [695, 271] width 1323 height 30
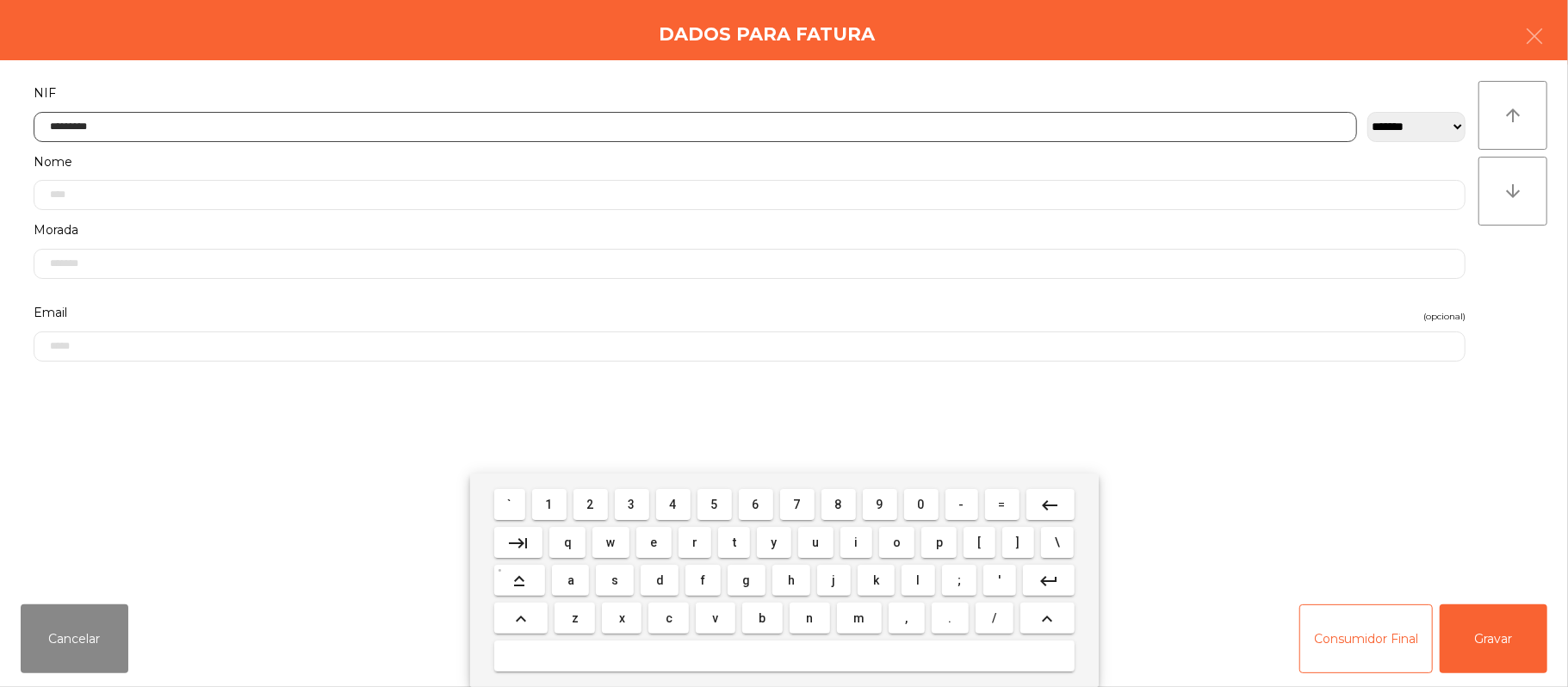
type input "*********"
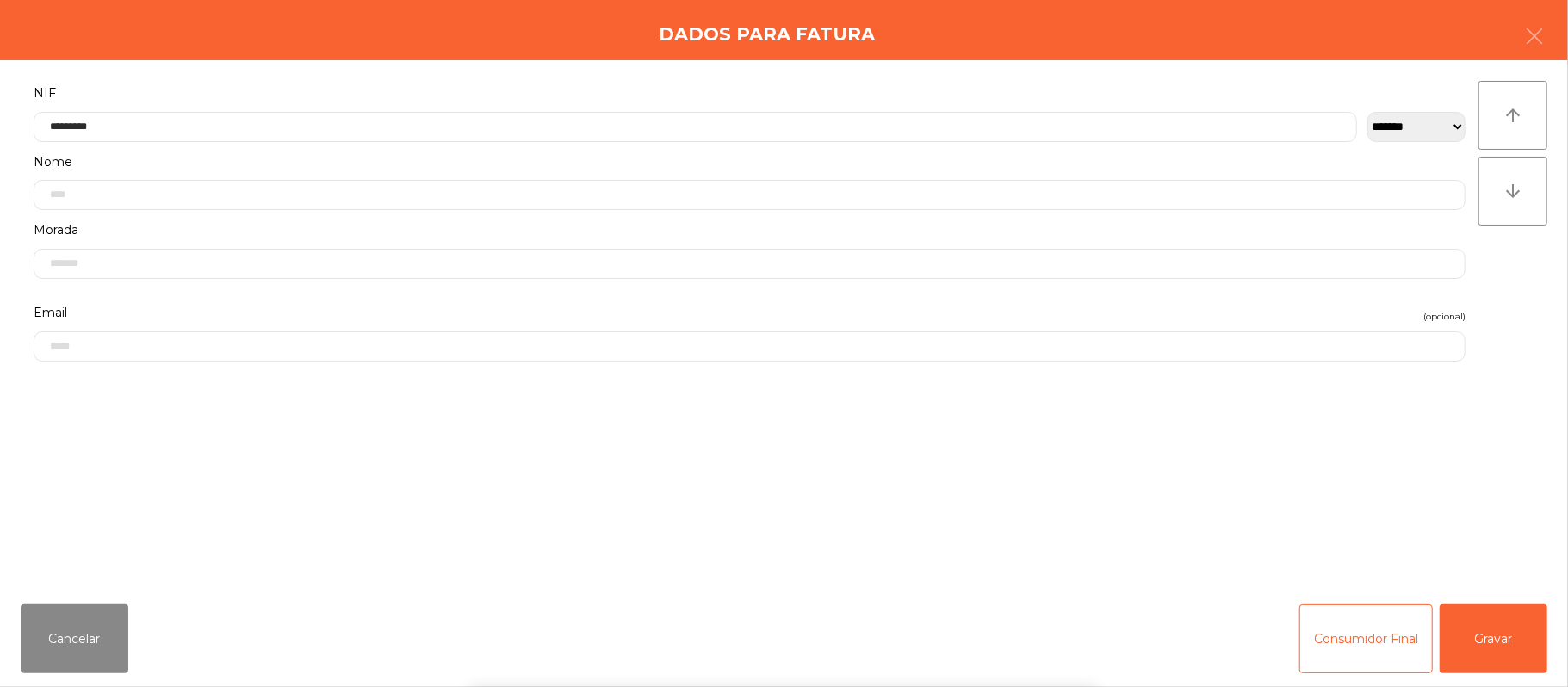
click at [1539, 640] on div "` 1 2 3 4 5 6 7 8 9 0 - = keyboard_backspace keyboard_tab q w e r t y u i o p […" at bounding box center [784, 580] width 1568 height 213
click at [1505, 646] on button "Gravar" at bounding box center [1493, 639] width 108 height 69
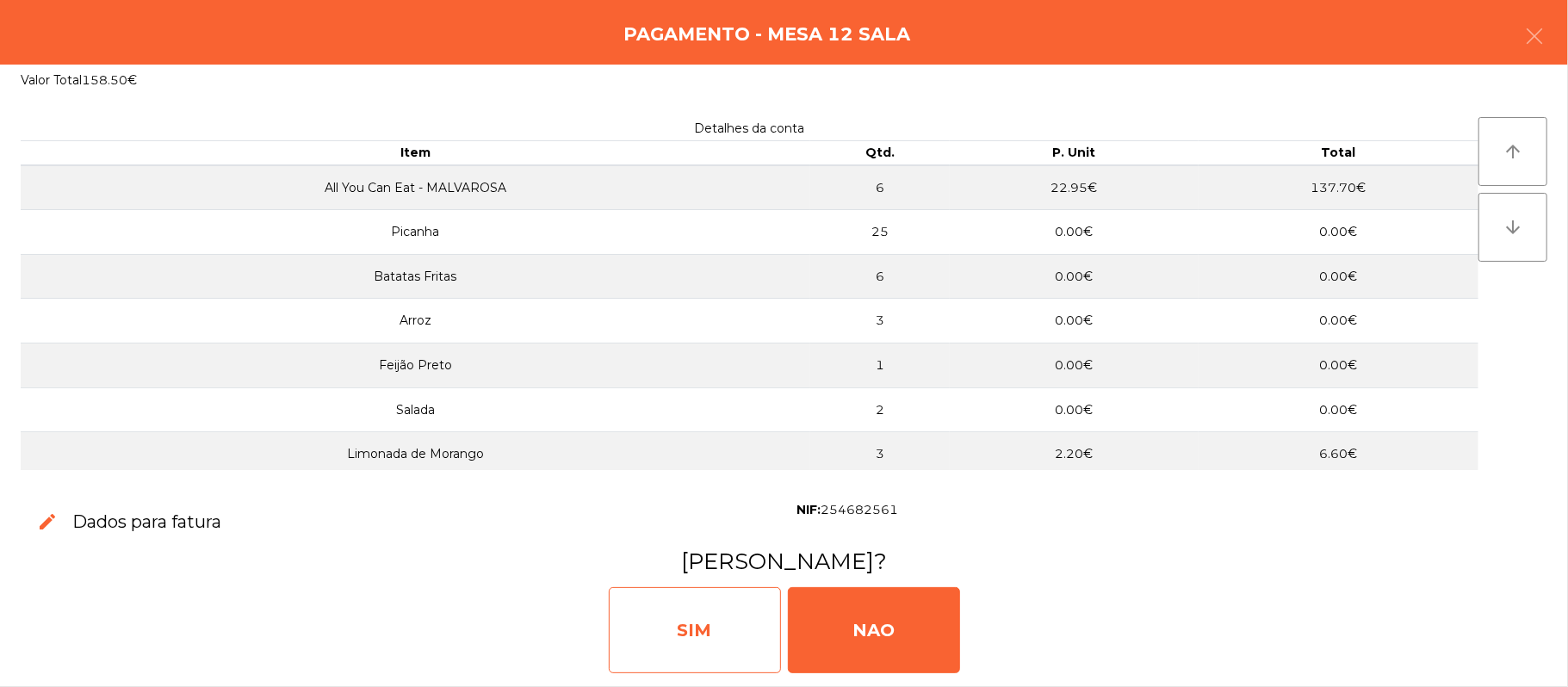
click at [727, 608] on div "SIM" at bounding box center [695, 630] width 172 height 86
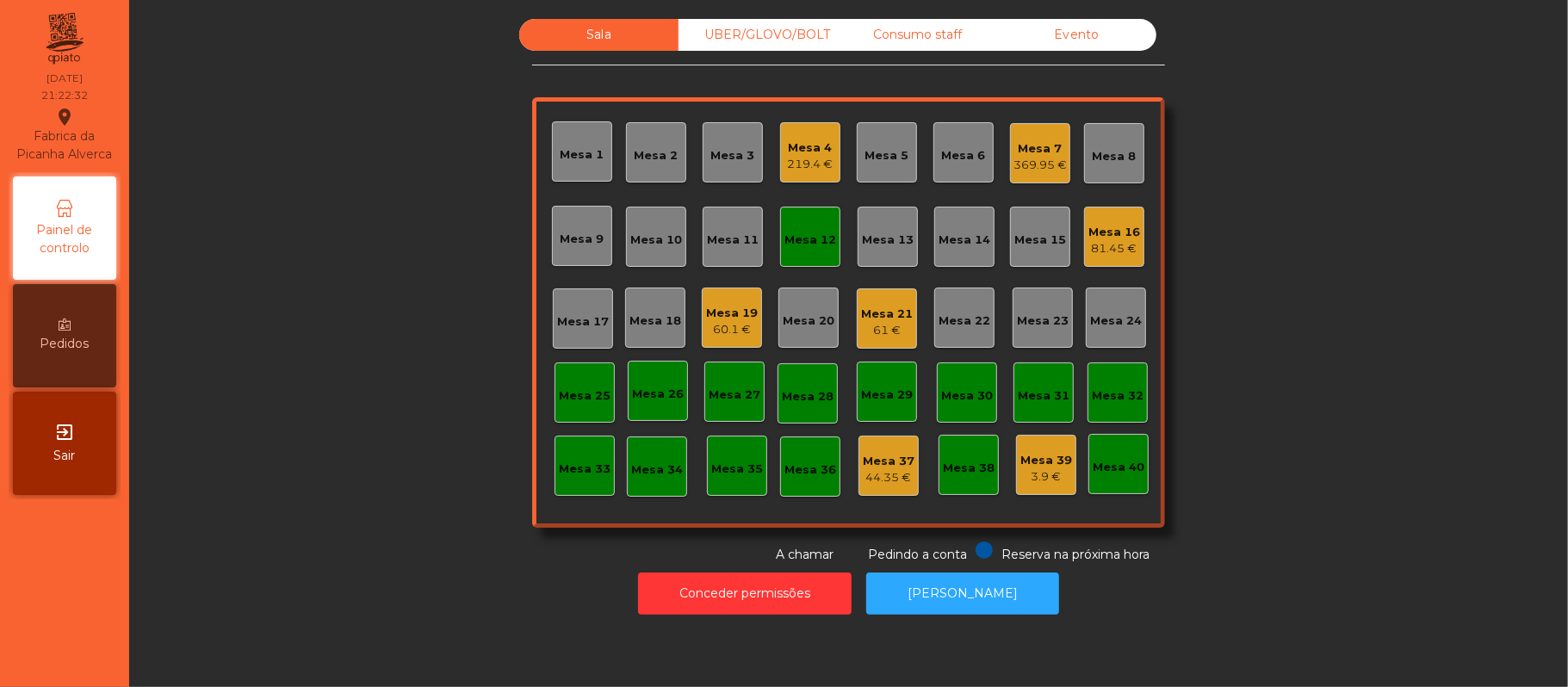
click at [818, 265] on div "Mesa 12" at bounding box center [810, 236] width 61 height 61
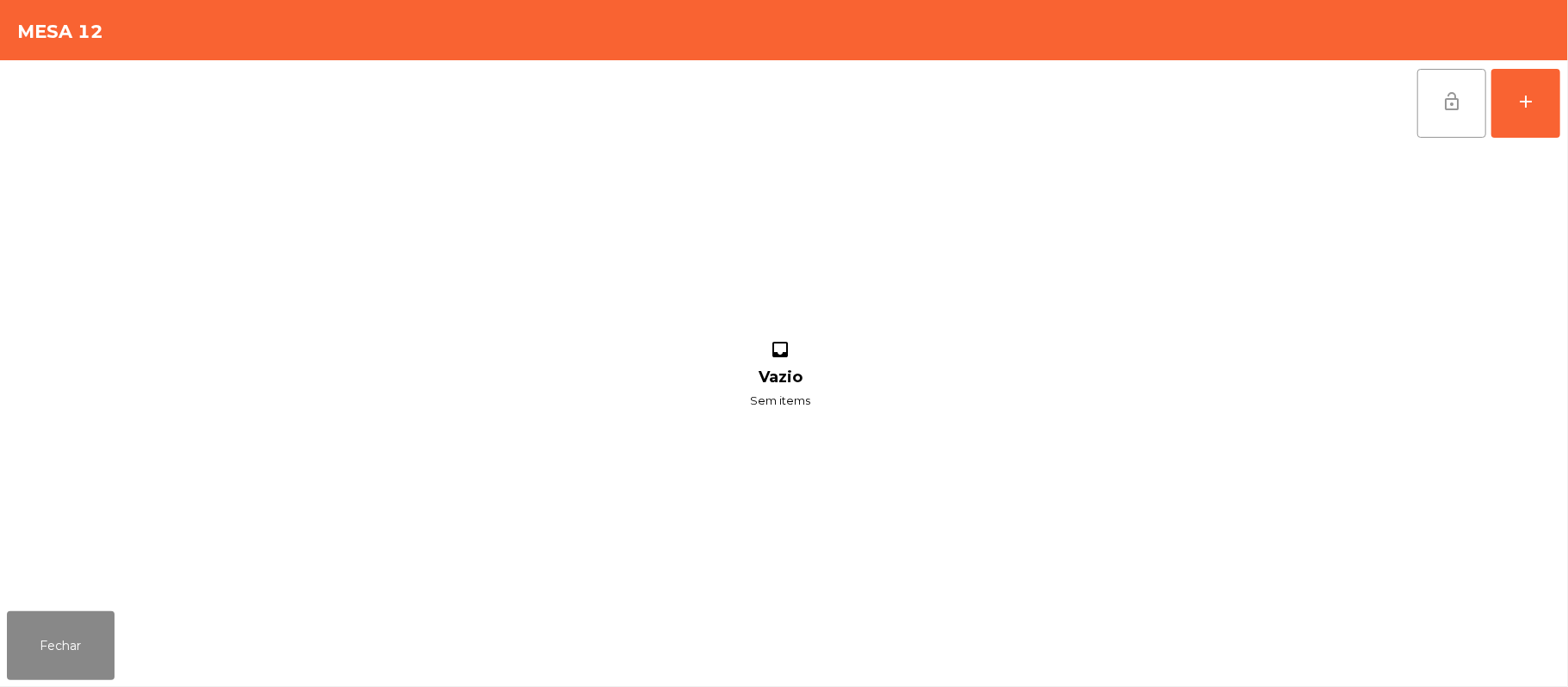
click at [1445, 118] on button "lock_open" at bounding box center [1451, 103] width 69 height 69
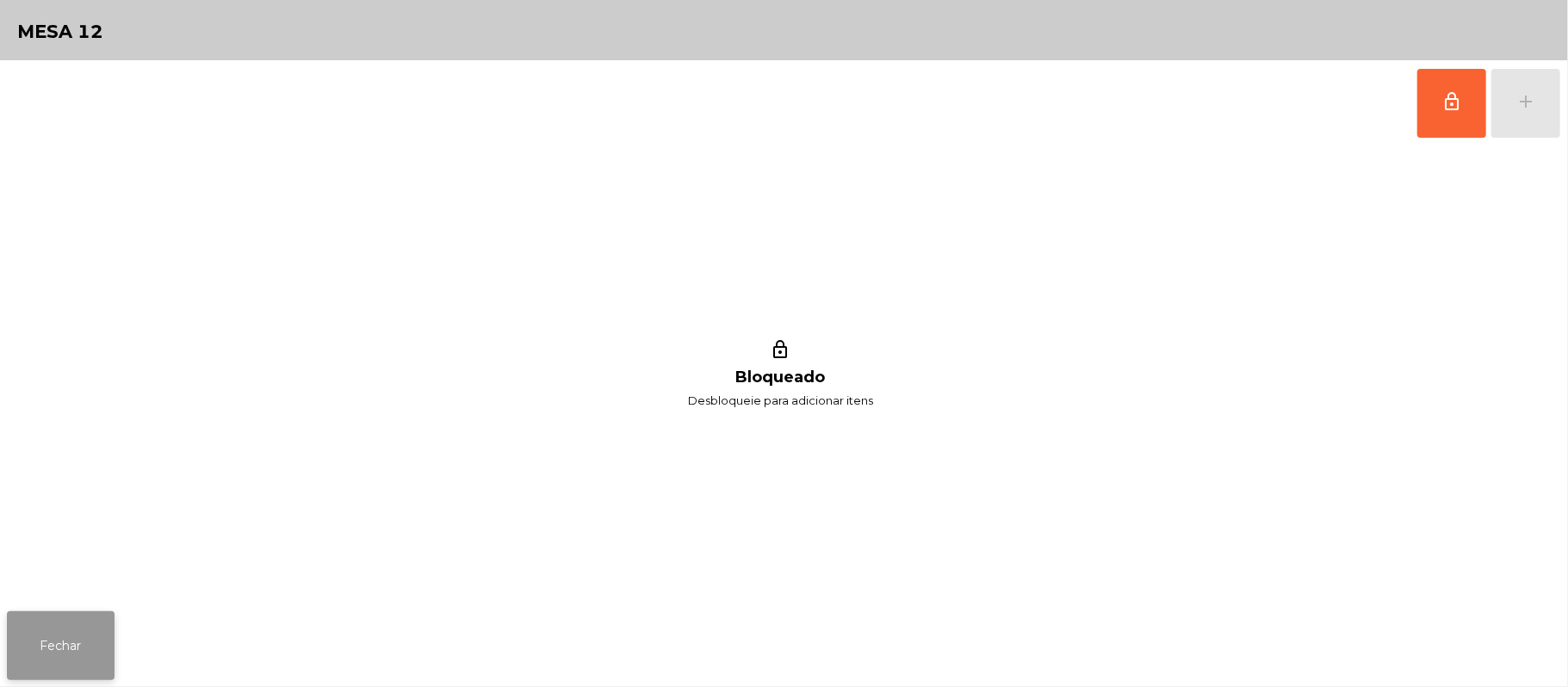
click at [73, 652] on button "Fechar" at bounding box center [61, 646] width 108 height 69
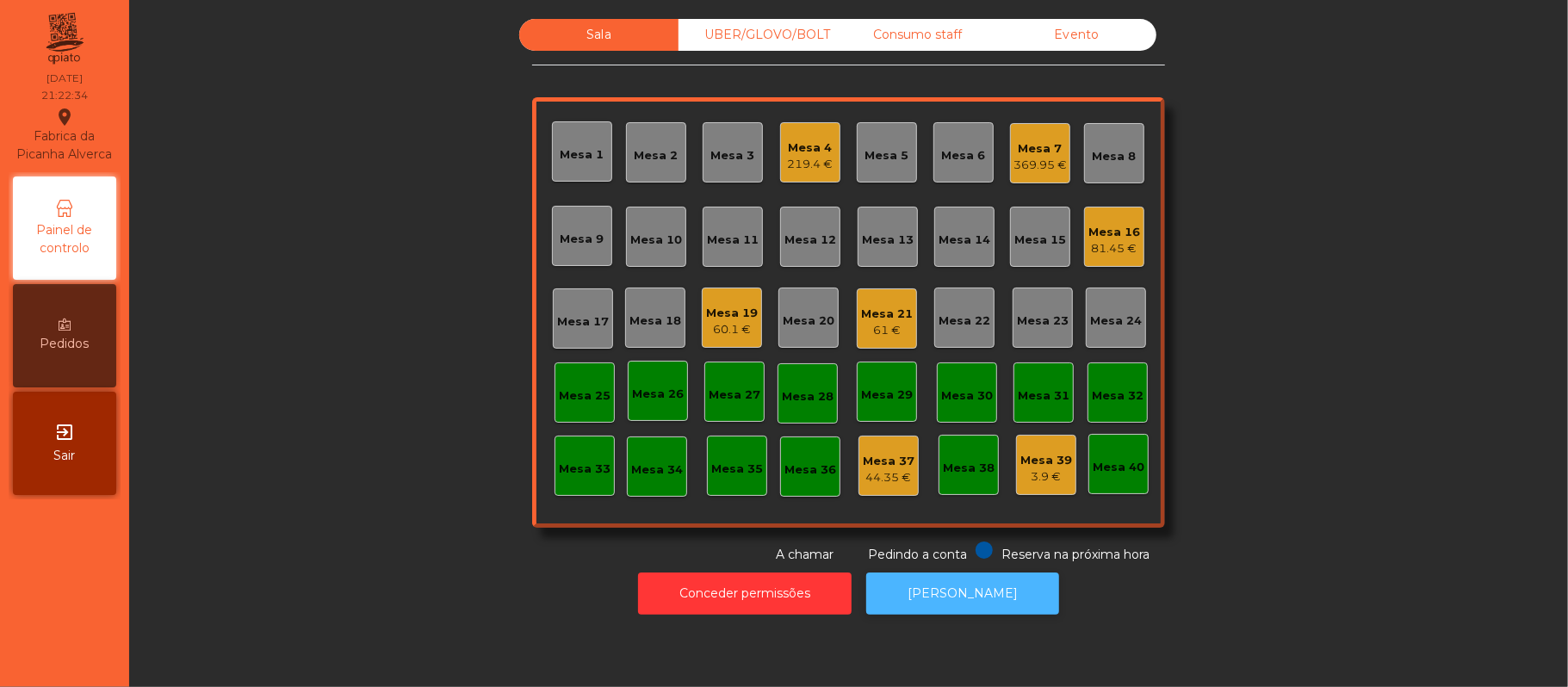
click at [979, 613] on button "[PERSON_NAME]" at bounding box center [963, 594] width 193 height 42
click at [1054, 143] on div "Mesa 7" at bounding box center [1040, 149] width 54 height 18
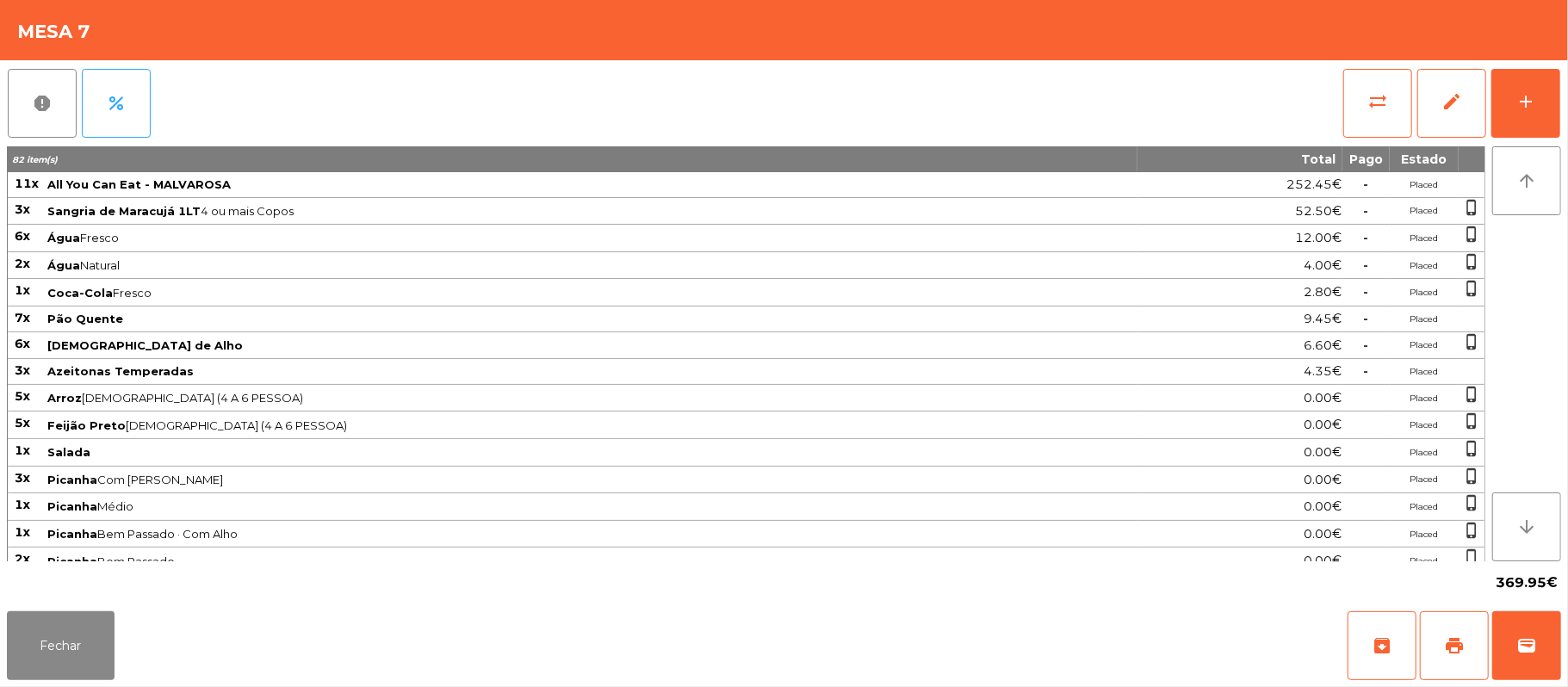
click at [1564, 108] on div "report percent sync_alt edit add 82 item(s) Total Pago Estado 11x All You Can E…" at bounding box center [784, 332] width 1568 height 544
click at [1562, 111] on div "report percent sync_alt edit add 82 item(s) Total Pago Estado 11x All You Can E…" at bounding box center [784, 332] width 1568 height 544
click at [1557, 95] on button "add" at bounding box center [1525, 103] width 69 height 69
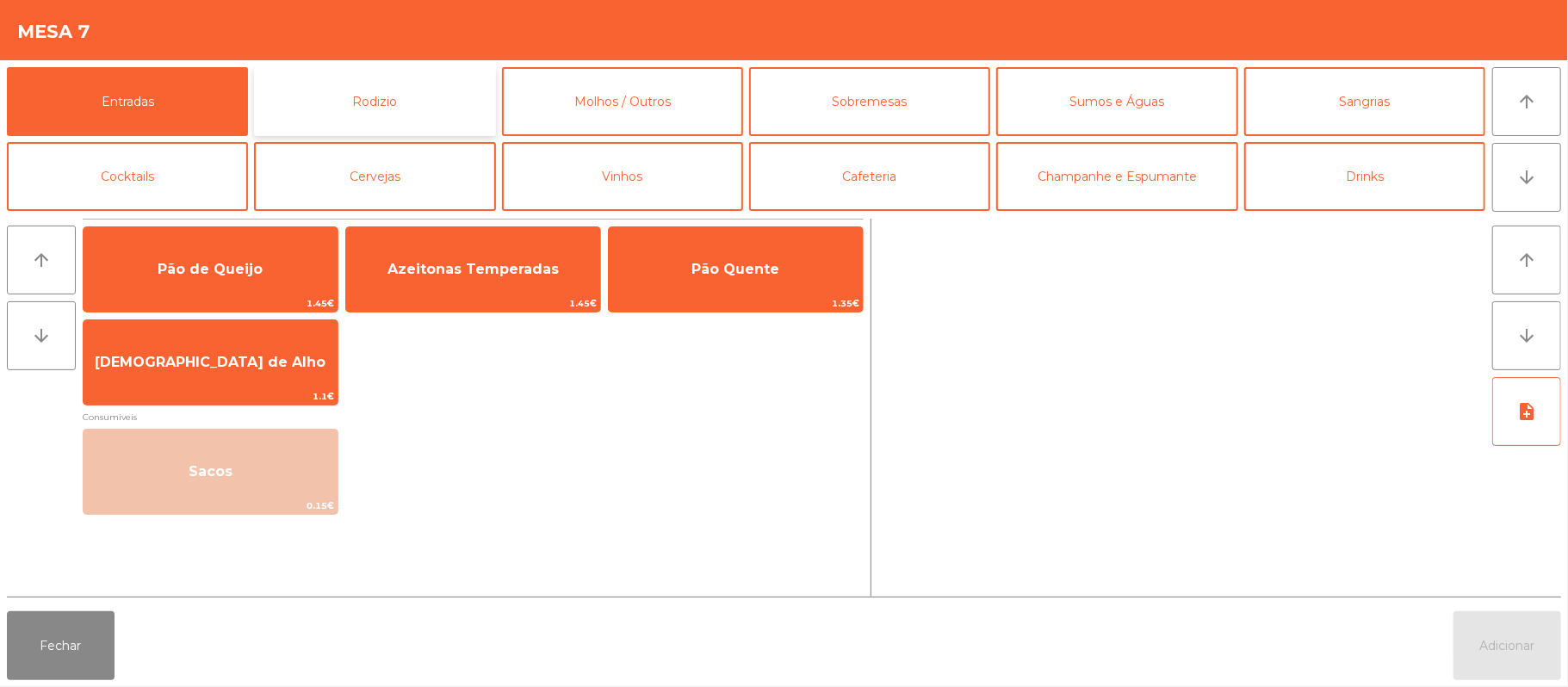
click at [398, 120] on button "Rodizio" at bounding box center [374, 101] width 241 height 69
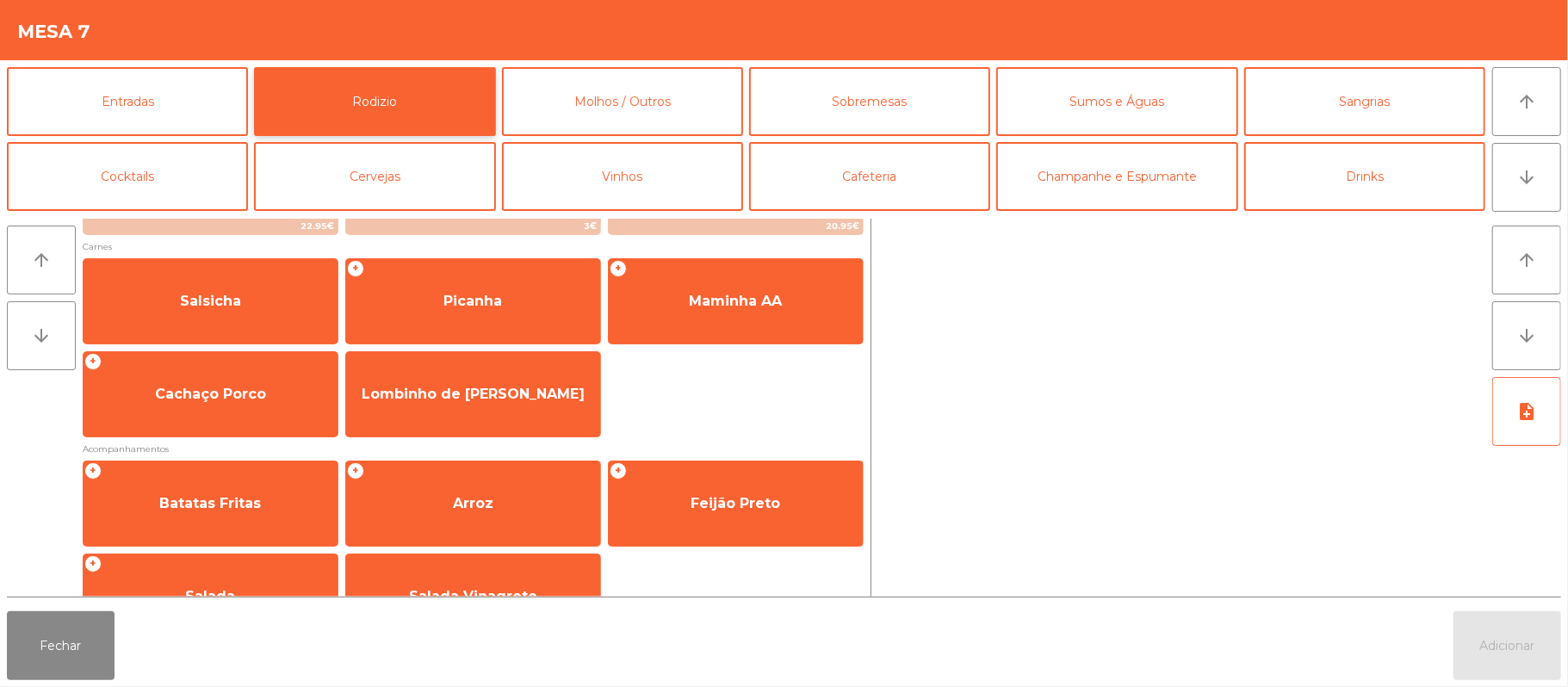
scroll to position [179, 0]
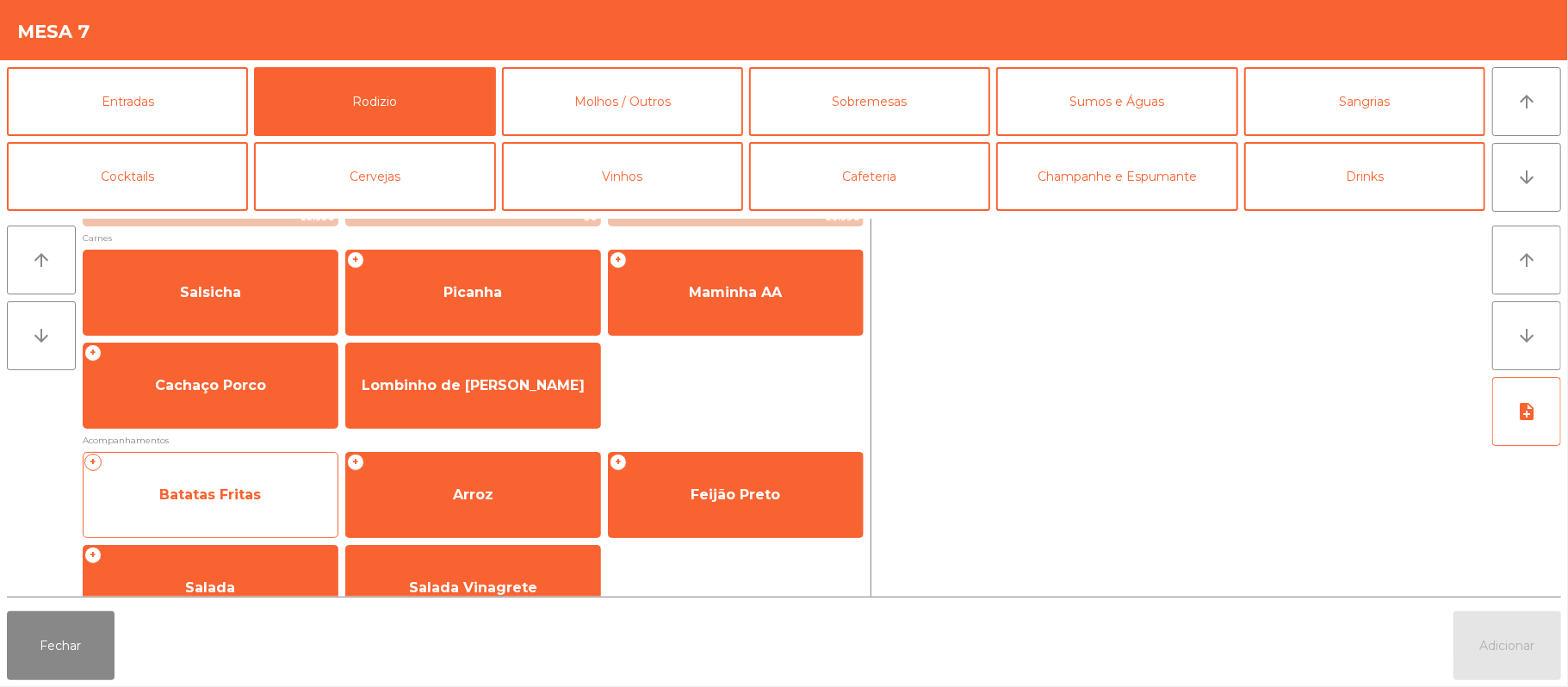
click at [283, 479] on span "Batatas Fritas" at bounding box center [210, 495] width 254 height 47
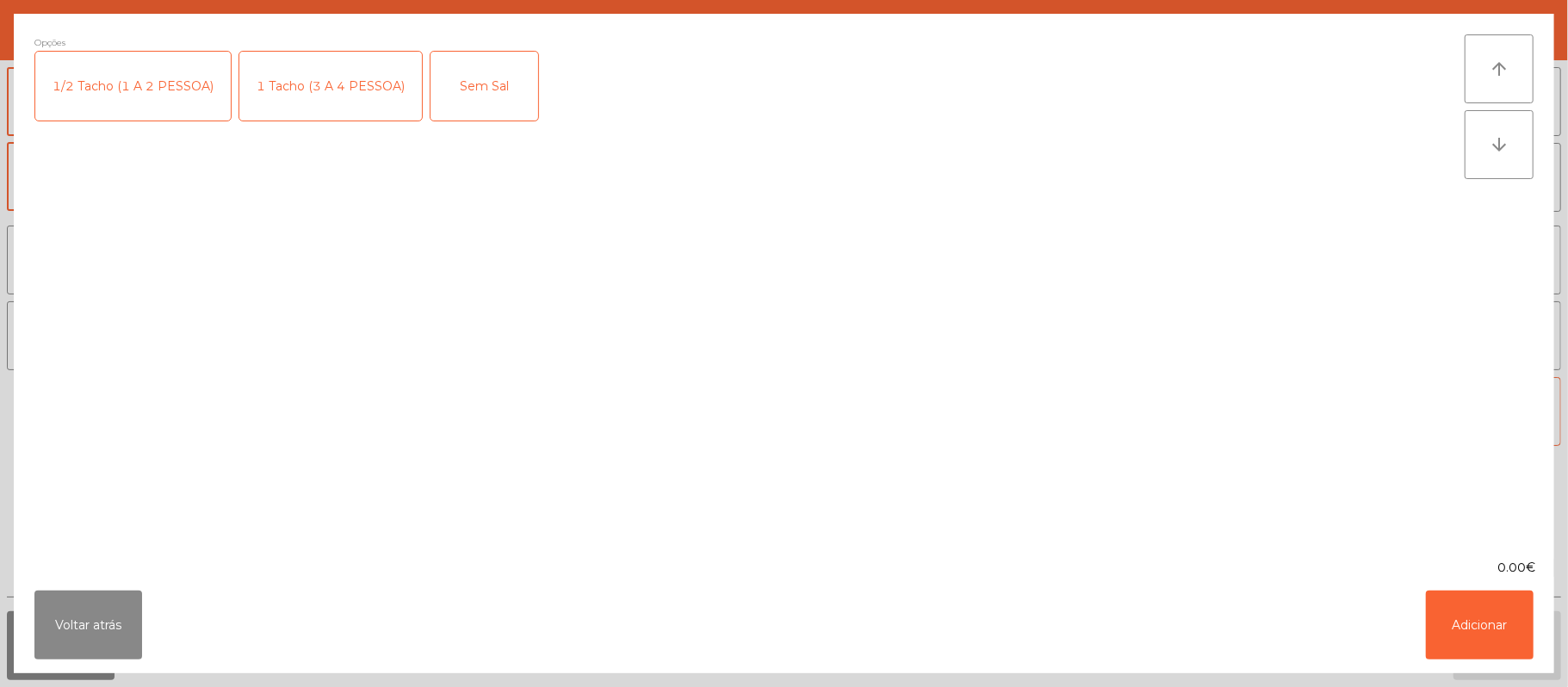
click at [321, 66] on div "1 Tacho (3 A 4 PESSOA)" at bounding box center [330, 86] width 183 height 69
click at [1485, 610] on button "Adicionar" at bounding box center [1479, 625] width 108 height 69
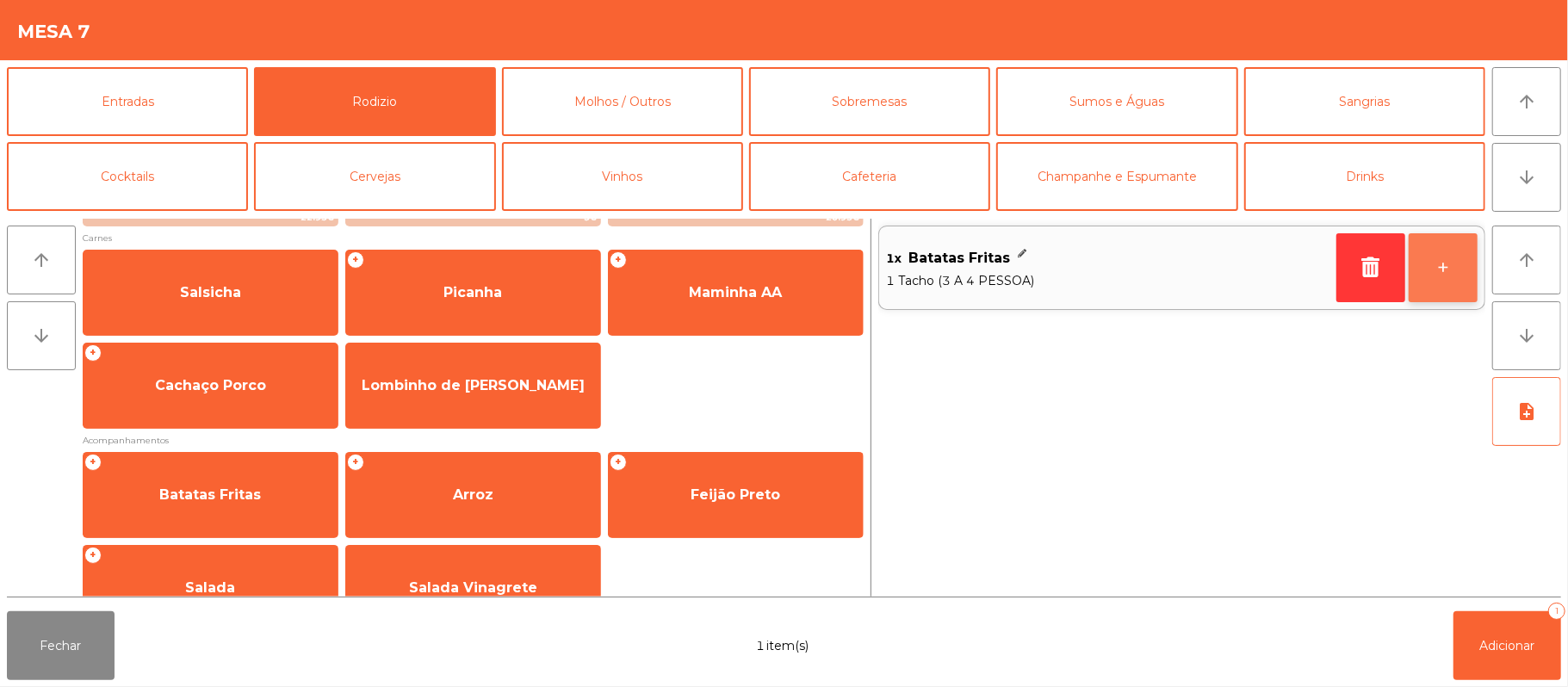
click at [1438, 280] on button "+" at bounding box center [1442, 268] width 69 height 69
click at [1508, 590] on div "arrow_upward arrow_downward note_add" at bounding box center [1523, 408] width 76 height 378
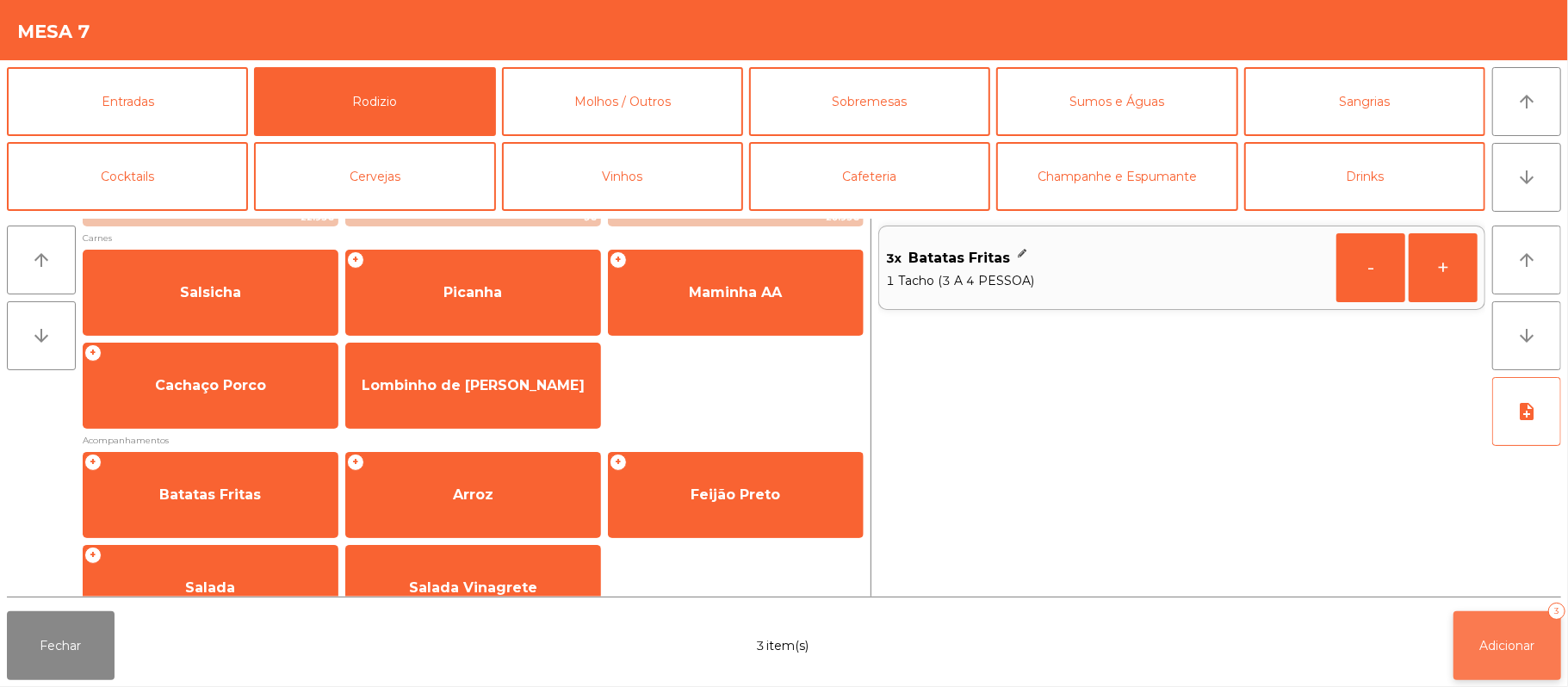
click at [1479, 620] on button "Adicionar 3" at bounding box center [1507, 646] width 108 height 69
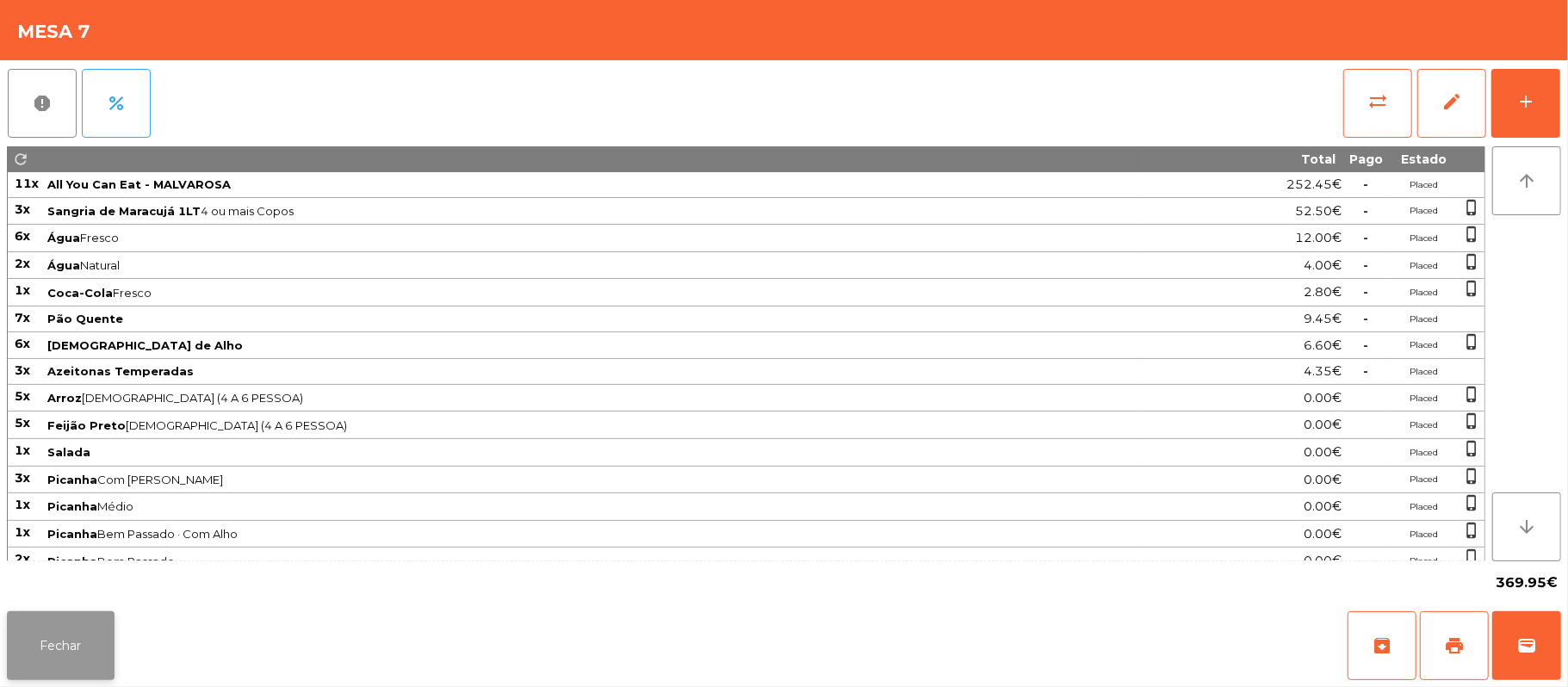
click at [64, 647] on button "Fechar" at bounding box center [61, 646] width 108 height 69
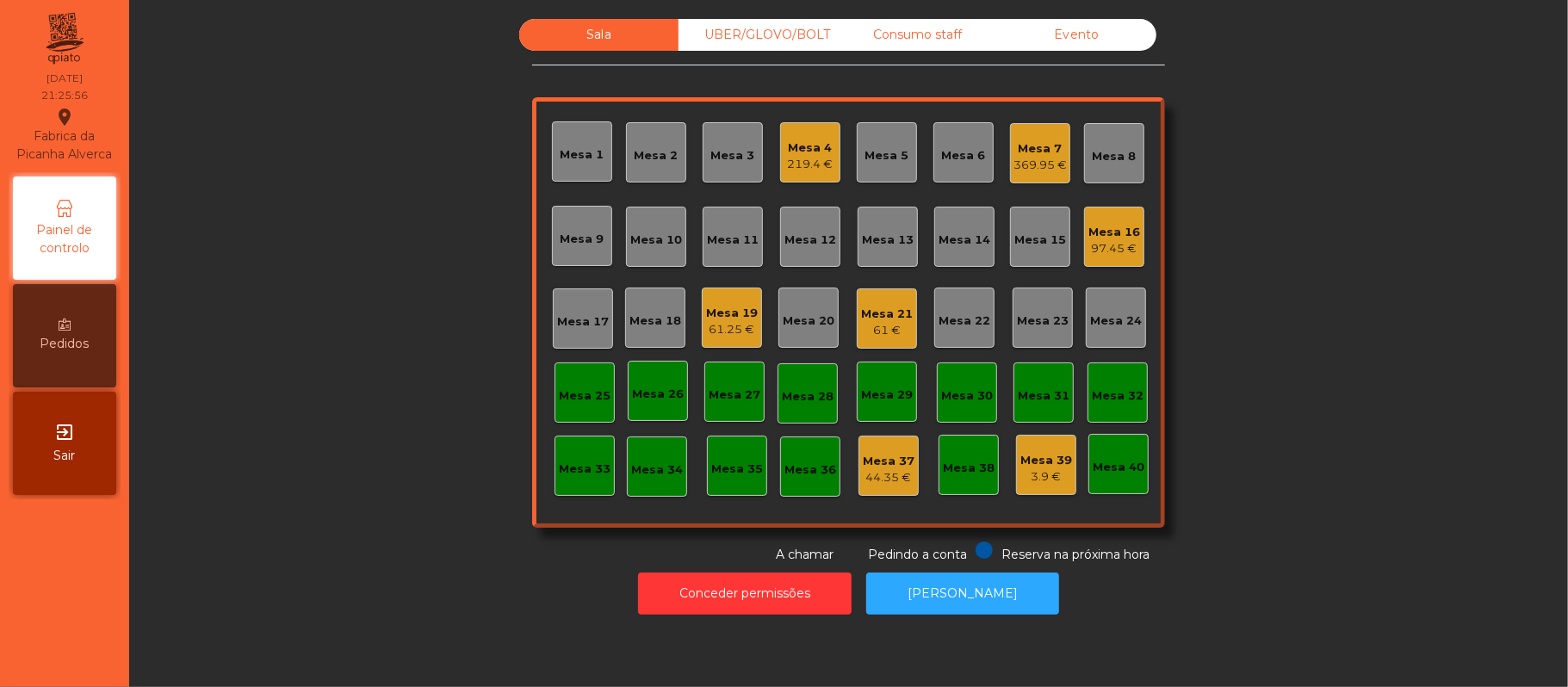
click at [793, 163] on div "219.4 €" at bounding box center [811, 164] width 46 height 18
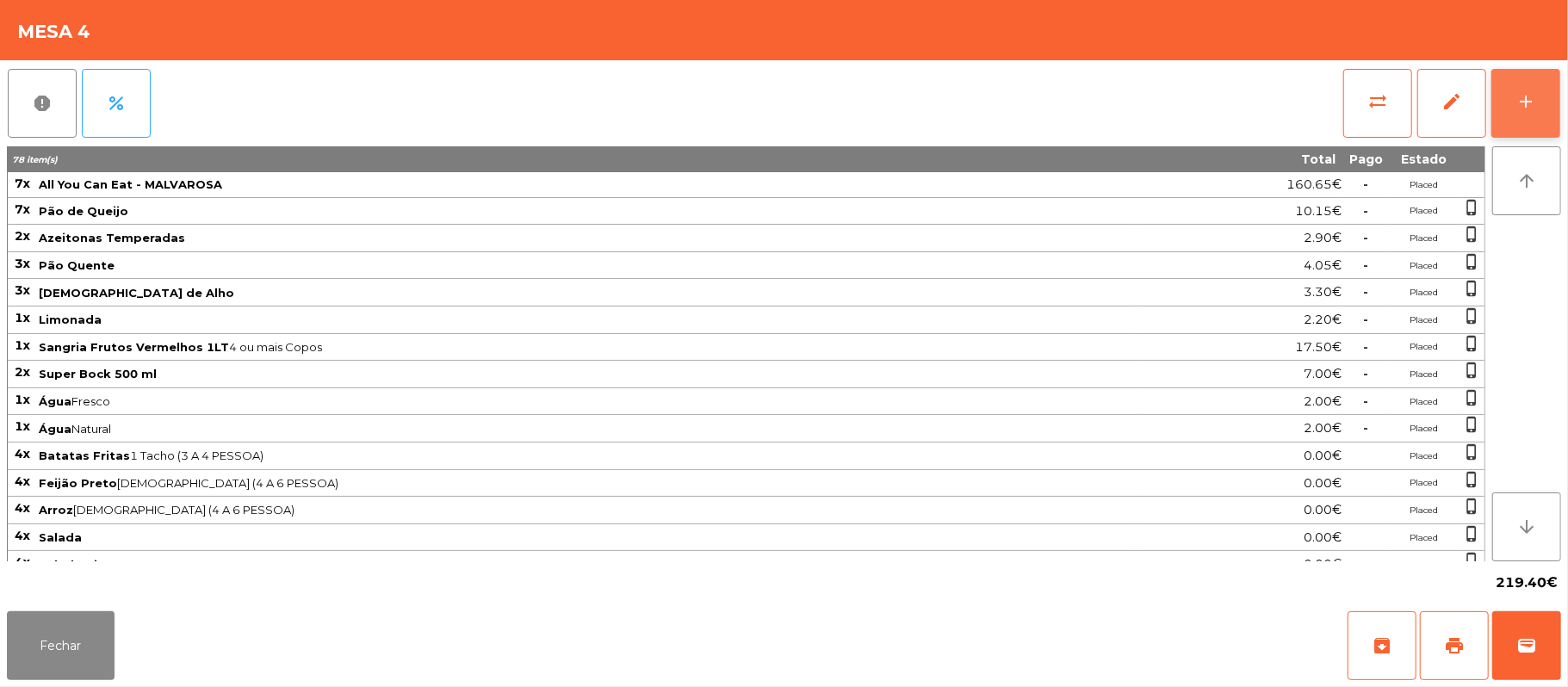
click at [1558, 105] on button "add" at bounding box center [1525, 103] width 69 height 69
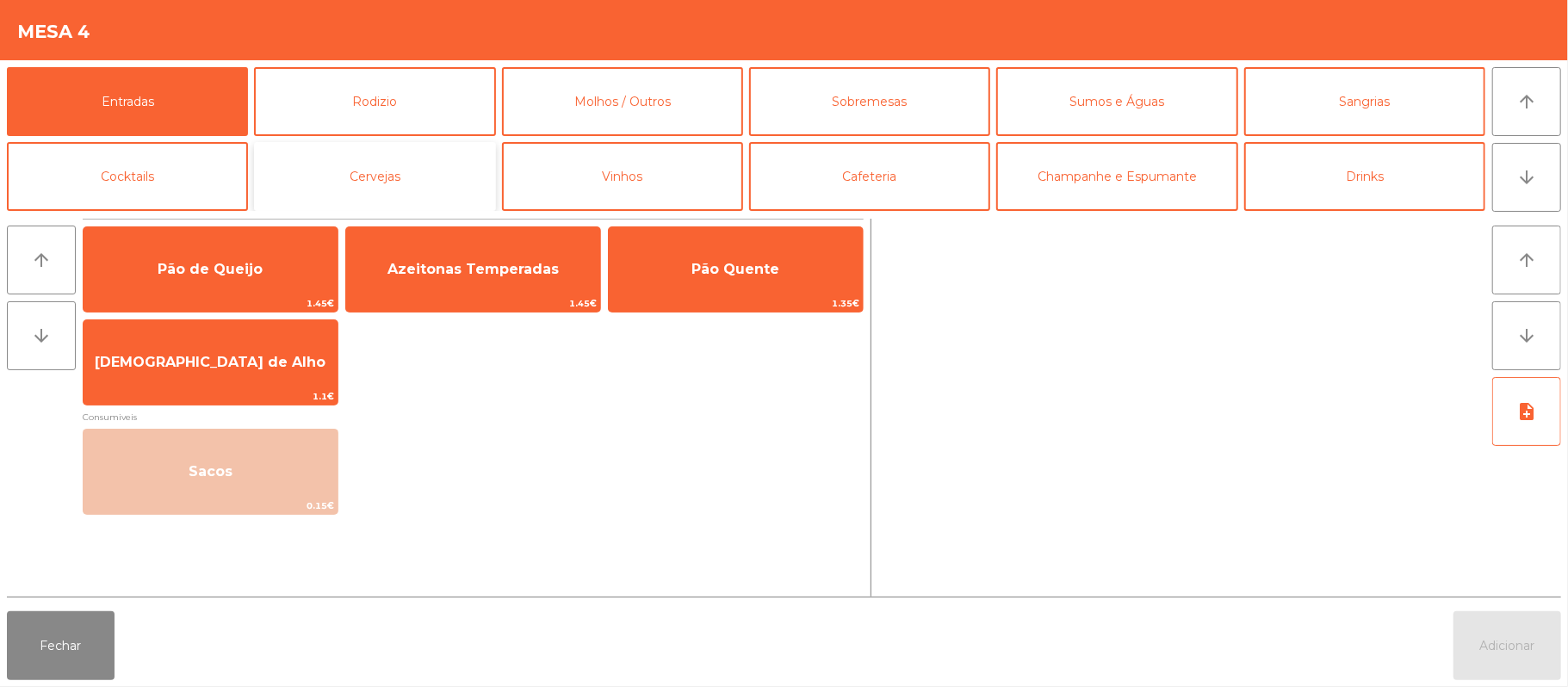
click at [380, 186] on button "Cervejas" at bounding box center [374, 177] width 241 height 69
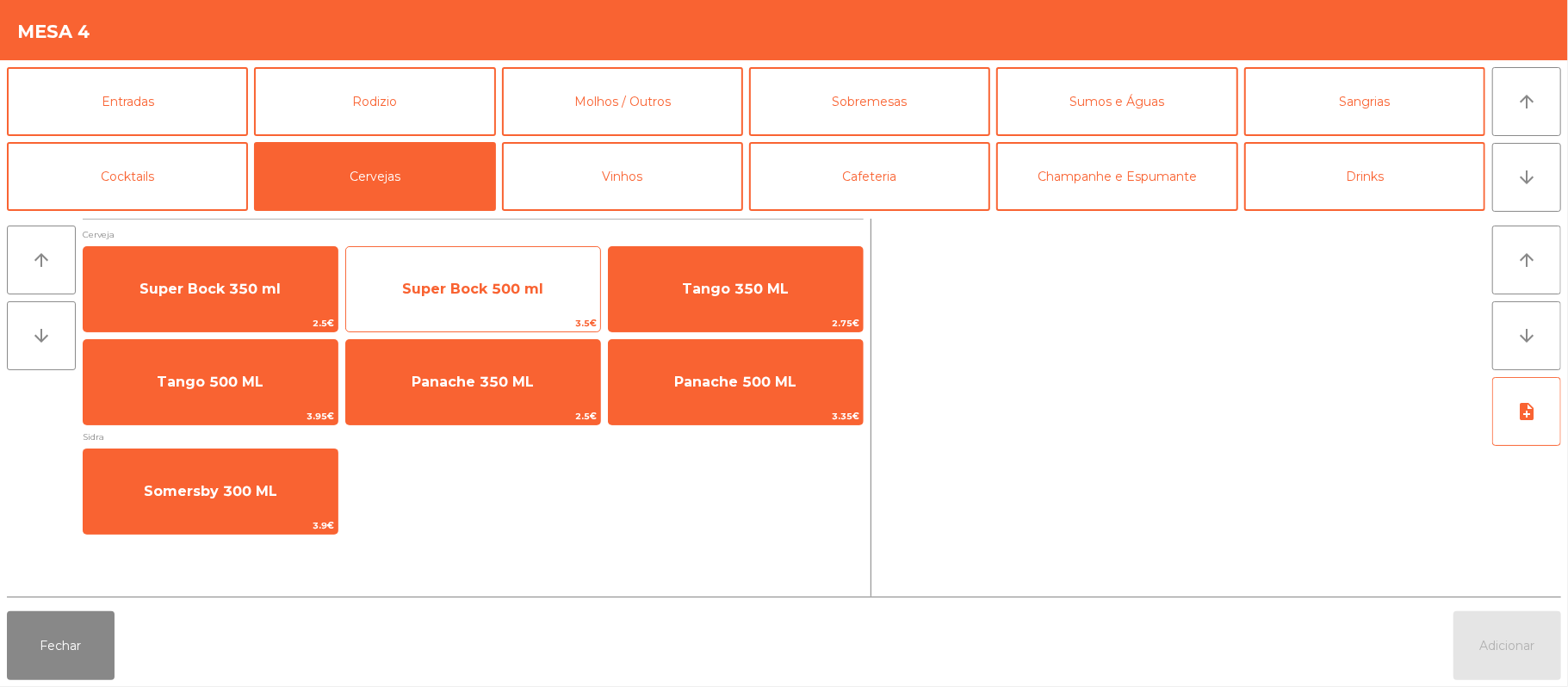
click at [479, 304] on span "Super Bock 500 ml" at bounding box center [473, 289] width 254 height 47
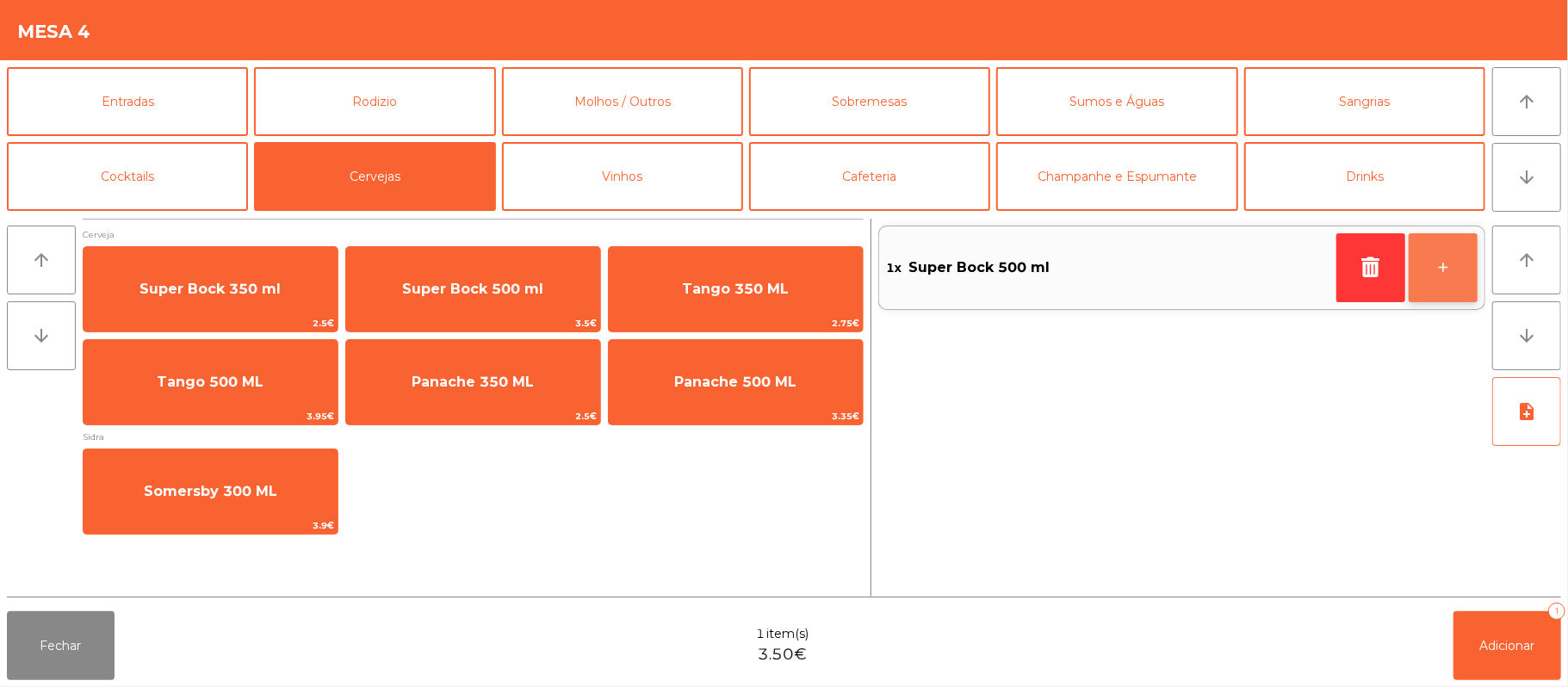
click at [1430, 274] on button "+" at bounding box center [1442, 268] width 69 height 69
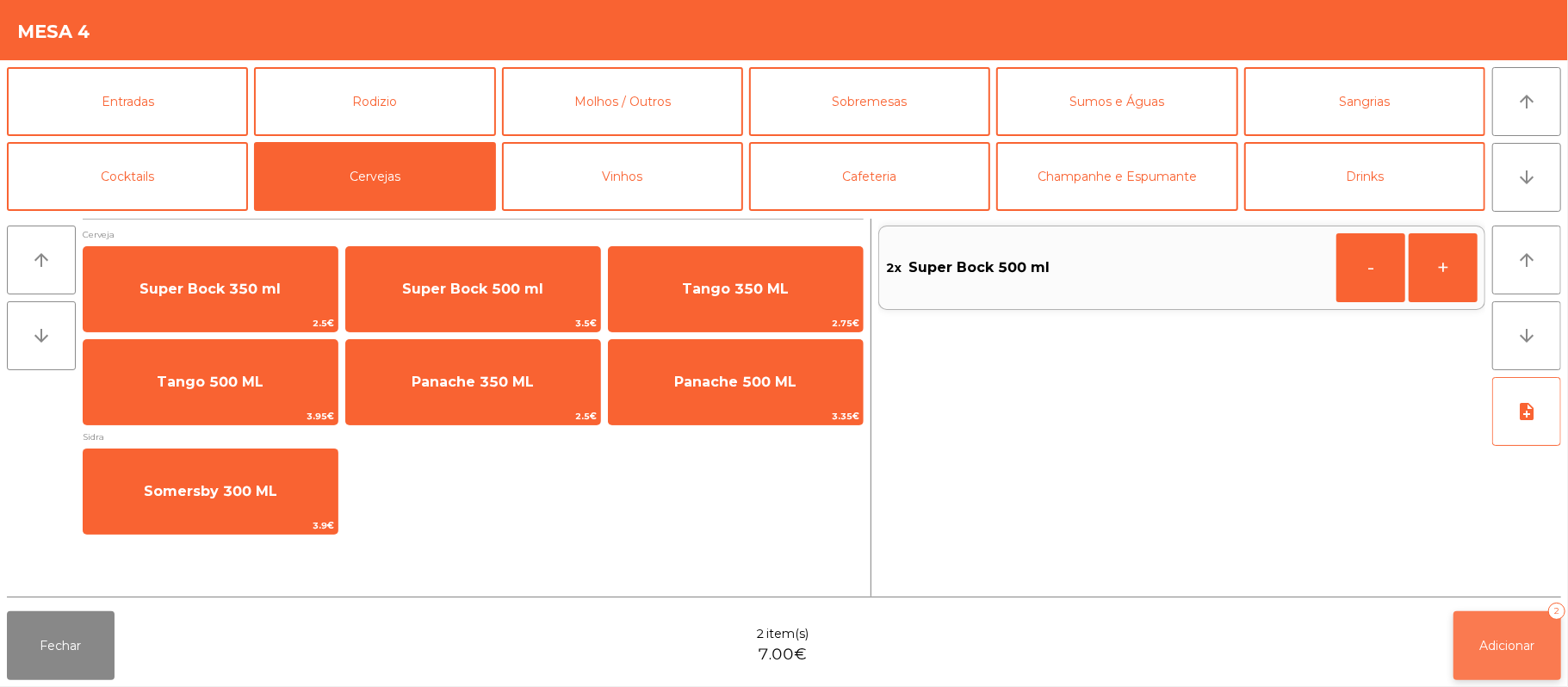
click at [1501, 630] on button "Adicionar 2" at bounding box center [1507, 646] width 108 height 69
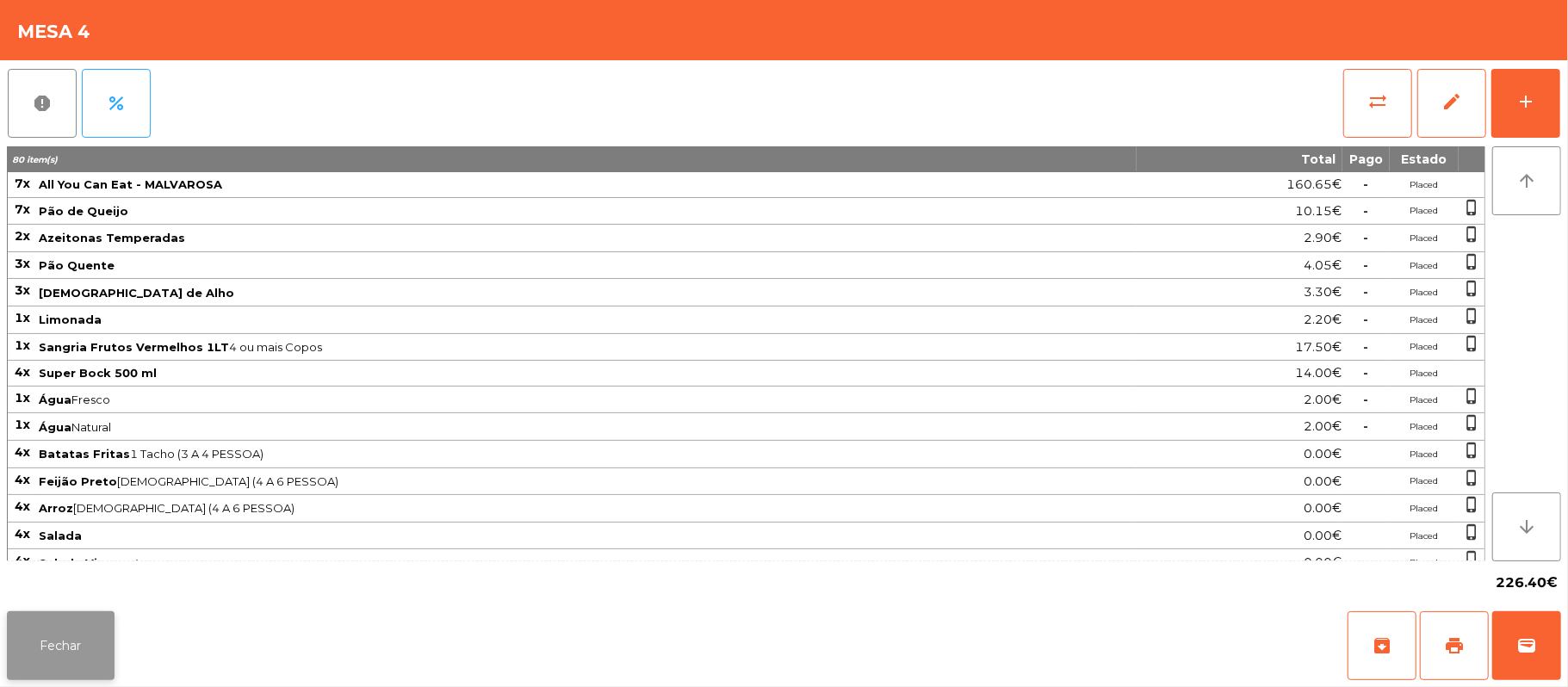
click at [57, 644] on button "Fechar" at bounding box center [61, 646] width 108 height 69
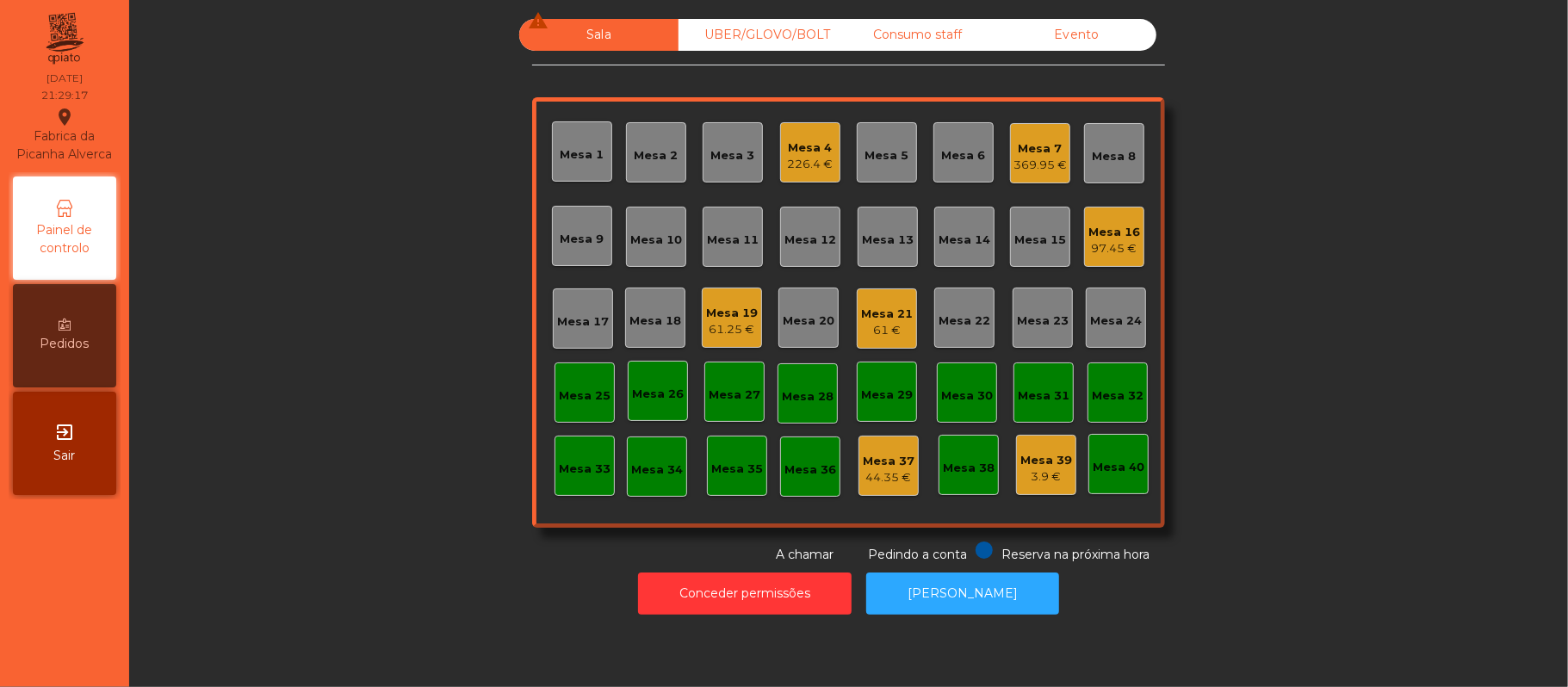
click at [738, 339] on div "Mesa 19 61.25 €" at bounding box center [732, 317] width 61 height 61
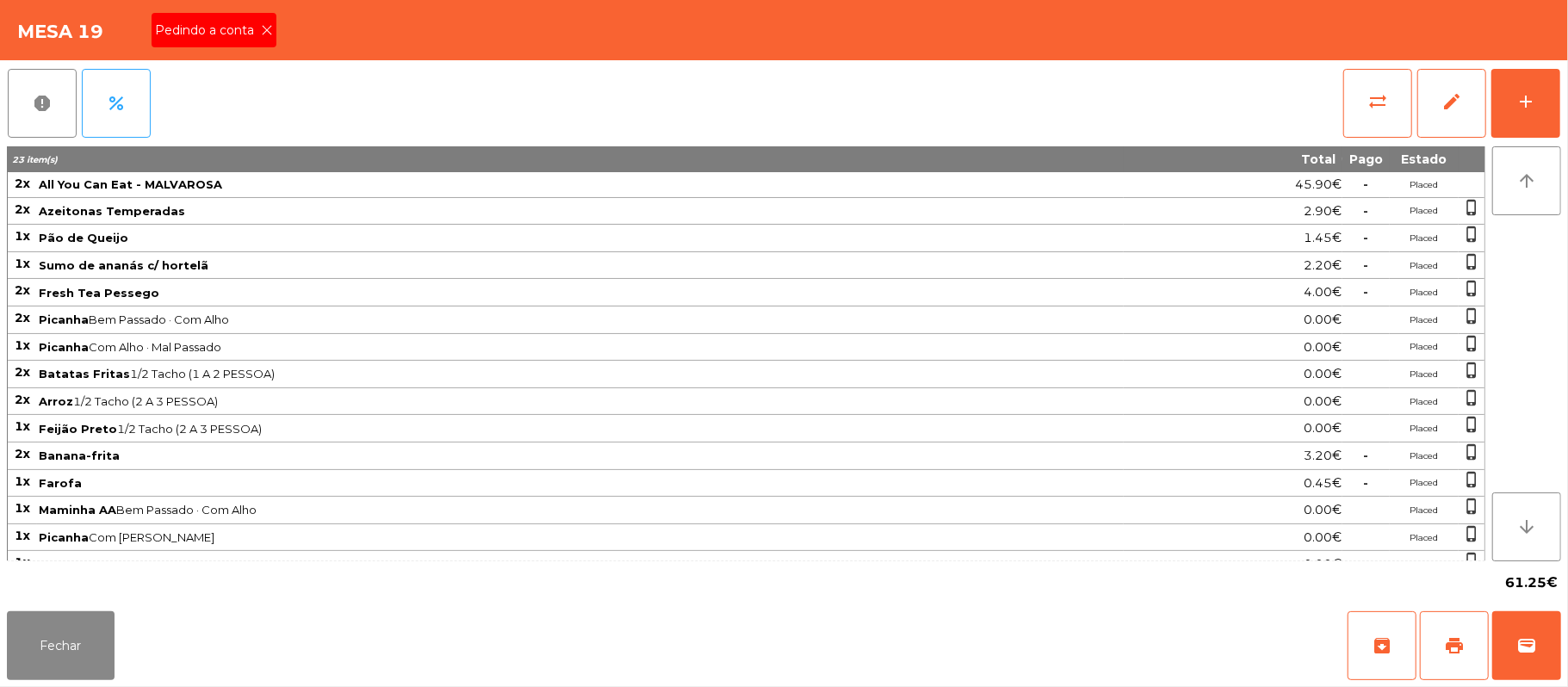
click at [265, 28] on icon at bounding box center [267, 30] width 12 height 12
click at [1472, 634] on button "print" at bounding box center [1454, 646] width 69 height 69
click at [1348, 101] on button "sync_alt" at bounding box center [1377, 103] width 69 height 69
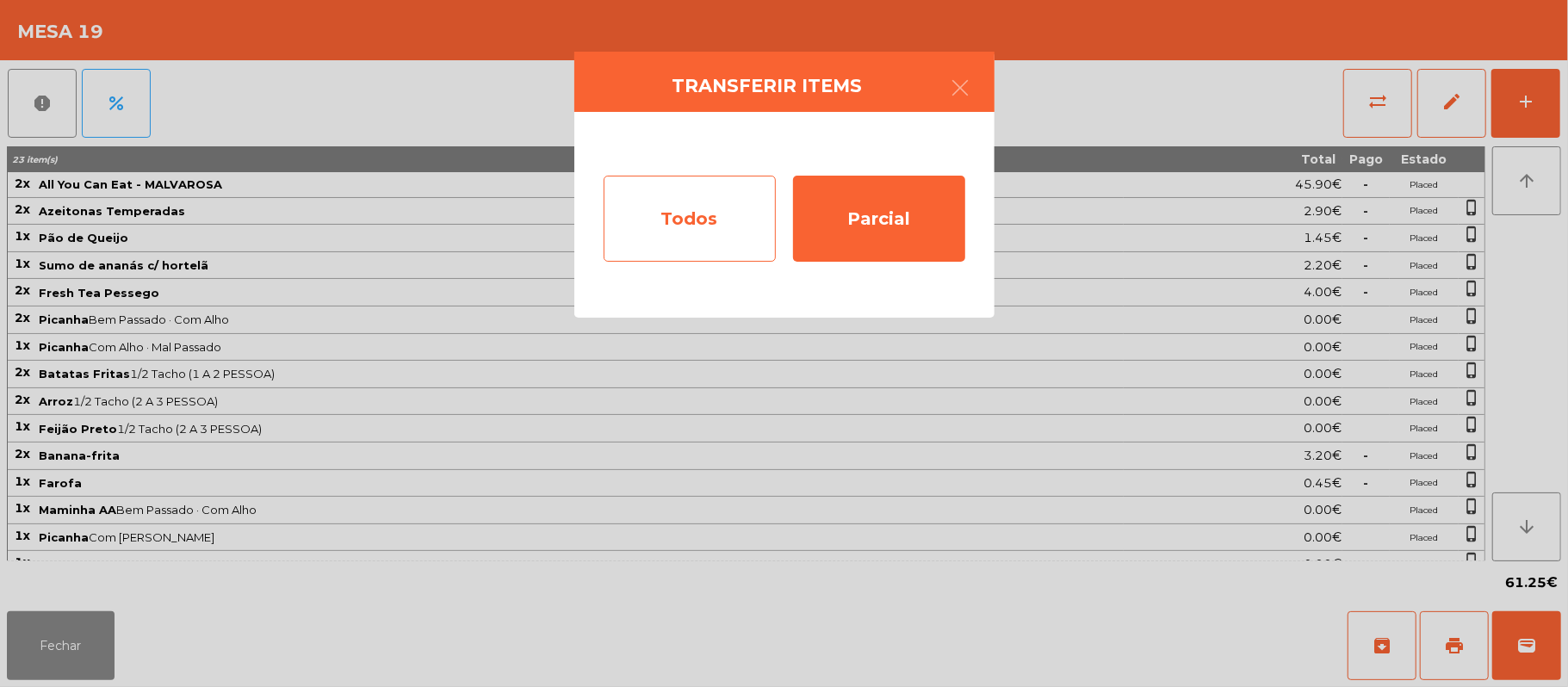
click at [706, 219] on div "Todos" at bounding box center [690, 219] width 172 height 86
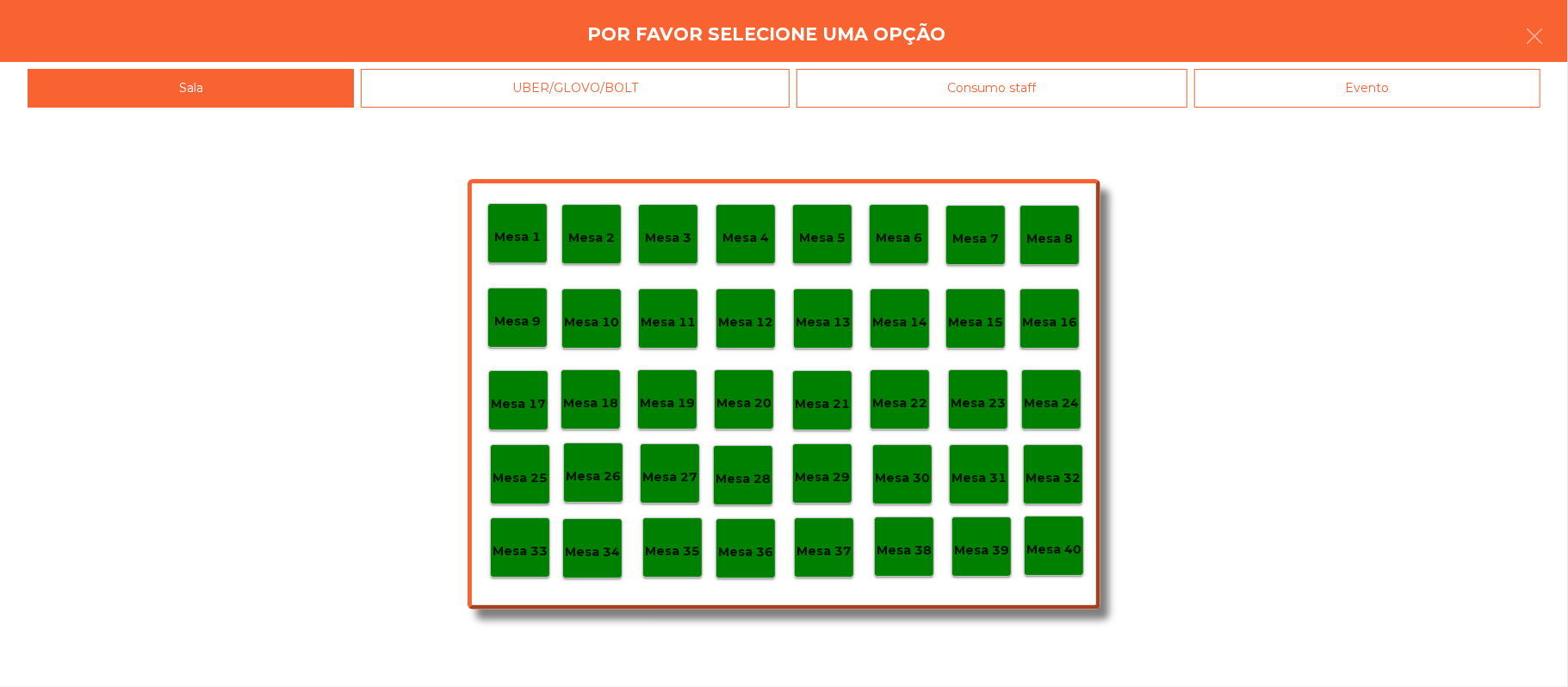
click at [1312, 84] on div "Evento" at bounding box center [1367, 88] width 346 height 39
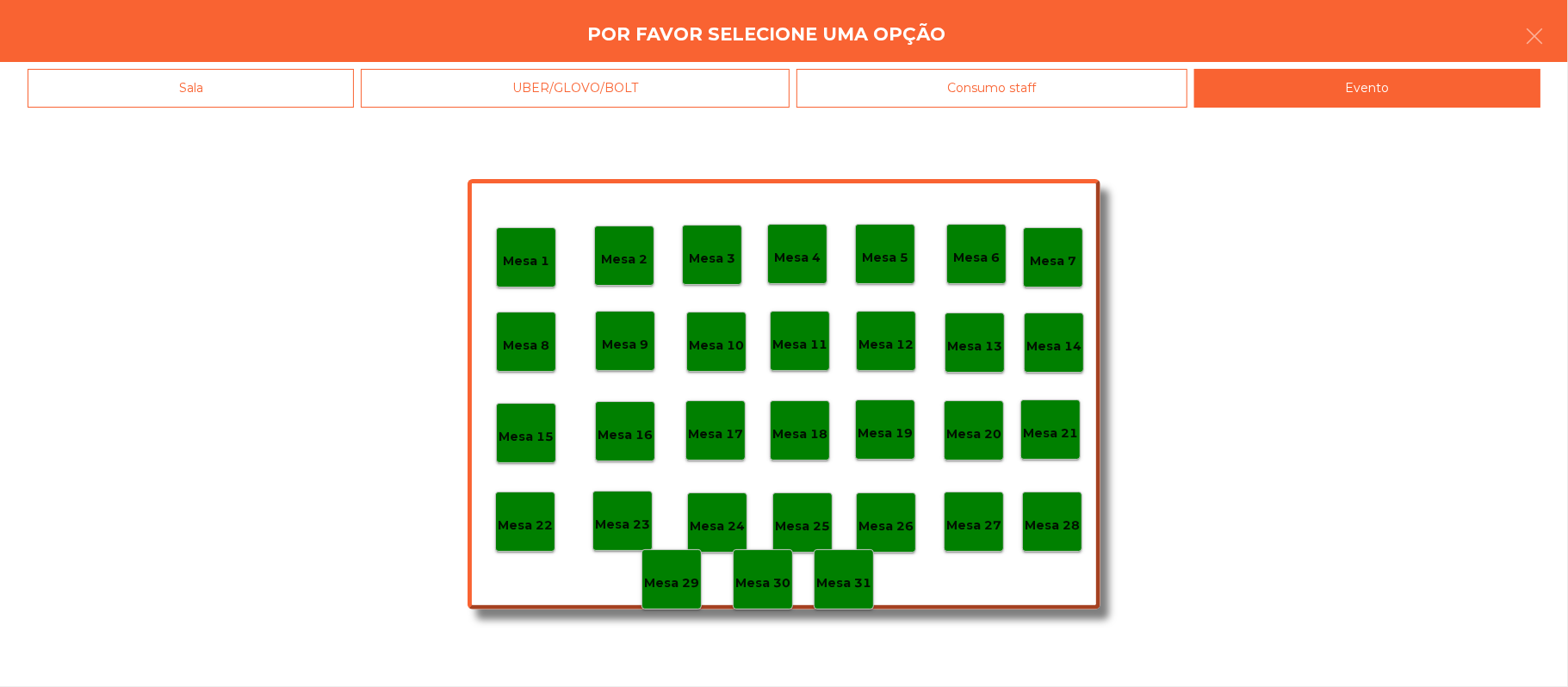
click at [1051, 524] on p "Mesa 28" at bounding box center [1051, 525] width 55 height 20
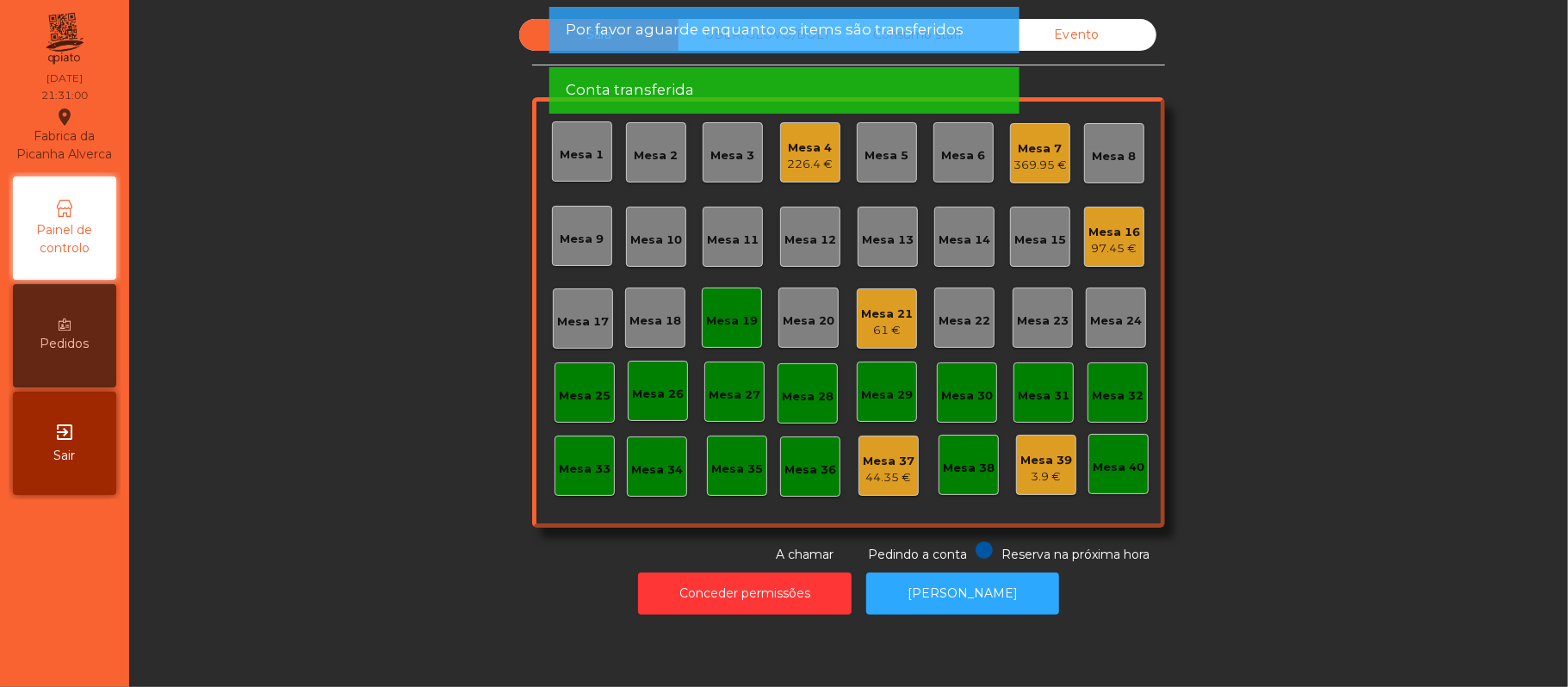
click at [738, 324] on div "Mesa 19" at bounding box center [732, 322] width 52 height 18
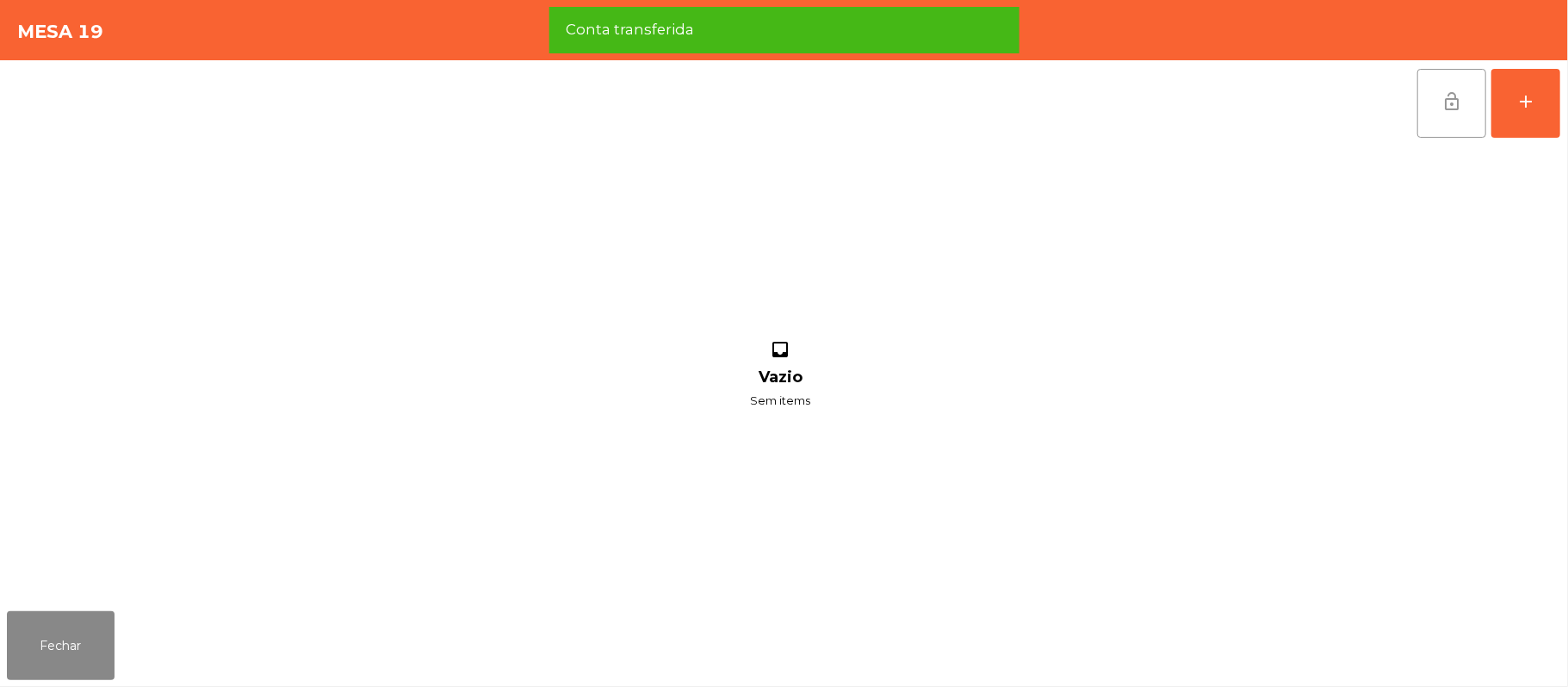
click at [1461, 111] on button "lock_open" at bounding box center [1451, 103] width 69 height 69
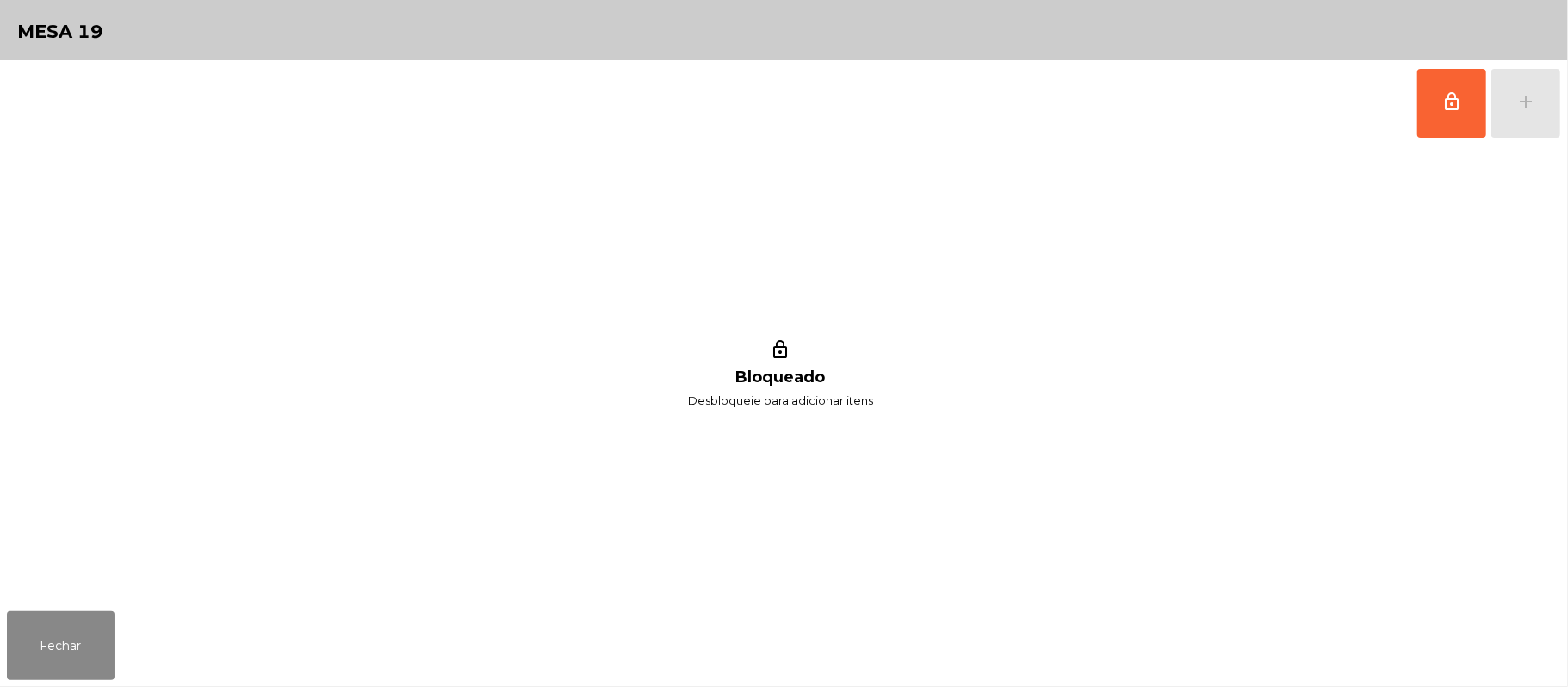
click at [1550, 110] on div "lock_outline add" at bounding box center [1488, 104] width 145 height 86
click at [62, 651] on button "Fechar" at bounding box center [61, 646] width 108 height 69
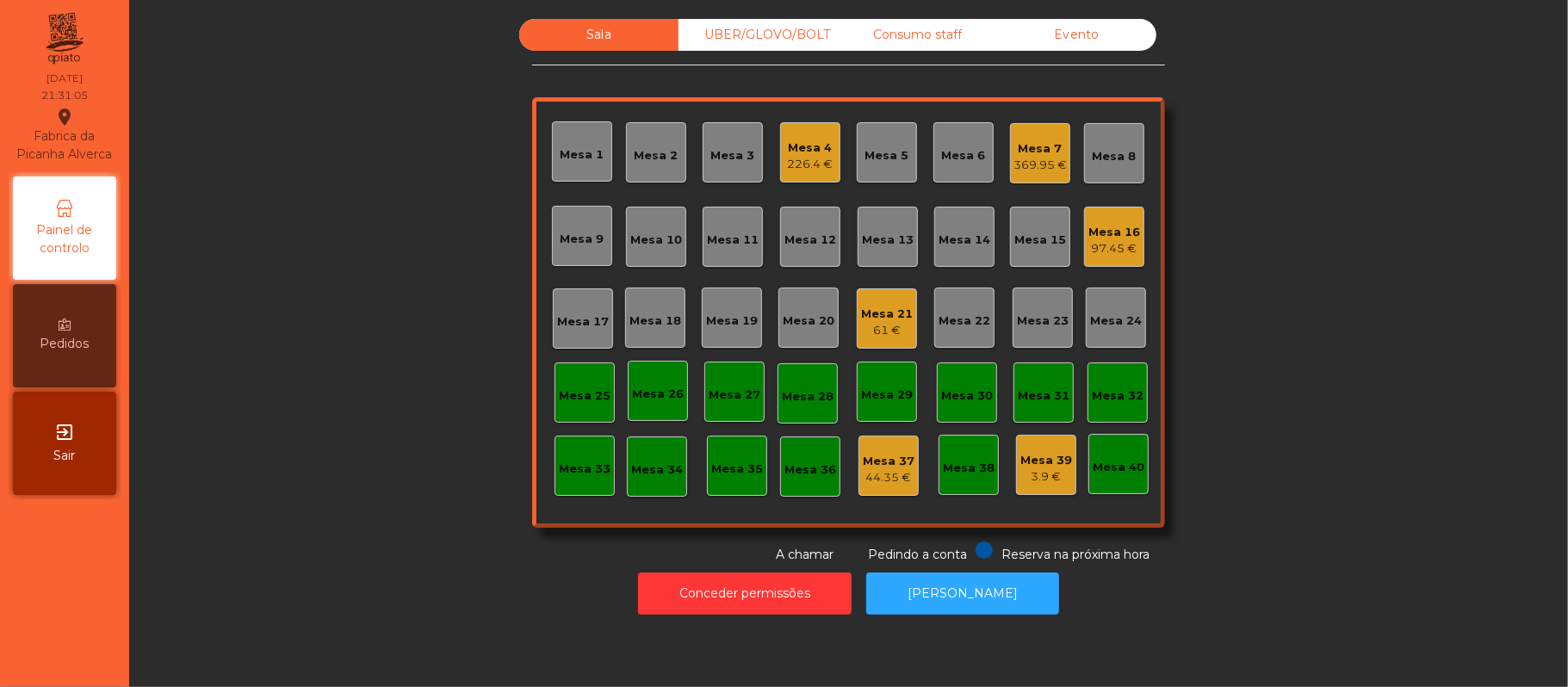
click at [798, 169] on div "226.4 €" at bounding box center [811, 164] width 46 height 18
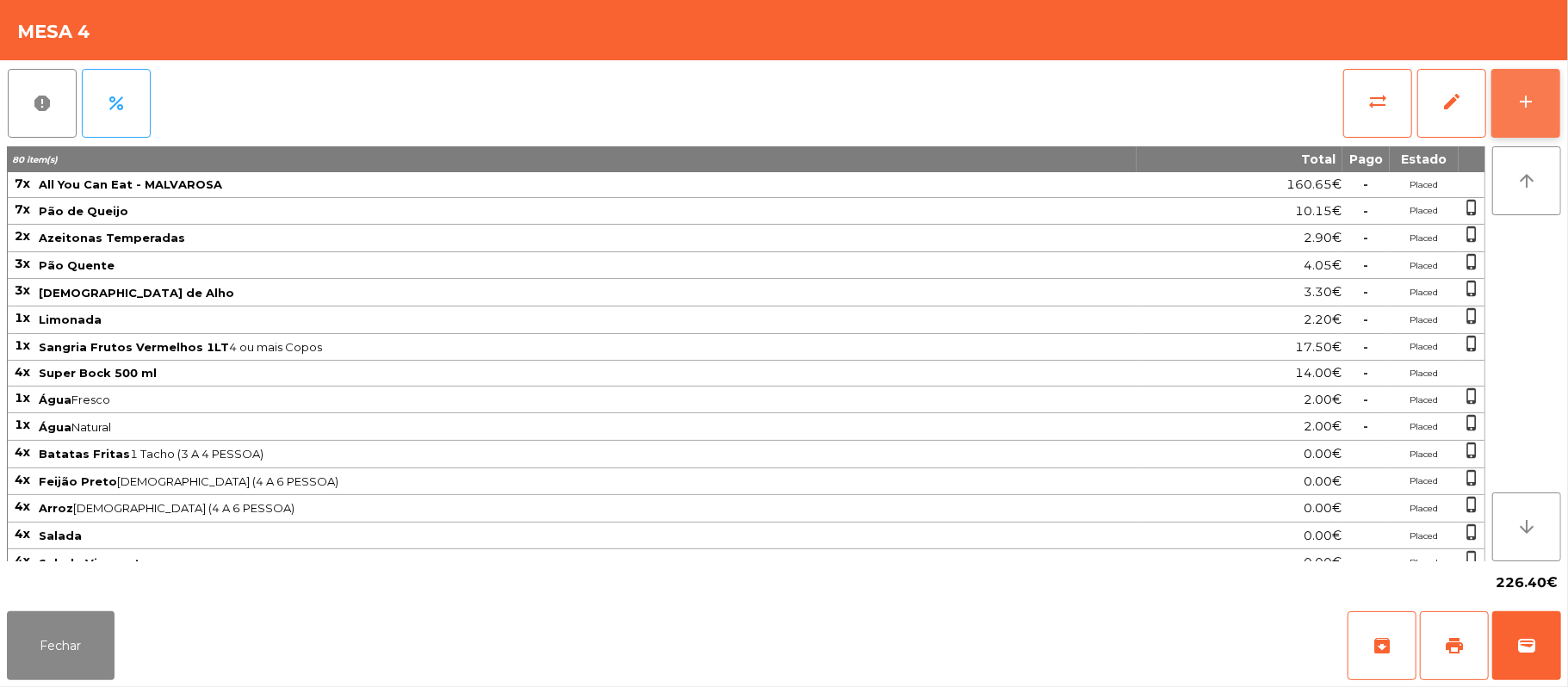
click at [1537, 98] on button "add" at bounding box center [1525, 103] width 69 height 69
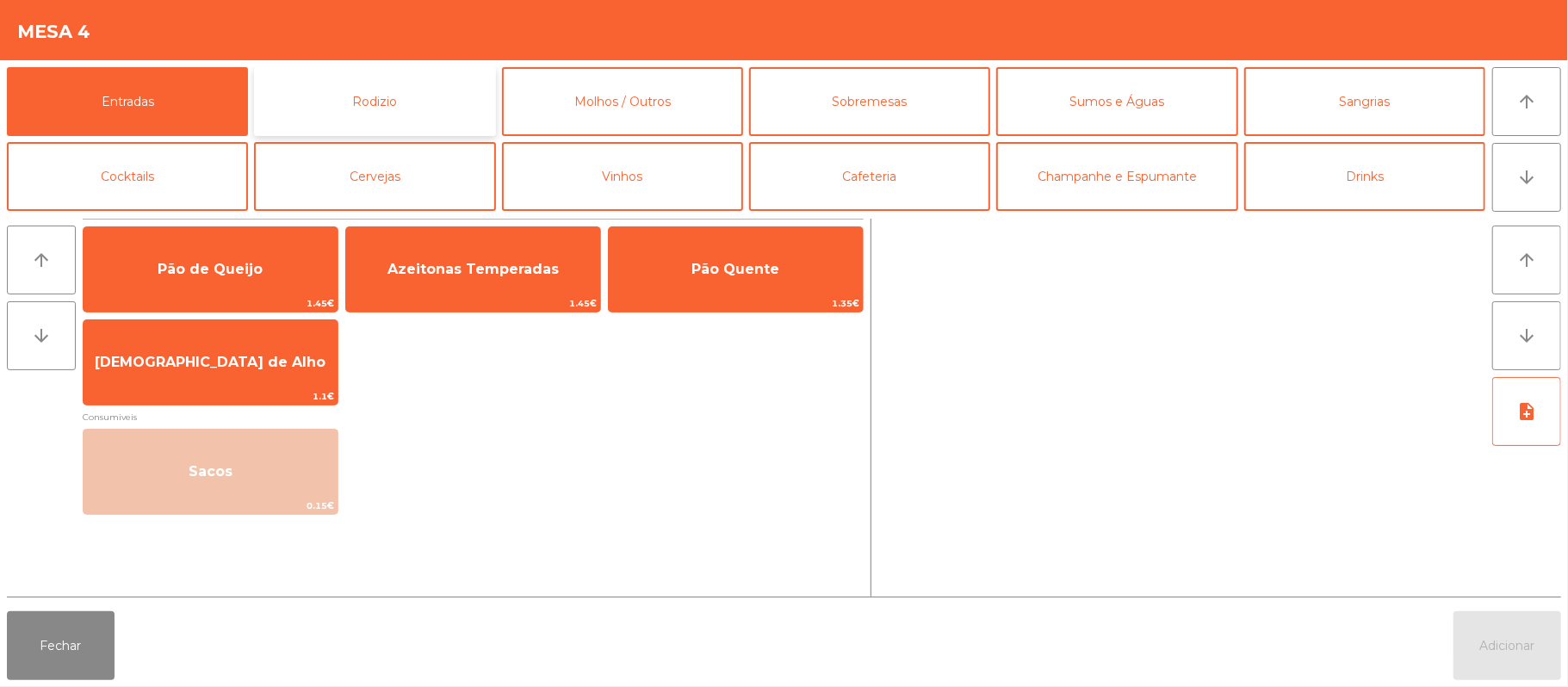
click at [410, 100] on button "Rodizio" at bounding box center [374, 101] width 241 height 69
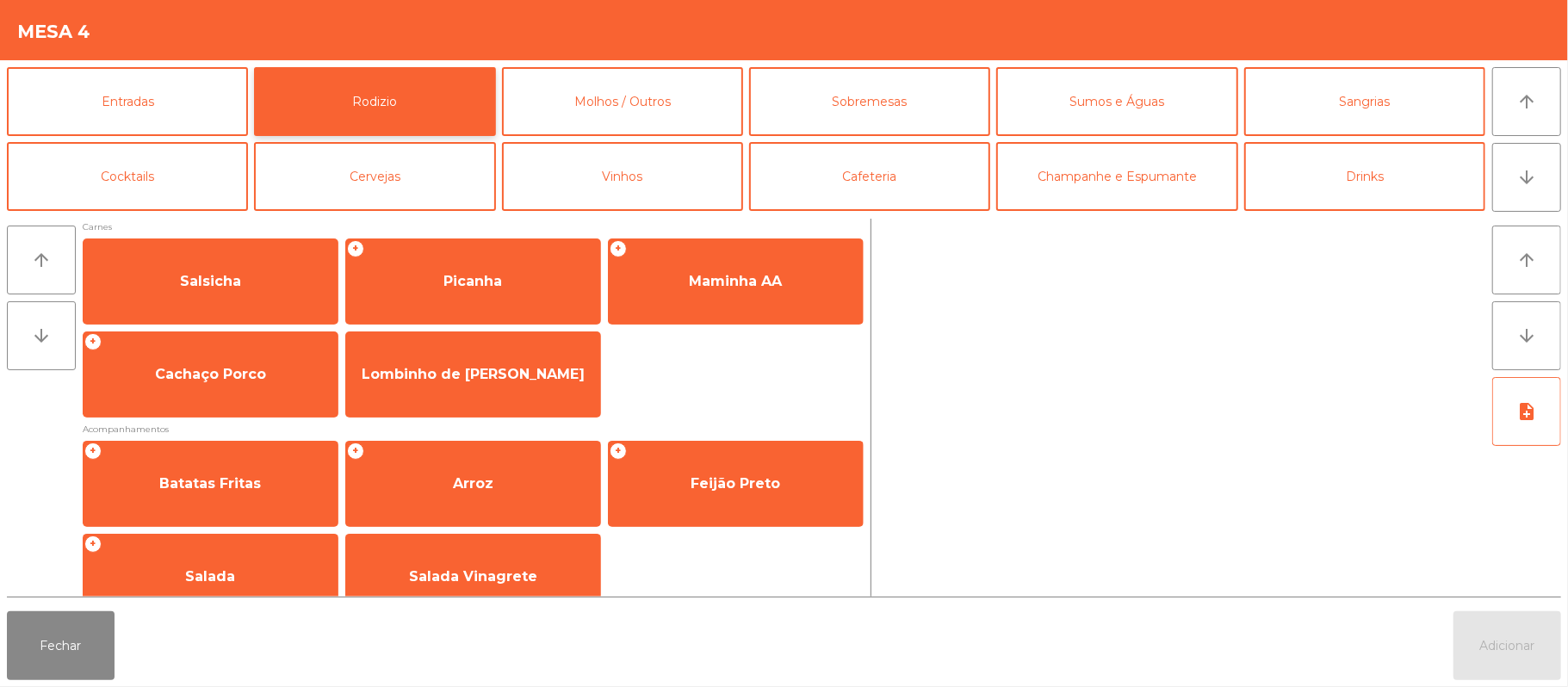
scroll to position [196, 0]
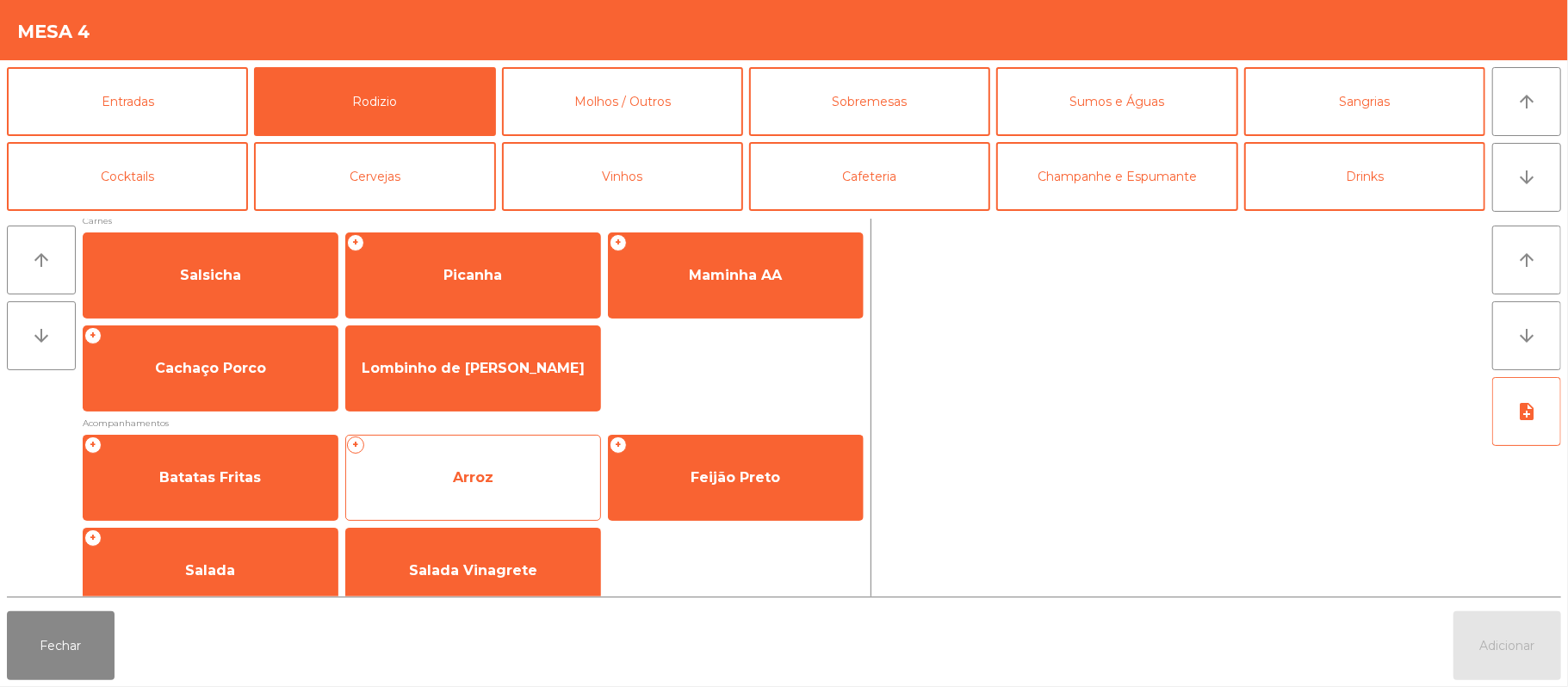
click at [535, 486] on span "Arroz" at bounding box center [473, 477] width 254 height 47
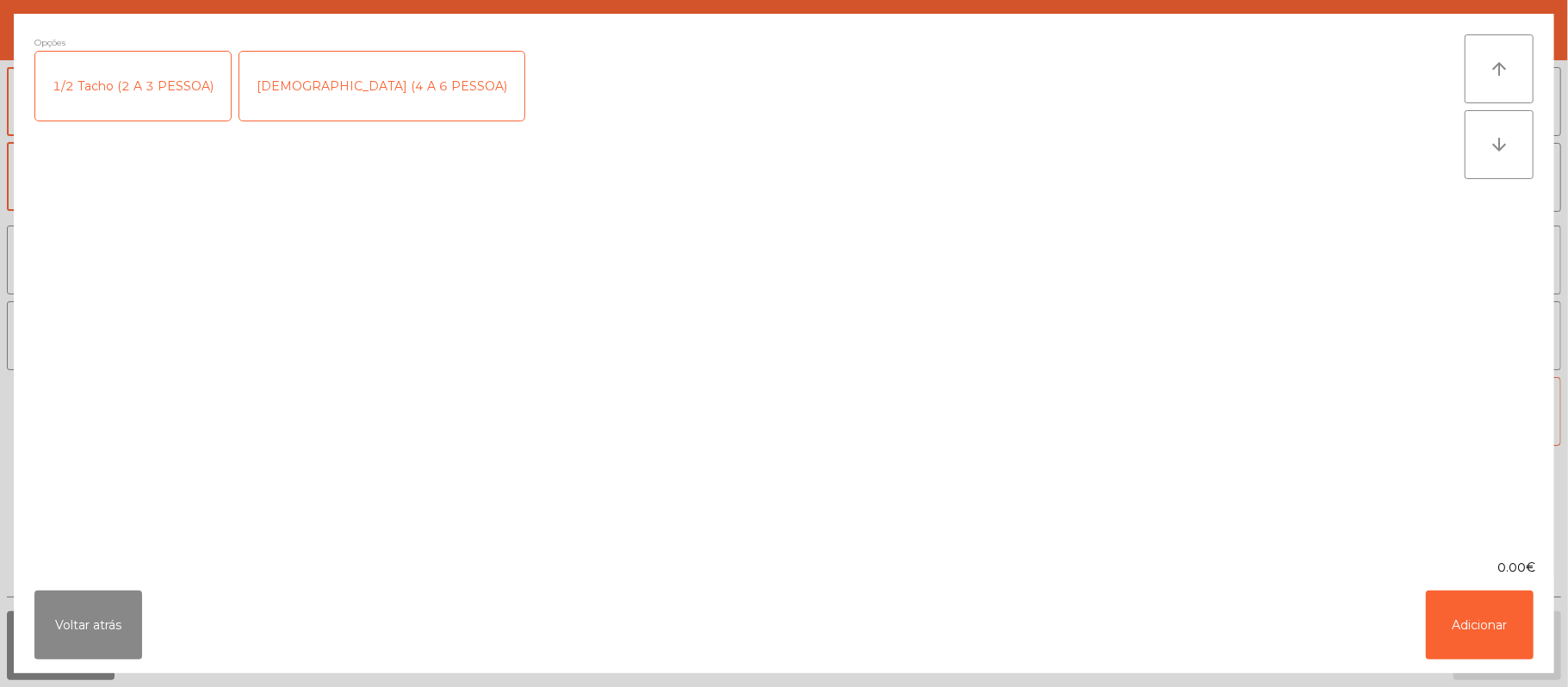
click at [364, 70] on div "[DEMOGRAPHIC_DATA] (4 A 6 PESSOA)" at bounding box center [381, 86] width 285 height 69
click at [1507, 620] on button "Adicionar" at bounding box center [1479, 625] width 108 height 69
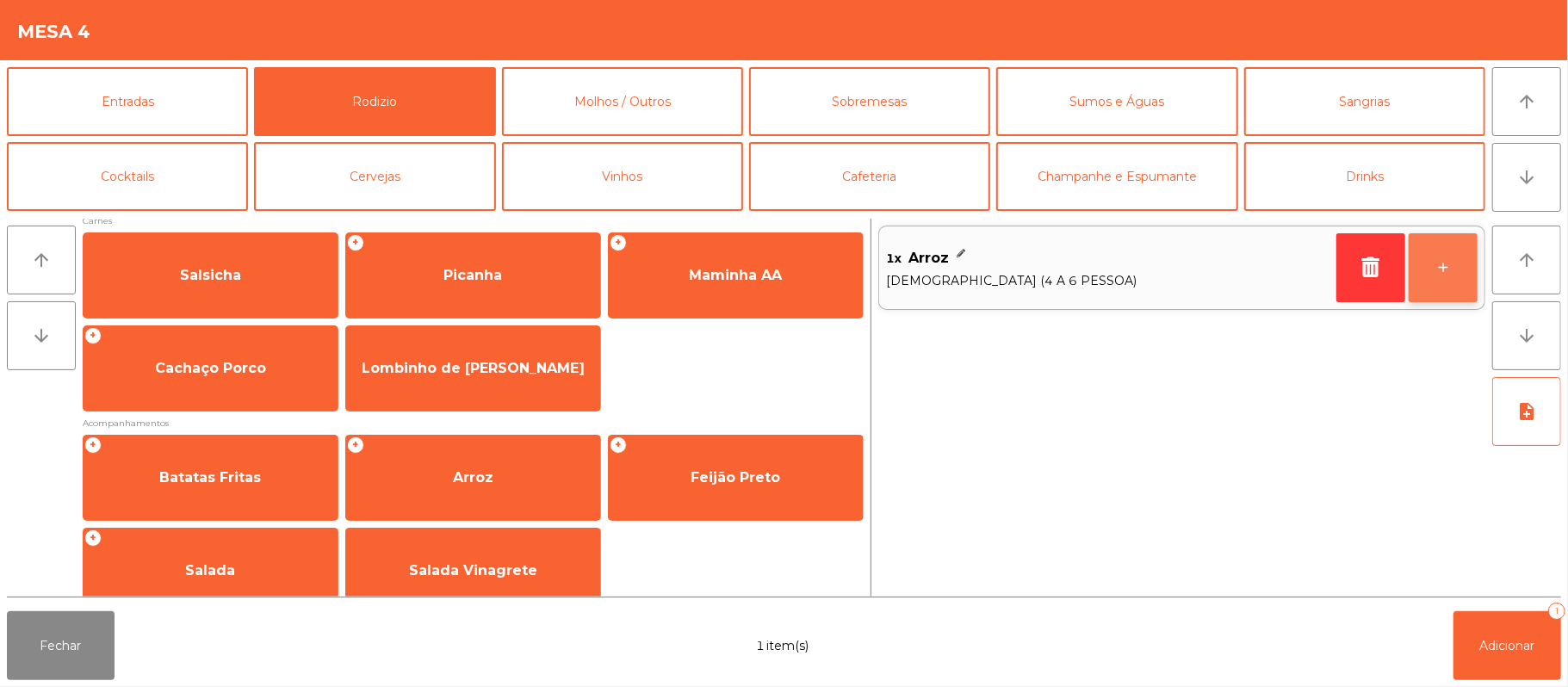
click at [1434, 287] on button "+" at bounding box center [1442, 268] width 69 height 69
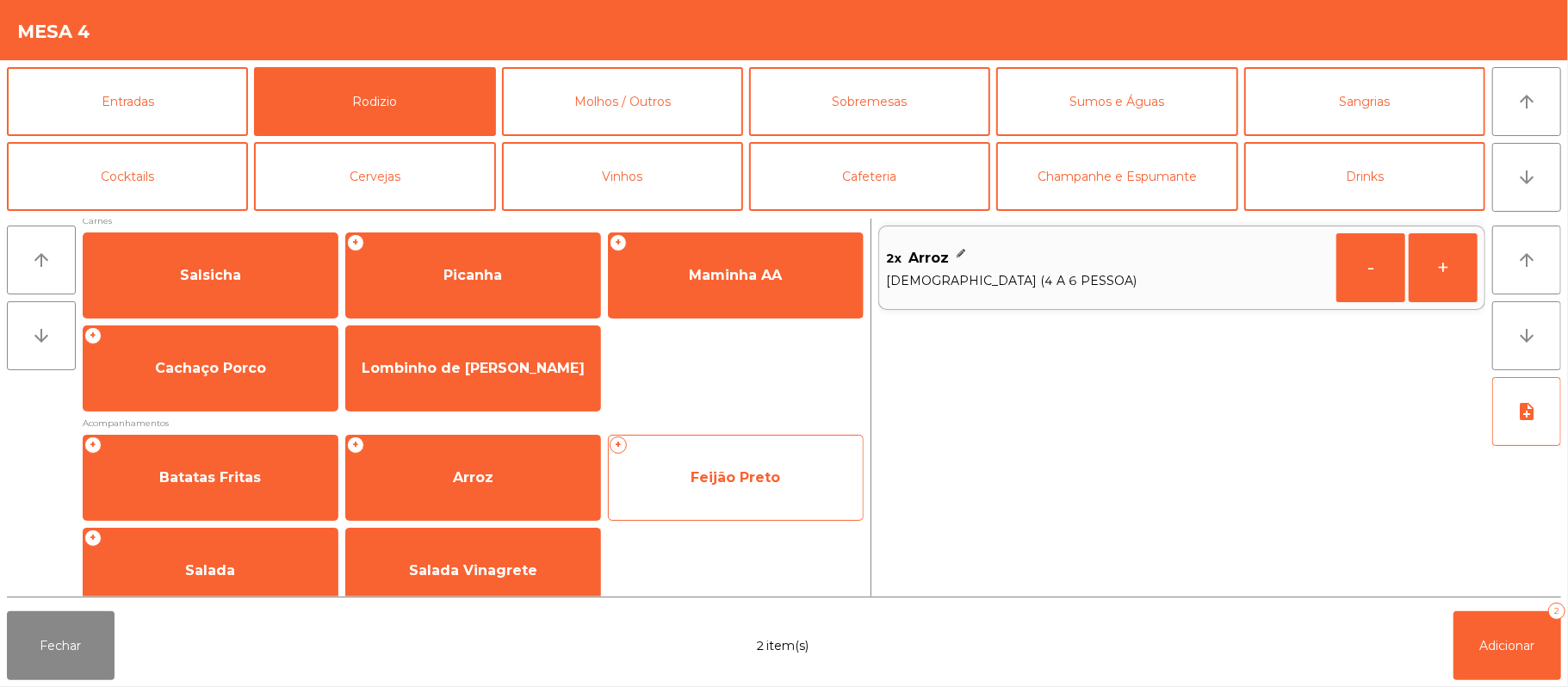
click at [745, 465] on span "Feijão Preto" at bounding box center [735, 477] width 254 height 47
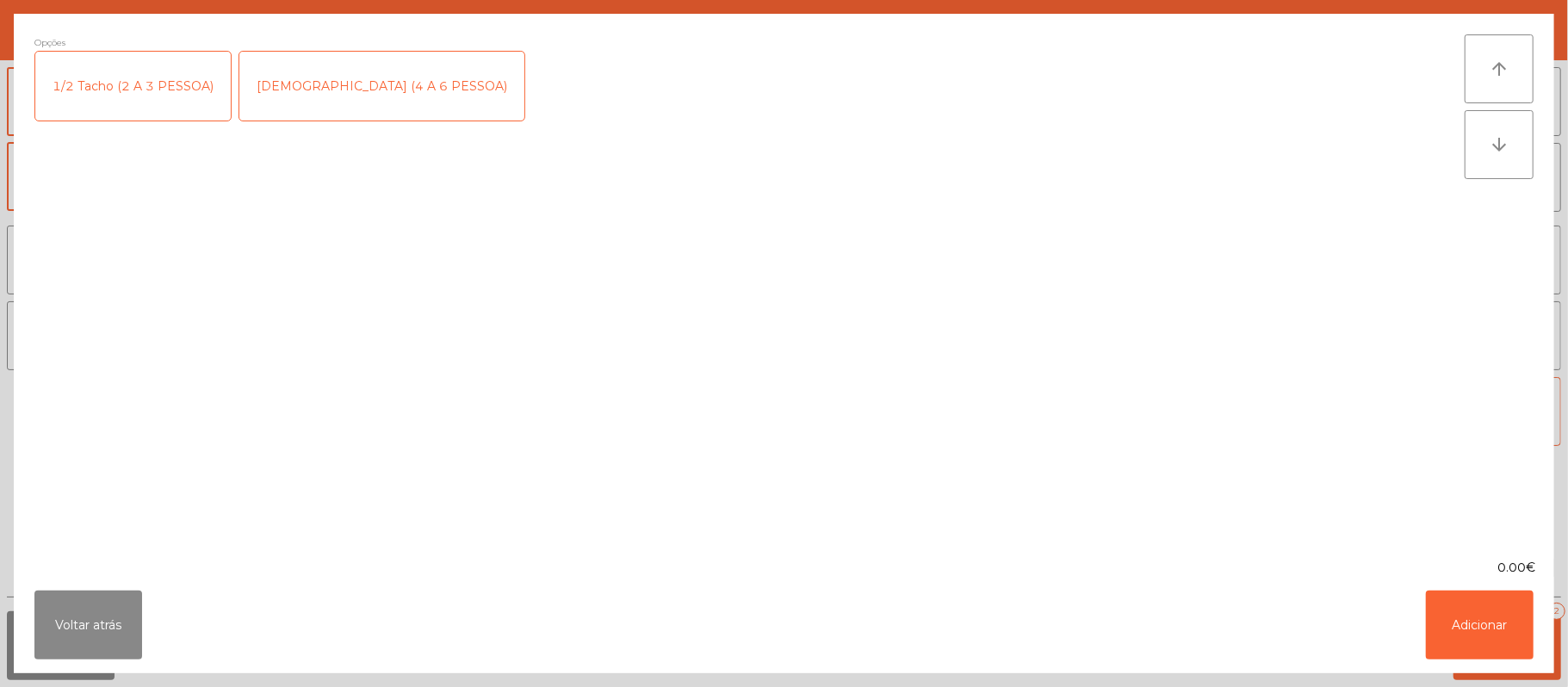
click at [344, 87] on div "[DEMOGRAPHIC_DATA] (4 A 6 PESSOA)" at bounding box center [381, 86] width 285 height 69
click at [1496, 642] on button "Adicionar" at bounding box center [1479, 625] width 108 height 69
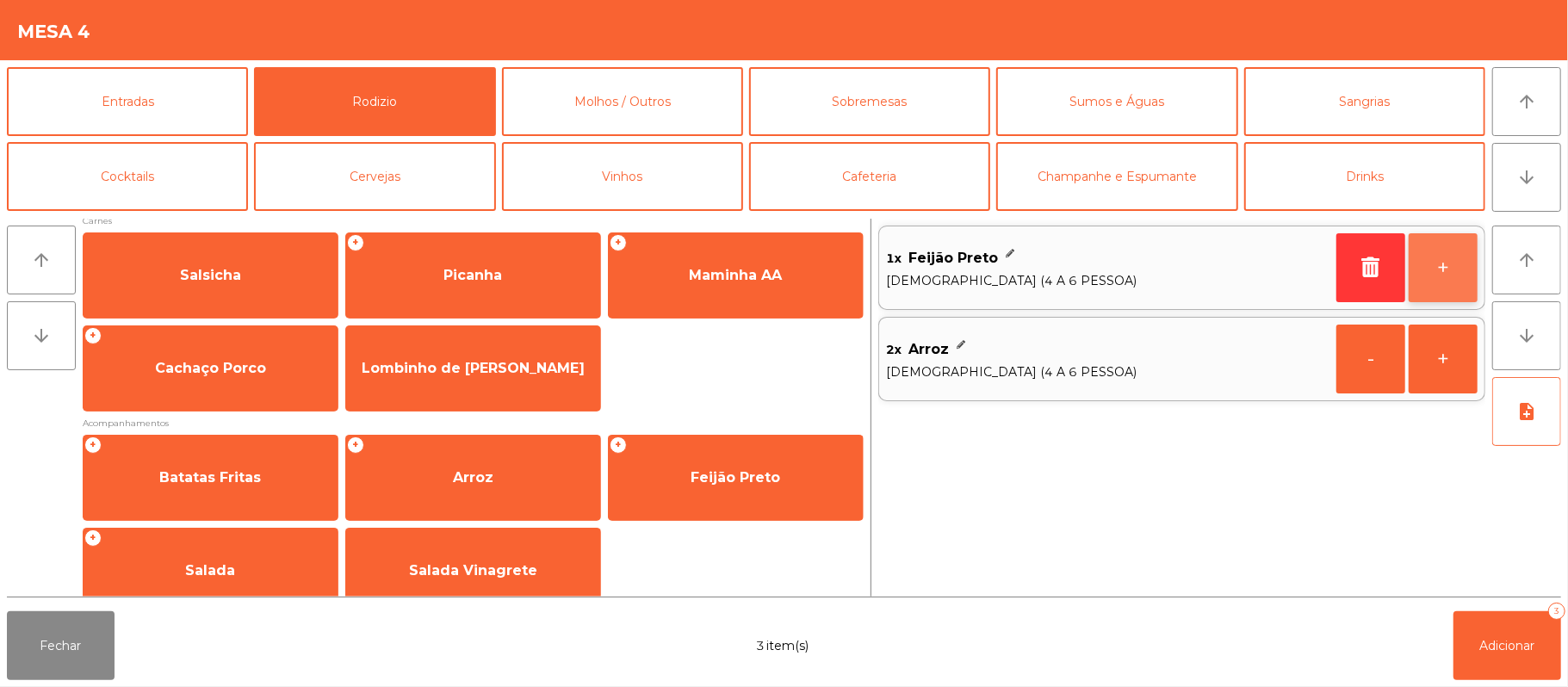
click at [1444, 272] on button "+" at bounding box center [1442, 268] width 69 height 69
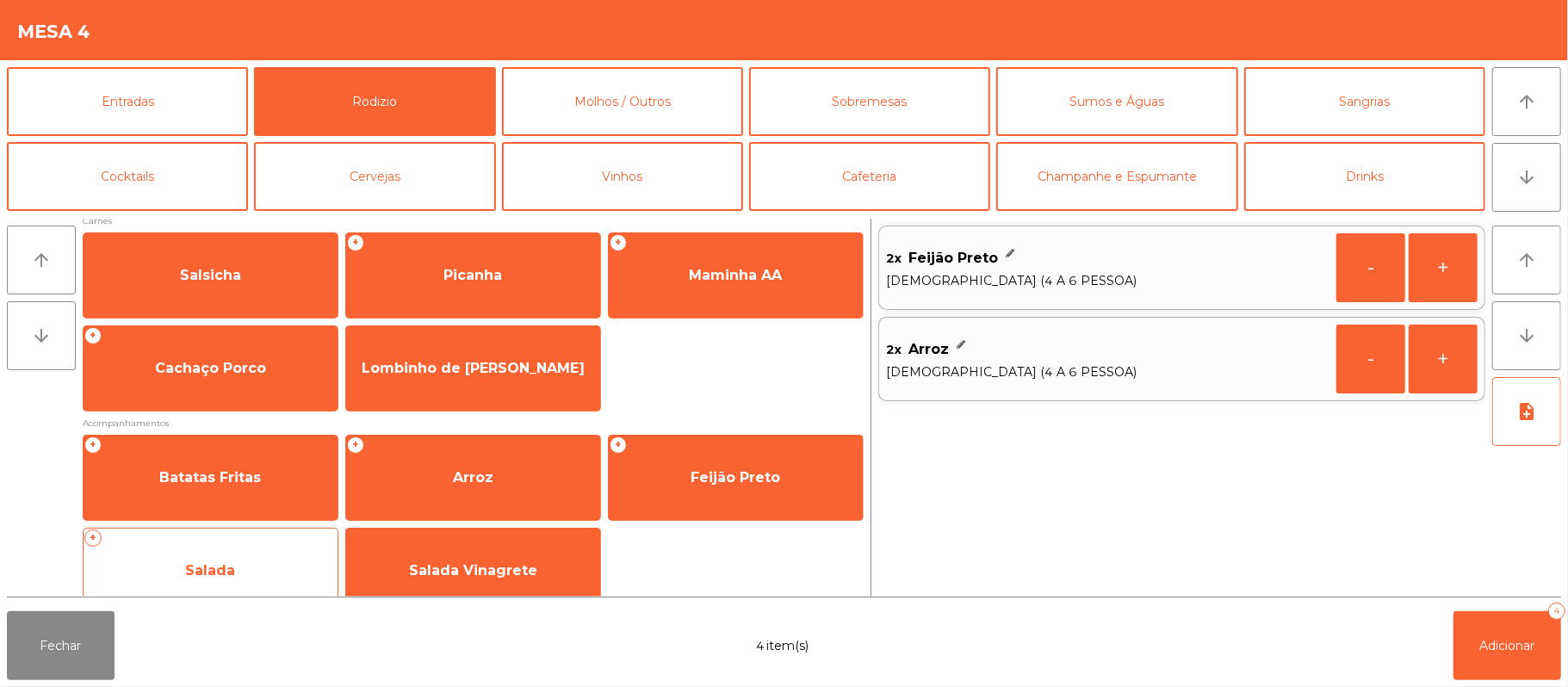
click at [278, 552] on span "Salada" at bounding box center [210, 570] width 254 height 47
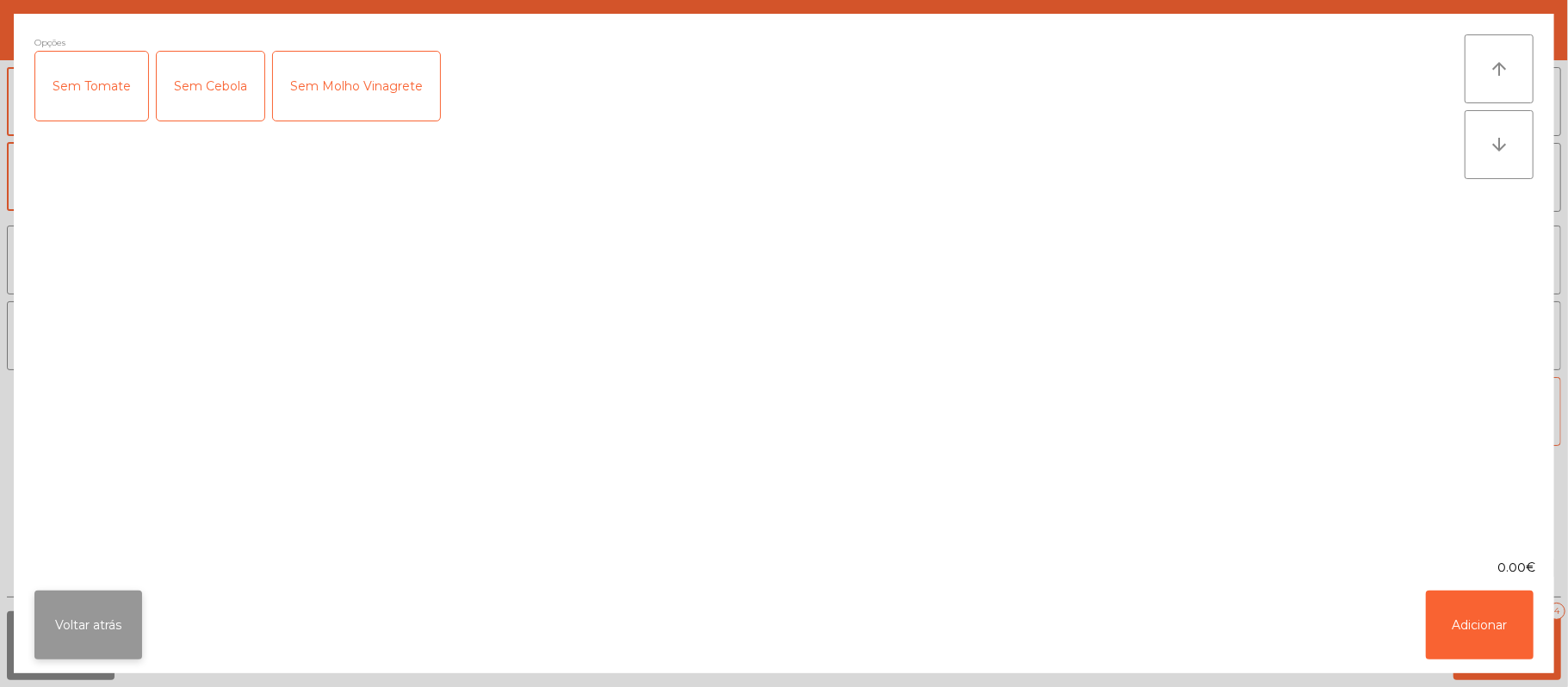
click at [93, 618] on button "Voltar atrás" at bounding box center [88, 625] width 108 height 69
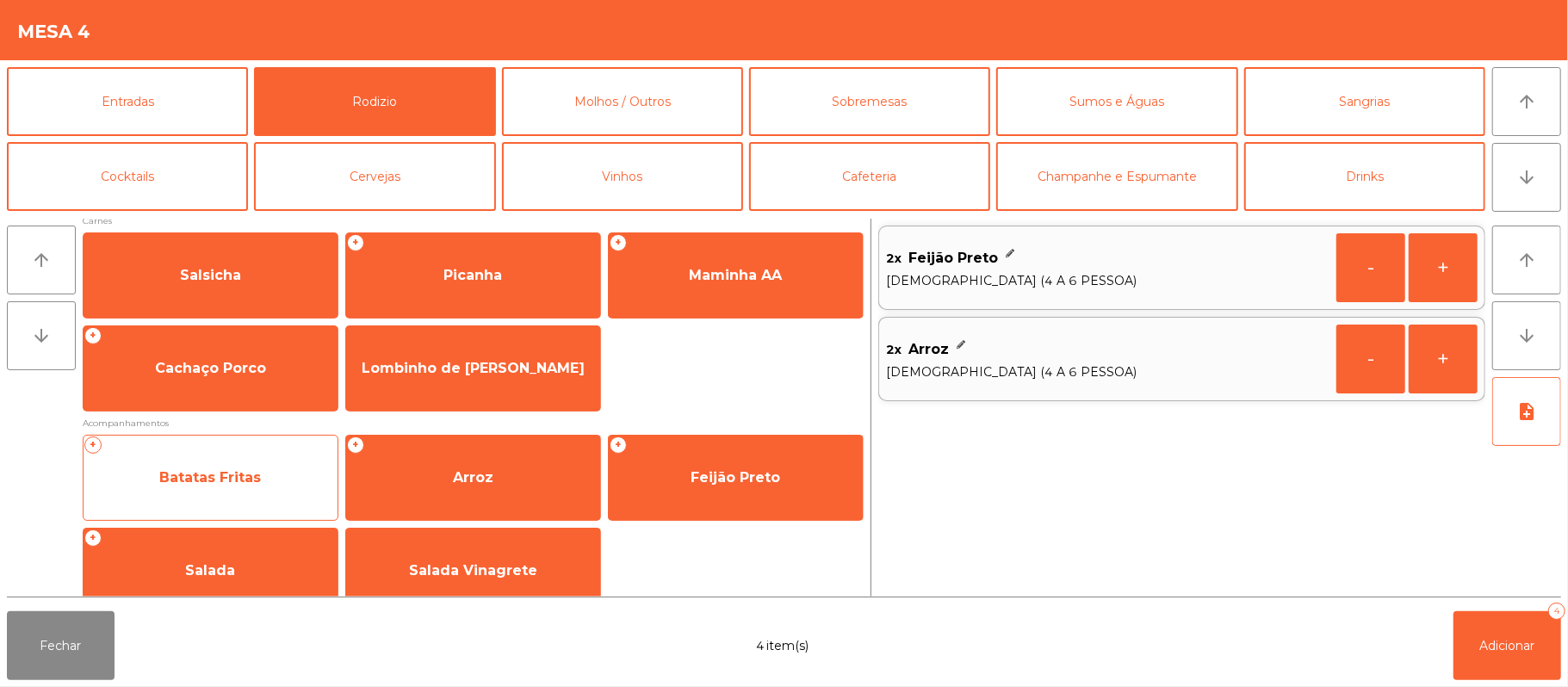
click at [253, 486] on span "Batatas Fritas" at bounding box center [210, 477] width 102 height 17
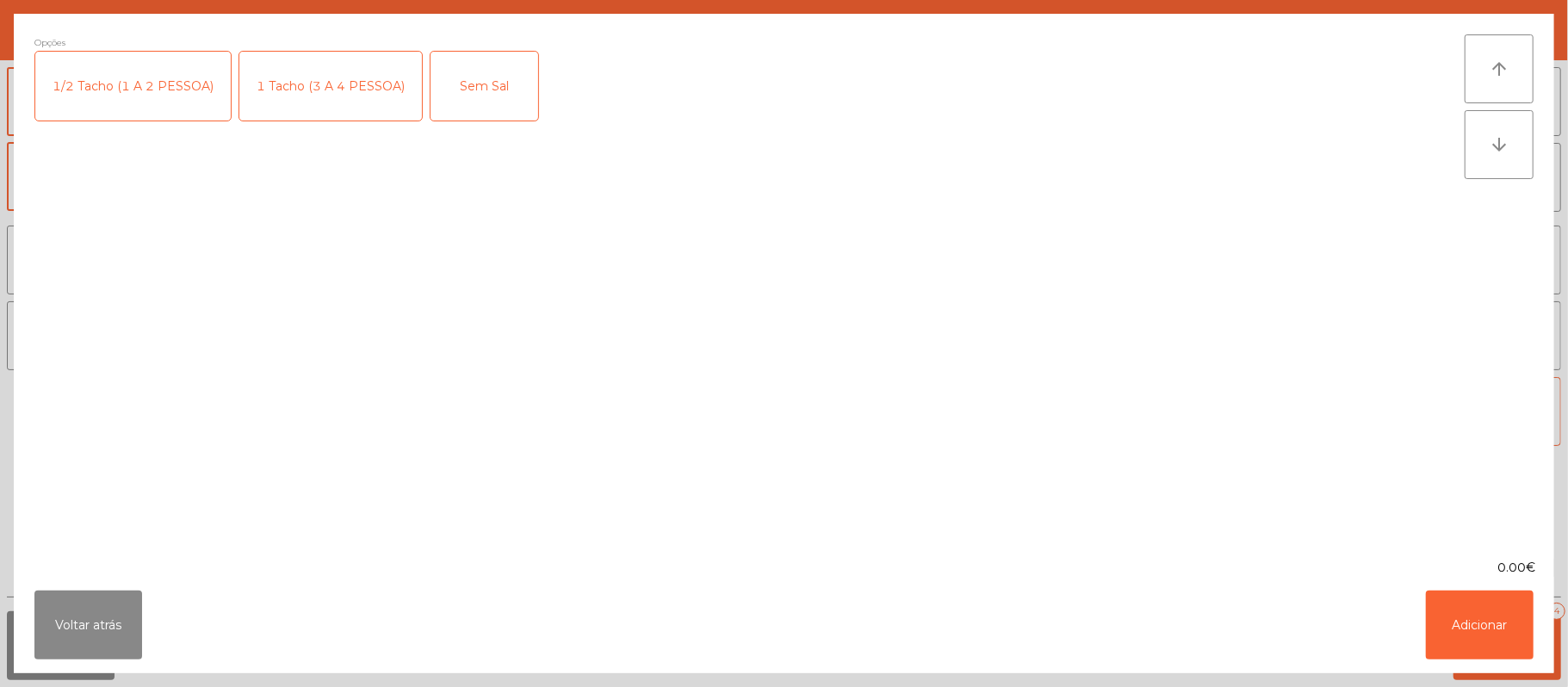
click at [364, 81] on div "1 Tacho (3 A 4 PESSOA)" at bounding box center [330, 86] width 183 height 69
click at [1506, 631] on button "Adicionar" at bounding box center [1479, 625] width 108 height 69
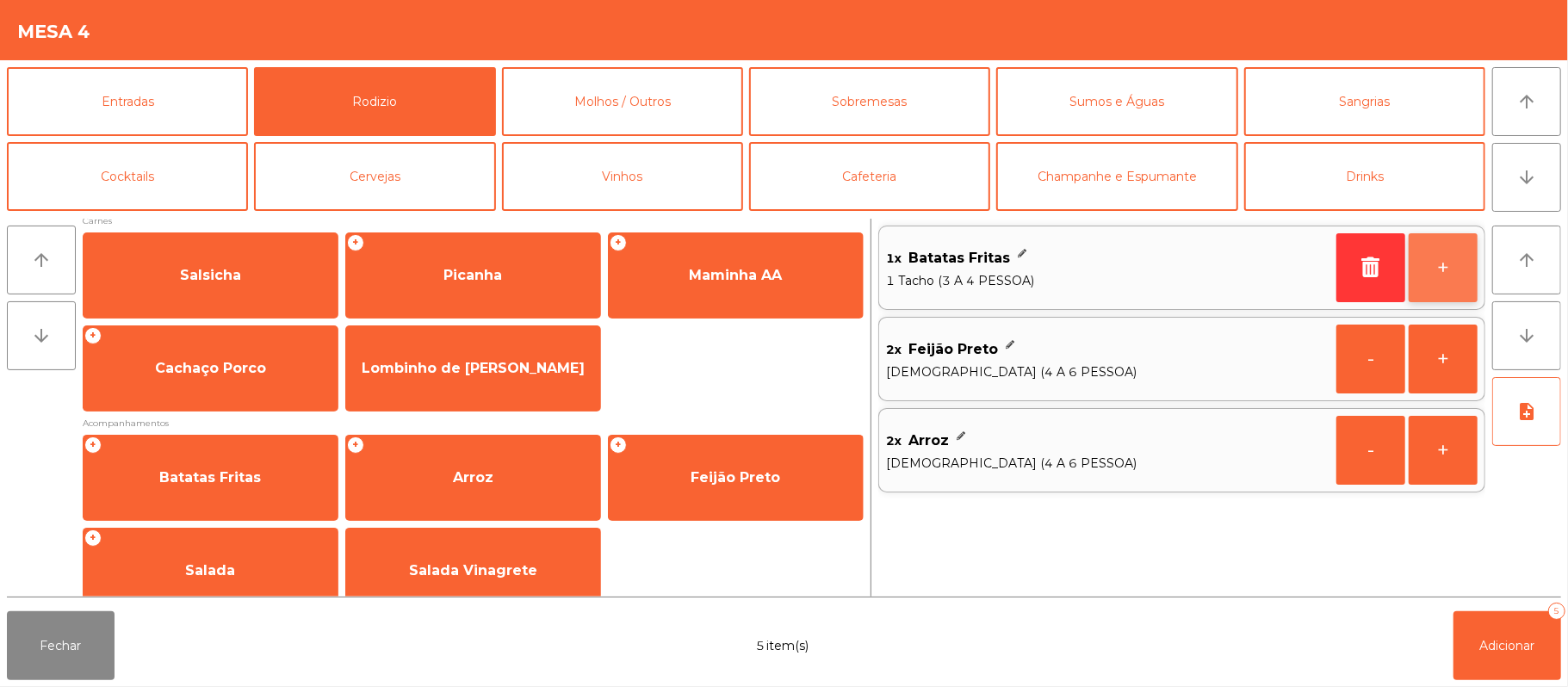
click at [1458, 263] on button "+" at bounding box center [1442, 268] width 69 height 69
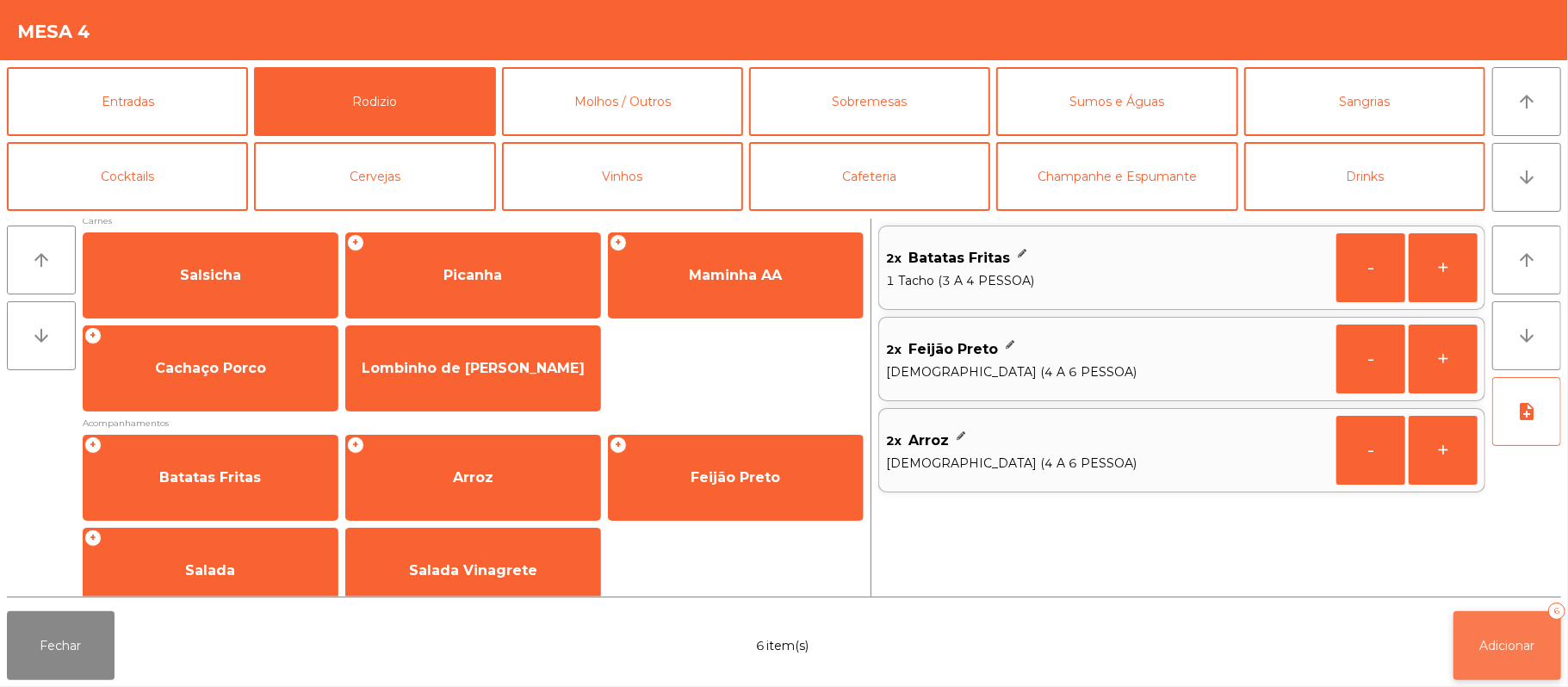
click at [1524, 656] on button "Adicionar 6" at bounding box center [1507, 646] width 108 height 69
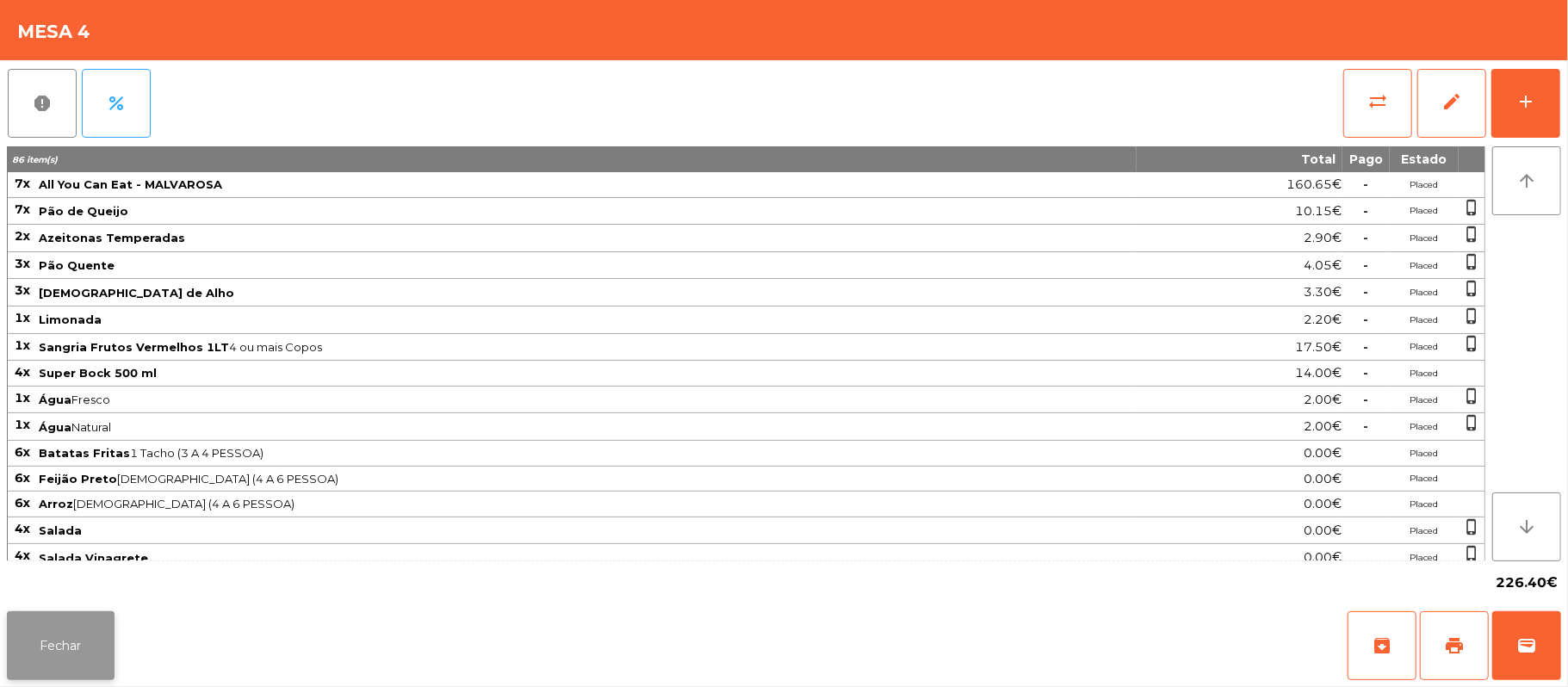
click at [49, 641] on button "Fechar" at bounding box center [61, 646] width 108 height 69
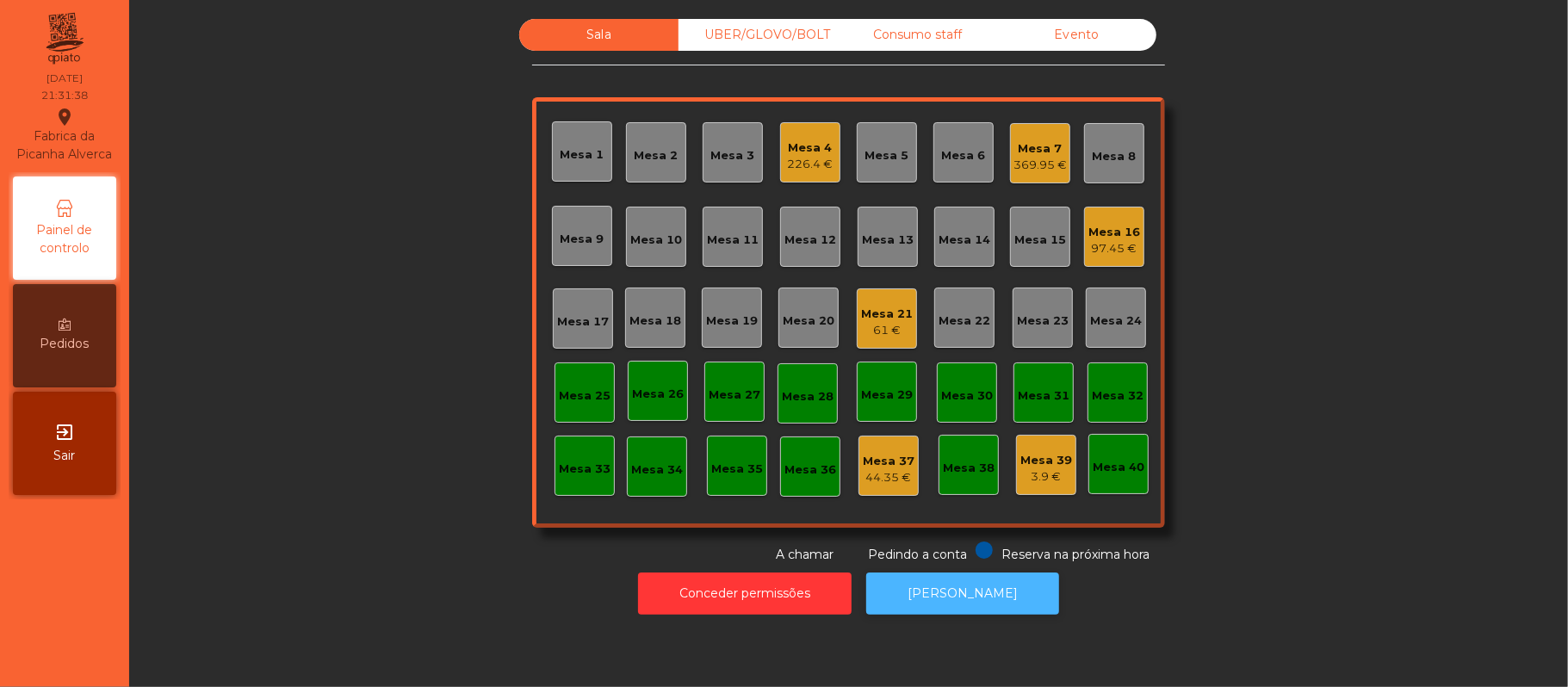
click at [972, 586] on button "[PERSON_NAME]" at bounding box center [963, 594] width 193 height 42
click at [796, 147] on div "Mesa 4" at bounding box center [811, 148] width 46 height 18
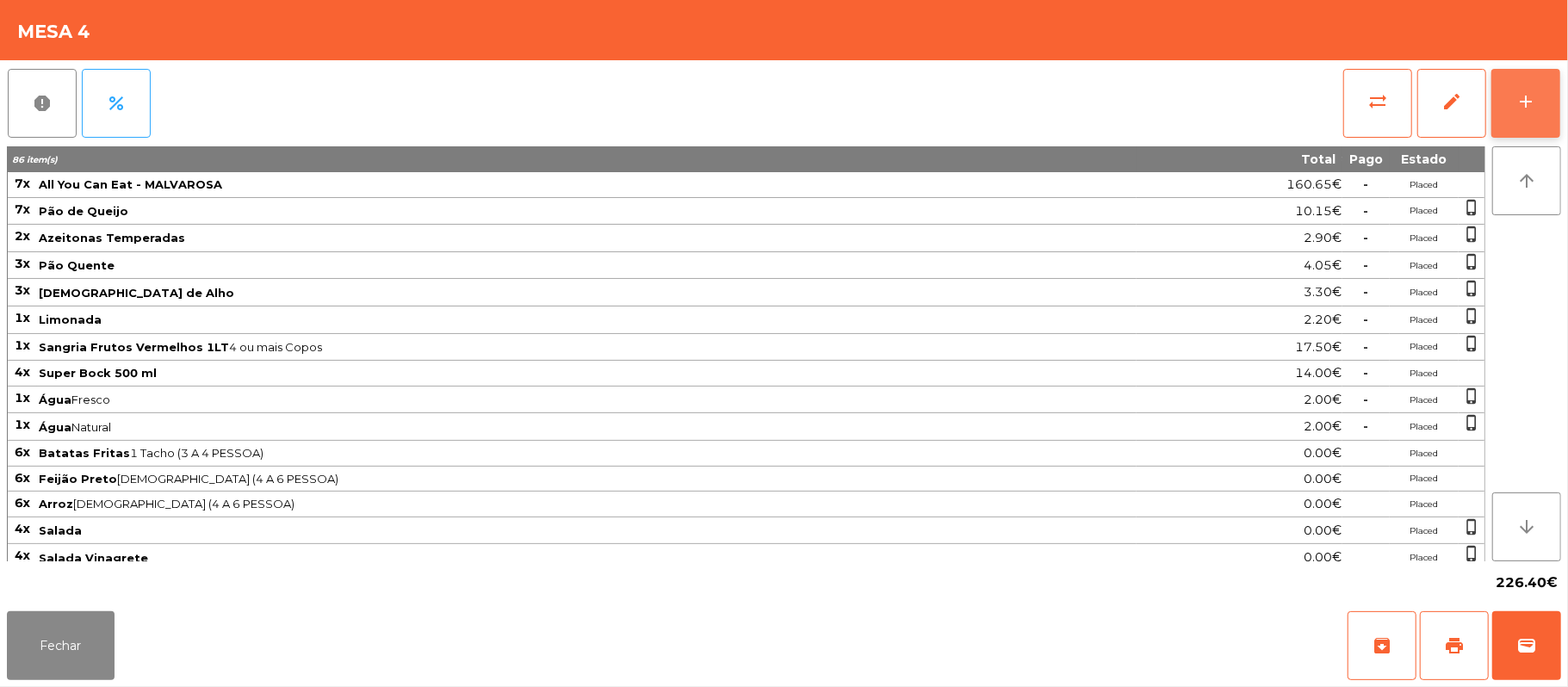
click at [1527, 87] on button "add" at bounding box center [1525, 103] width 69 height 69
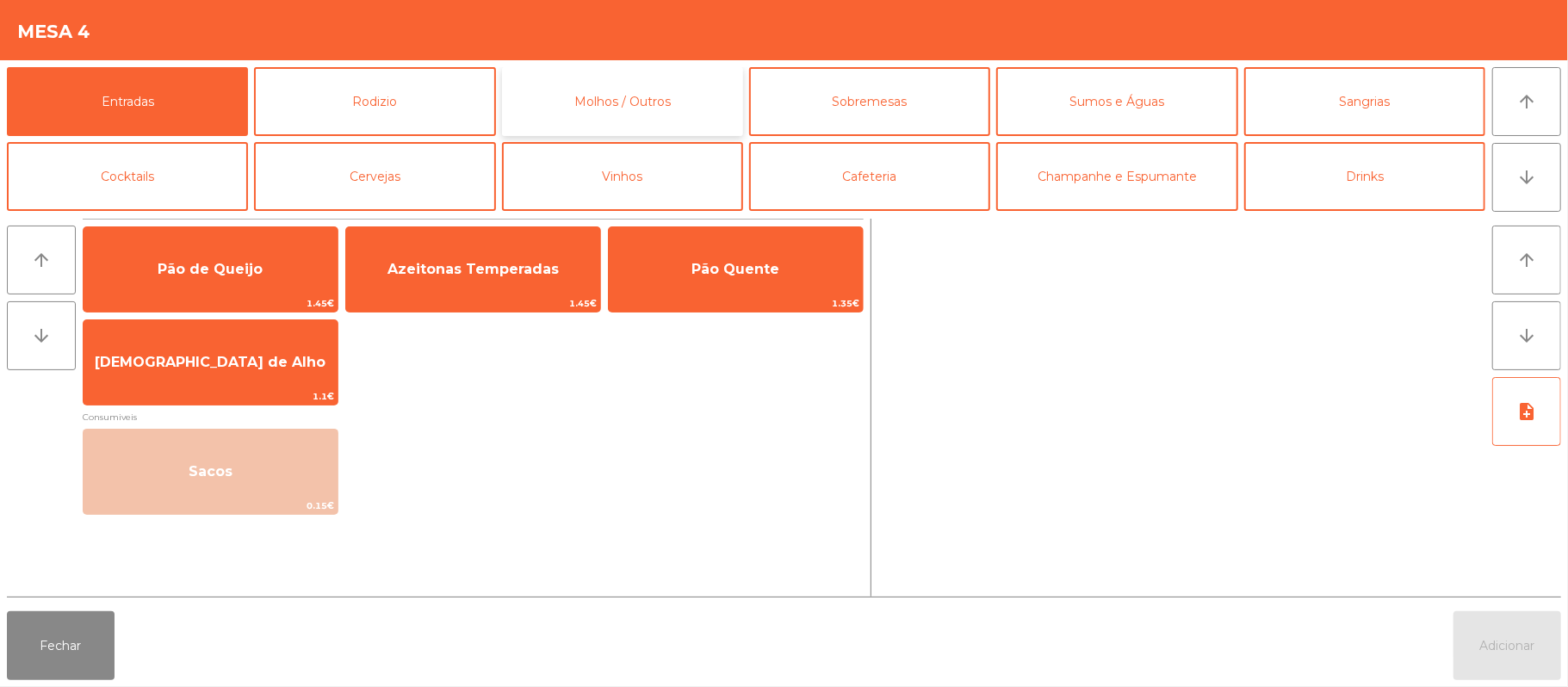
click at [621, 111] on button "Molhos / Outros" at bounding box center [622, 101] width 241 height 69
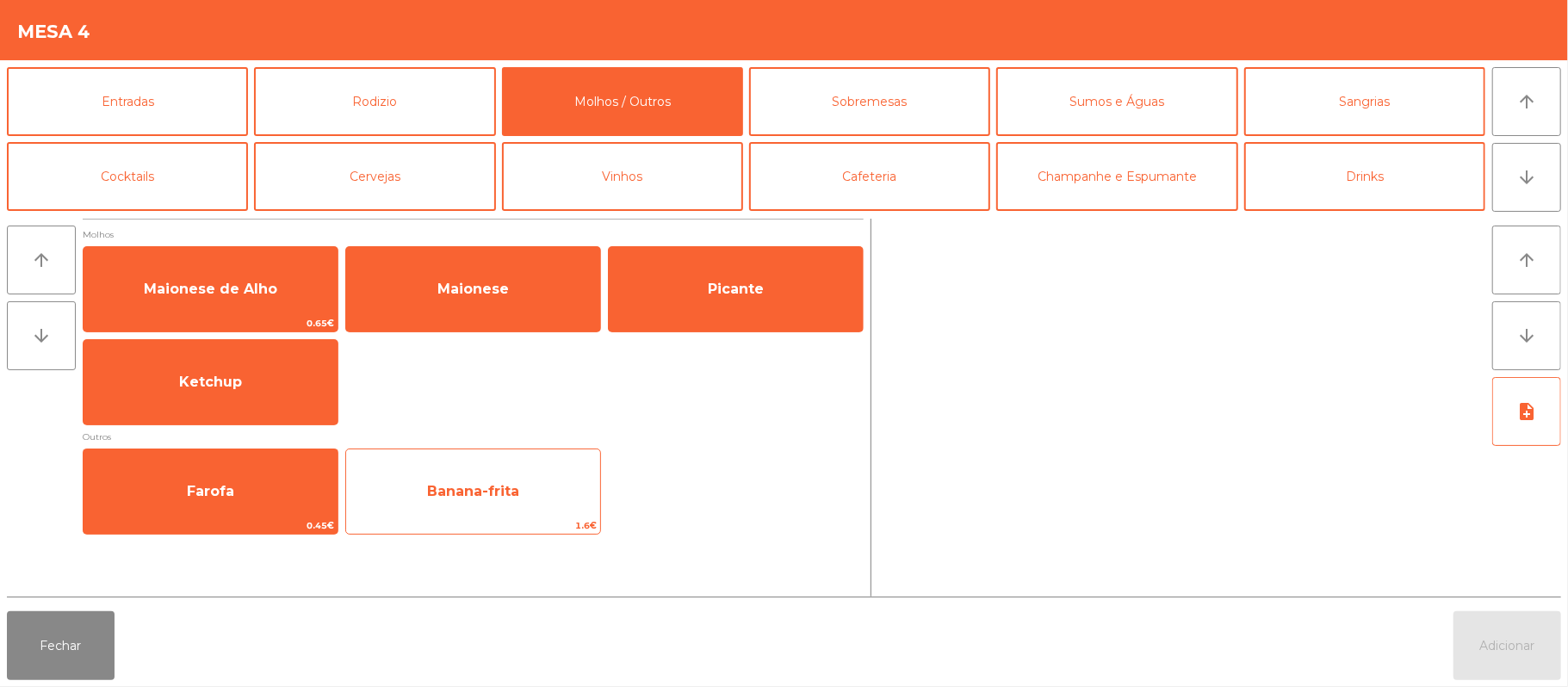
click at [477, 524] on span "1.6€" at bounding box center [473, 525] width 254 height 17
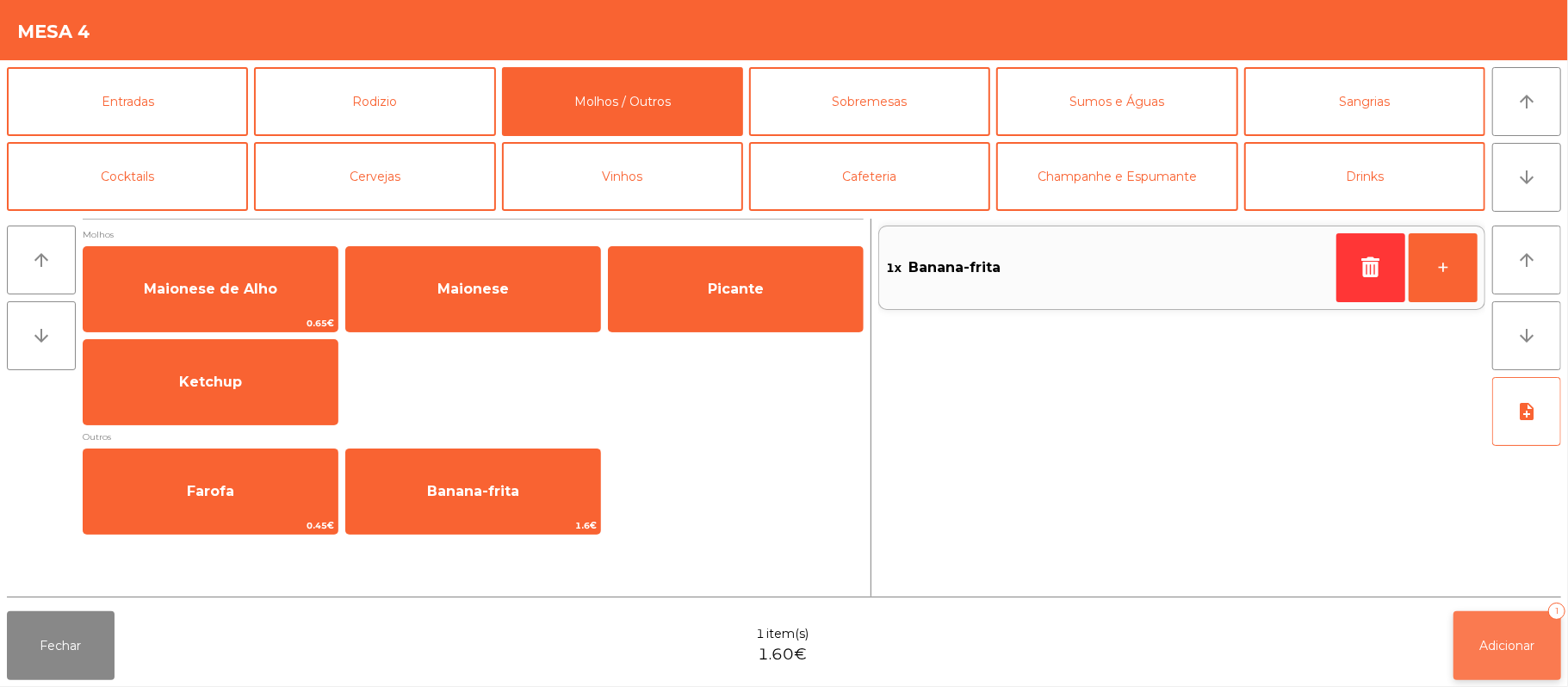
click at [1516, 640] on span "Adicionar" at bounding box center [1507, 646] width 55 height 16
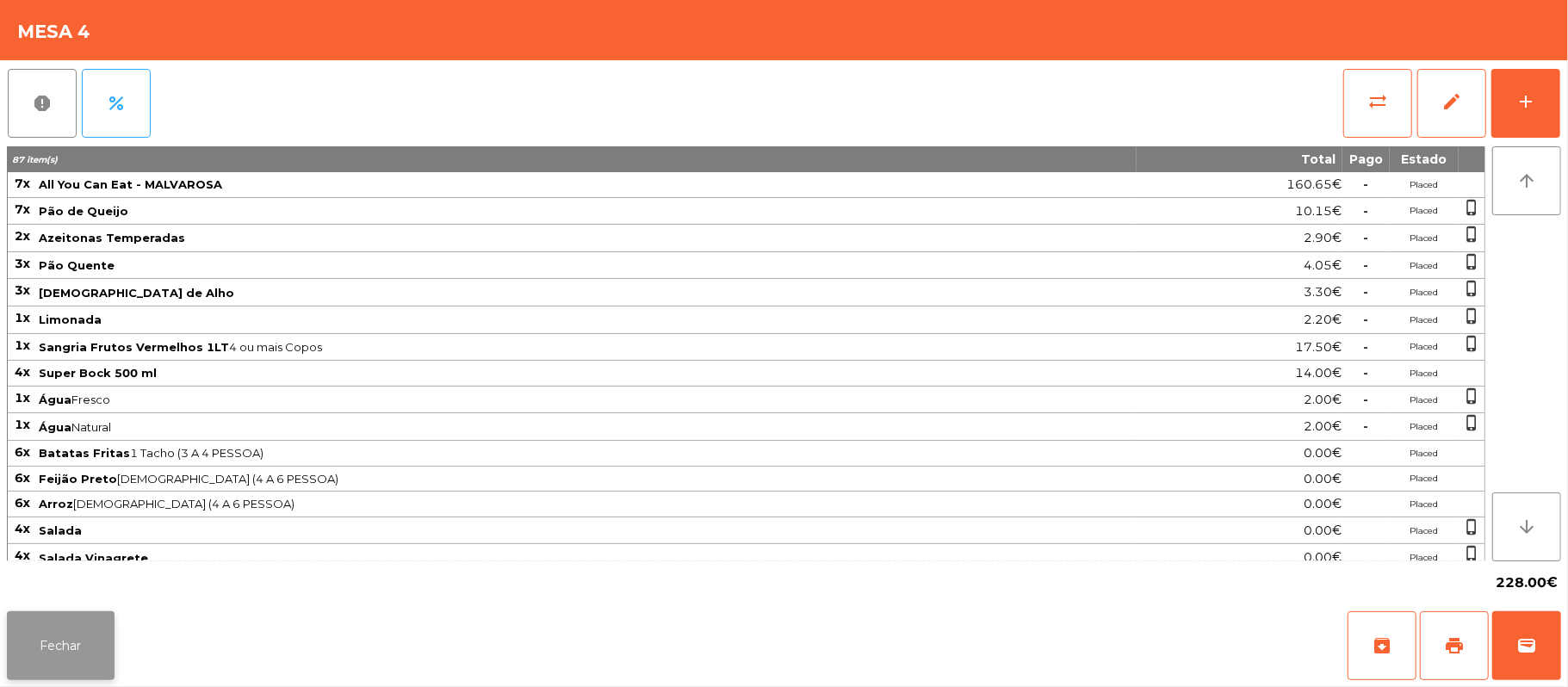
click at [90, 653] on button "Fechar" at bounding box center [61, 646] width 108 height 69
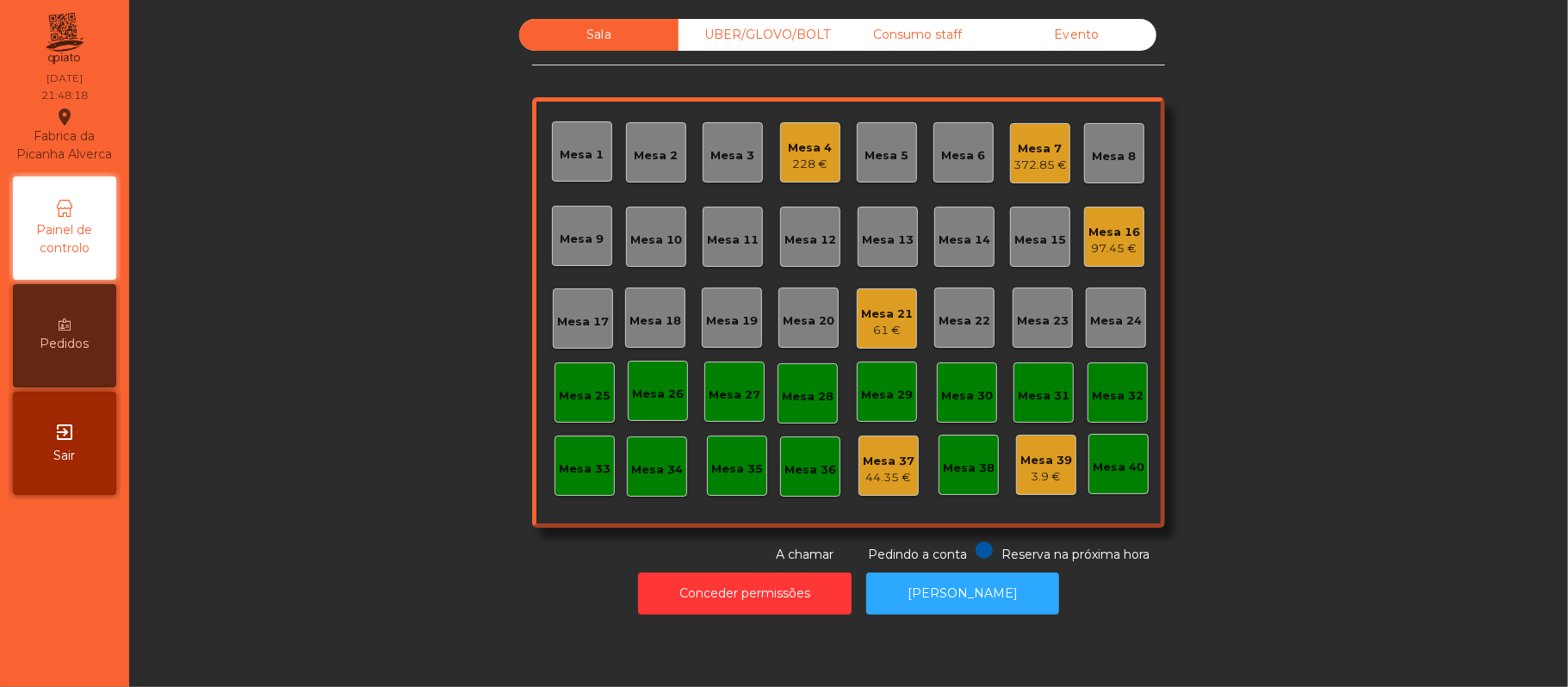
click at [797, 150] on div "Mesa 4" at bounding box center [811, 148] width 44 height 18
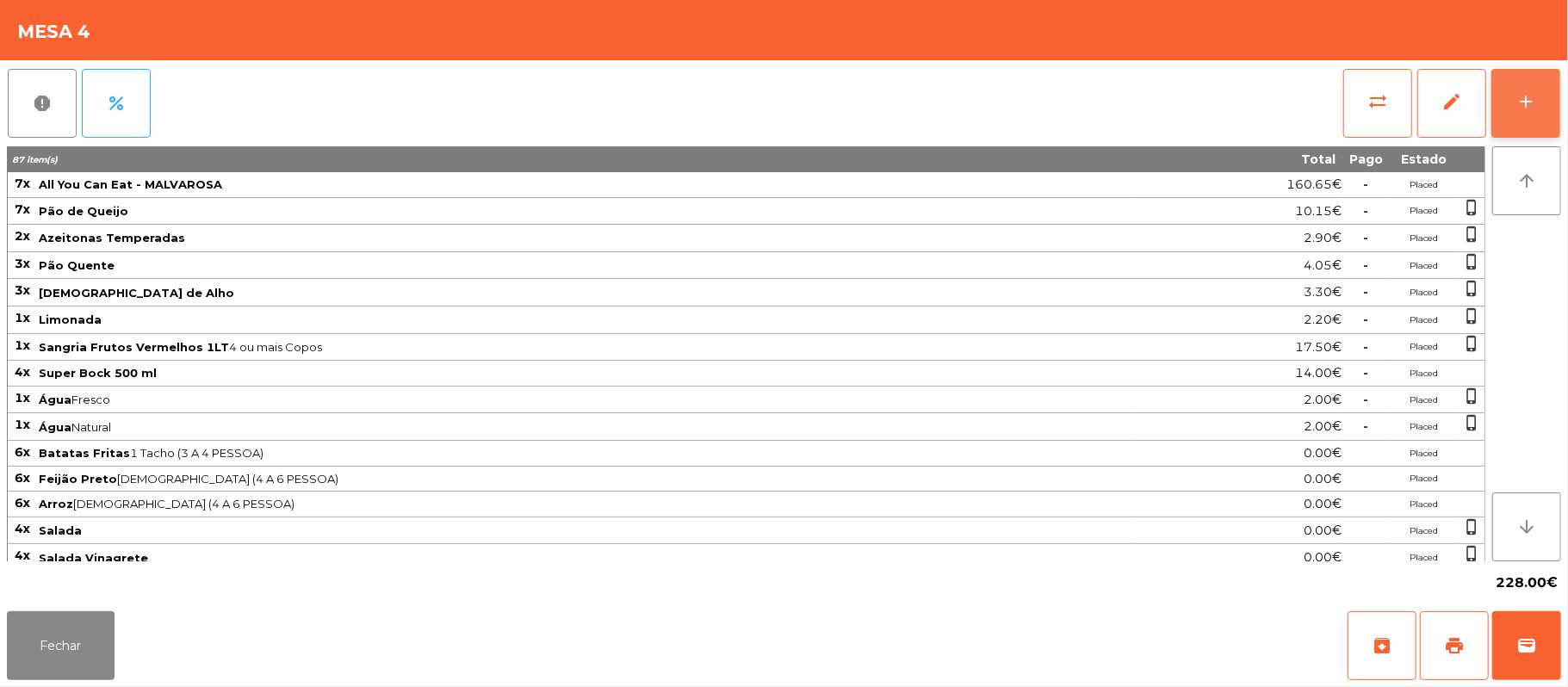
click at [1554, 107] on button "add" at bounding box center [1525, 103] width 69 height 69
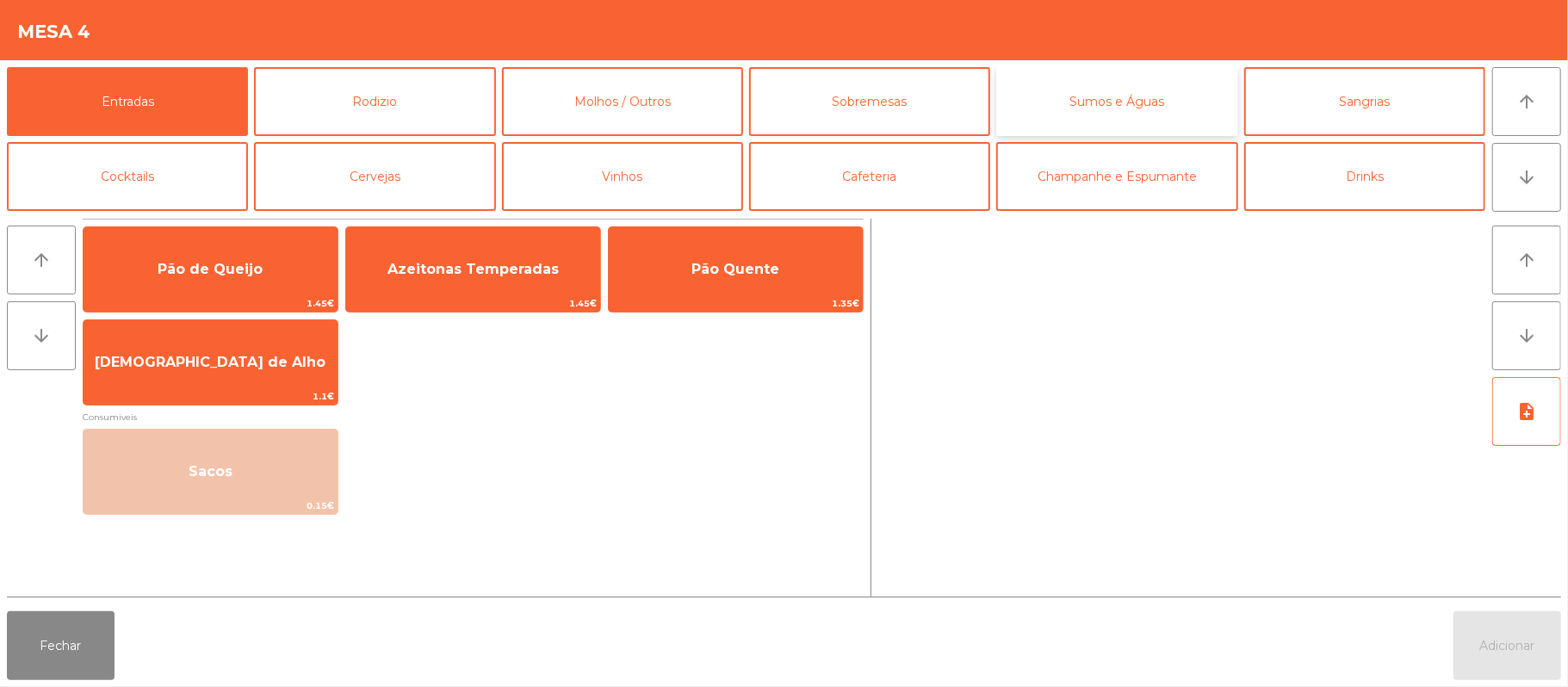
click at [1138, 107] on button "Sumos e Águas" at bounding box center [1116, 101] width 241 height 69
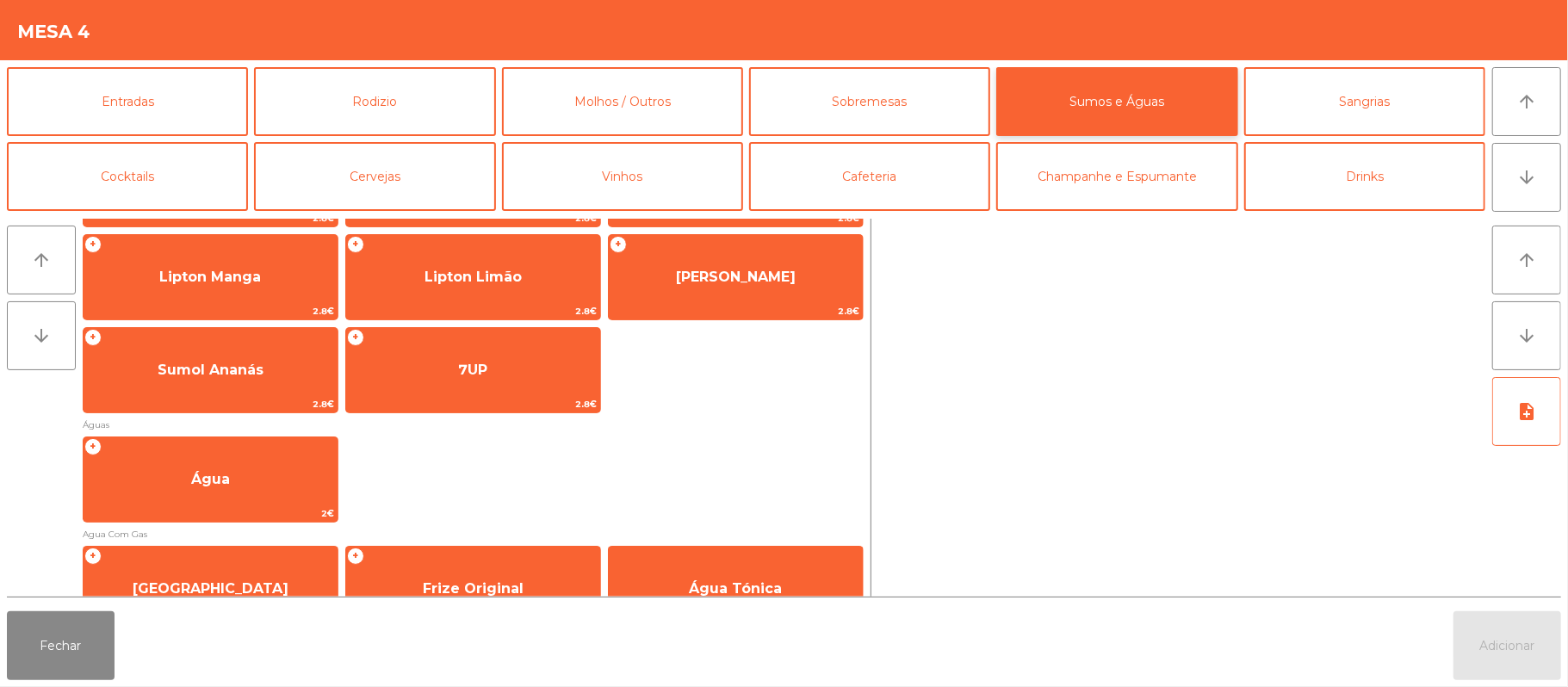
scroll to position [401, 0]
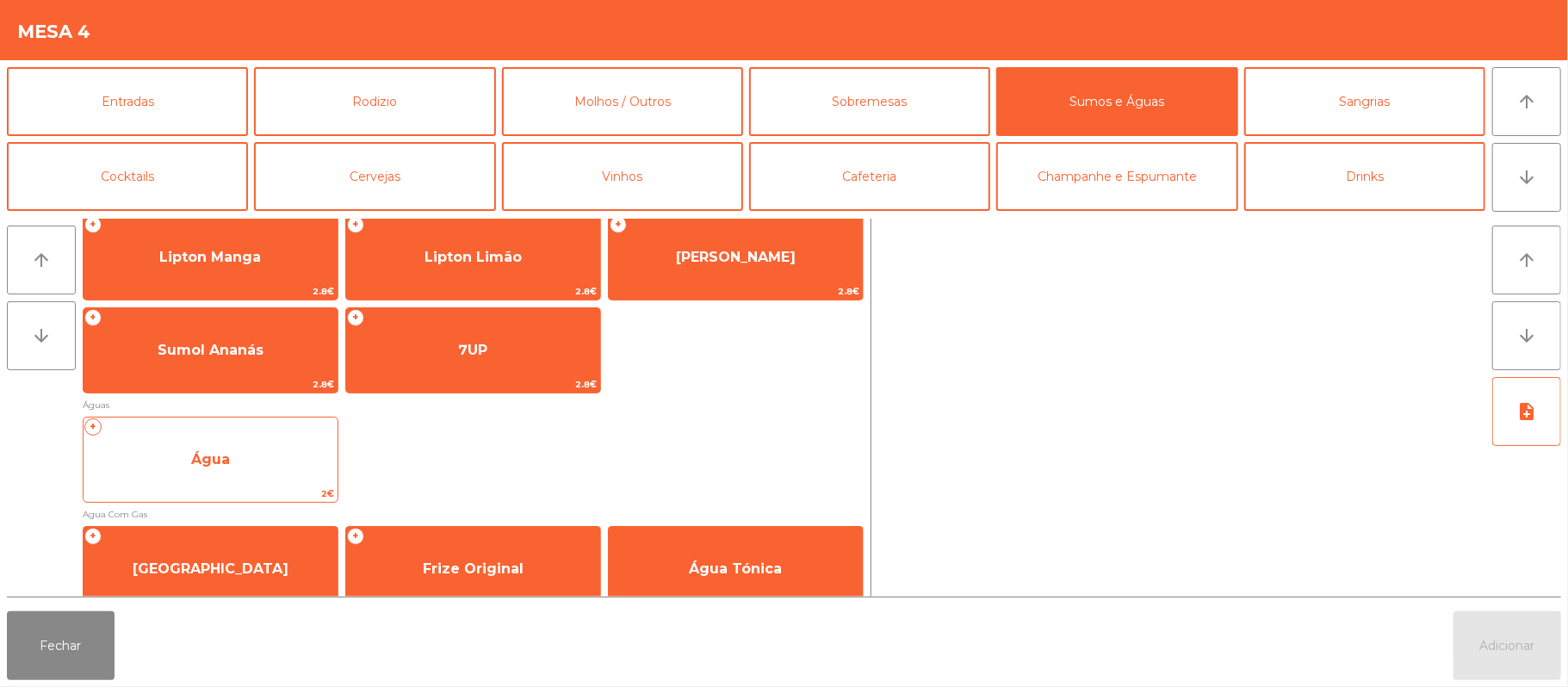
click at [291, 456] on span "Água" at bounding box center [210, 459] width 254 height 47
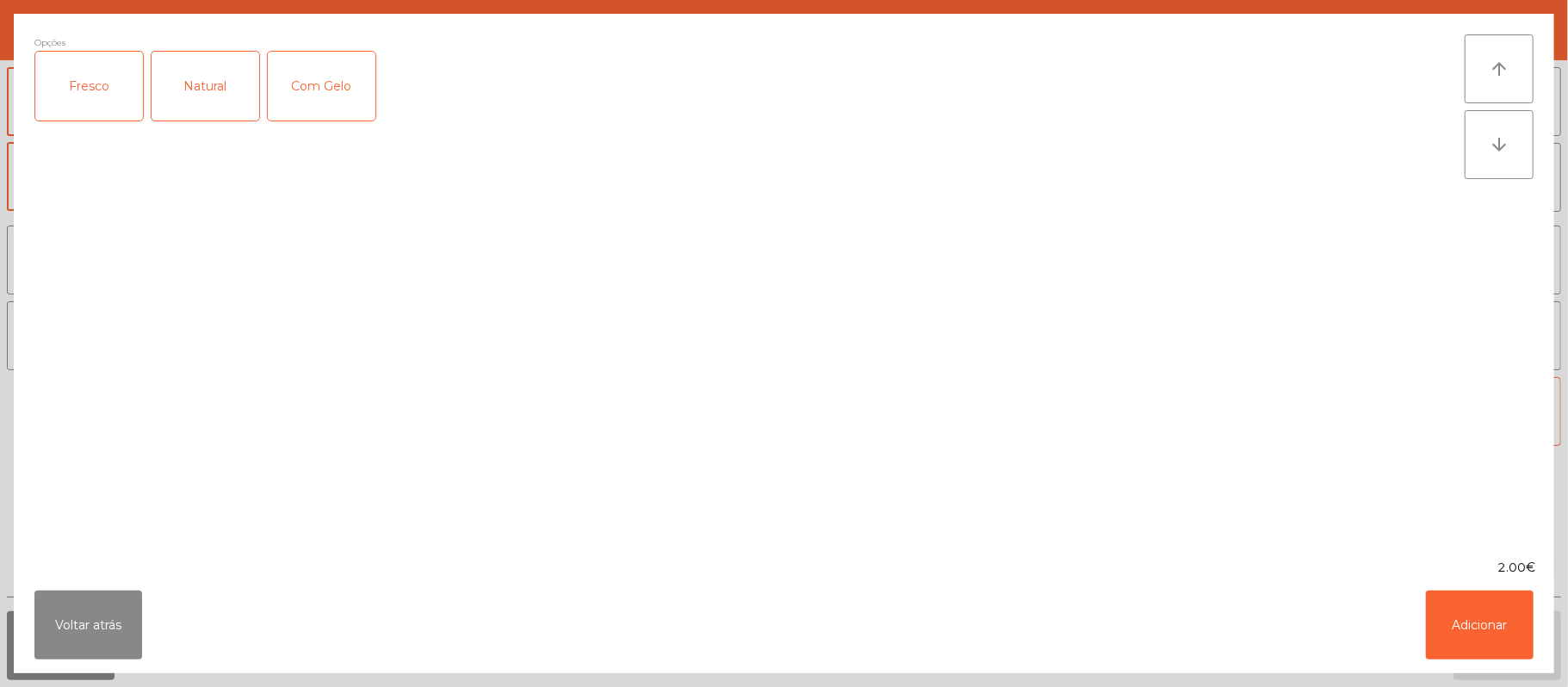
click at [206, 91] on div "Natural" at bounding box center [205, 86] width 108 height 69
click at [1501, 622] on button "Adicionar" at bounding box center [1479, 625] width 108 height 69
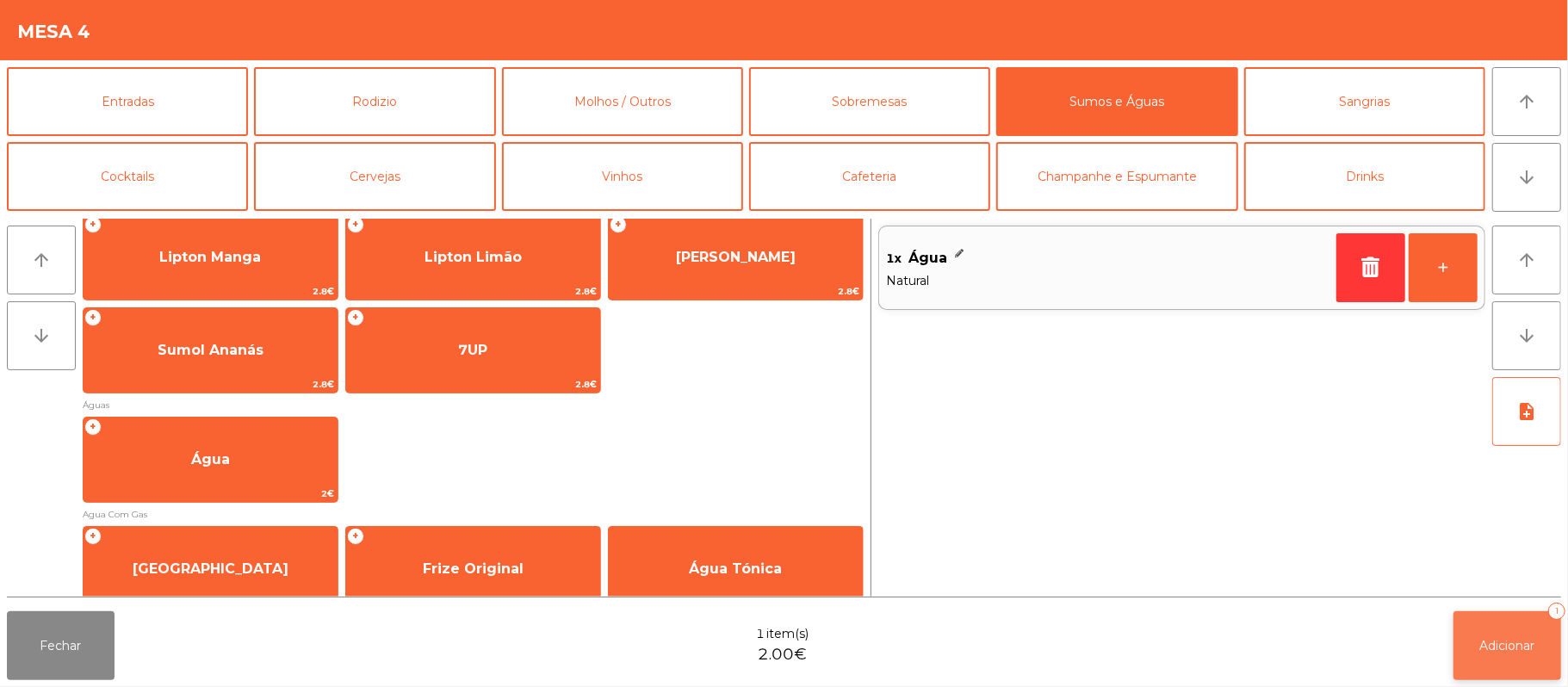
click at [1520, 641] on span "Adicionar" at bounding box center [1507, 646] width 55 height 16
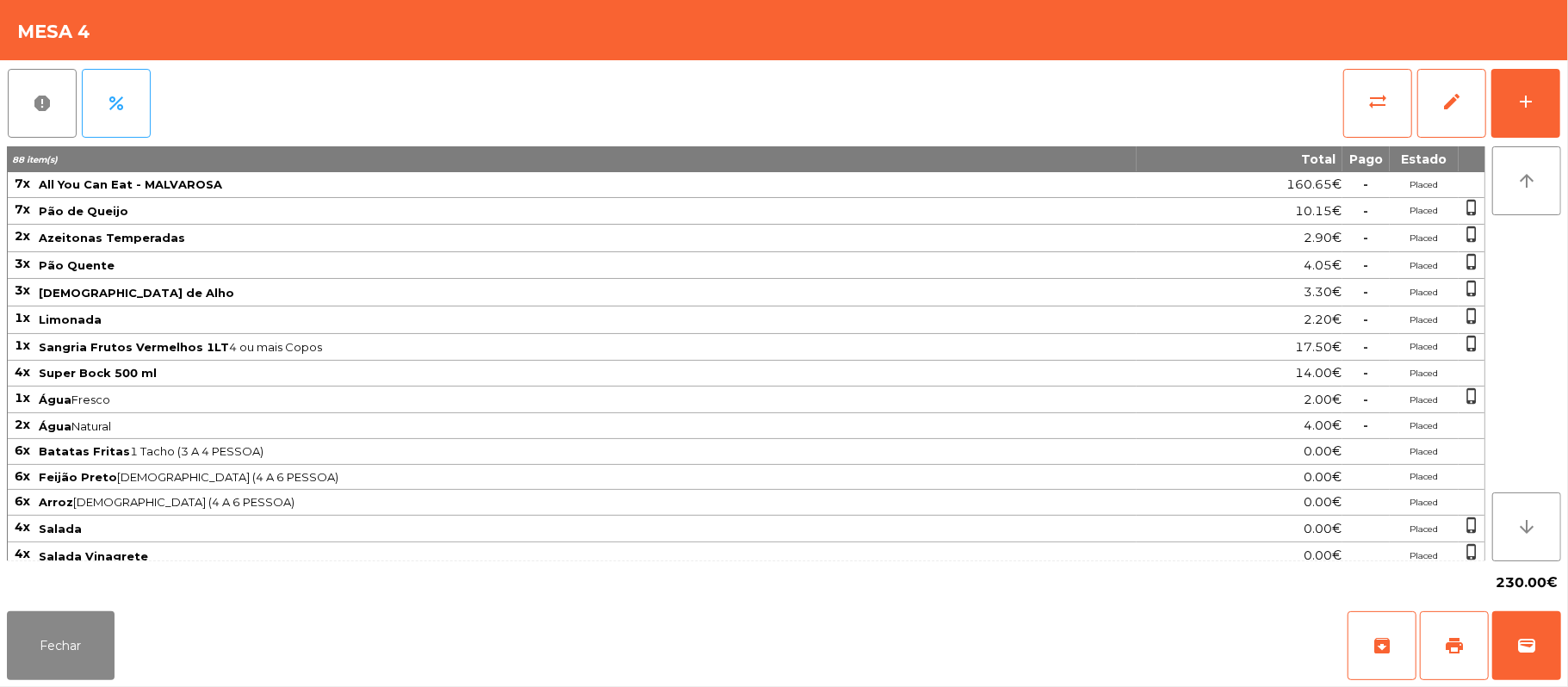
click at [1564, 93] on div "report percent sync_alt edit add 88 item(s) Total Pago Estado 7x All You Can Ea…" at bounding box center [784, 332] width 1568 height 544
click at [1524, 102] on div "add" at bounding box center [1526, 102] width 21 height 21
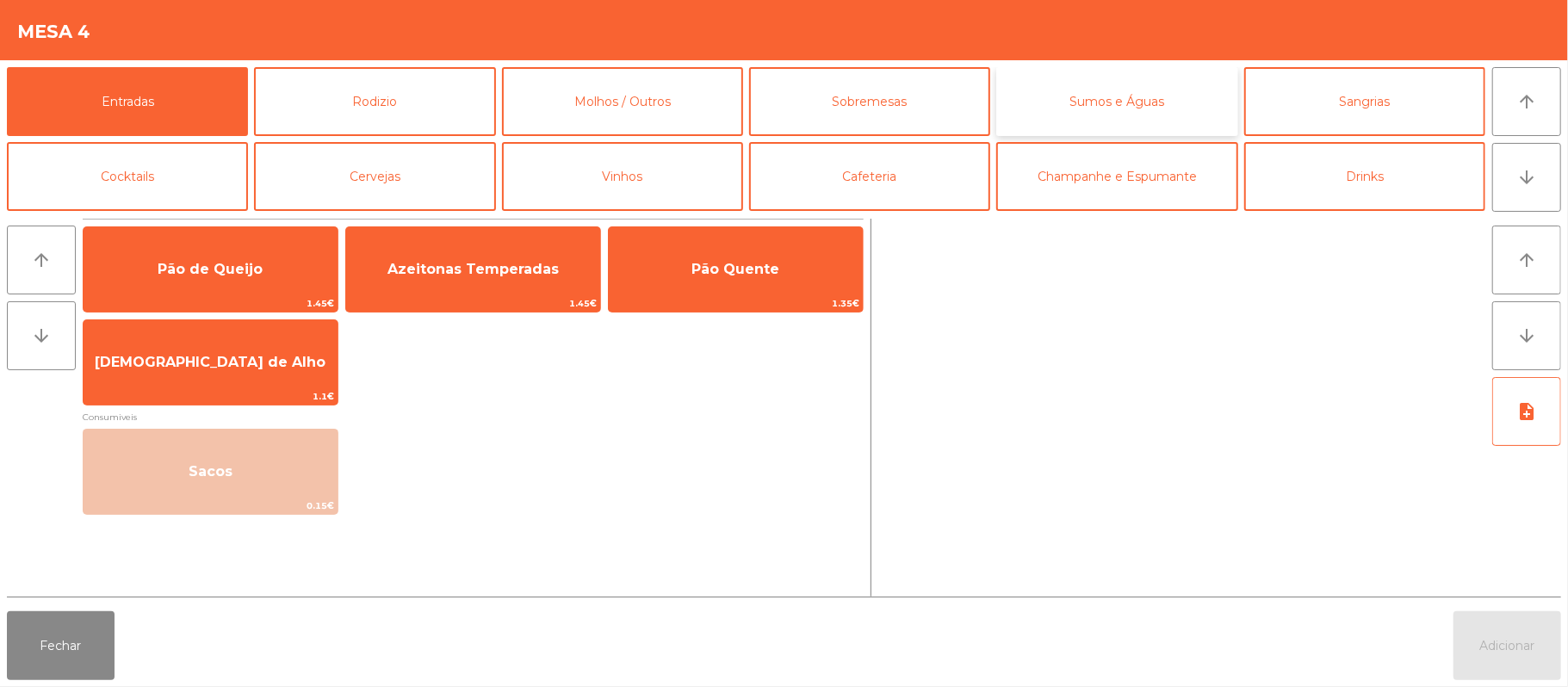
click at [1171, 88] on button "Sumos e Águas" at bounding box center [1116, 101] width 241 height 69
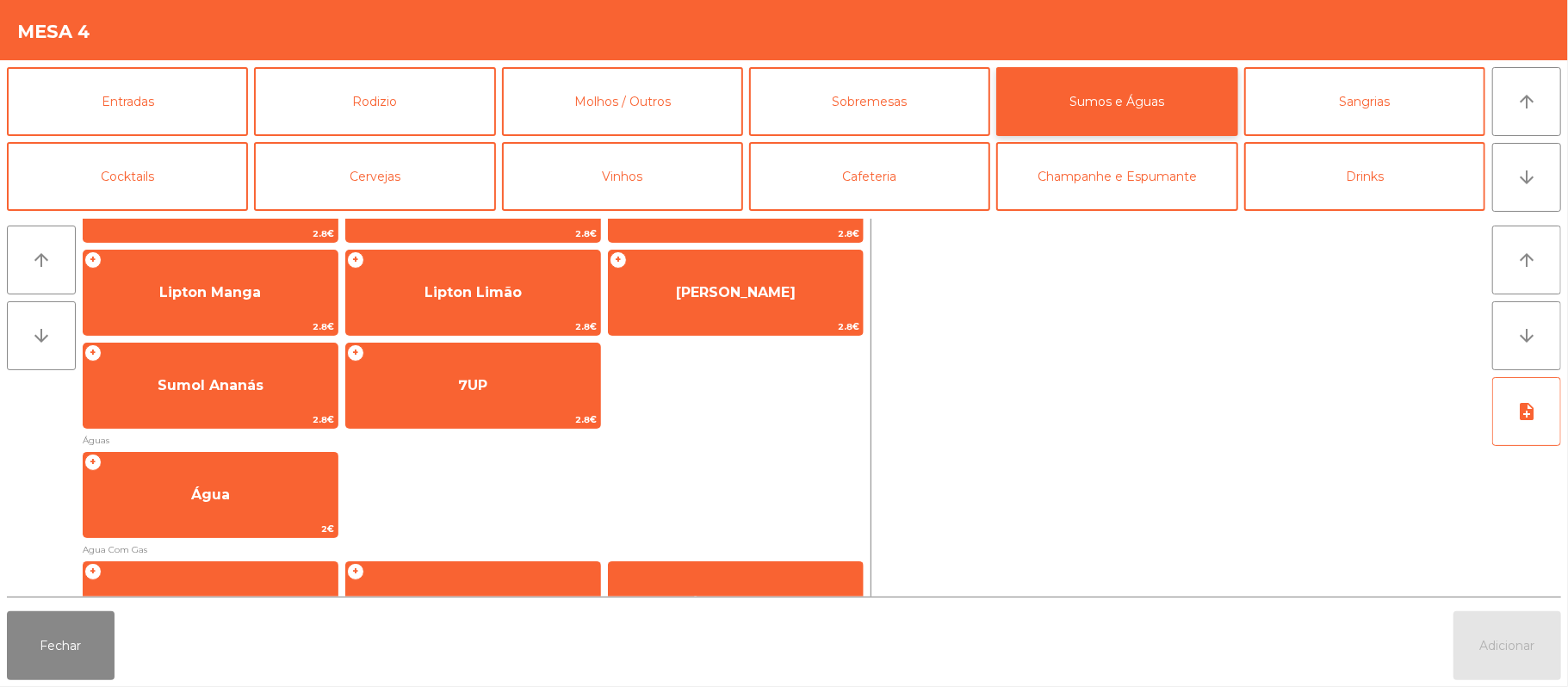
scroll to position [366, 0]
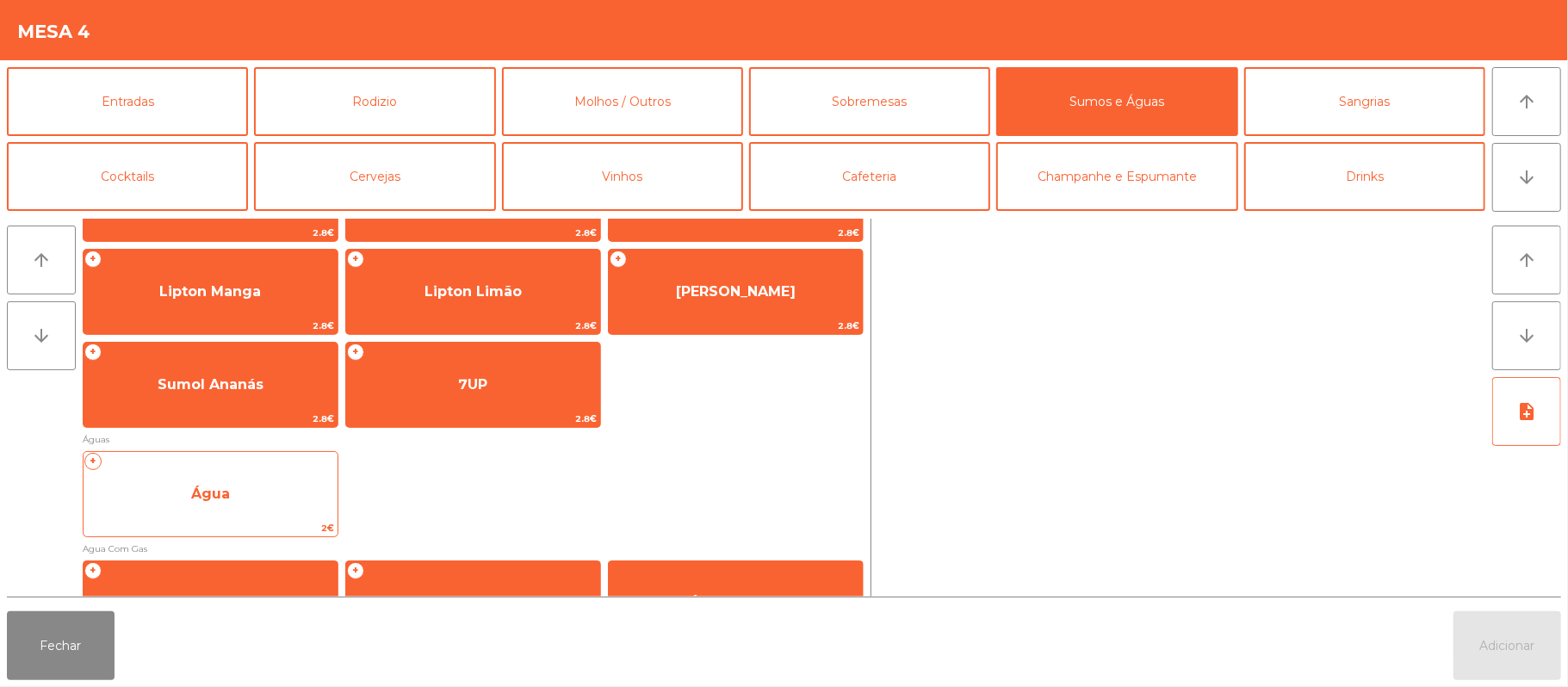
click at [280, 503] on span "Água" at bounding box center [210, 494] width 254 height 47
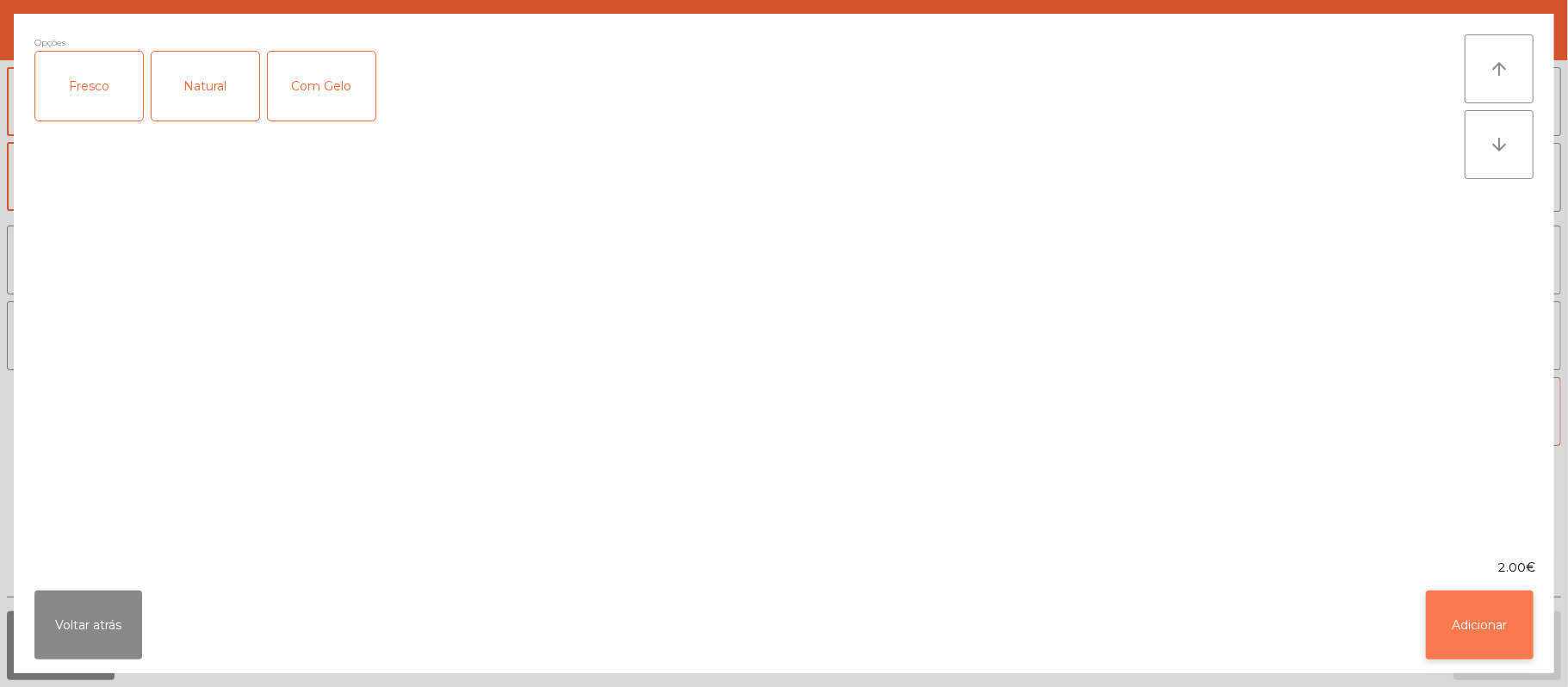
click at [1475, 610] on button "Adicionar" at bounding box center [1479, 625] width 108 height 69
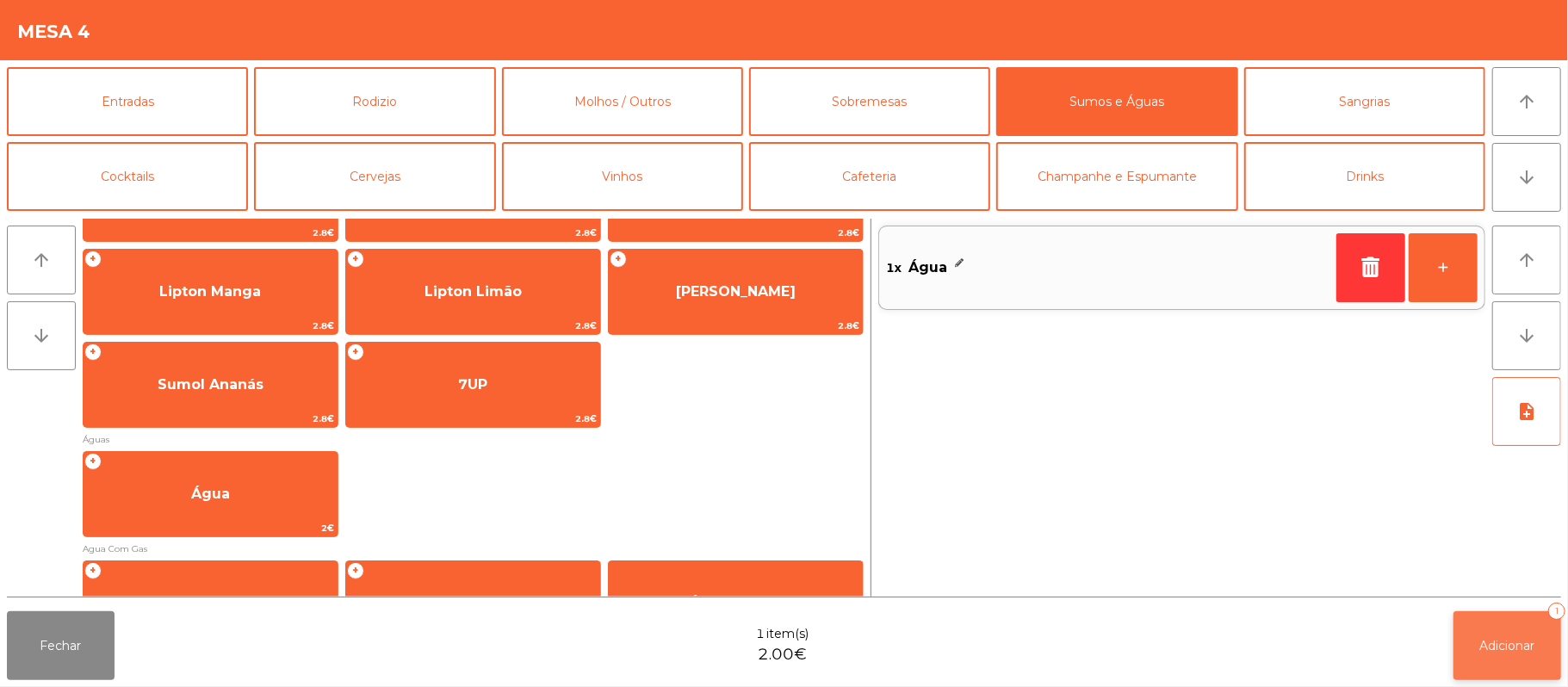
click at [1514, 655] on button "Adicionar 1" at bounding box center [1507, 646] width 108 height 69
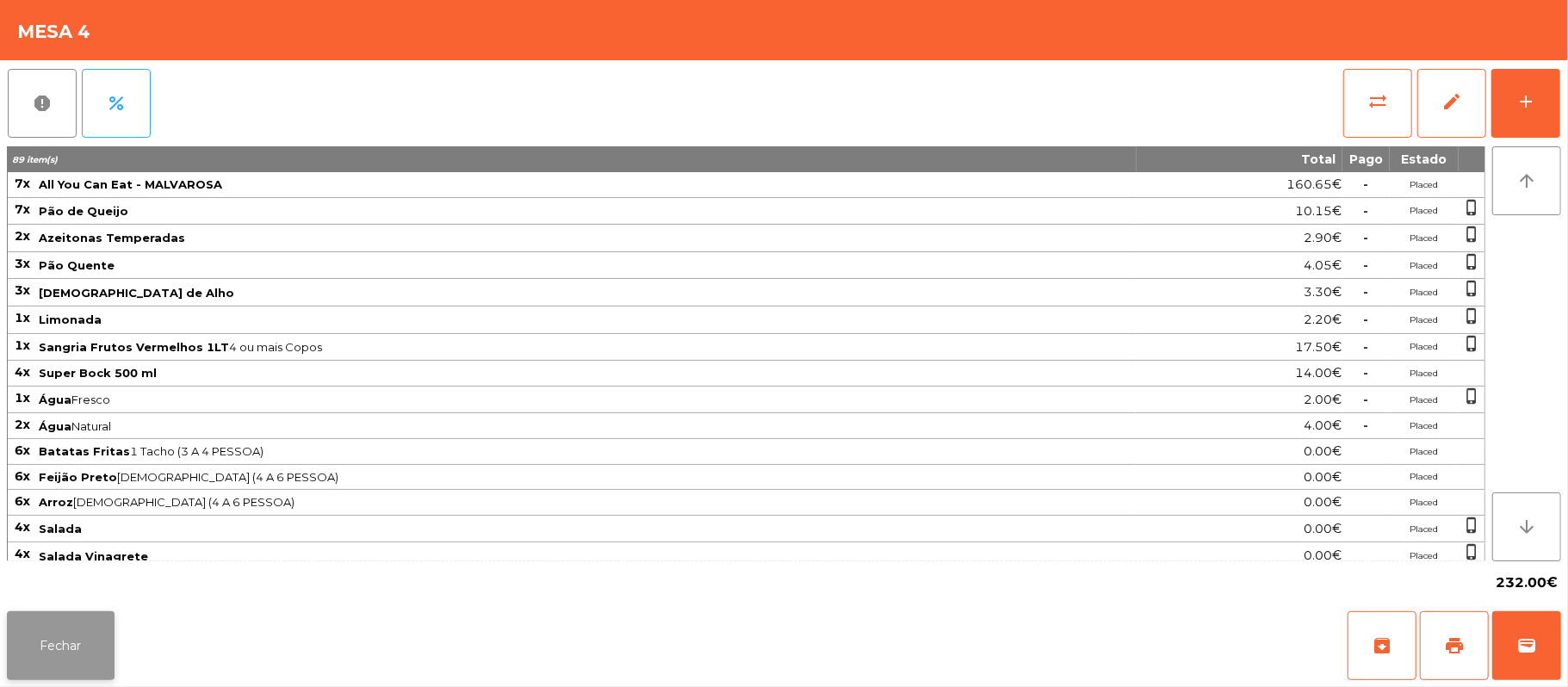
click at [100, 639] on button "Fechar" at bounding box center [61, 646] width 108 height 69
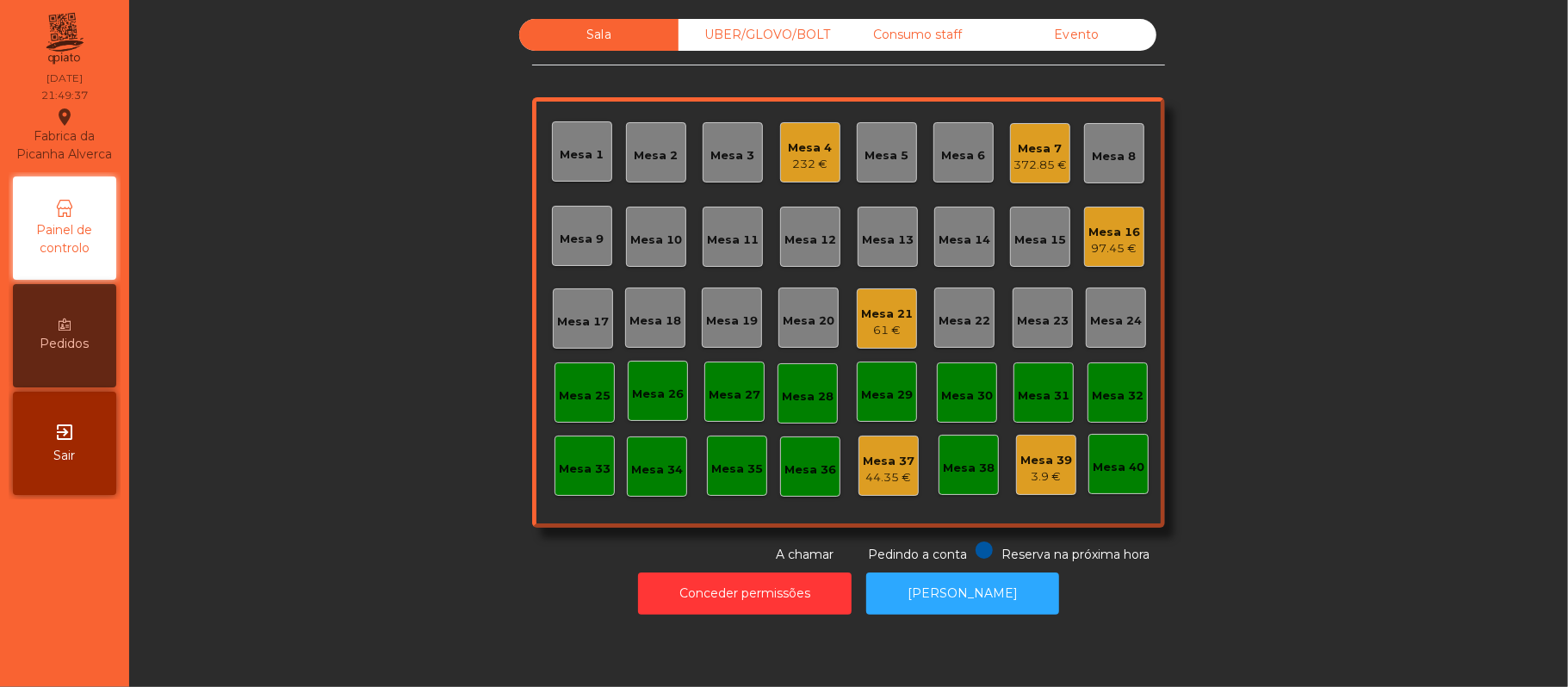
click at [1015, 163] on div "372.85 €" at bounding box center [1040, 165] width 54 height 18
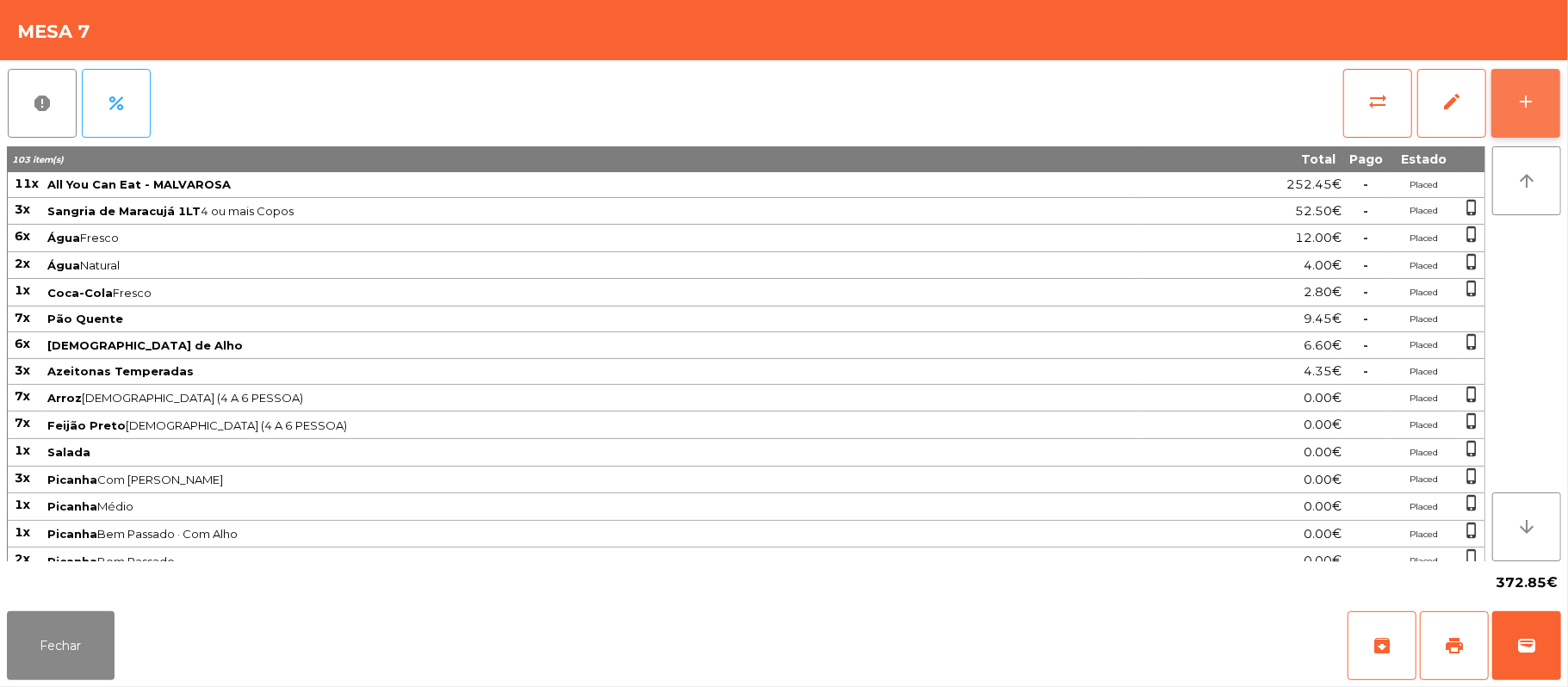
click at [1551, 108] on button "add" at bounding box center [1525, 103] width 69 height 69
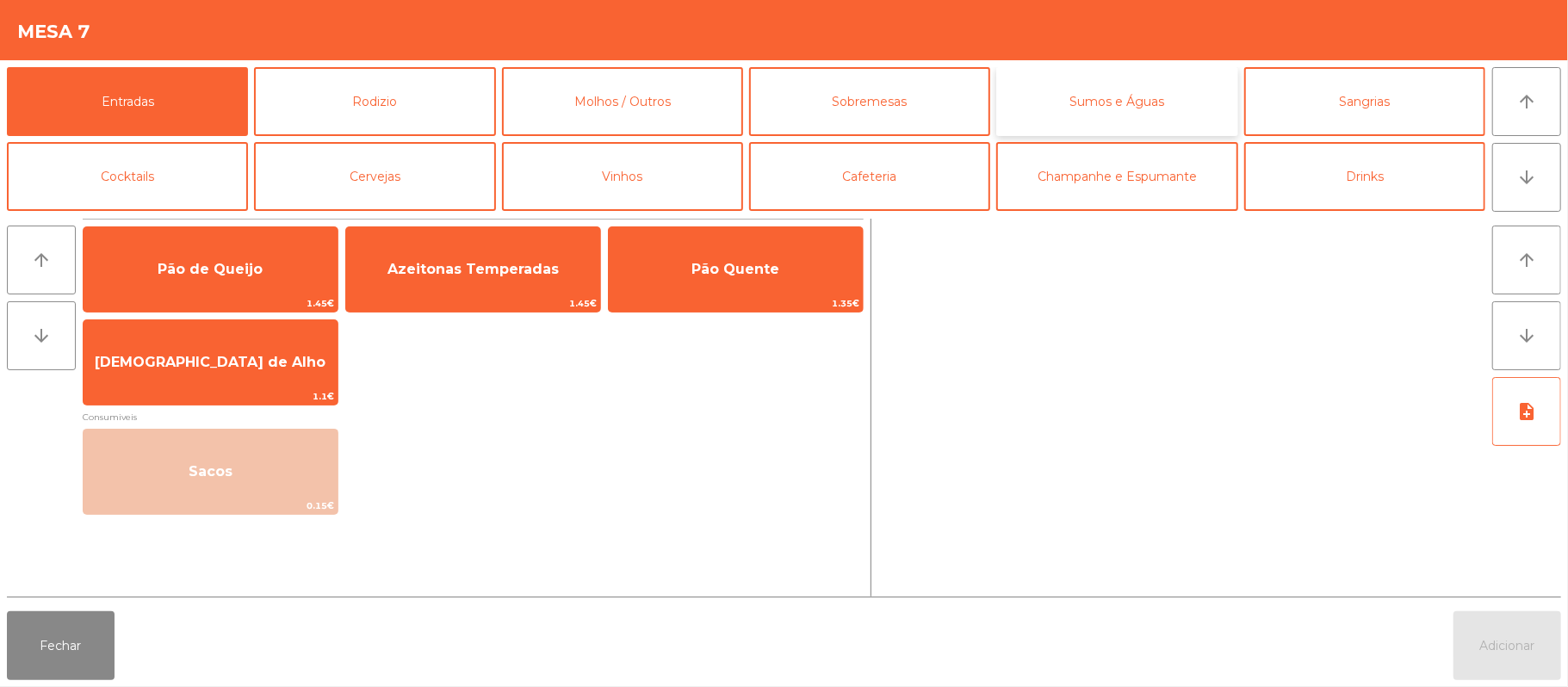
click at [1080, 113] on button "Sumos e Águas" at bounding box center [1116, 101] width 241 height 69
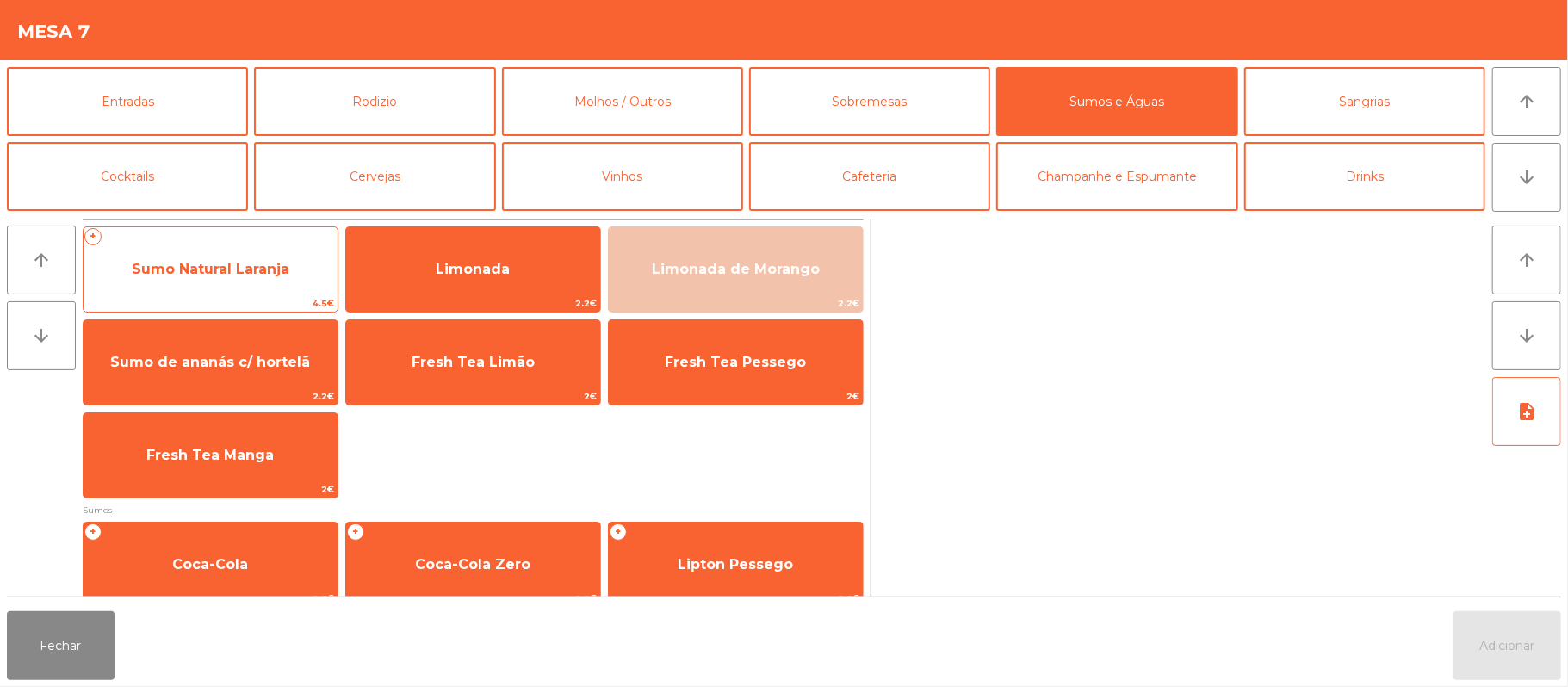
click at [284, 272] on span "Sumo Natural Laranja" at bounding box center [210, 269] width 157 height 17
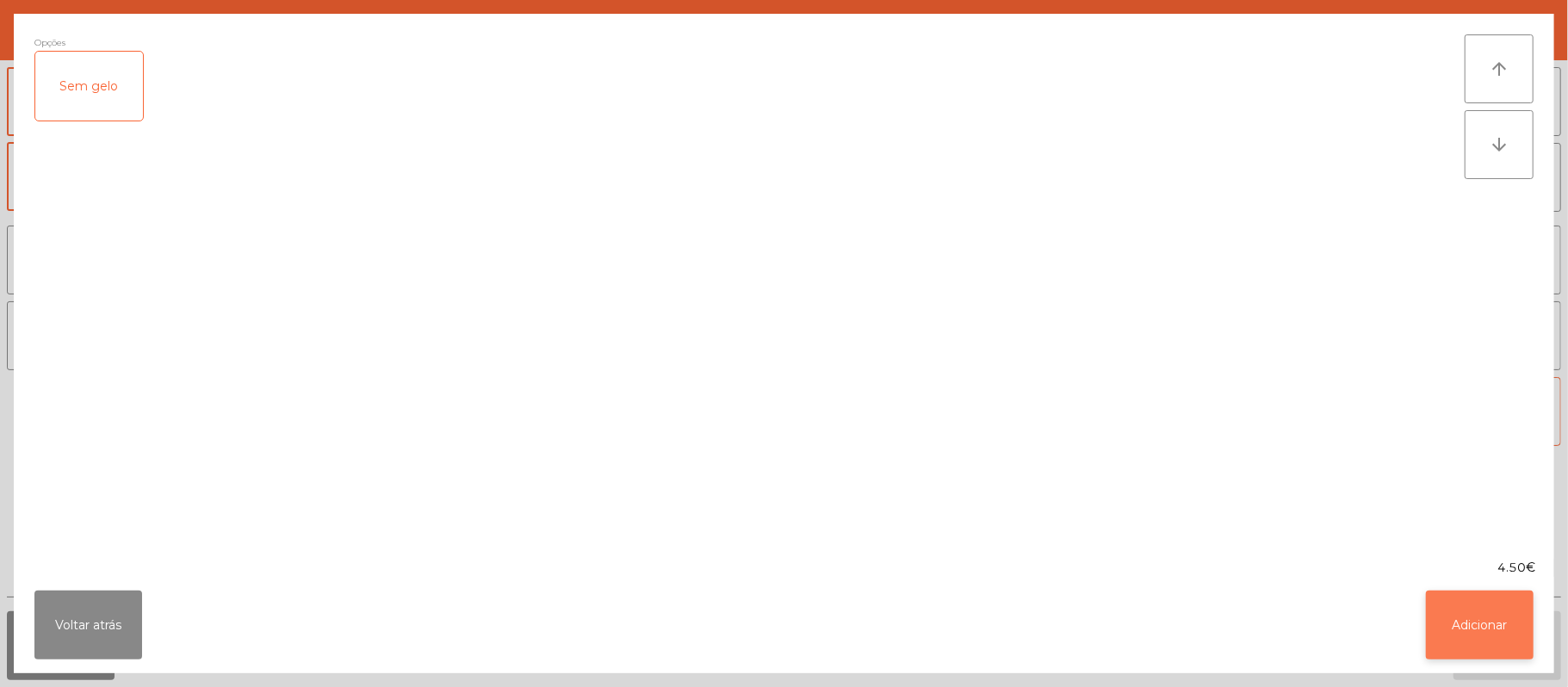
click at [1494, 626] on button "Adicionar" at bounding box center [1479, 625] width 108 height 69
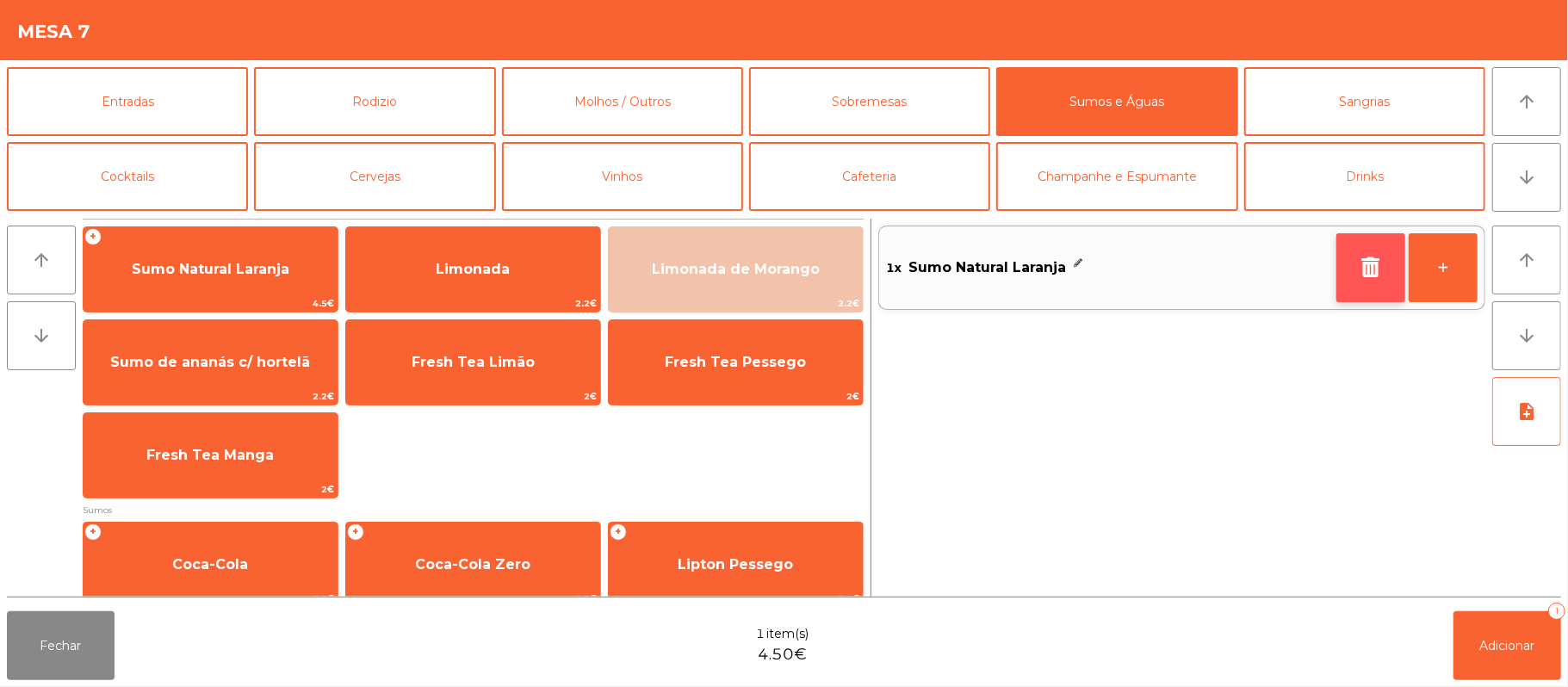
click at [1355, 277] on button "button" at bounding box center [1370, 268] width 69 height 69
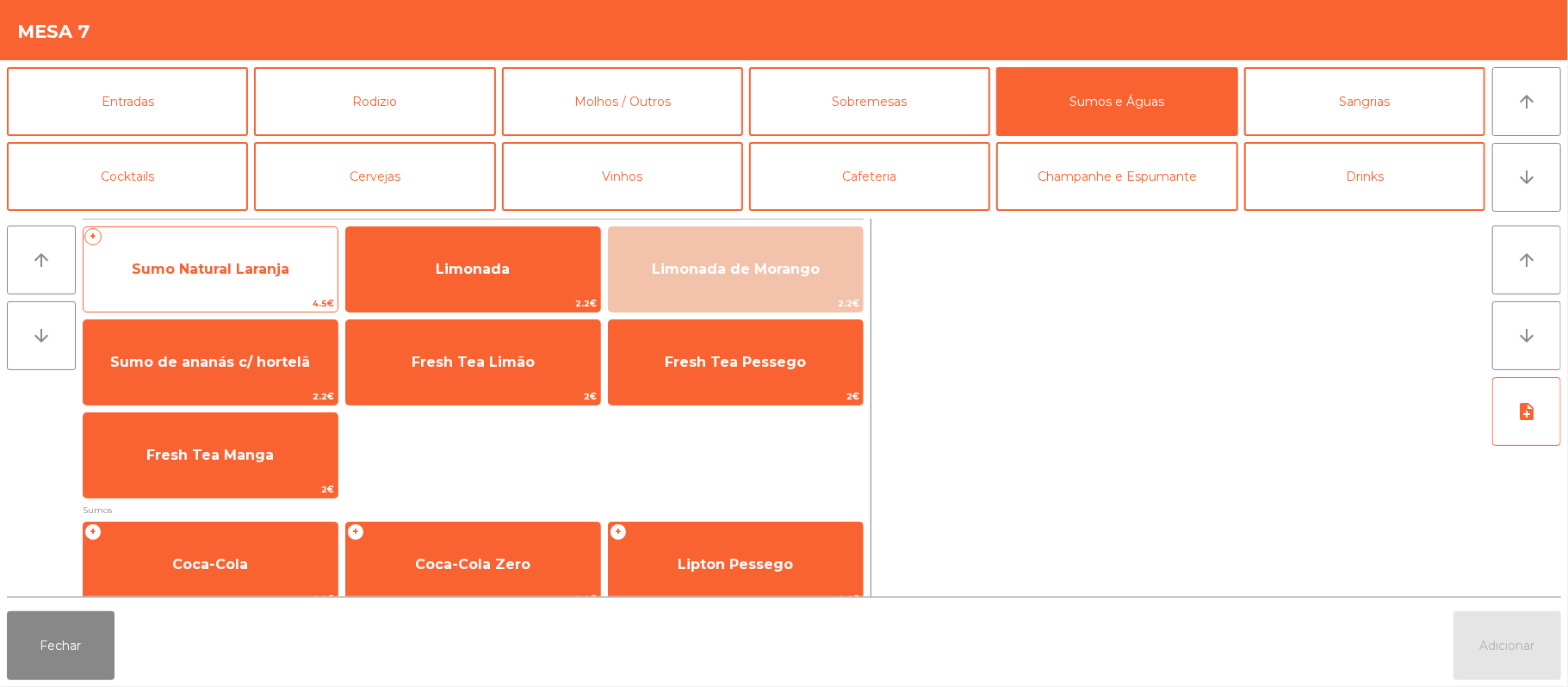
click at [286, 271] on span "Sumo Natural Laranja" at bounding box center [210, 269] width 157 height 17
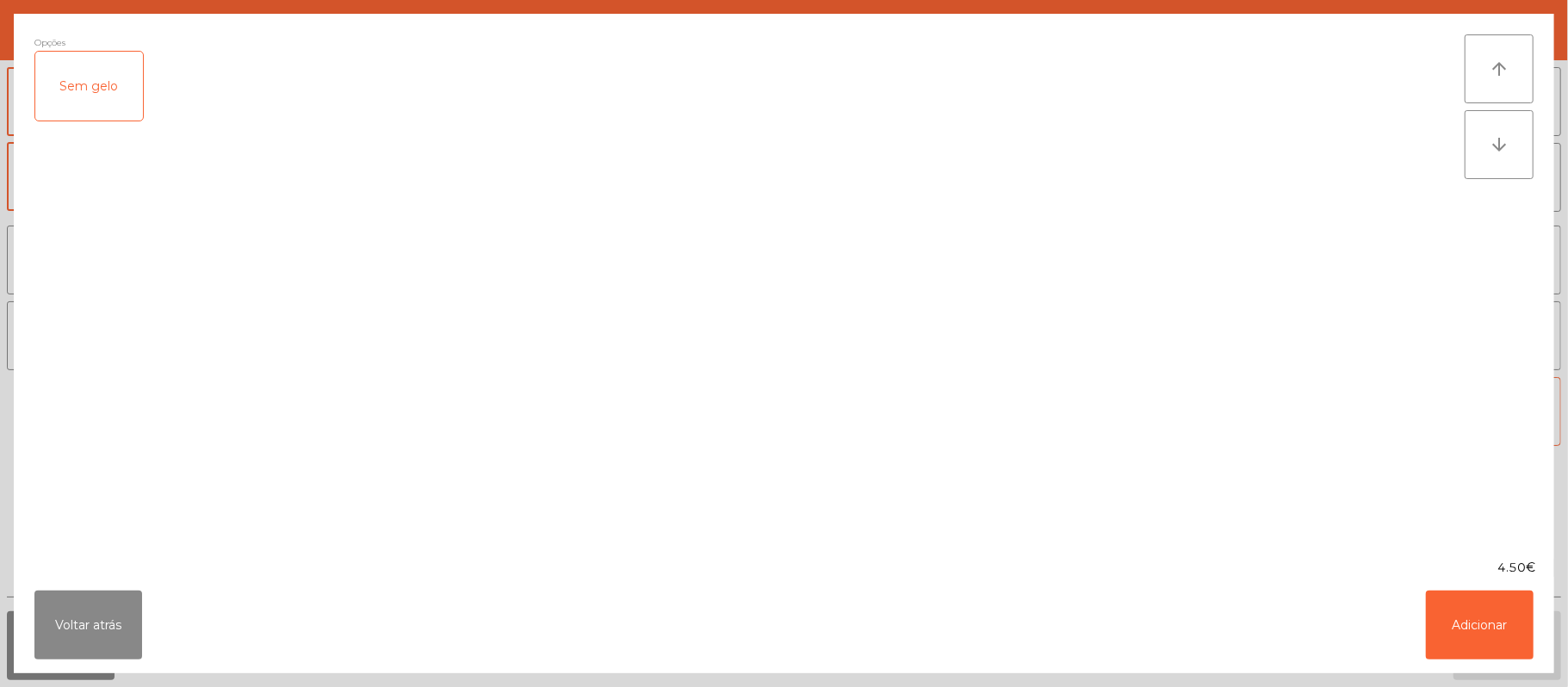
click at [132, 107] on div "Sem gelo" at bounding box center [89, 86] width 108 height 69
click at [1474, 608] on button "Adicionar" at bounding box center [1479, 625] width 108 height 69
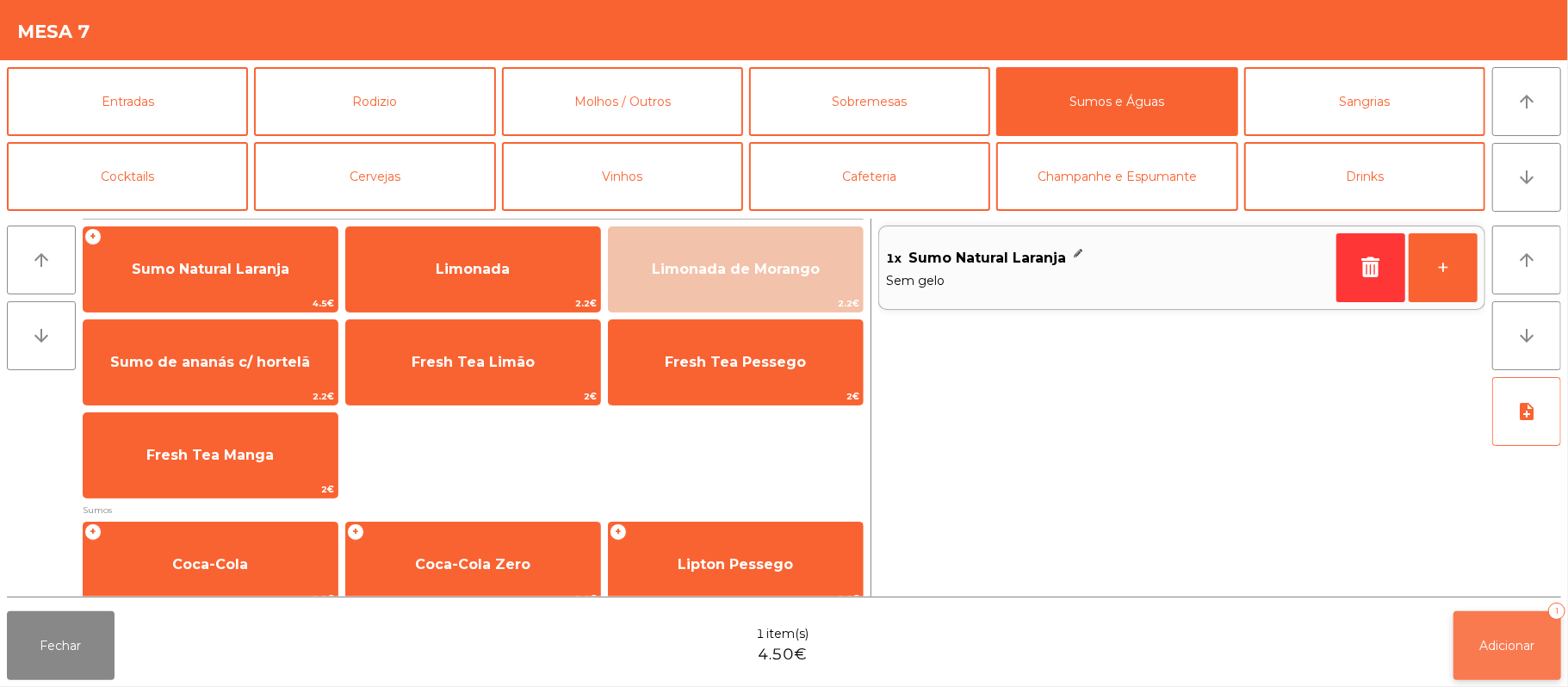
click at [1519, 628] on button "Adicionar 1" at bounding box center [1507, 646] width 108 height 69
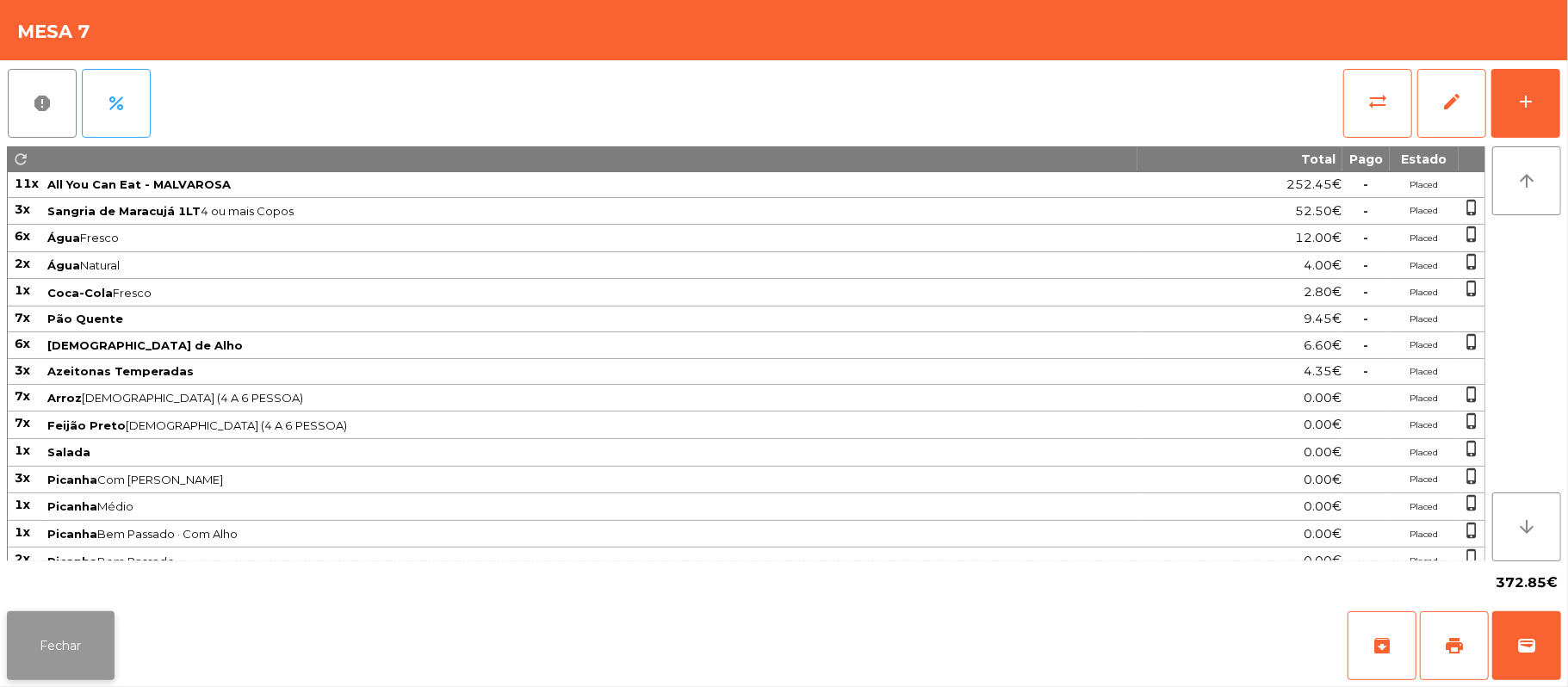
click at [61, 649] on button "Fechar" at bounding box center [61, 646] width 108 height 69
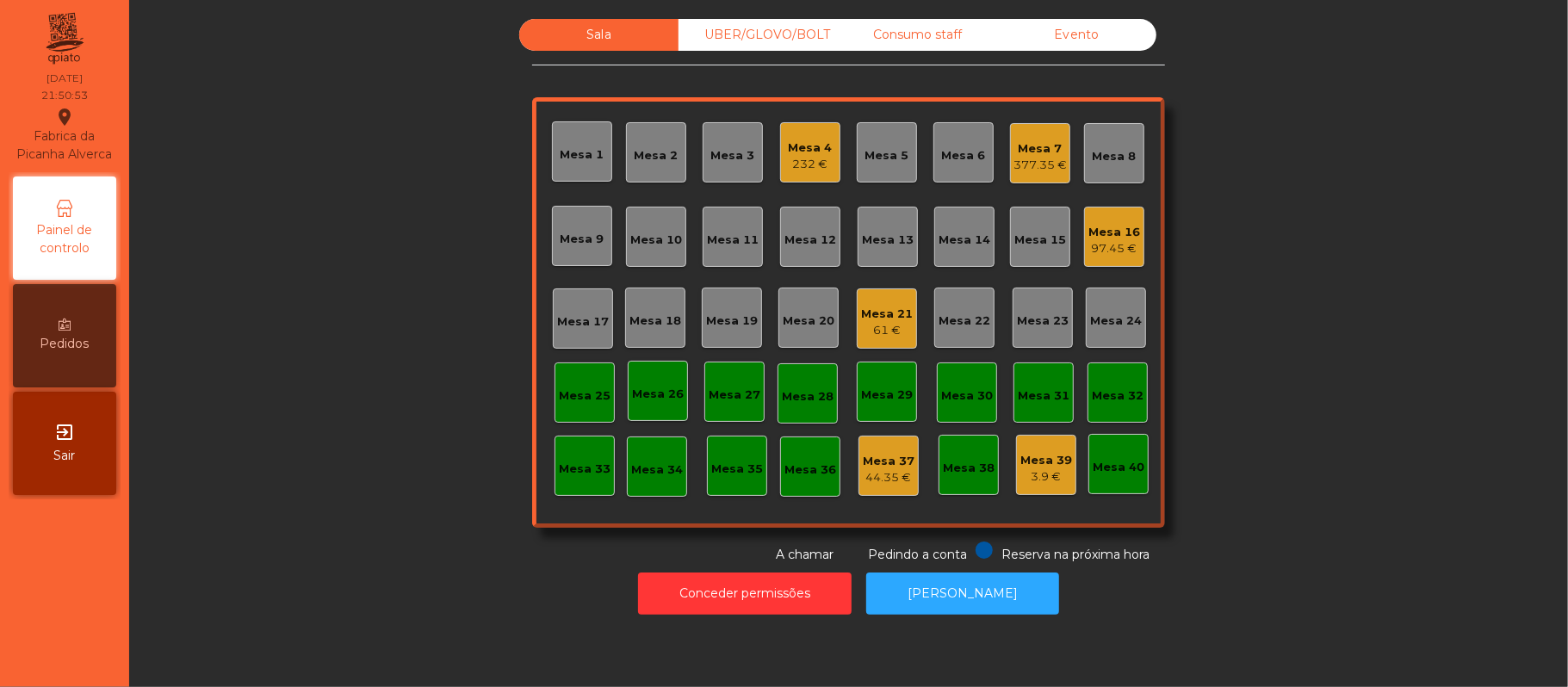
click at [1015, 172] on div "377.35 €" at bounding box center [1040, 165] width 54 height 18
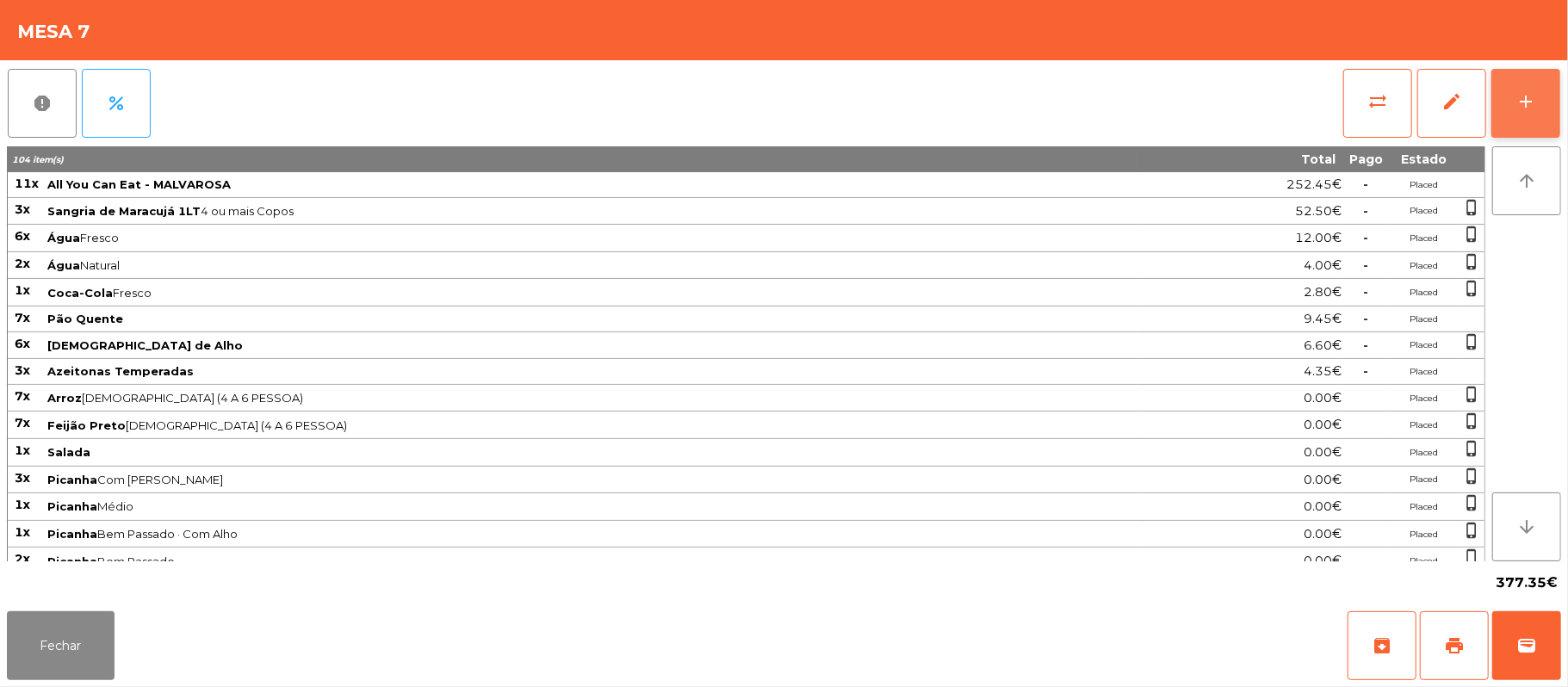
click at [1554, 110] on button "add" at bounding box center [1525, 103] width 69 height 69
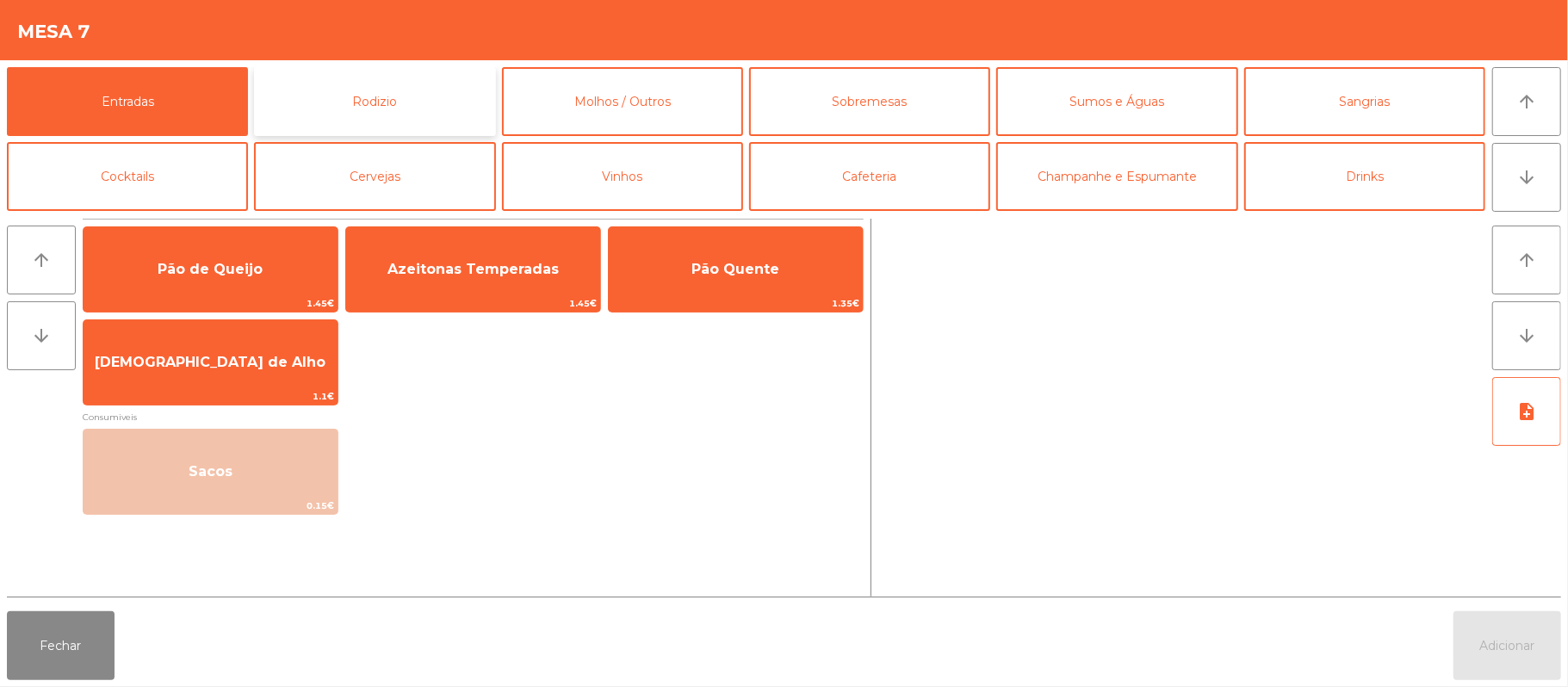
click at [420, 105] on button "Rodizio" at bounding box center [374, 101] width 241 height 69
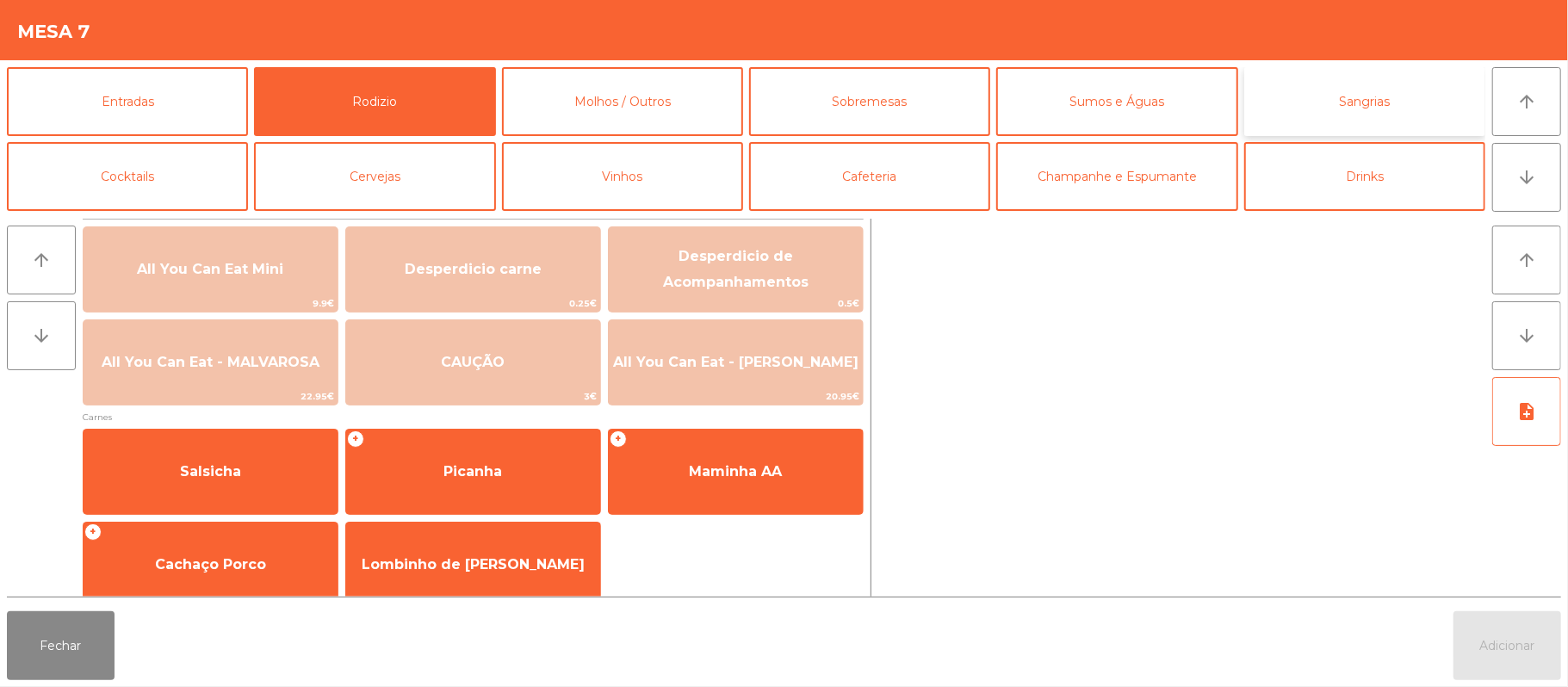
click at [1360, 102] on button "Sangrias" at bounding box center [1364, 101] width 241 height 69
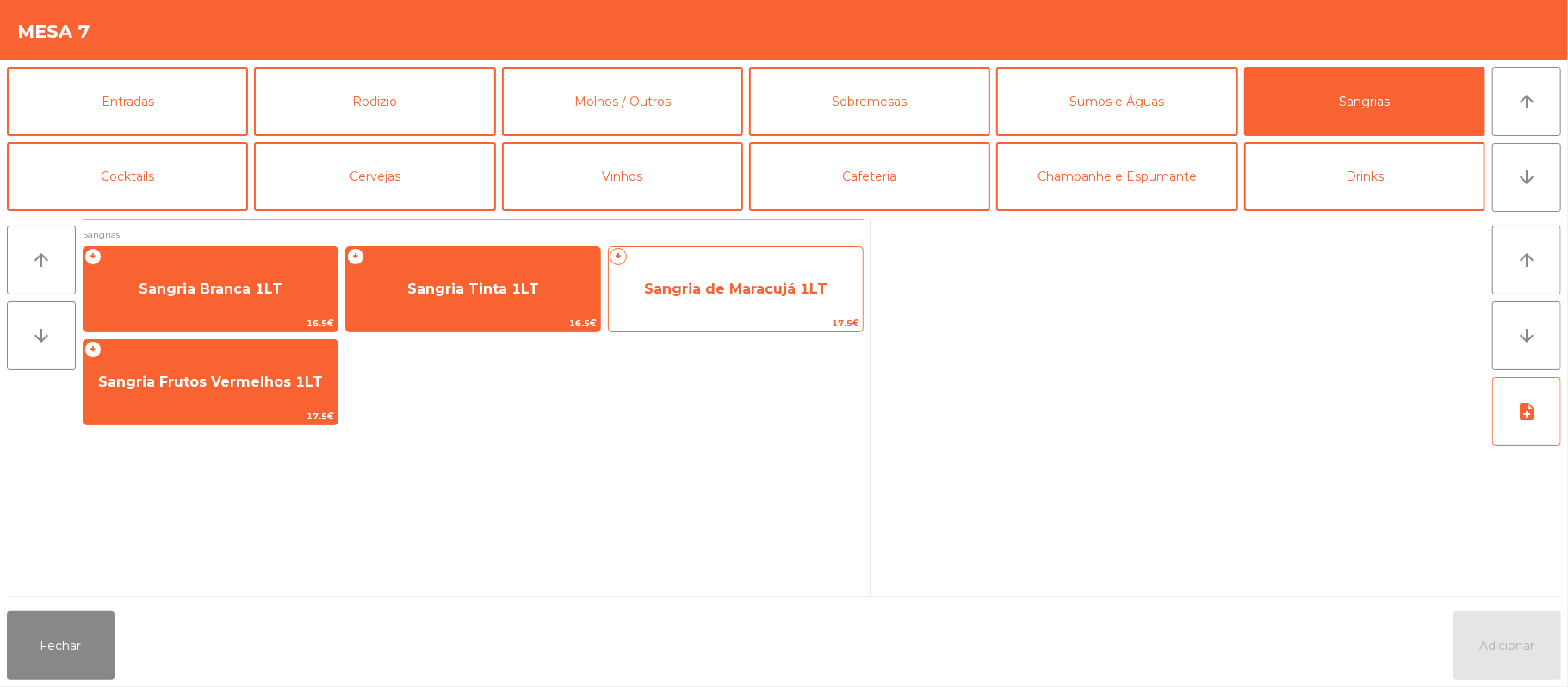
click at [746, 307] on span "Sangria de Maracujá 1LT" at bounding box center [735, 289] width 254 height 47
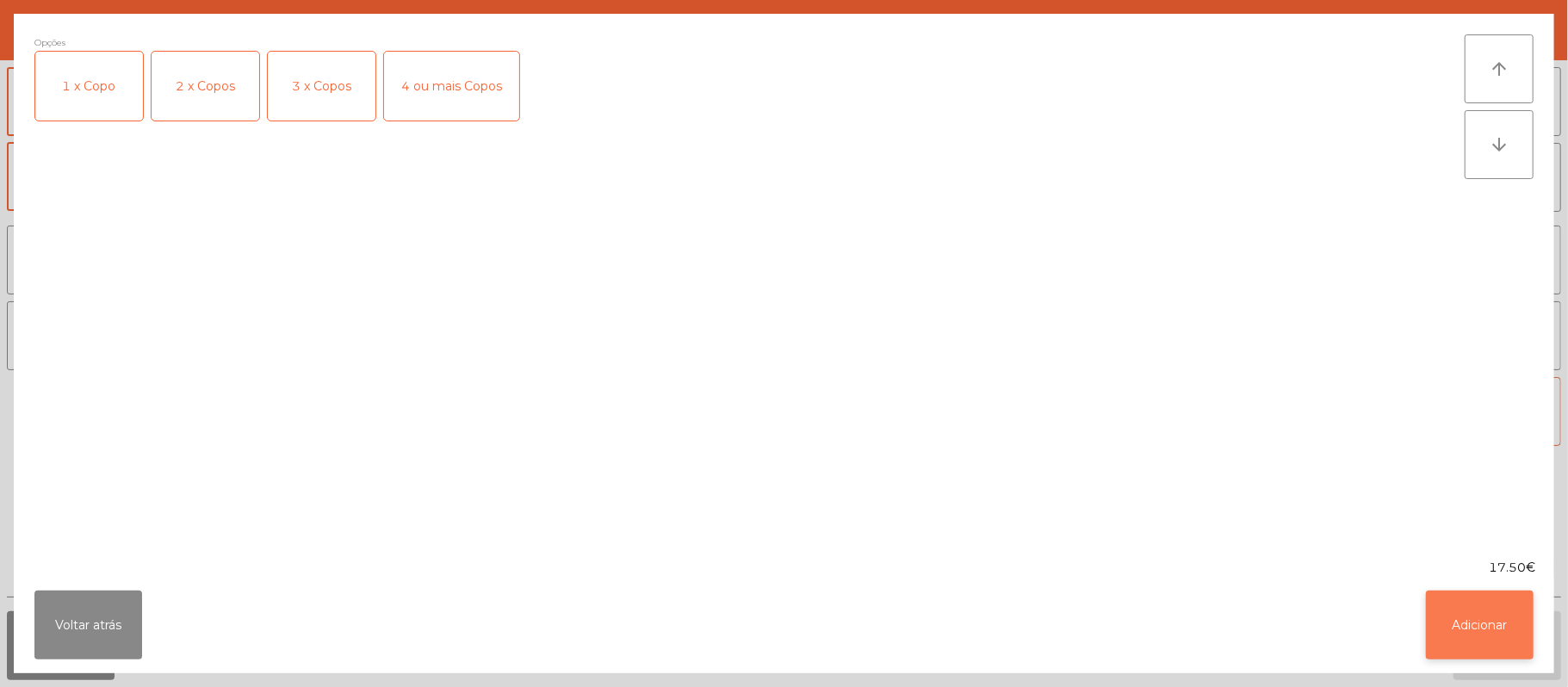
click at [1502, 601] on button "Adicionar" at bounding box center [1479, 625] width 108 height 69
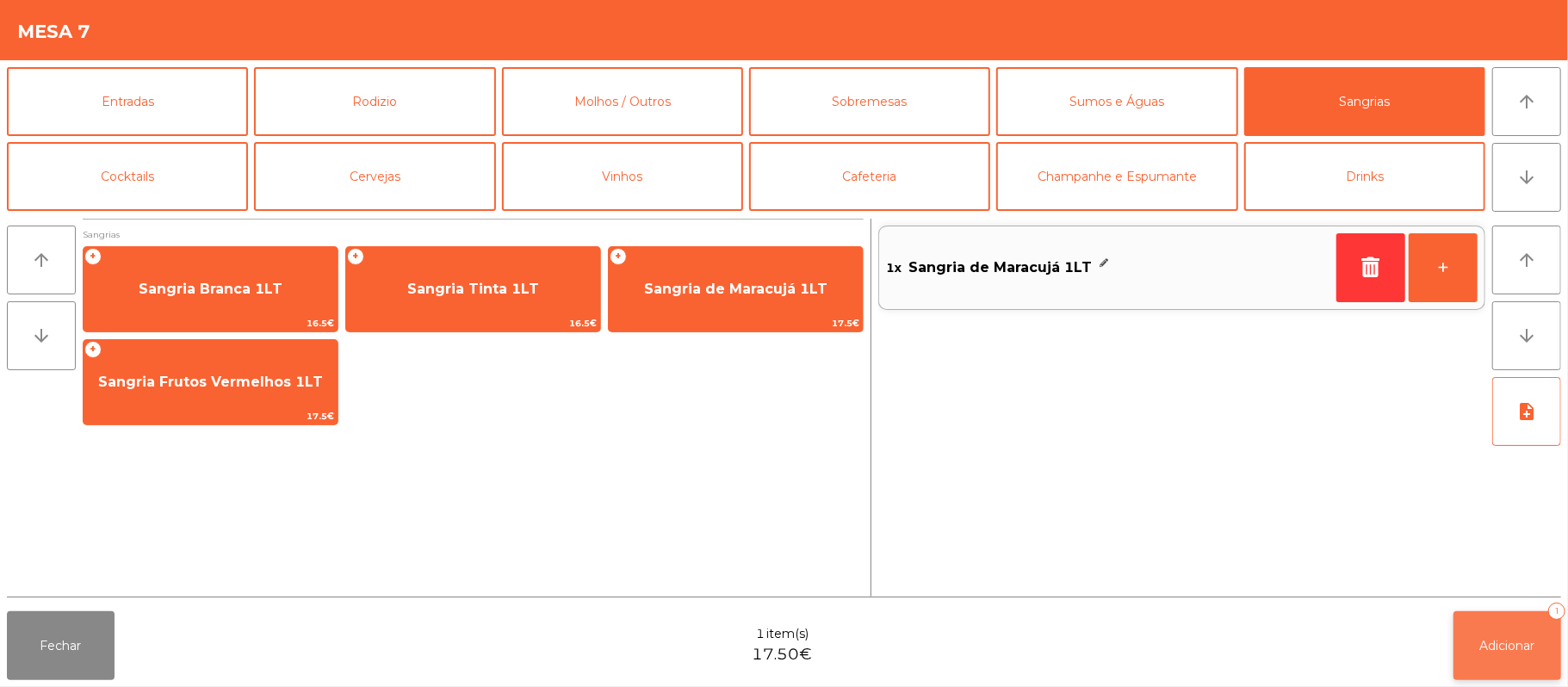
click at [1510, 628] on button "Adicionar 1" at bounding box center [1507, 646] width 108 height 69
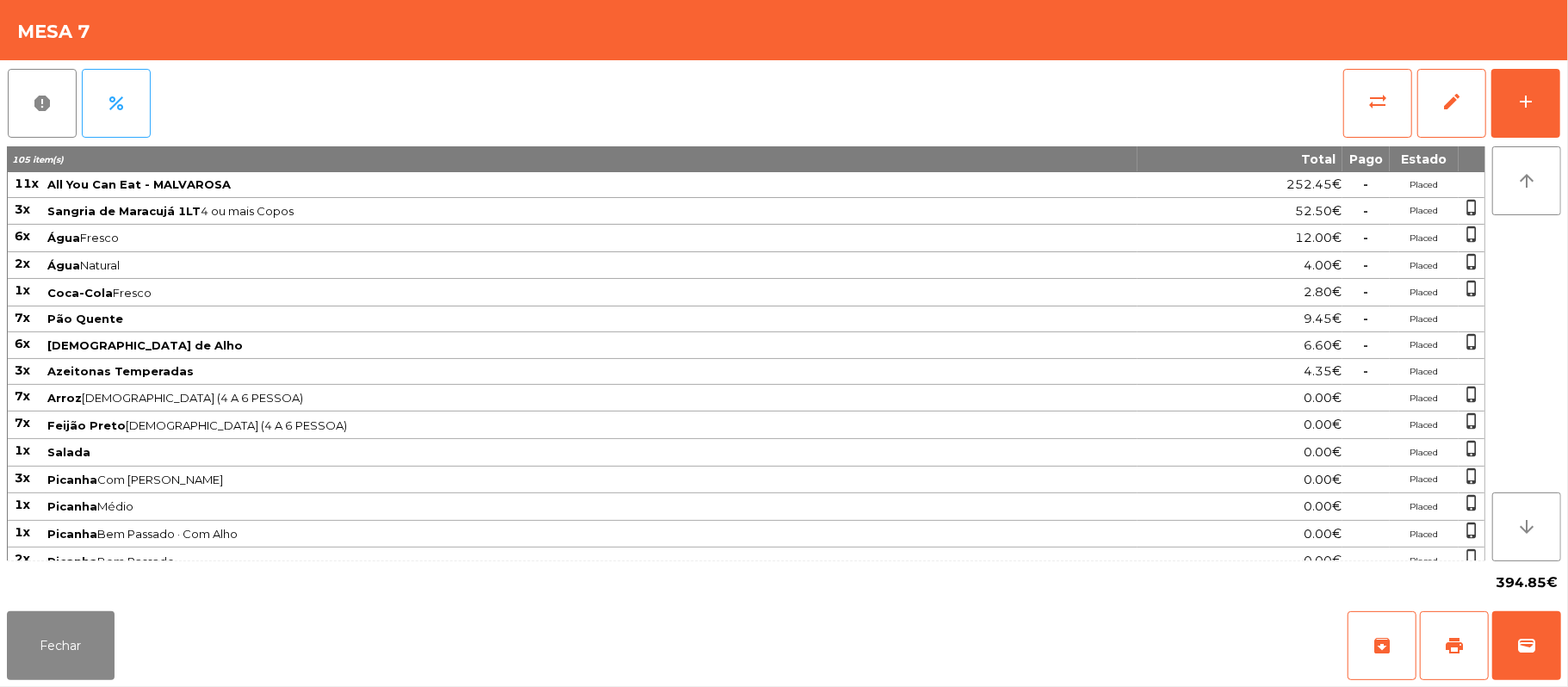
click at [14, 236] on td "6x" at bounding box center [26, 238] width 38 height 27
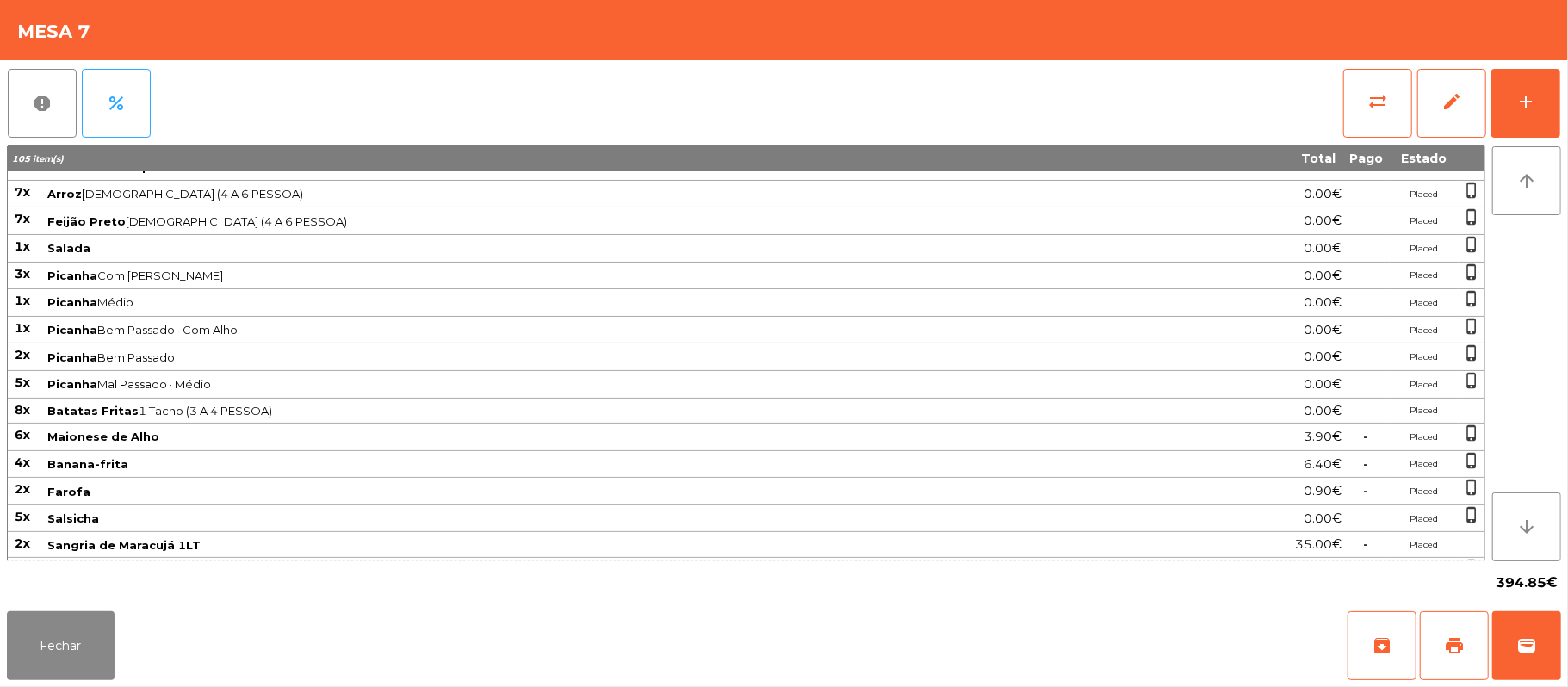
scroll to position [205, 0]
click at [244, 443] on span "Maionese de Alho" at bounding box center [591, 436] width 1088 height 14
click at [249, 416] on span "Batatas Fritas 1 Tacho (3 A 4 PESSOA)" at bounding box center [591, 410] width 1088 height 14
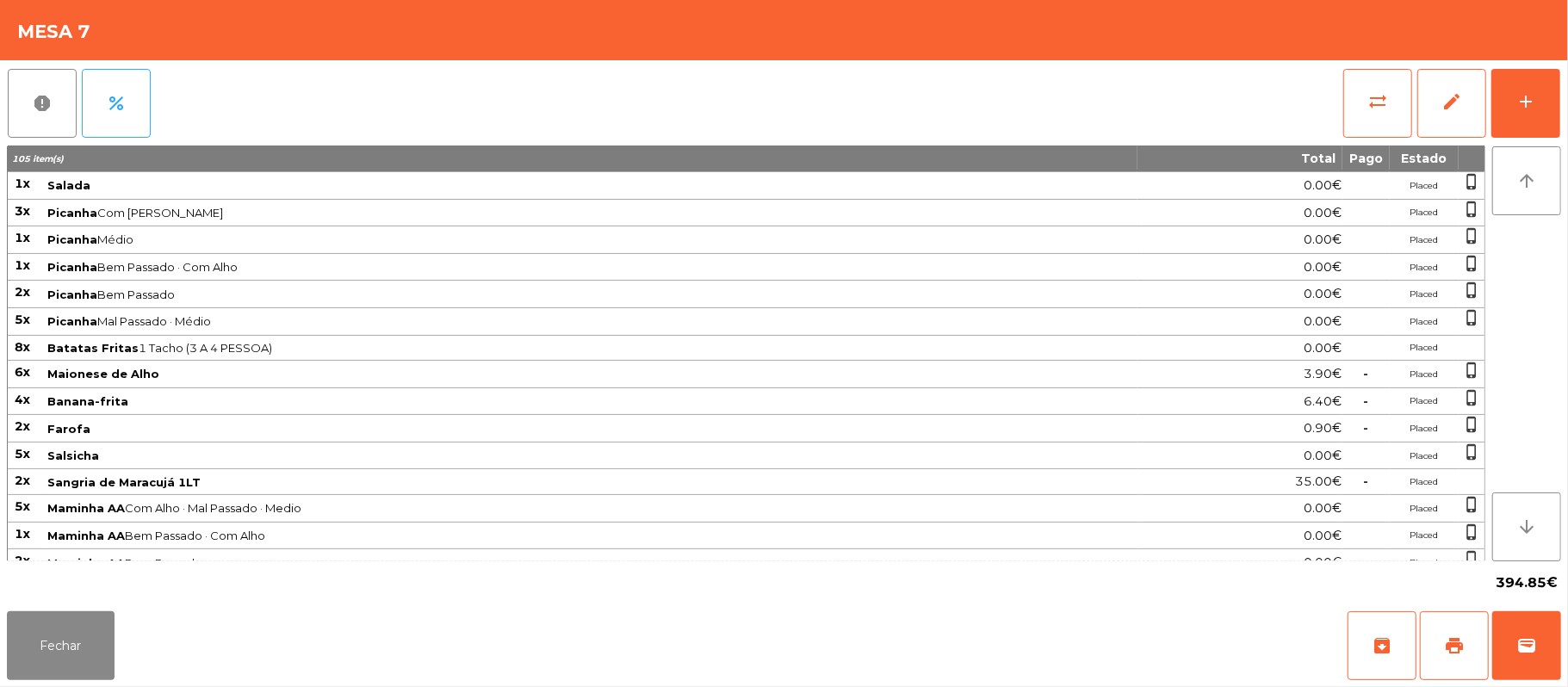
scroll to position [355, 0]
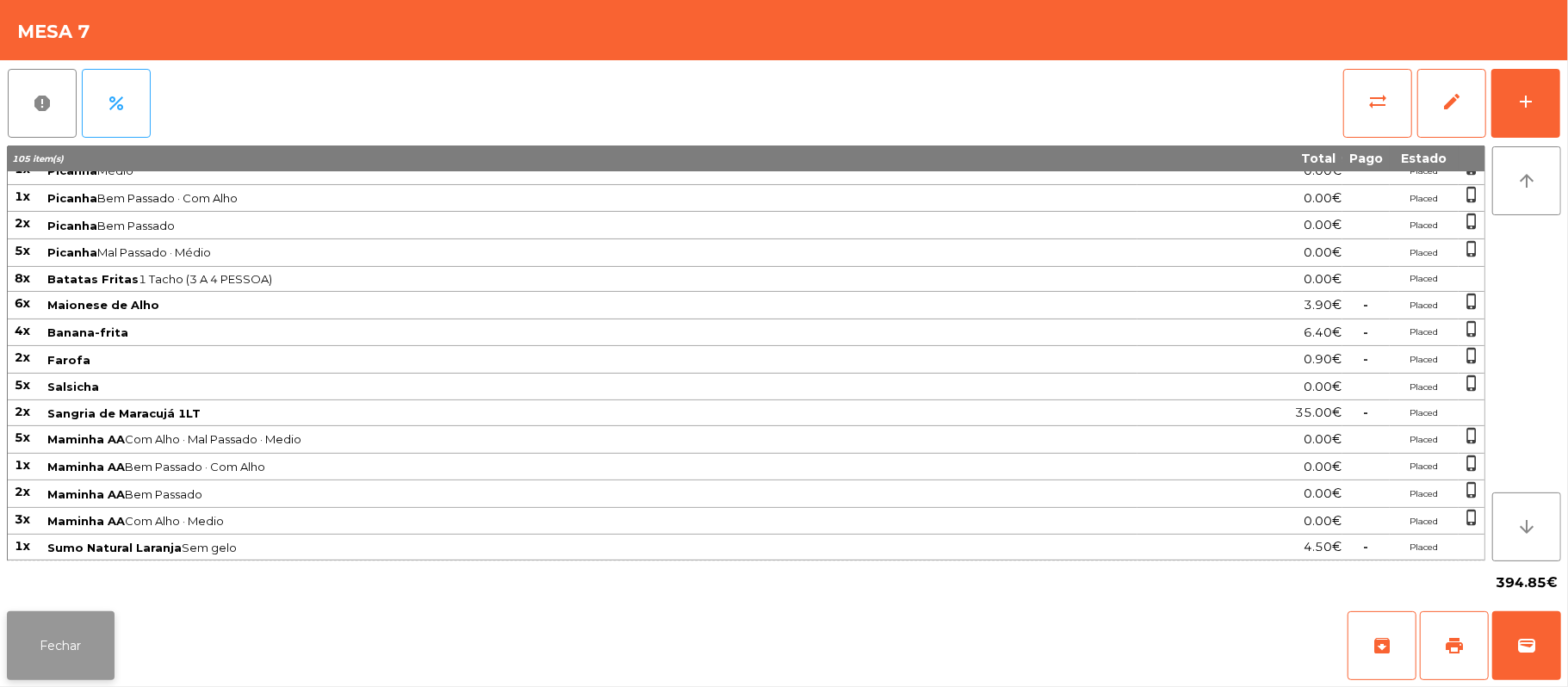
click at [53, 631] on button "Fechar" at bounding box center [61, 646] width 108 height 69
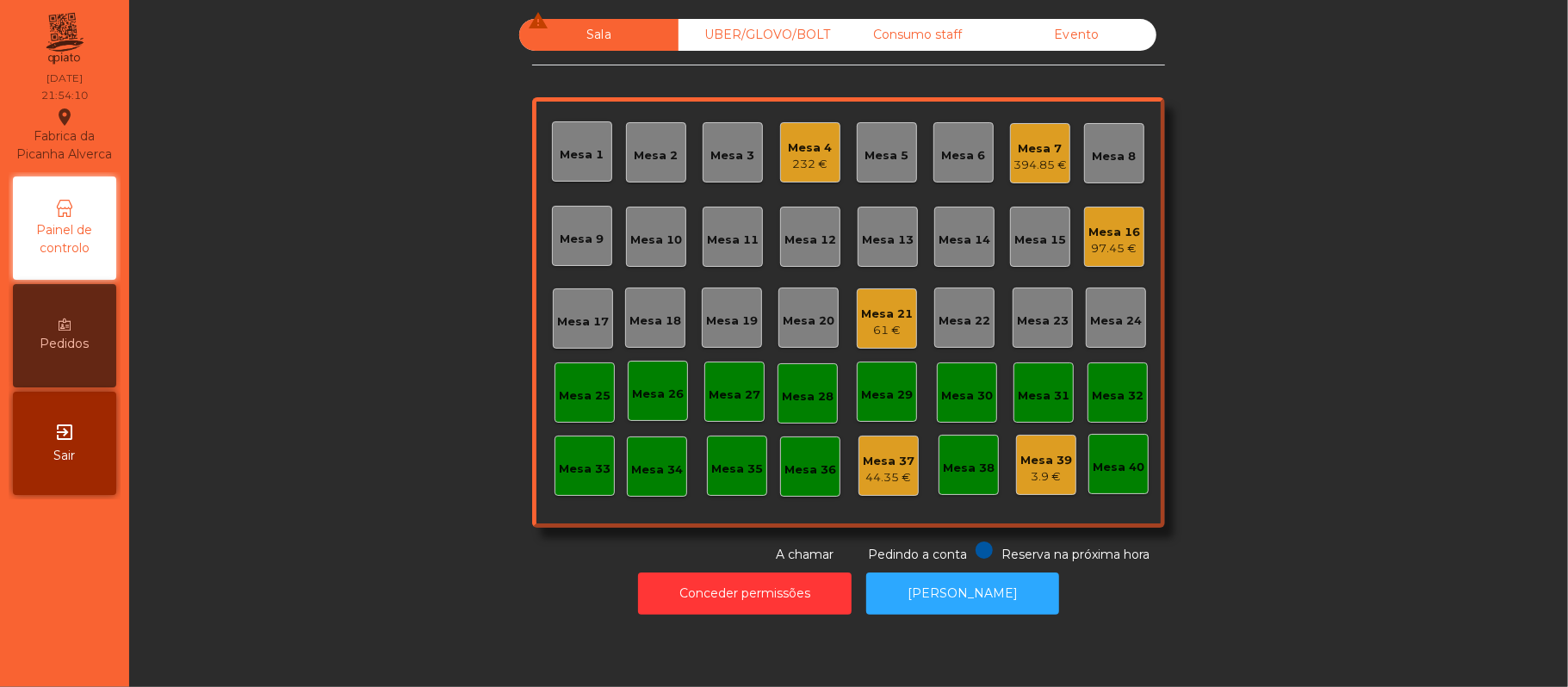
click at [1116, 255] on div "97.45 €" at bounding box center [1114, 249] width 52 height 18
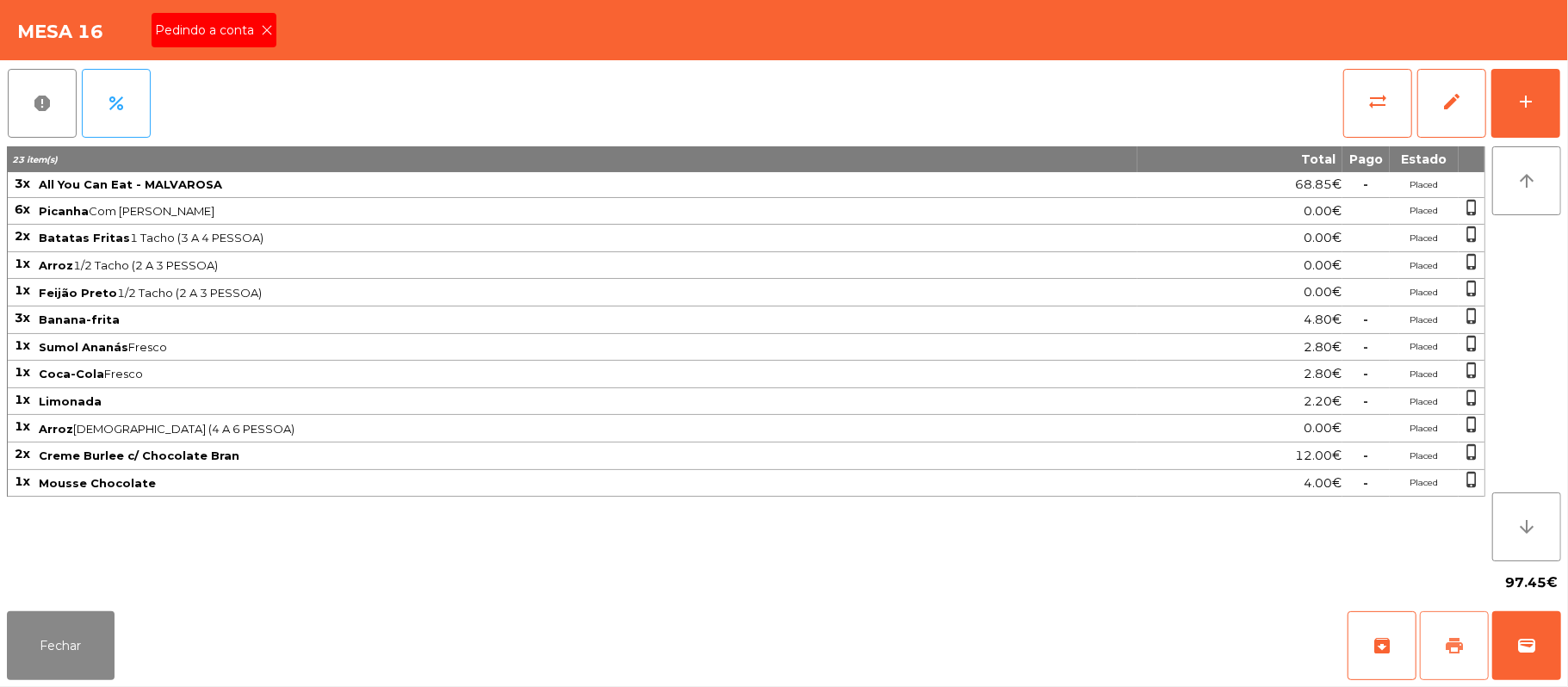
click at [1476, 652] on button "print" at bounding box center [1454, 646] width 69 height 69
click at [258, 41] on div "Pedindo a conta" at bounding box center [213, 30] width 125 height 34
click at [77, 671] on button "Fechar" at bounding box center [61, 646] width 108 height 69
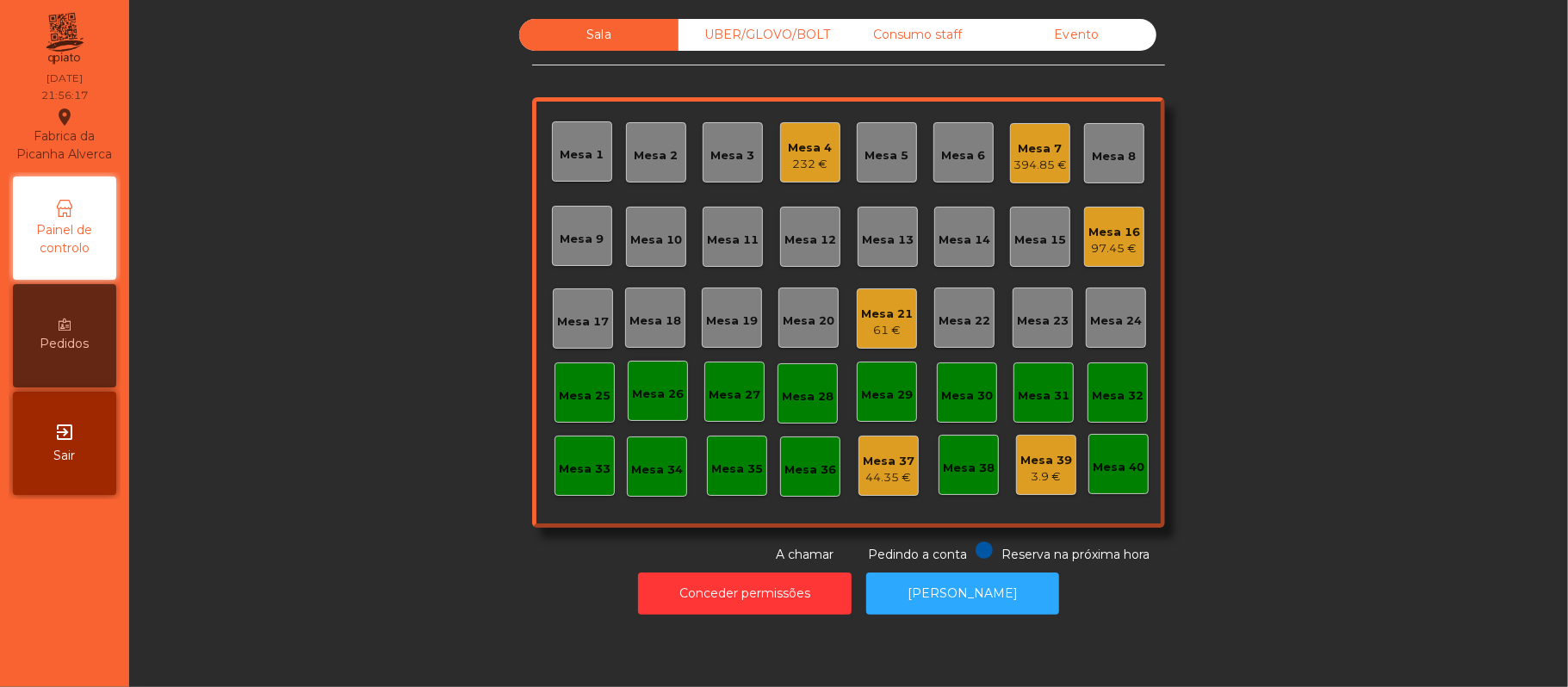
click at [1044, 152] on div "Mesa 7" at bounding box center [1040, 149] width 54 height 18
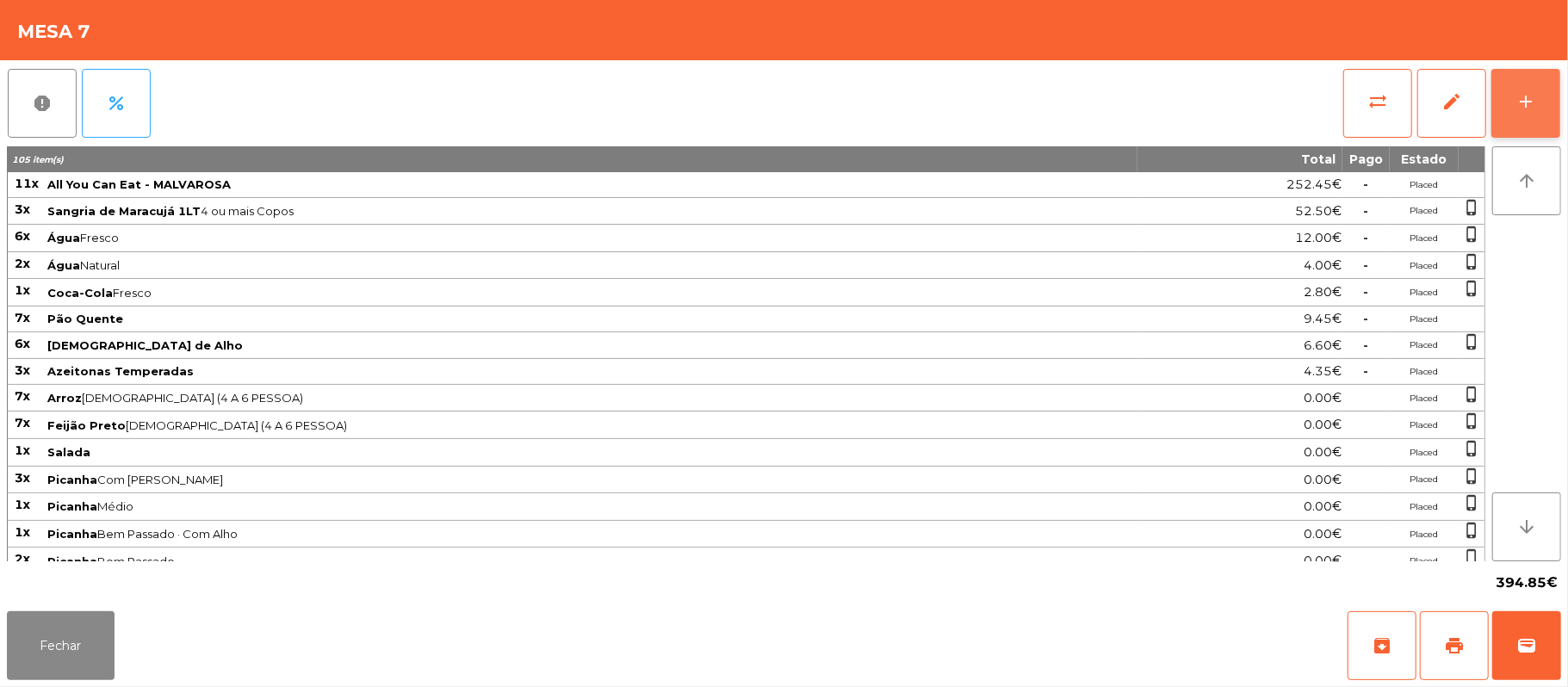
click at [1521, 119] on button "add" at bounding box center [1525, 103] width 69 height 69
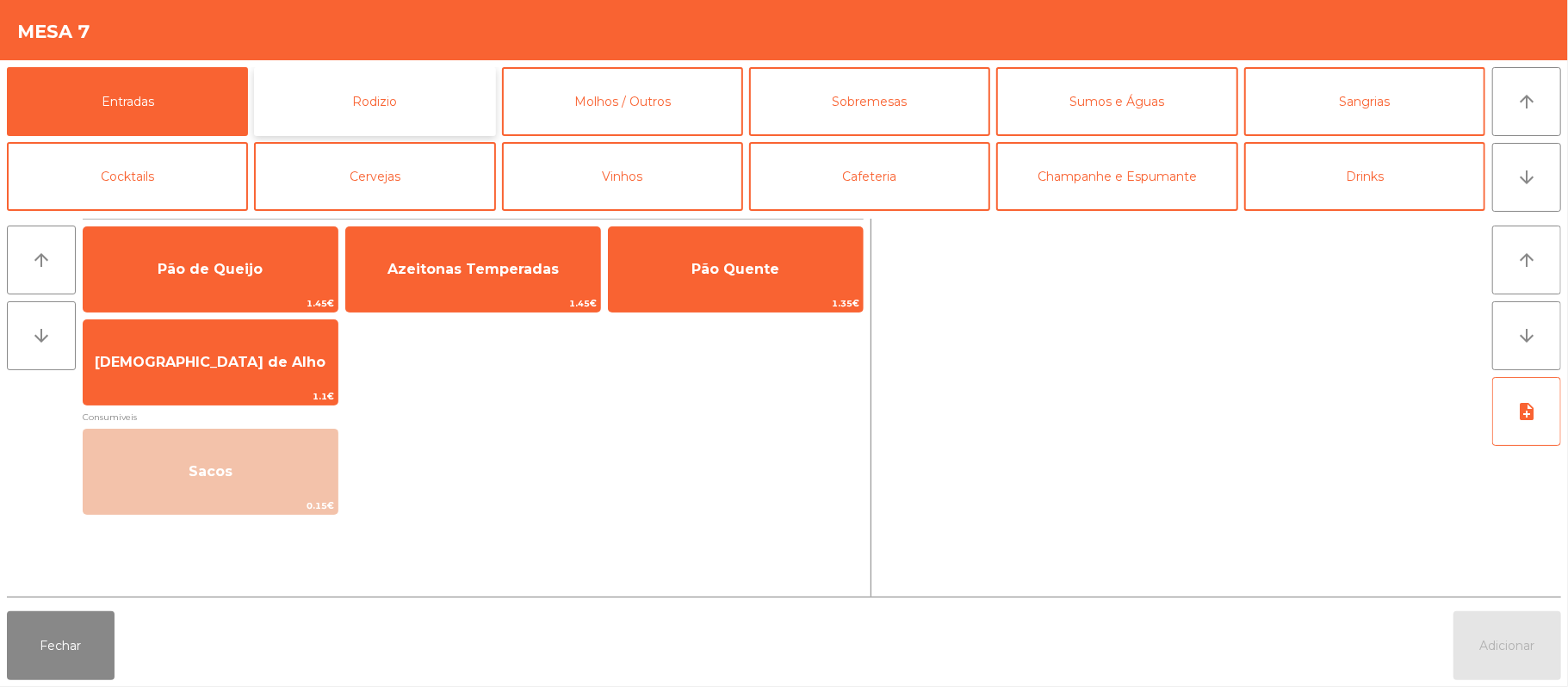
click at [432, 88] on button "Rodizio" at bounding box center [374, 101] width 241 height 69
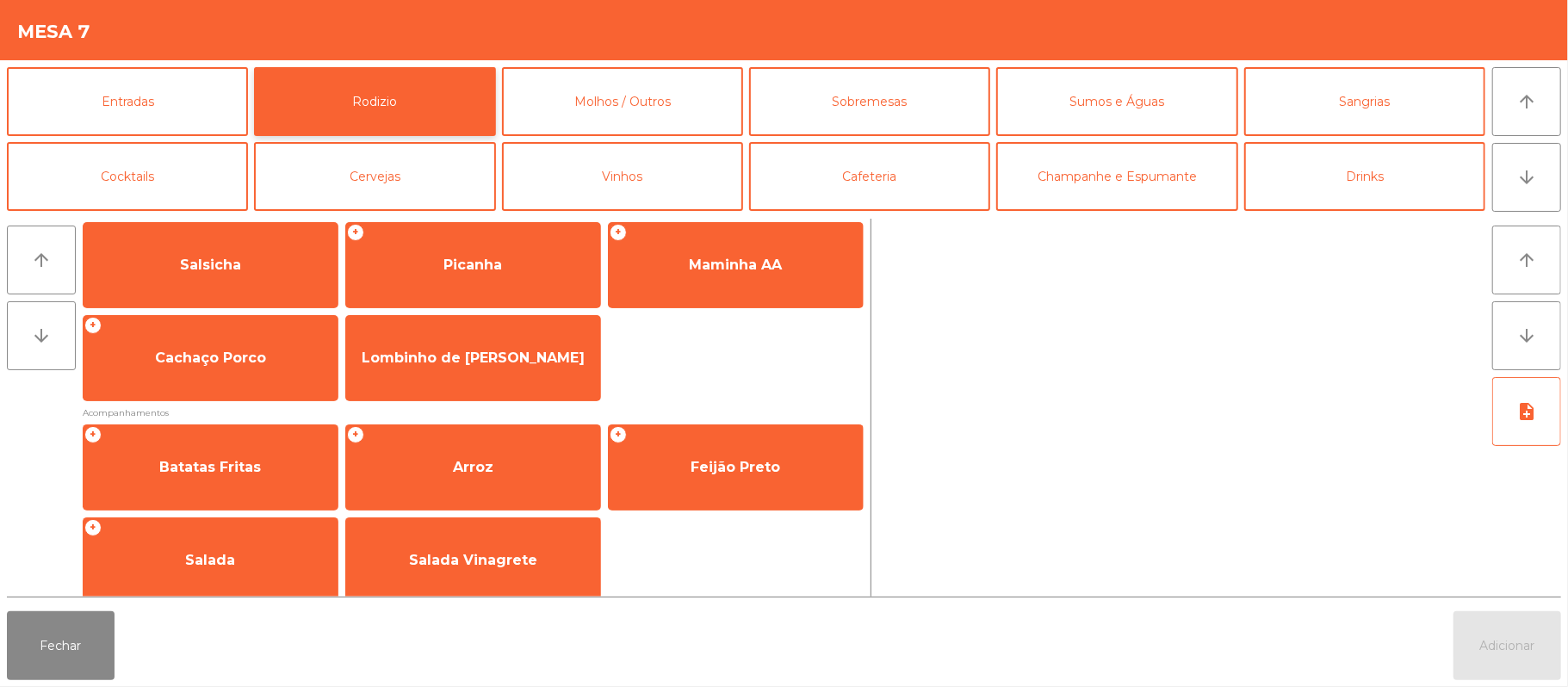
scroll to position [219, 0]
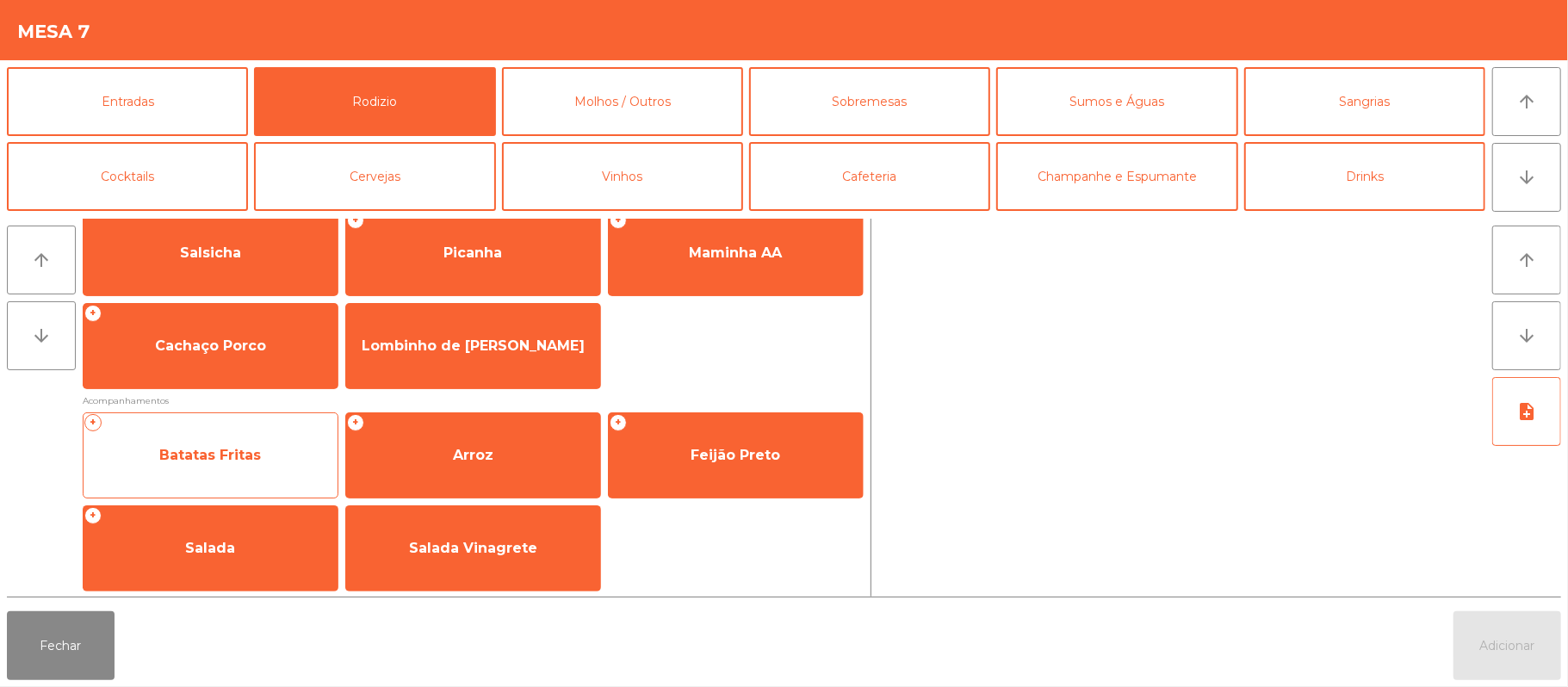
click at [241, 466] on span "Batatas Fritas" at bounding box center [210, 455] width 254 height 47
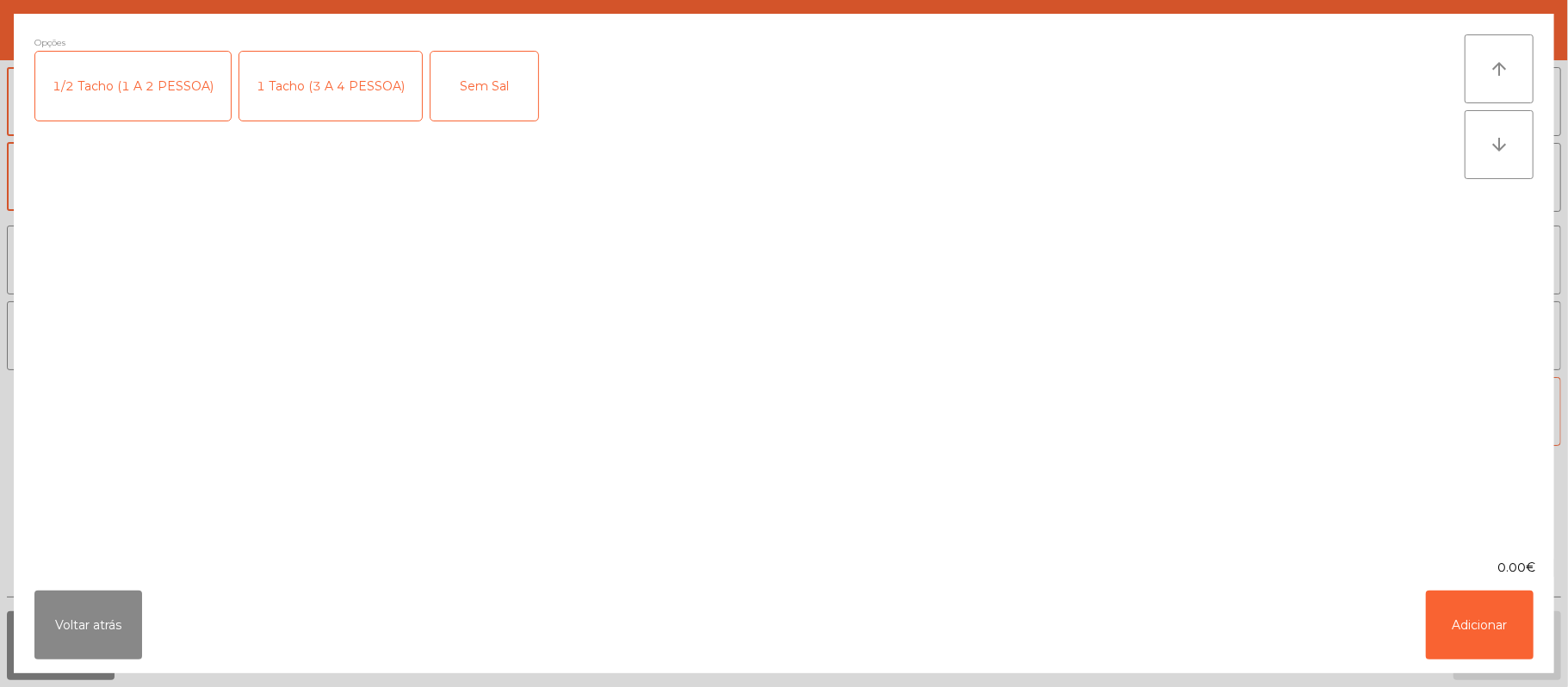
click at [331, 88] on div "1 Tacho (3 A 4 PESSOA)" at bounding box center [330, 86] width 183 height 69
click at [1492, 615] on button "Adicionar" at bounding box center [1479, 625] width 108 height 69
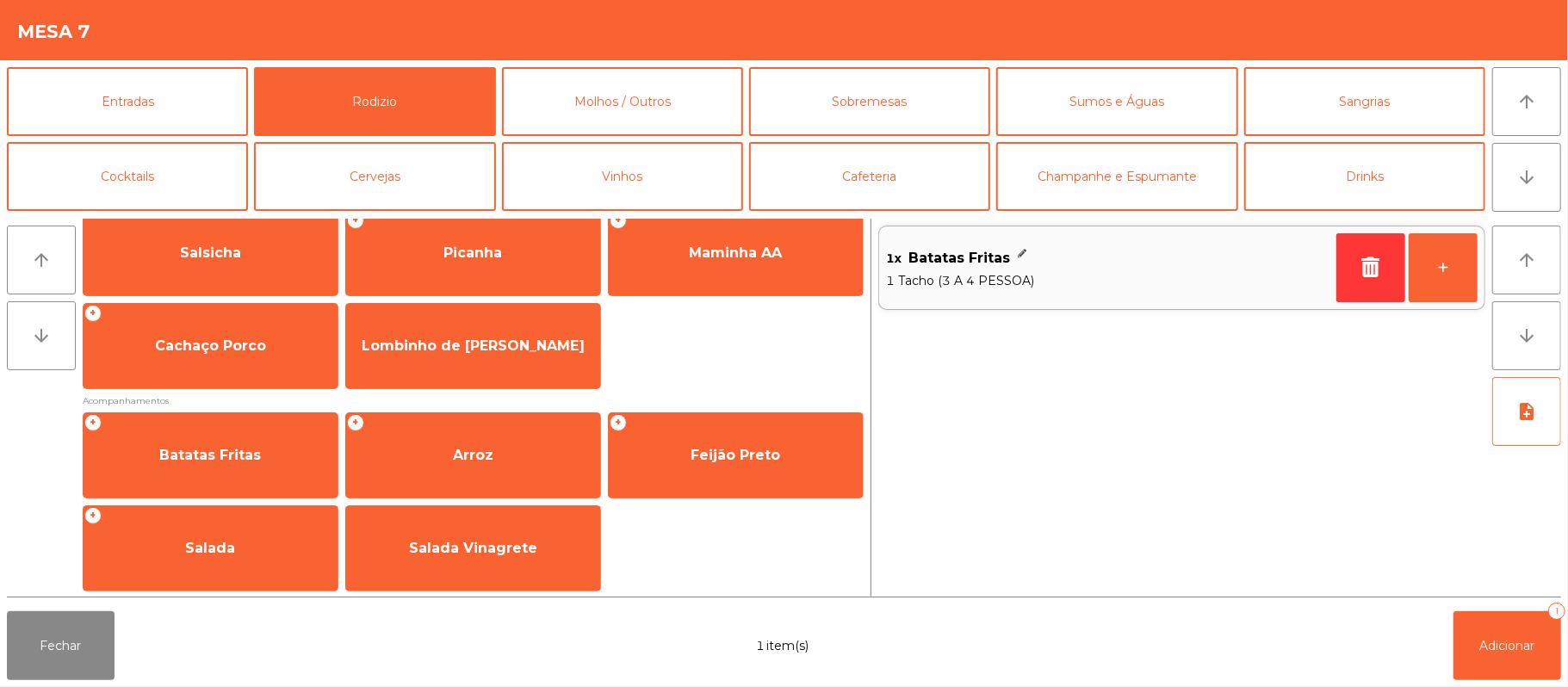
click at [974, 470] on div "1x Batatas Fritas 1 Tacho (3 A 4 PESSOA) +" at bounding box center [1181, 408] width 607 height 378
click at [1478, 615] on button "Adicionar 1" at bounding box center [1507, 646] width 108 height 69
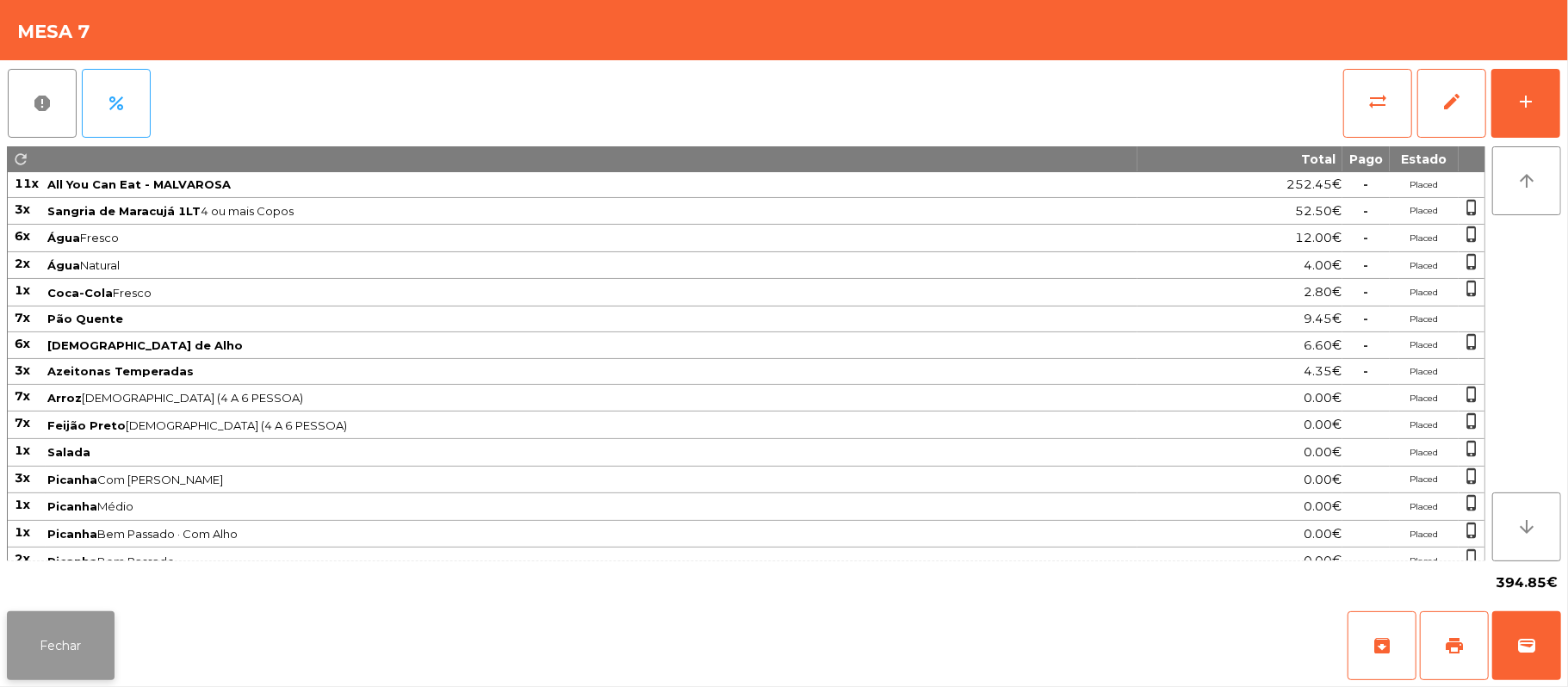
click at [60, 645] on button "Fechar" at bounding box center [61, 646] width 108 height 69
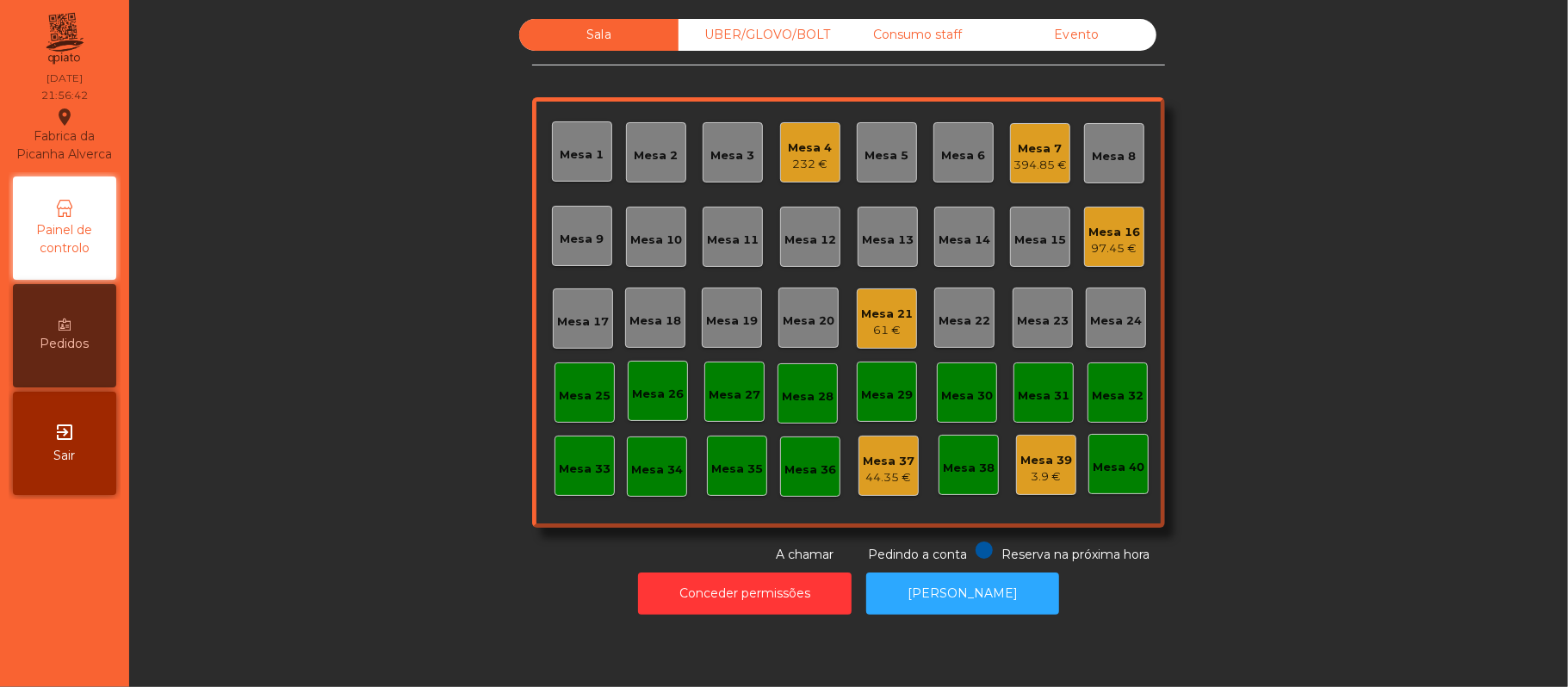
click at [1133, 214] on div "Mesa 16 97.45 €" at bounding box center [1114, 236] width 61 height 61
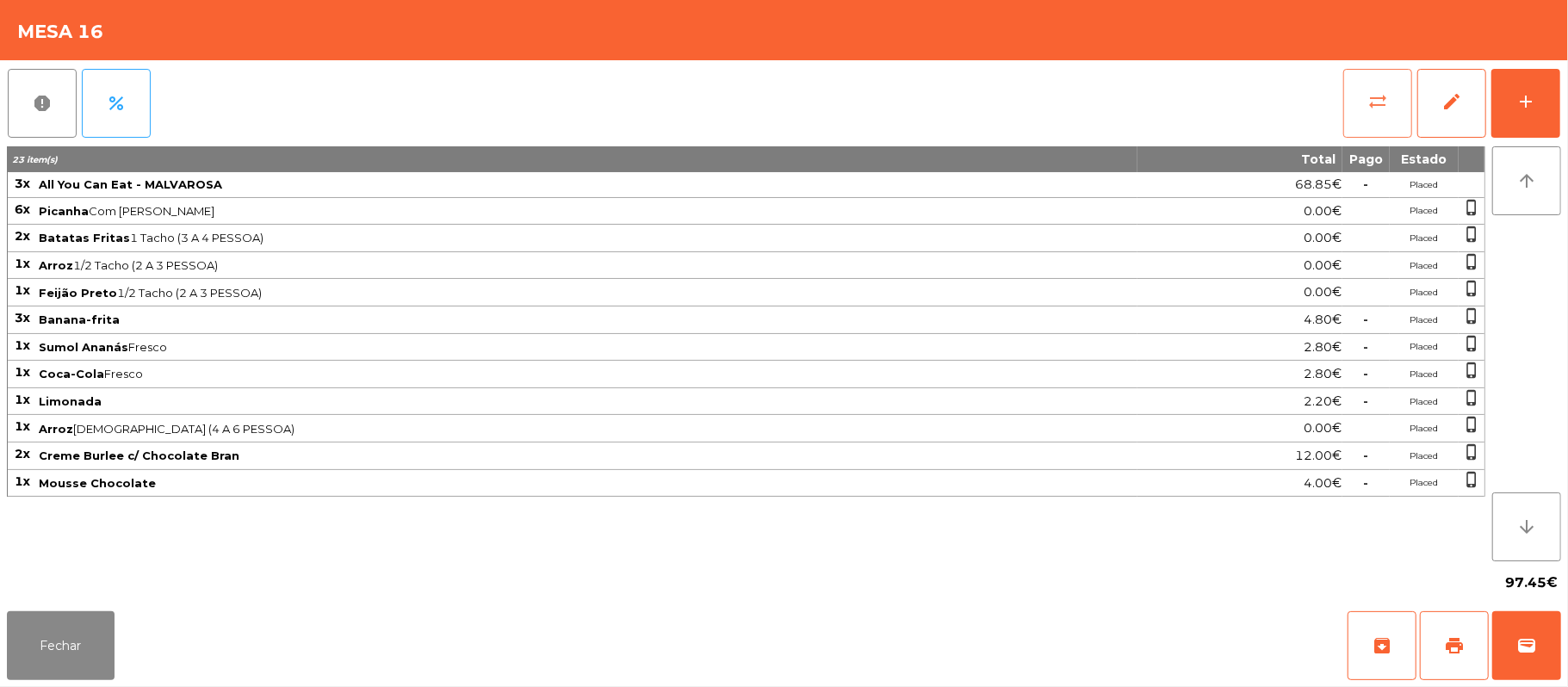
click at [1367, 112] on button "sync_alt" at bounding box center [1377, 103] width 69 height 69
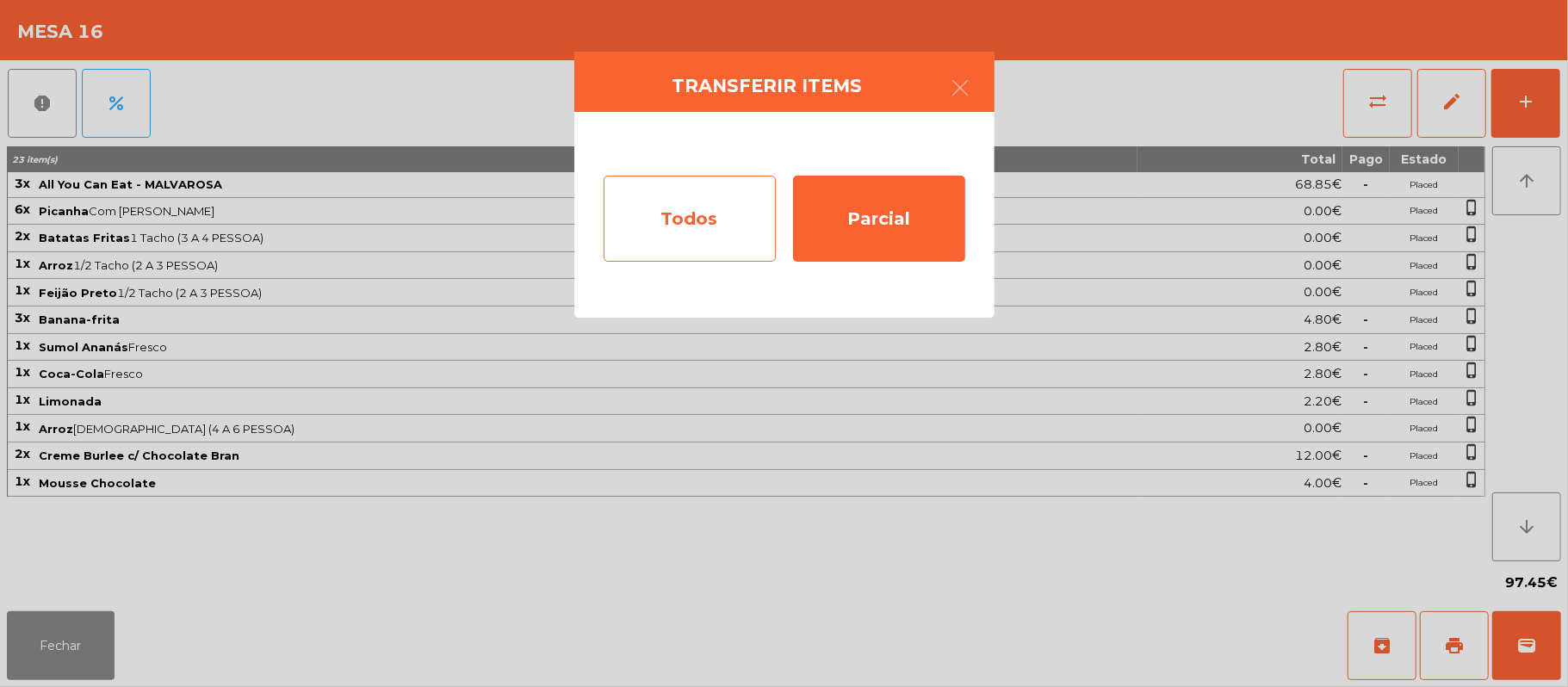
click at [693, 249] on div "Todos" at bounding box center [690, 219] width 172 height 86
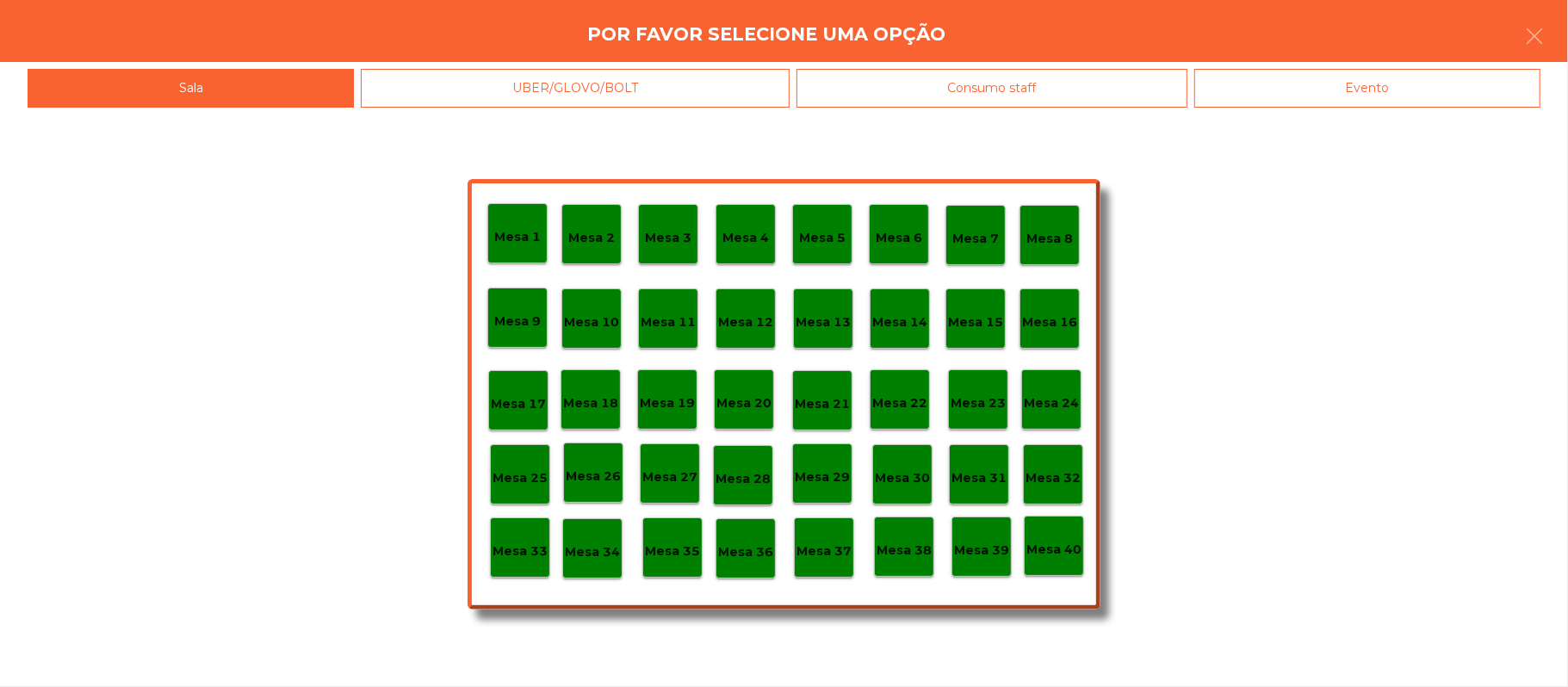
click at [1317, 100] on div "Evento" at bounding box center [1367, 88] width 346 height 39
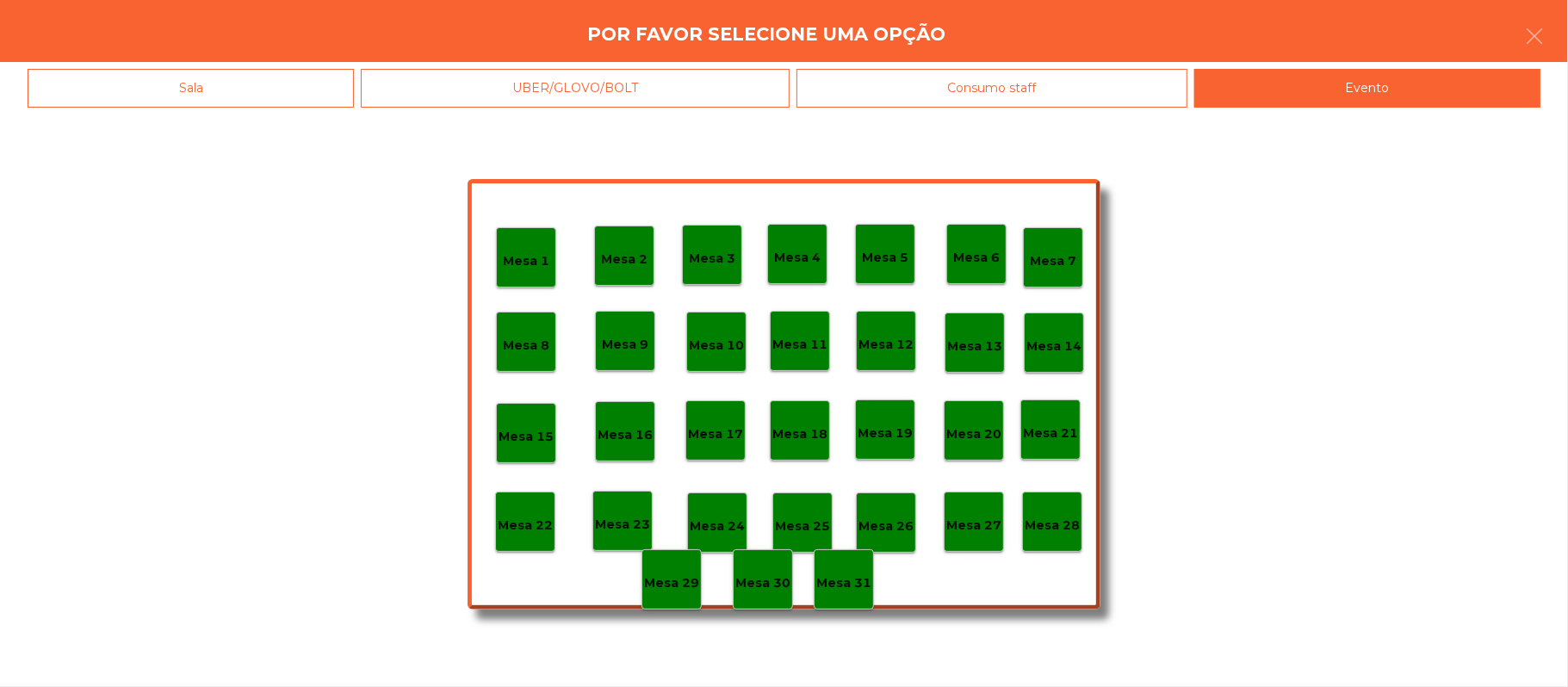
click at [1052, 517] on p "Mesa 28" at bounding box center [1051, 525] width 55 height 20
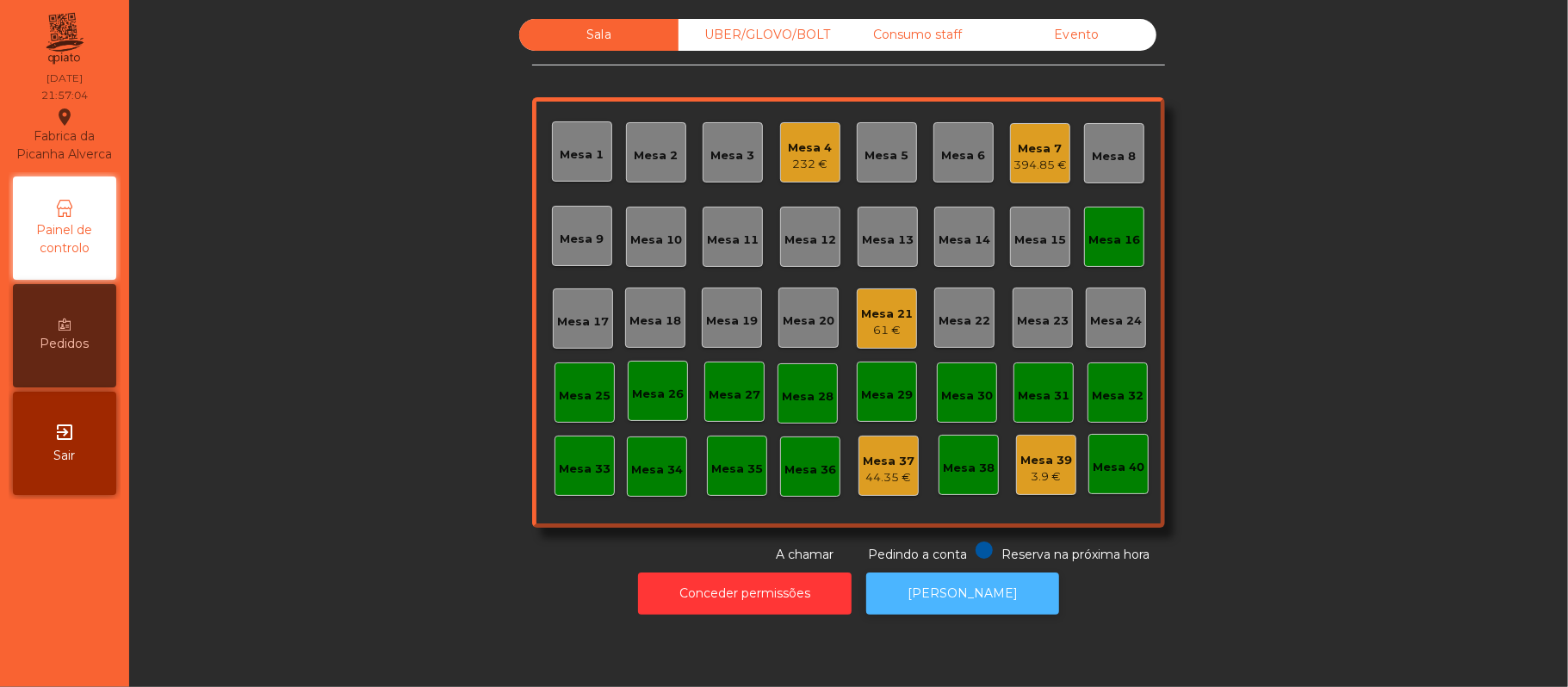
click at [933, 593] on button "[PERSON_NAME]" at bounding box center [963, 594] width 193 height 42
click at [1130, 225] on div "Mesa 16" at bounding box center [1114, 236] width 61 height 61
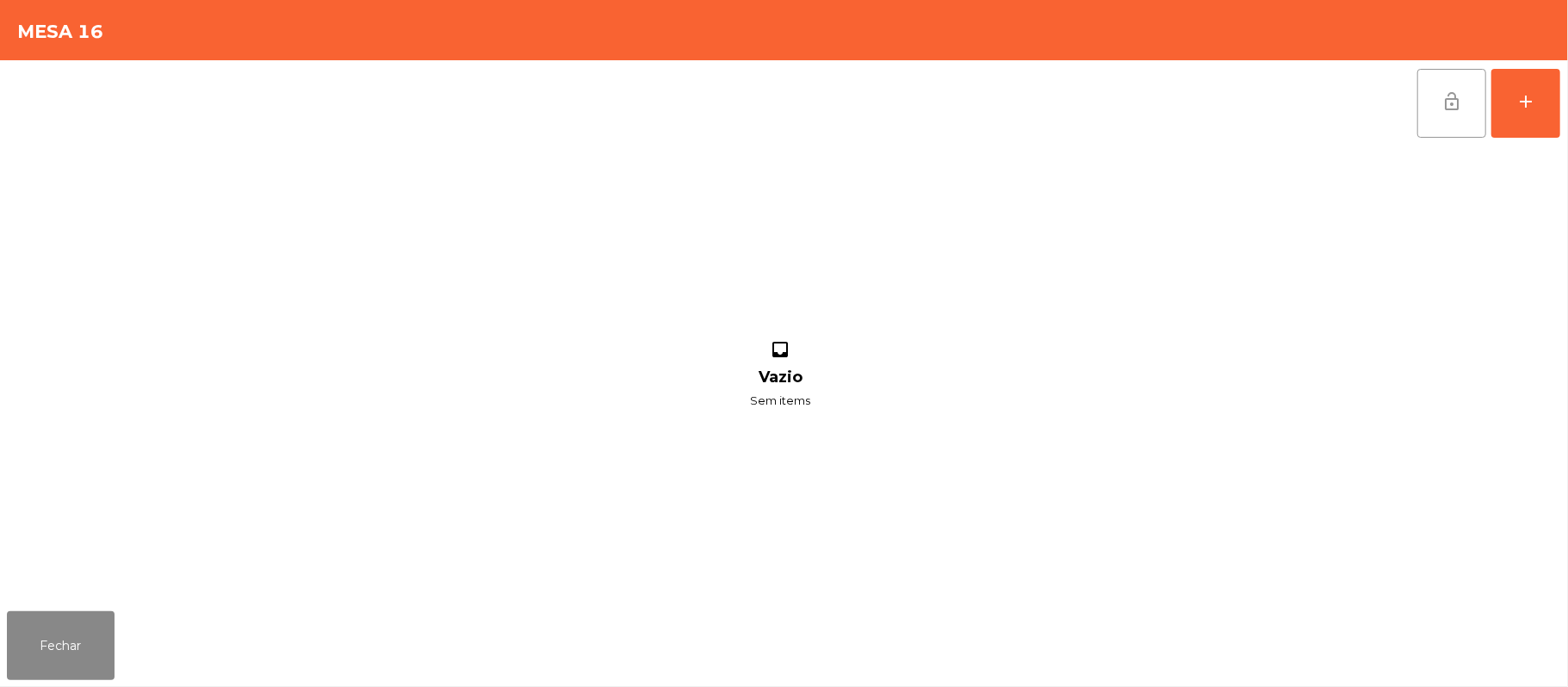
click at [1434, 97] on button "lock_open" at bounding box center [1451, 103] width 69 height 69
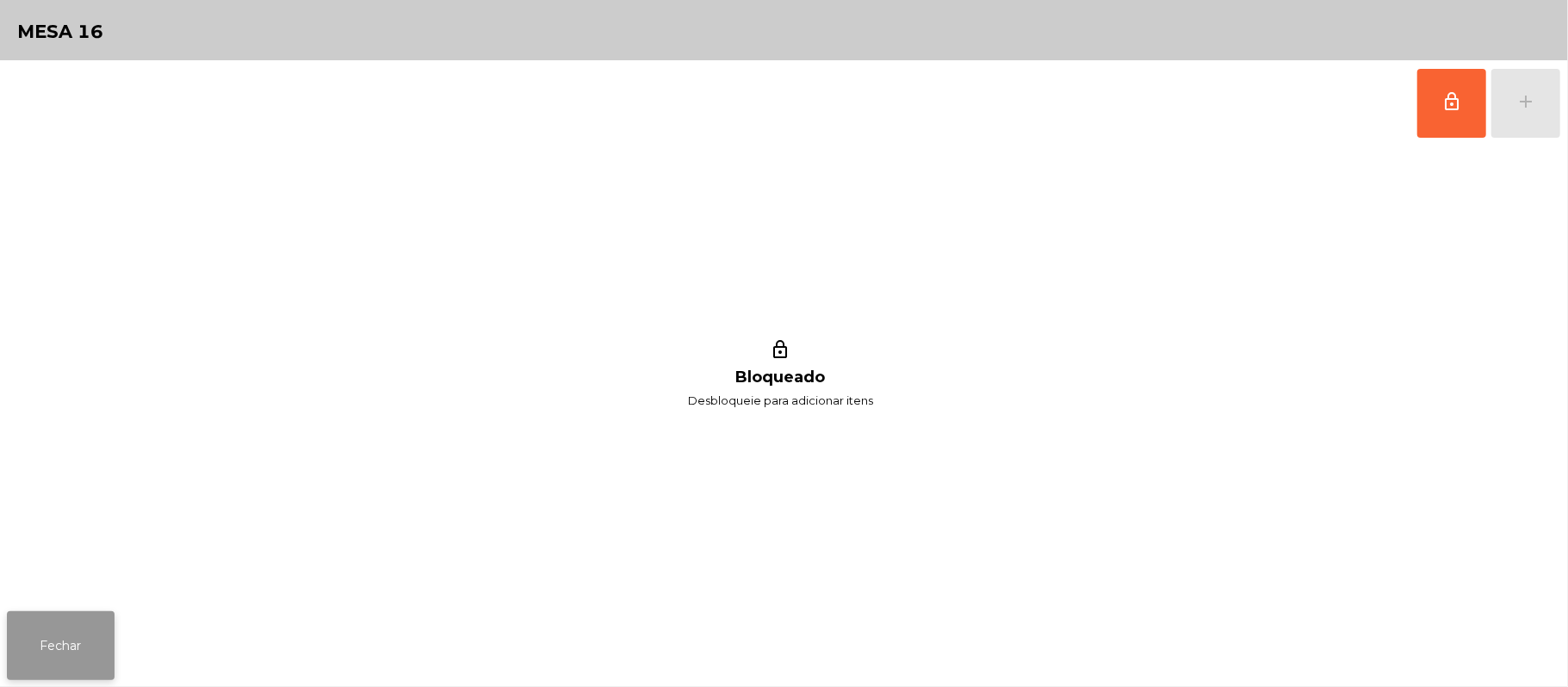
click at [77, 640] on button "Fechar" at bounding box center [61, 646] width 108 height 69
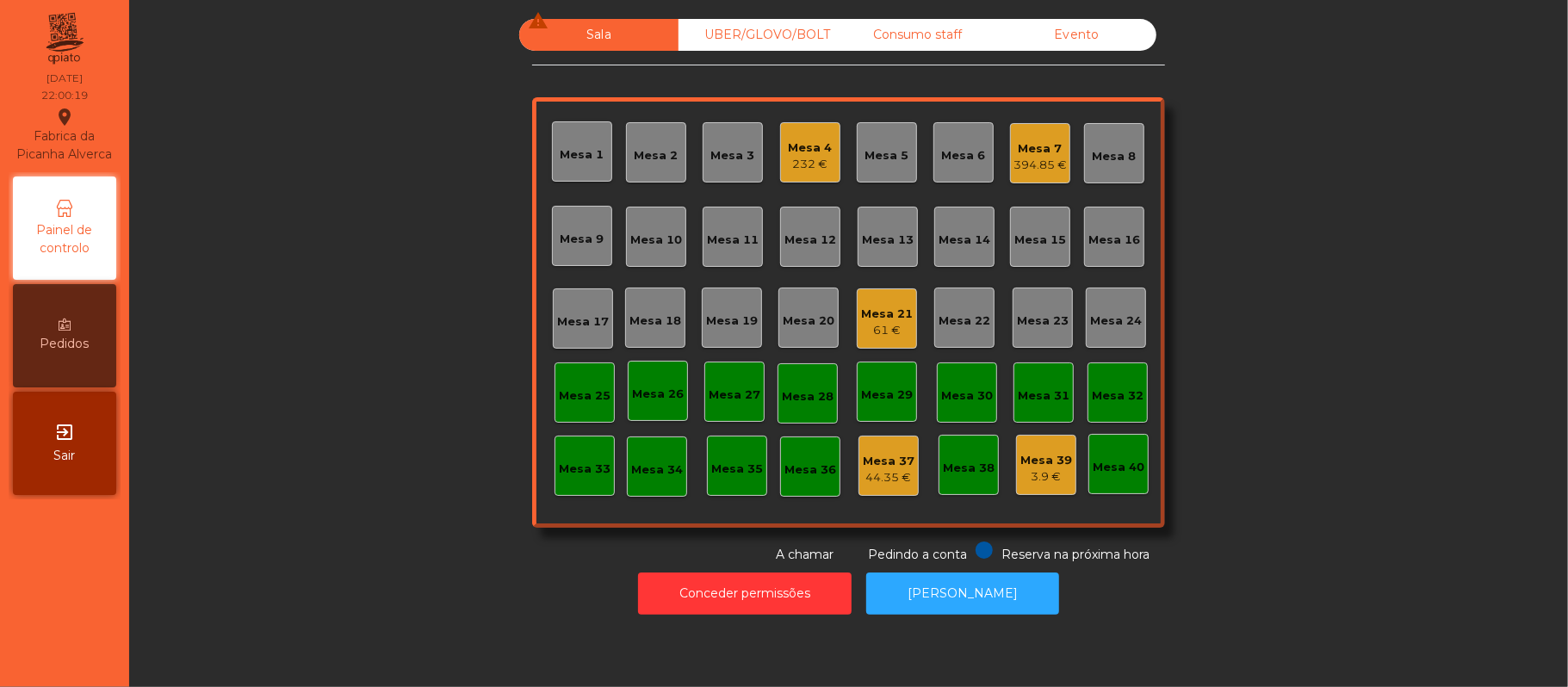
click at [789, 147] on div "Mesa 4" at bounding box center [811, 148] width 44 height 18
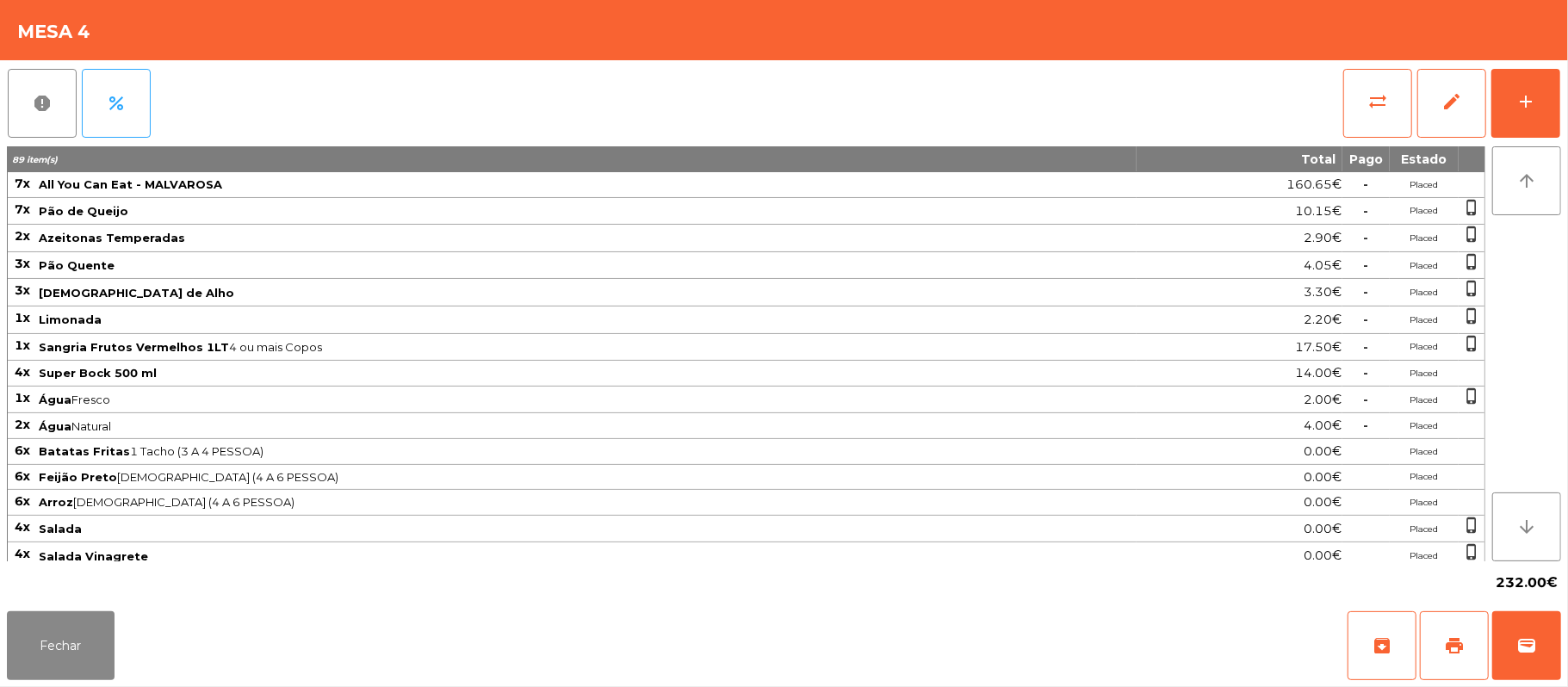
click at [1565, 94] on div "report percent sync_alt edit add 89 item(s) Total Pago Estado 7x All You Can Ea…" at bounding box center [784, 332] width 1568 height 544
click at [1515, 83] on button "add" at bounding box center [1525, 103] width 69 height 69
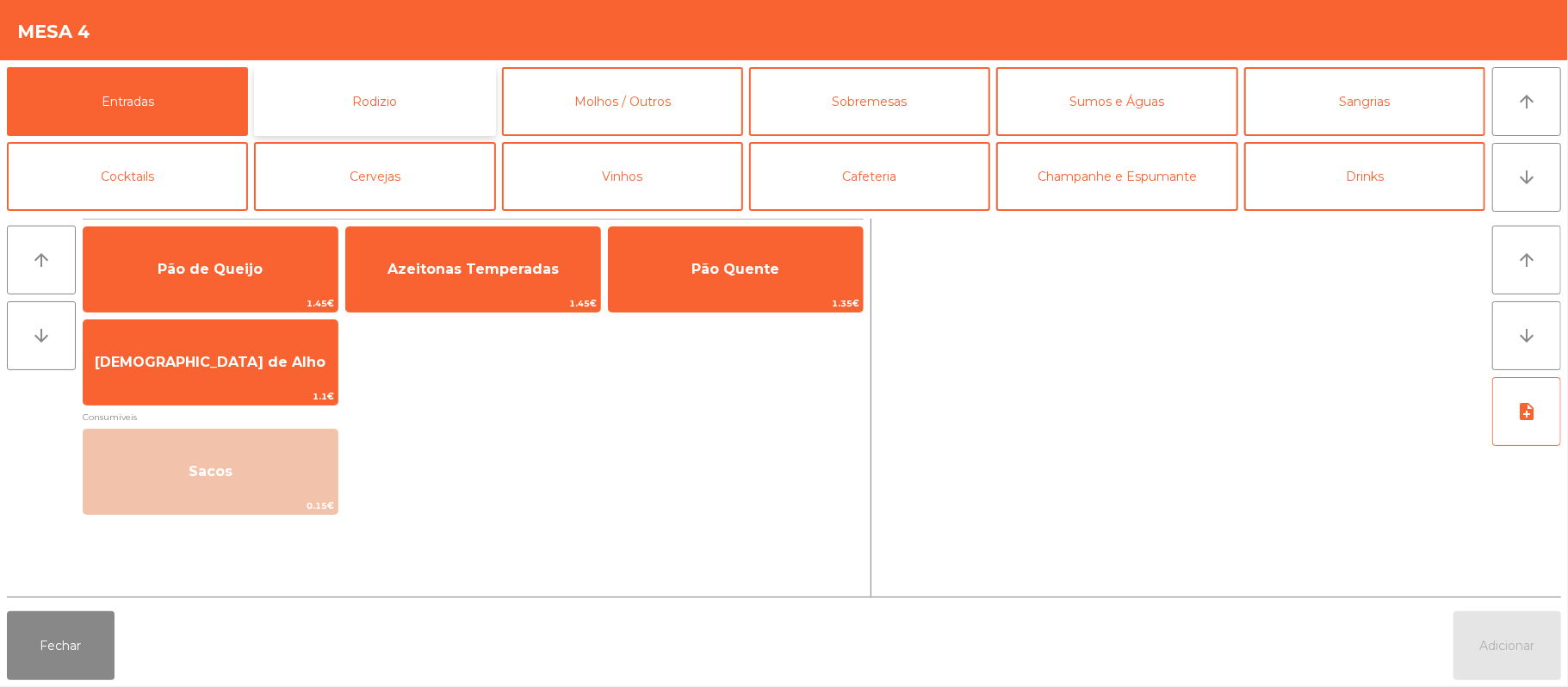
click at [441, 112] on button "Rodizio" at bounding box center [374, 101] width 241 height 69
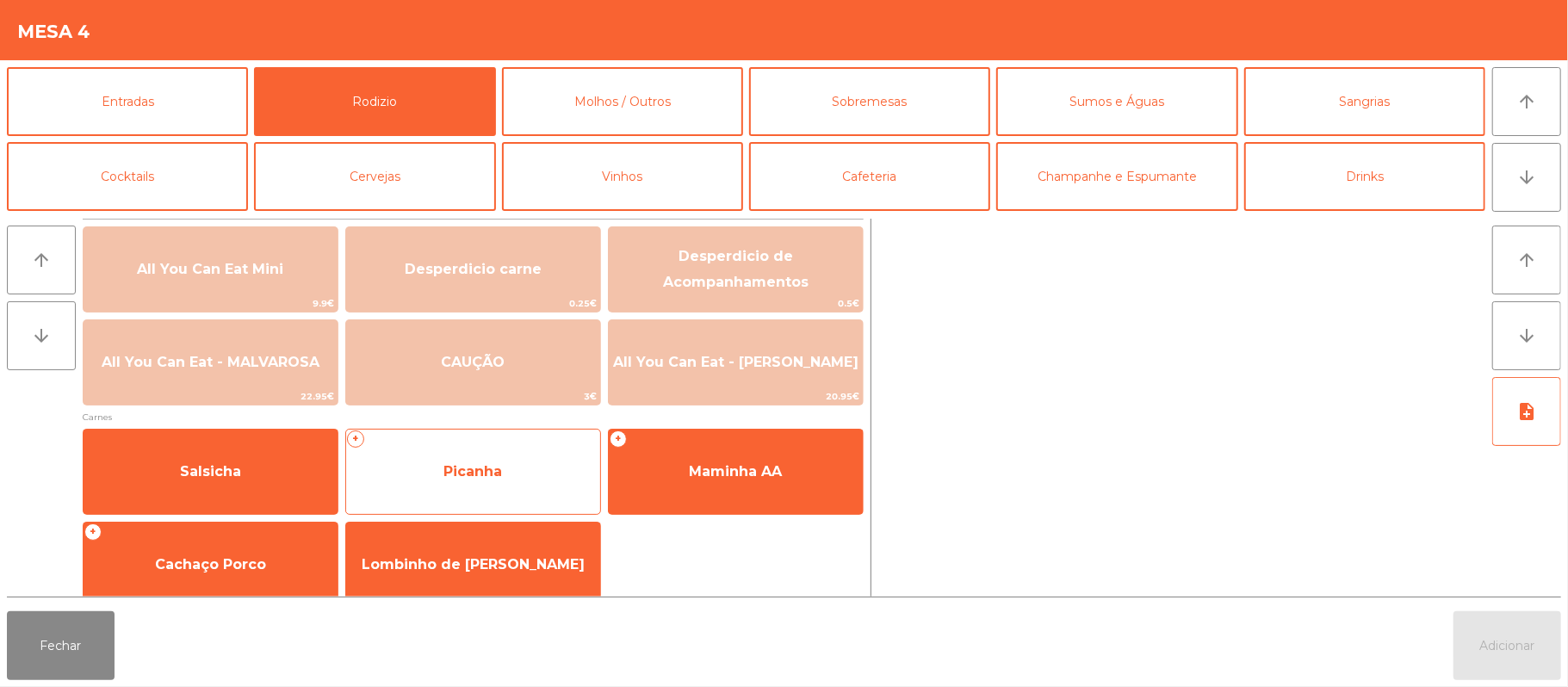
click at [527, 475] on span "Picanha" at bounding box center [473, 472] width 254 height 47
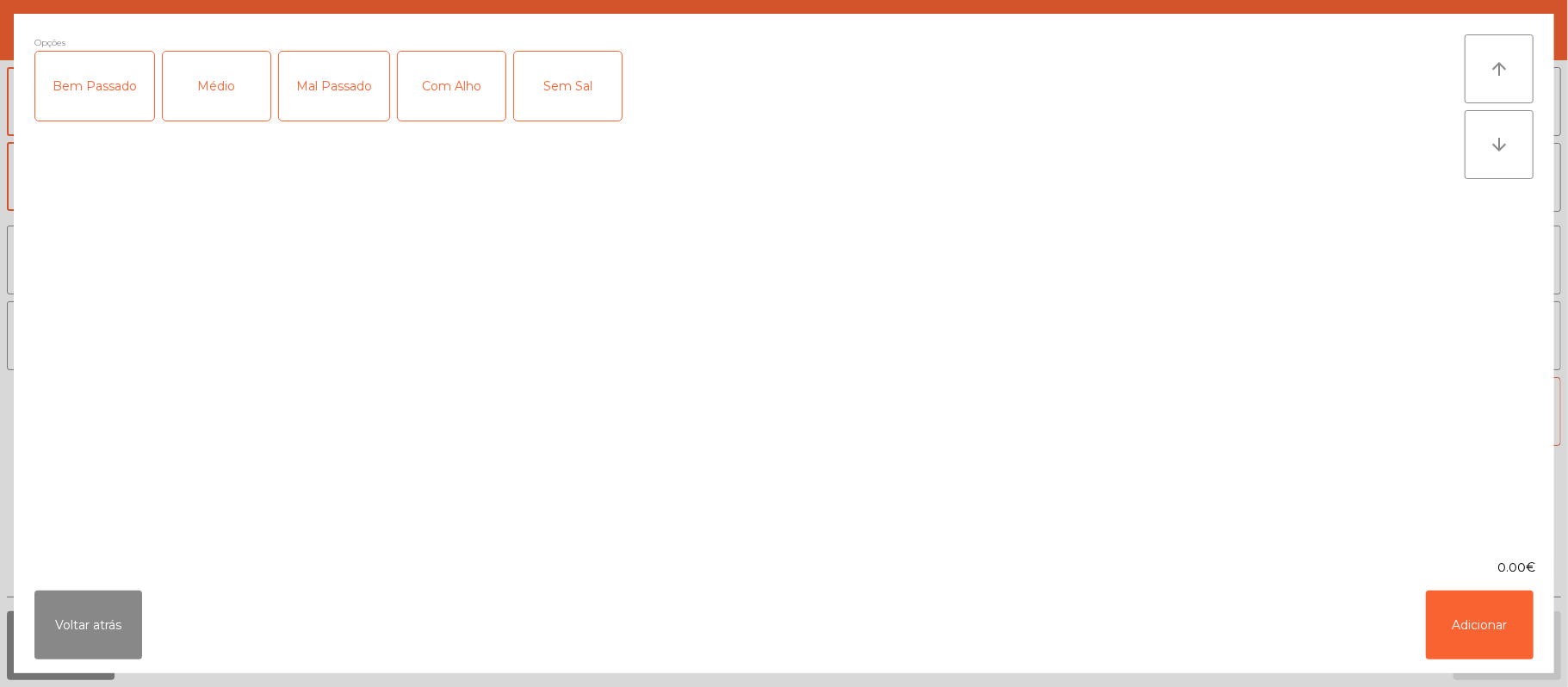
click at [232, 107] on div "Médio" at bounding box center [216, 86] width 108 height 69
click at [355, 105] on div "Mal Passado" at bounding box center [334, 86] width 110 height 69
click at [456, 110] on div "Com Alho" at bounding box center [452, 86] width 108 height 69
click at [1499, 625] on button "Adicionar" at bounding box center [1479, 625] width 108 height 69
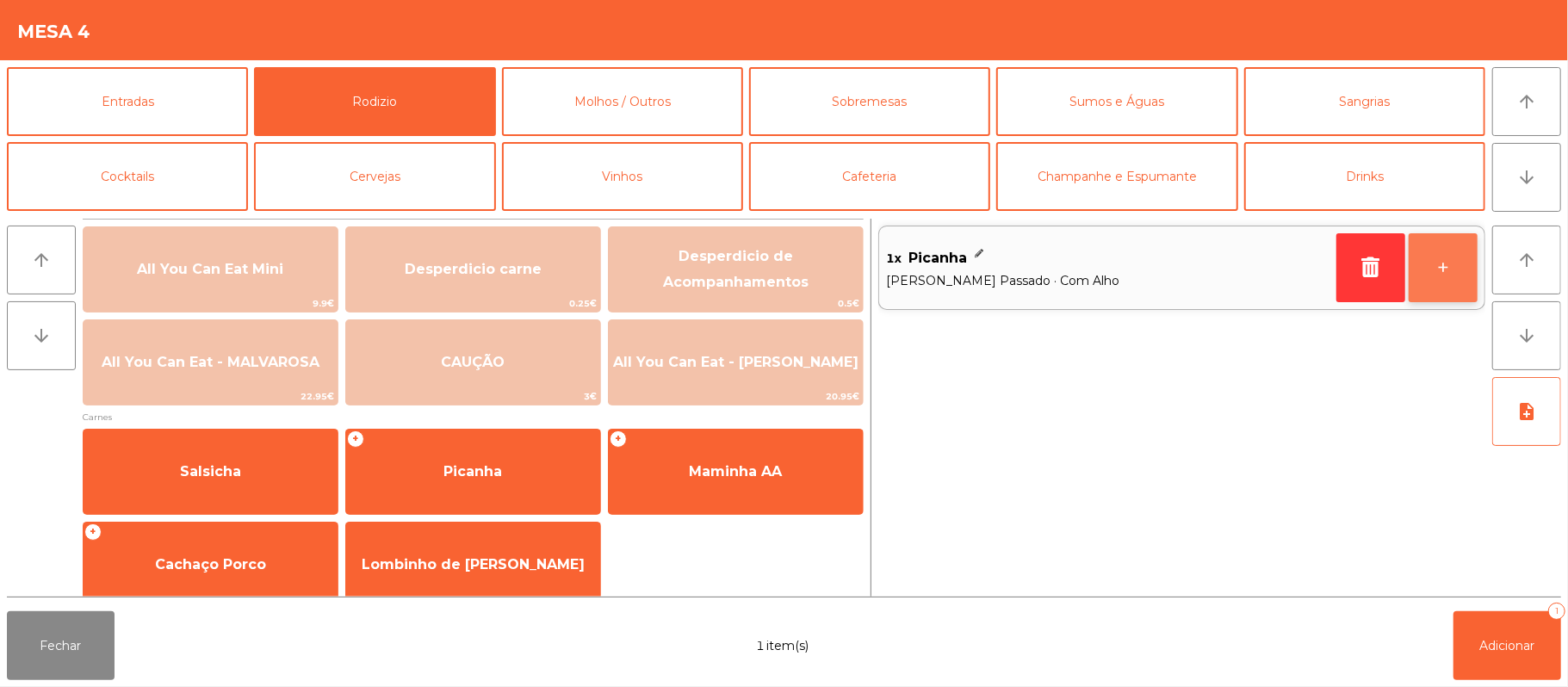
click at [1449, 262] on button "+" at bounding box center [1442, 268] width 69 height 69
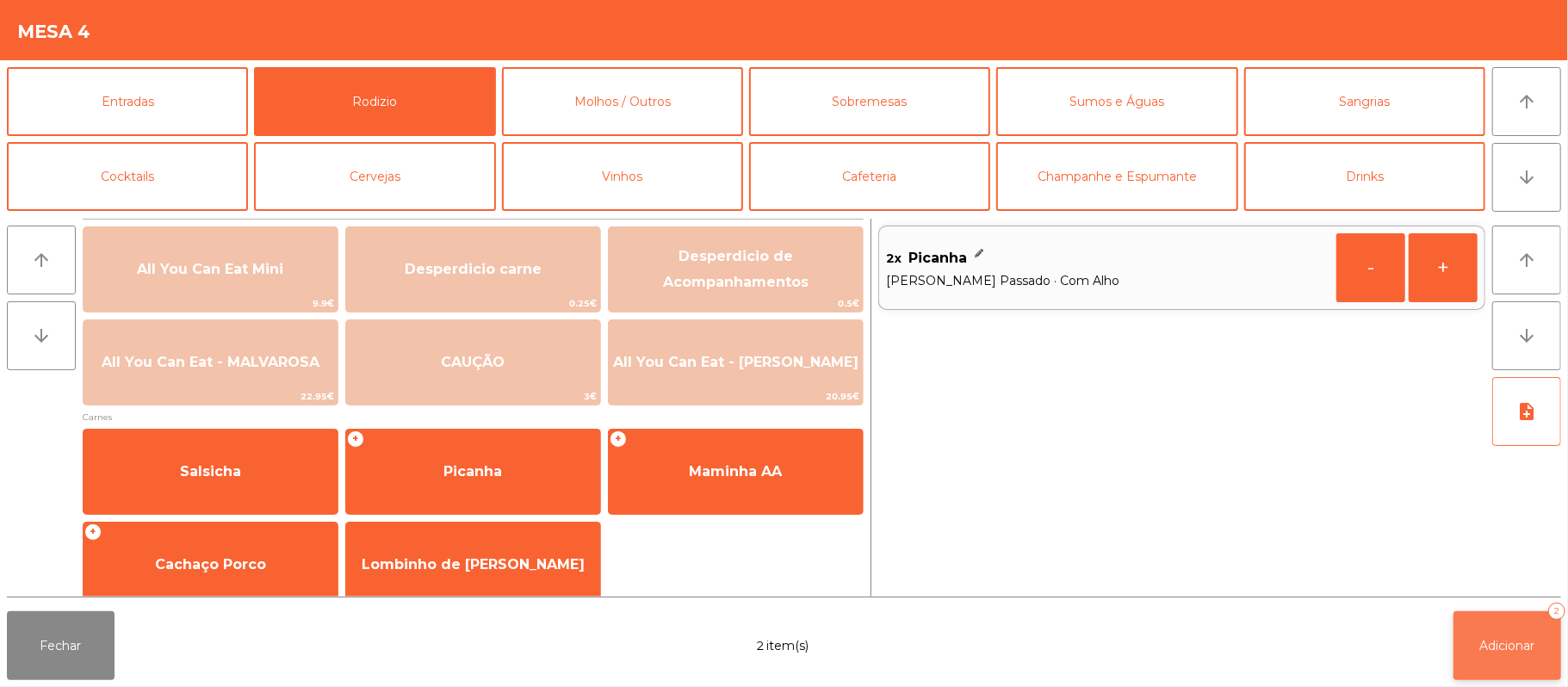
click at [1517, 669] on button "Adicionar 2" at bounding box center [1507, 646] width 108 height 69
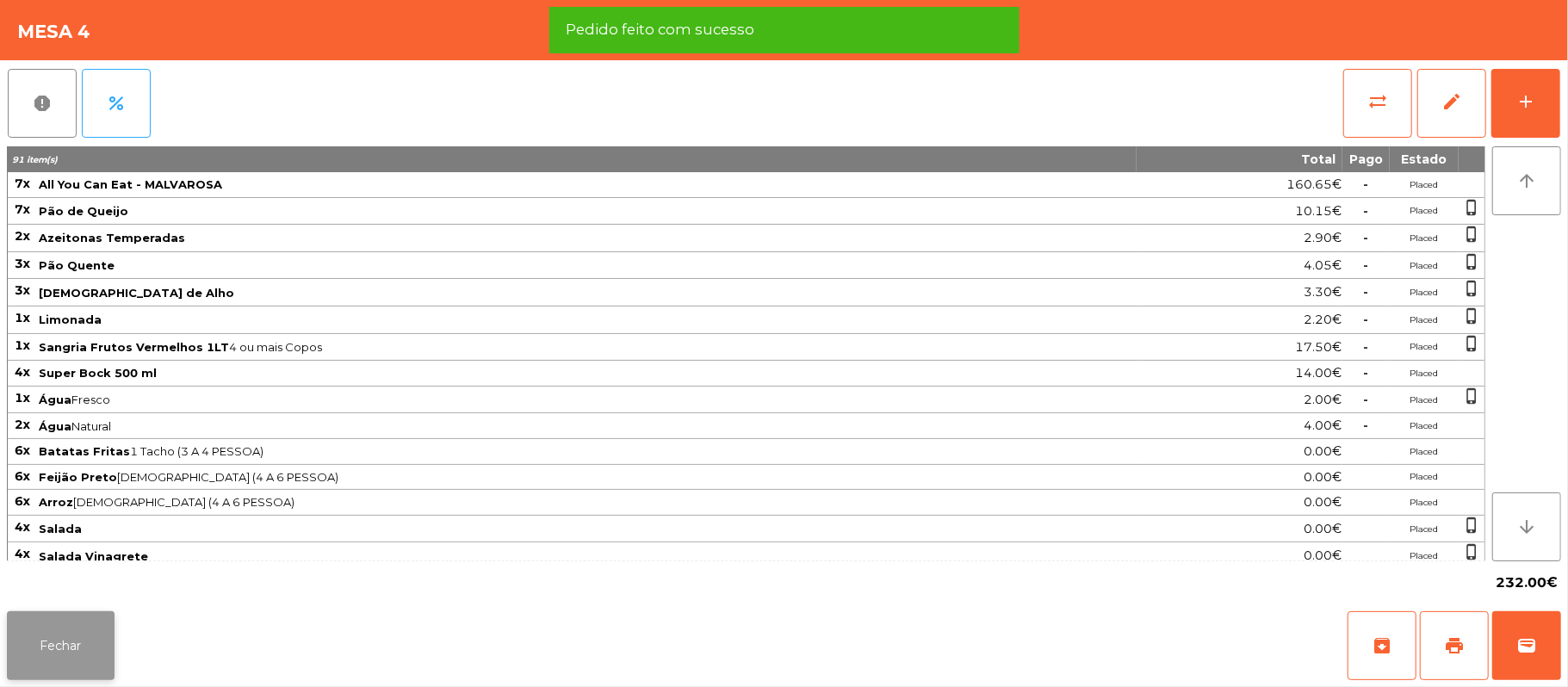
click at [52, 673] on button "Fechar" at bounding box center [61, 646] width 108 height 69
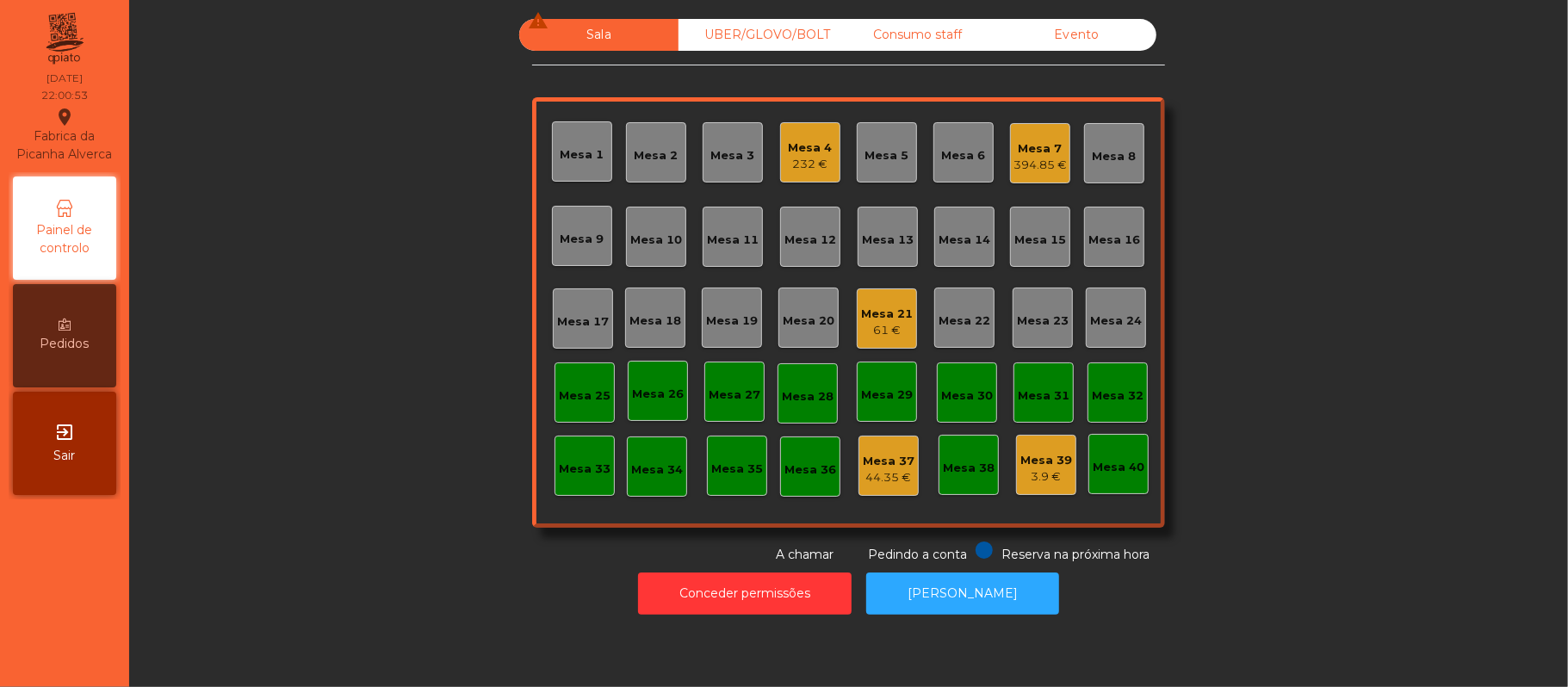
click at [883, 329] on div "61 €" at bounding box center [886, 331] width 52 height 18
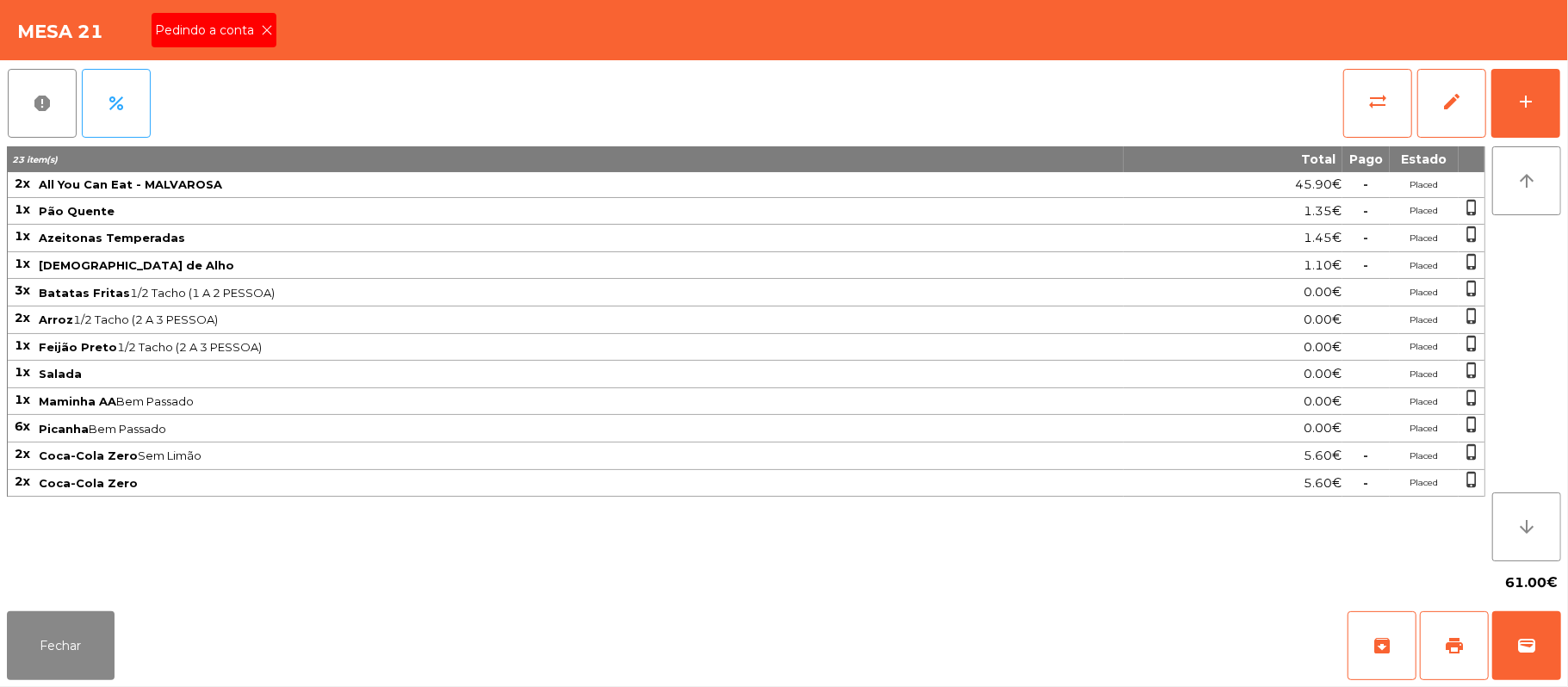
click at [244, 34] on span "Pedindo a conta" at bounding box center [207, 31] width 106 height 18
click at [1463, 642] on span "print" at bounding box center [1455, 646] width 21 height 21
click at [1383, 101] on span "sync_alt" at bounding box center [1377, 102] width 21 height 21
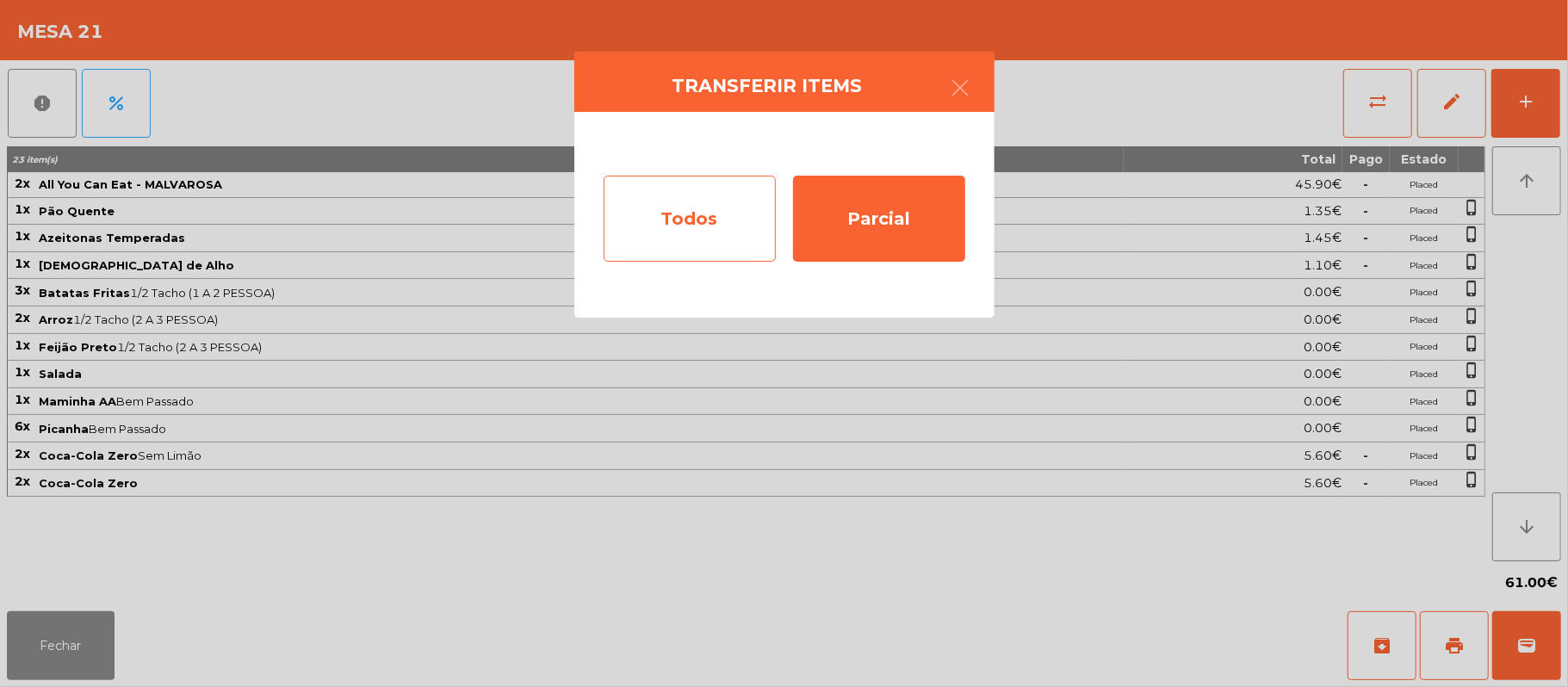
click at [718, 233] on div "Todos" at bounding box center [690, 219] width 172 height 86
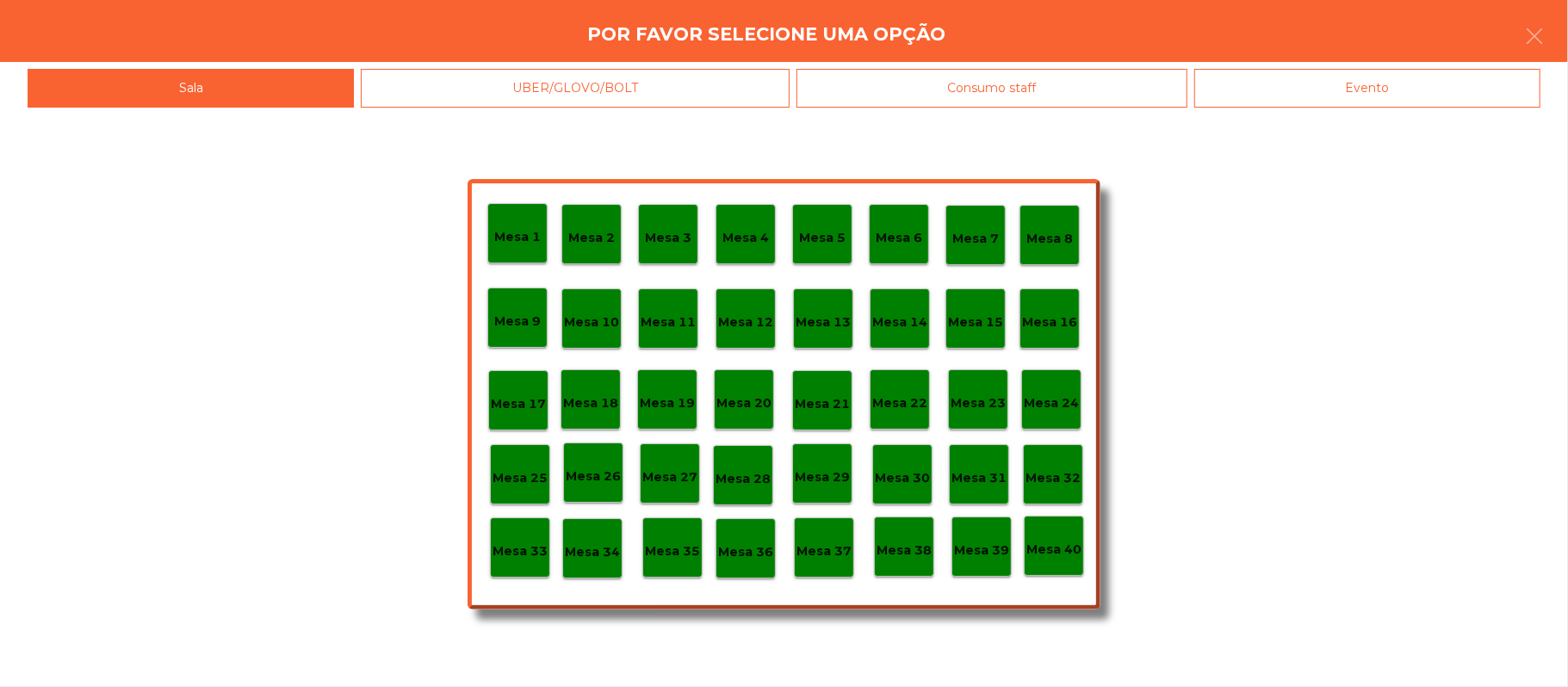
click at [1320, 86] on div "Evento" at bounding box center [1367, 88] width 346 height 39
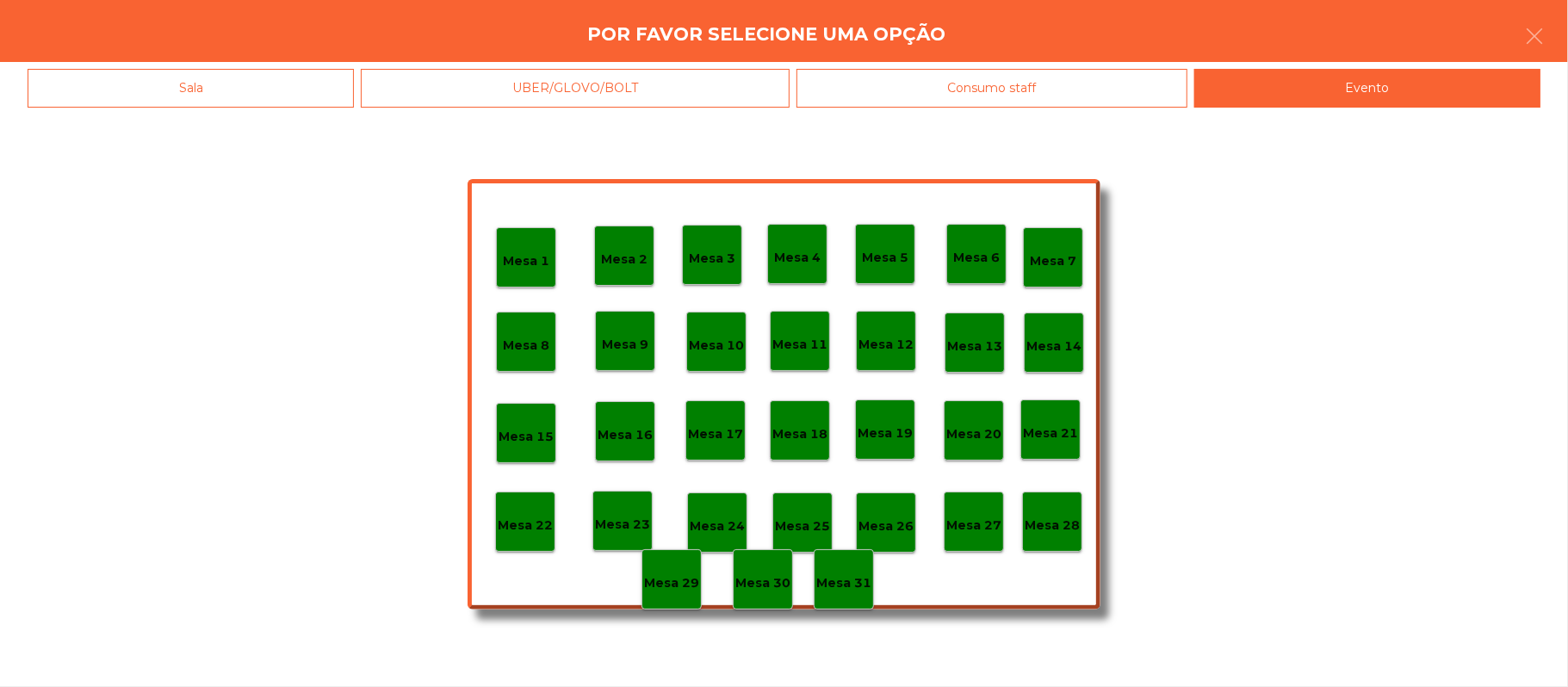
click at [1051, 506] on div "Mesa 28" at bounding box center [1051, 522] width 61 height 61
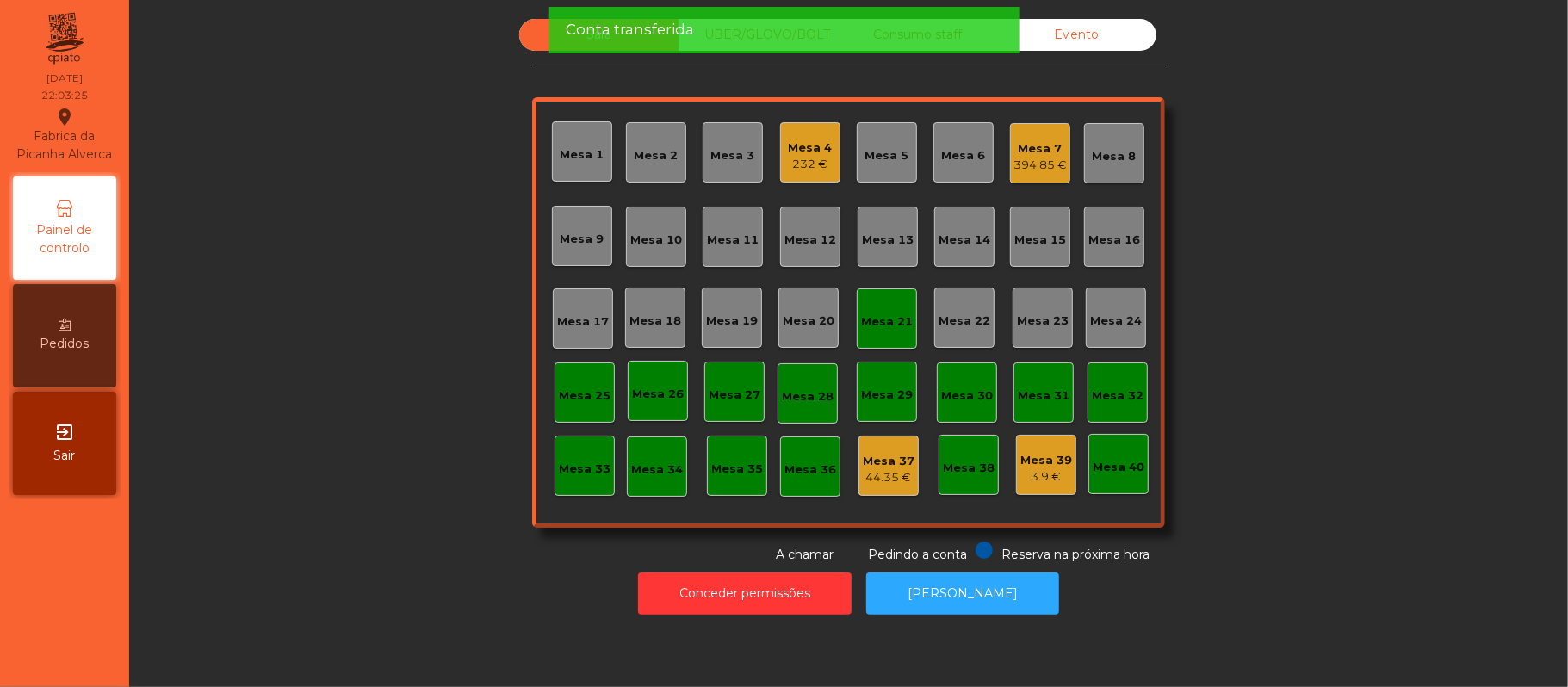
click at [859, 293] on div "Mesa 21" at bounding box center [886, 318] width 61 height 61
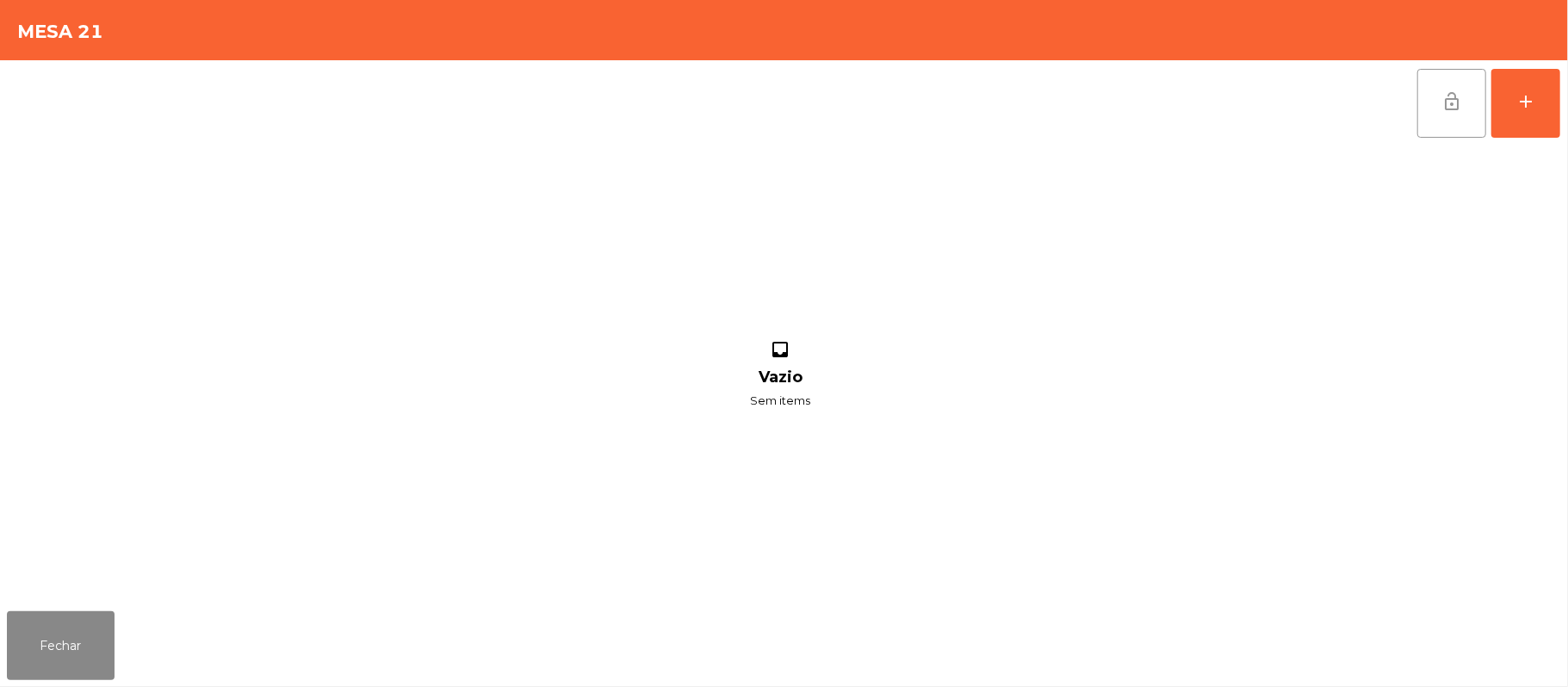
click at [1430, 105] on button "lock_open" at bounding box center [1451, 103] width 69 height 69
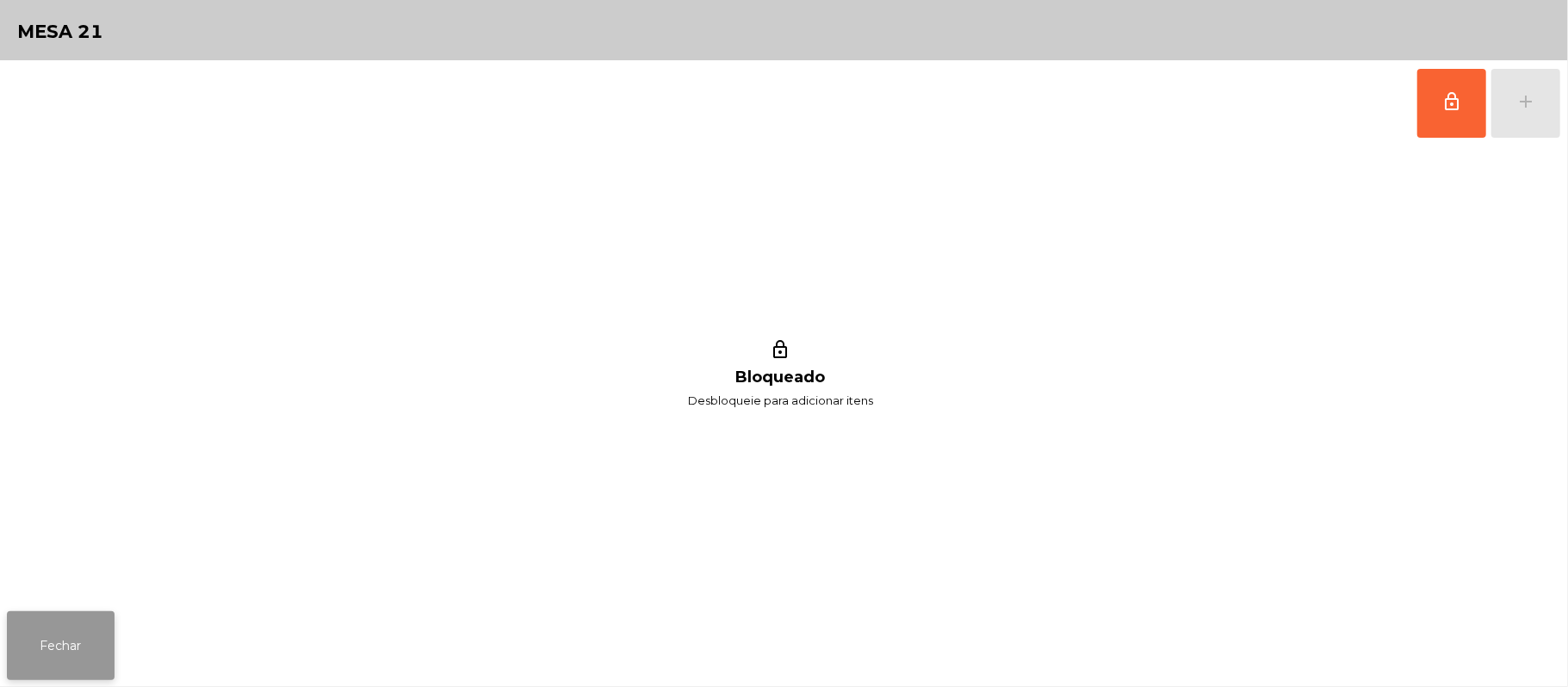
click at [53, 656] on button "Fechar" at bounding box center [61, 646] width 108 height 69
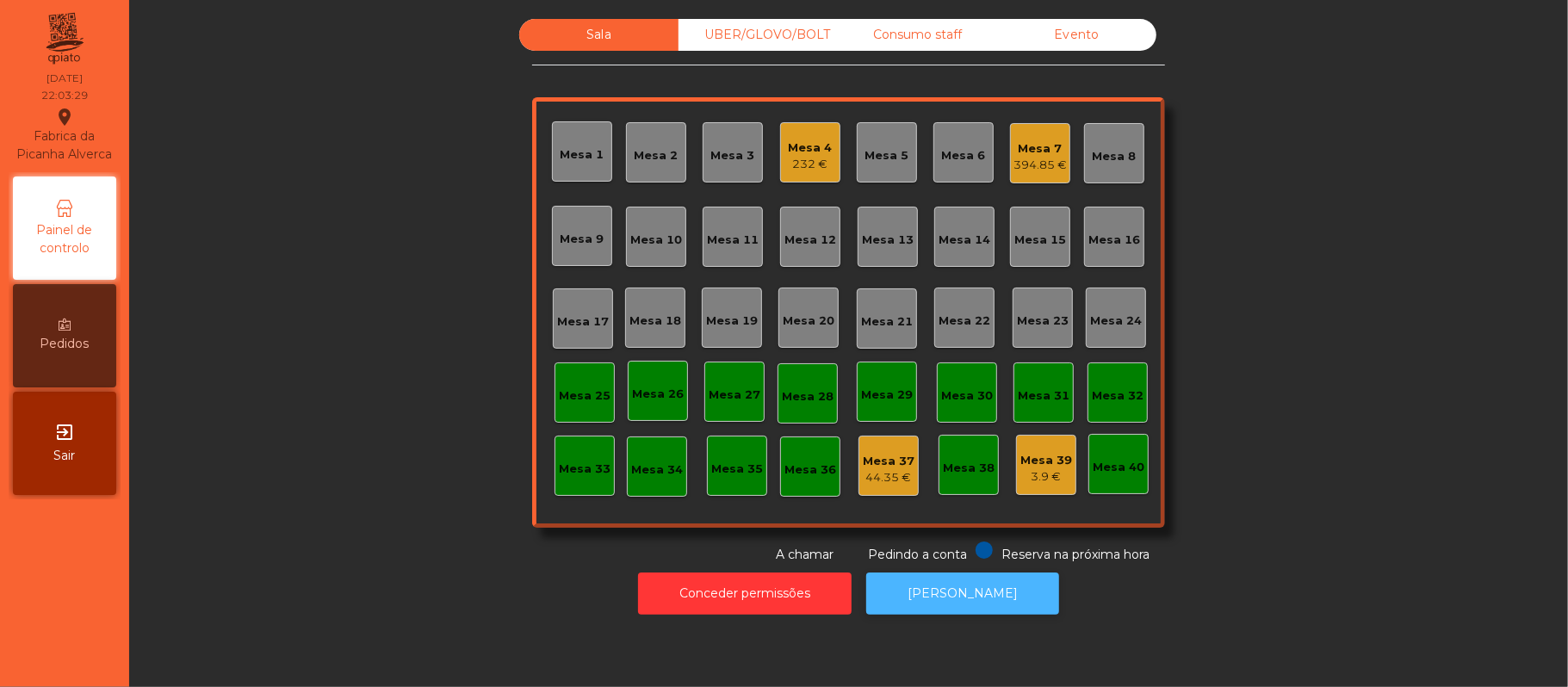
click at [969, 597] on button "[PERSON_NAME]" at bounding box center [963, 594] width 193 height 42
click at [1033, 163] on div "394.85 €" at bounding box center [1040, 165] width 54 height 18
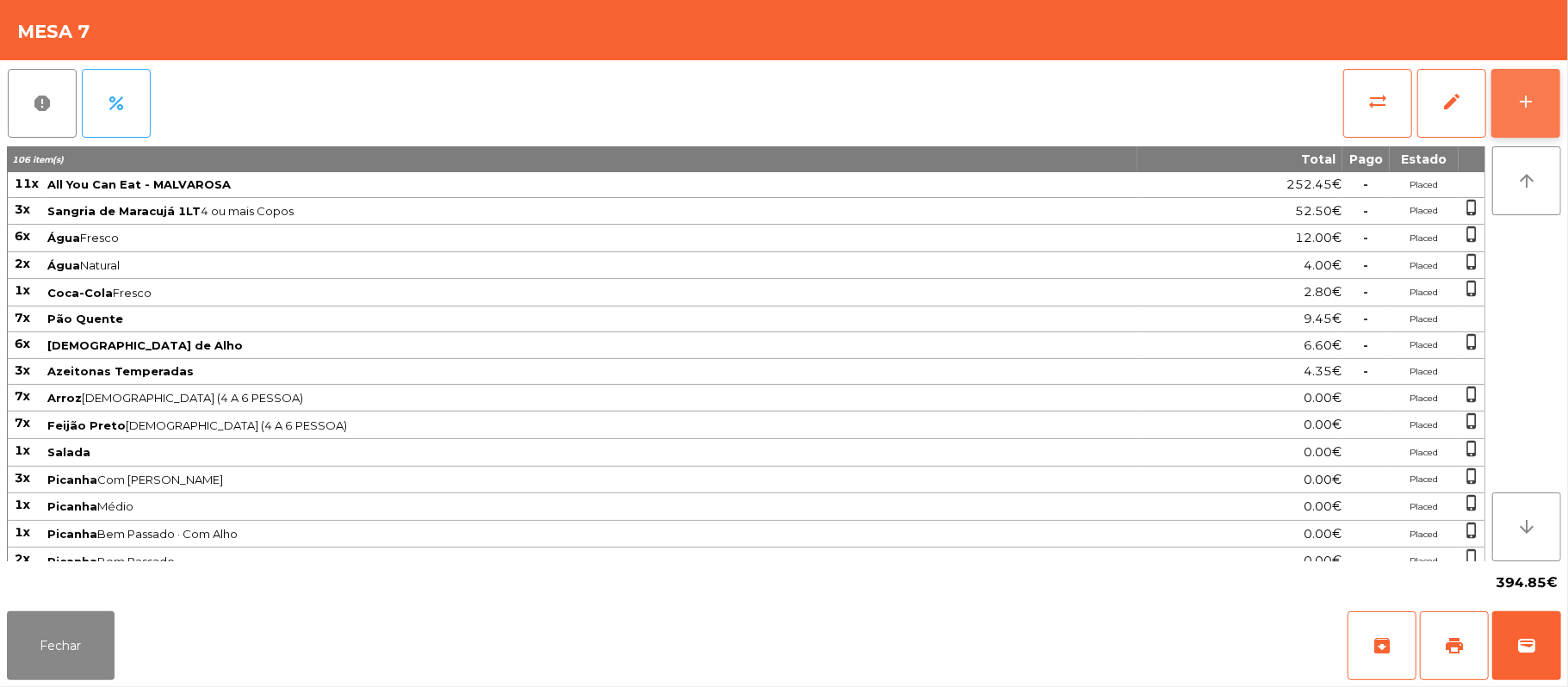
click at [1539, 98] on button "add" at bounding box center [1525, 103] width 69 height 69
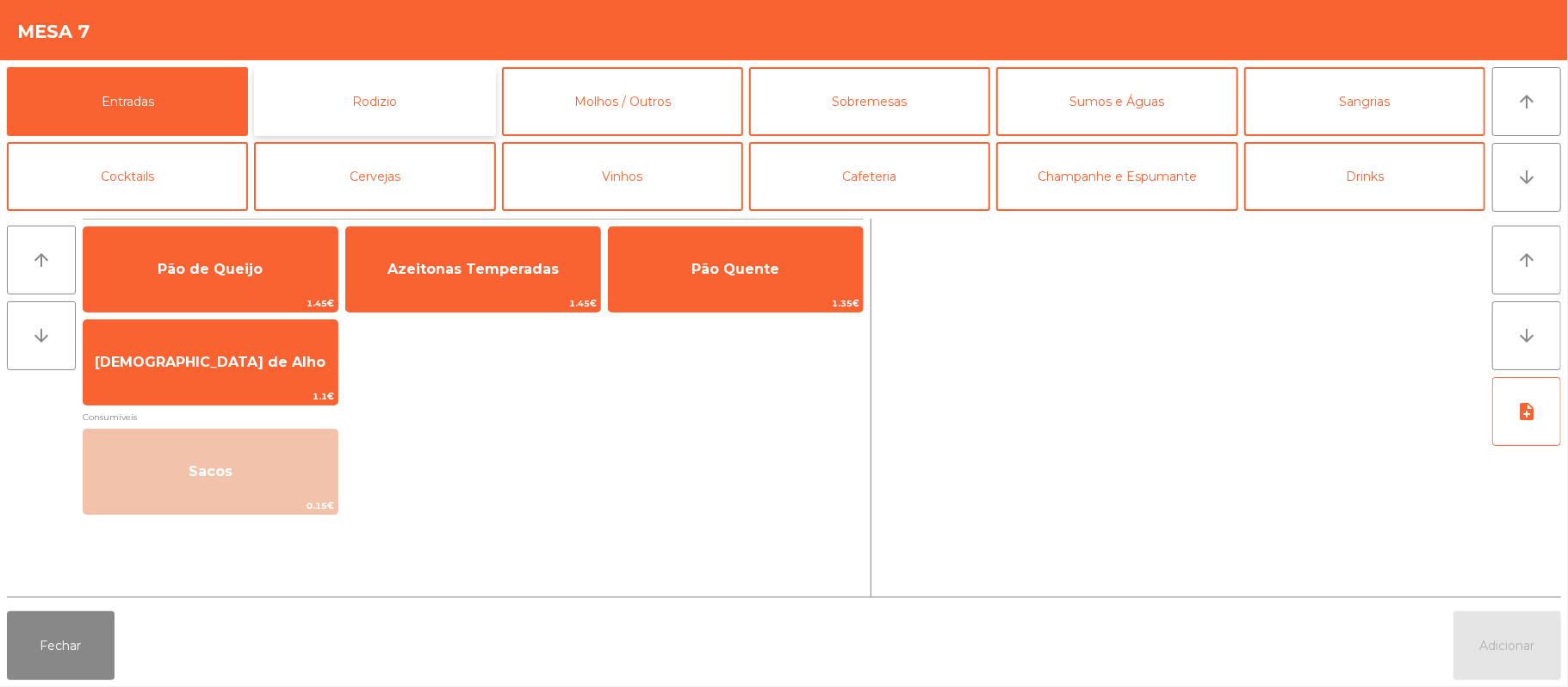
click at [418, 95] on button "Rodizio" at bounding box center [374, 101] width 241 height 69
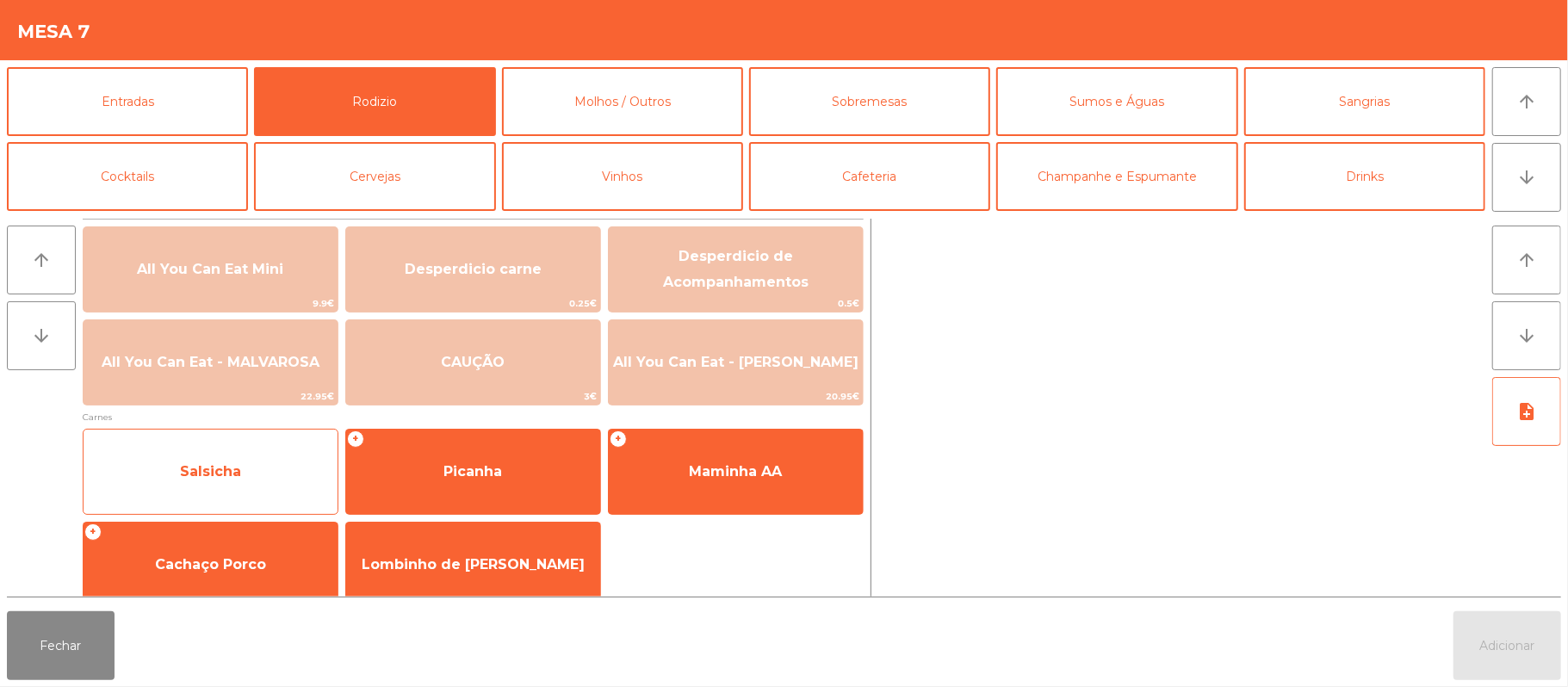
click at [277, 475] on span "Salsicha" at bounding box center [210, 472] width 254 height 47
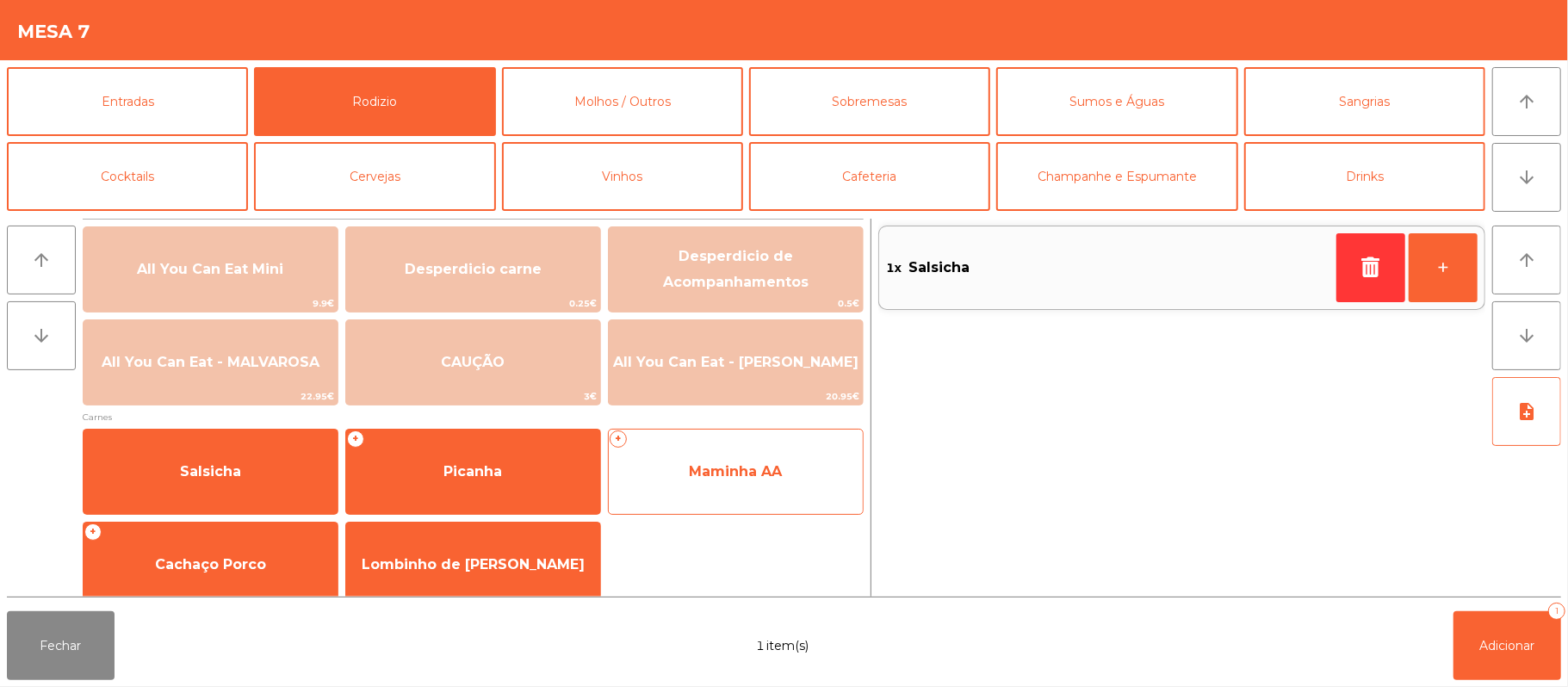
click at [718, 493] on span "Maminha AA" at bounding box center [735, 472] width 254 height 47
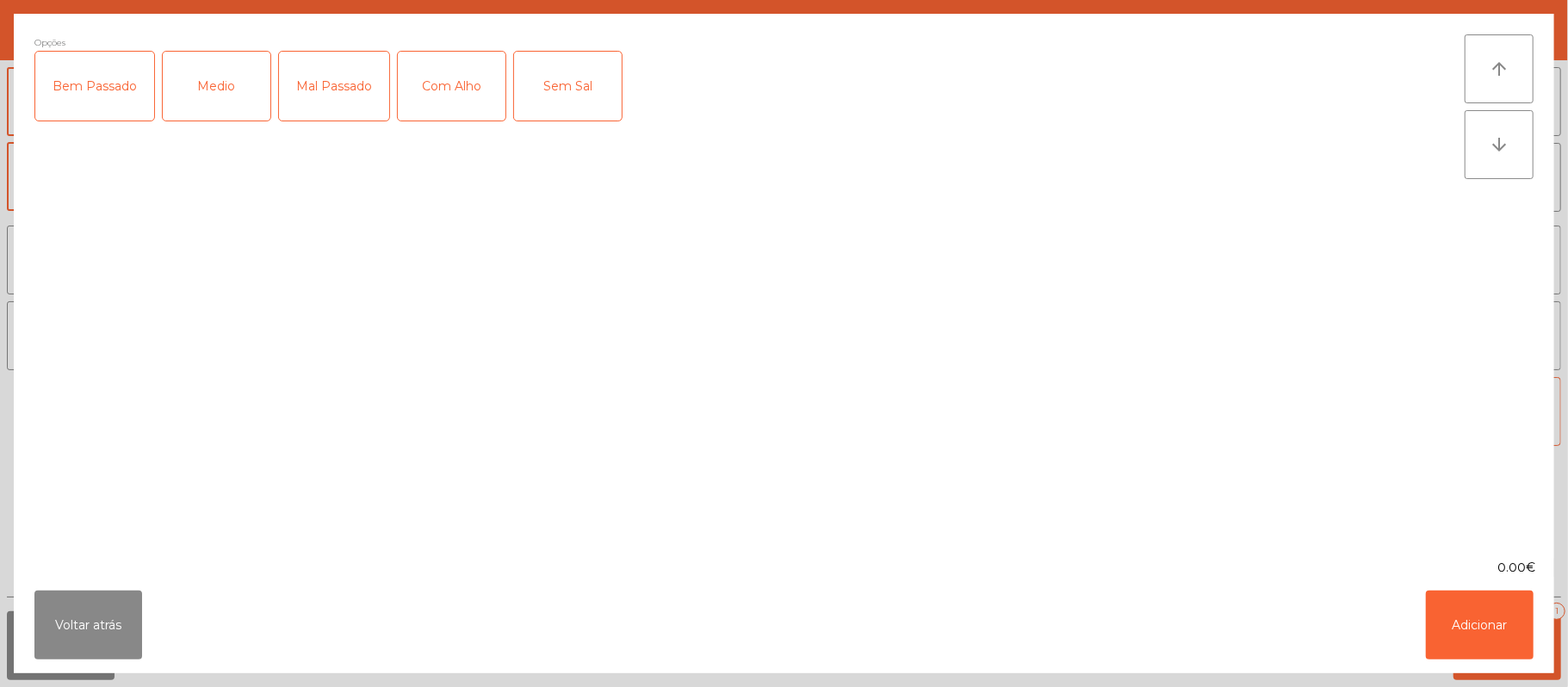
click at [245, 87] on div "Medio" at bounding box center [216, 86] width 108 height 69
click at [458, 105] on div "Com Alho" at bounding box center [452, 86] width 108 height 69
click at [1478, 607] on button "Adicionar" at bounding box center [1479, 625] width 108 height 69
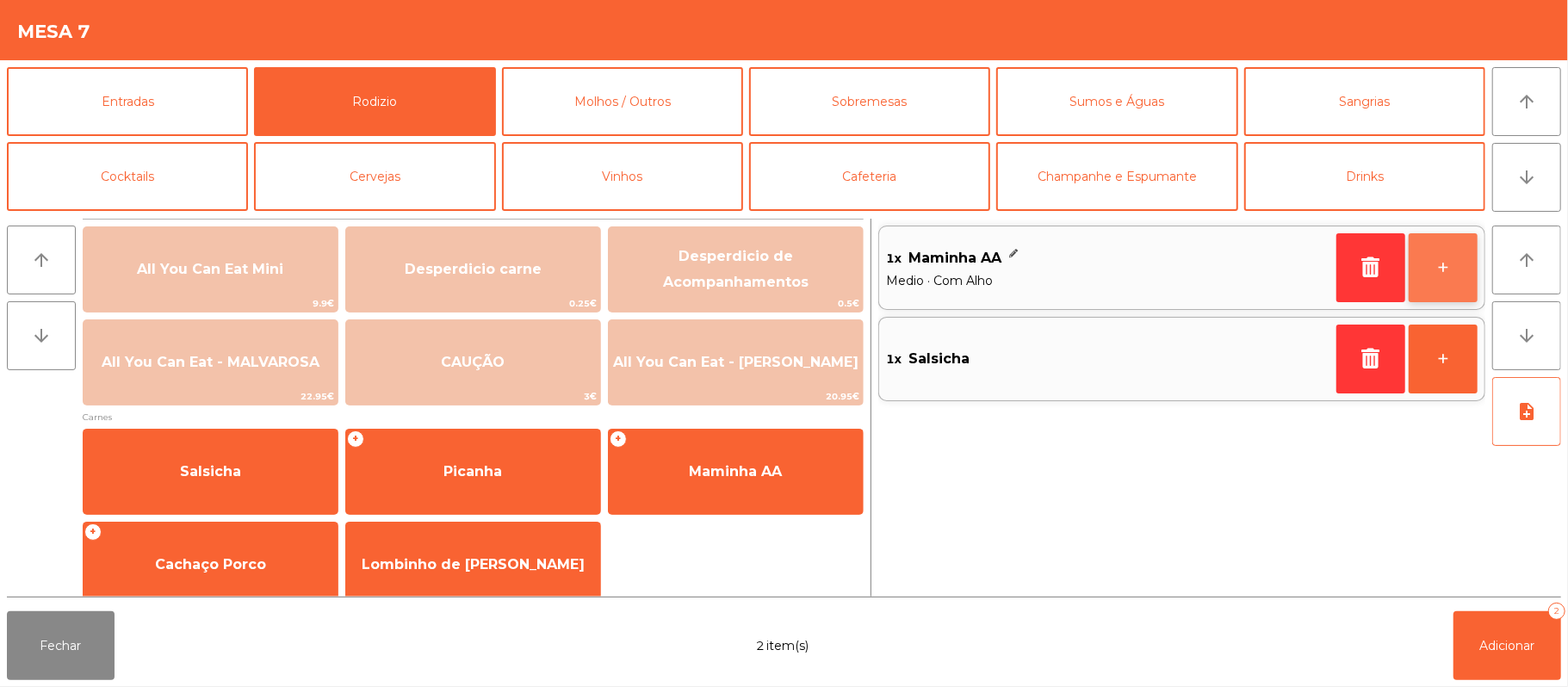
click at [1438, 265] on button "+" at bounding box center [1442, 268] width 69 height 69
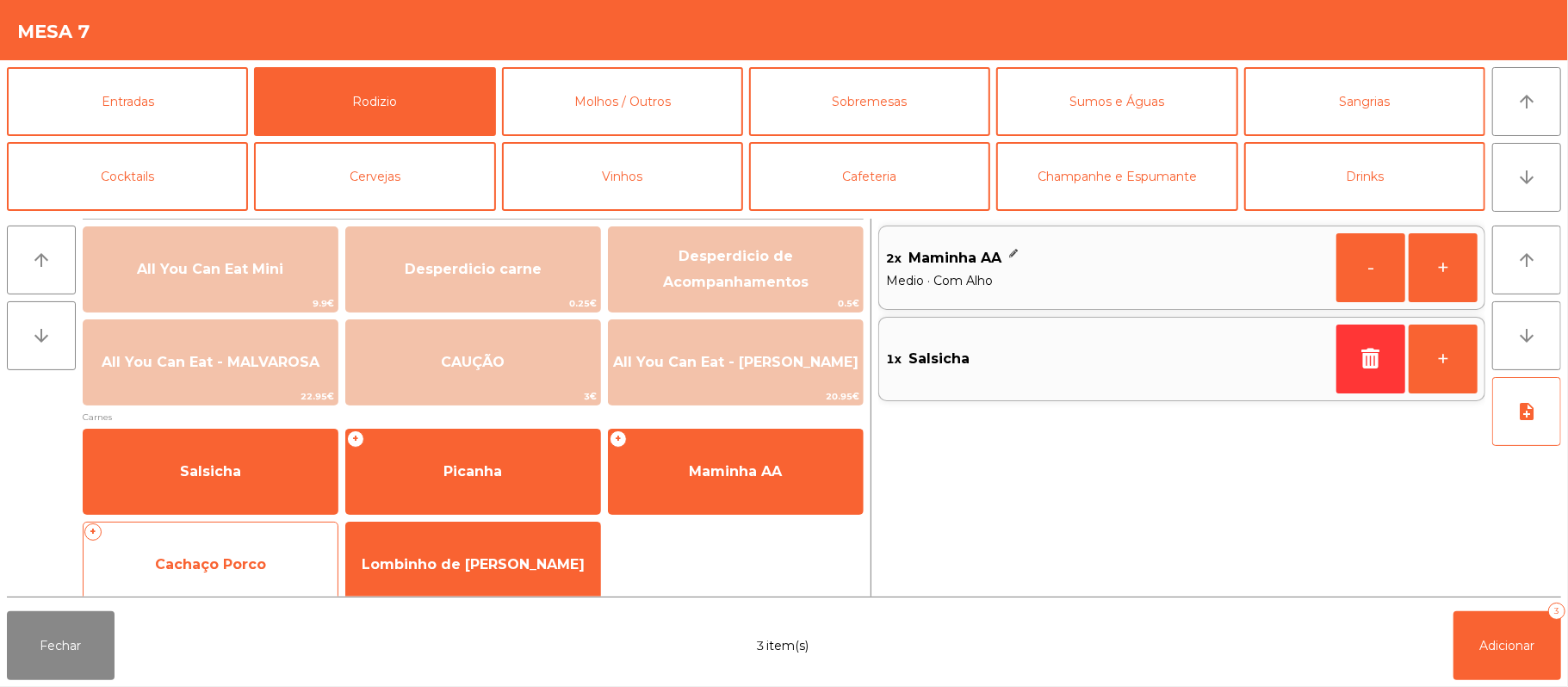
click at [293, 541] on span "Cachaço Porco" at bounding box center [210, 564] width 254 height 47
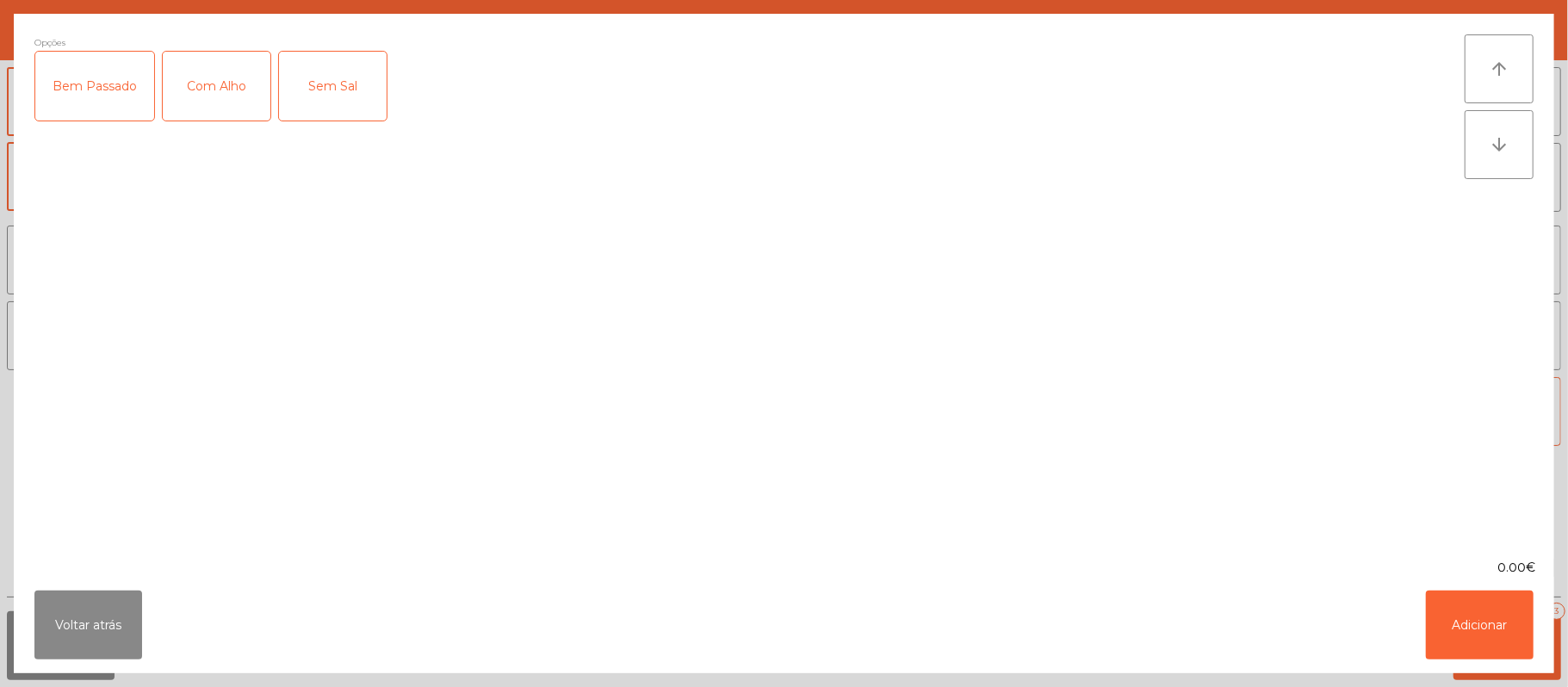
click at [225, 74] on div "Com Alho" at bounding box center [216, 86] width 108 height 69
click at [1481, 614] on button "Adicionar" at bounding box center [1479, 625] width 108 height 69
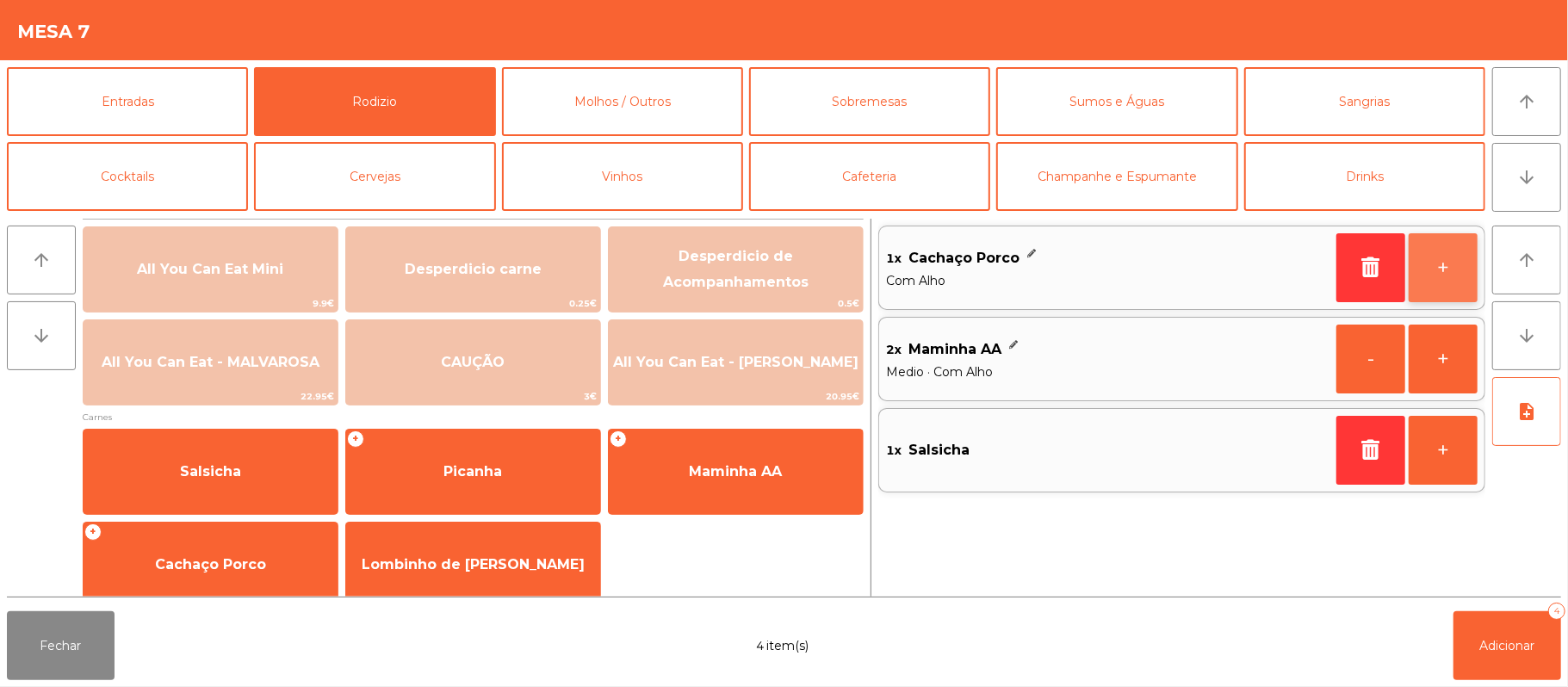
click at [1434, 259] on button "+" at bounding box center [1442, 268] width 69 height 69
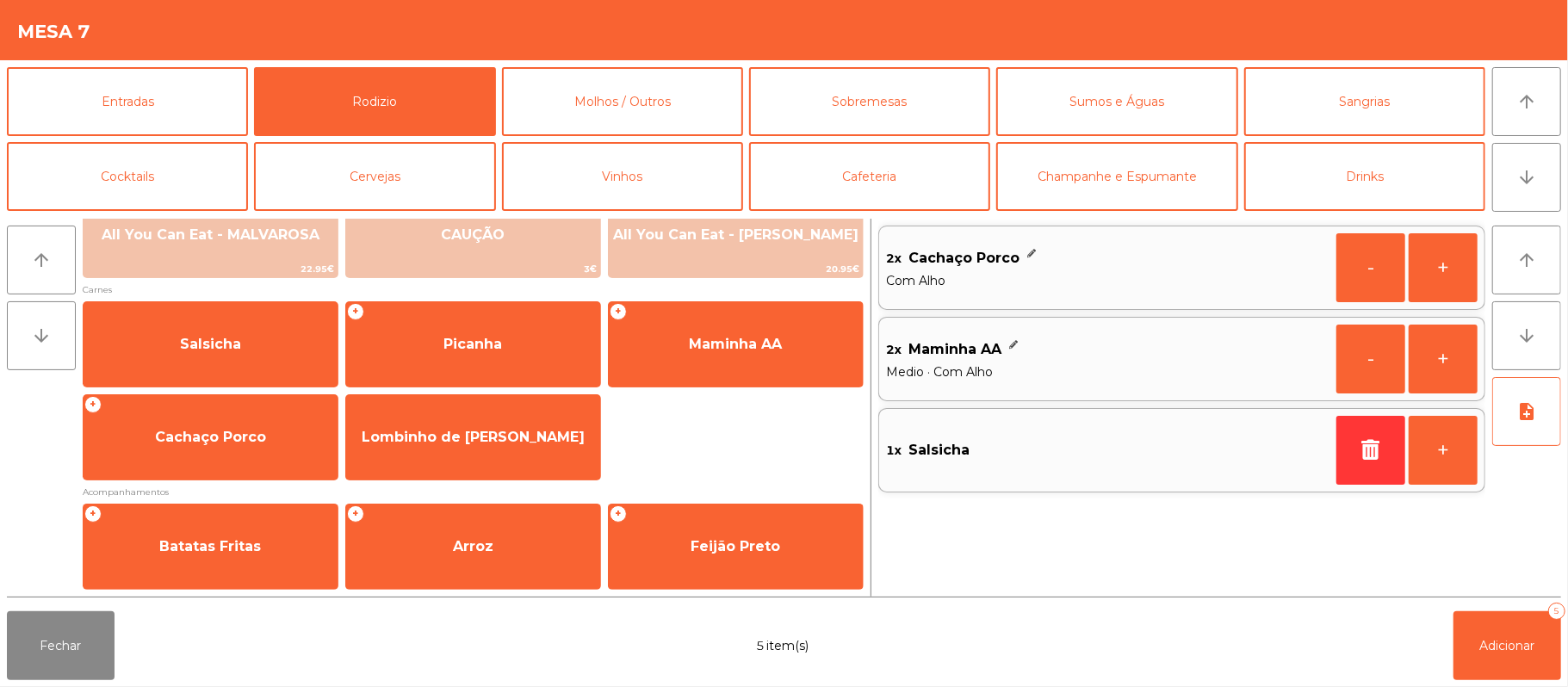
scroll to position [126, 0]
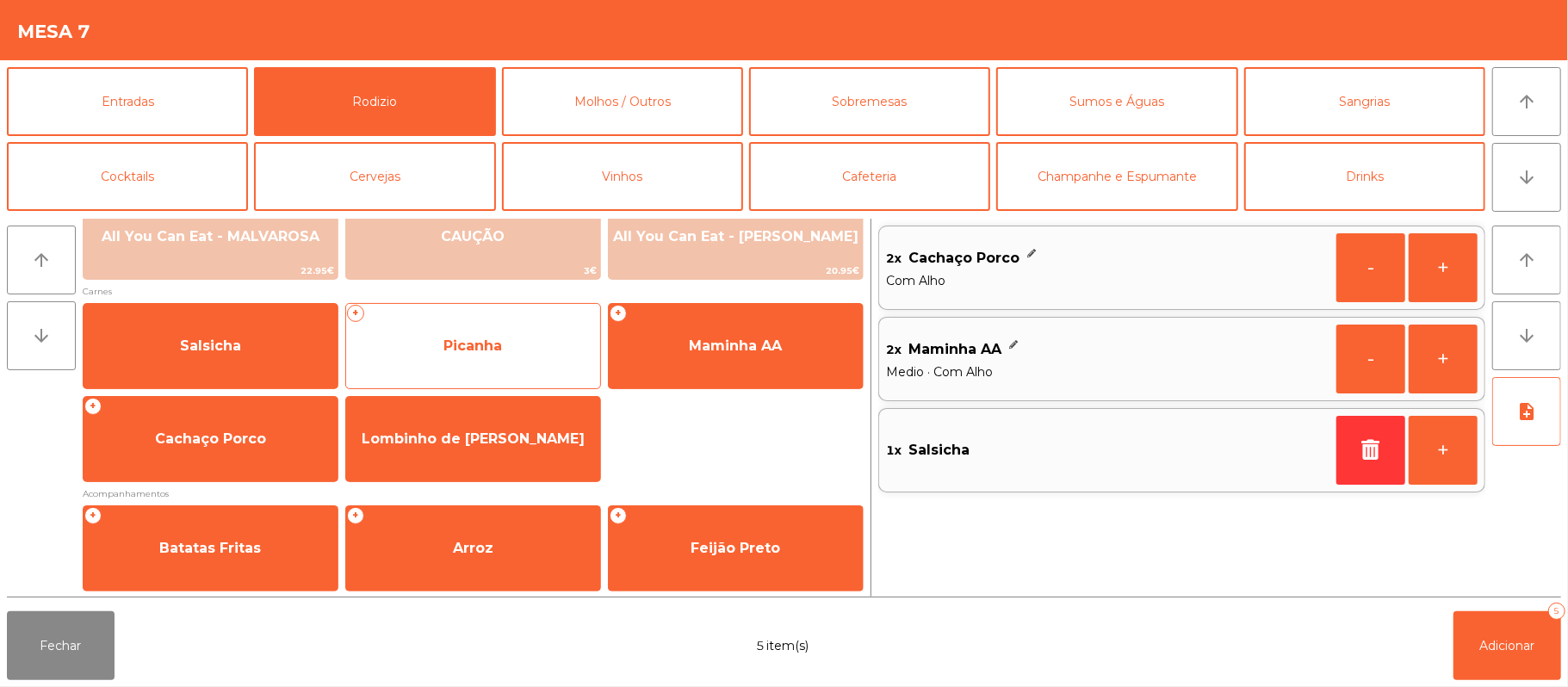
click at [473, 350] on span "Picanha" at bounding box center [473, 345] width 59 height 17
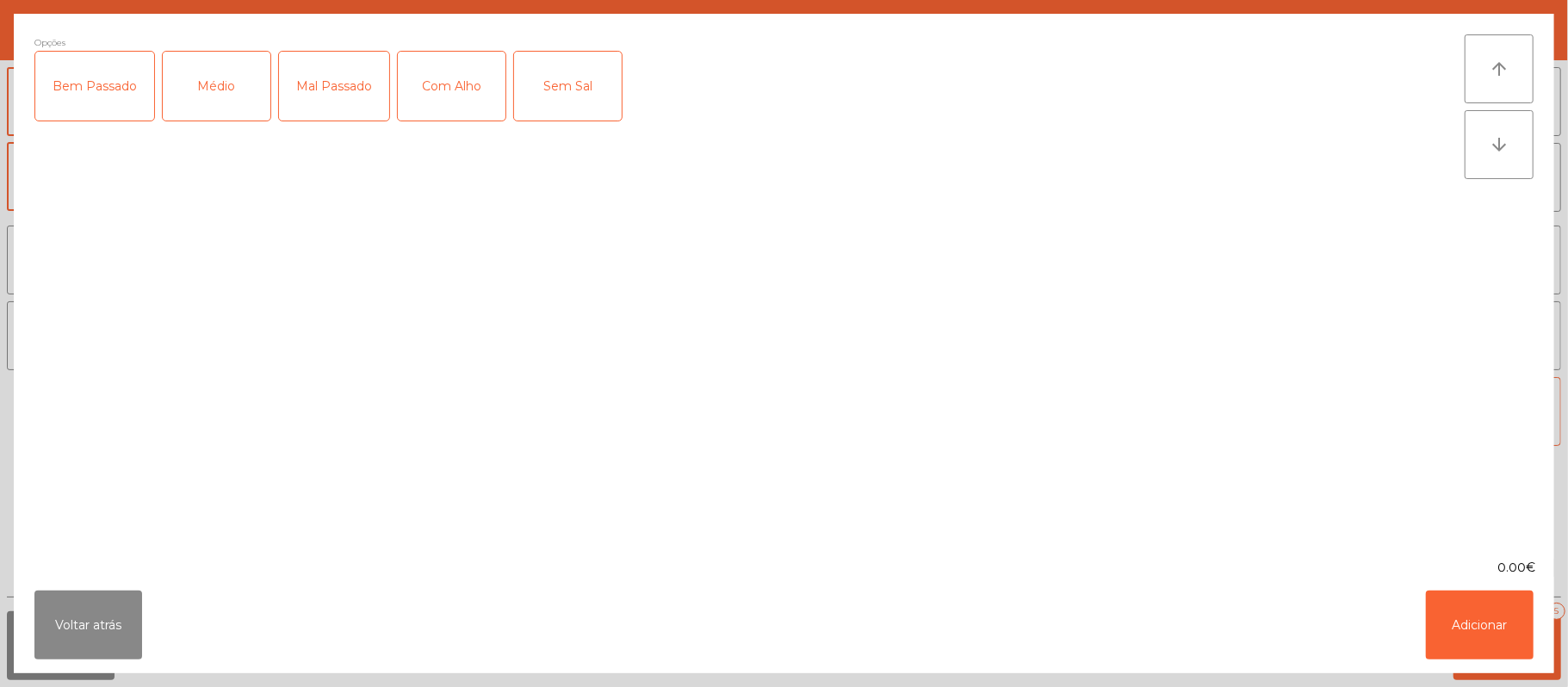
click at [228, 83] on div "Médio" at bounding box center [216, 86] width 108 height 69
click at [454, 88] on div "Com Alho" at bounding box center [452, 86] width 108 height 69
click at [1474, 628] on button "Adicionar" at bounding box center [1479, 625] width 108 height 69
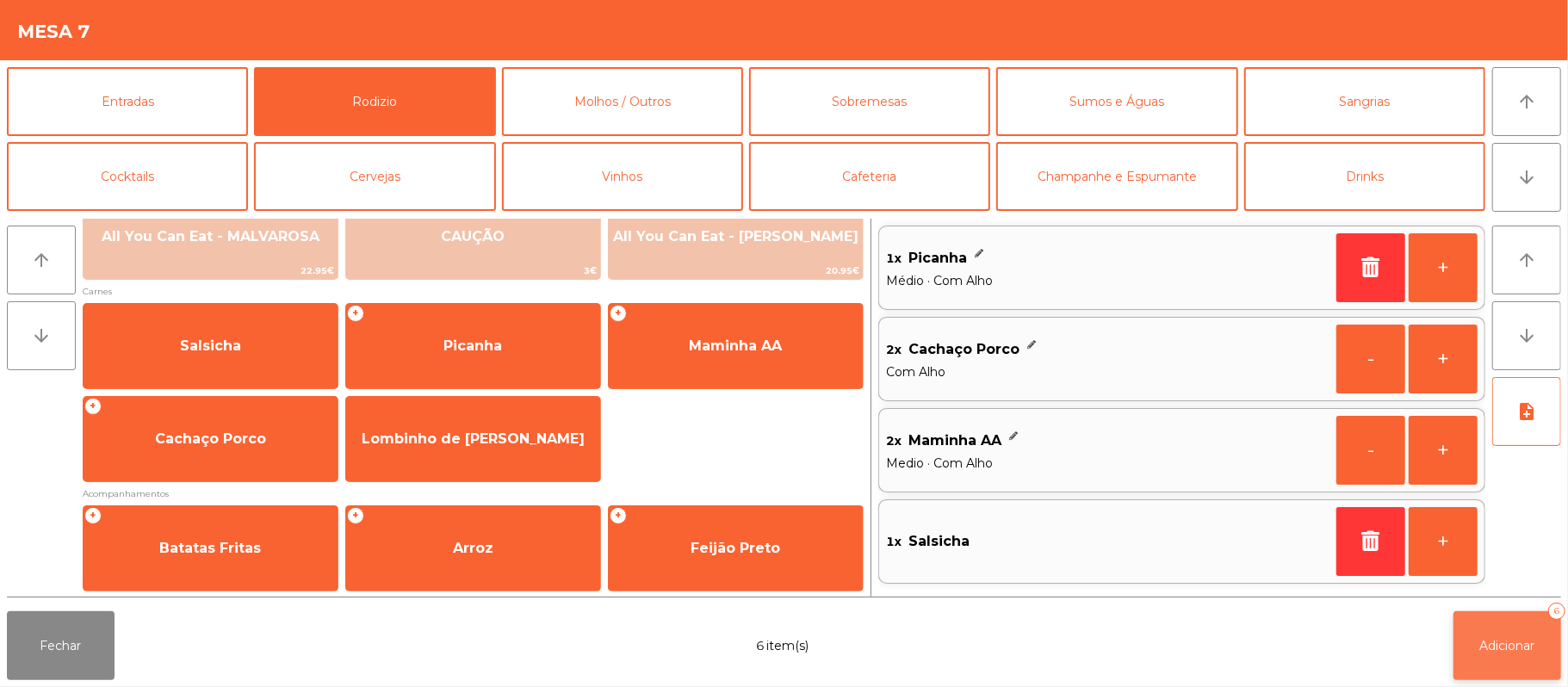
click at [1506, 658] on button "Adicionar 6" at bounding box center [1507, 646] width 108 height 69
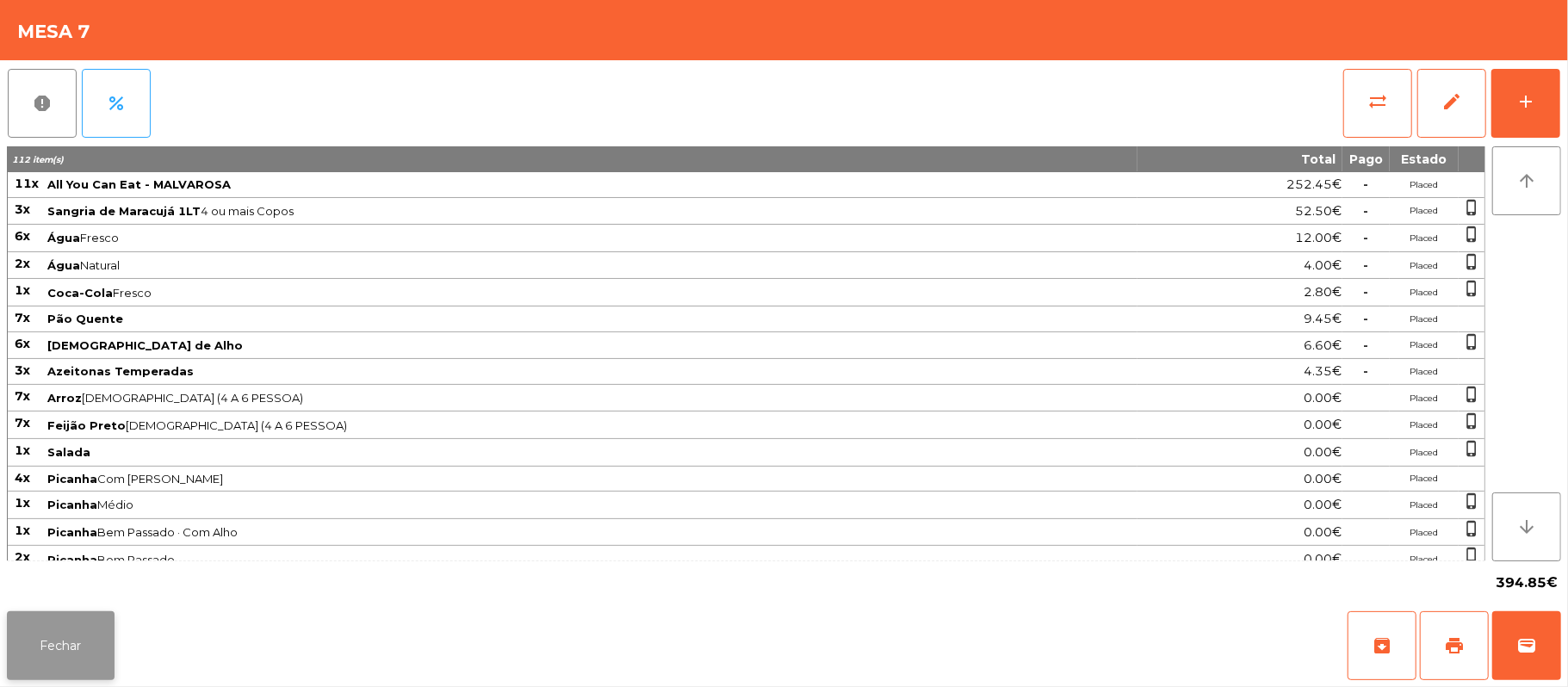
click at [94, 634] on button "Fechar" at bounding box center [61, 646] width 108 height 69
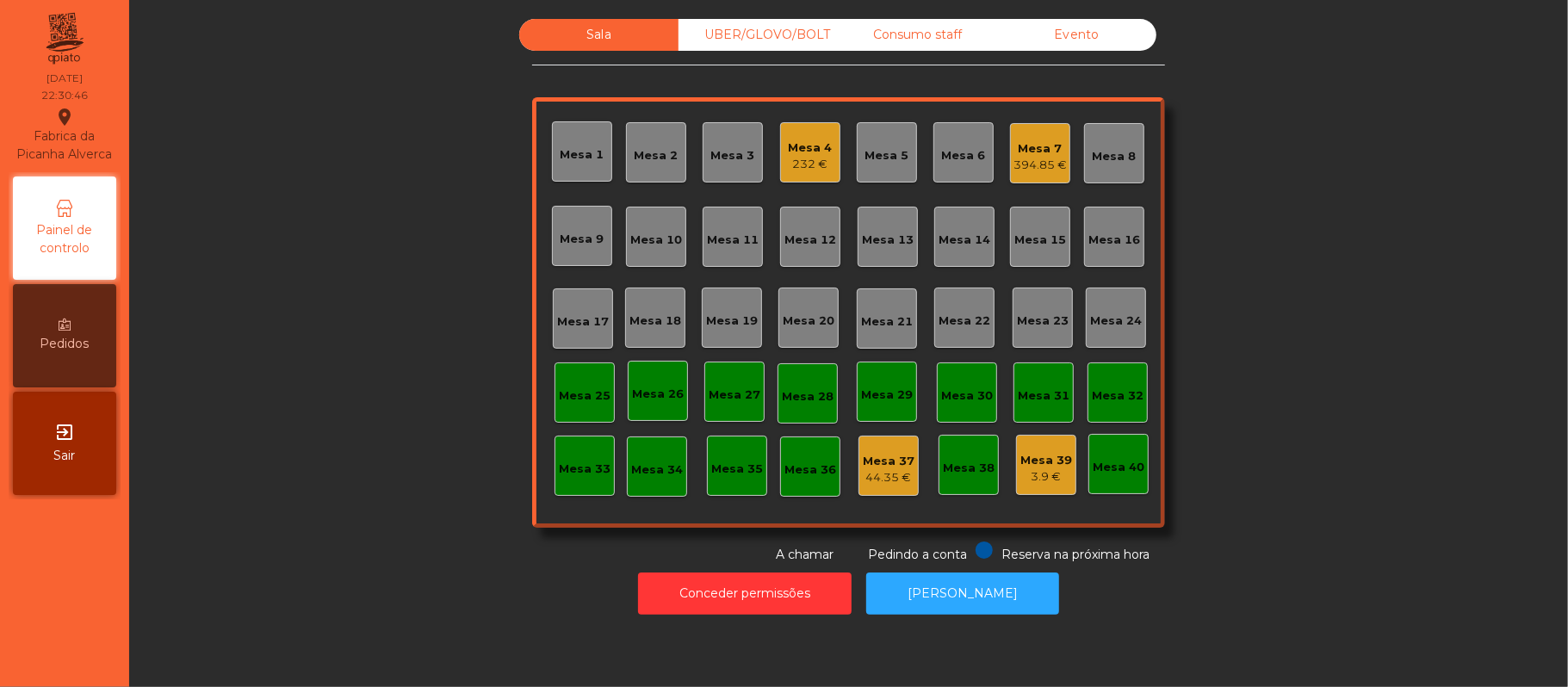
click at [757, 28] on div "UBER/GLOVO/BOLT" at bounding box center [757, 35] width 159 height 32
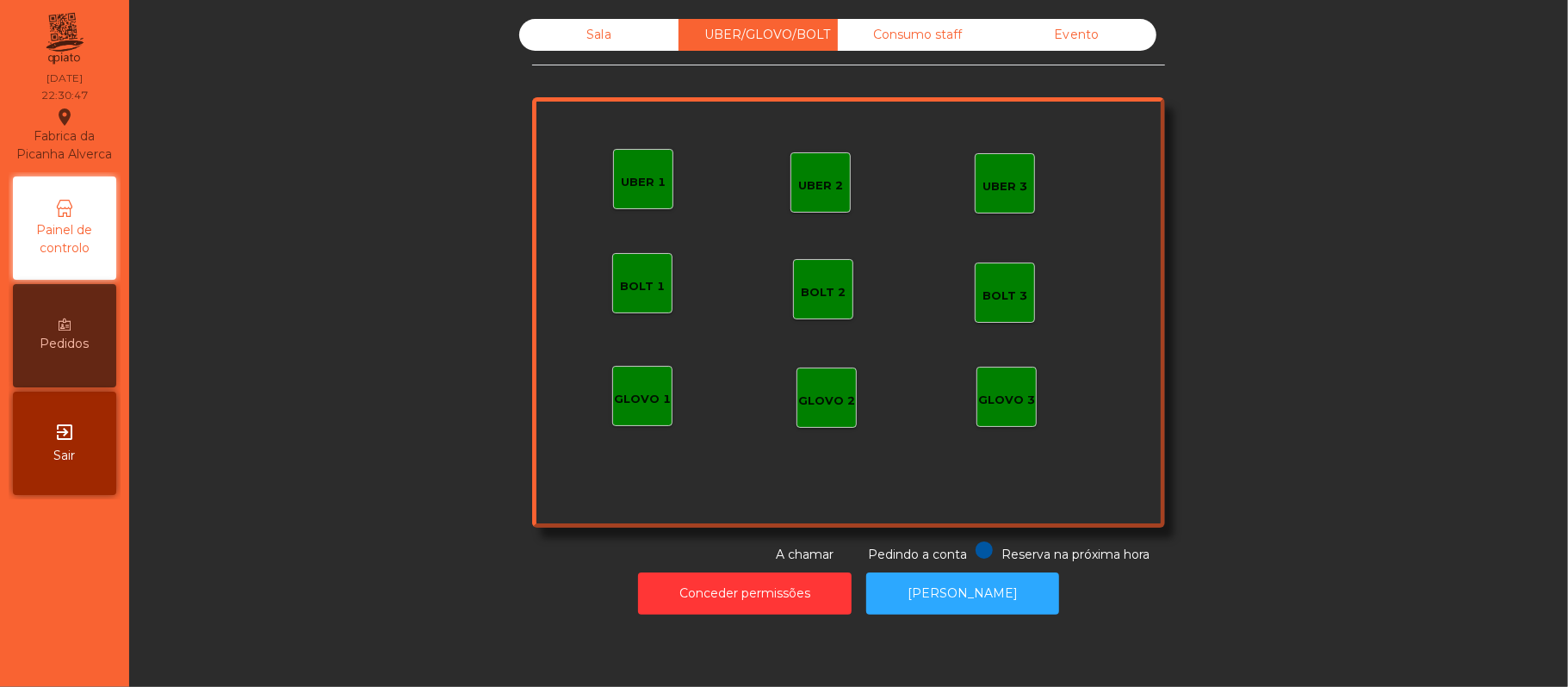
click at [930, 42] on div "Consumo staff" at bounding box center [917, 35] width 159 height 32
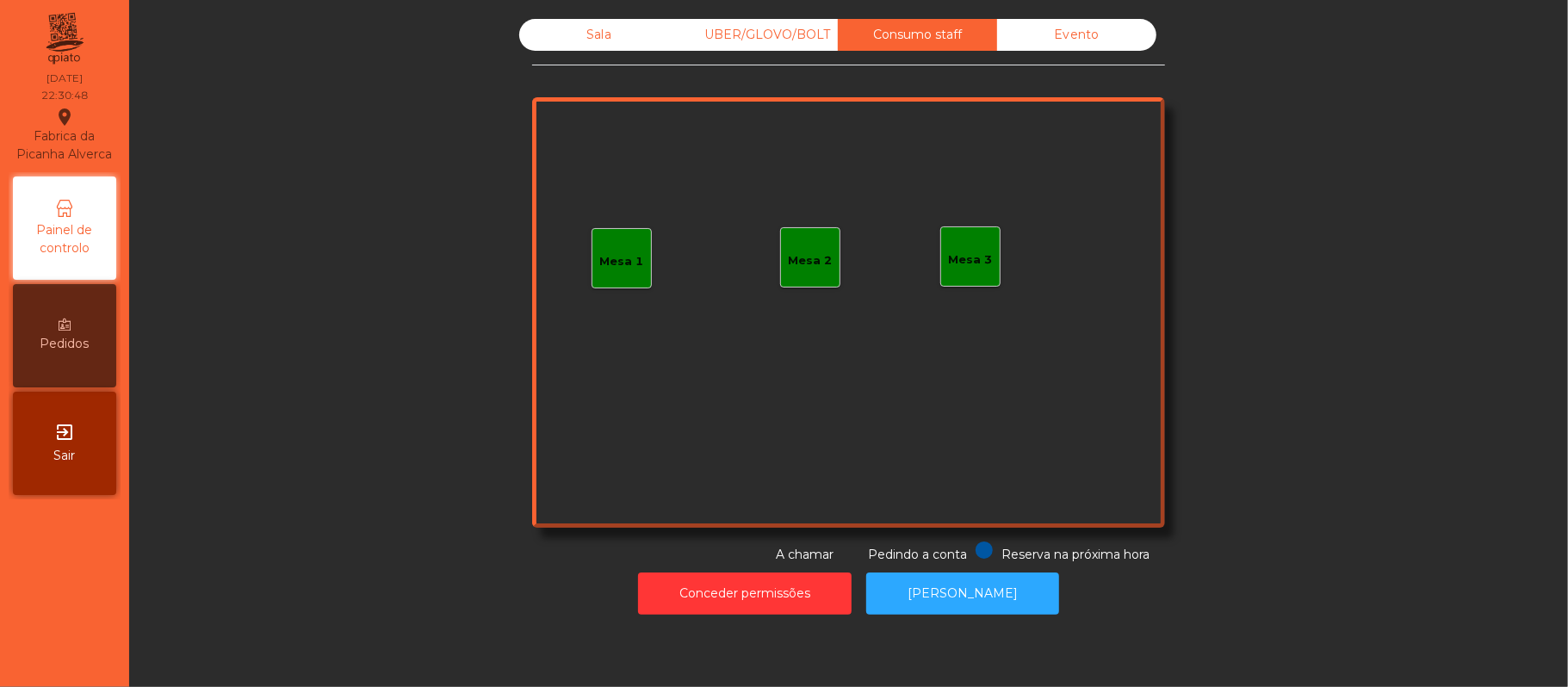
click at [625, 269] on div "Mesa 1" at bounding box center [622, 262] width 44 height 18
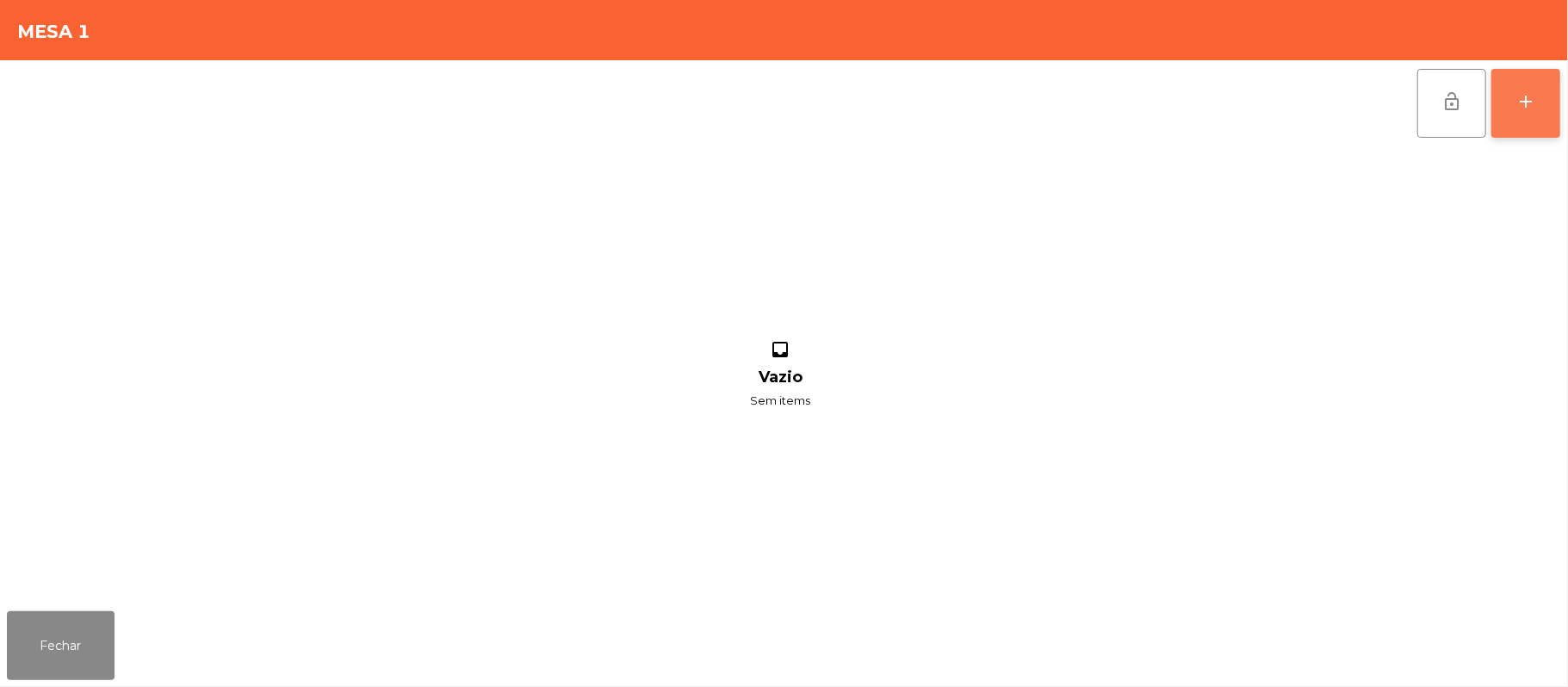
click at [1521, 95] on div "add" at bounding box center [1526, 102] width 21 height 21
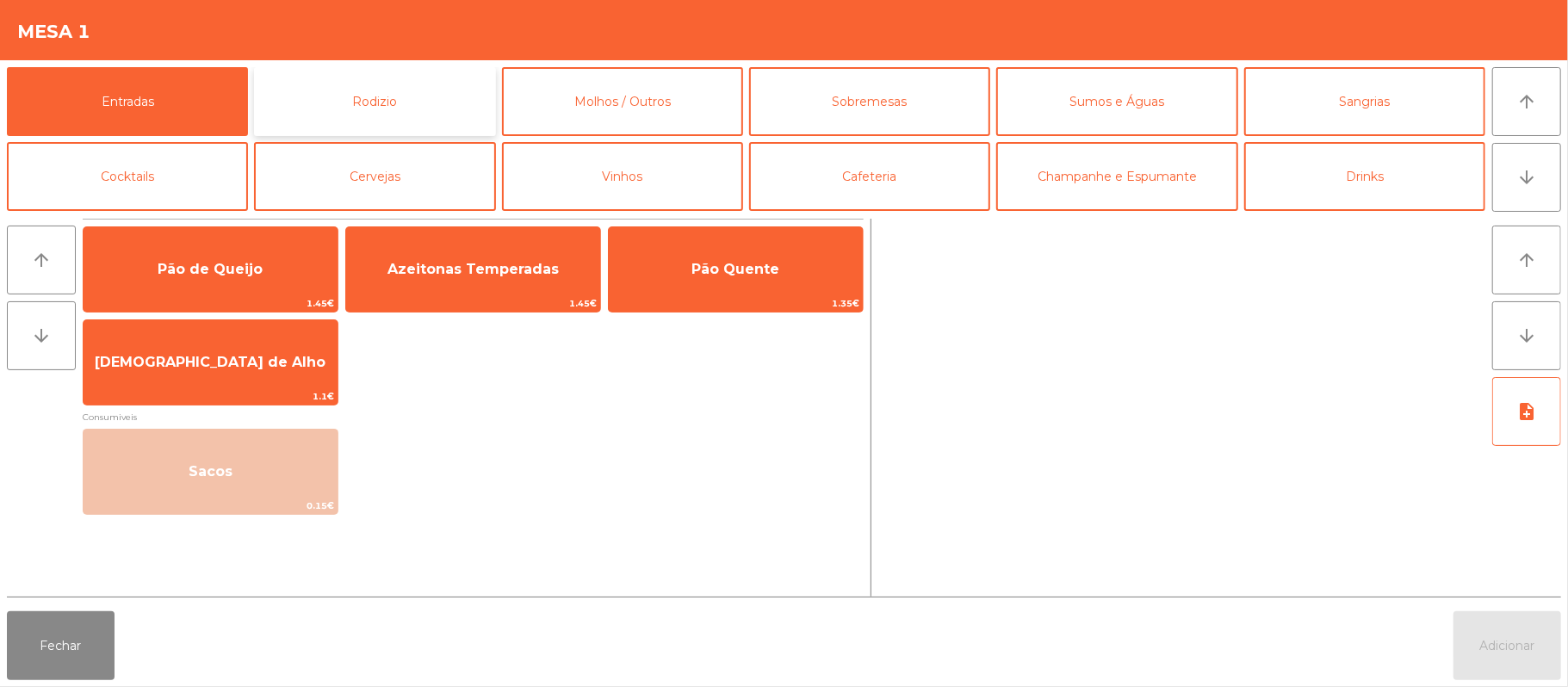
click at [441, 97] on button "Rodizio" at bounding box center [374, 101] width 241 height 69
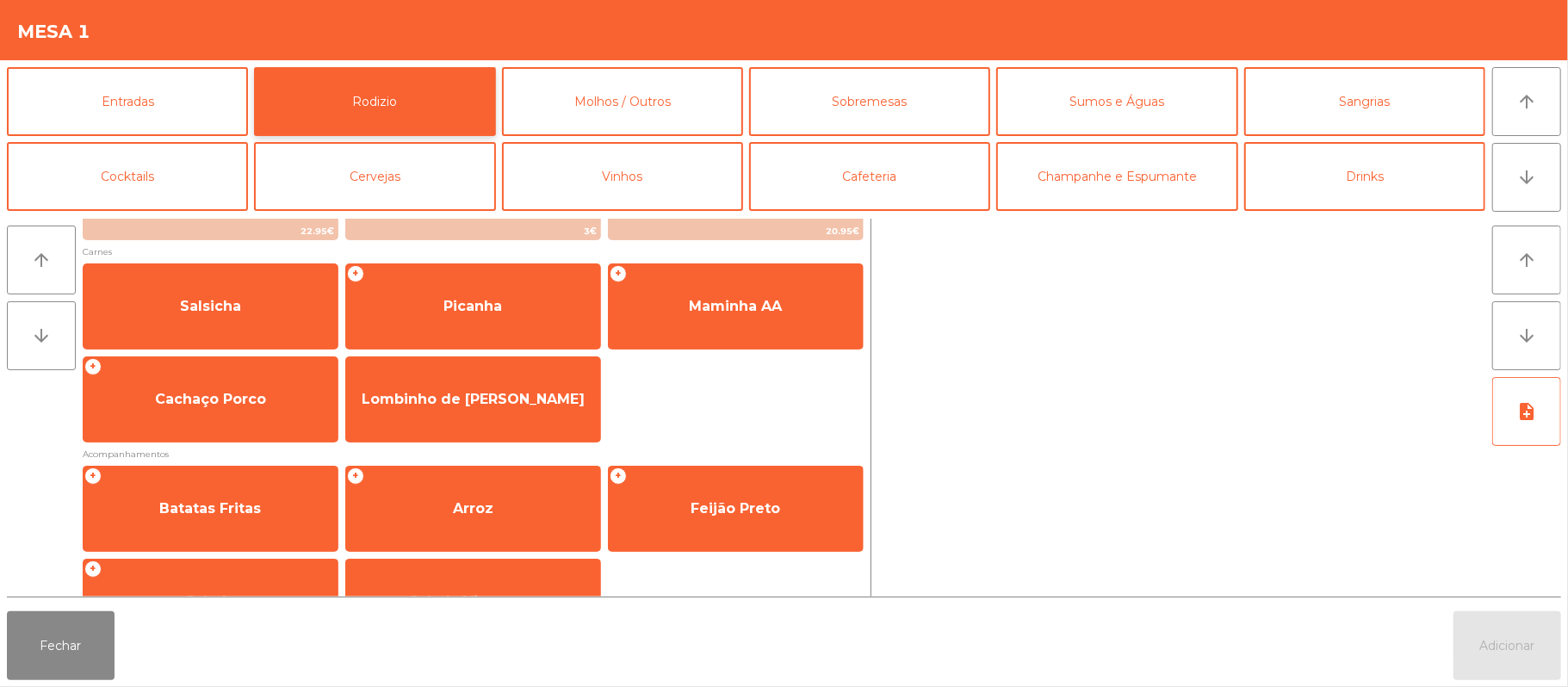
scroll to position [221, 0]
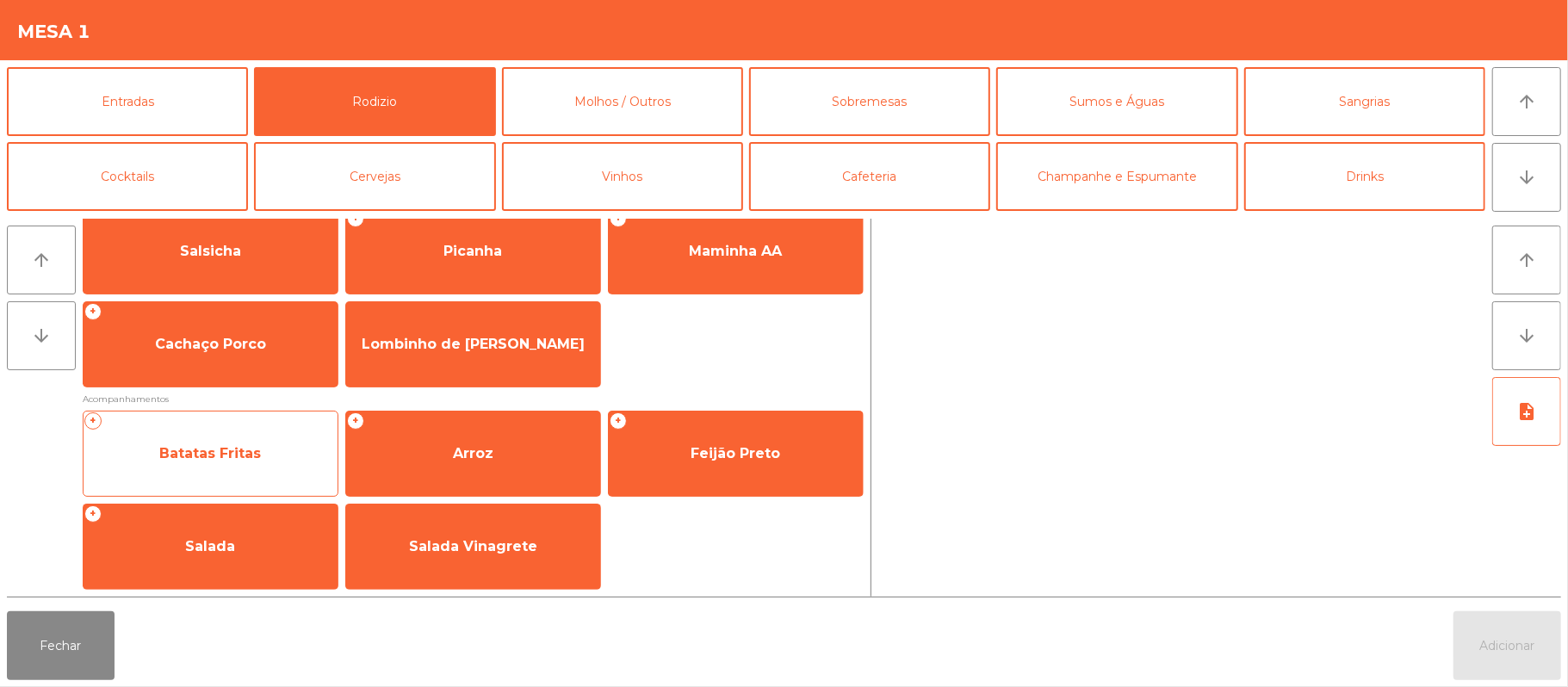
click at [273, 445] on span "Batatas Fritas" at bounding box center [210, 453] width 254 height 47
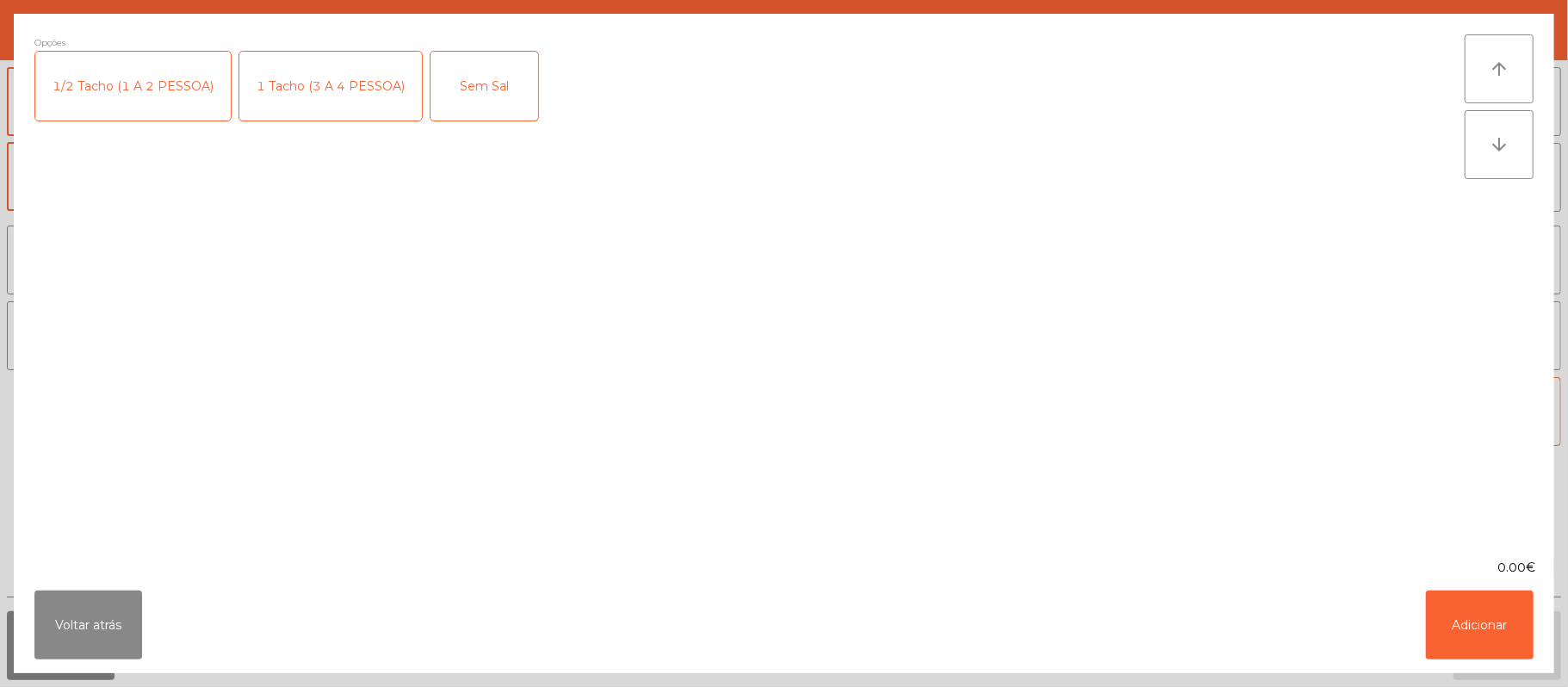
click at [368, 98] on div "1 Tacho (3 A 4 PESSOA)" at bounding box center [330, 86] width 183 height 69
click at [1486, 618] on button "Adicionar" at bounding box center [1479, 625] width 108 height 69
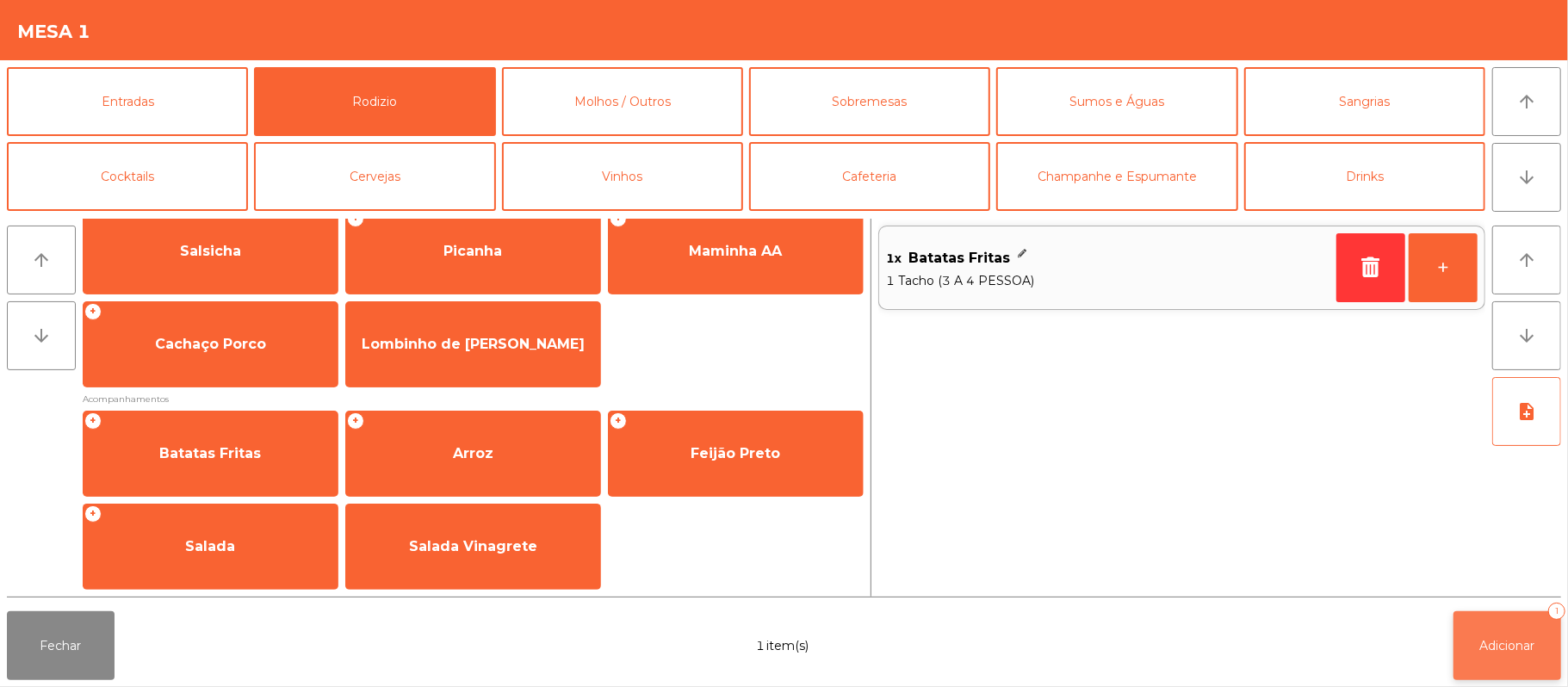
click at [1515, 640] on span "Adicionar" at bounding box center [1507, 646] width 55 height 16
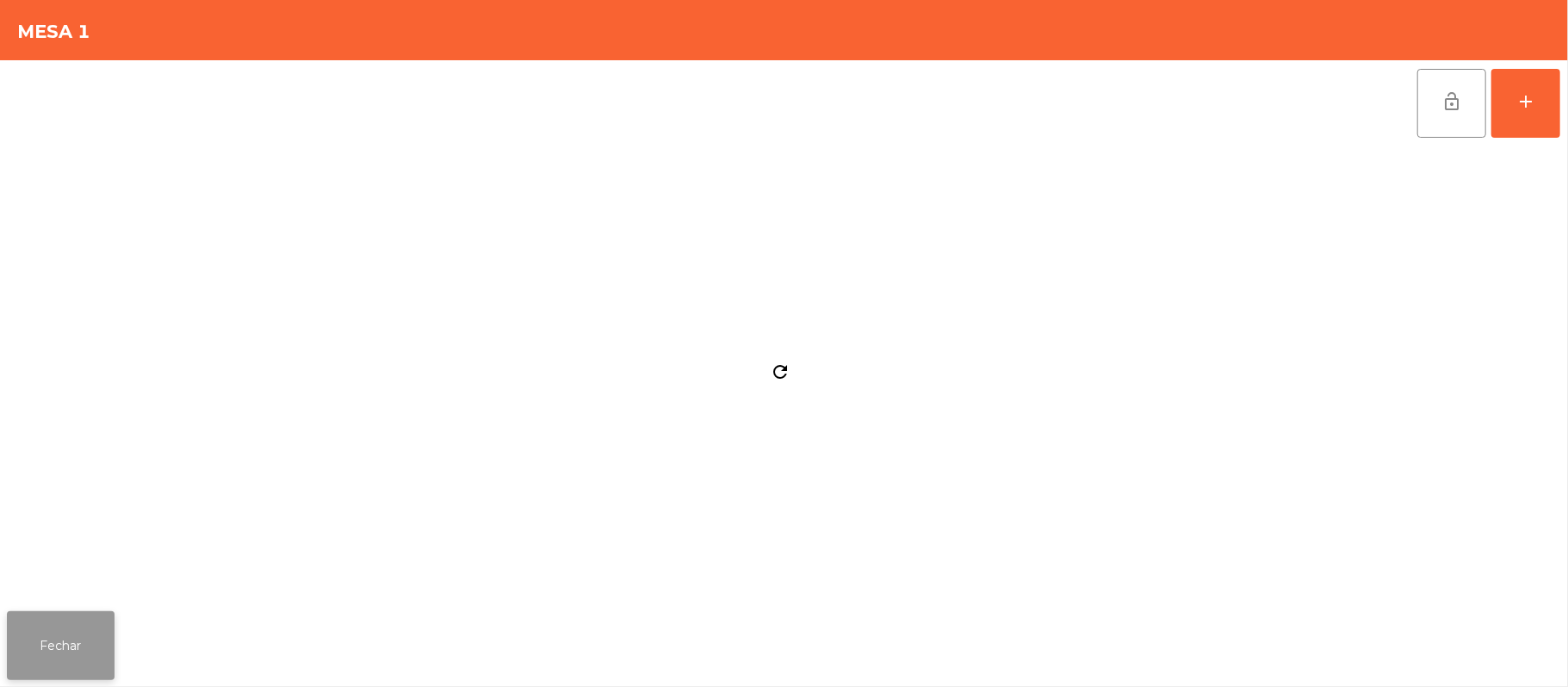
click at [74, 642] on button "Fechar" at bounding box center [61, 646] width 108 height 69
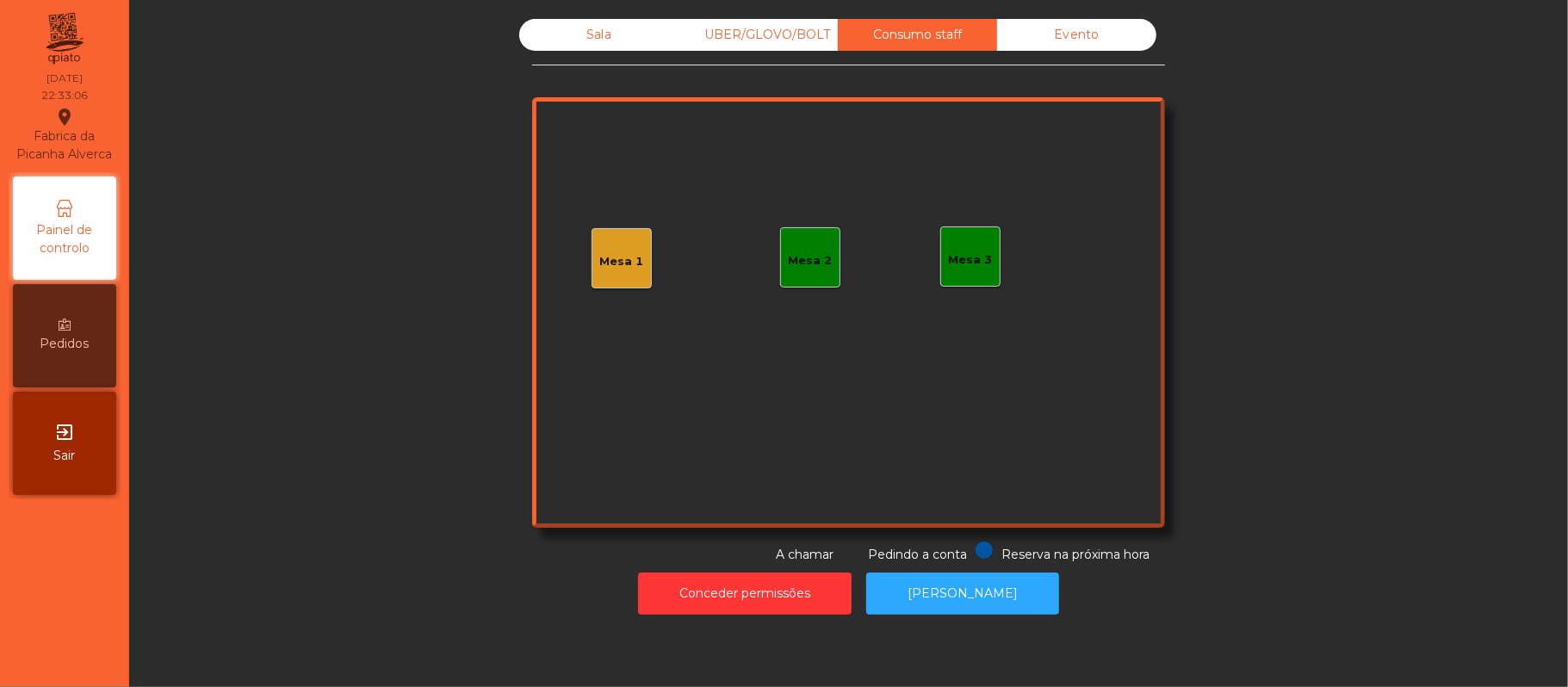
click at [604, 38] on div "Sala" at bounding box center [598, 35] width 159 height 32
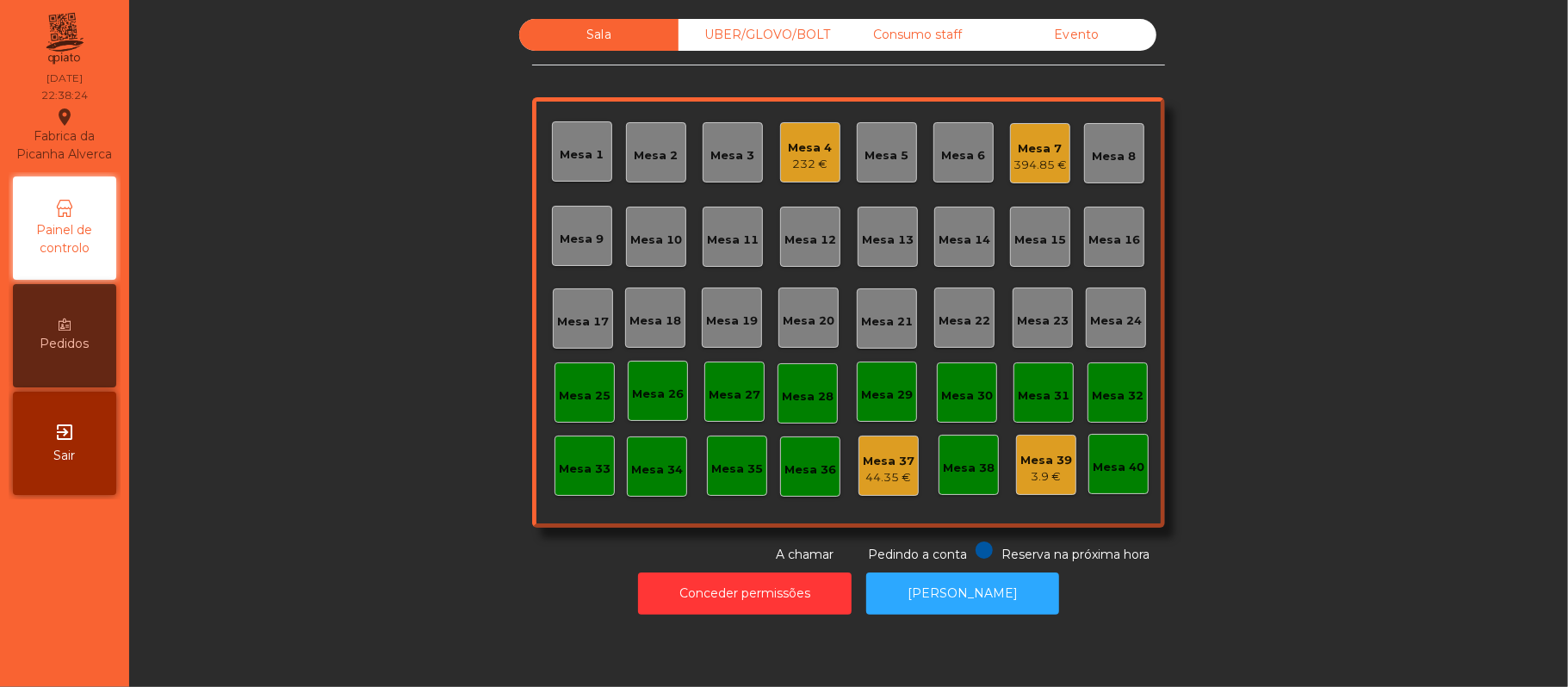
click at [820, 146] on div "Mesa 4" at bounding box center [811, 148] width 44 height 18
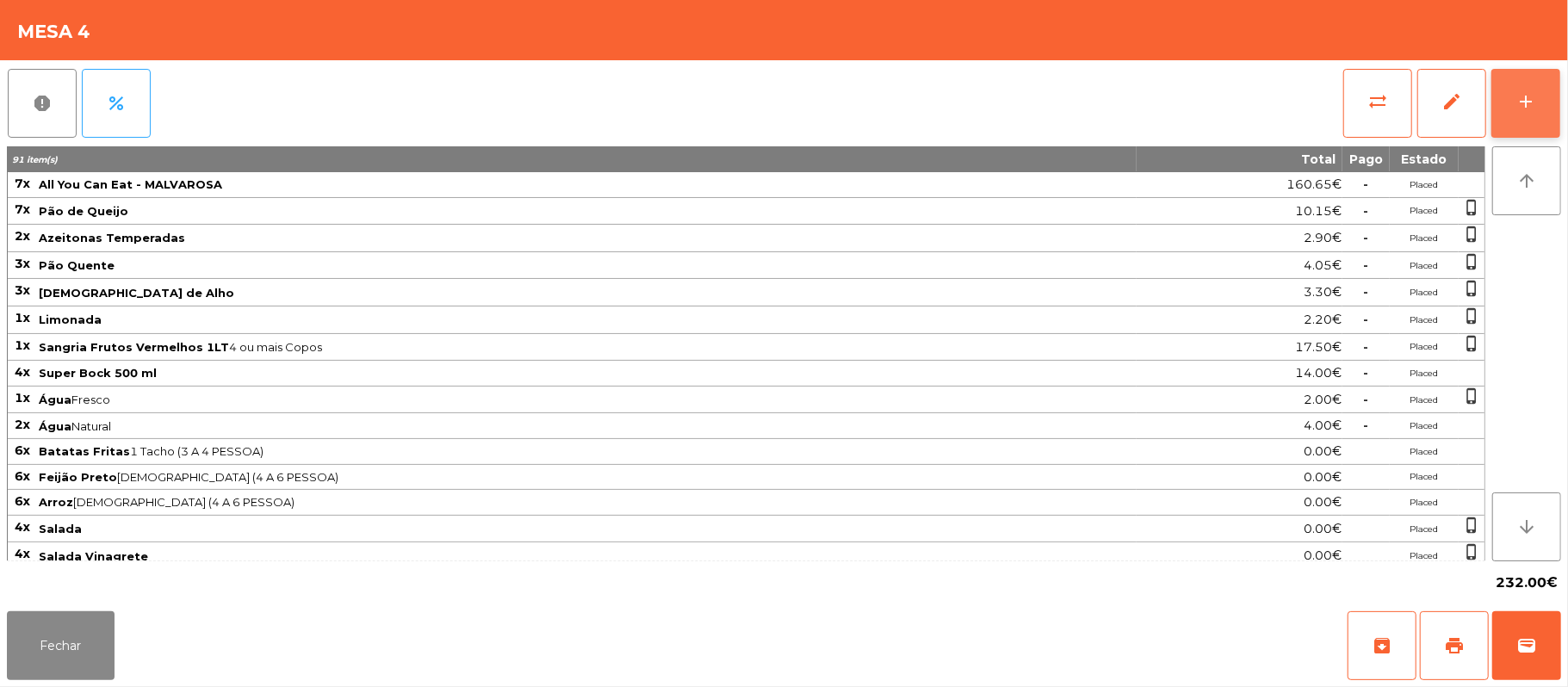
click at [1526, 91] on div "add" at bounding box center [1526, 102] width 21 height 21
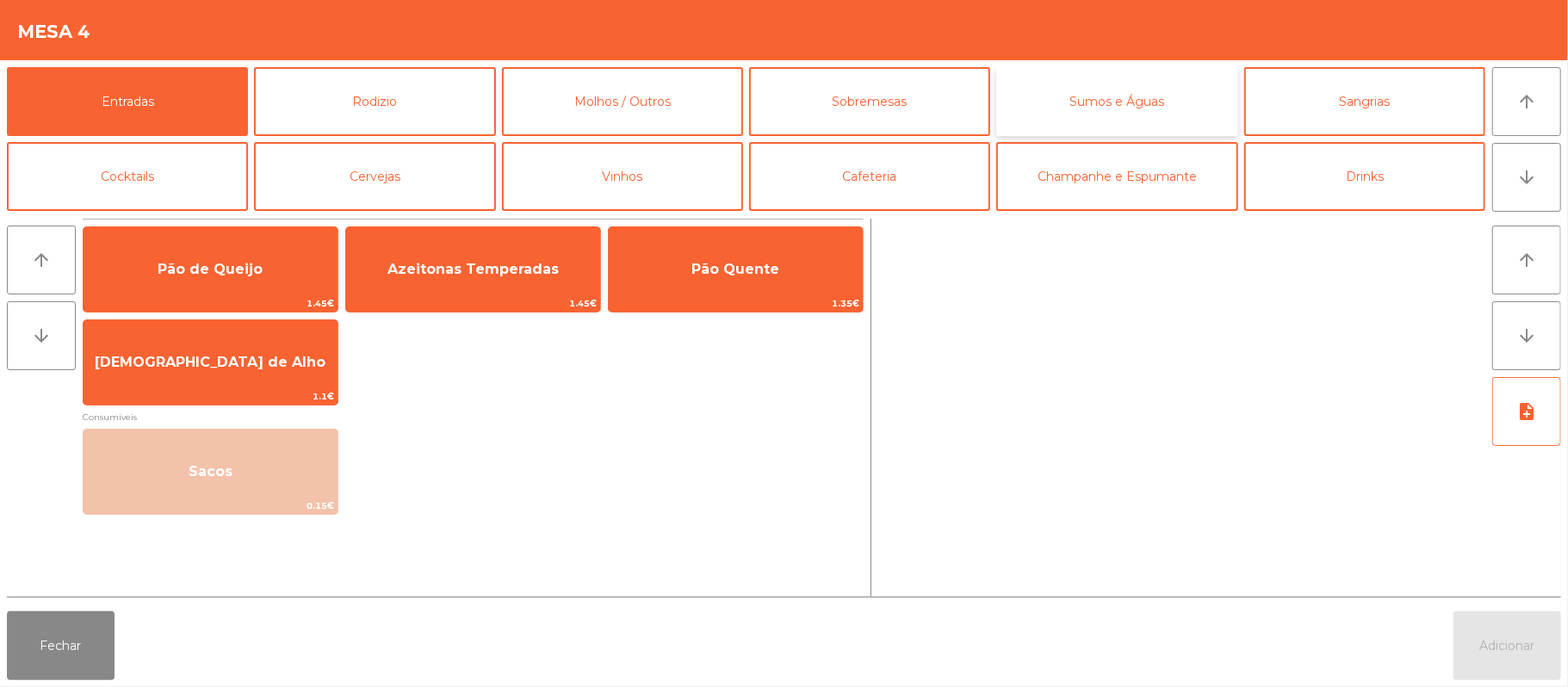
click at [1200, 94] on button "Sumos e Águas" at bounding box center [1116, 101] width 241 height 69
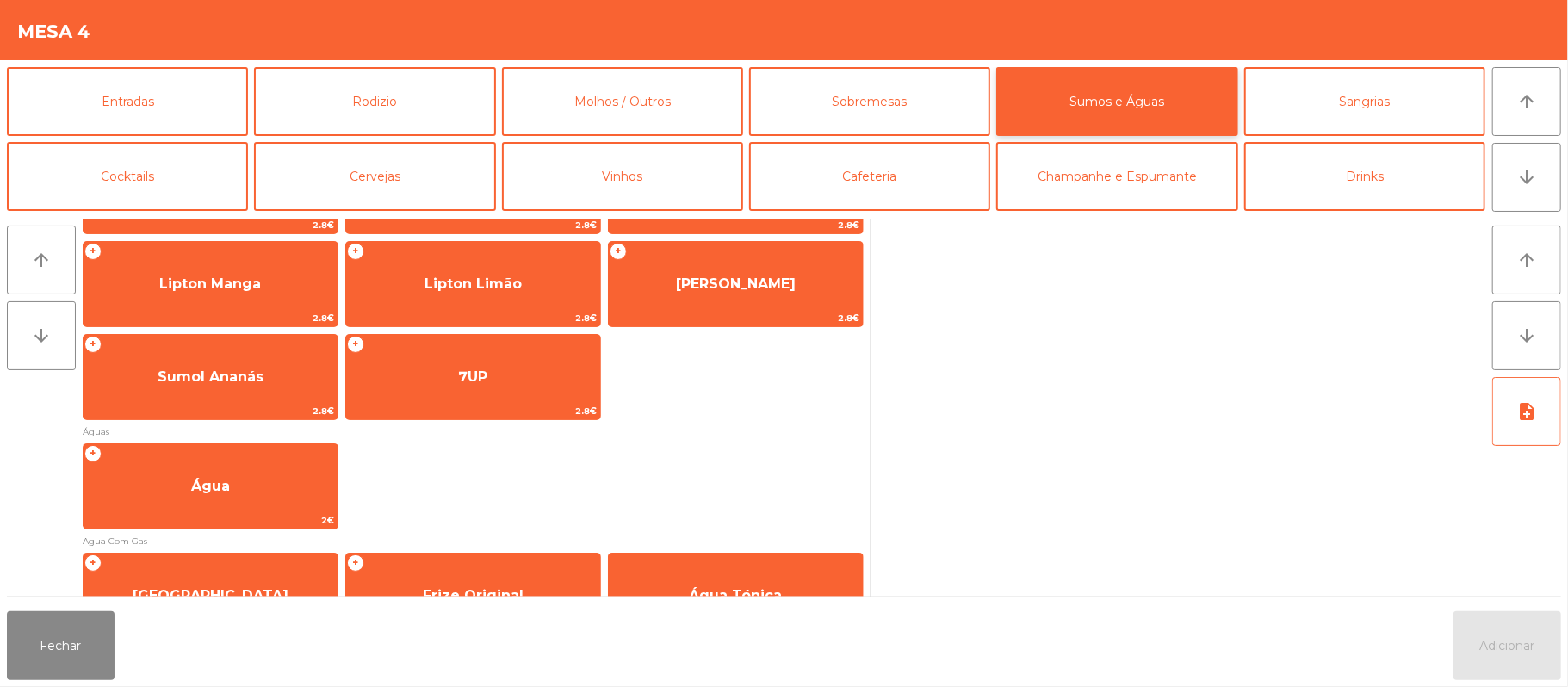
scroll to position [400, 0]
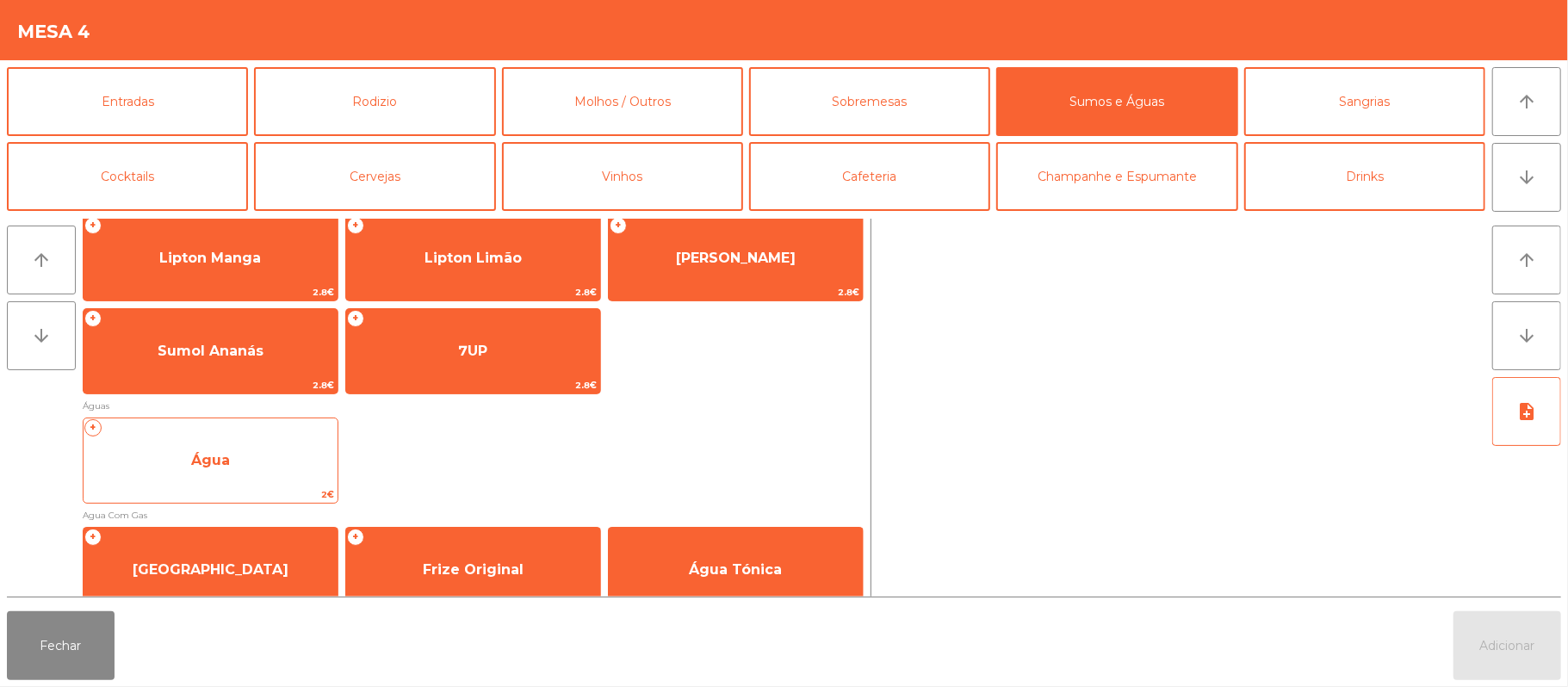
click at [249, 466] on span "Água" at bounding box center [210, 460] width 254 height 47
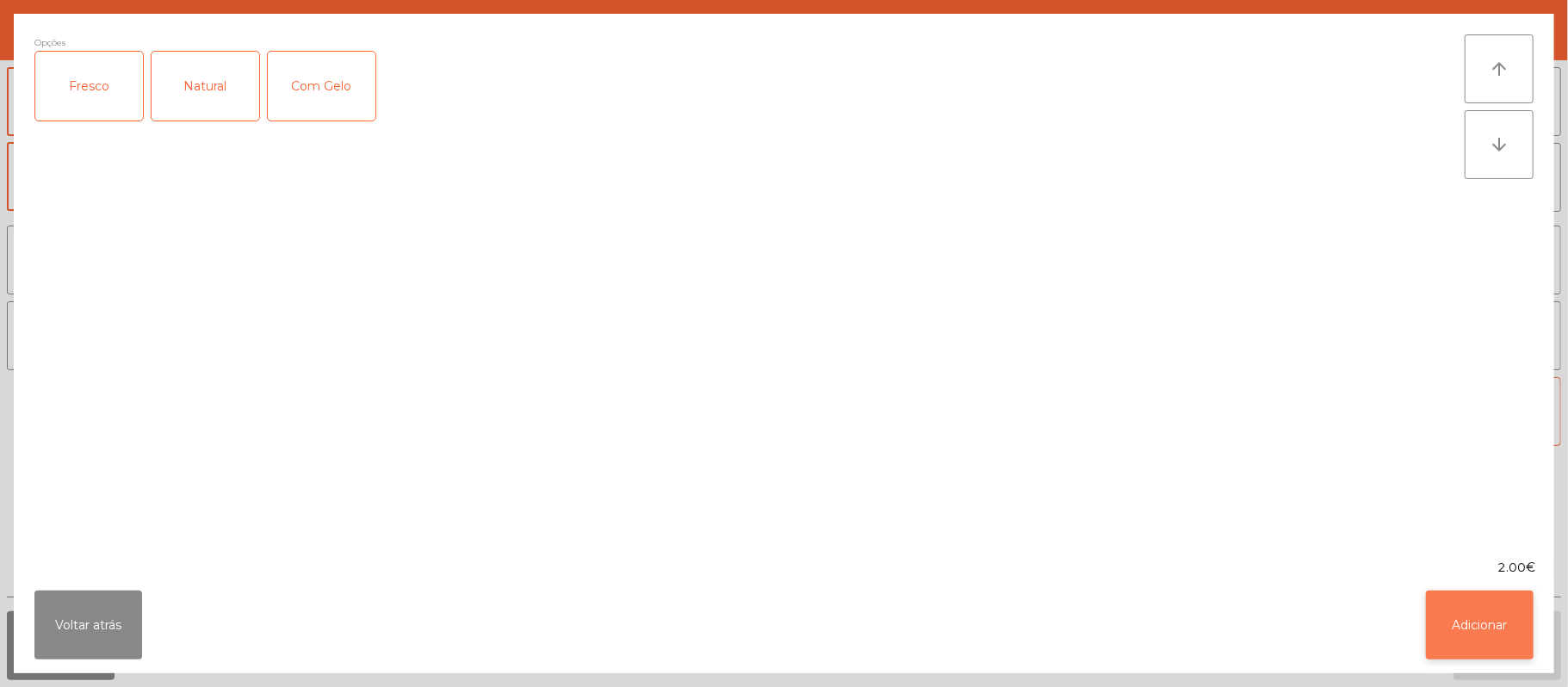
click at [1503, 611] on button "Adicionar" at bounding box center [1479, 625] width 108 height 69
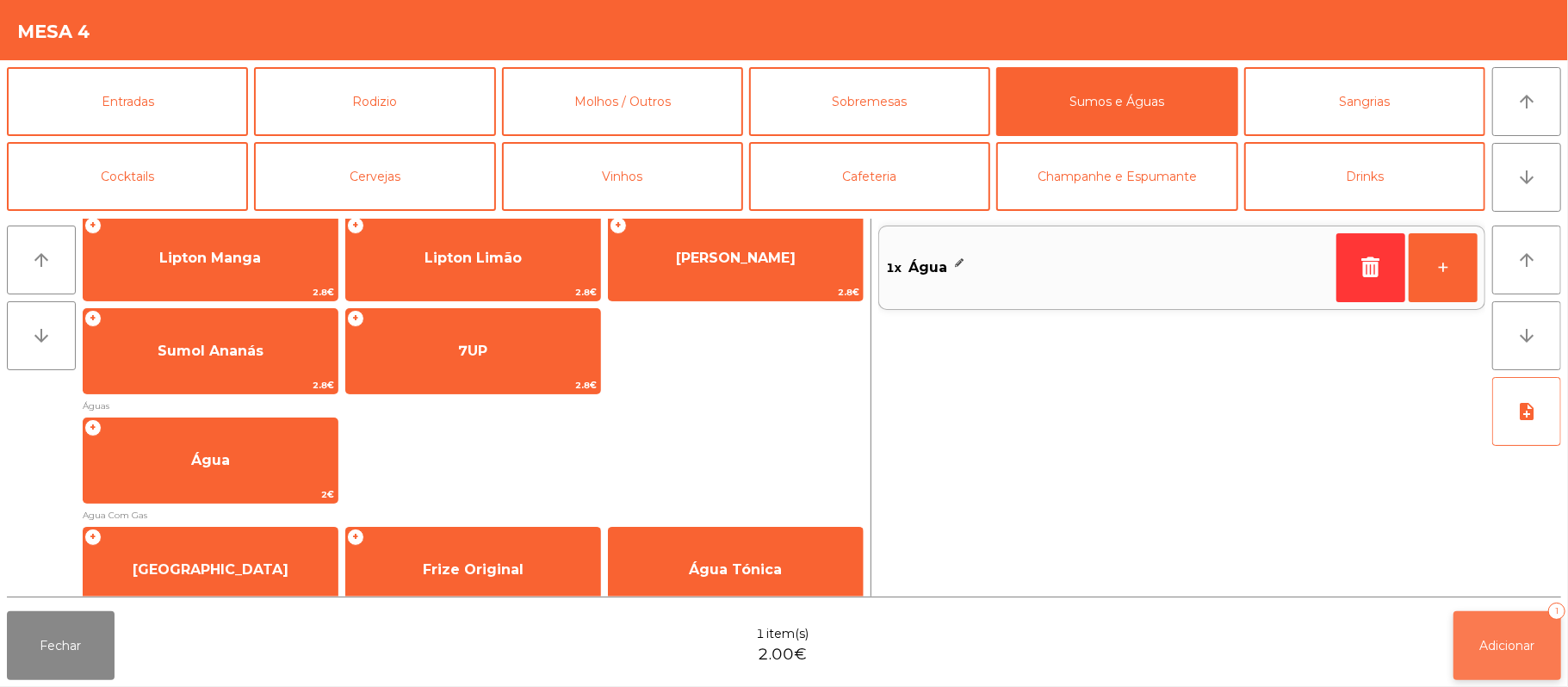
click at [1517, 649] on span "Adicionar" at bounding box center [1507, 646] width 55 height 16
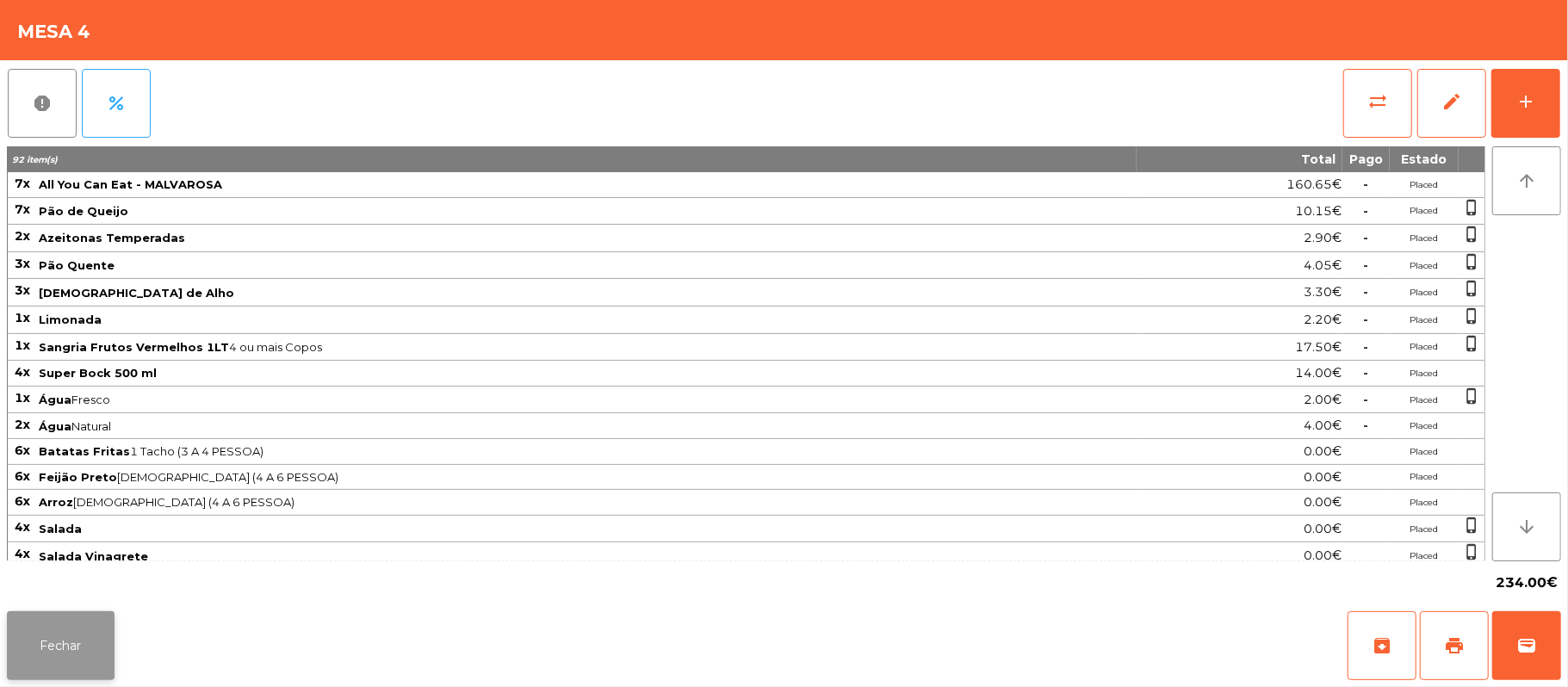
click at [100, 645] on button "Fechar" at bounding box center [61, 646] width 108 height 69
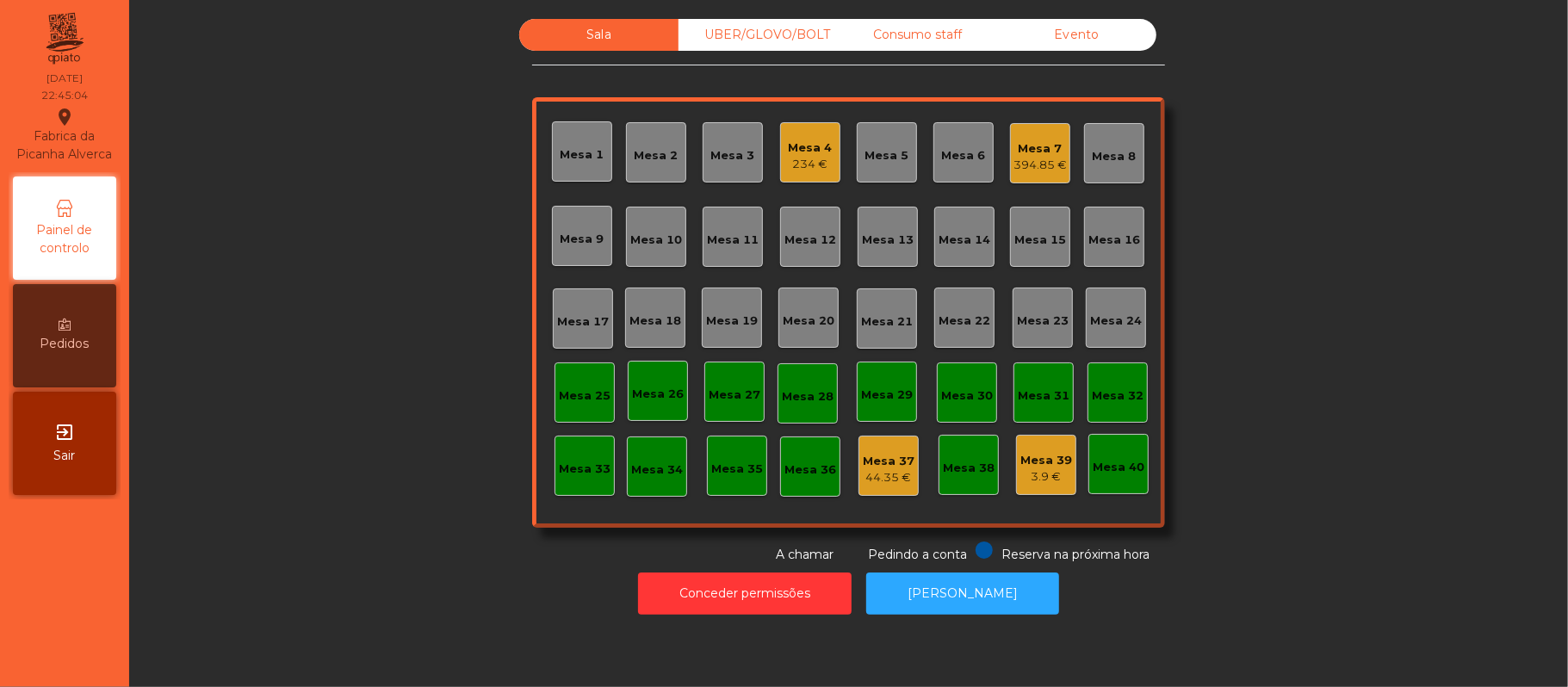
click at [1020, 141] on div "Mesa 7" at bounding box center [1040, 149] width 54 height 18
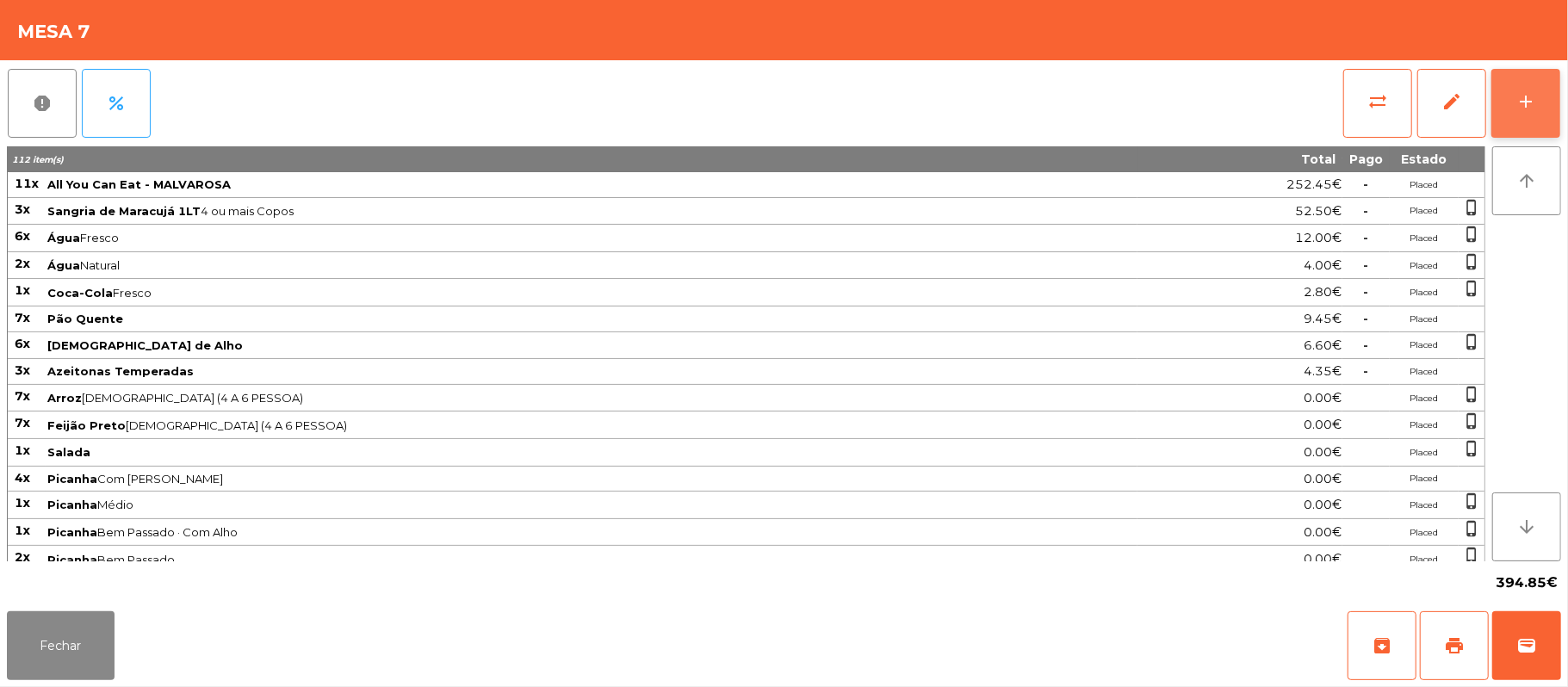
click at [1506, 115] on button "add" at bounding box center [1525, 103] width 69 height 69
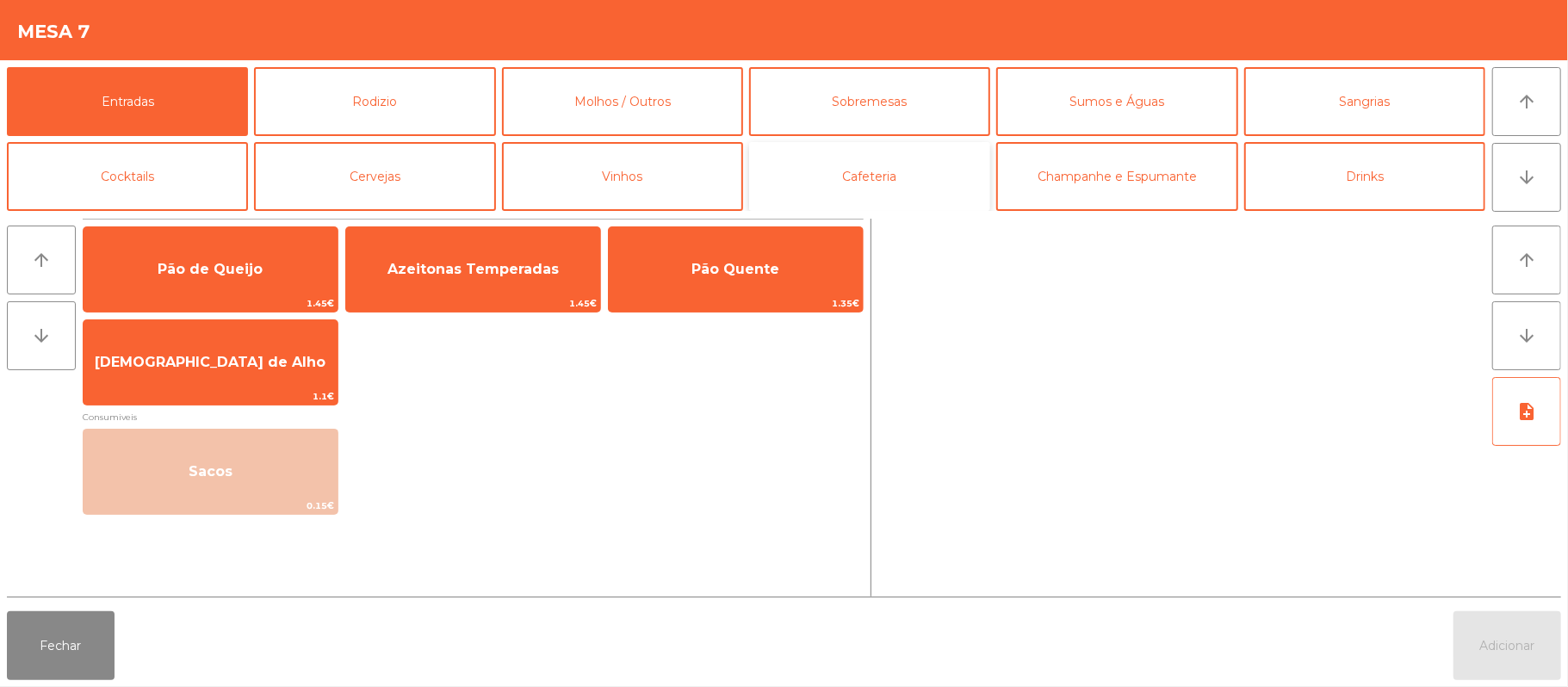
click at [889, 196] on button "Cafeteria" at bounding box center [870, 177] width 241 height 69
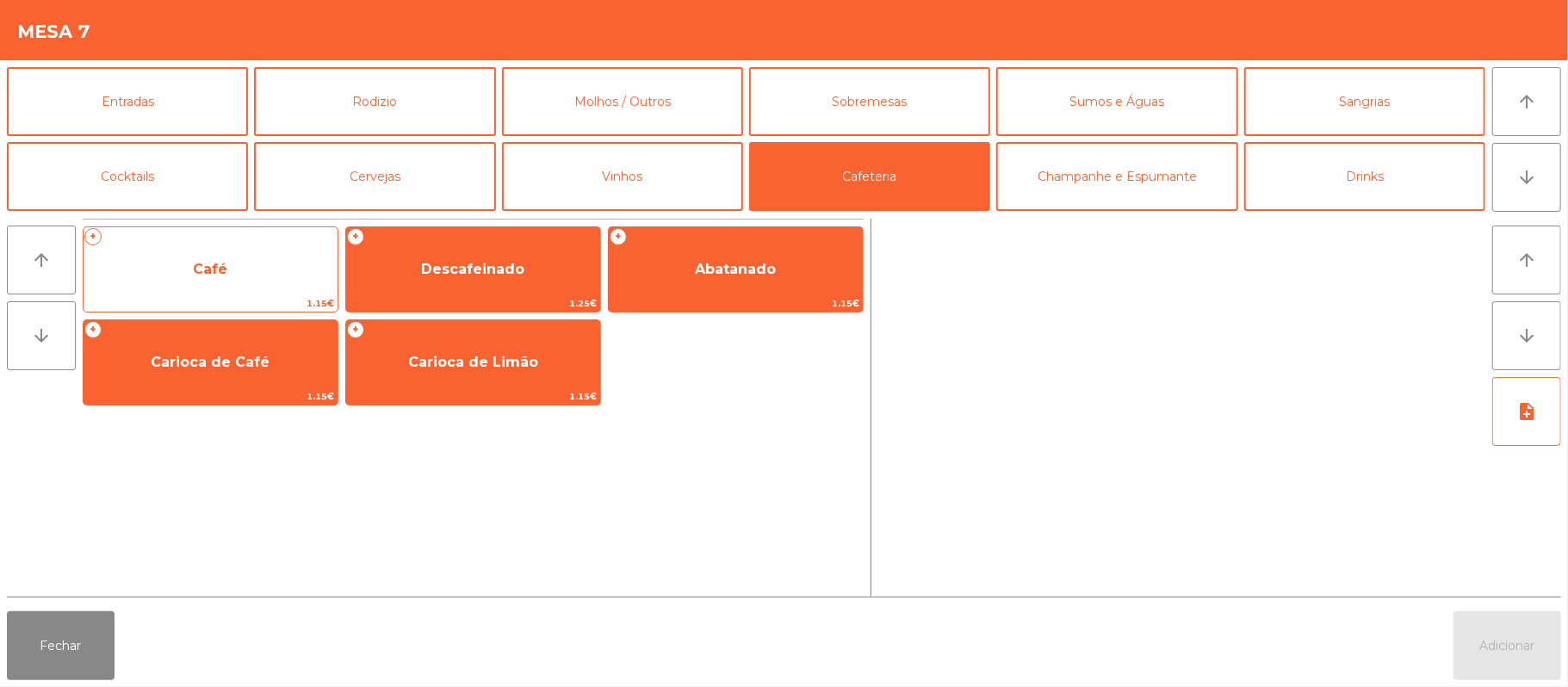
click at [244, 277] on span "Café" at bounding box center [210, 269] width 254 height 47
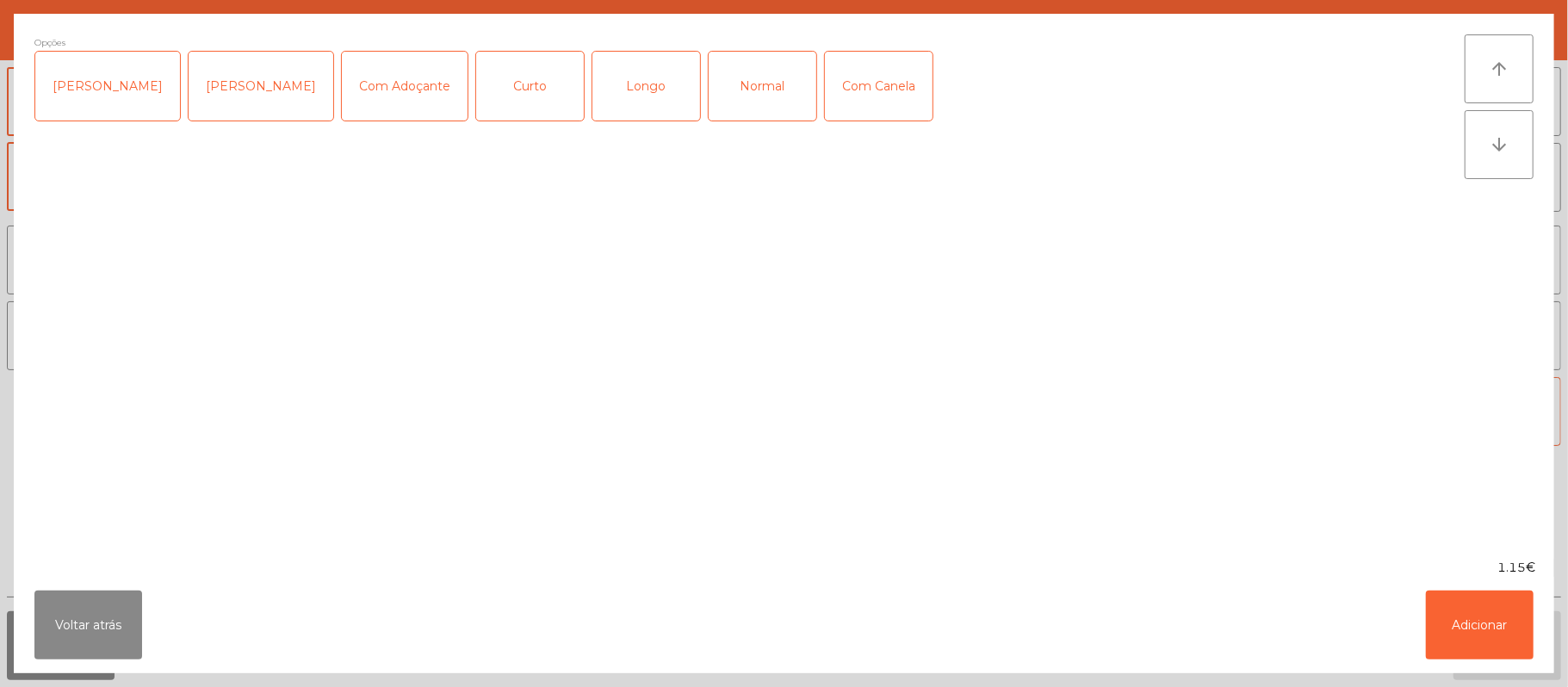
click at [741, 84] on div "Normal" at bounding box center [762, 86] width 108 height 69
click at [1478, 634] on button "Adicionar" at bounding box center [1479, 625] width 108 height 69
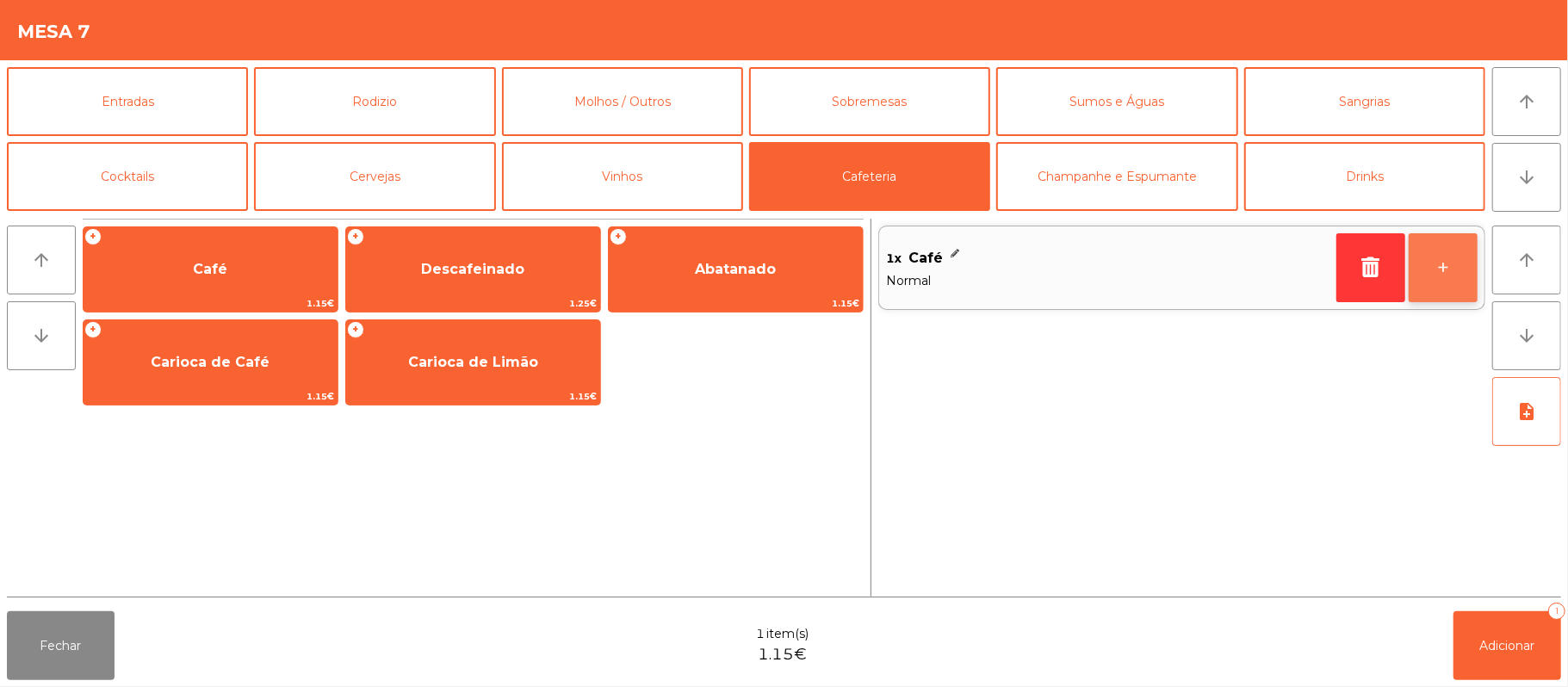
click at [1442, 270] on button "+" at bounding box center [1442, 268] width 69 height 69
click at [1427, 251] on button "+" at bounding box center [1442, 268] width 69 height 69
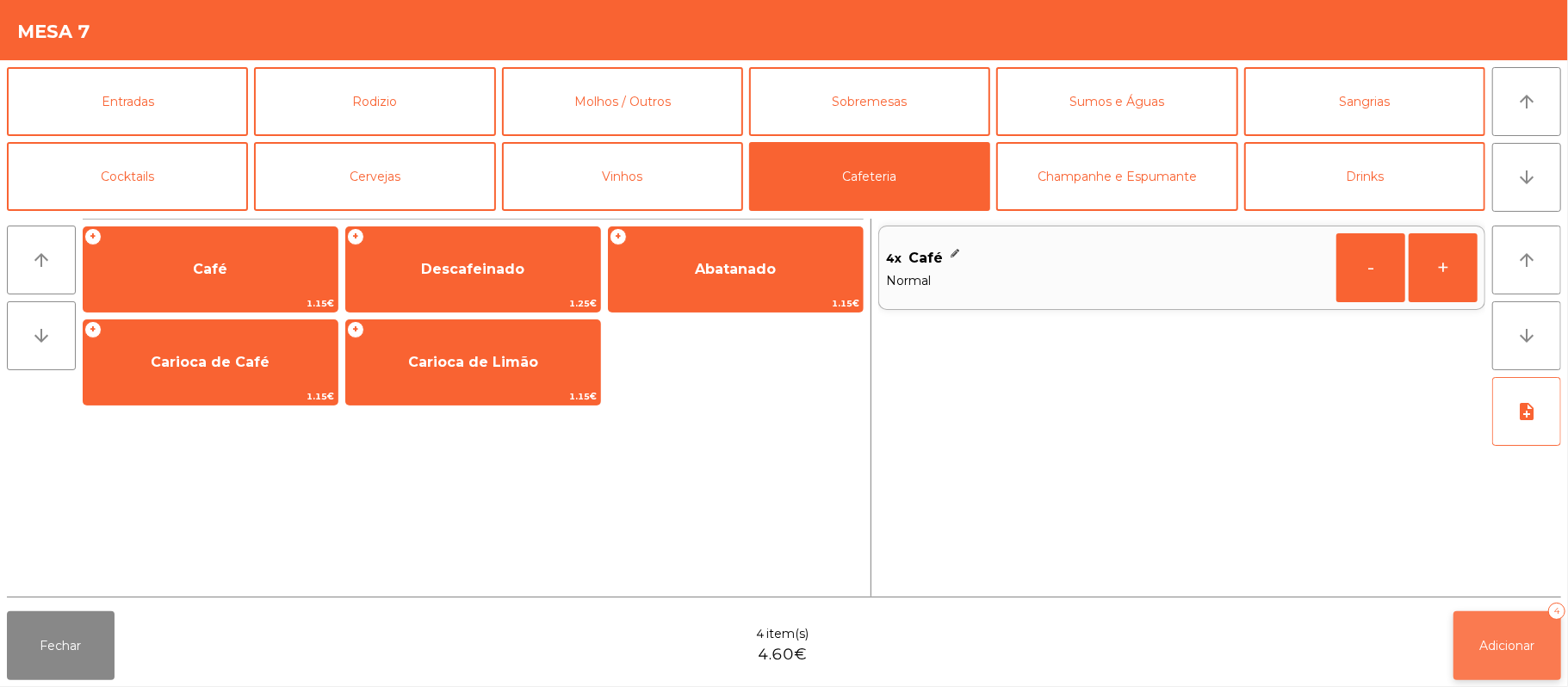
click at [1506, 640] on span "Adicionar" at bounding box center [1507, 646] width 55 height 16
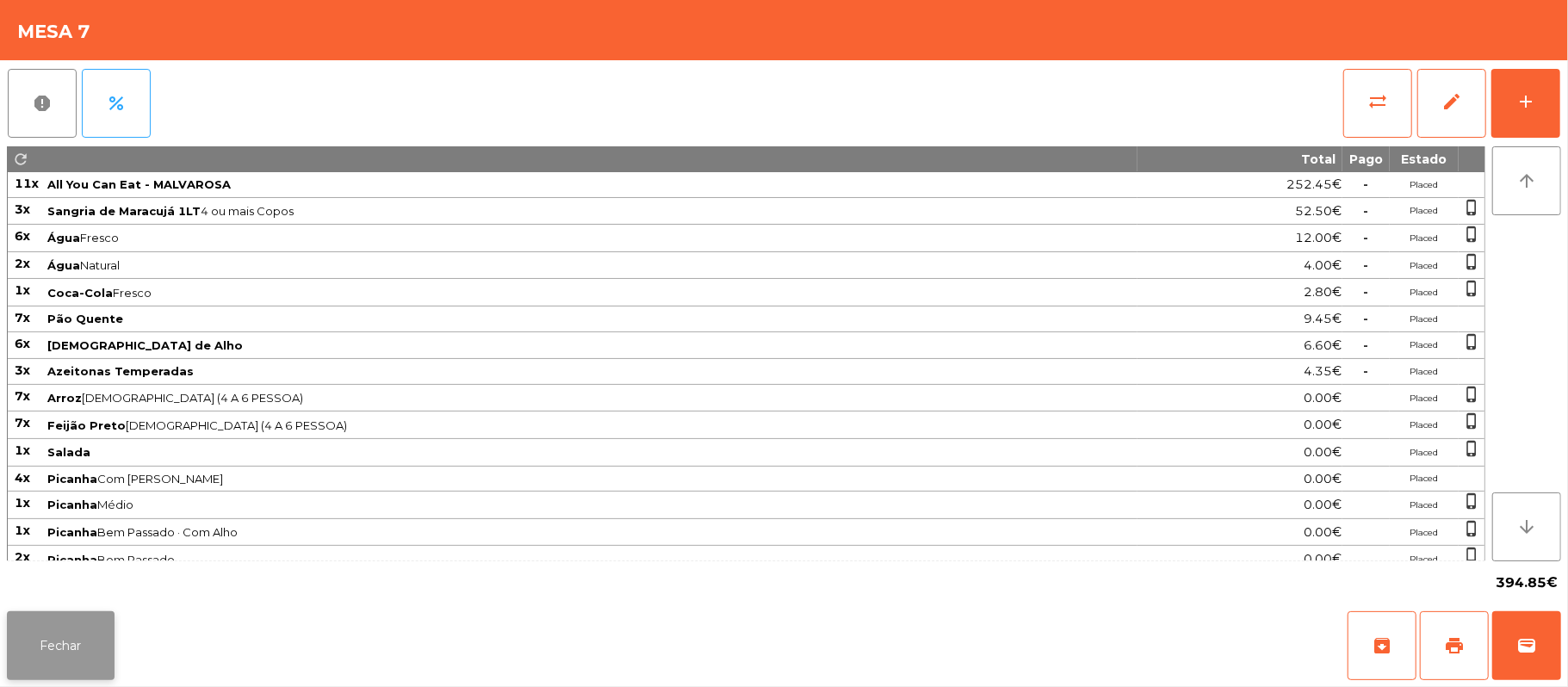
click at [55, 649] on button "Fechar" at bounding box center [61, 646] width 108 height 69
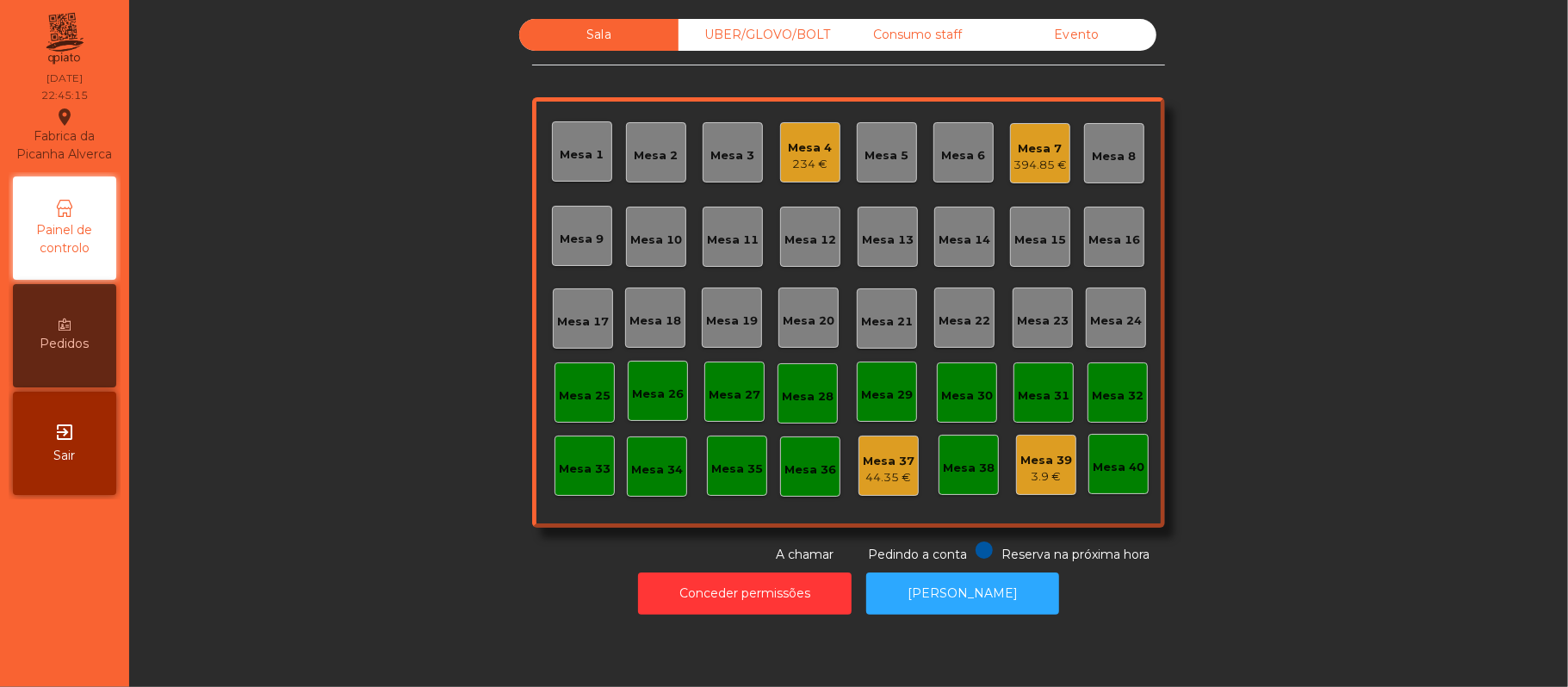
click at [793, 159] on div "234 €" at bounding box center [811, 164] width 44 height 18
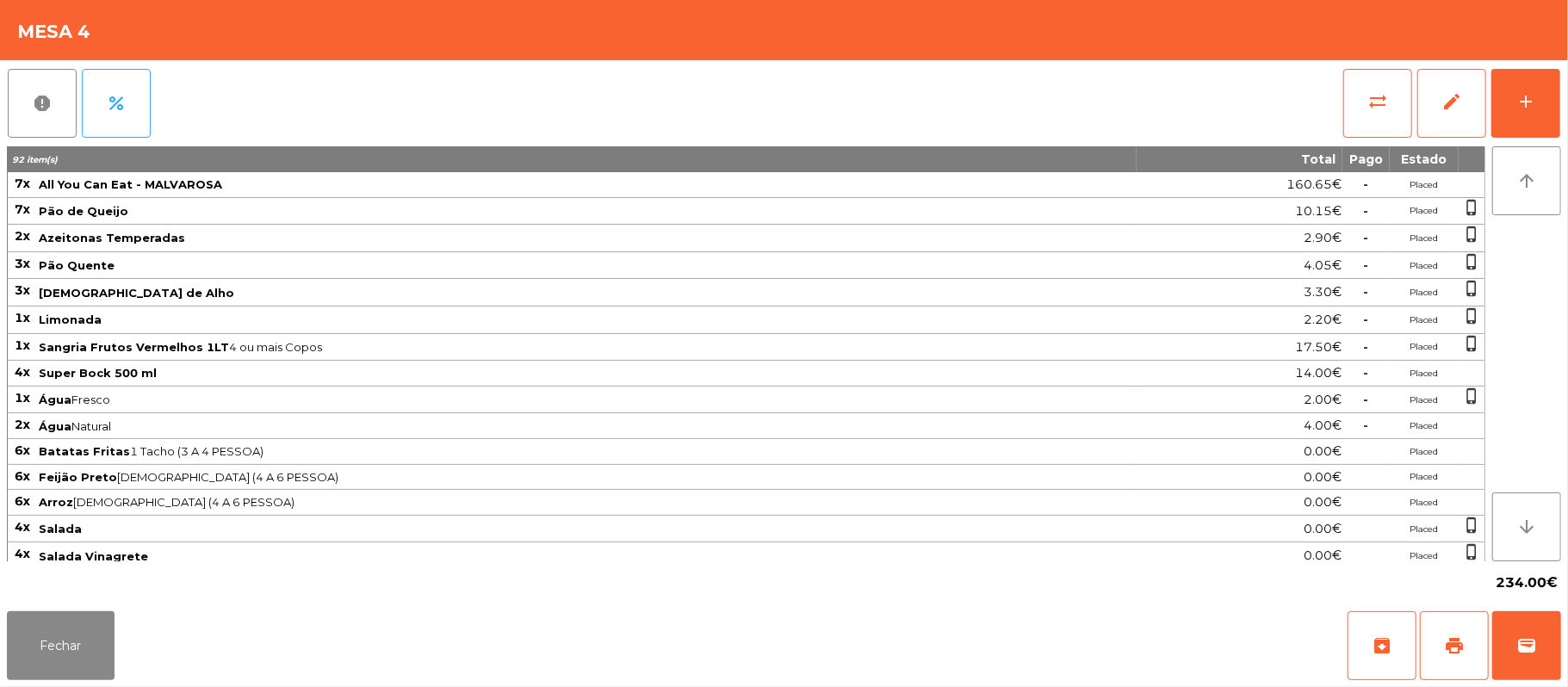
click at [1561, 104] on div "report percent sync_alt edit add 92 item(s) Total Pago Estado 7x All You Can Ea…" at bounding box center [784, 332] width 1568 height 544
click at [1541, 105] on button "add" at bounding box center [1525, 103] width 69 height 69
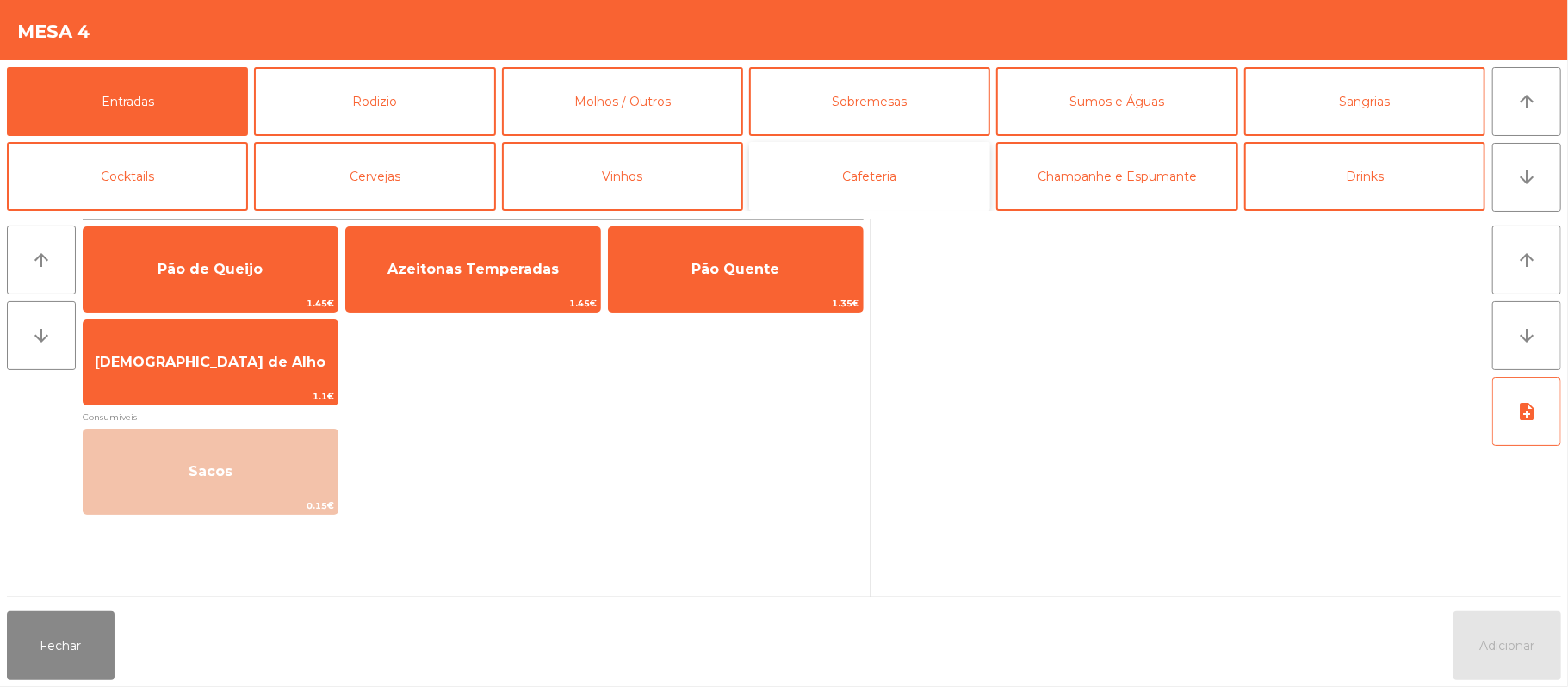
click at [933, 176] on button "Cafeteria" at bounding box center [870, 177] width 241 height 69
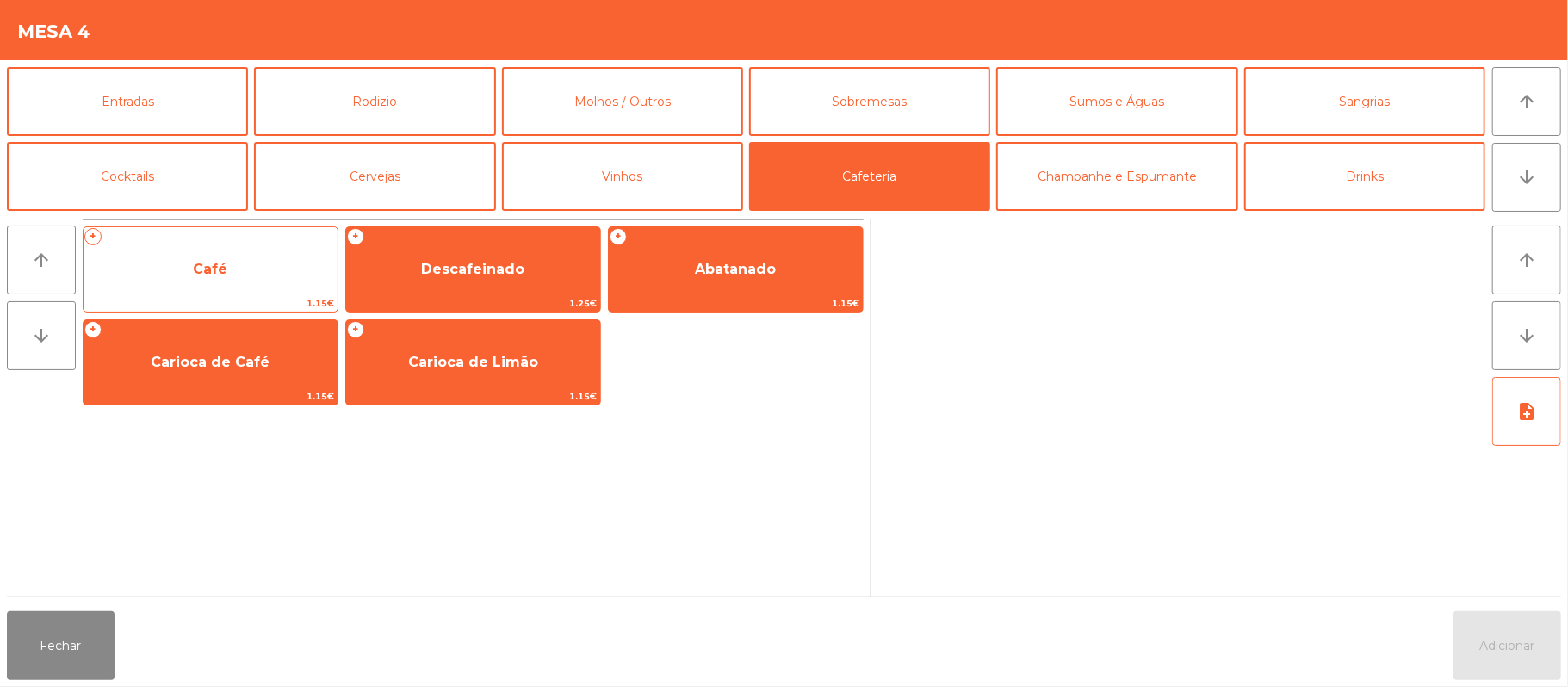
click at [251, 284] on span "Café" at bounding box center [210, 269] width 254 height 47
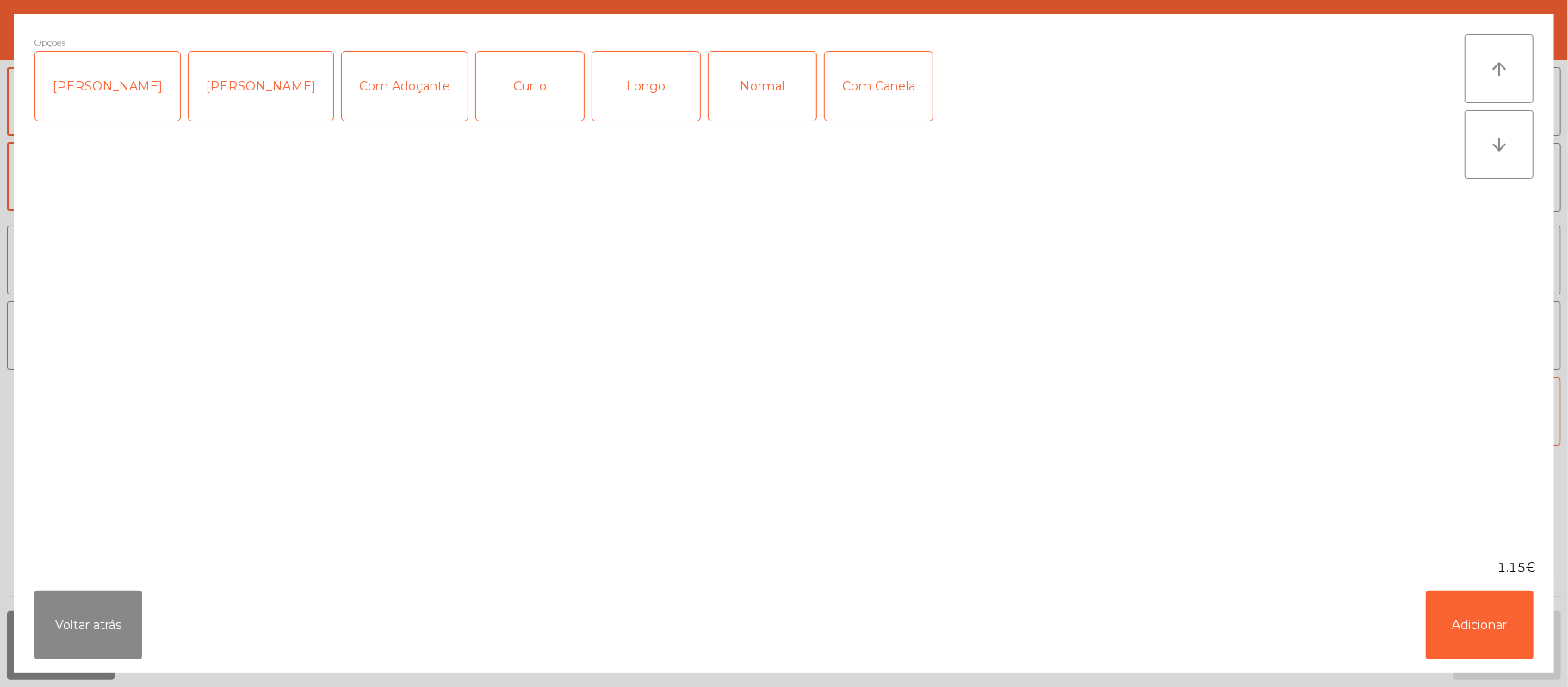
click at [277, 271] on div "Opções Chavena Fria Chavena Escaldada Com Adoçante Curto Longo Normal Com Canela" at bounding box center [749, 286] width 1430 height 503
click at [742, 69] on div "Normal" at bounding box center [762, 86] width 108 height 69
click at [1489, 645] on button "Adicionar" at bounding box center [1479, 625] width 108 height 69
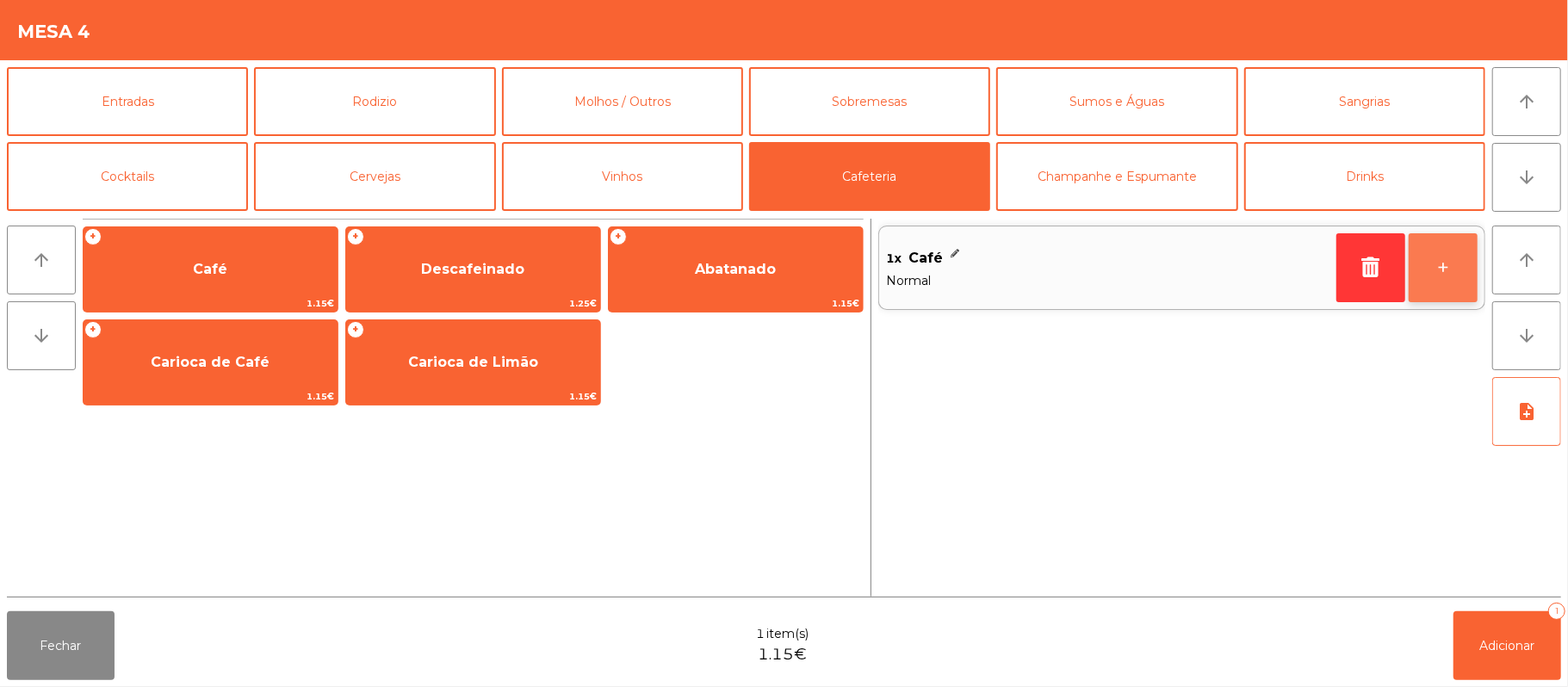
click at [1420, 262] on button "+" at bounding box center [1442, 268] width 69 height 69
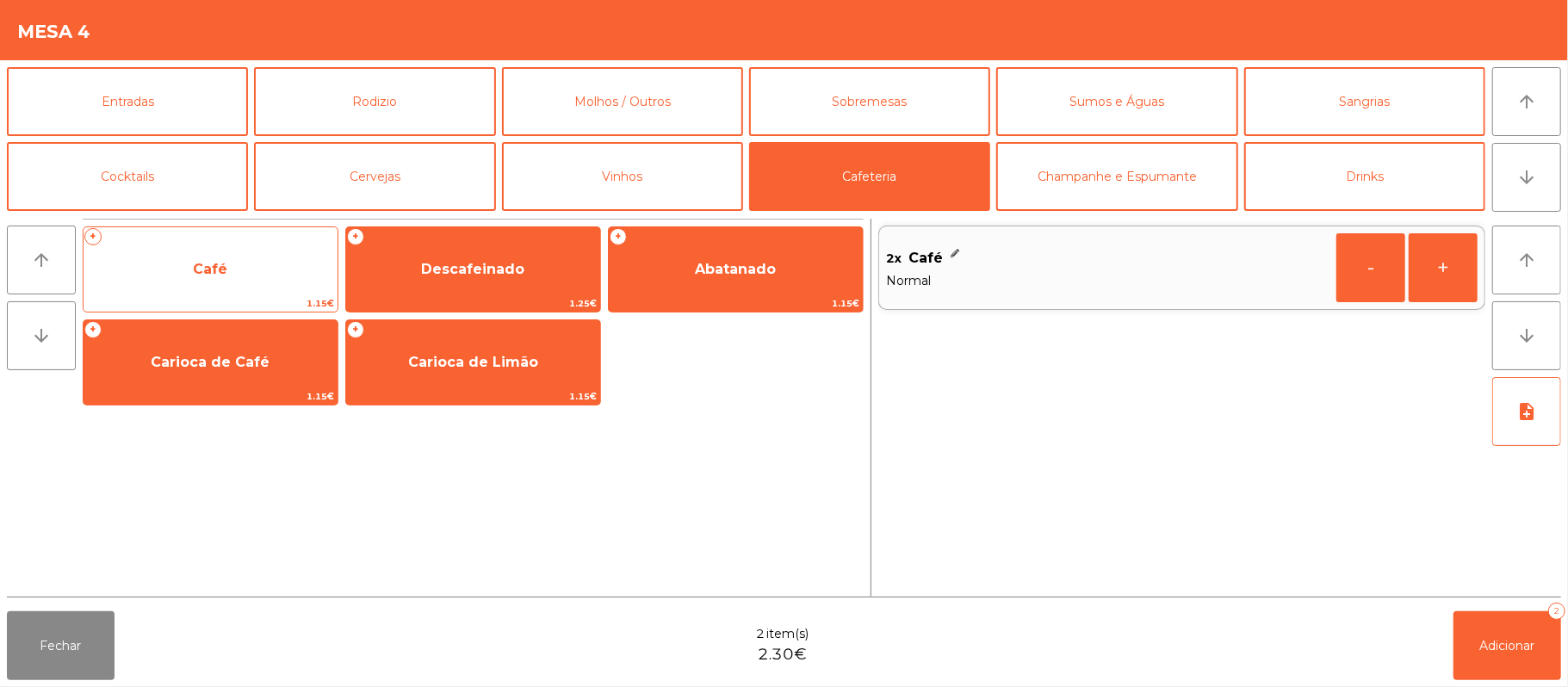
click at [248, 267] on span "Café" at bounding box center [210, 269] width 254 height 47
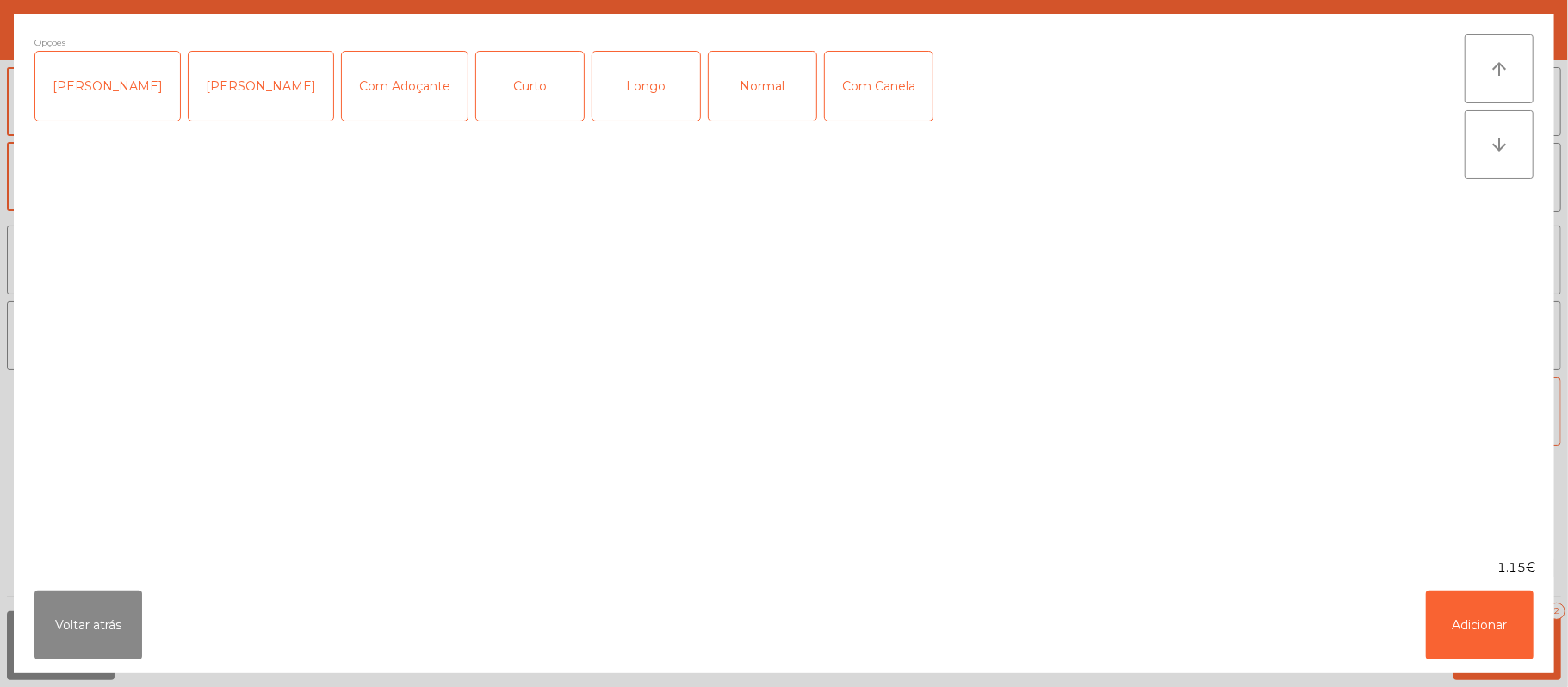
click at [513, 86] on div "Curto" at bounding box center [530, 86] width 108 height 69
click at [1502, 640] on button "Adicionar" at bounding box center [1479, 625] width 108 height 69
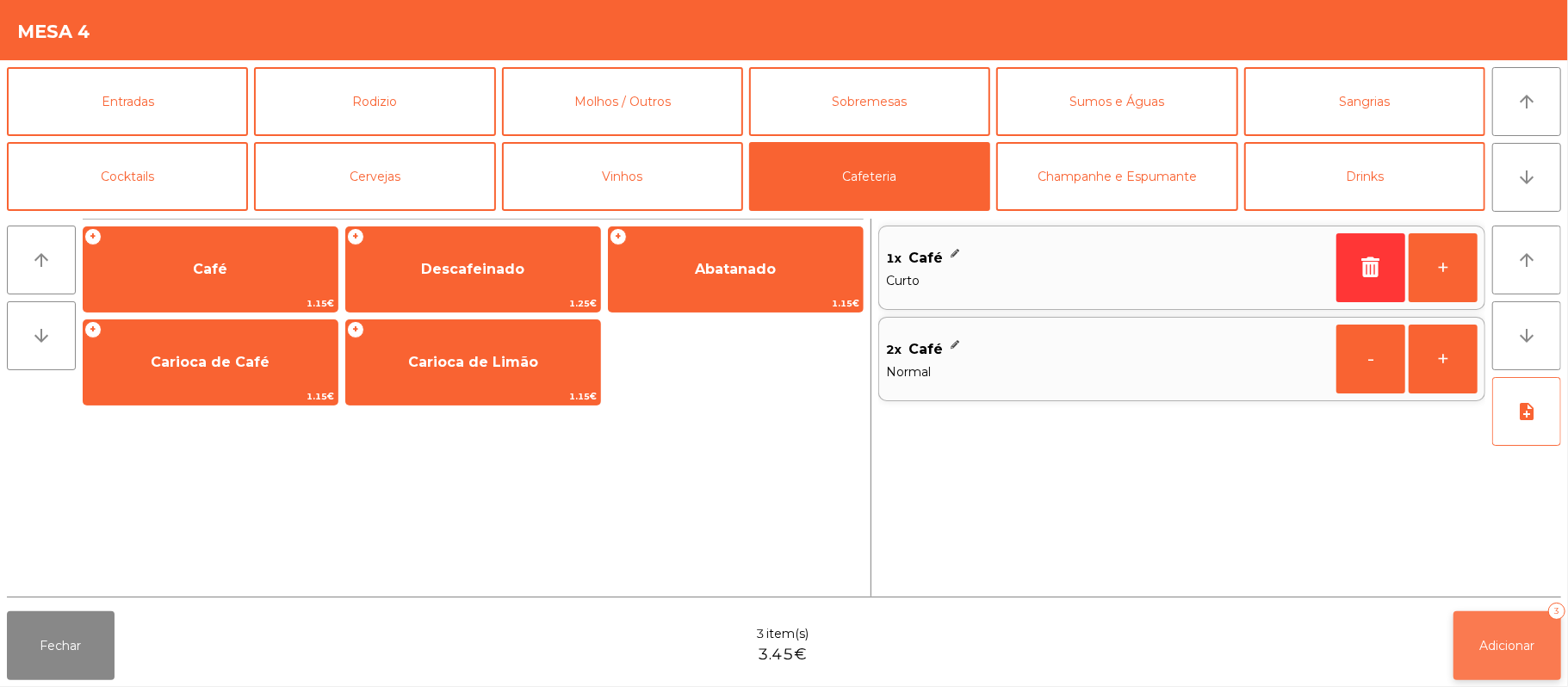
click at [1510, 662] on button "Adicionar 3" at bounding box center [1507, 646] width 108 height 69
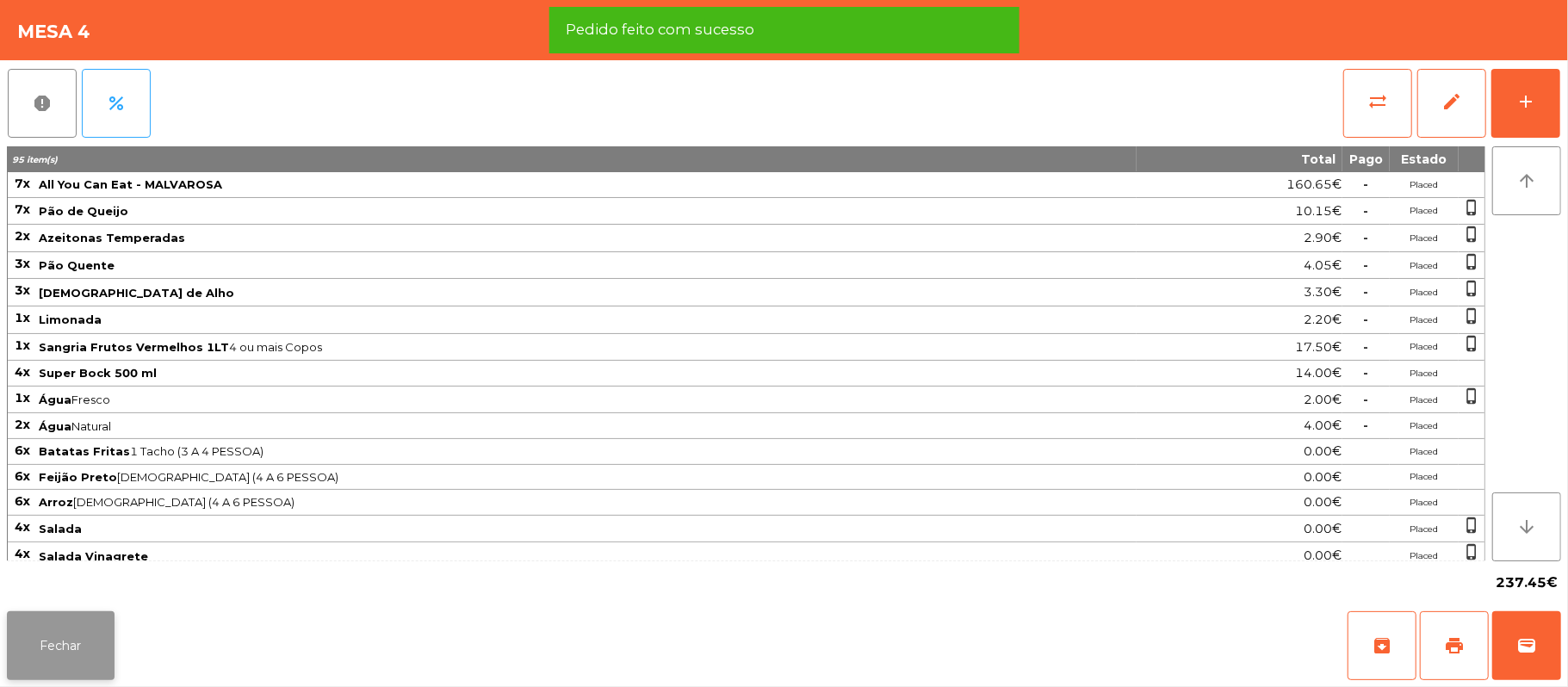
click at [72, 645] on button "Fechar" at bounding box center [61, 646] width 108 height 69
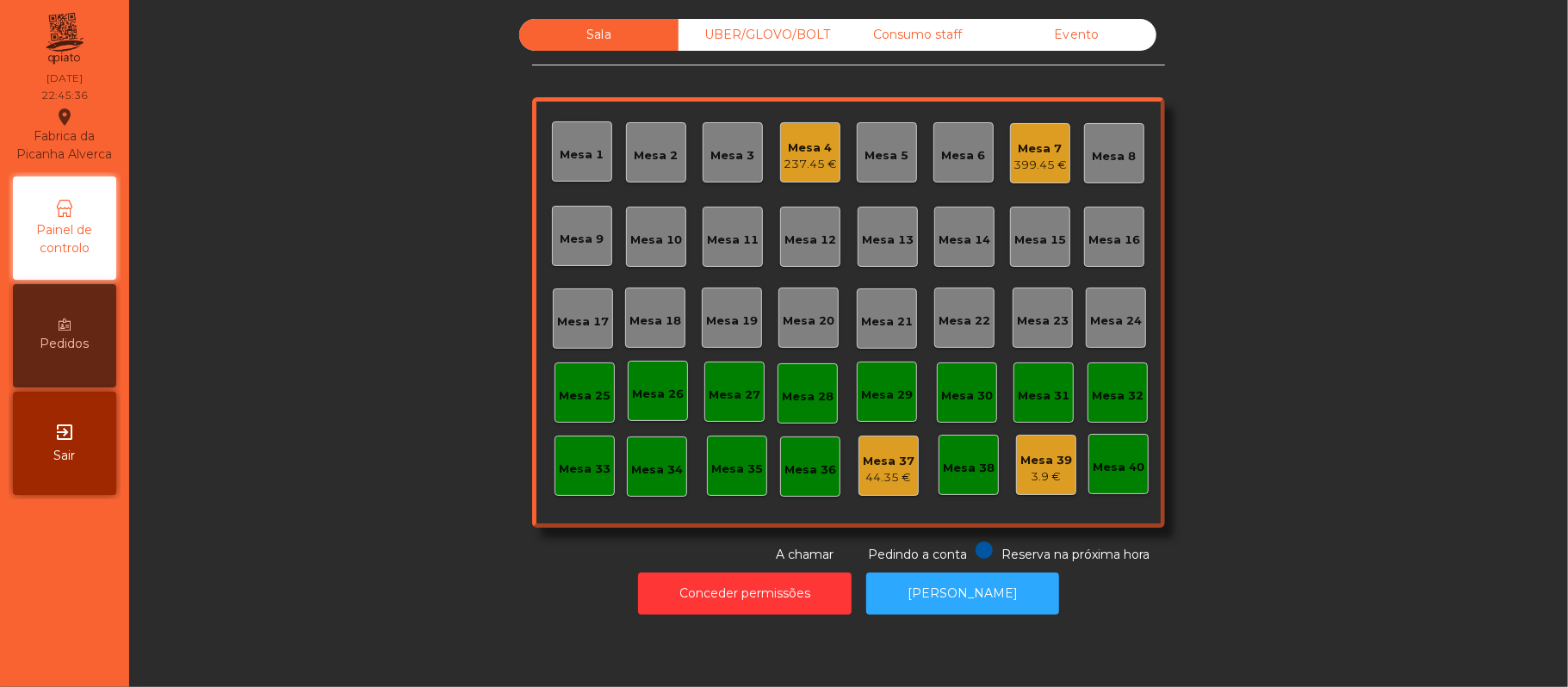
click at [789, 163] on div "237.45 €" at bounding box center [810, 164] width 54 height 18
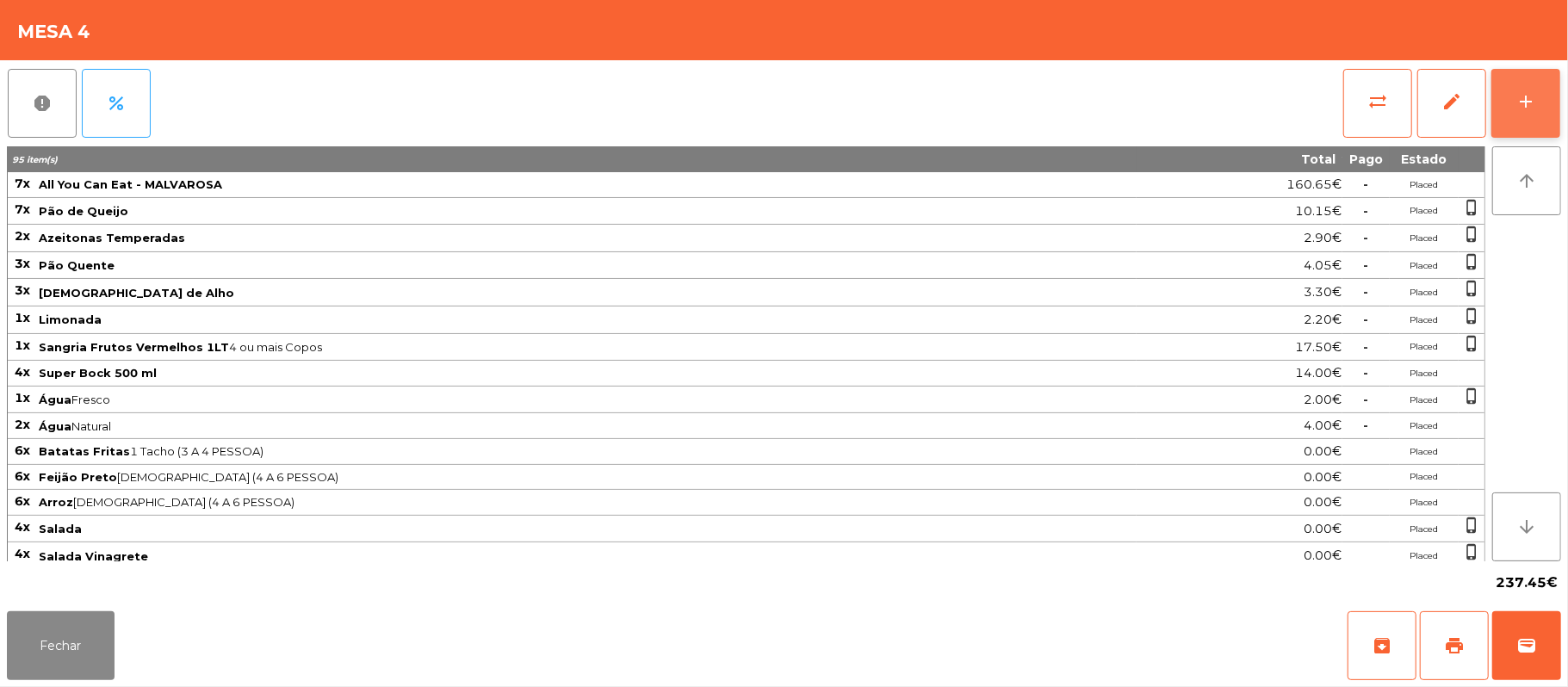
click at [1517, 111] on button "add" at bounding box center [1525, 103] width 69 height 69
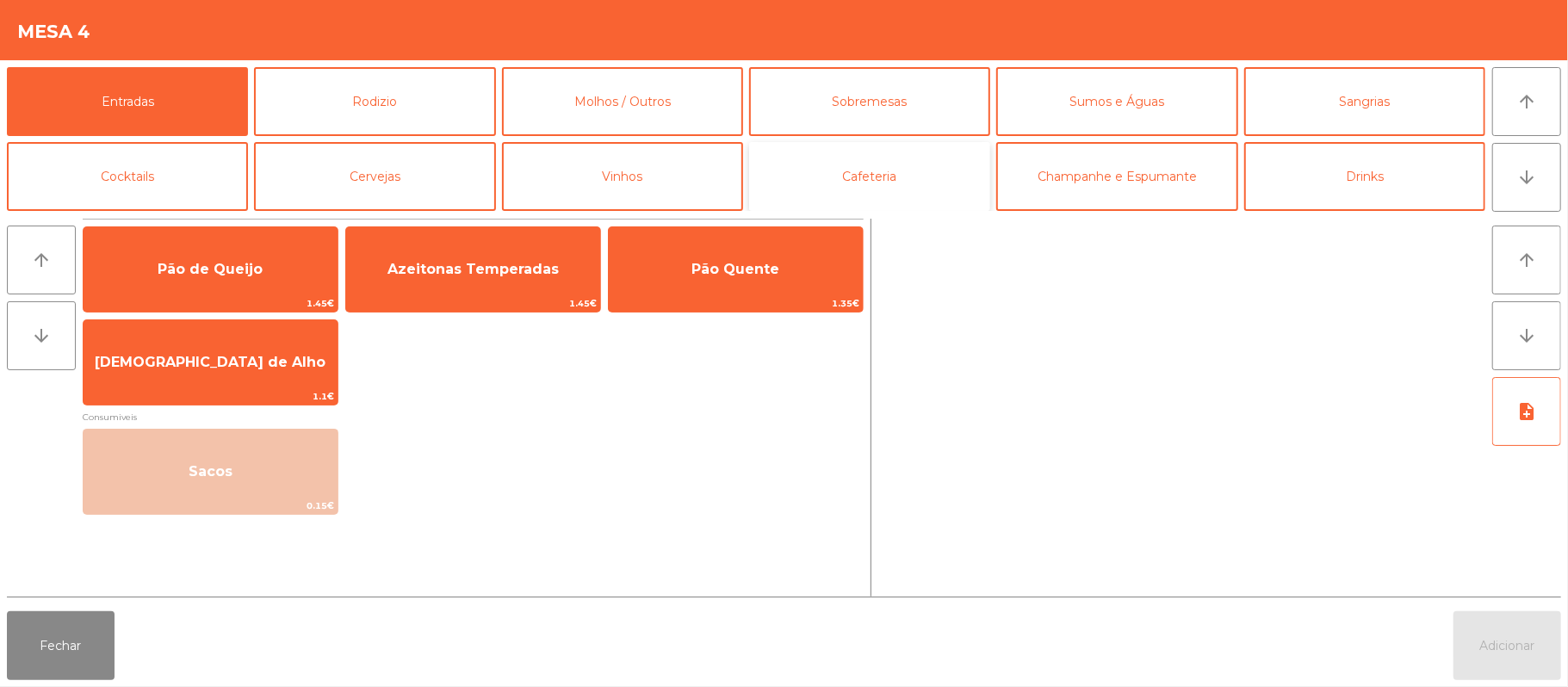
click at [950, 159] on button "Cafeteria" at bounding box center [870, 177] width 241 height 69
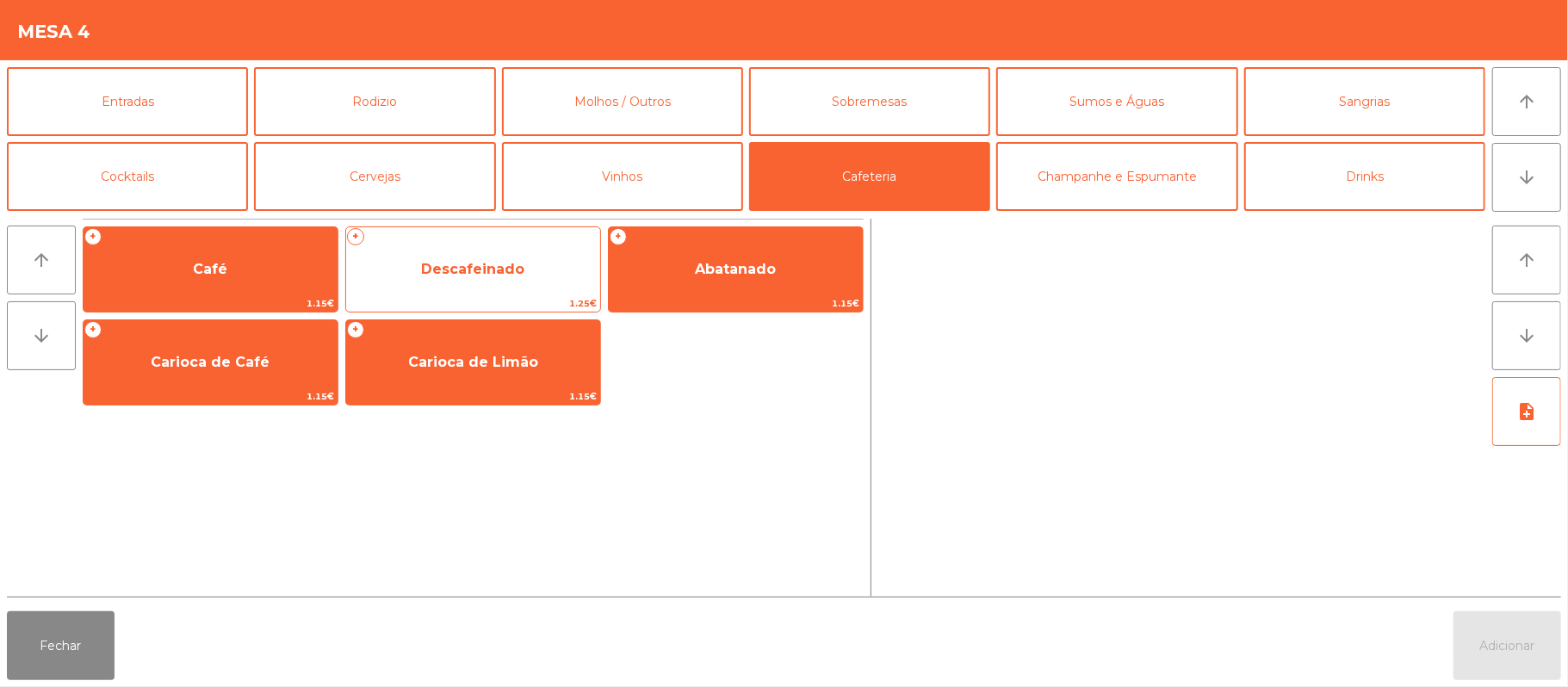
click at [558, 300] on span "1.25€" at bounding box center [473, 303] width 254 height 17
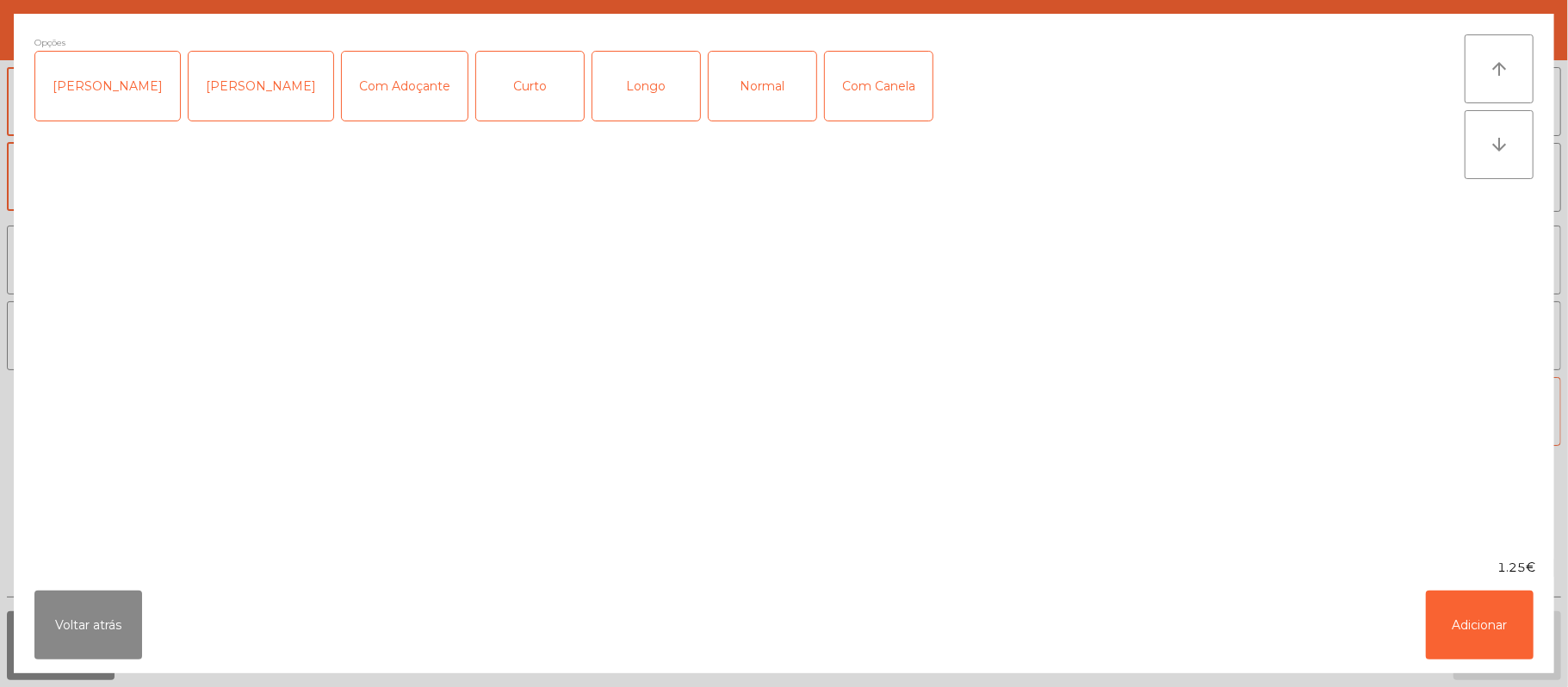
click at [769, 72] on div "Normal" at bounding box center [762, 86] width 108 height 69
click at [1474, 652] on button "Adicionar" at bounding box center [1479, 625] width 108 height 69
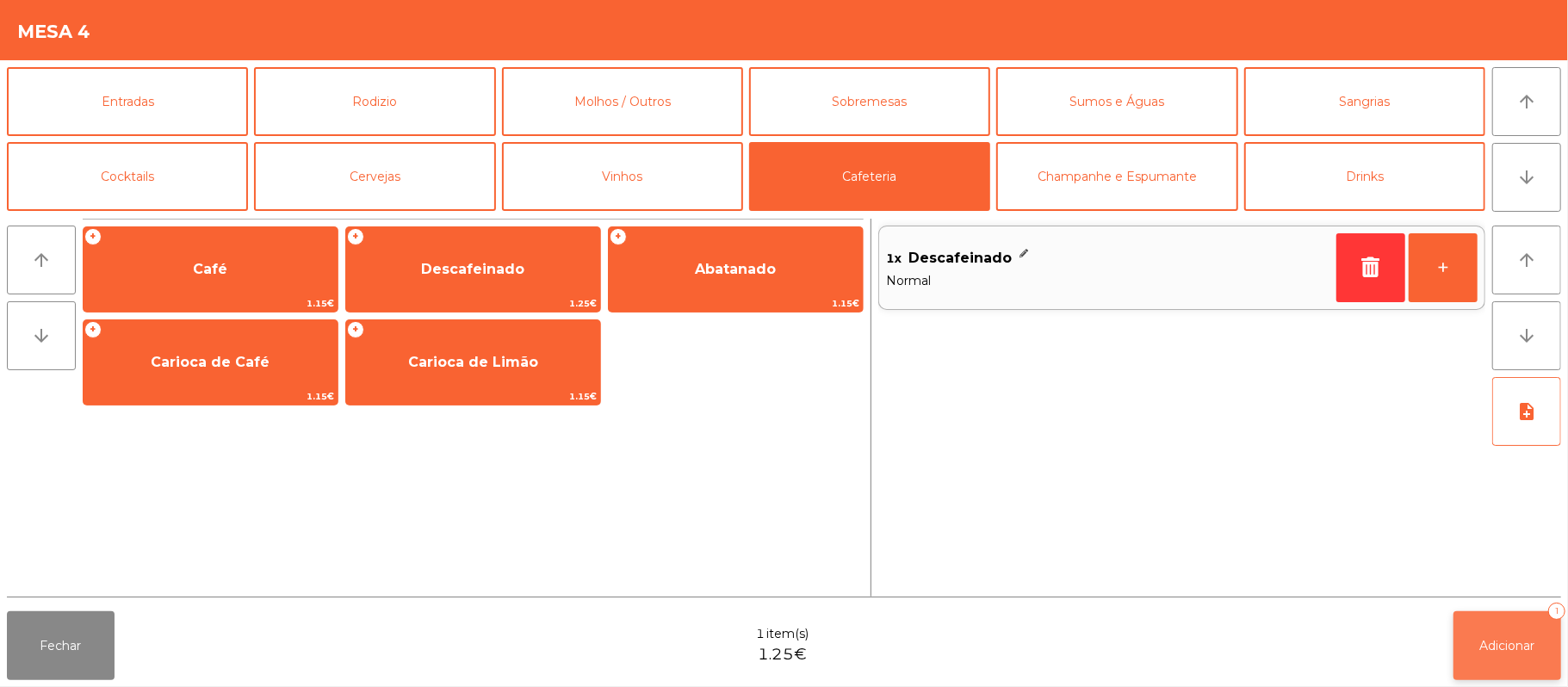
click at [1506, 634] on button "Adicionar 1" at bounding box center [1507, 646] width 108 height 69
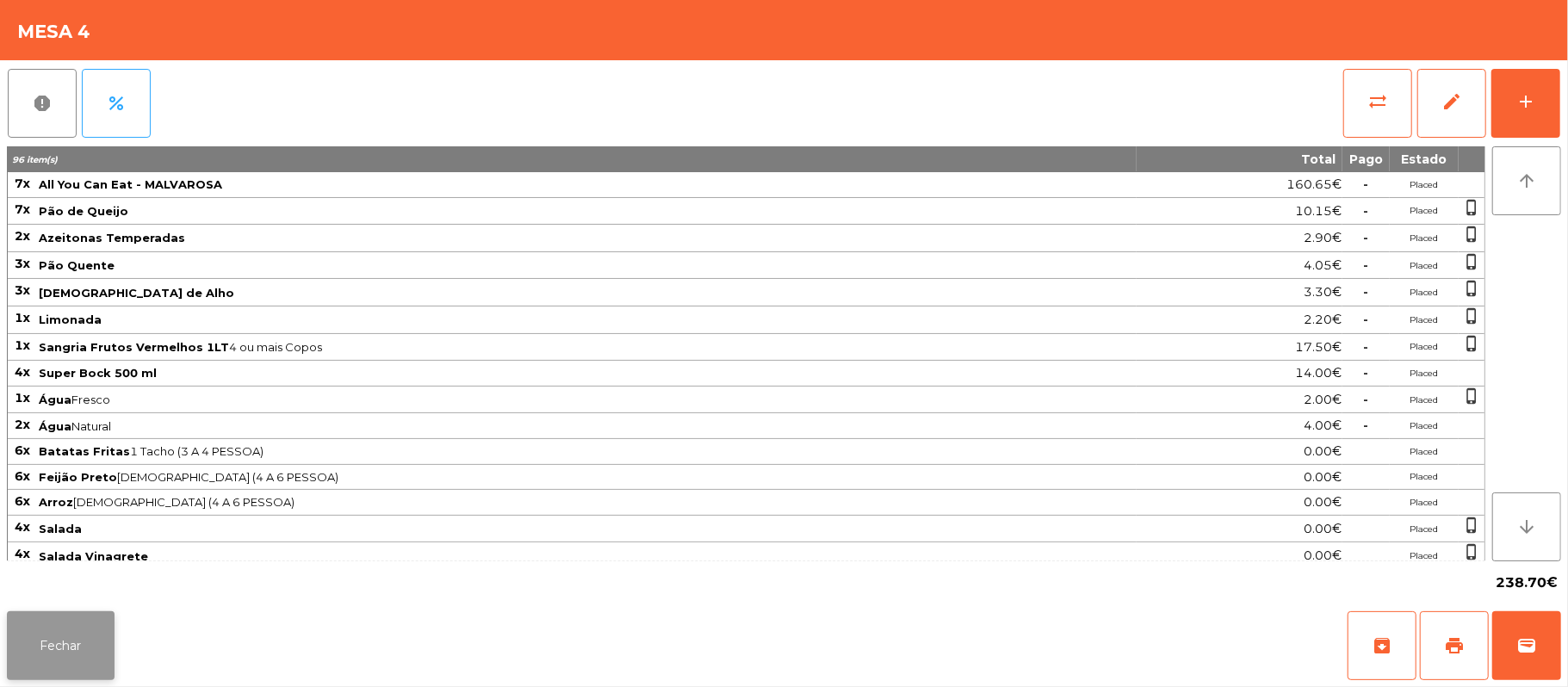
click at [69, 644] on button "Fechar" at bounding box center [61, 646] width 108 height 69
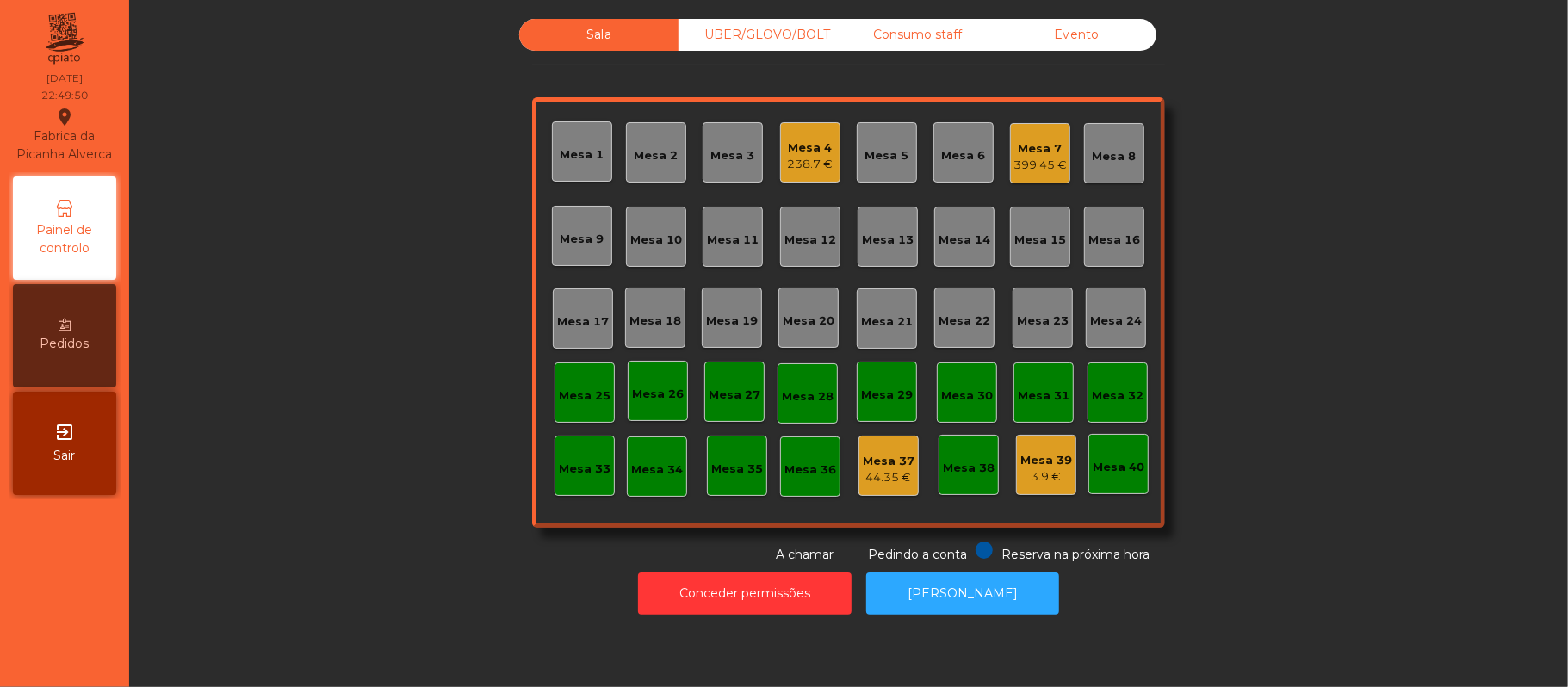
click at [792, 167] on div "238.7 €" at bounding box center [811, 164] width 46 height 18
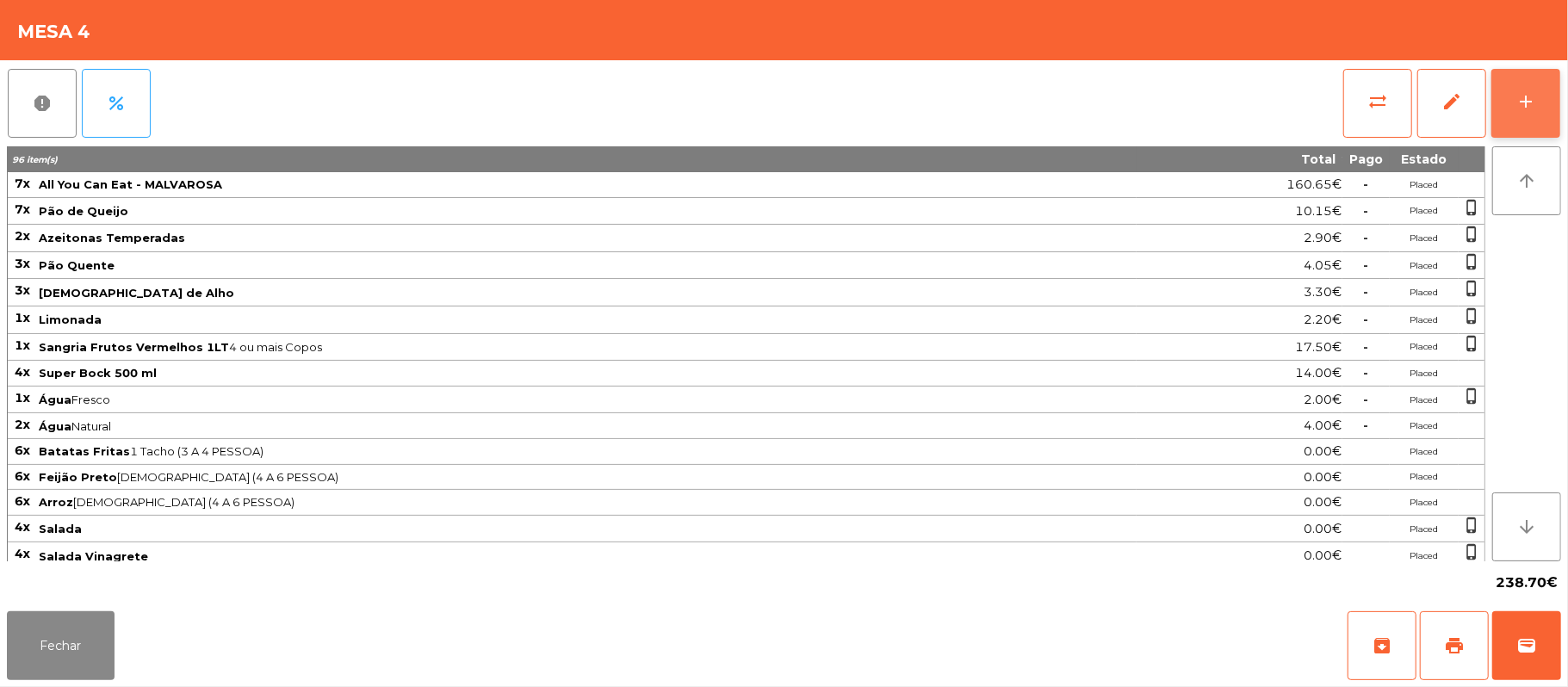
click at [1516, 83] on button "add" at bounding box center [1525, 103] width 69 height 69
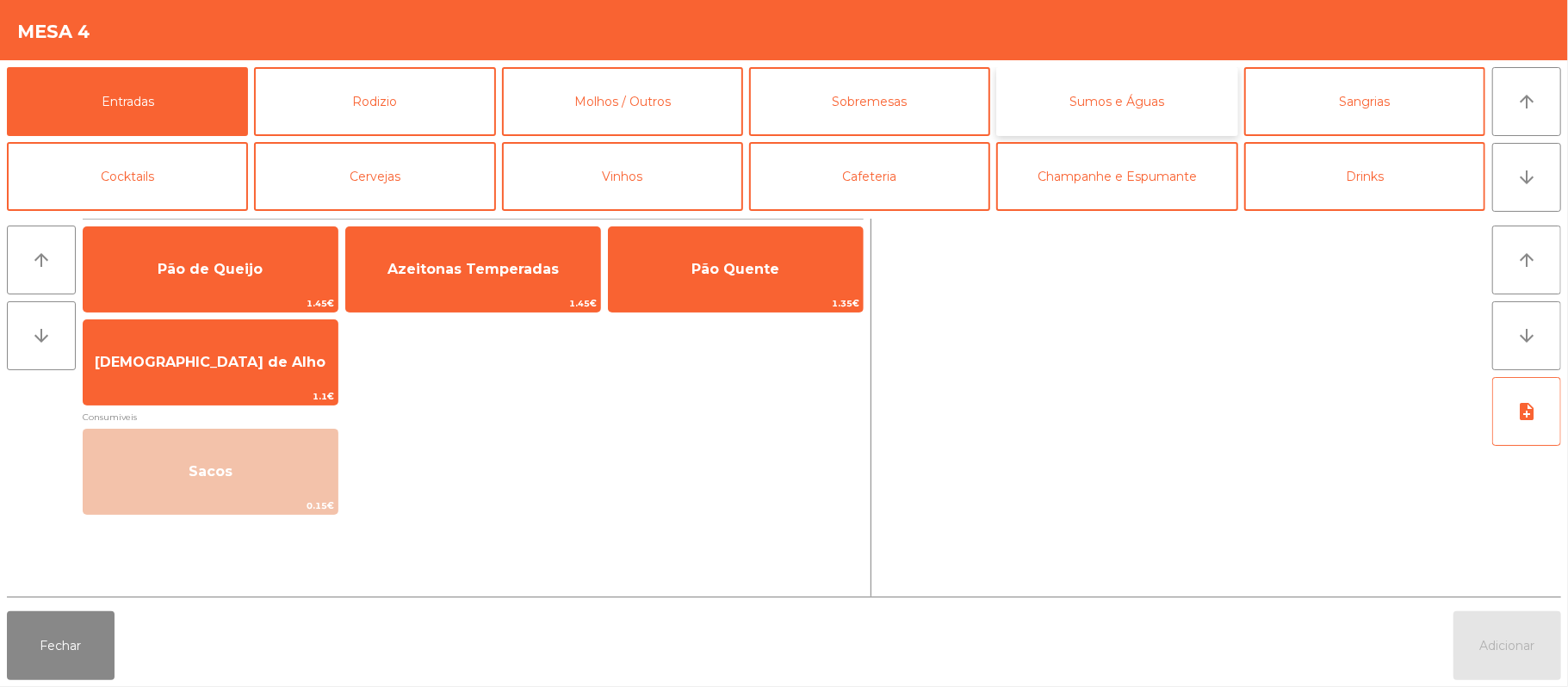
click at [1159, 108] on button "Sumos e Águas" at bounding box center [1116, 101] width 241 height 69
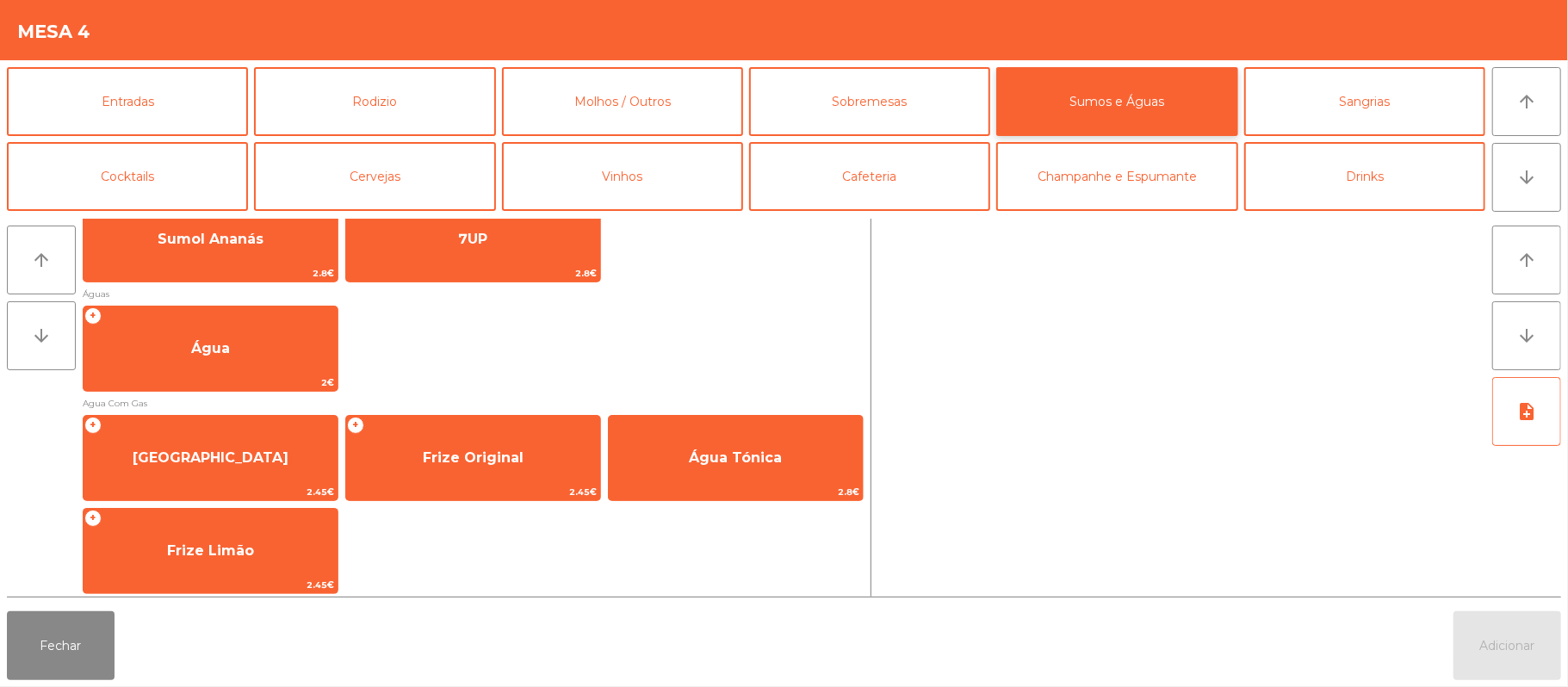
scroll to position [510, 0]
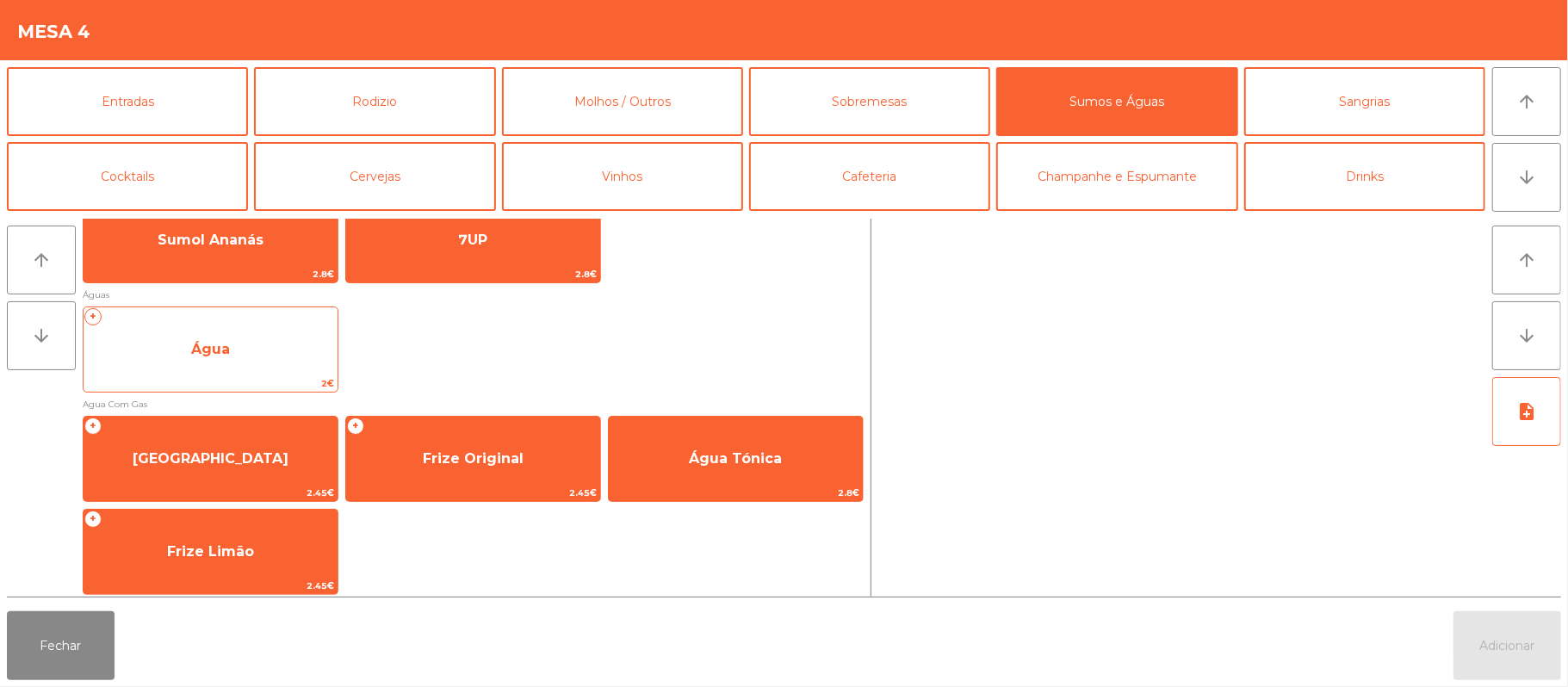
click at [284, 337] on span "Água" at bounding box center [210, 349] width 254 height 47
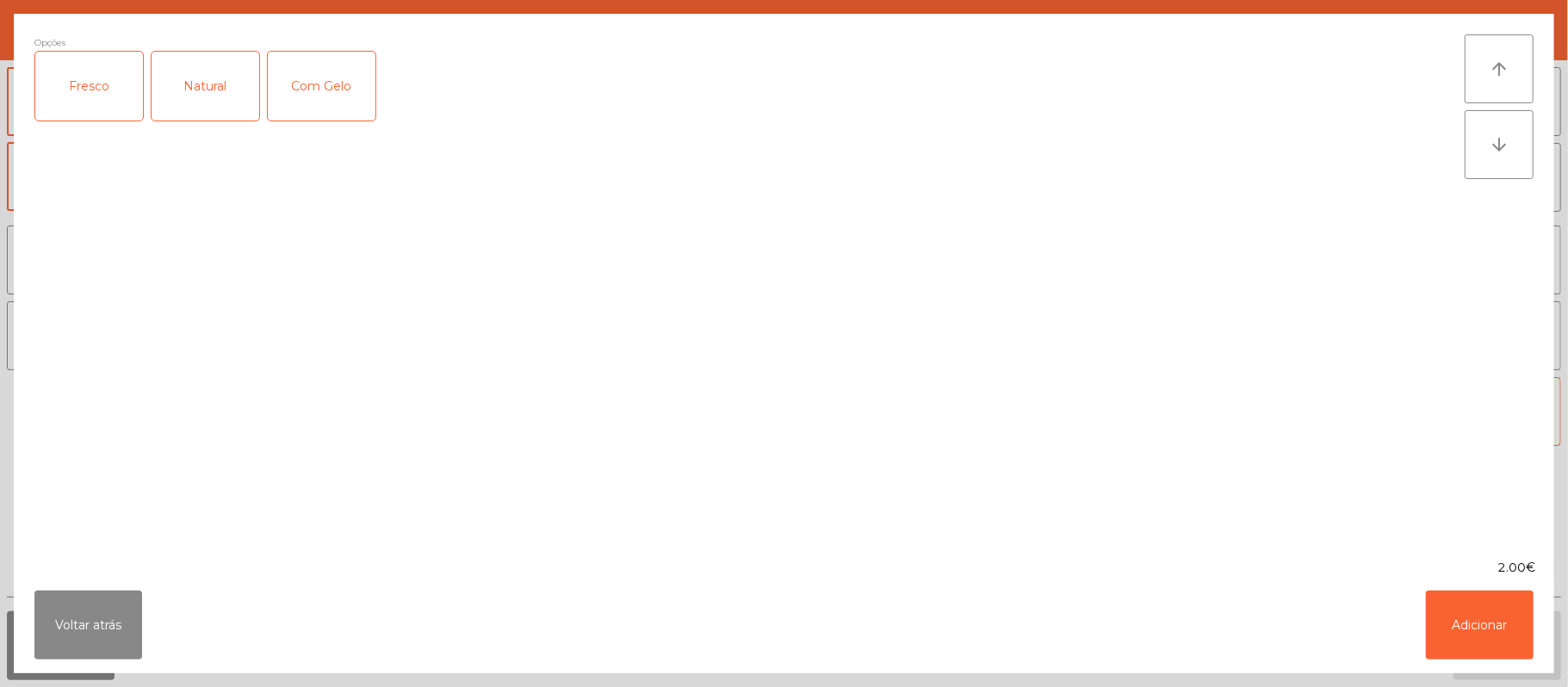
click at [90, 90] on div "Fresco" at bounding box center [89, 86] width 108 height 69
click at [1436, 617] on button "Adicionar" at bounding box center [1479, 625] width 108 height 69
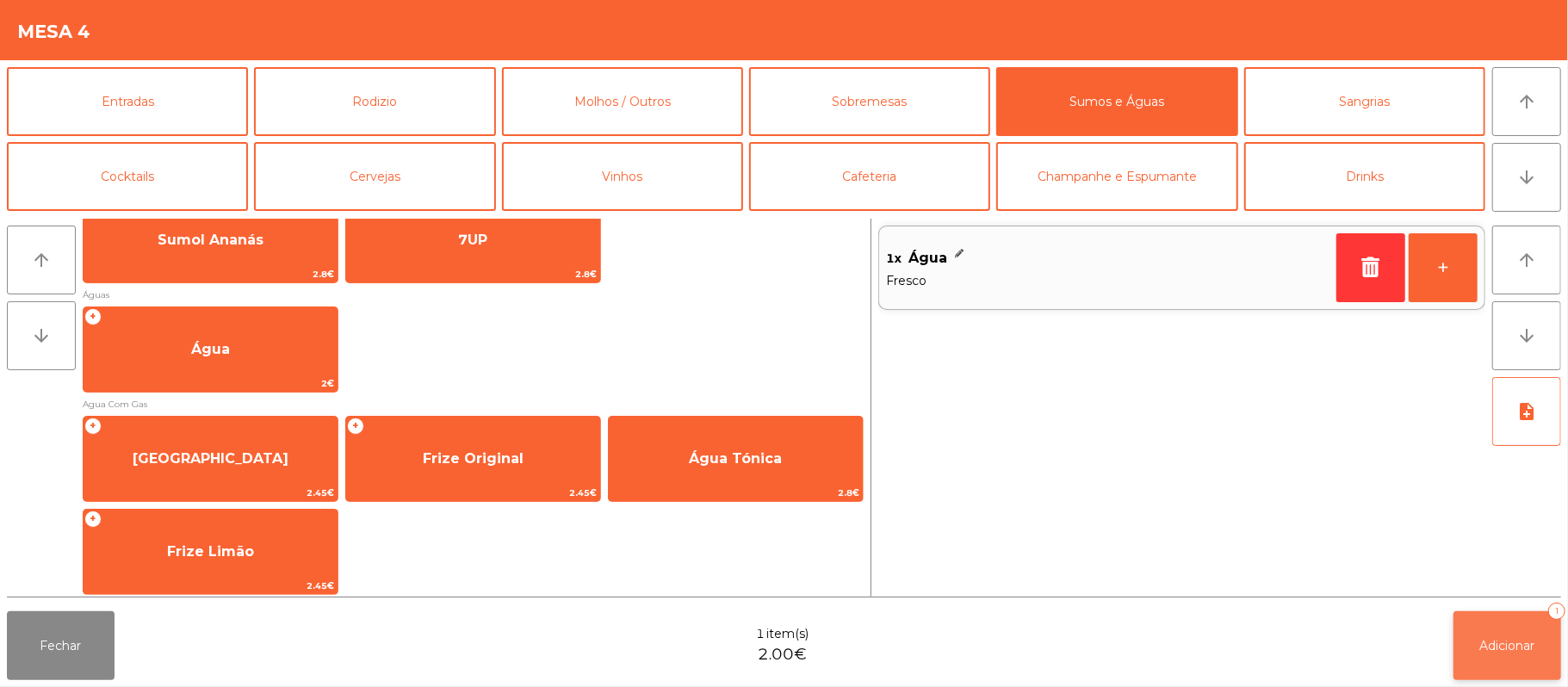
click at [1474, 611] on button "Adicionar 1" at bounding box center [1507, 646] width 108 height 69
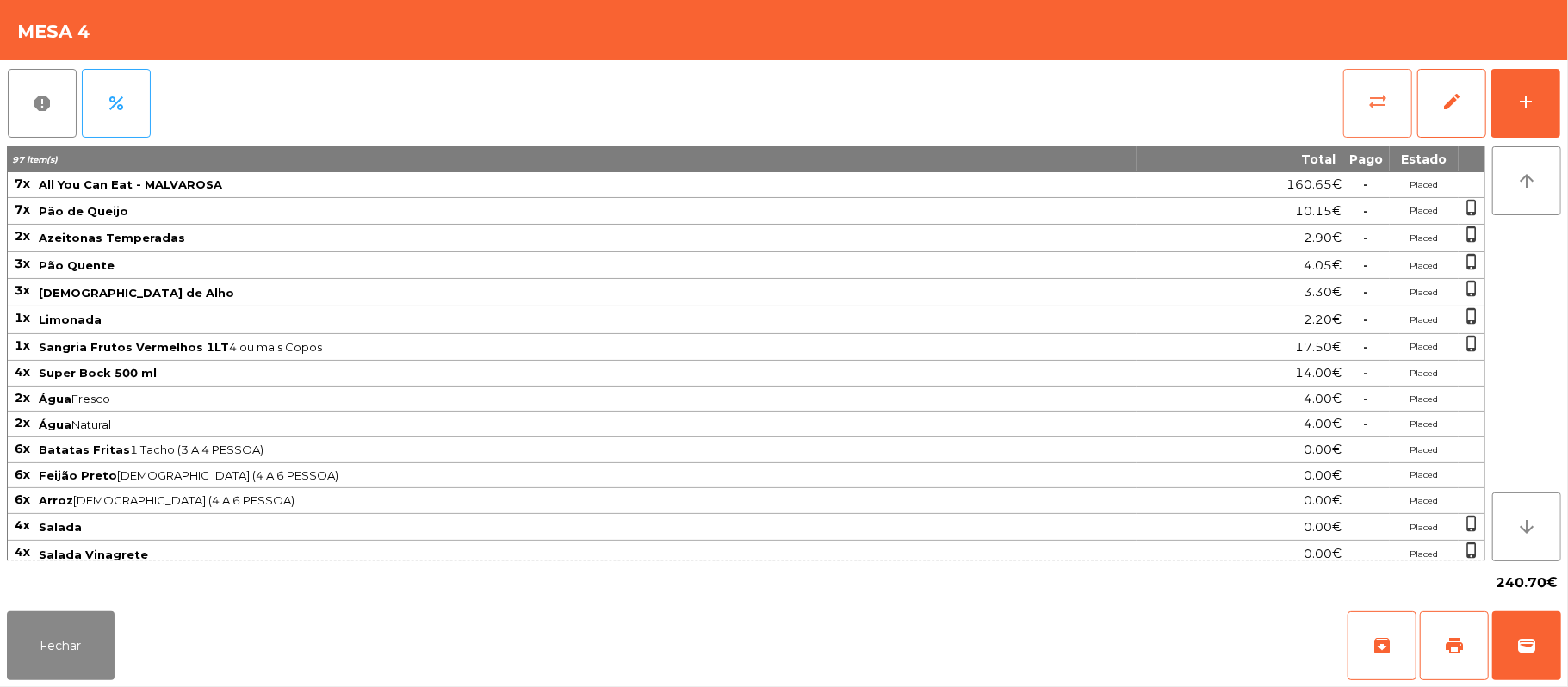
click at [1372, 120] on button "sync_alt" at bounding box center [1377, 103] width 69 height 69
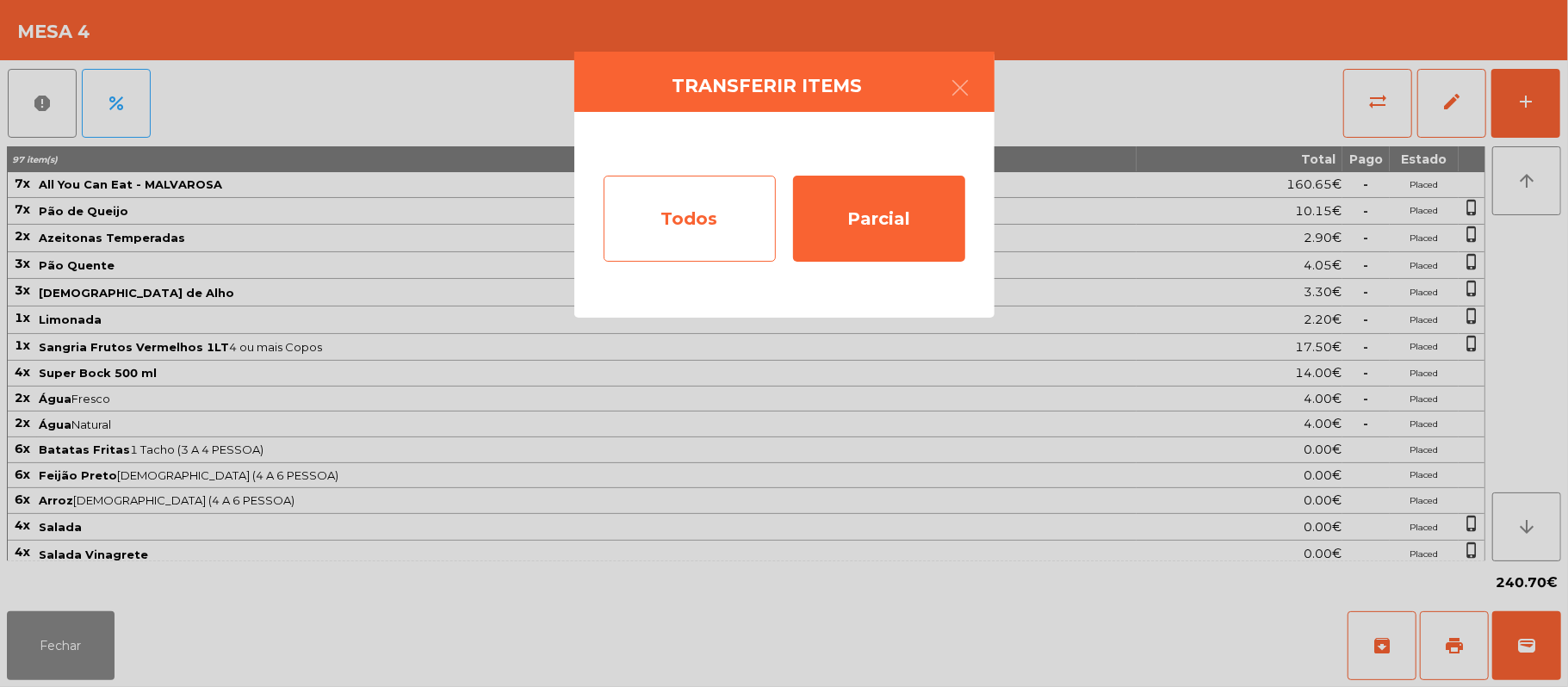
click at [701, 213] on div "Todos" at bounding box center [690, 219] width 172 height 86
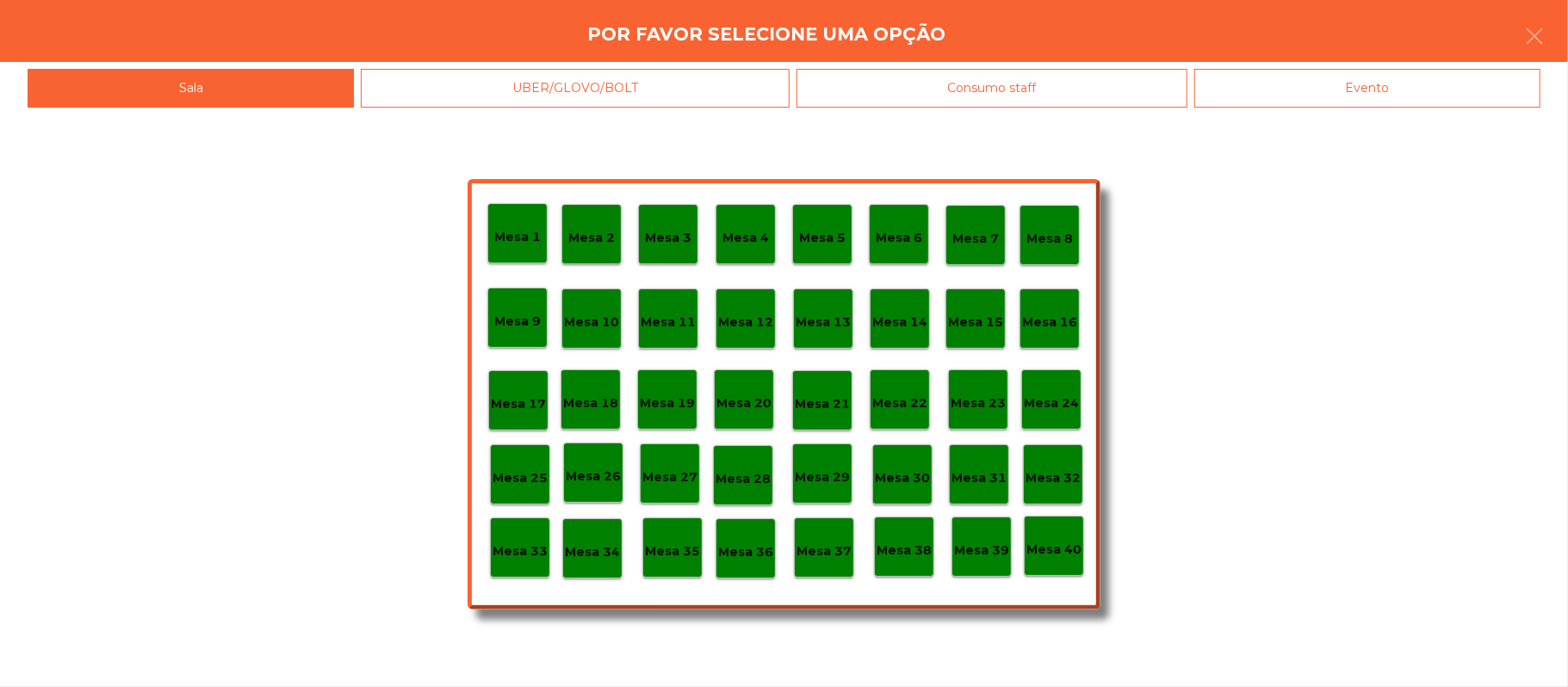
click at [1405, 90] on div "Evento" at bounding box center [1367, 88] width 346 height 39
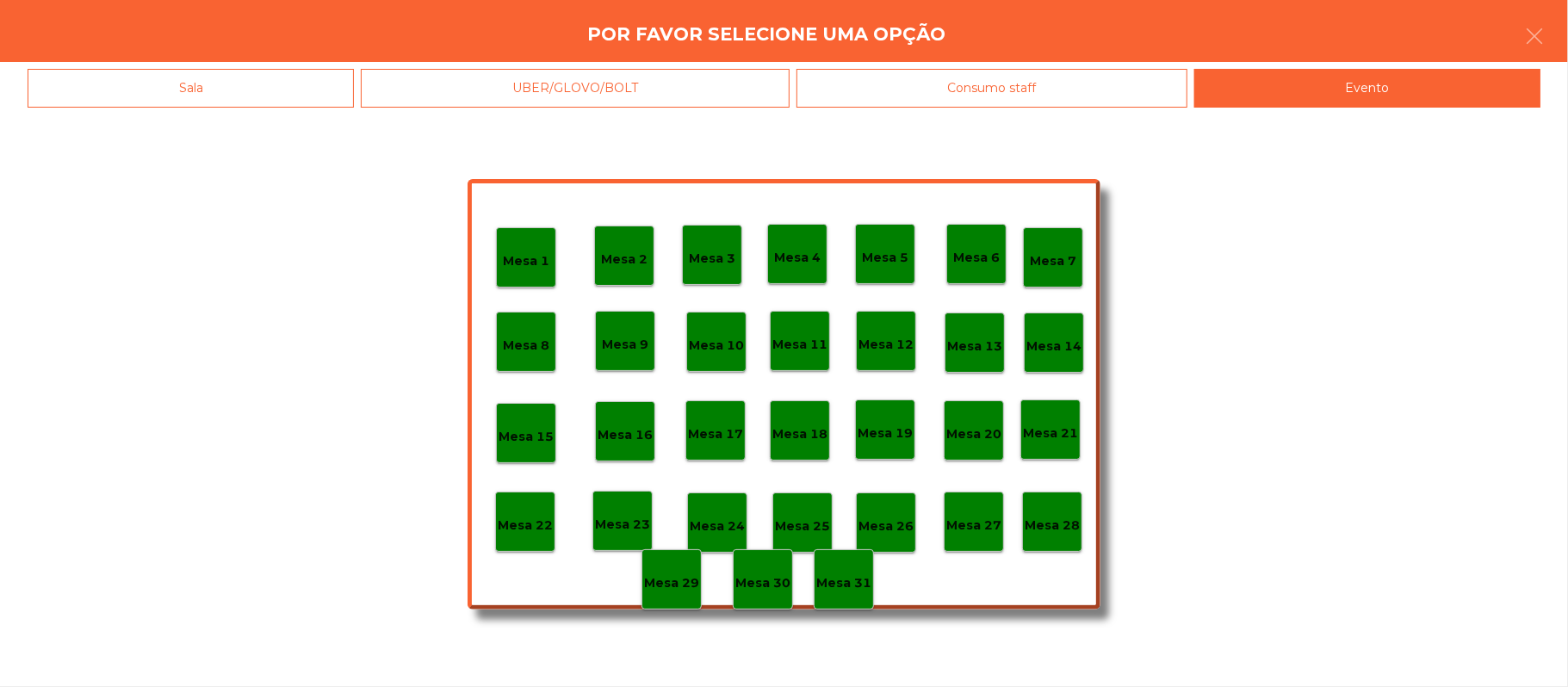
click at [1386, 98] on div "Evento" at bounding box center [1367, 88] width 346 height 39
click at [264, 79] on div "Sala" at bounding box center [190, 88] width 326 height 39
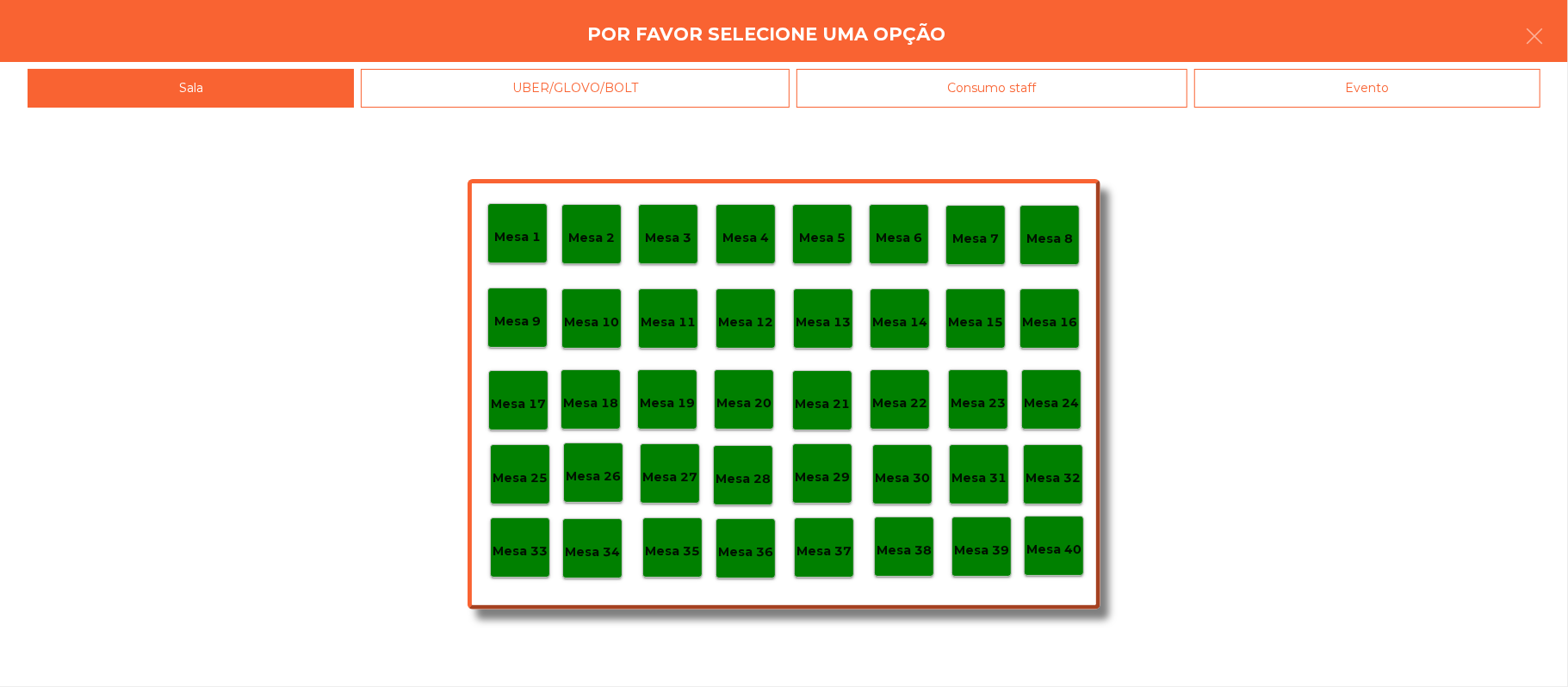
click at [986, 226] on div "Mesa 7" at bounding box center [975, 235] width 47 height 26
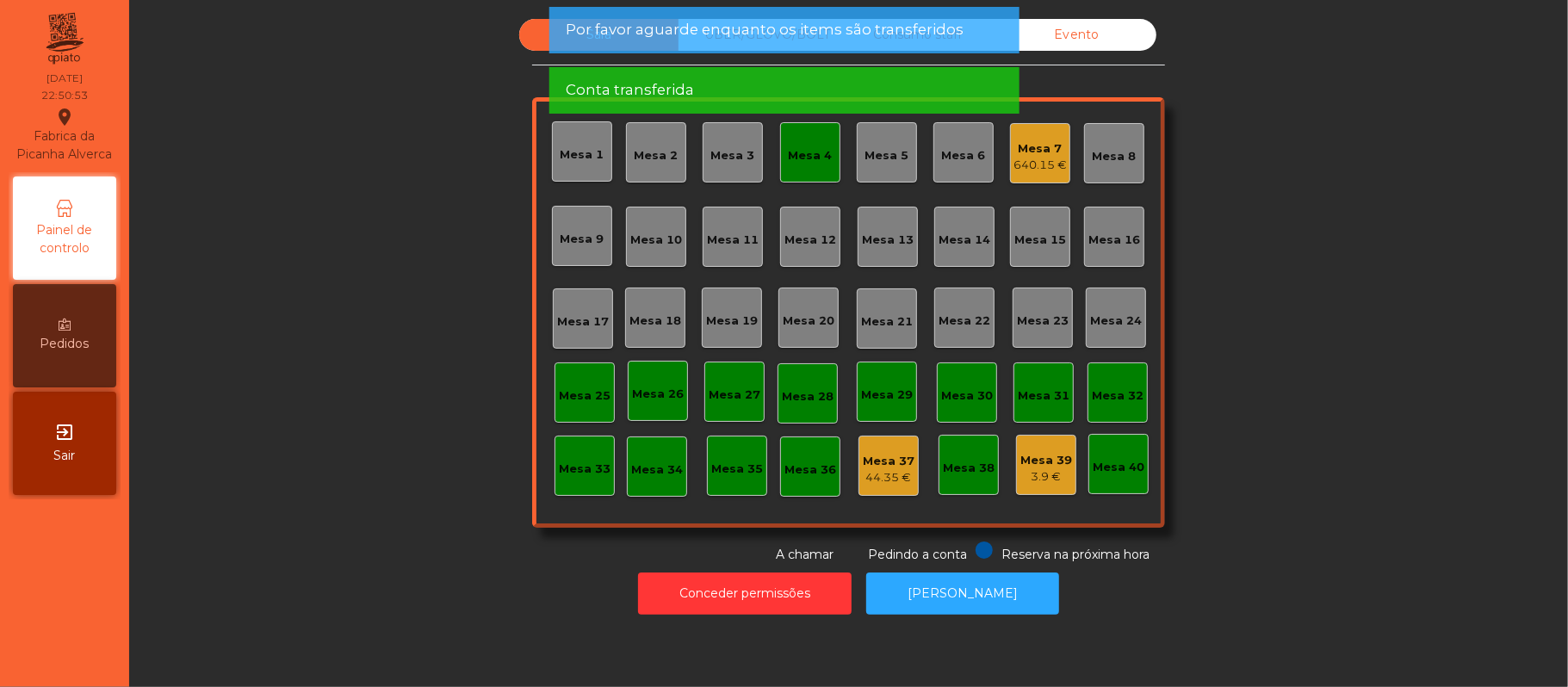
click at [792, 156] on div "Mesa 4" at bounding box center [811, 156] width 44 height 18
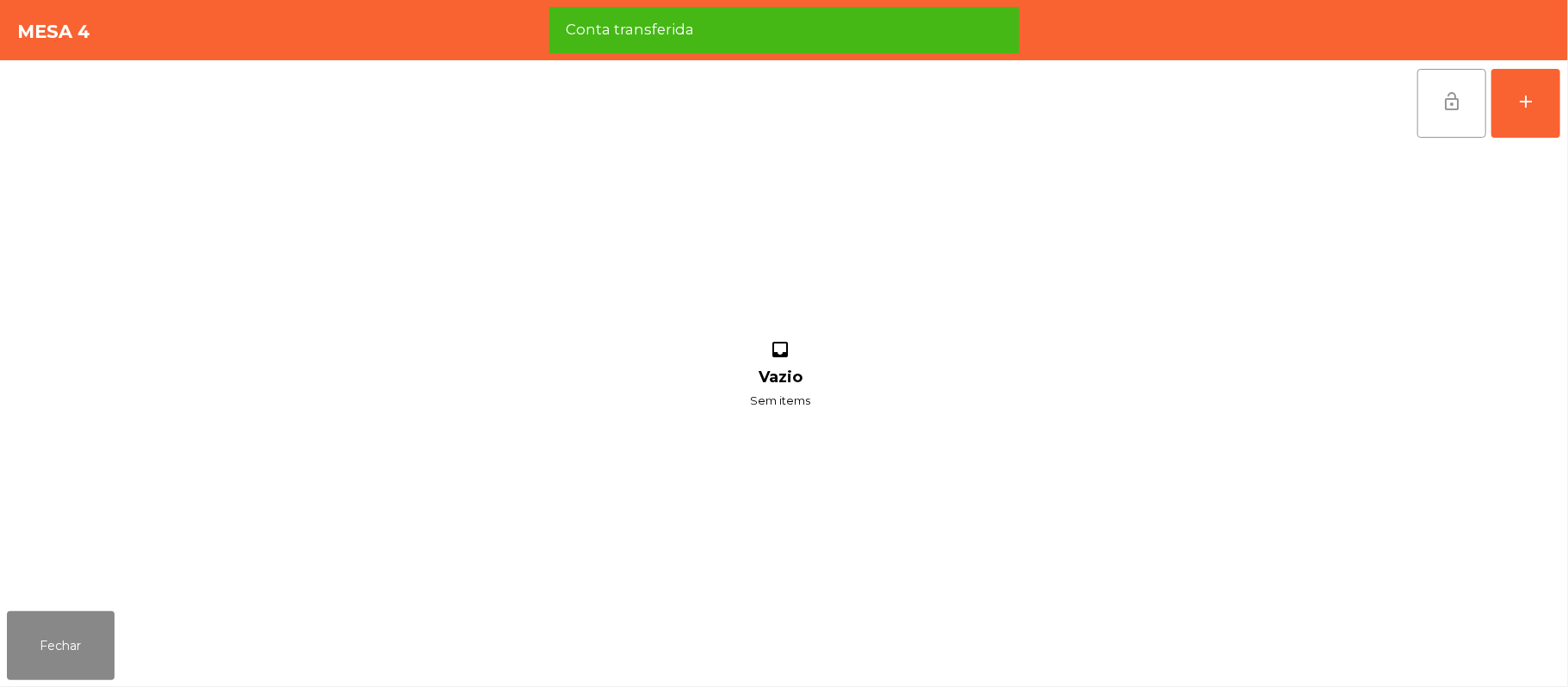
click at [1431, 100] on button "lock_open" at bounding box center [1451, 103] width 69 height 69
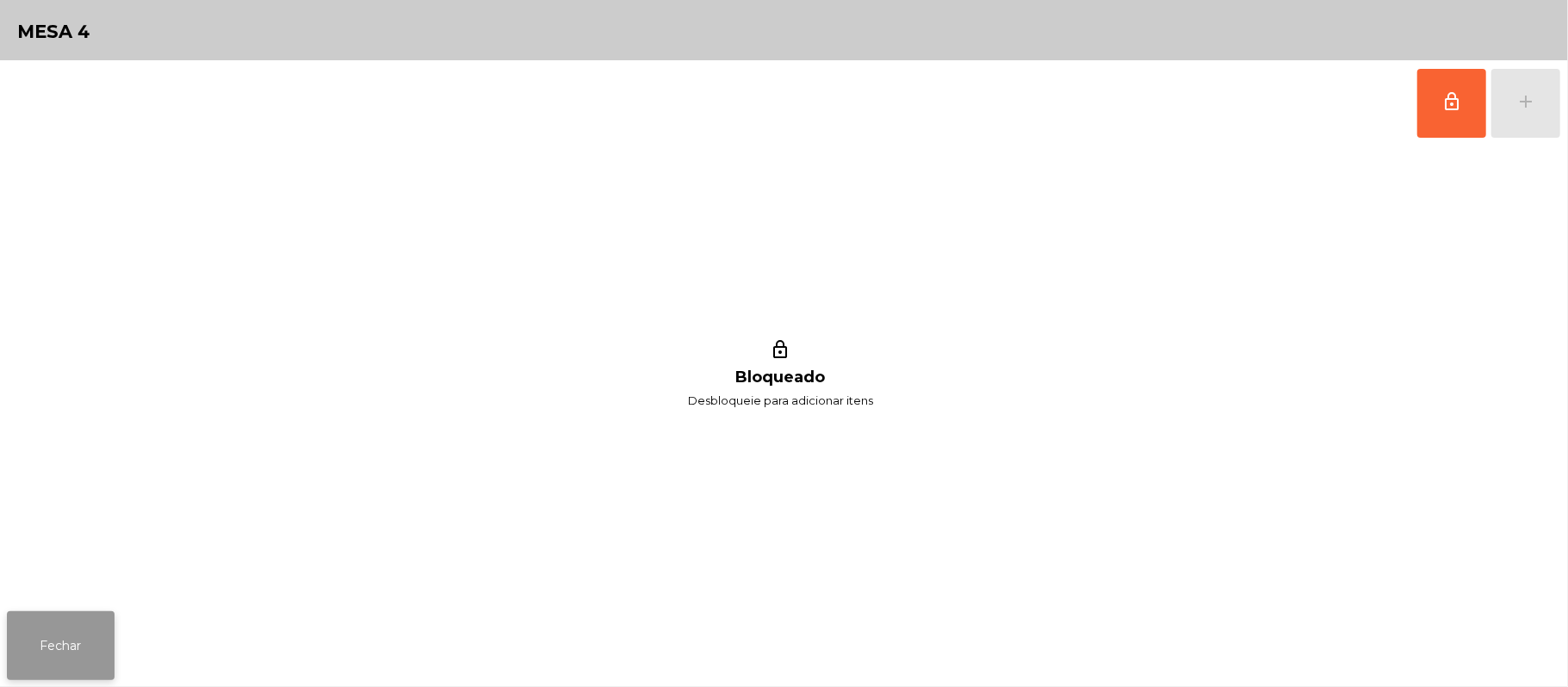
click at [90, 620] on button "Fechar" at bounding box center [61, 646] width 108 height 69
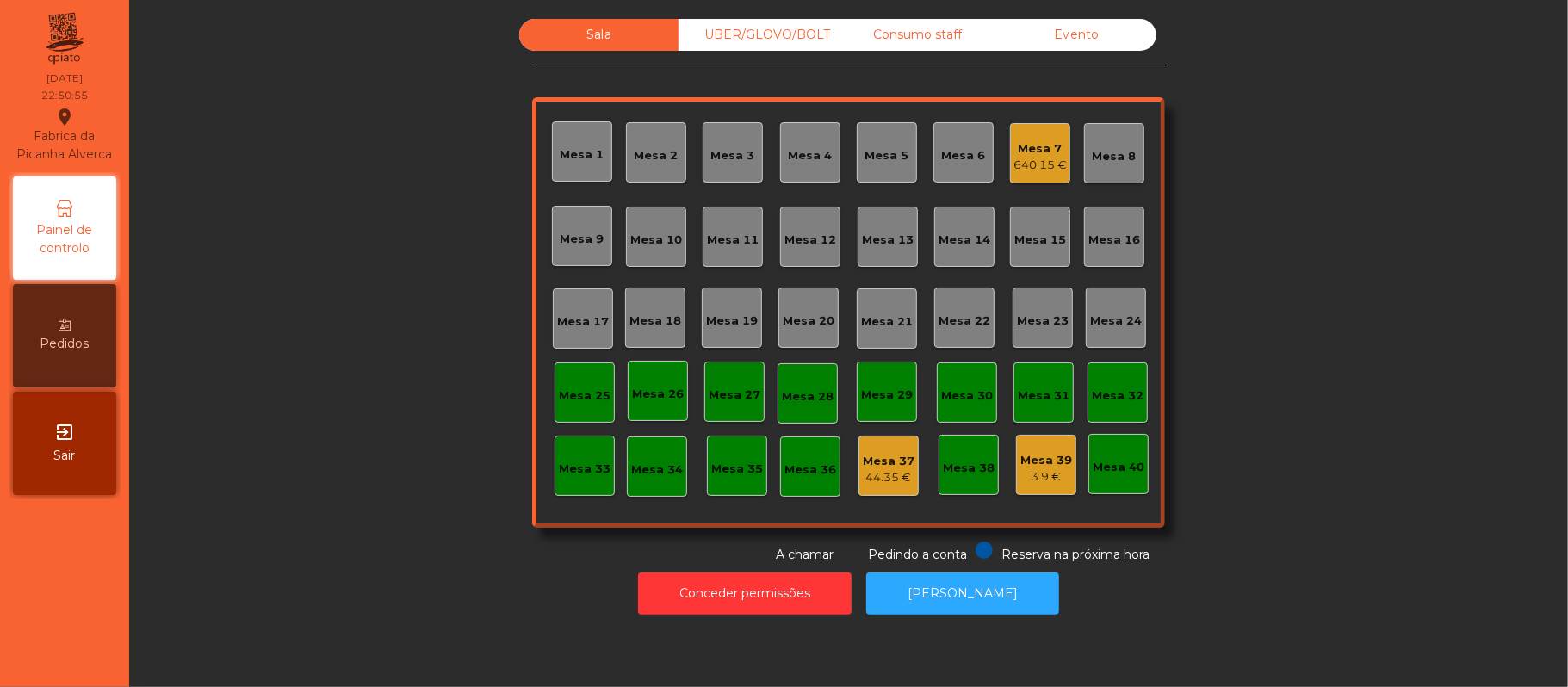
click at [1055, 156] on div "640.15 €" at bounding box center [1040, 165] width 54 height 18
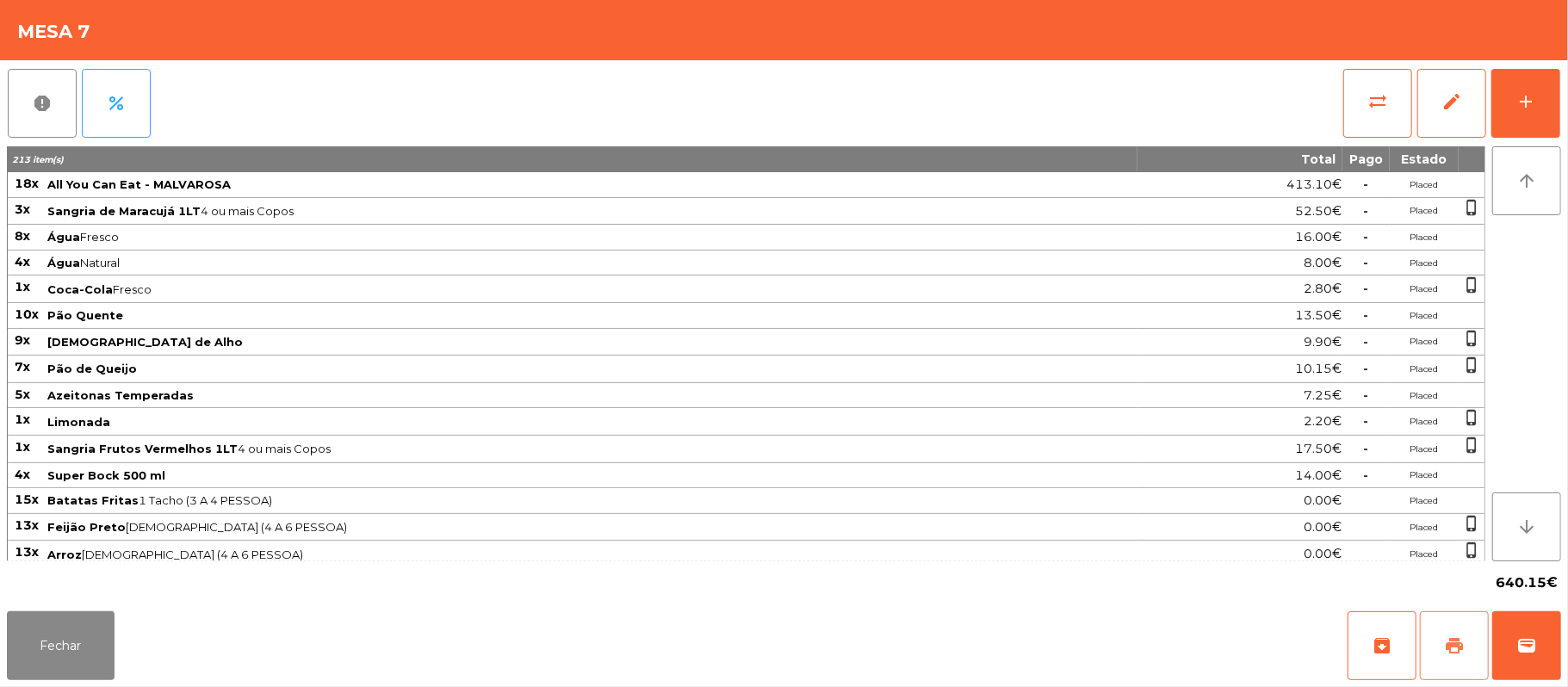
click at [1440, 647] on button "print" at bounding box center [1454, 646] width 69 height 69
click at [1543, 646] on button "wallet" at bounding box center [1526, 646] width 69 height 69
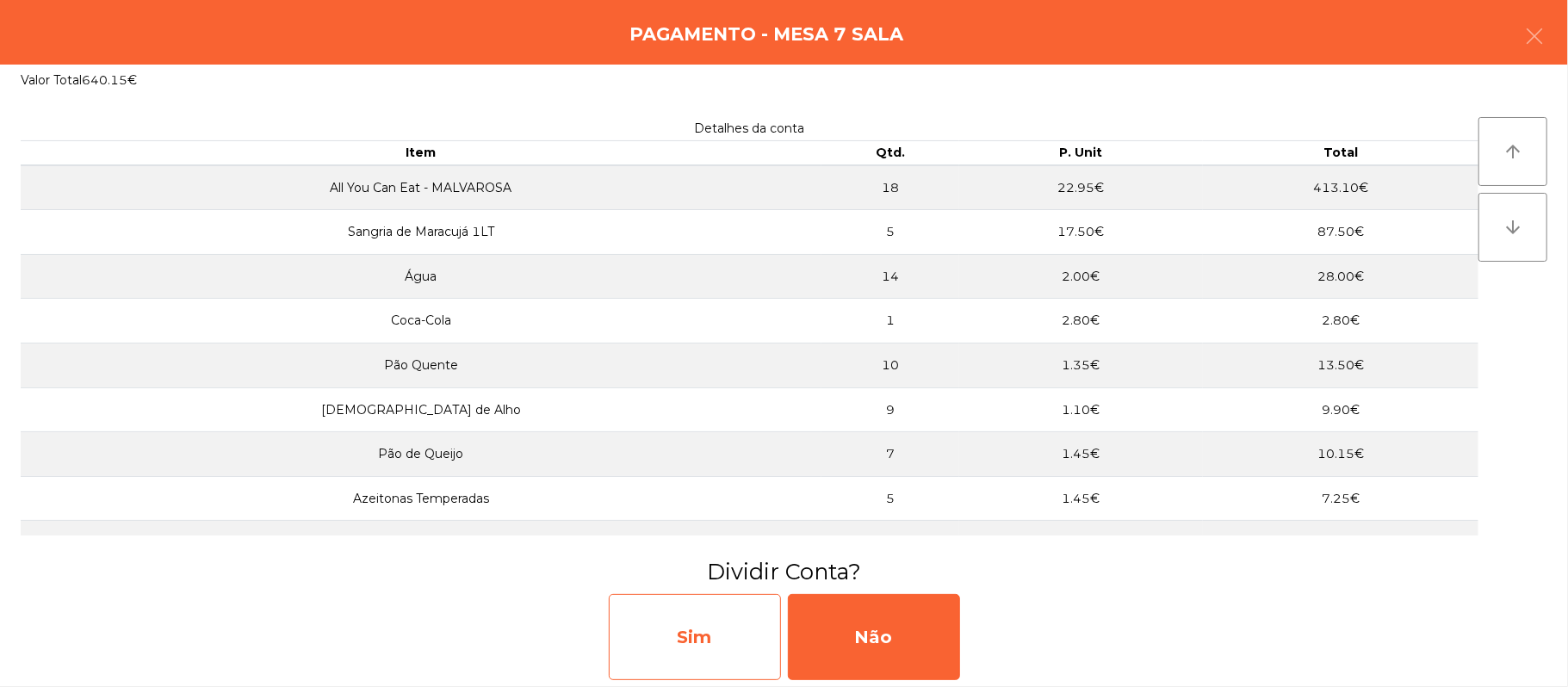
click at [741, 635] on div "Sim" at bounding box center [695, 637] width 172 height 86
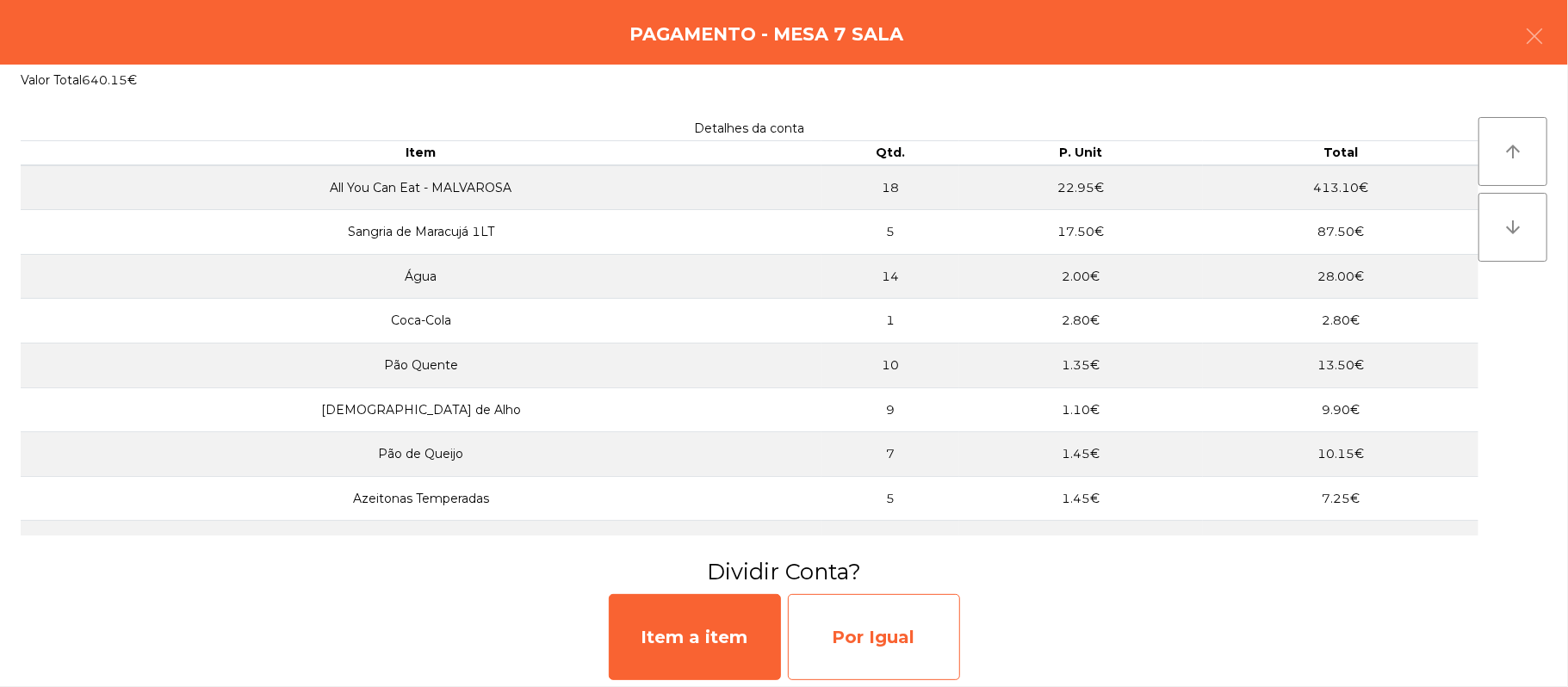
click at [899, 625] on div "Por Igual" at bounding box center [874, 637] width 172 height 86
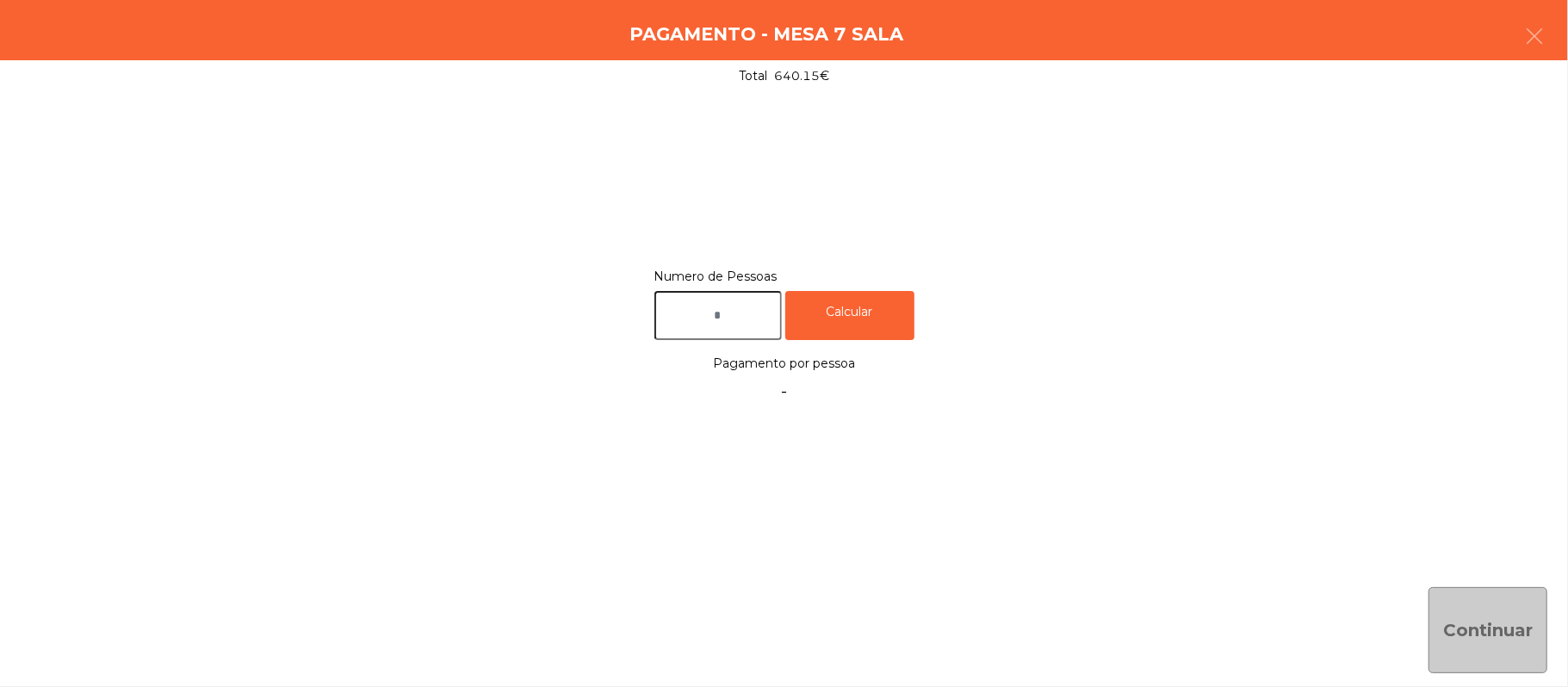
click at [748, 322] on input "text" at bounding box center [718, 315] width 127 height 49
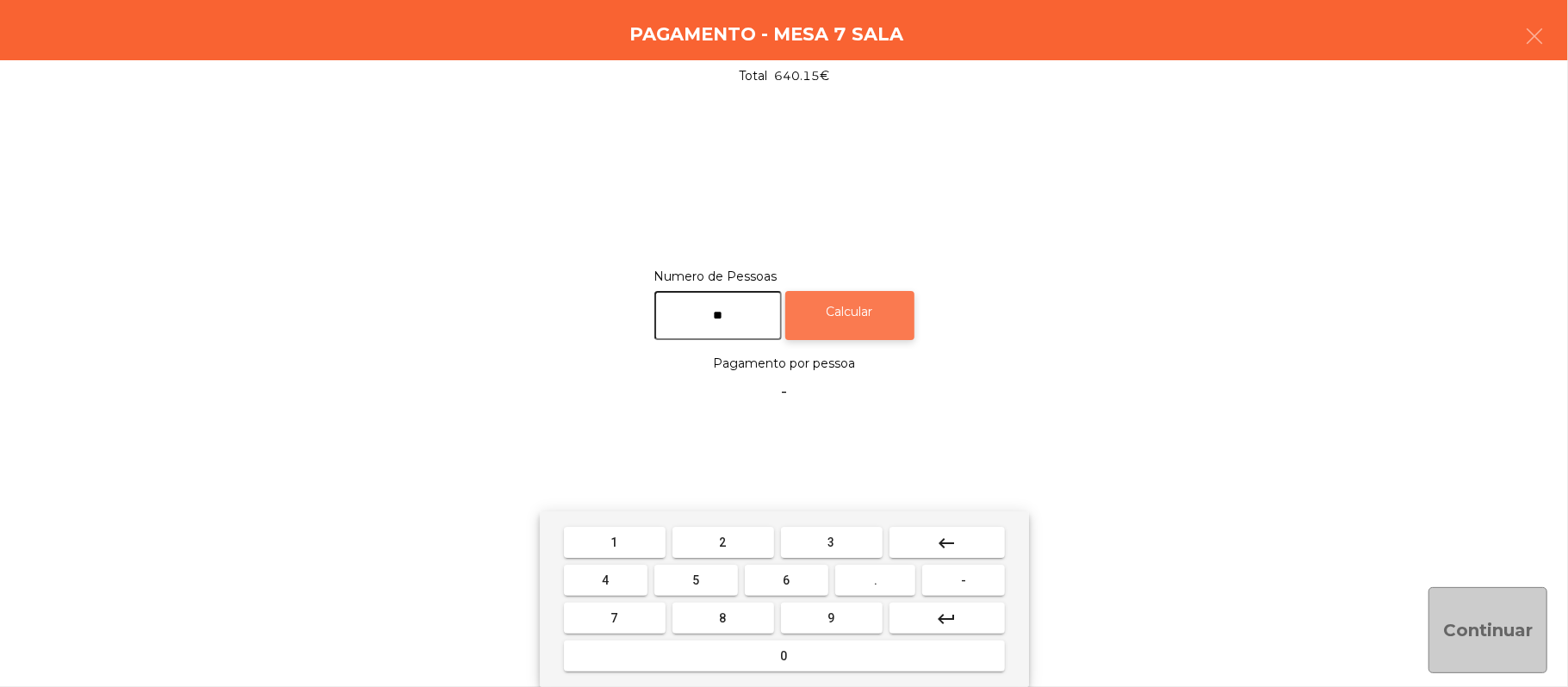
type input "**"
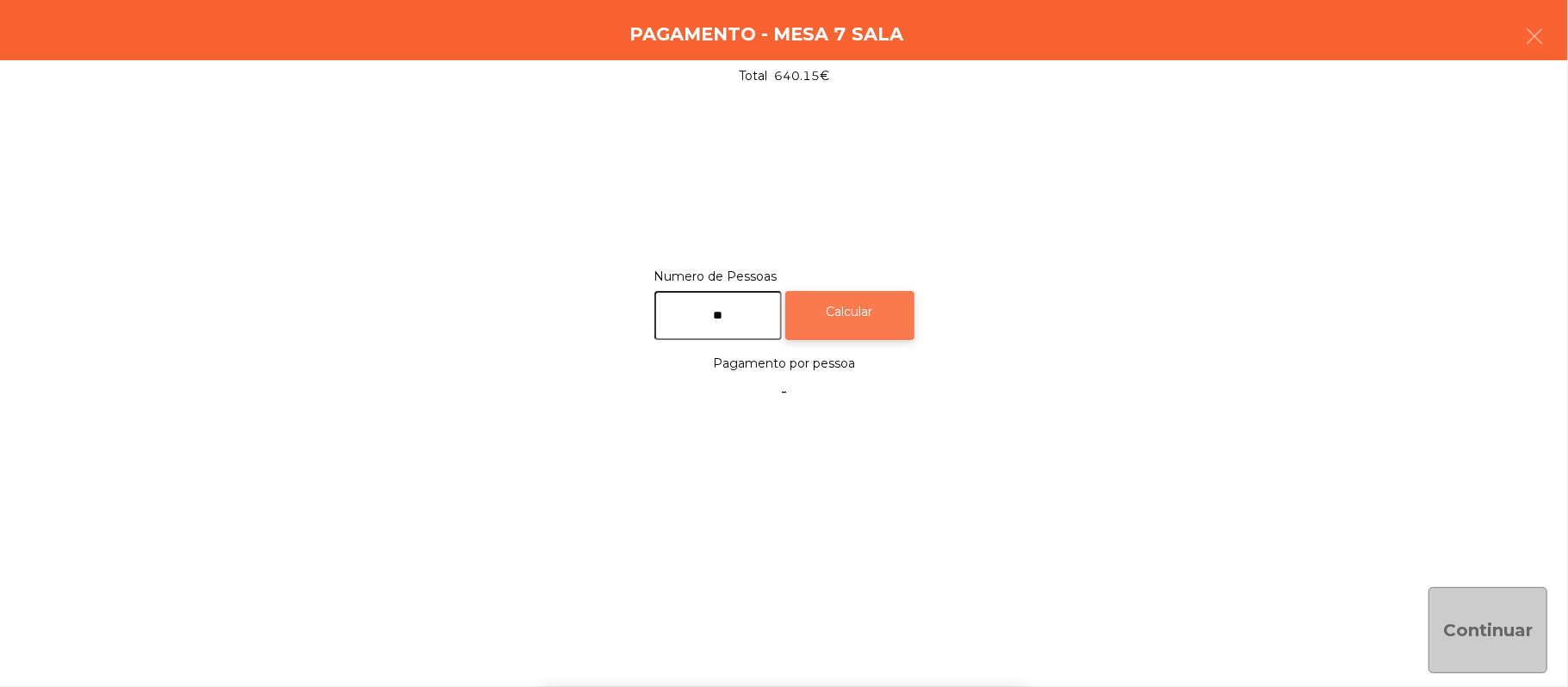
click at [885, 304] on div "Calcular" at bounding box center [849, 315] width 129 height 49
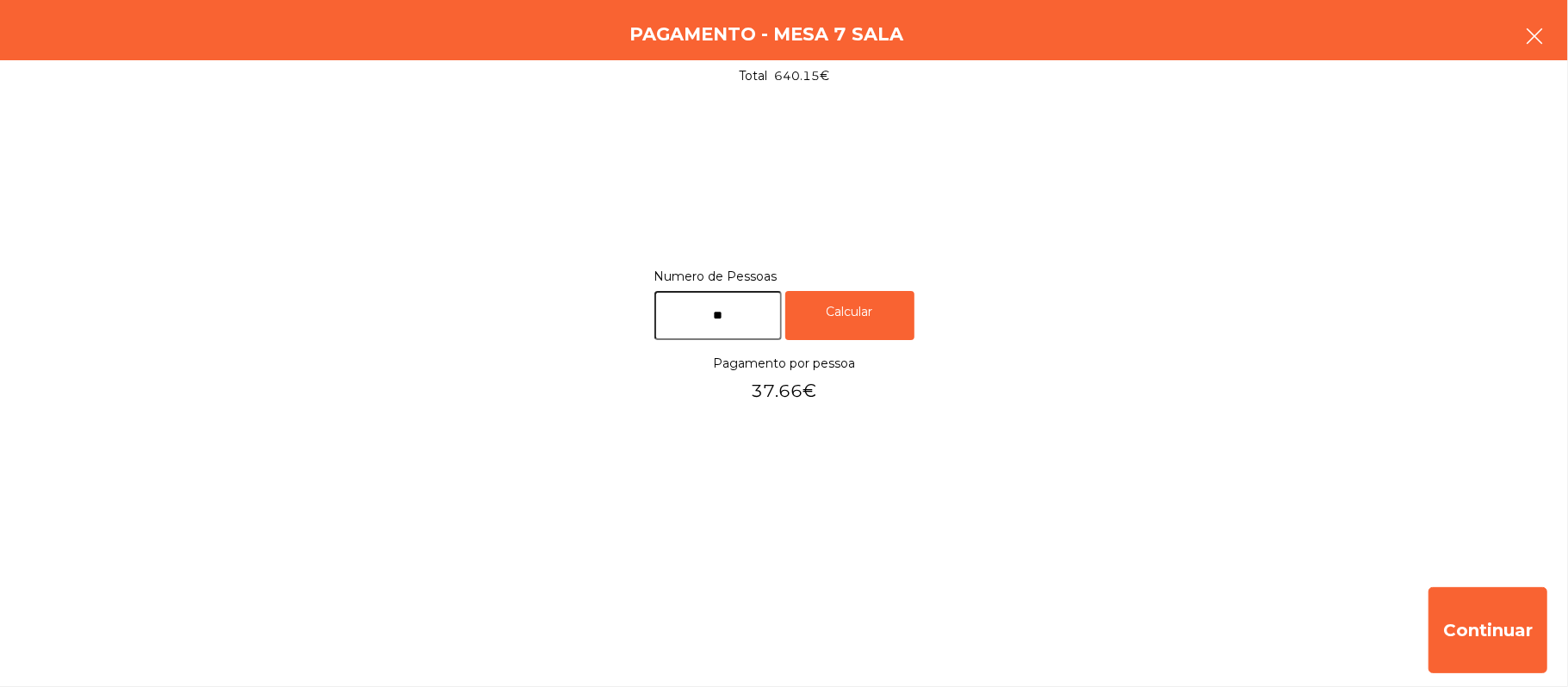
click at [1557, 43] on button "button" at bounding box center [1534, 38] width 48 height 52
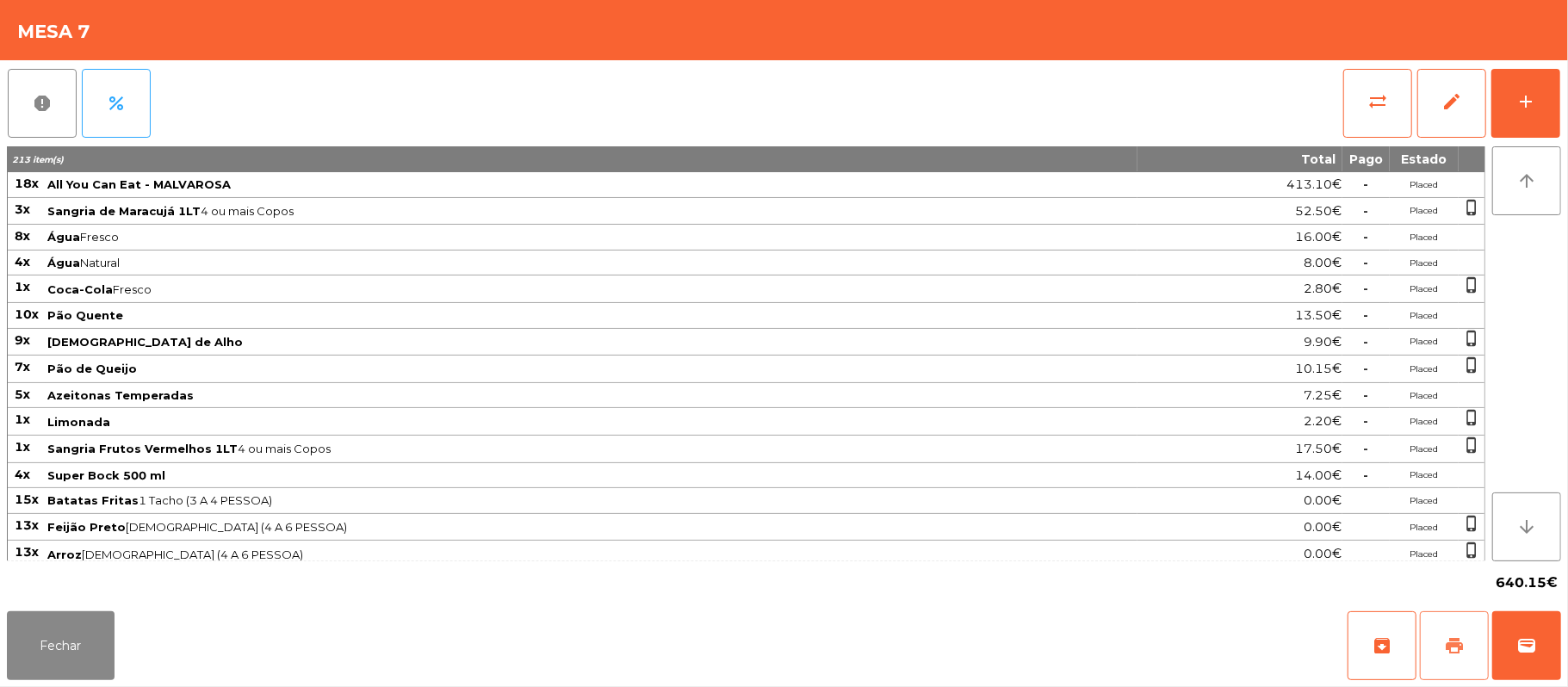
click at [1445, 647] on span "print" at bounding box center [1455, 646] width 21 height 21
click at [1436, 639] on button "print" at bounding box center [1454, 646] width 69 height 69
click at [81, 652] on button "Fechar" at bounding box center [61, 646] width 108 height 69
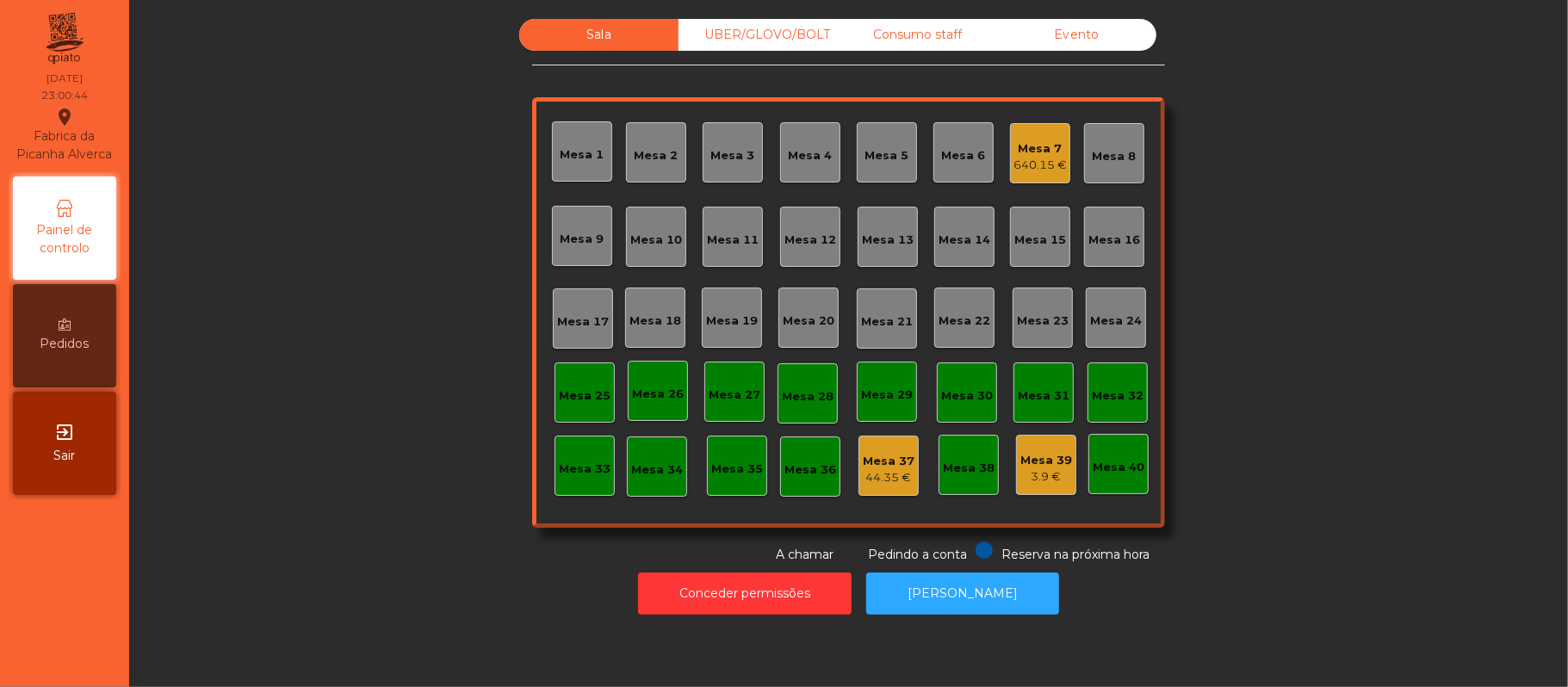
click at [889, 39] on div "Consumo staff" at bounding box center [917, 35] width 159 height 32
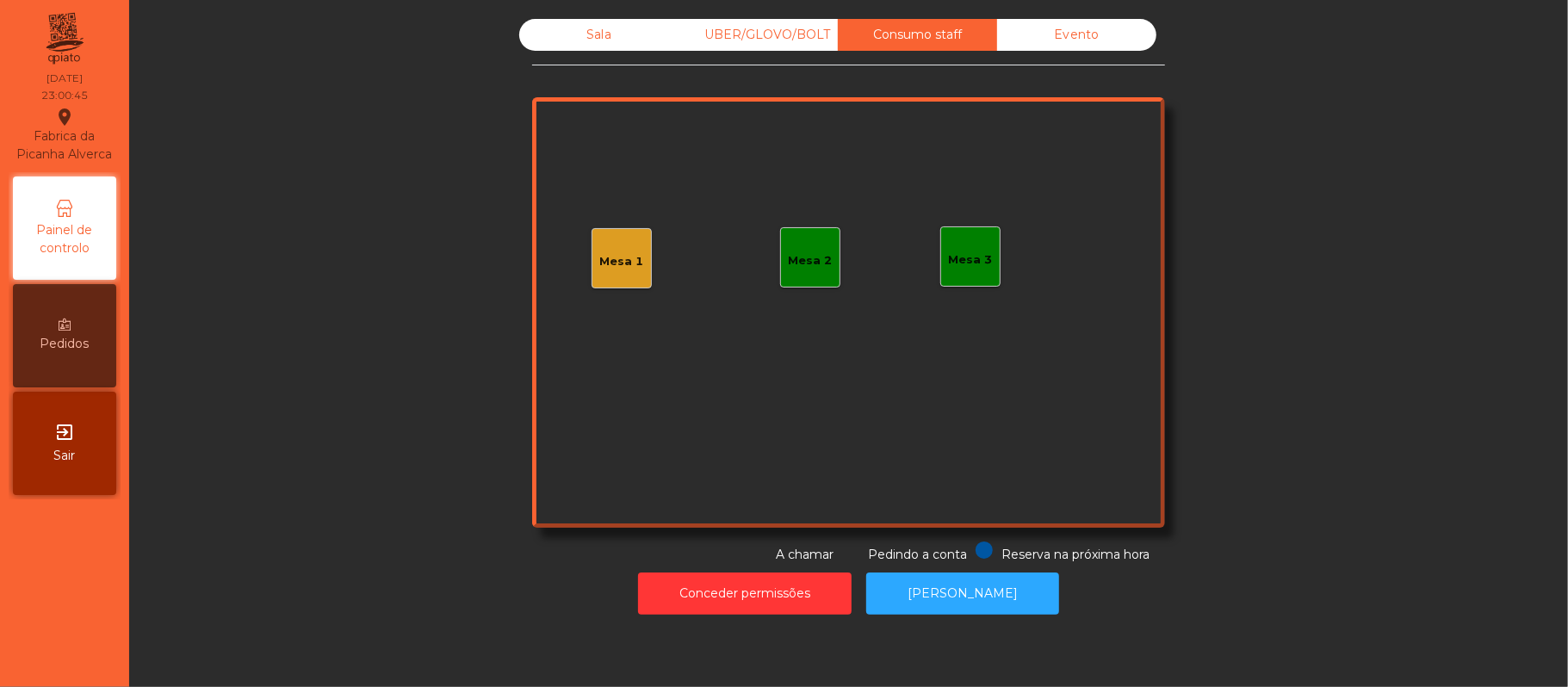
click at [600, 251] on div "Mesa 1" at bounding box center [622, 257] width 44 height 24
click at [577, 32] on div "Sala" at bounding box center [598, 35] width 159 height 32
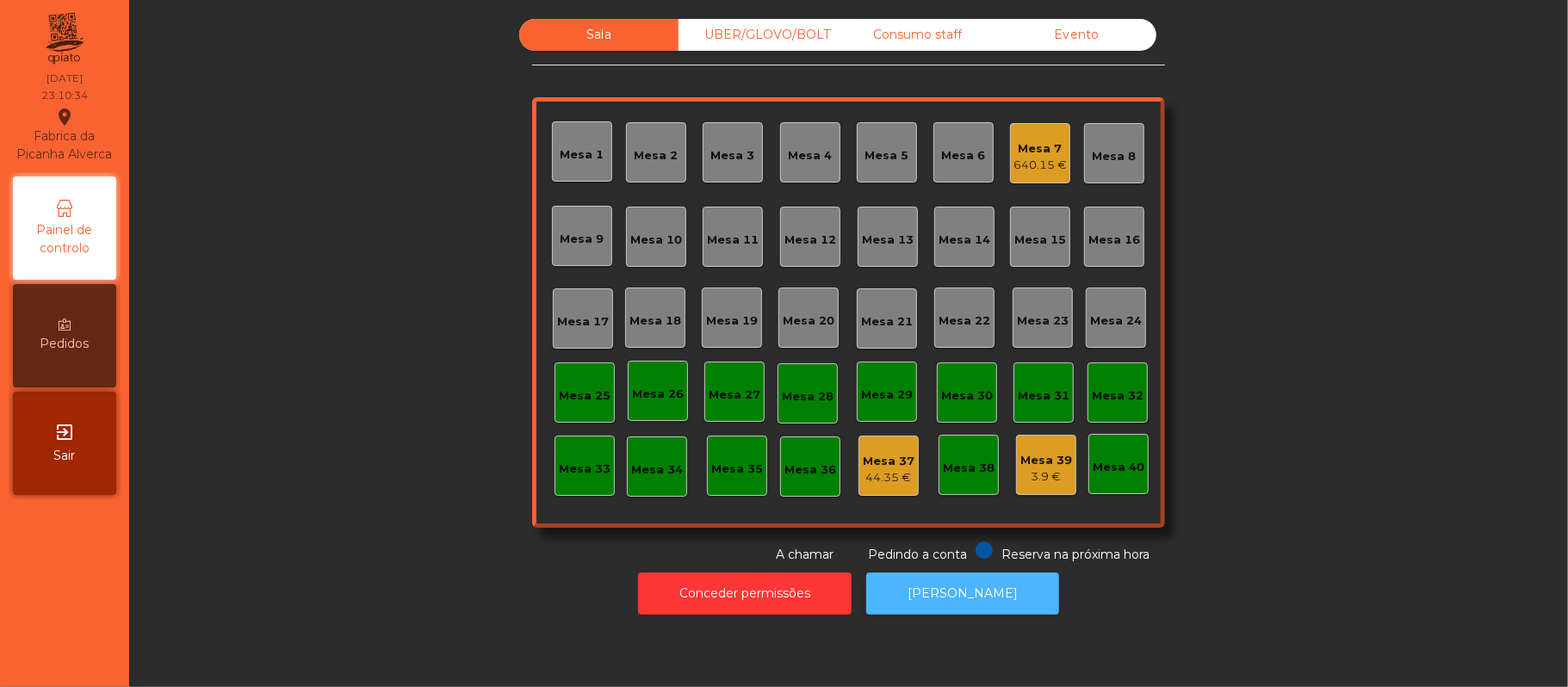
click at [974, 593] on button "[PERSON_NAME]" at bounding box center [963, 594] width 193 height 42
click at [1047, 151] on div "Mesa 7" at bounding box center [1040, 149] width 54 height 18
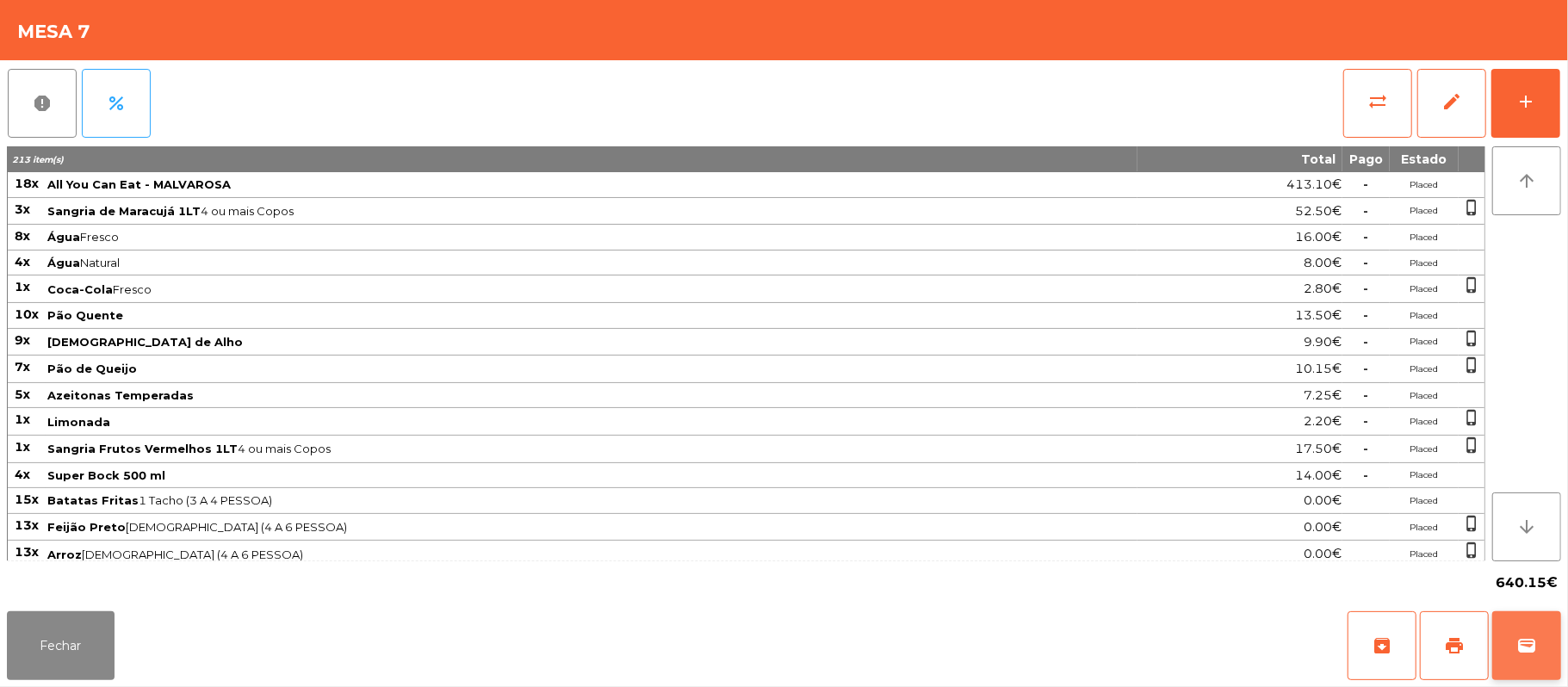
click at [1554, 665] on button "wallet" at bounding box center [1526, 646] width 69 height 69
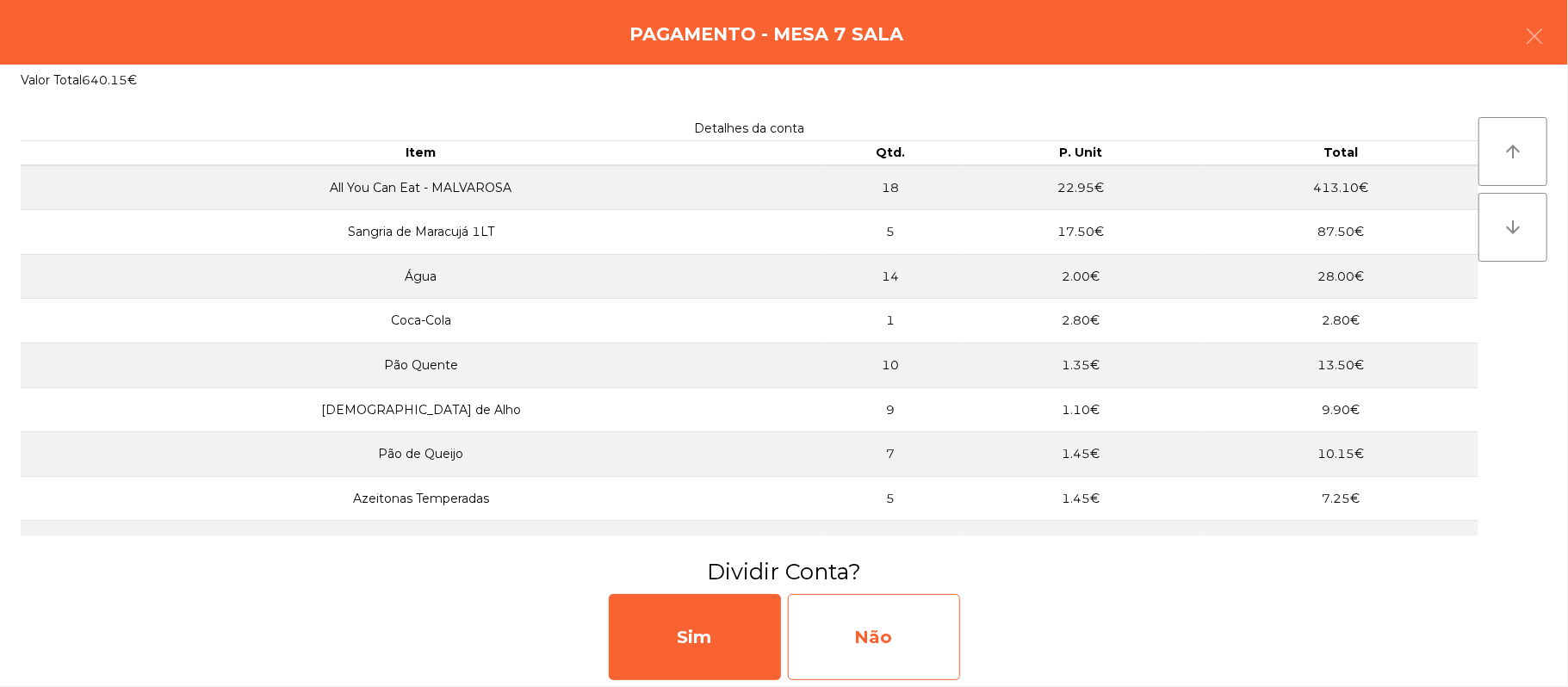
click at [900, 654] on div "Não" at bounding box center [874, 637] width 172 height 86
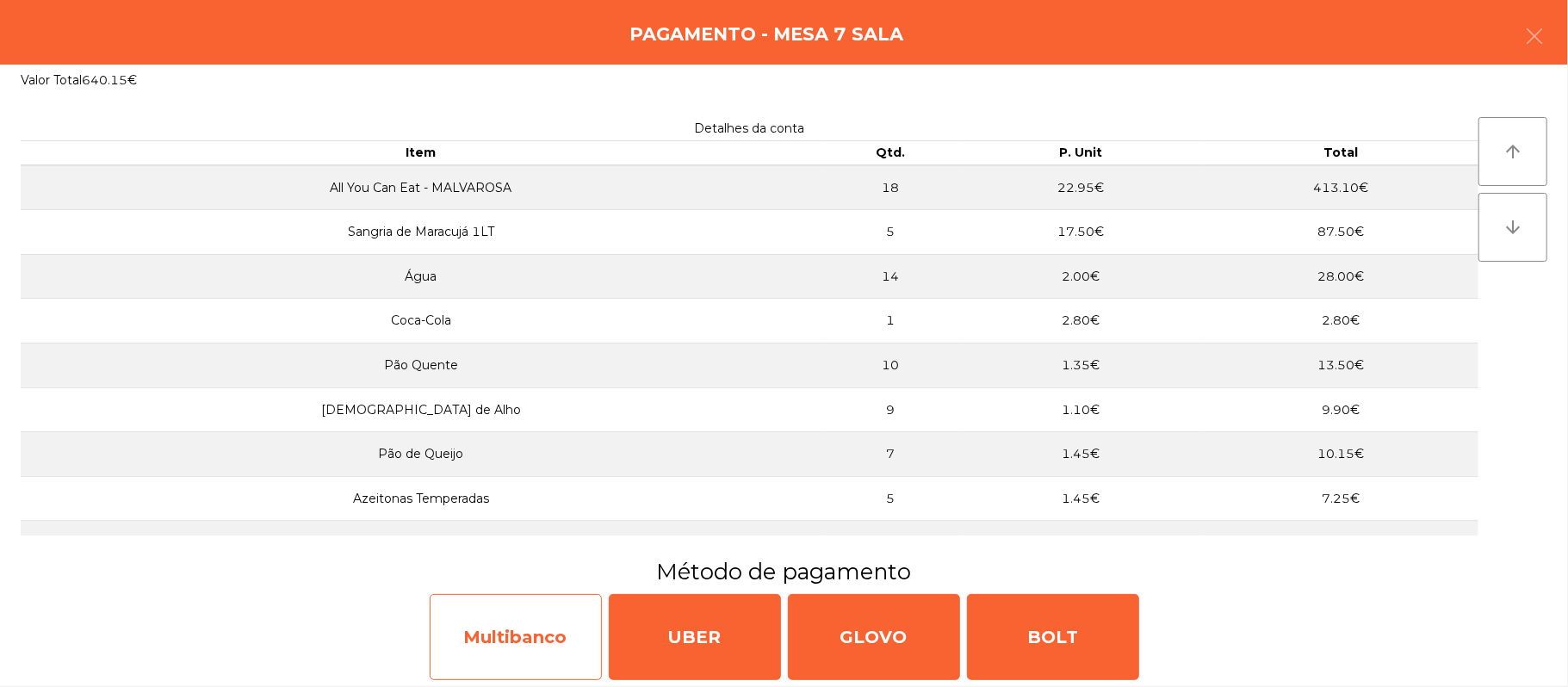
click at [514, 648] on div "Multibanco" at bounding box center [516, 637] width 172 height 86
select select "**"
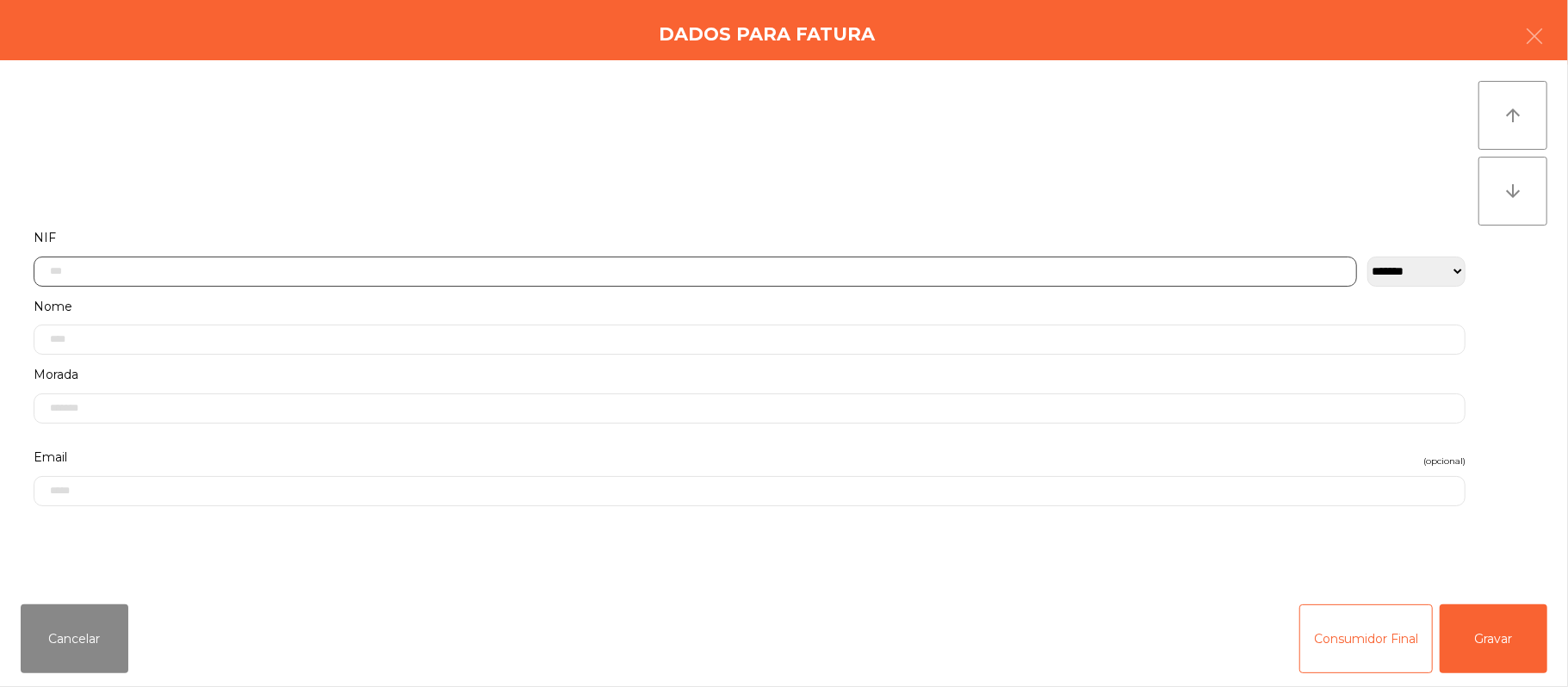
click at [865, 271] on input "text" at bounding box center [695, 271] width 1323 height 30
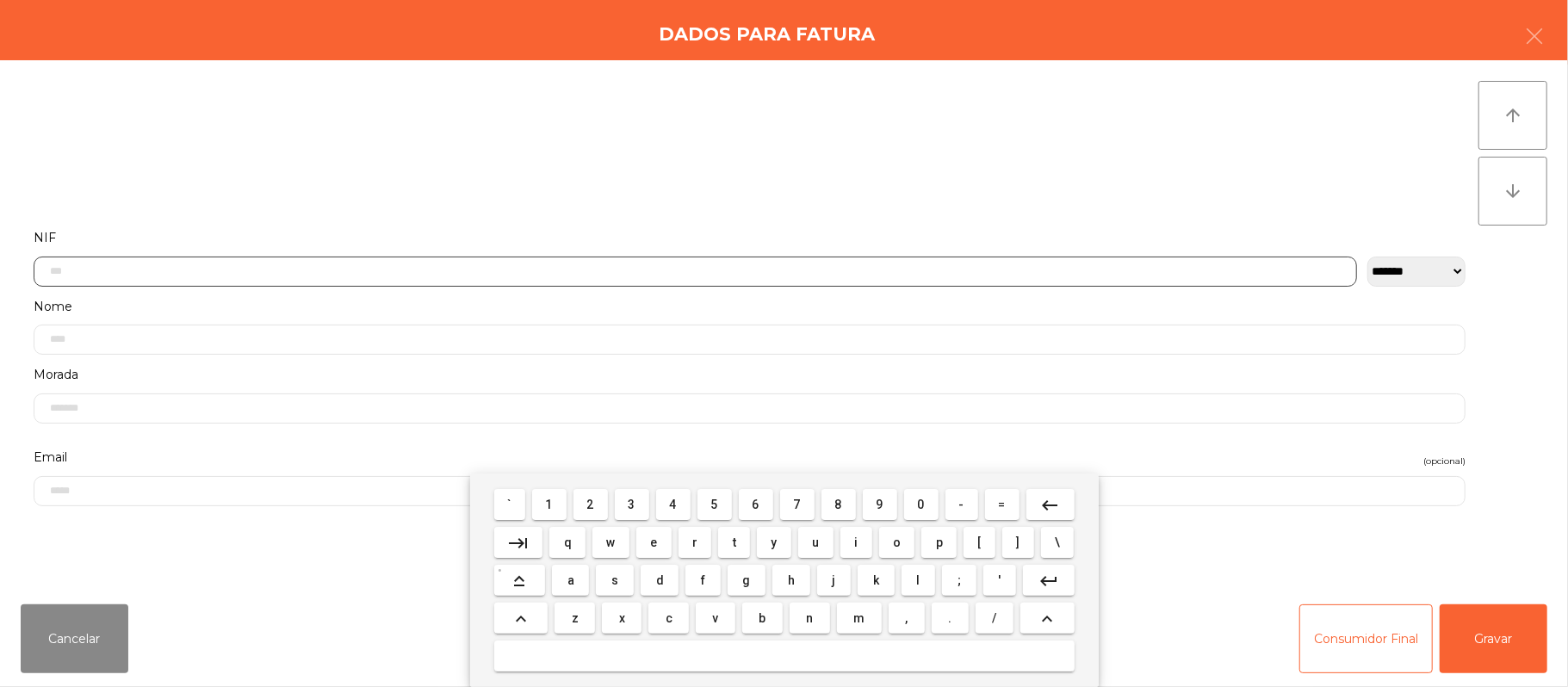
scroll to position [145, 0]
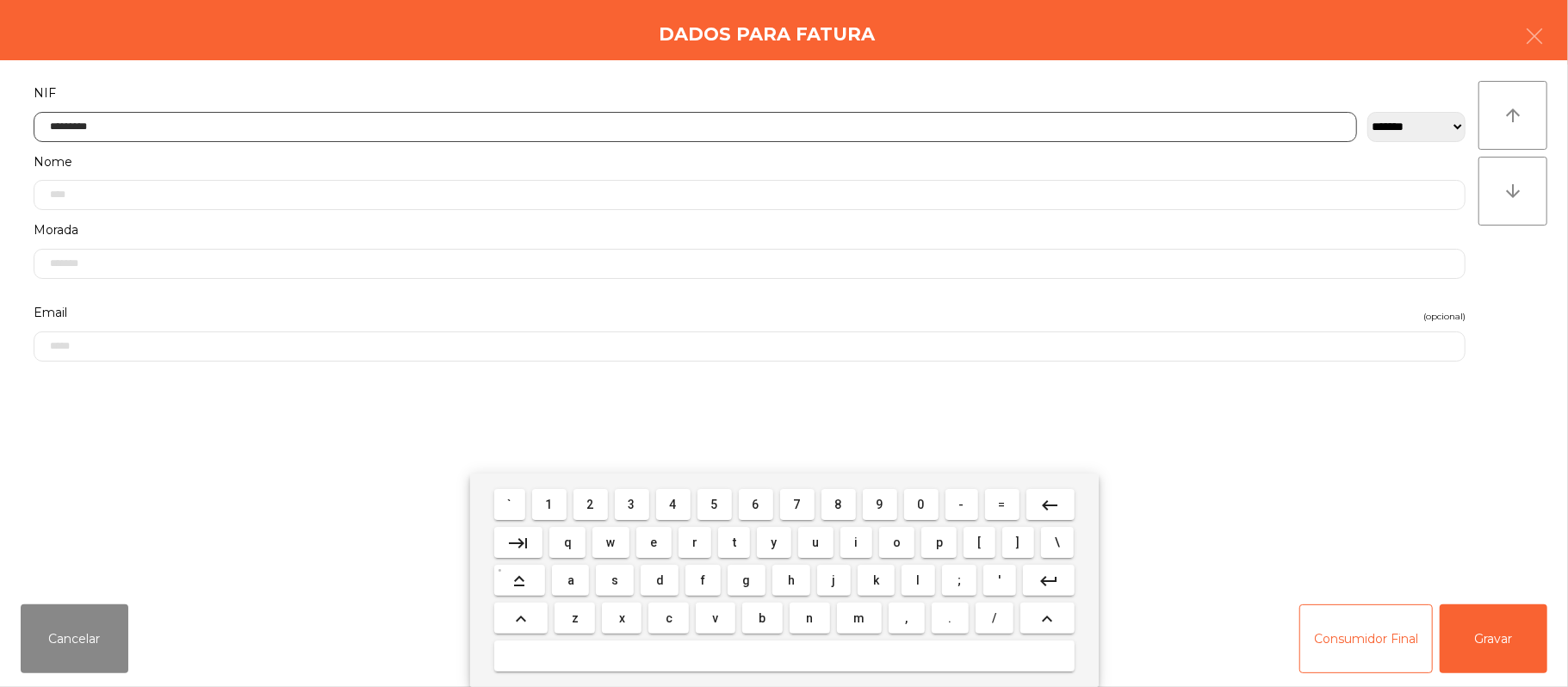
type input "*********"
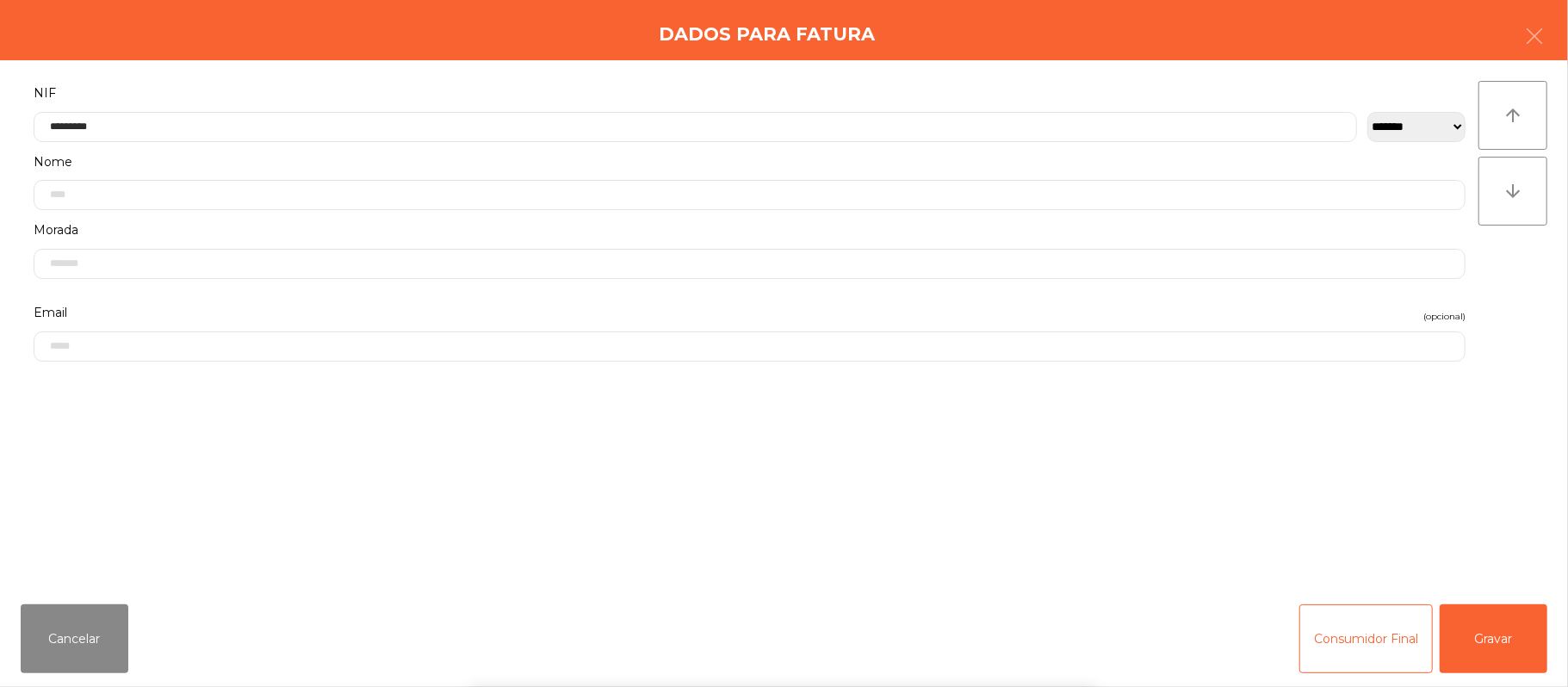
click at [1503, 635] on div "` 1 2 3 4 5 6 7 8 9 0 - = keyboard_backspace keyboard_tab q w e r t y u i o p […" at bounding box center [784, 580] width 1568 height 213
click at [1475, 640] on button "Gravar" at bounding box center [1493, 639] width 108 height 69
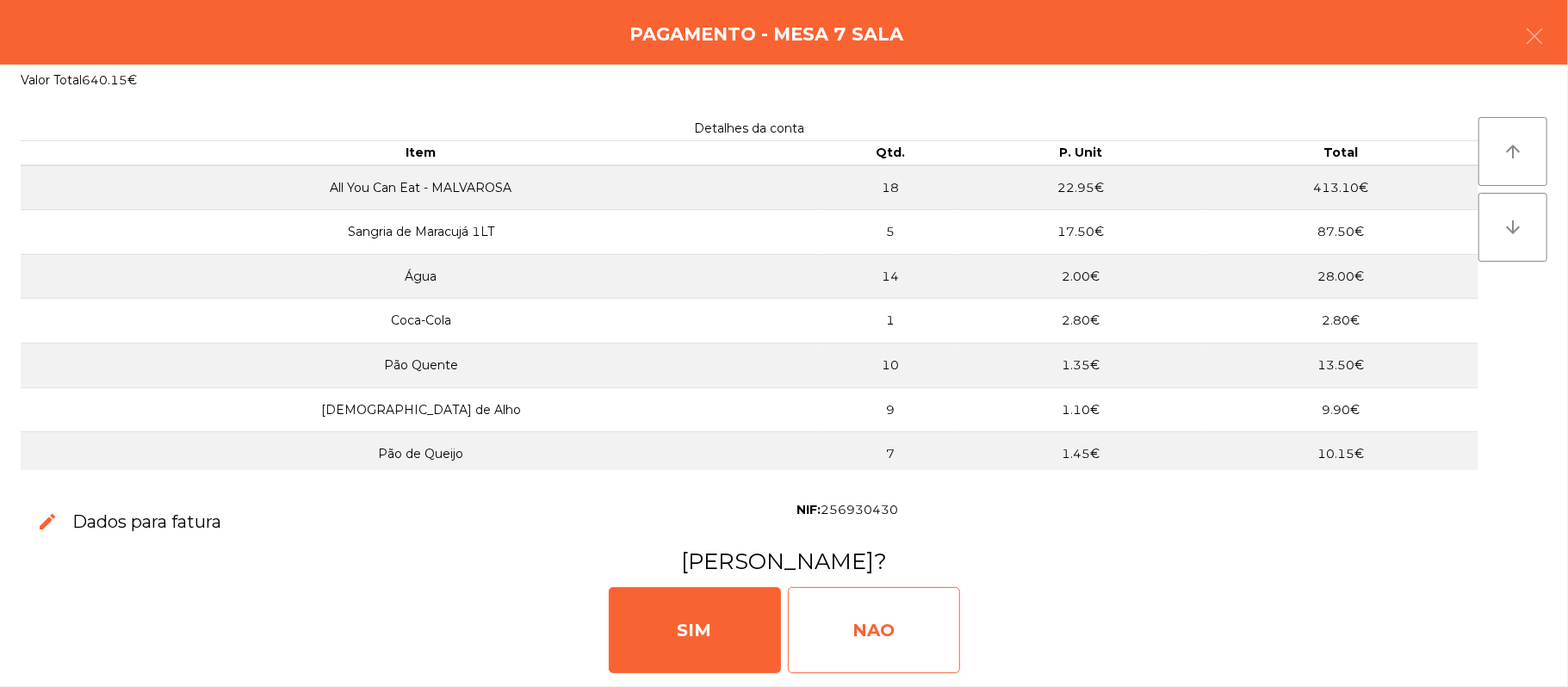
click at [900, 626] on div "NAO" at bounding box center [874, 630] width 172 height 86
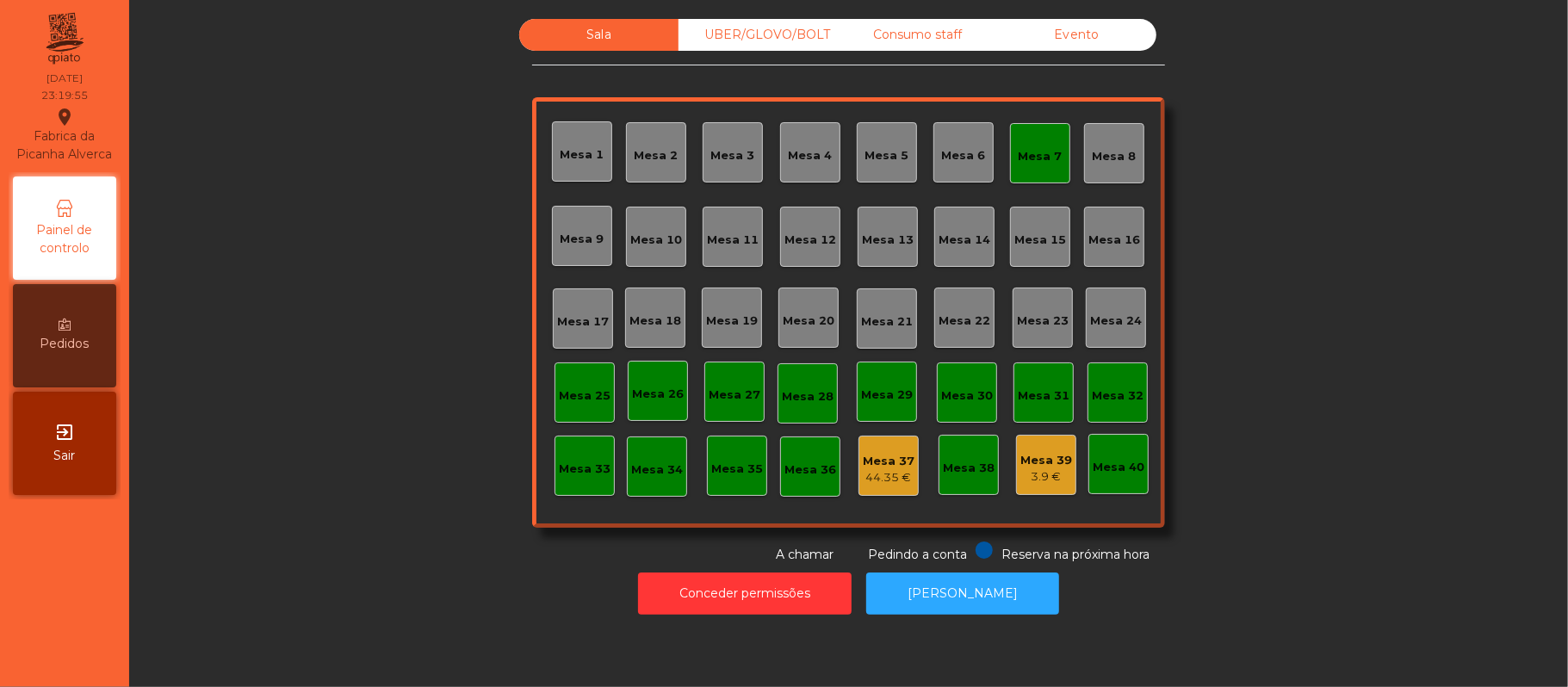
click at [1030, 146] on div "Mesa 7" at bounding box center [1040, 153] width 44 height 24
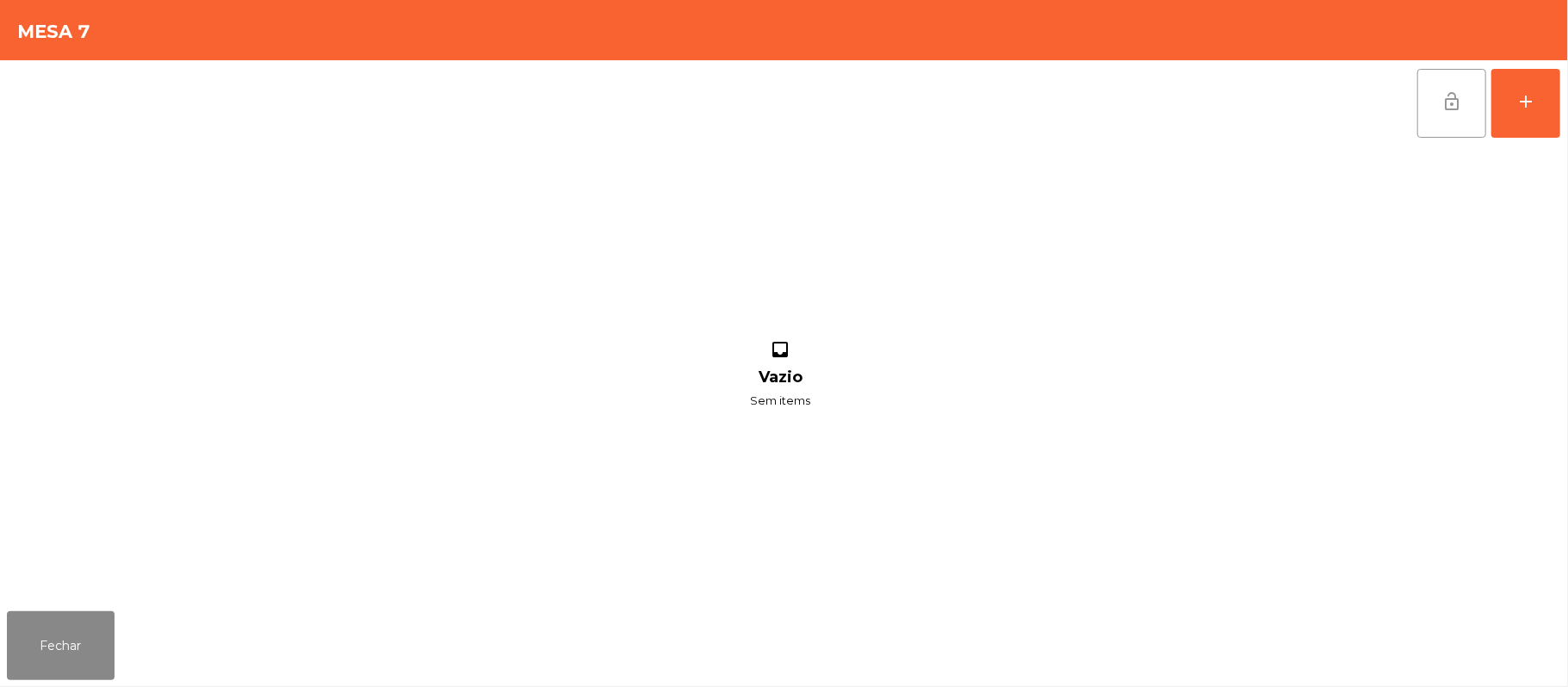
click at [1447, 97] on span "lock_open" at bounding box center [1452, 102] width 21 height 21
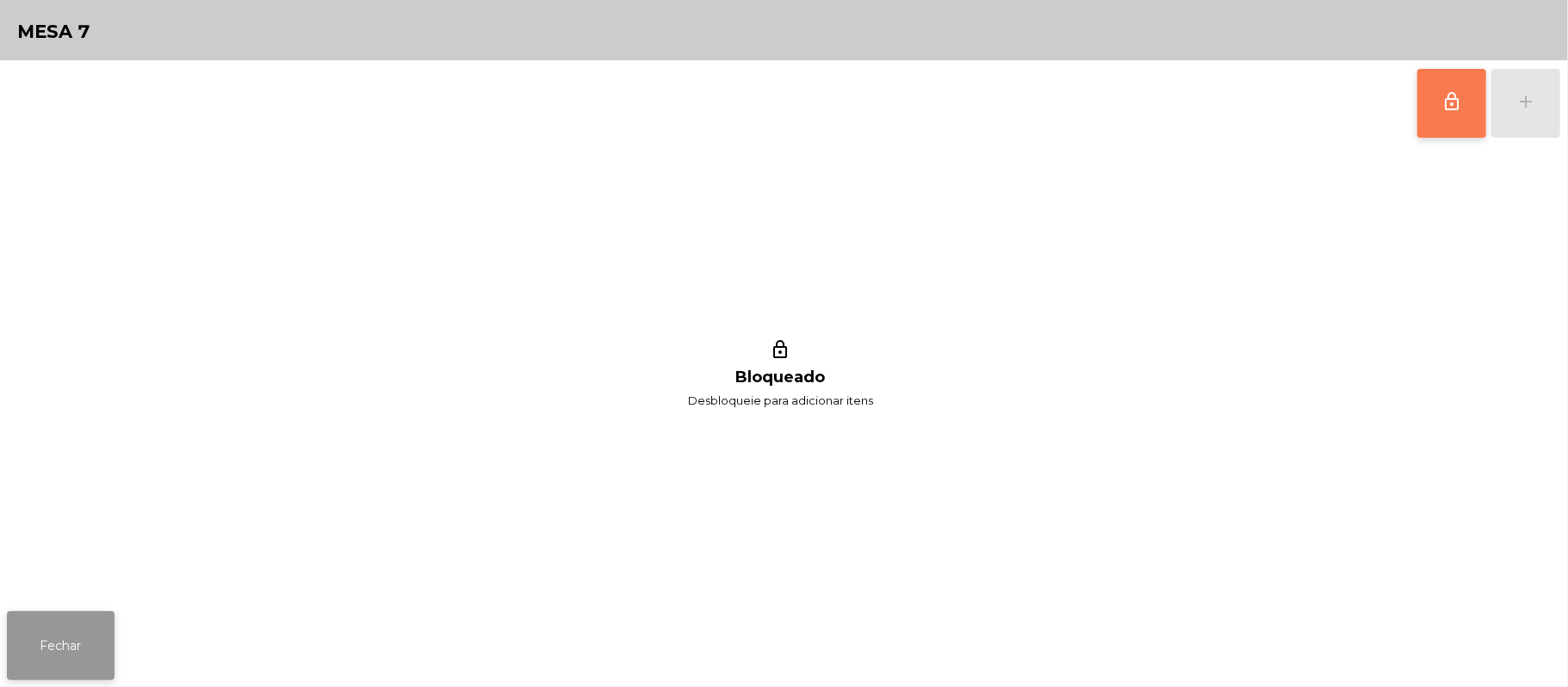
click at [110, 638] on button "Fechar" at bounding box center [61, 646] width 108 height 69
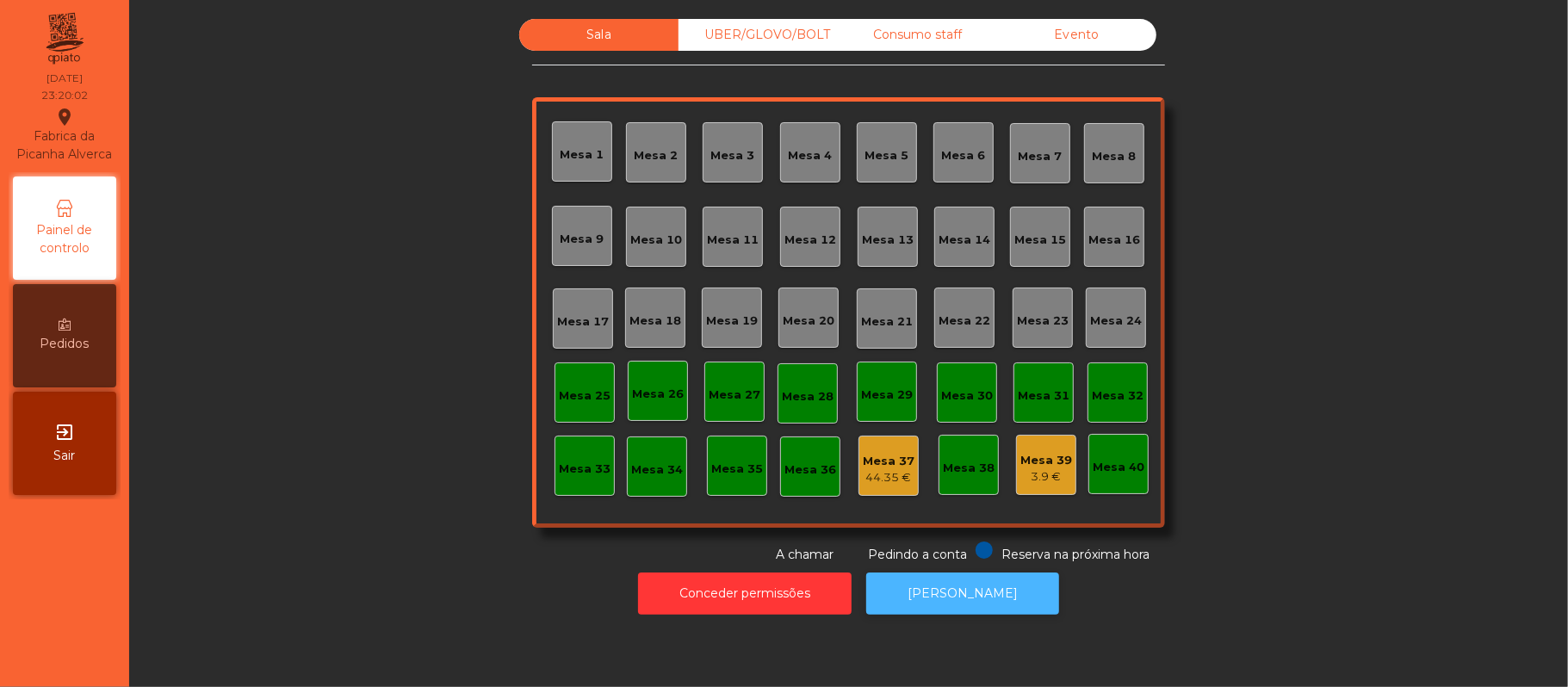
click at [974, 600] on button "[PERSON_NAME]" at bounding box center [963, 594] width 193 height 42
click at [936, 608] on button "[PERSON_NAME]" at bounding box center [963, 594] width 193 height 42
click at [748, 34] on div "UBER/GLOVO/BOLT" at bounding box center [757, 35] width 159 height 32
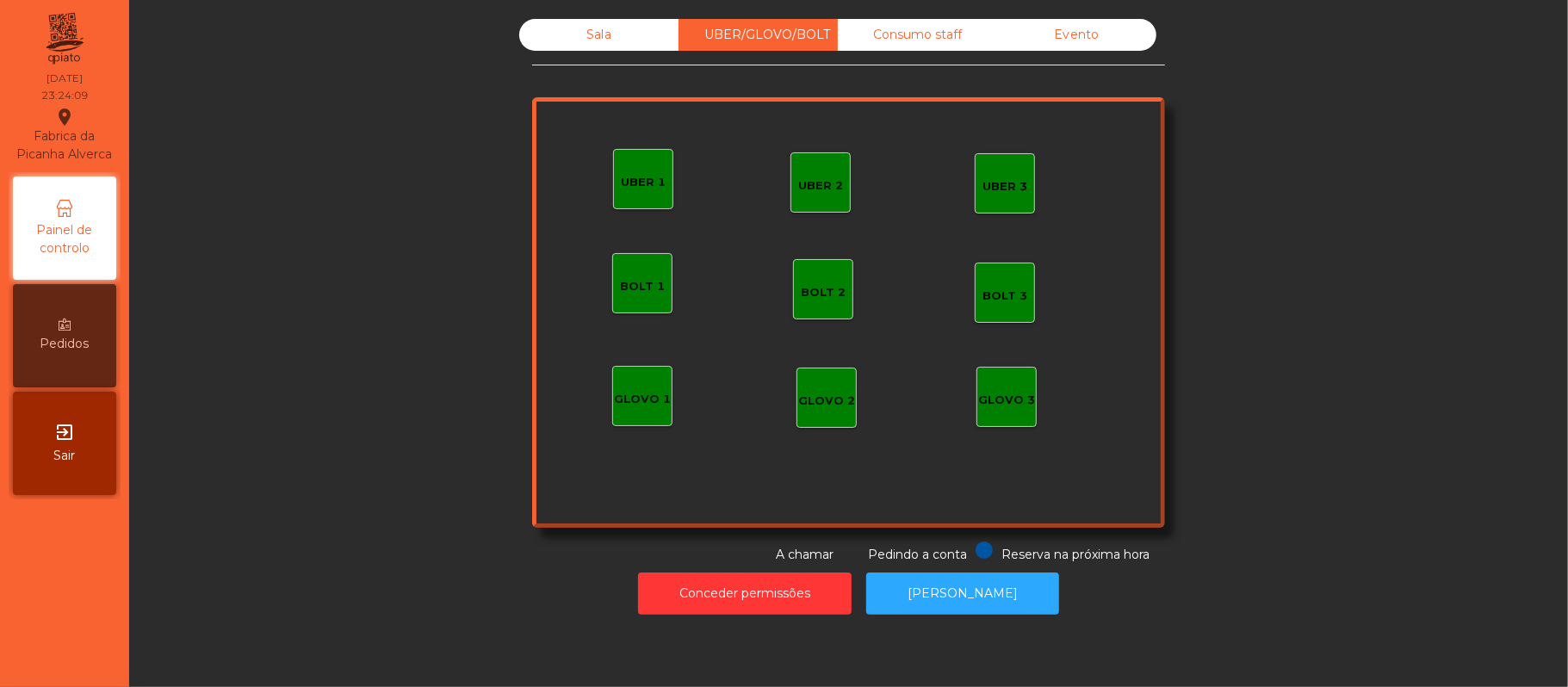
click at [900, 35] on div "Consumo staff" at bounding box center [917, 35] width 159 height 32
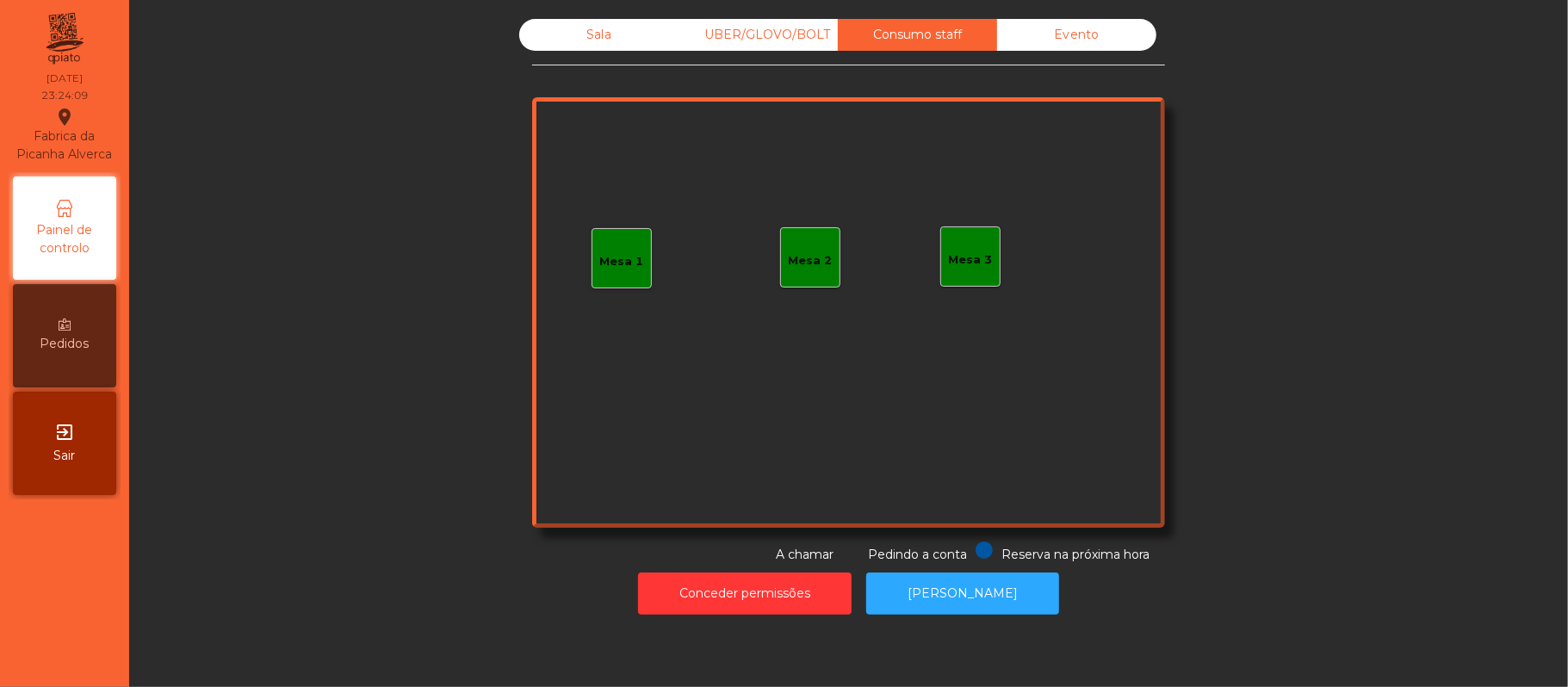
click at [1097, 47] on div "Evento" at bounding box center [1076, 35] width 159 height 32
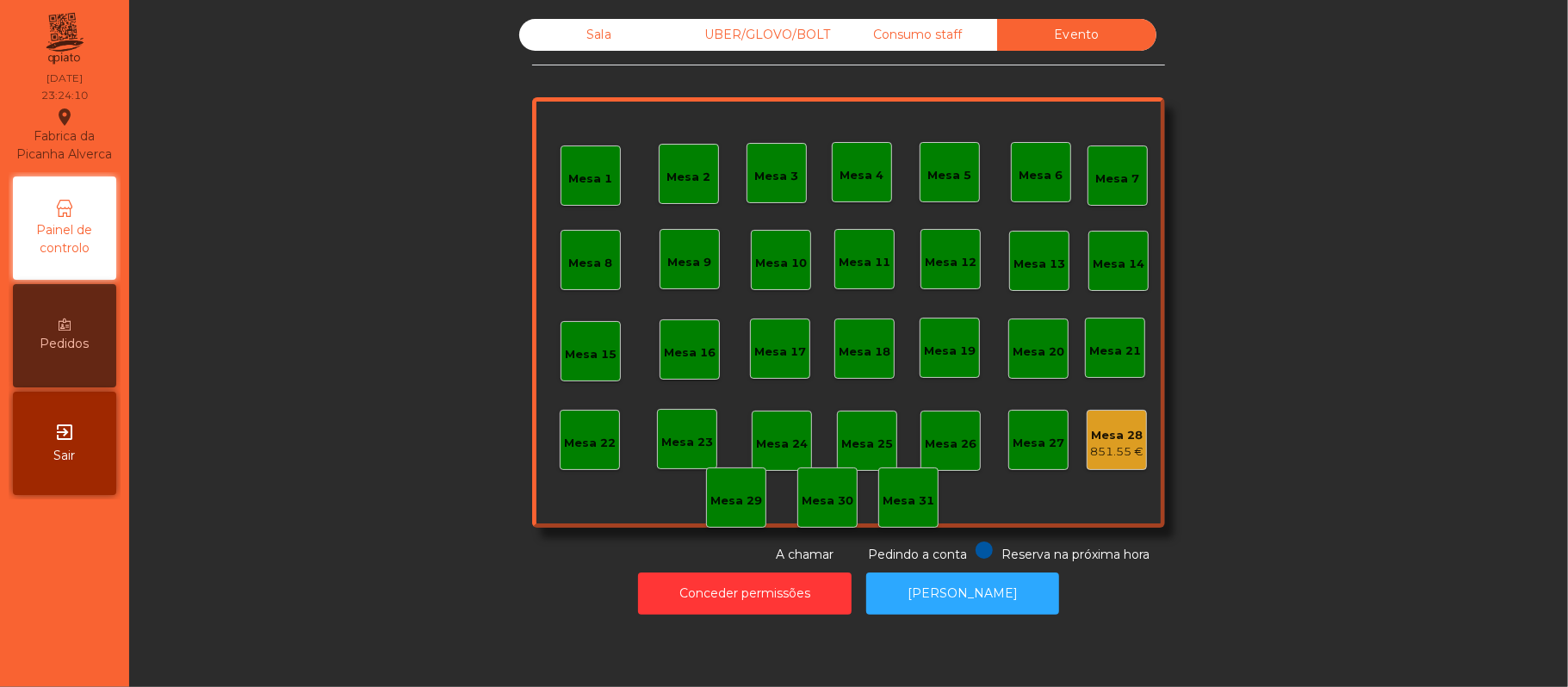
click at [525, 40] on div "Sala" at bounding box center [598, 35] width 159 height 32
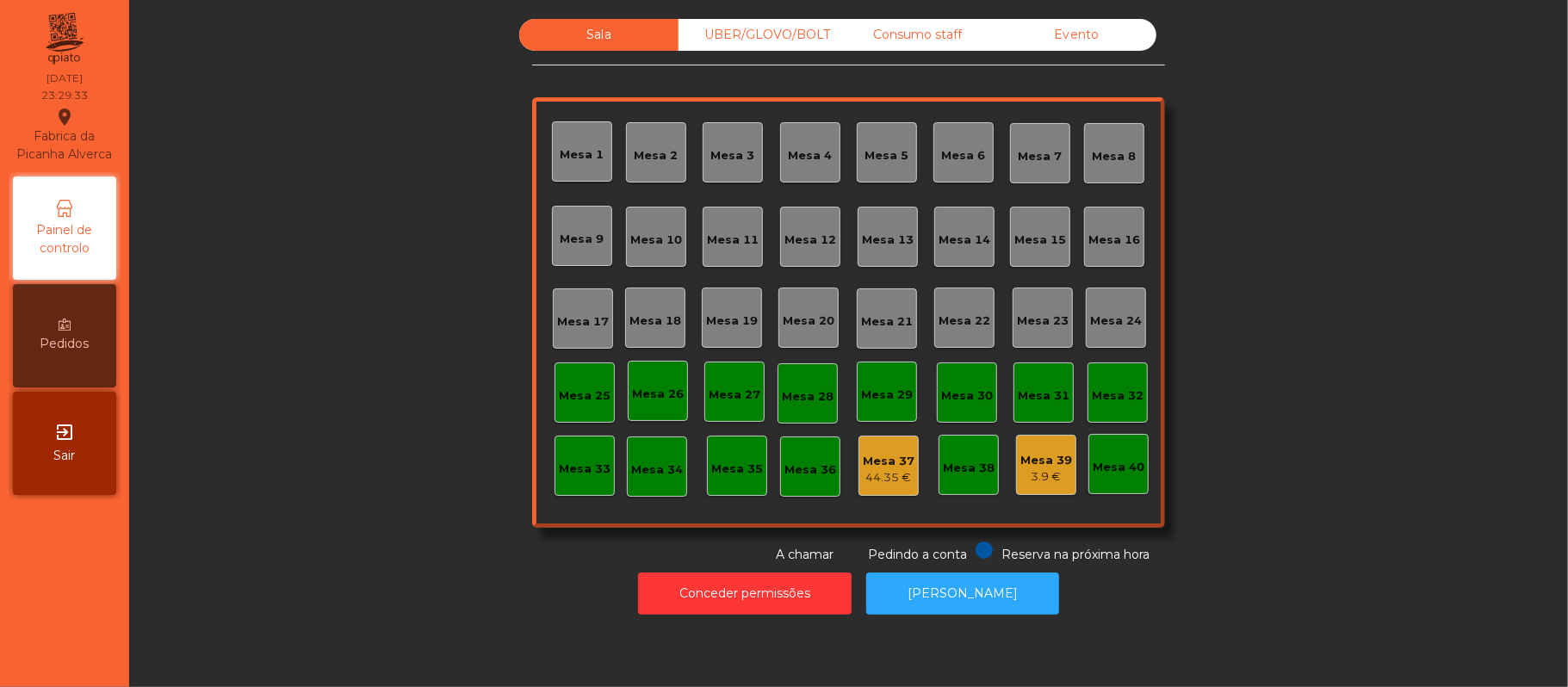
click at [1082, 31] on div "Evento" at bounding box center [1076, 35] width 159 height 32
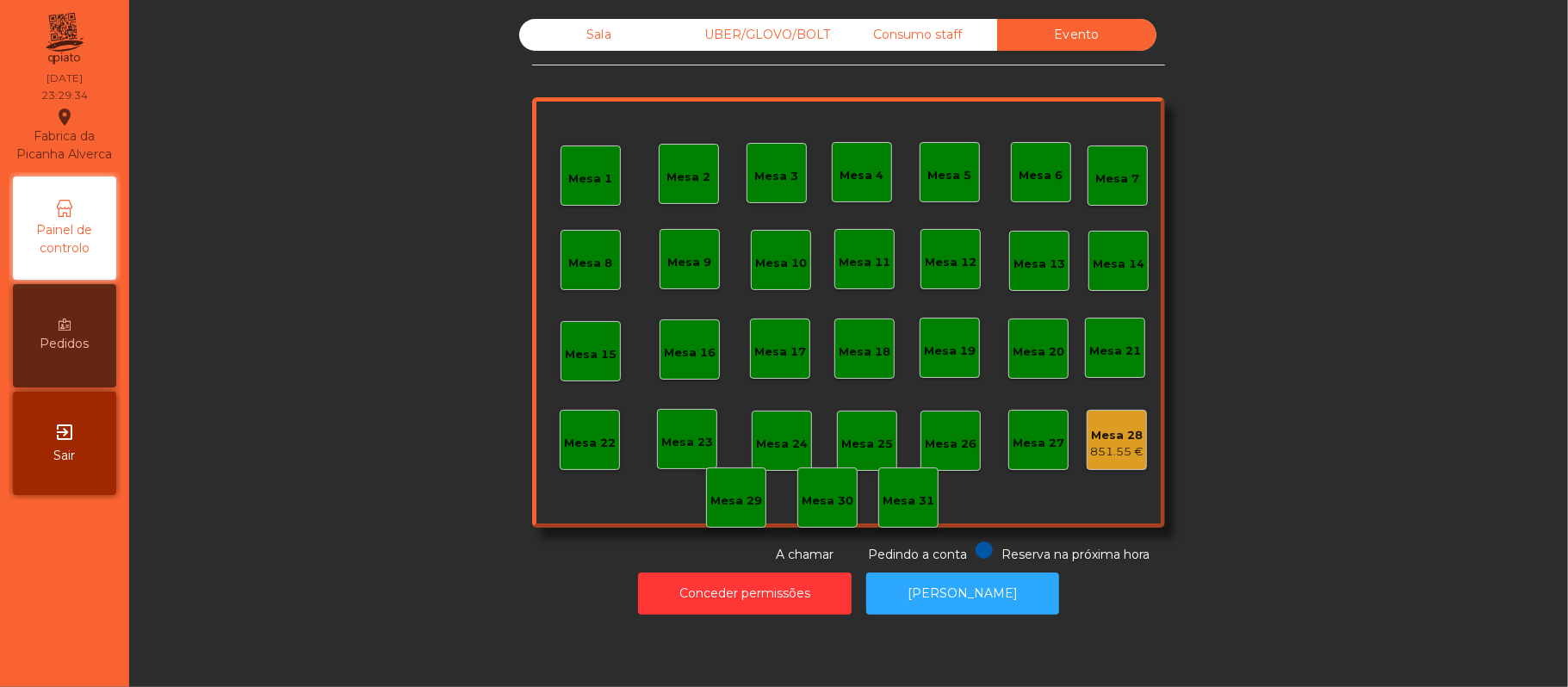
click at [556, 42] on div "Sala" at bounding box center [598, 35] width 159 height 32
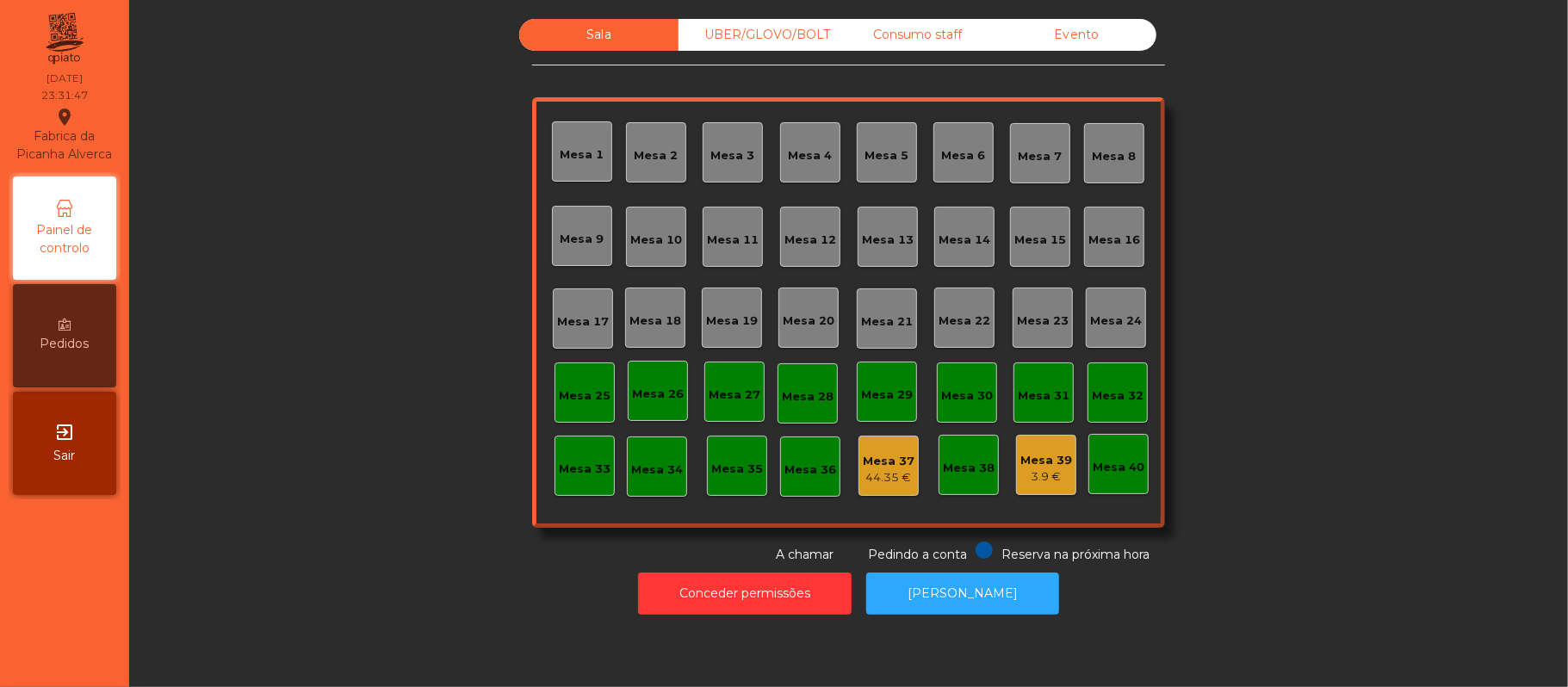
click at [1094, 47] on div "Evento" at bounding box center [1076, 35] width 159 height 32
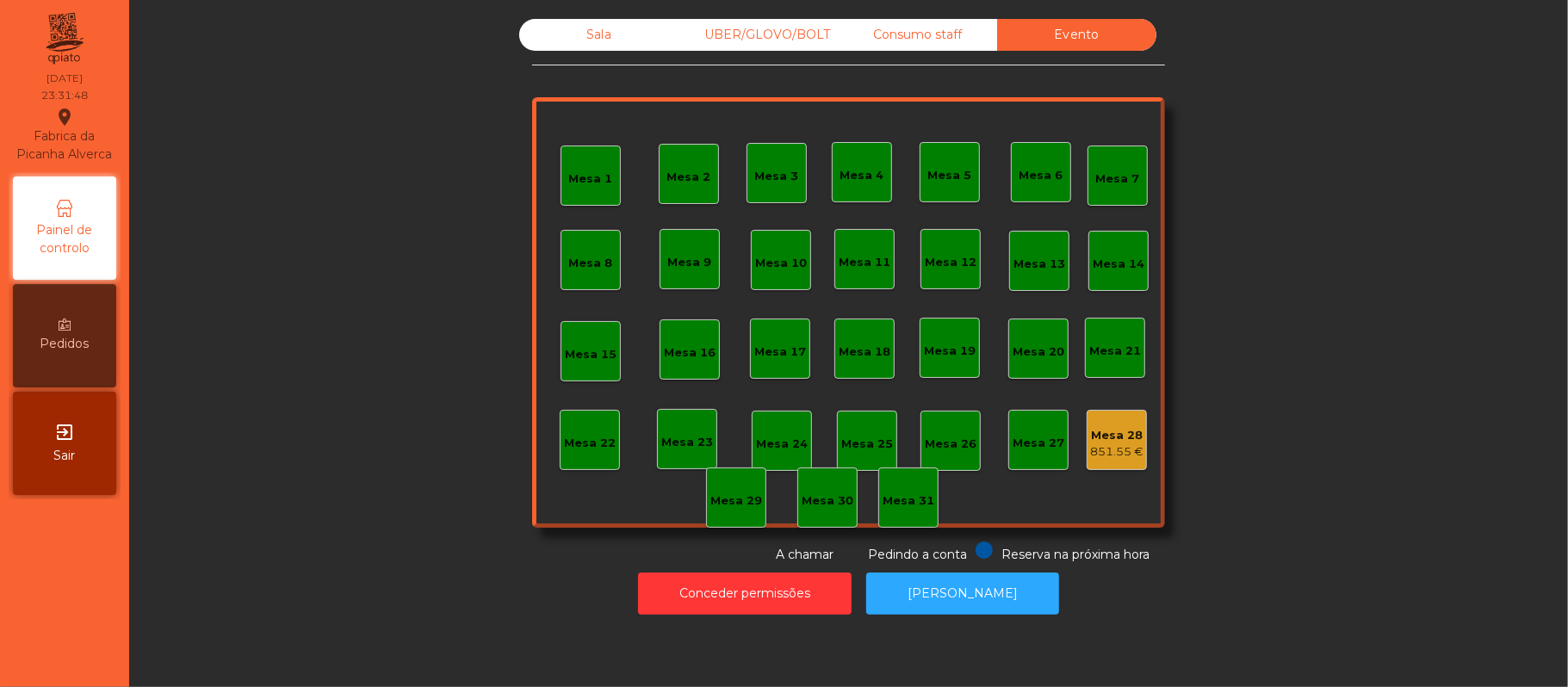
click at [599, 40] on div "Sala" at bounding box center [598, 35] width 159 height 32
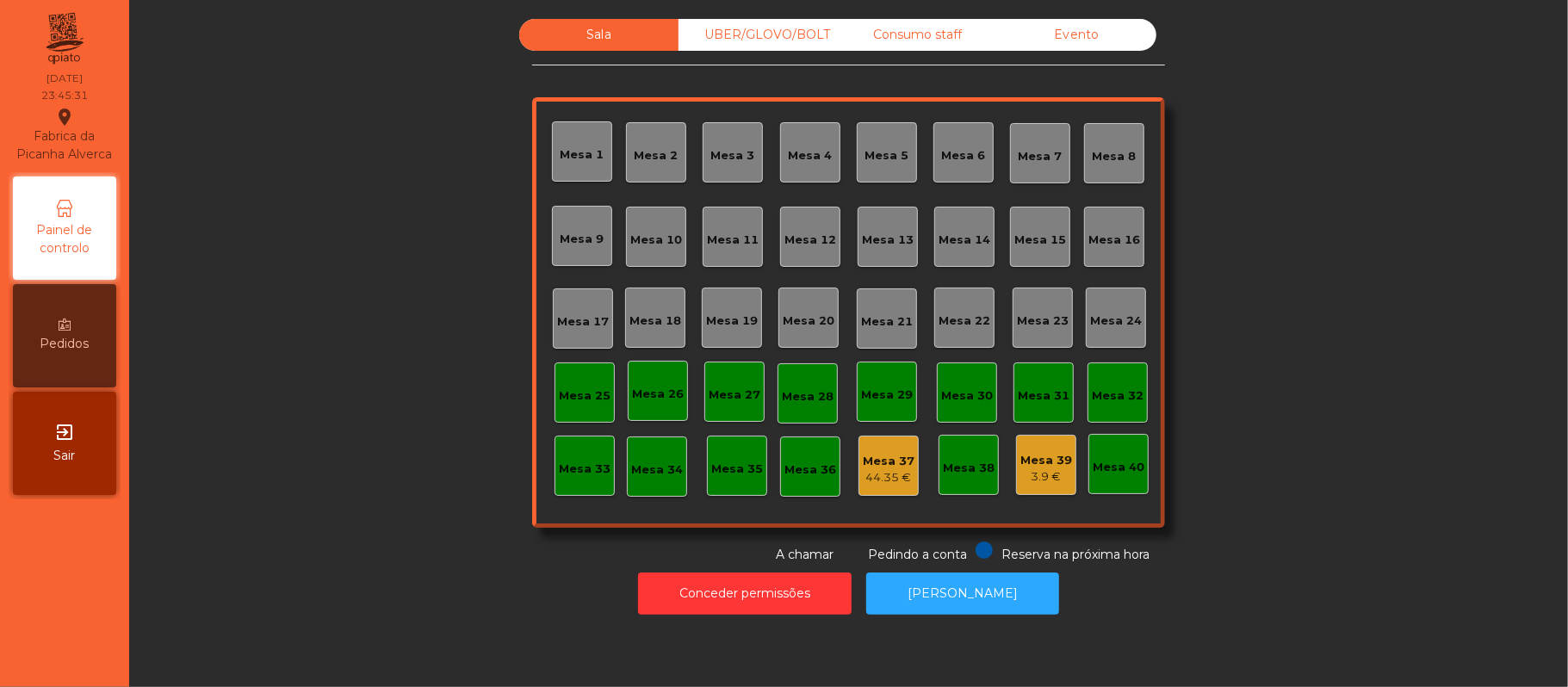
click at [871, 477] on div "44.35 €" at bounding box center [888, 478] width 52 height 18
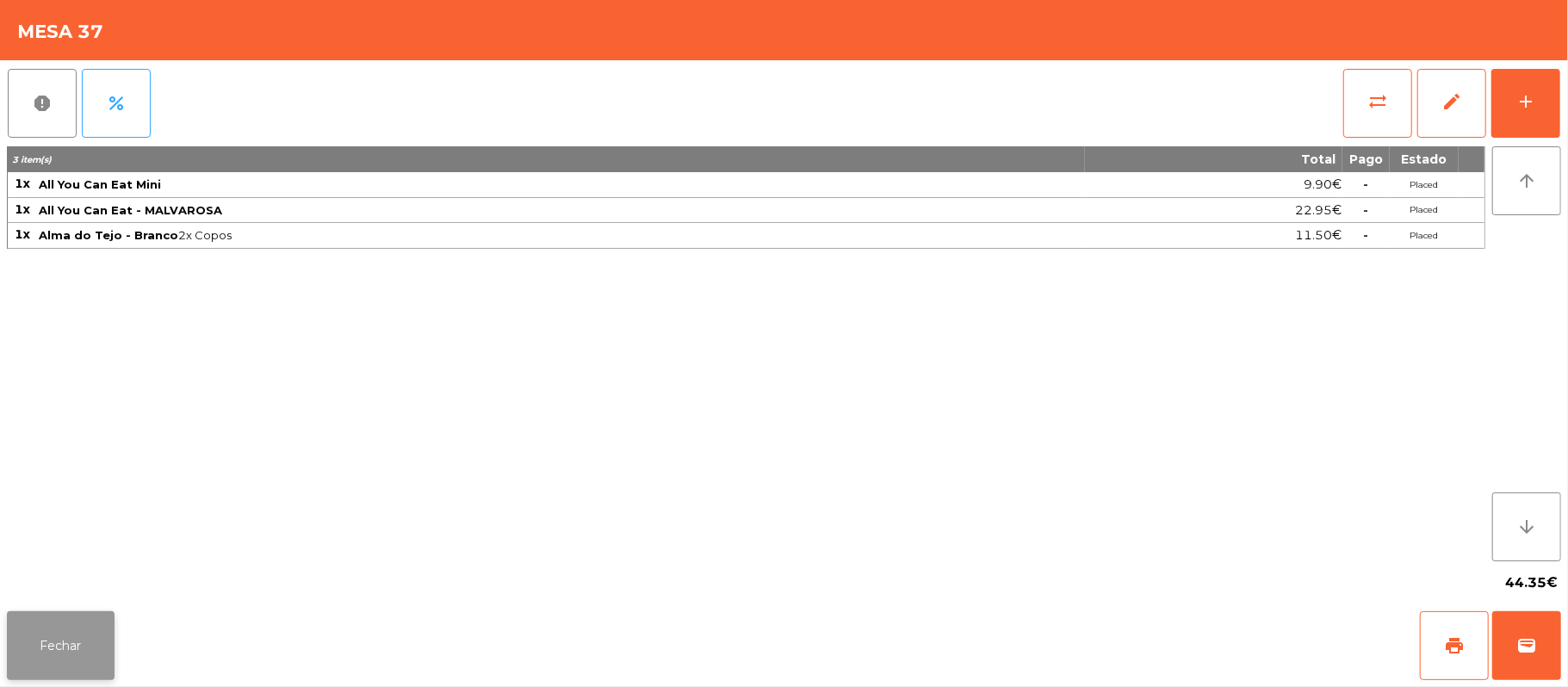
click at [59, 651] on button "Fechar" at bounding box center [61, 646] width 108 height 69
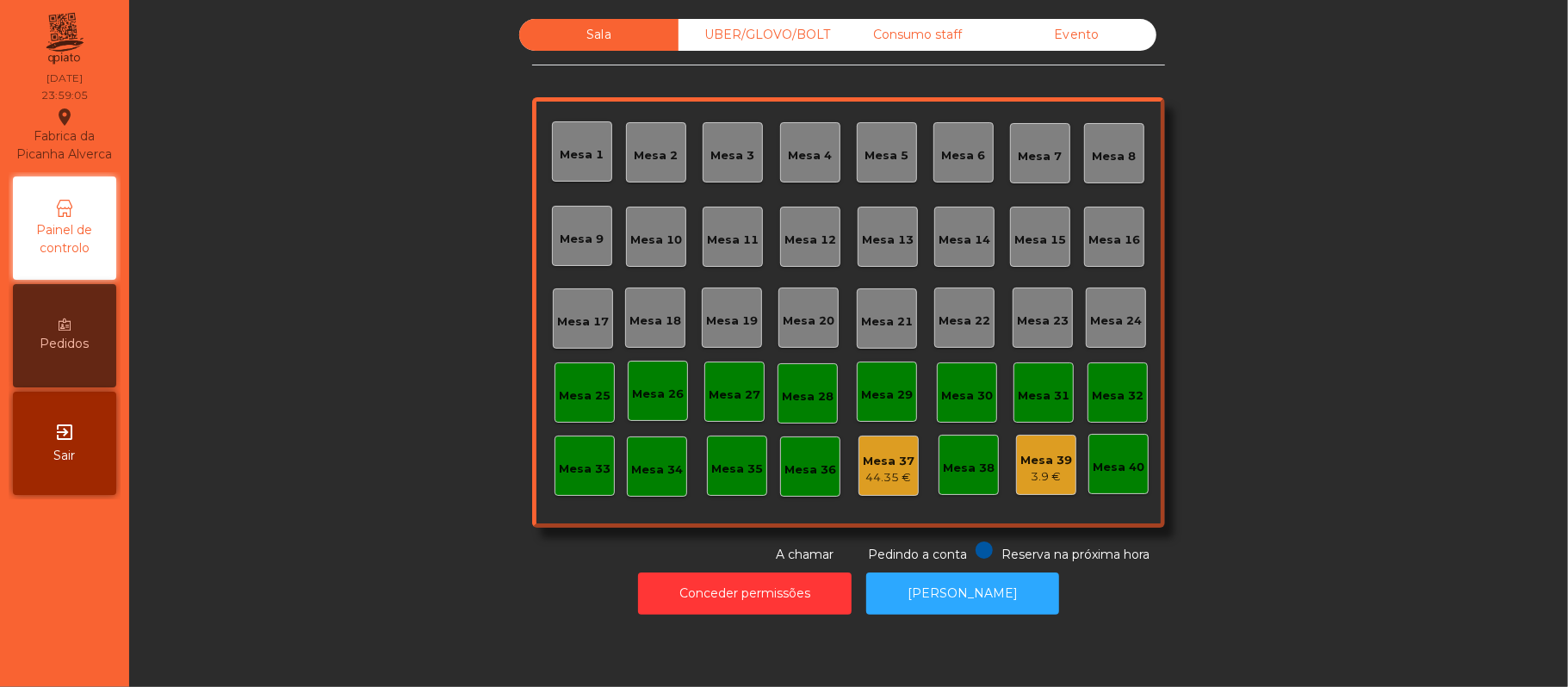
click at [865, 477] on div "44.35 €" at bounding box center [888, 478] width 52 height 18
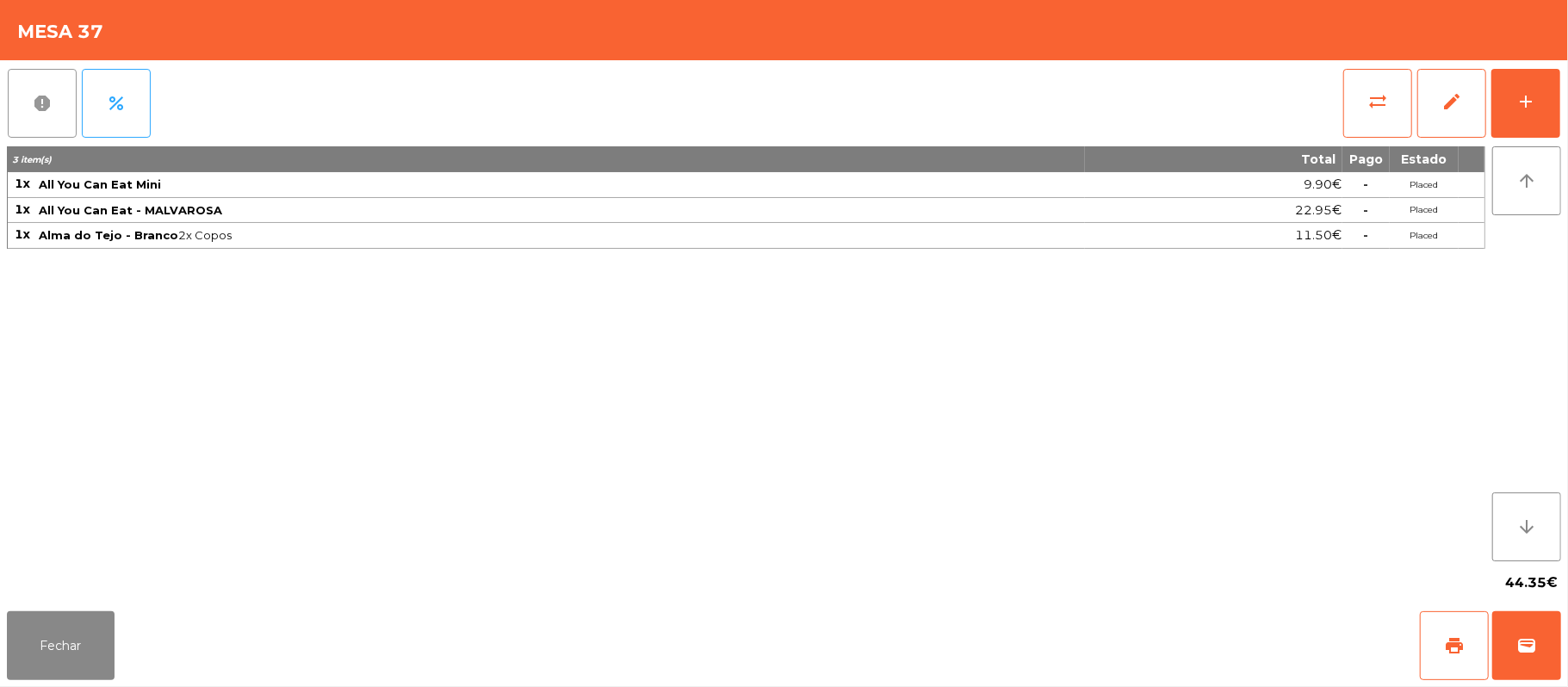
click at [59, 91] on button "report" at bounding box center [42, 103] width 69 height 69
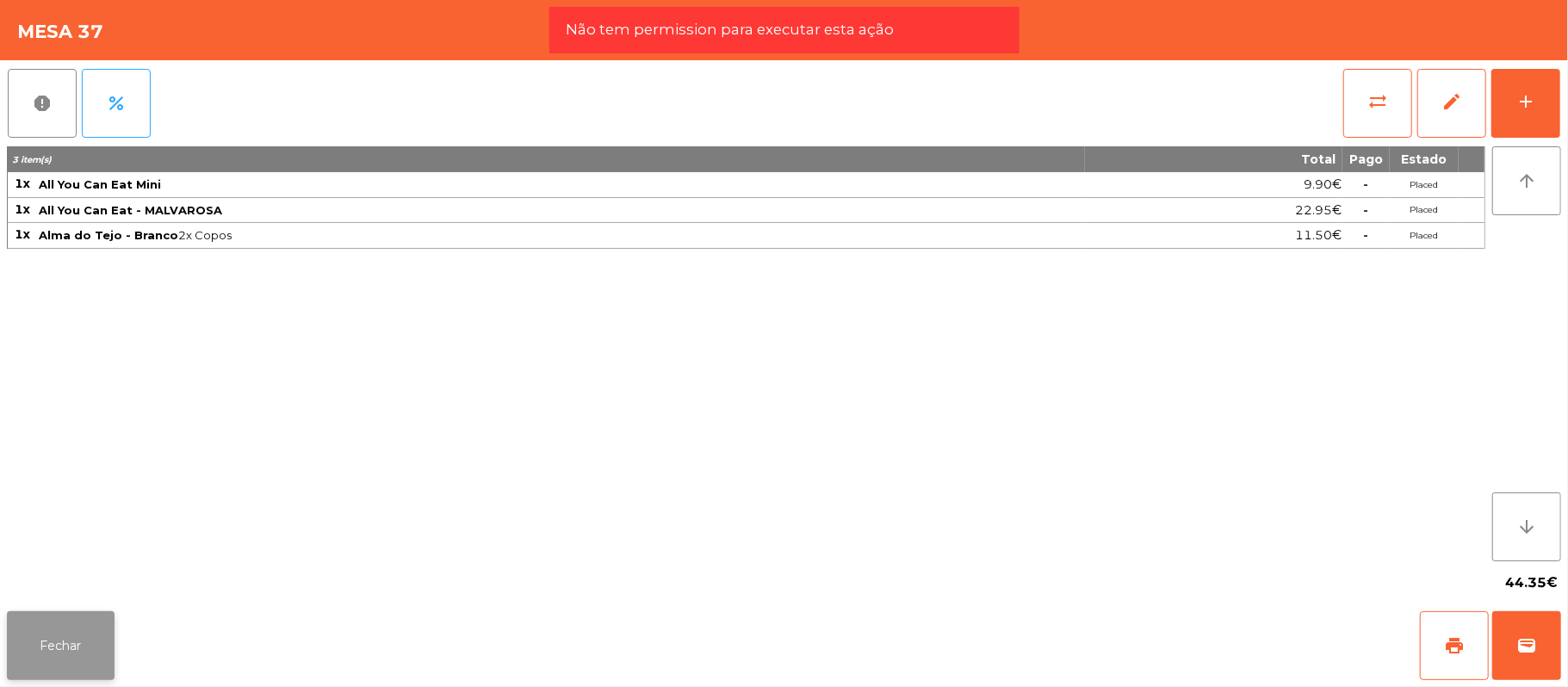
click at [93, 652] on button "Fechar" at bounding box center [61, 646] width 108 height 69
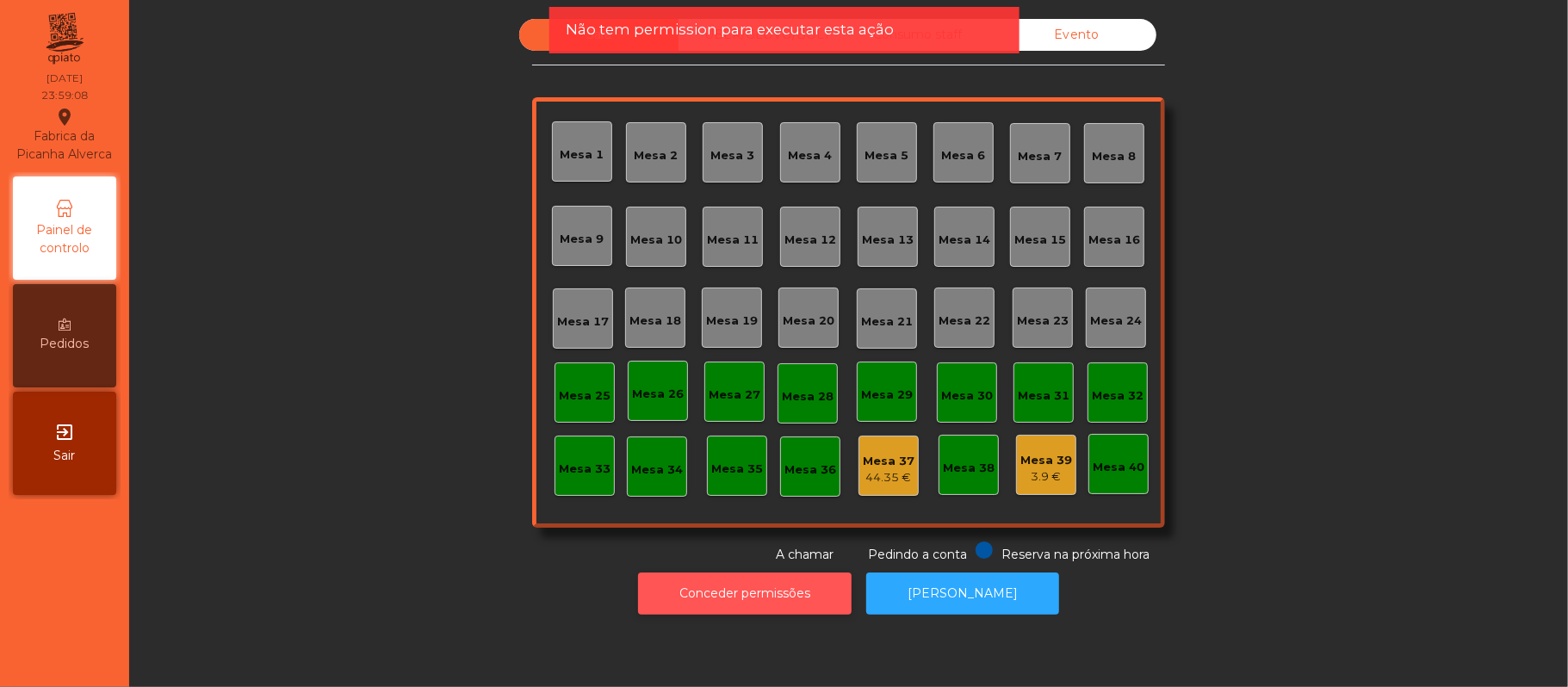
click at [727, 610] on button "Conceder permissões" at bounding box center [744, 594] width 213 height 42
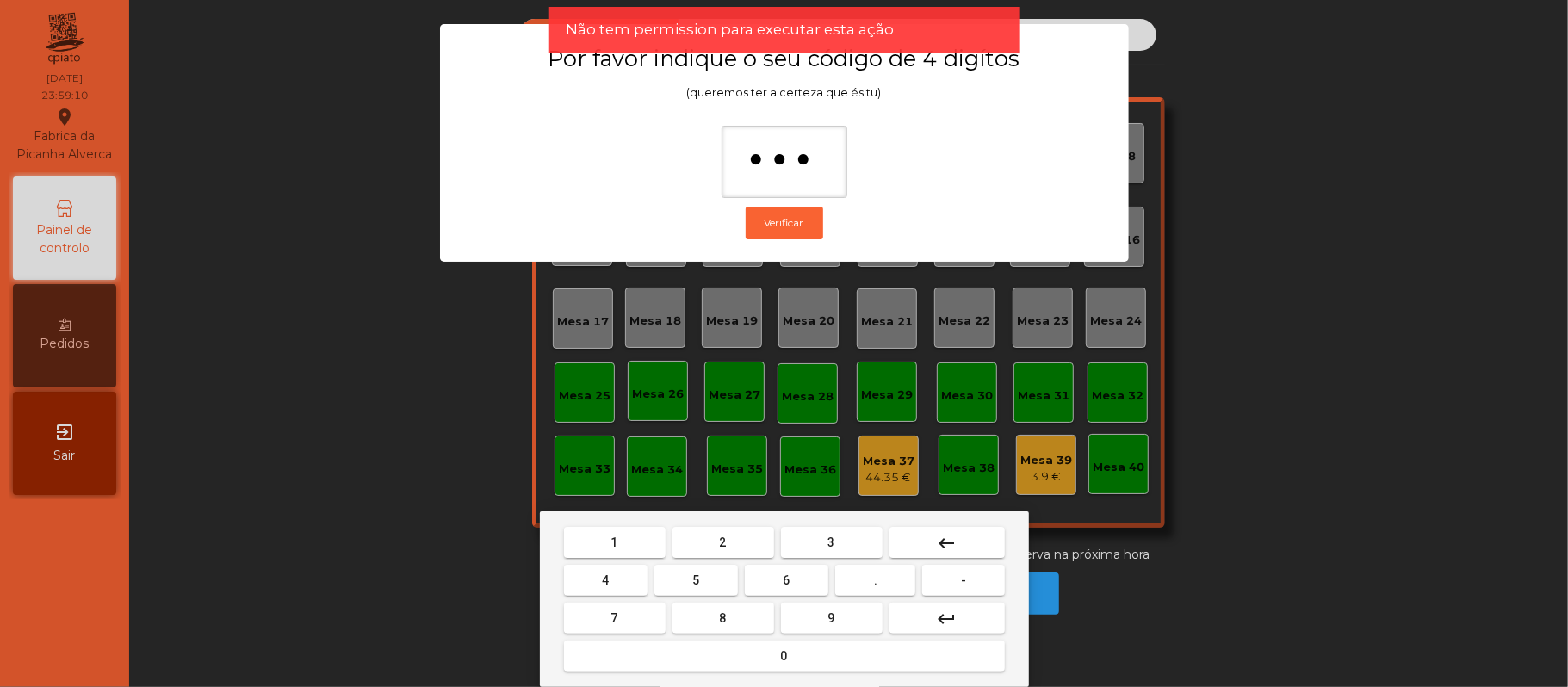
type input "****"
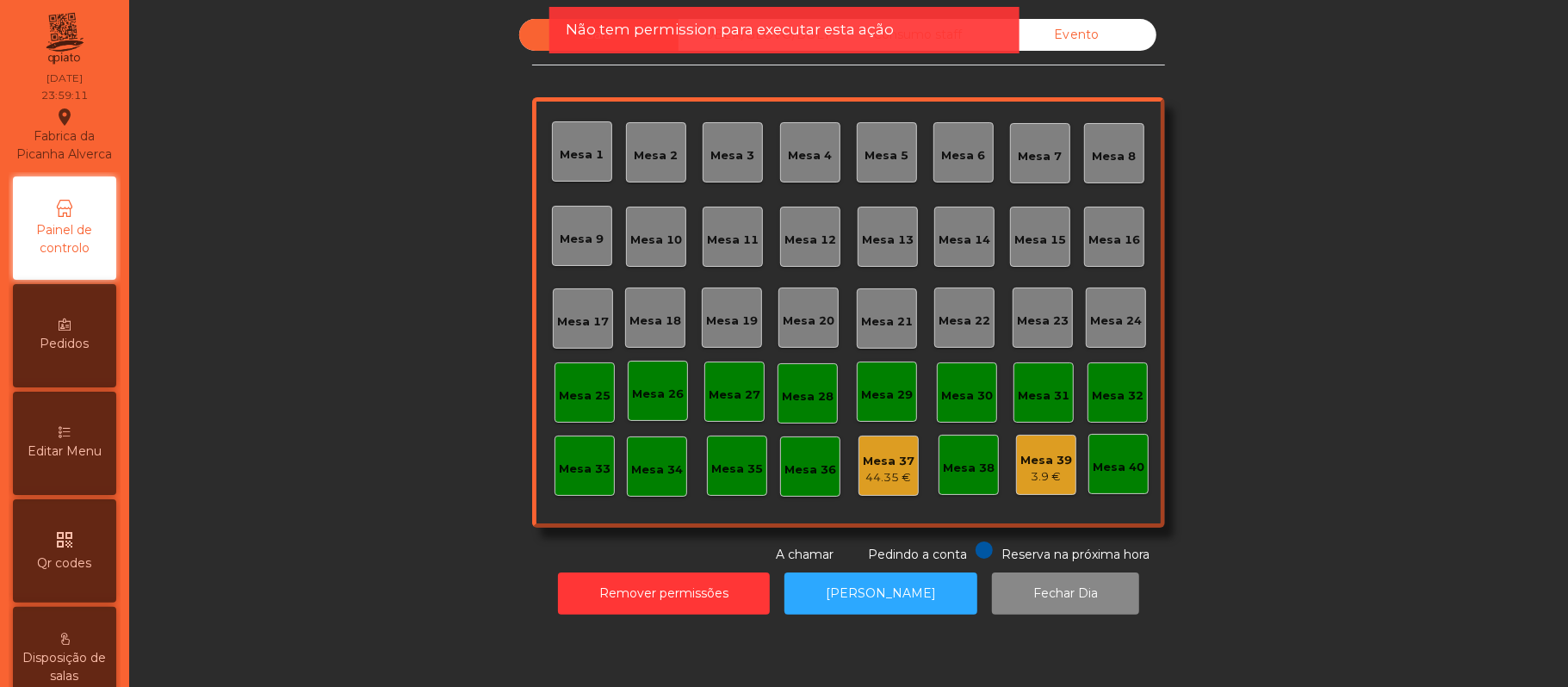
click at [897, 473] on div "44.35 €" at bounding box center [888, 478] width 52 height 18
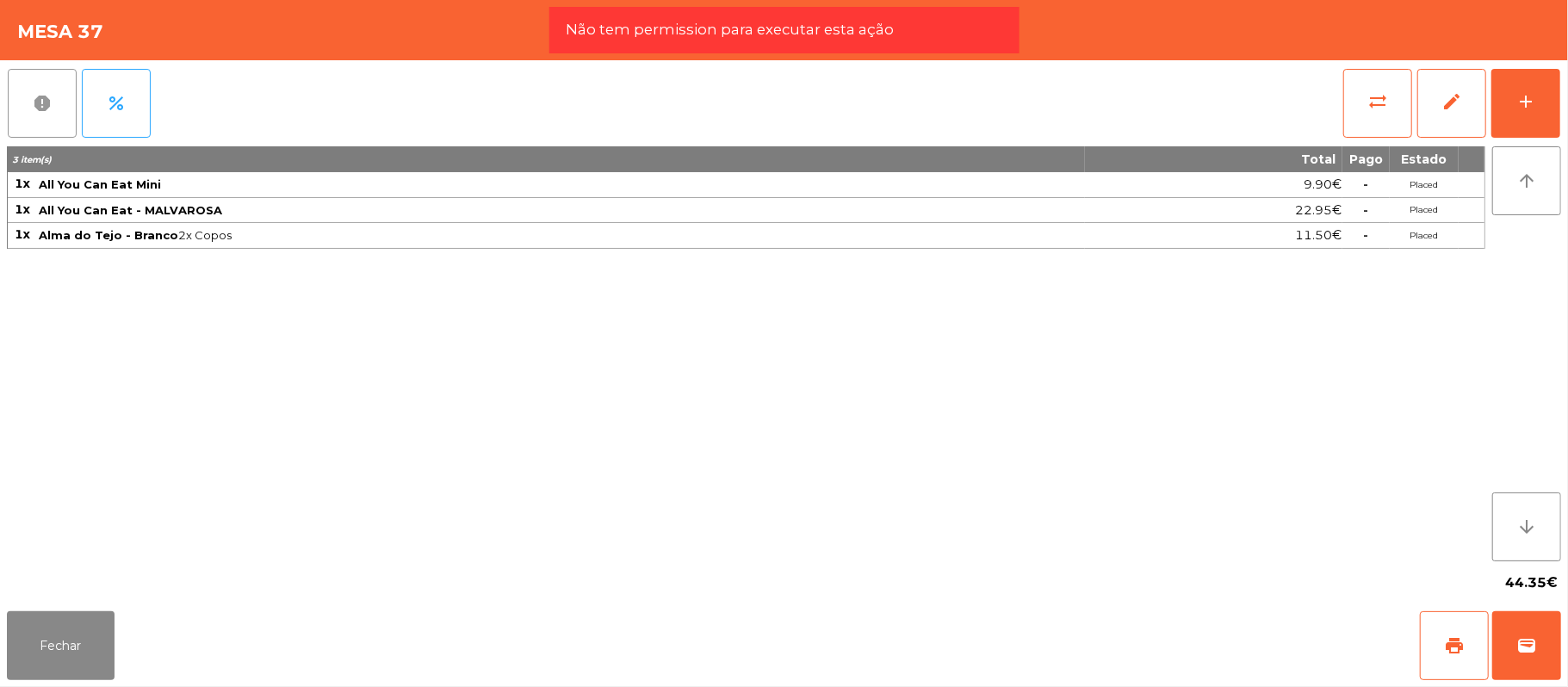
click at [56, 108] on button "report" at bounding box center [42, 103] width 69 height 69
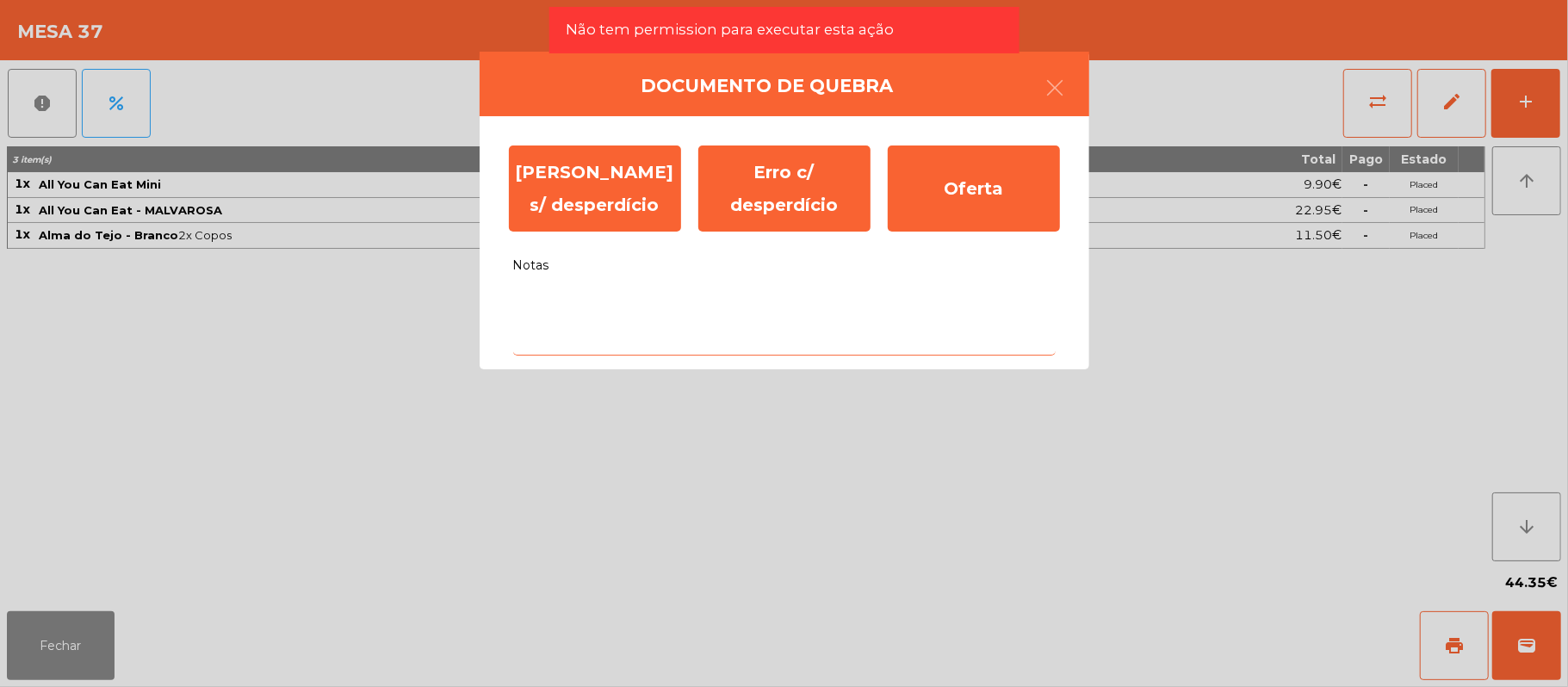
click at [783, 304] on textarea "Notas" at bounding box center [784, 319] width 542 height 71
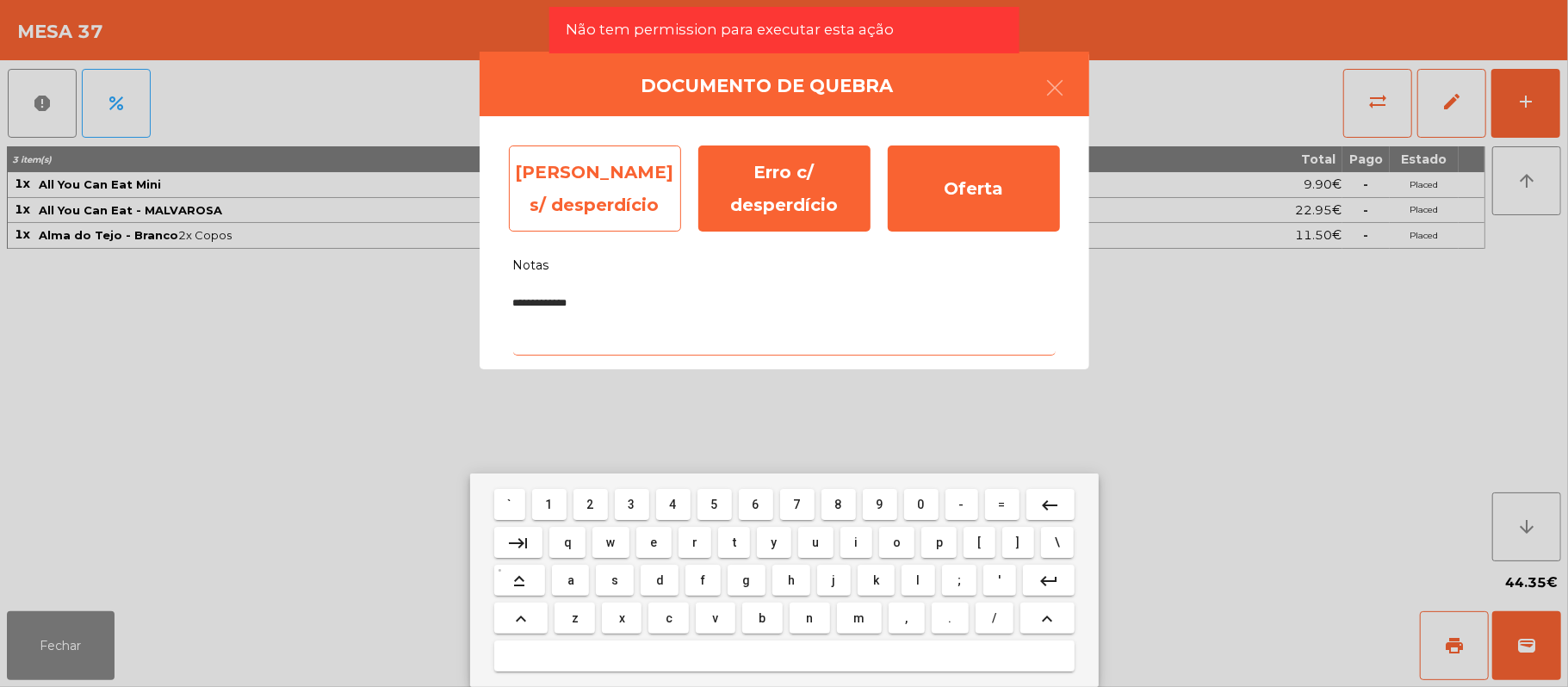
type textarea "**********"
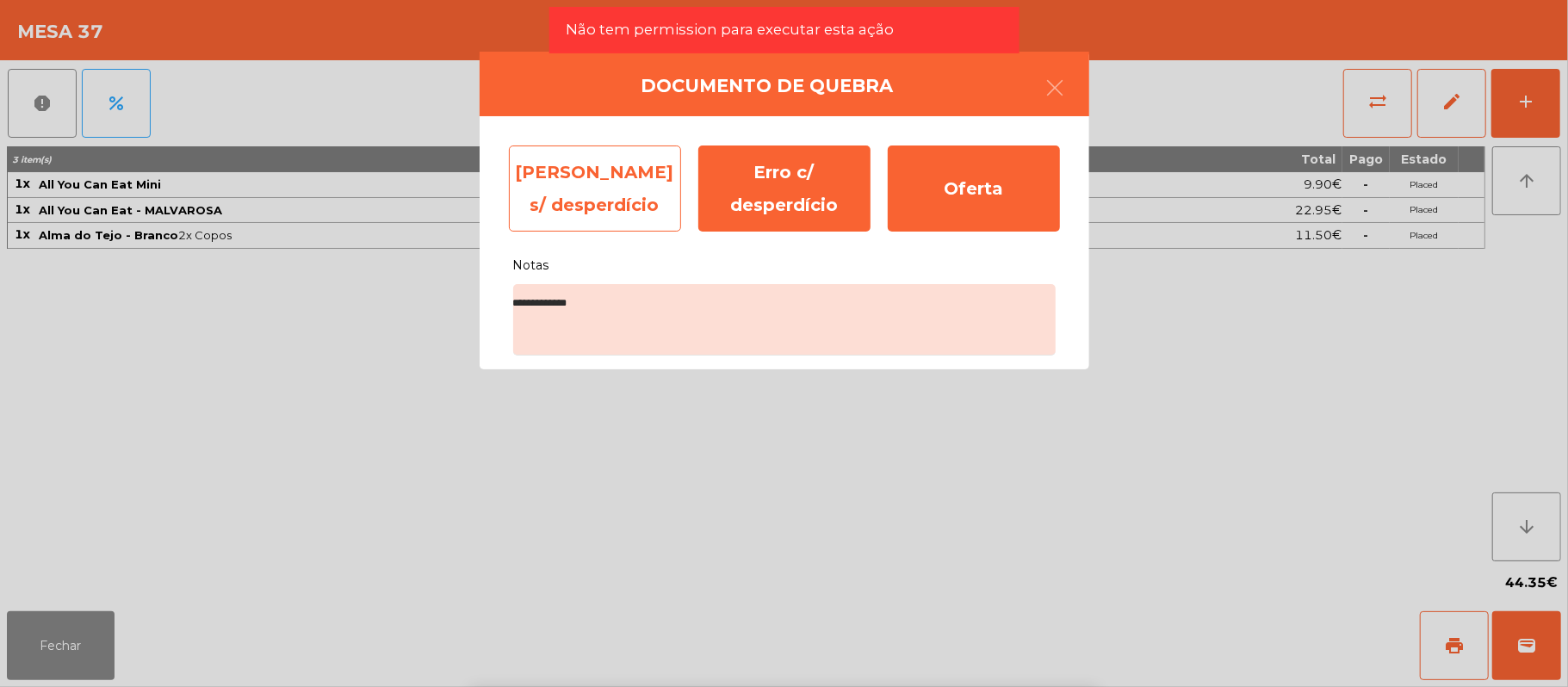
click at [597, 198] on div "[PERSON_NAME] s/ desperdício" at bounding box center [595, 189] width 172 height 86
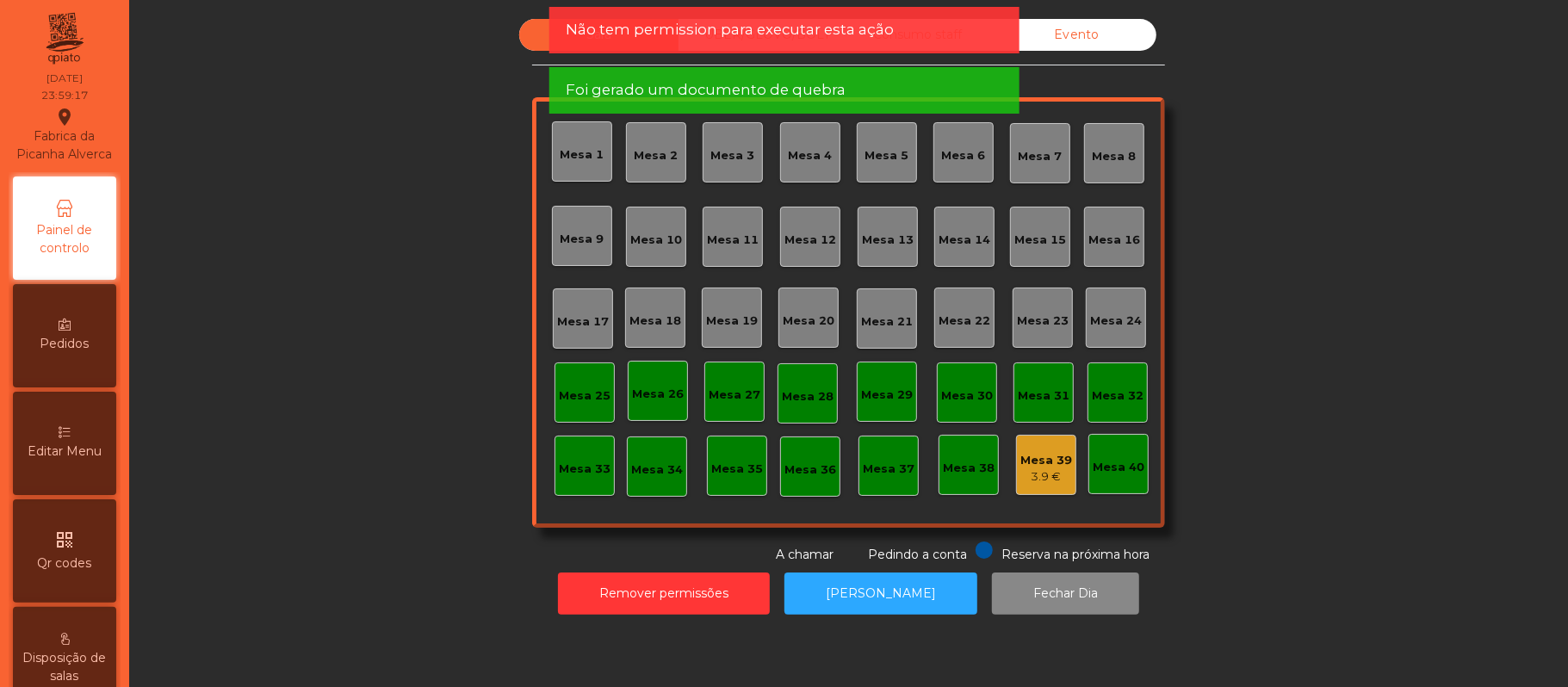
click at [1047, 470] on div "3.9 €" at bounding box center [1045, 477] width 52 height 18
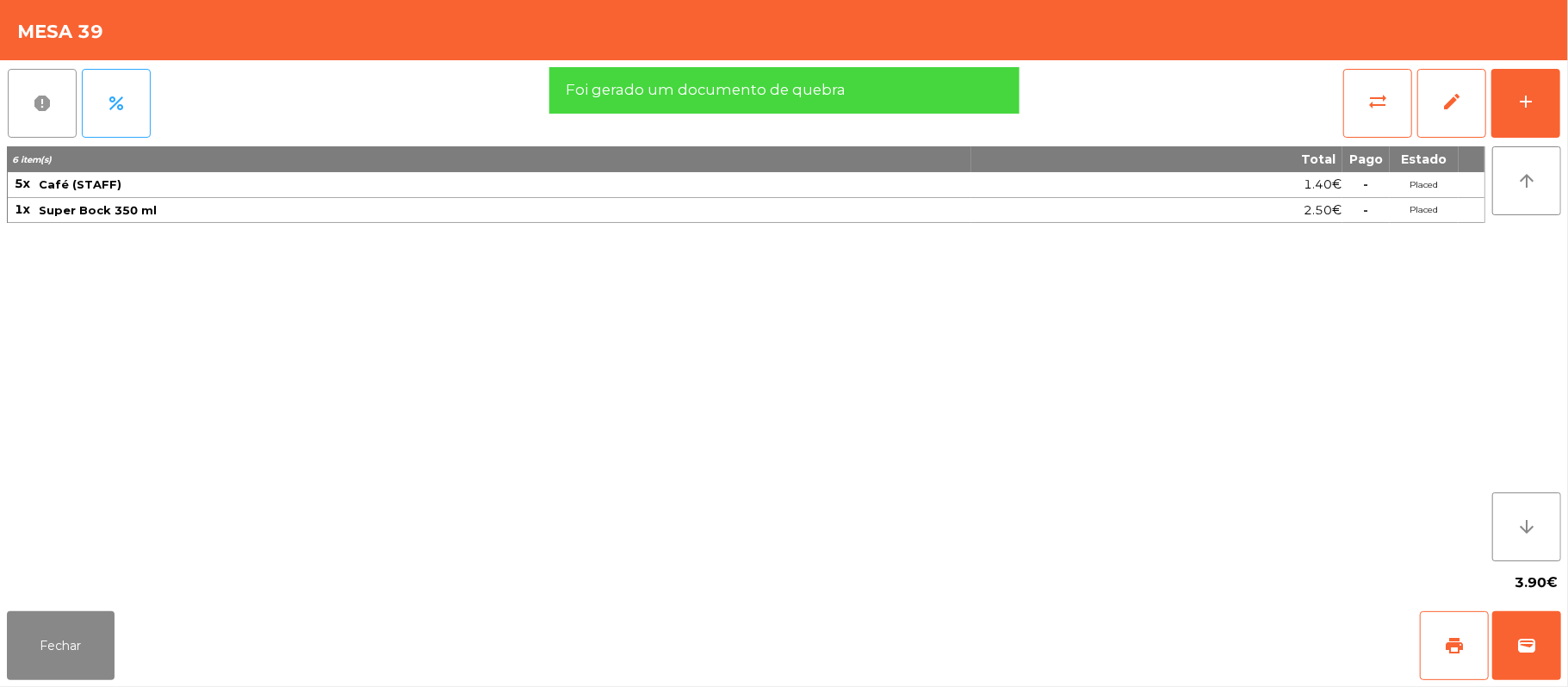
click at [22, 117] on button "report" at bounding box center [42, 103] width 69 height 69
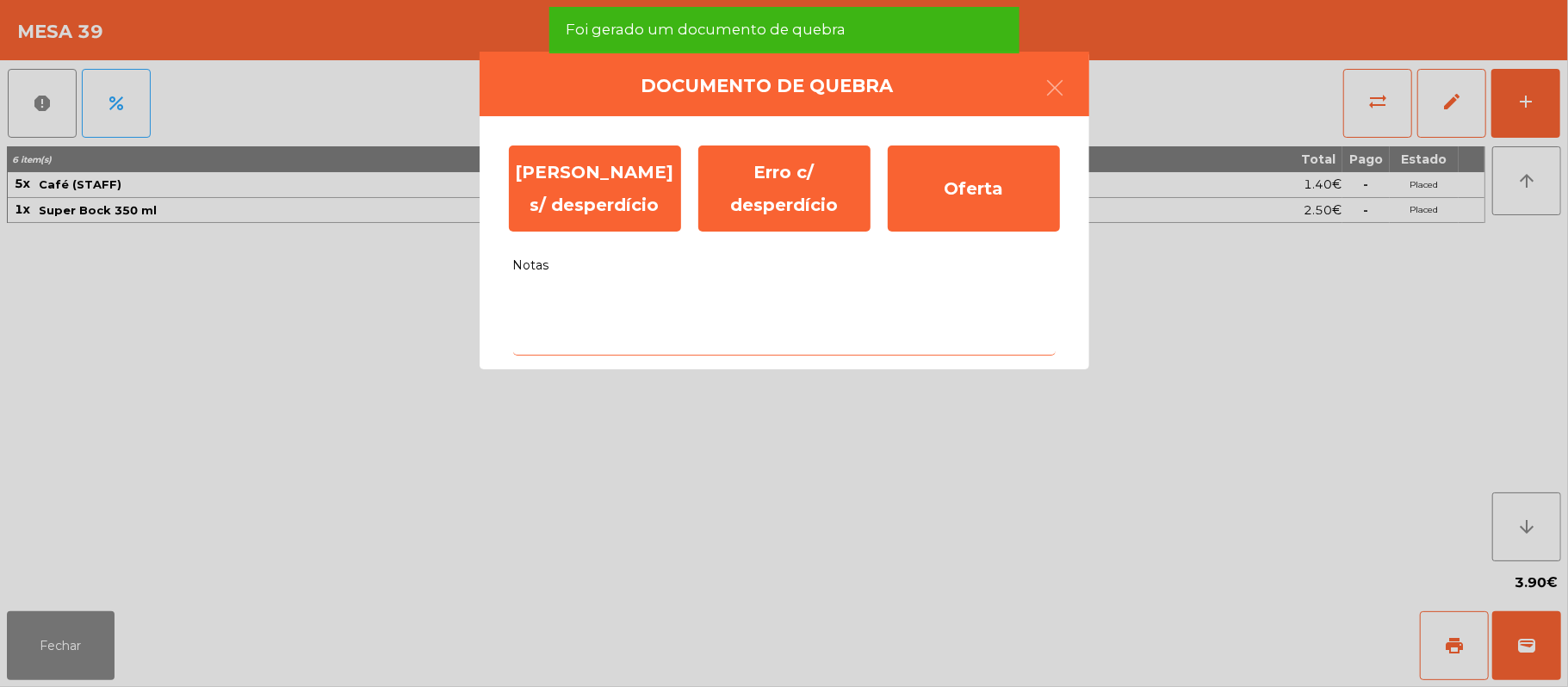
click at [773, 332] on textarea "Notas" at bounding box center [784, 319] width 542 height 71
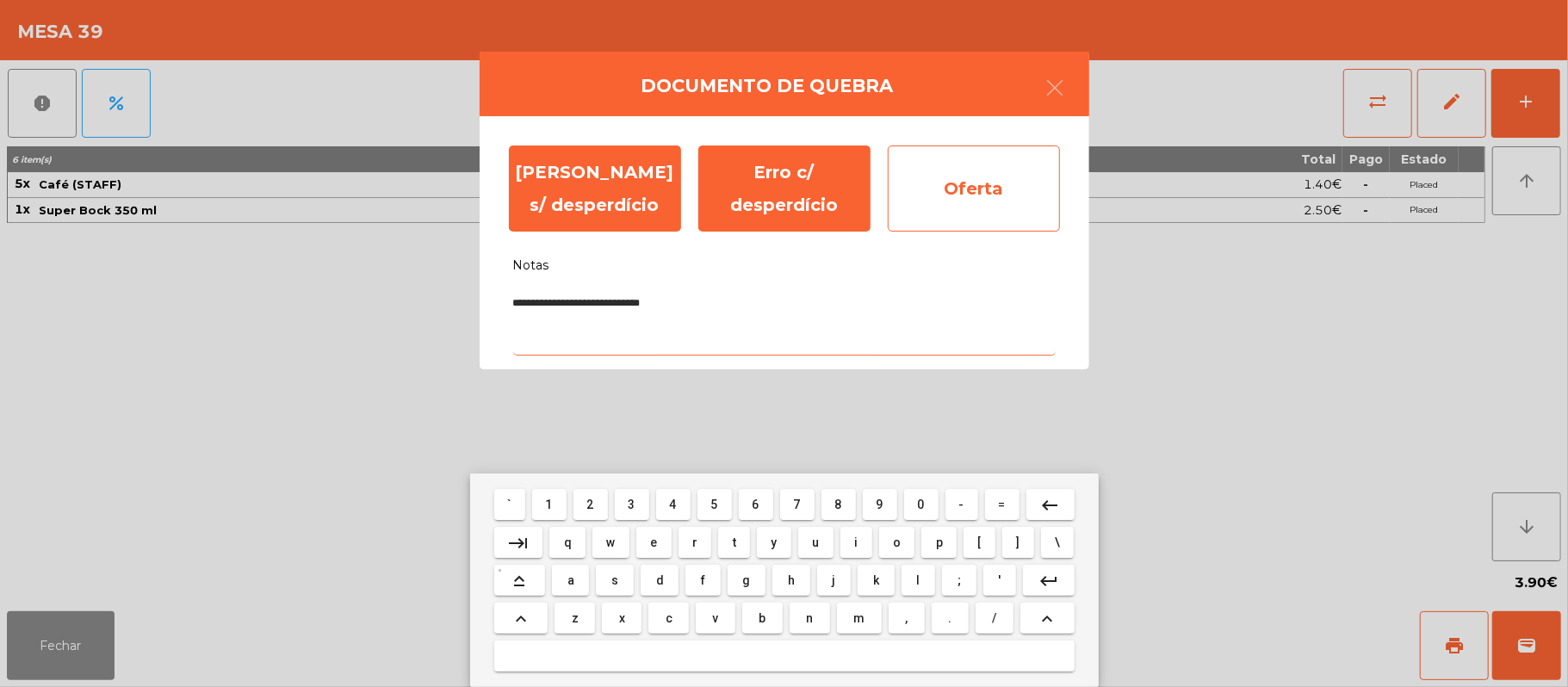
type textarea "**********"
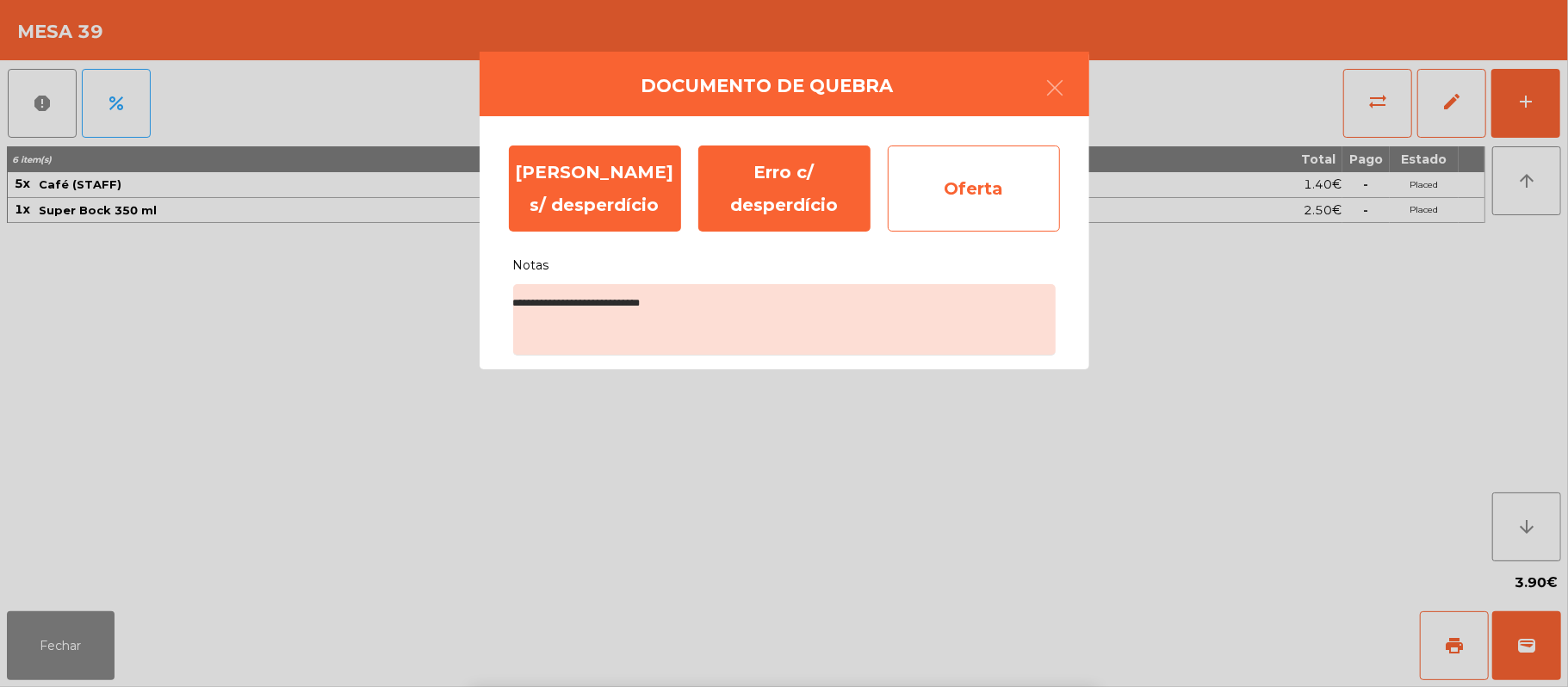
click at [989, 188] on div "Oferta" at bounding box center [973, 189] width 172 height 86
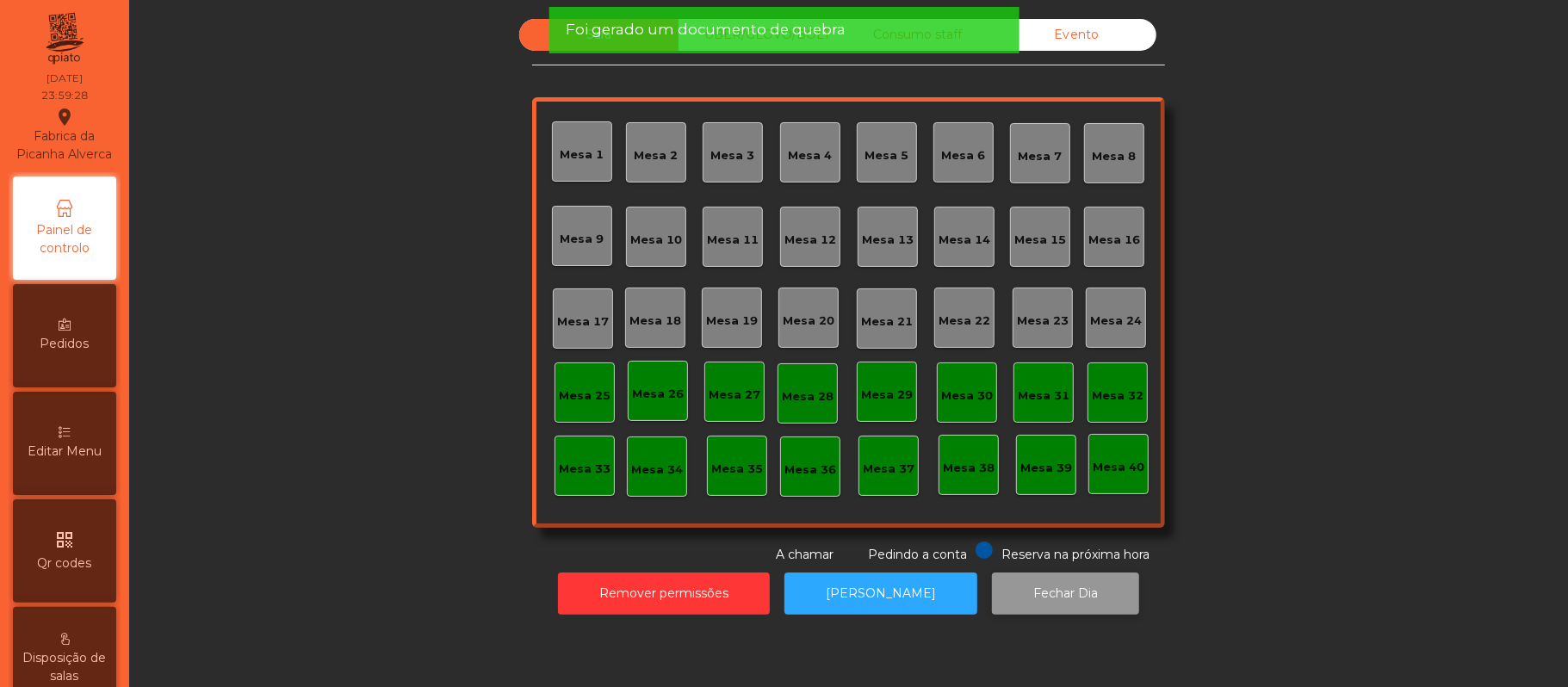
click at [1021, 592] on button "Fechar Dia" at bounding box center [1066, 594] width 148 height 42
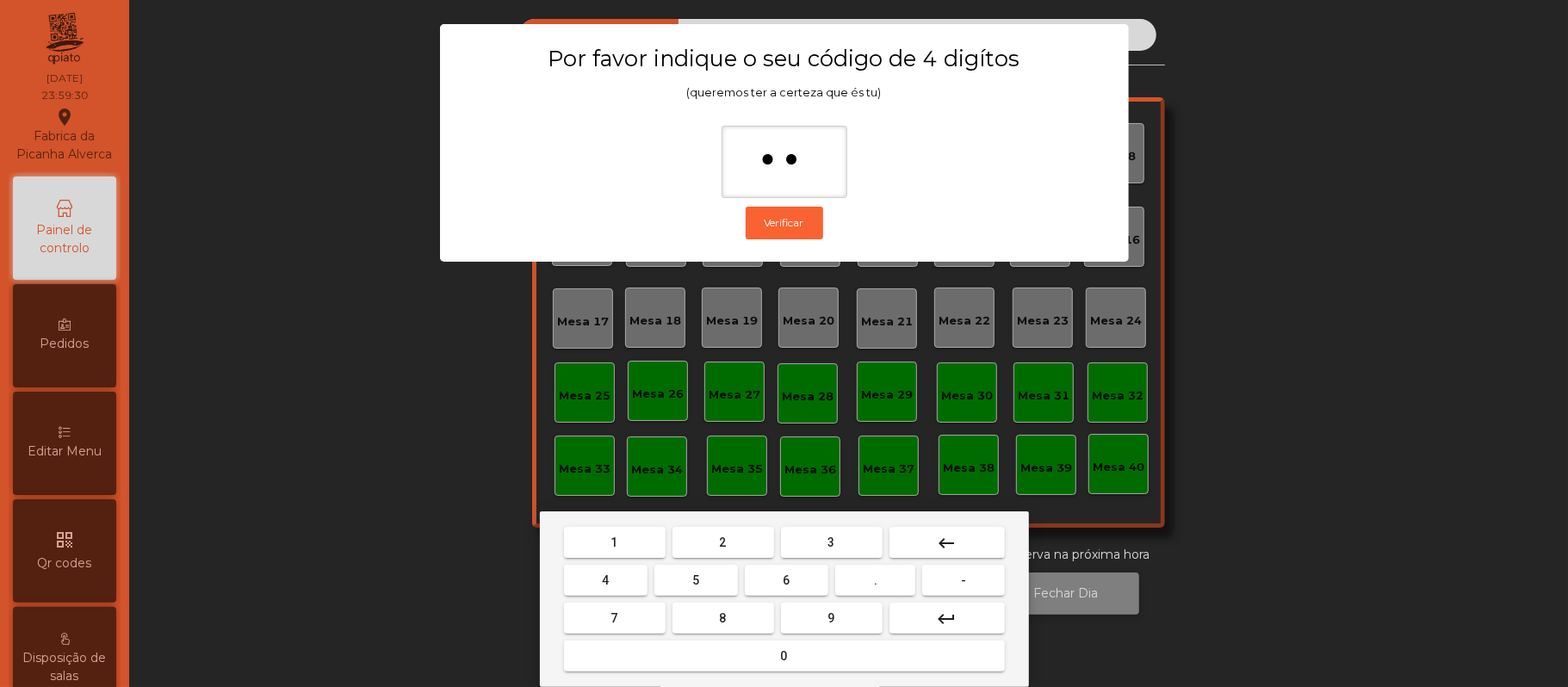
type input "***"
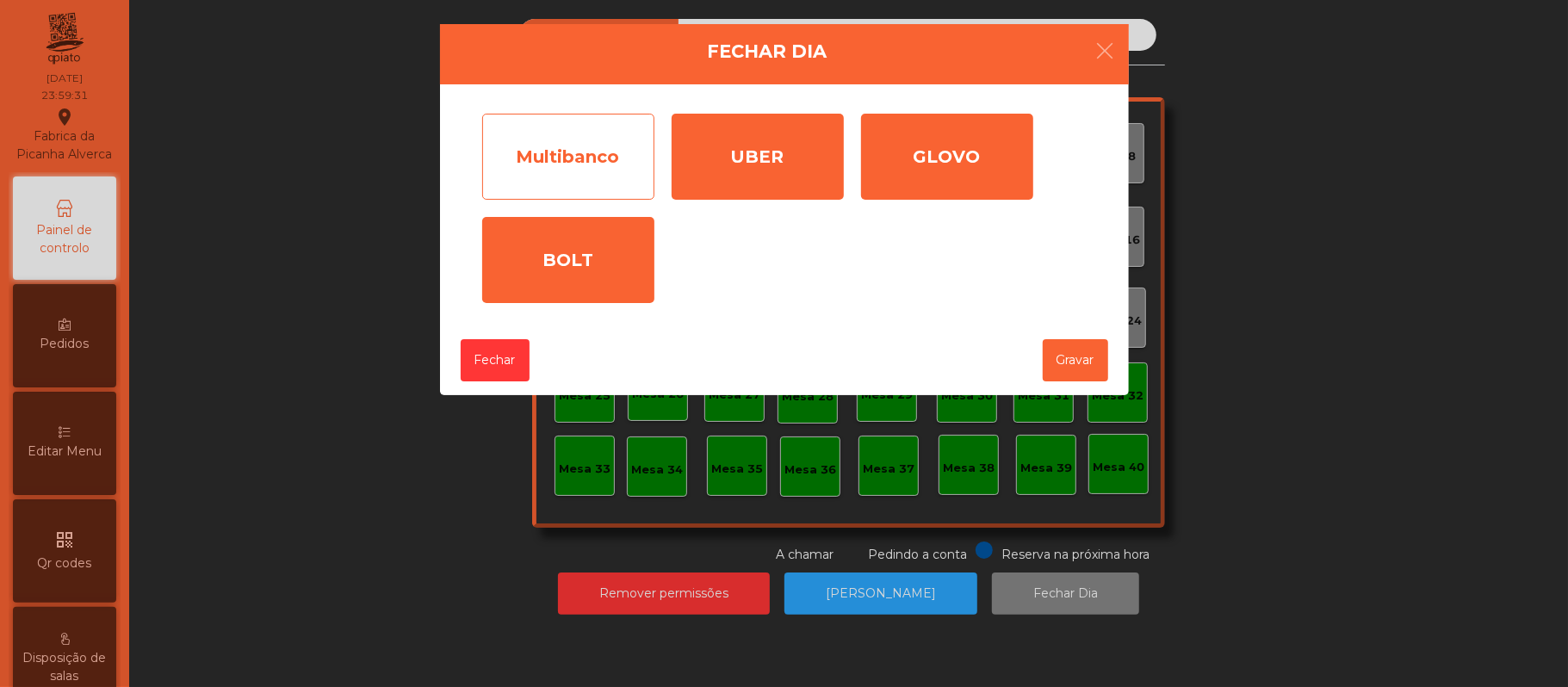
click at [618, 184] on div "Multibanco" at bounding box center [568, 156] width 172 height 86
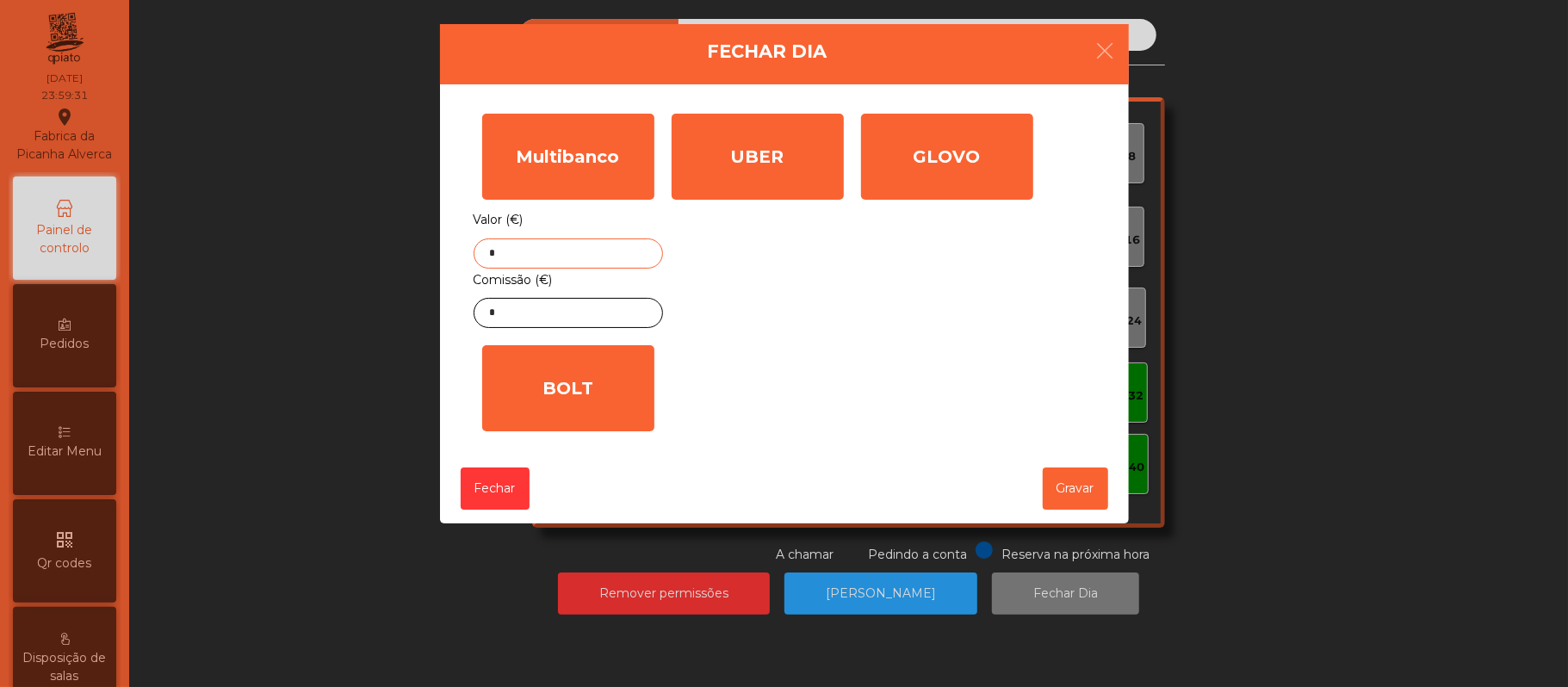
click at [632, 252] on input "*" at bounding box center [568, 253] width 190 height 30
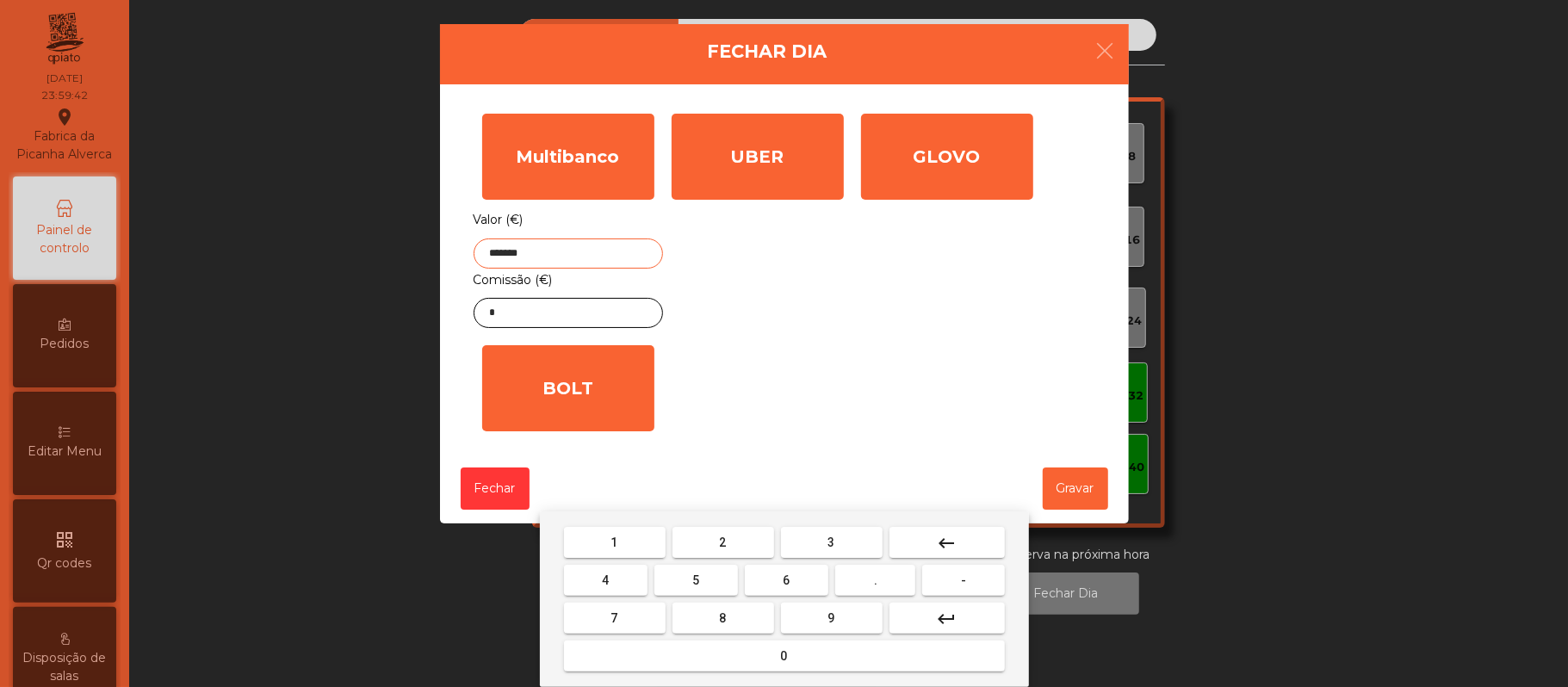
type input "*******"
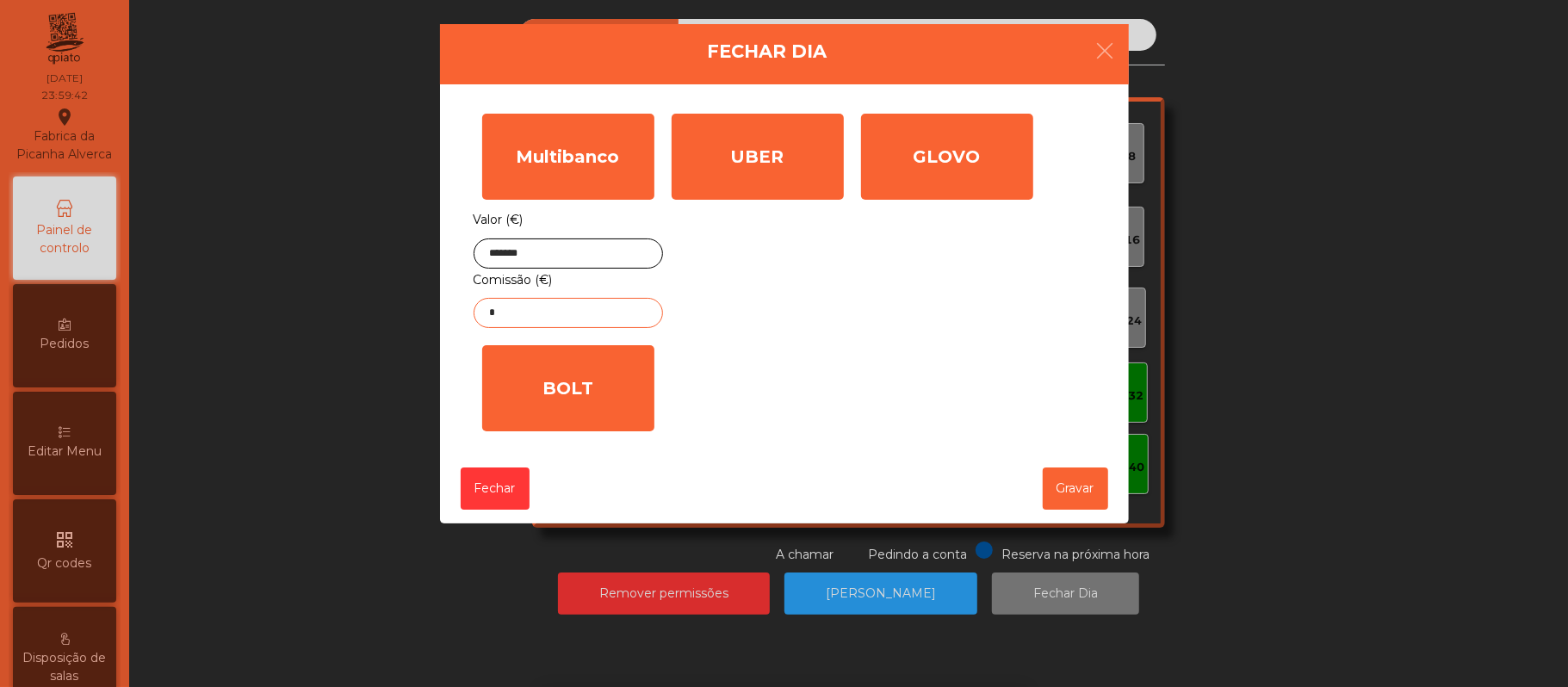
click at [604, 314] on input "*" at bounding box center [568, 313] width 190 height 30
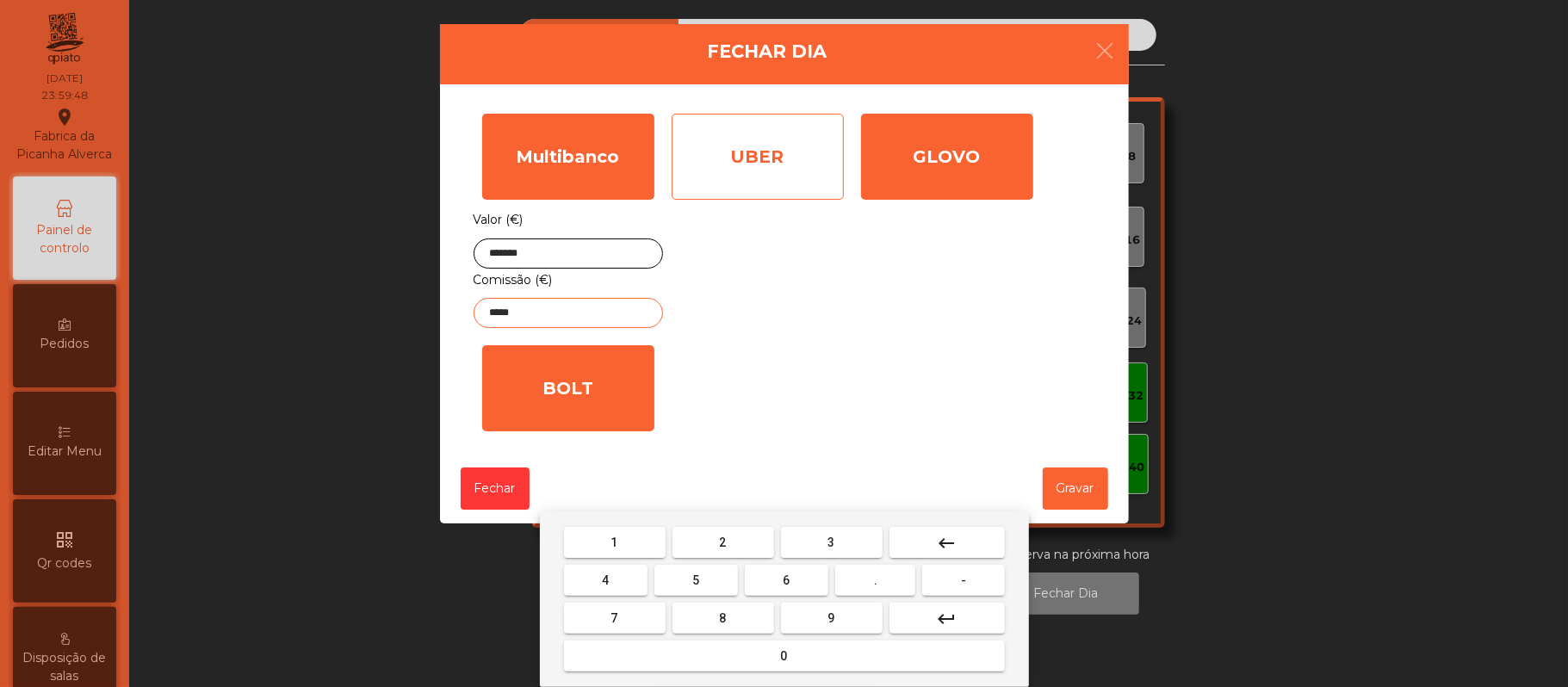
type input "*****"
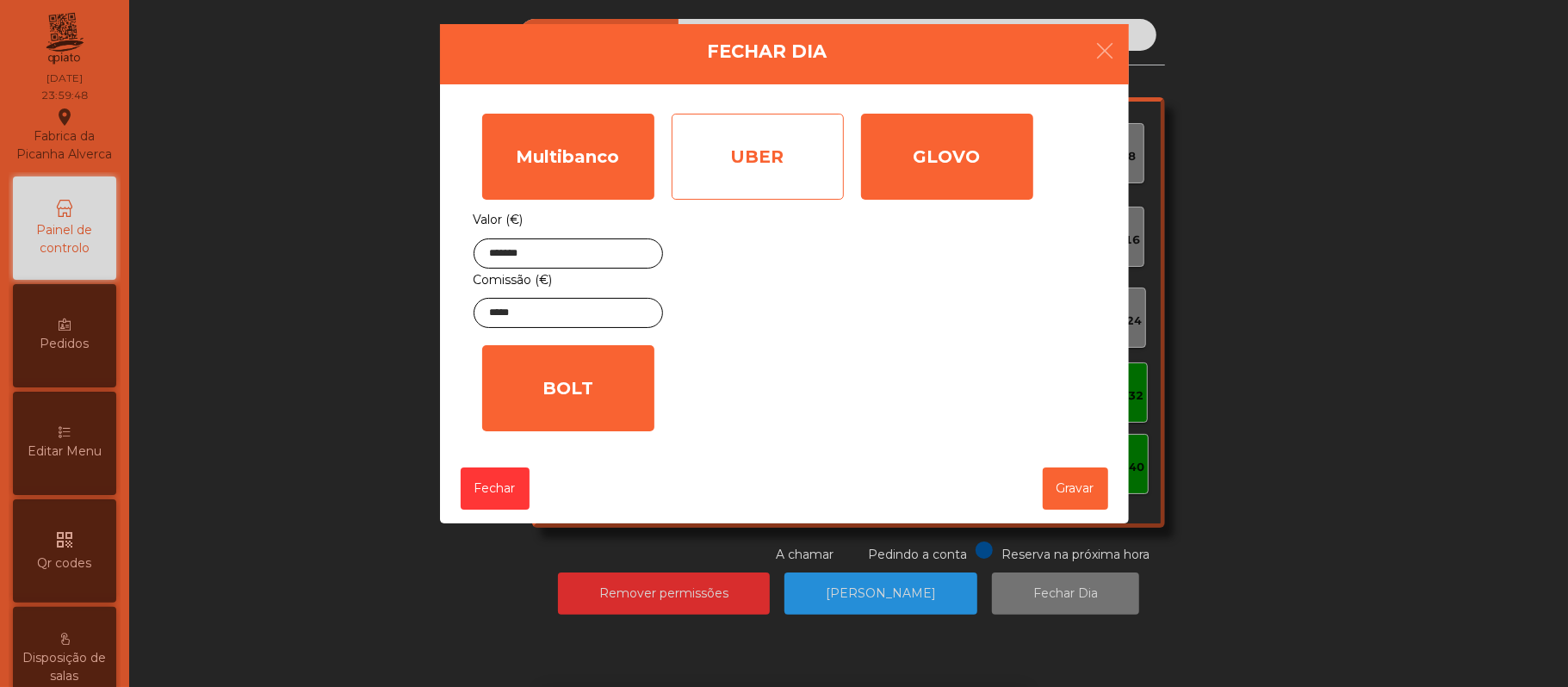
click at [753, 174] on div "UBER" at bounding box center [757, 156] width 172 height 86
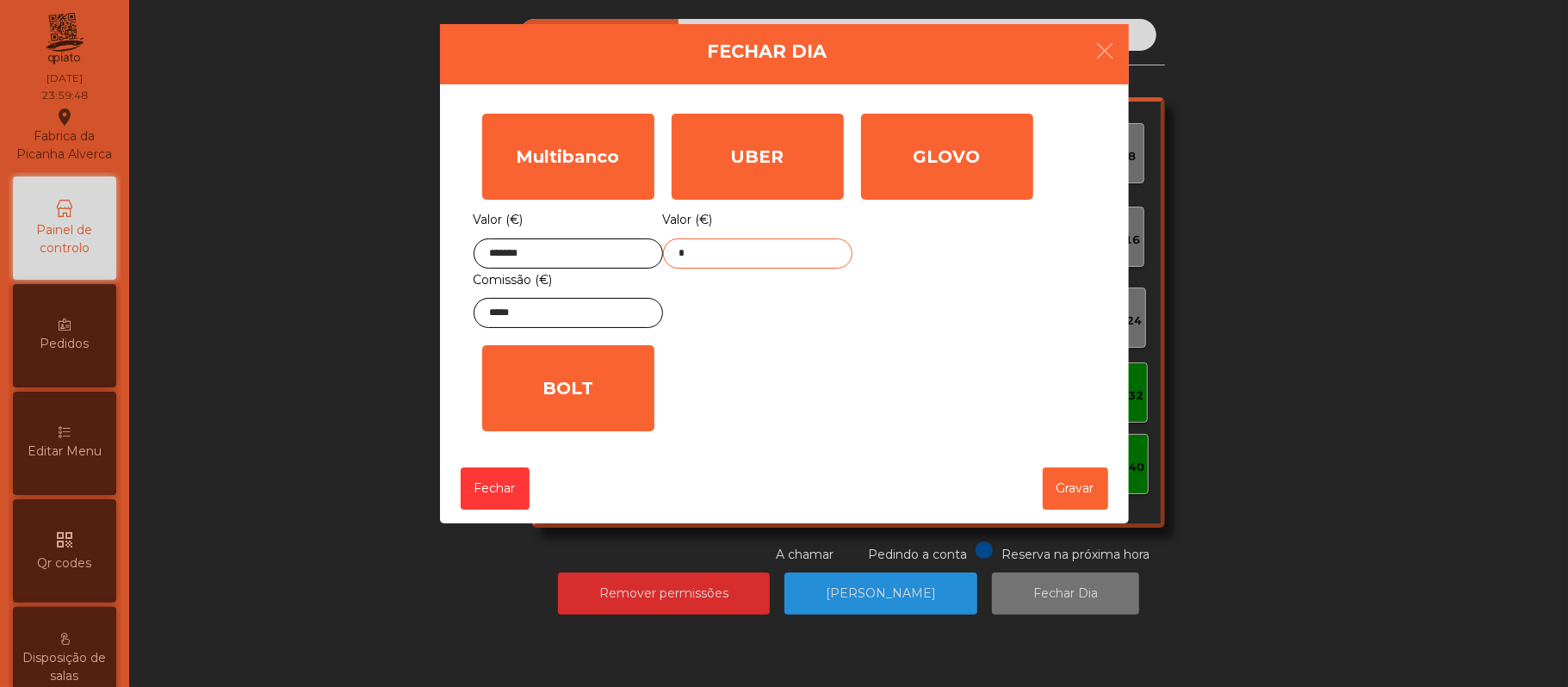
click at [780, 256] on input "*" at bounding box center [758, 253] width 190 height 30
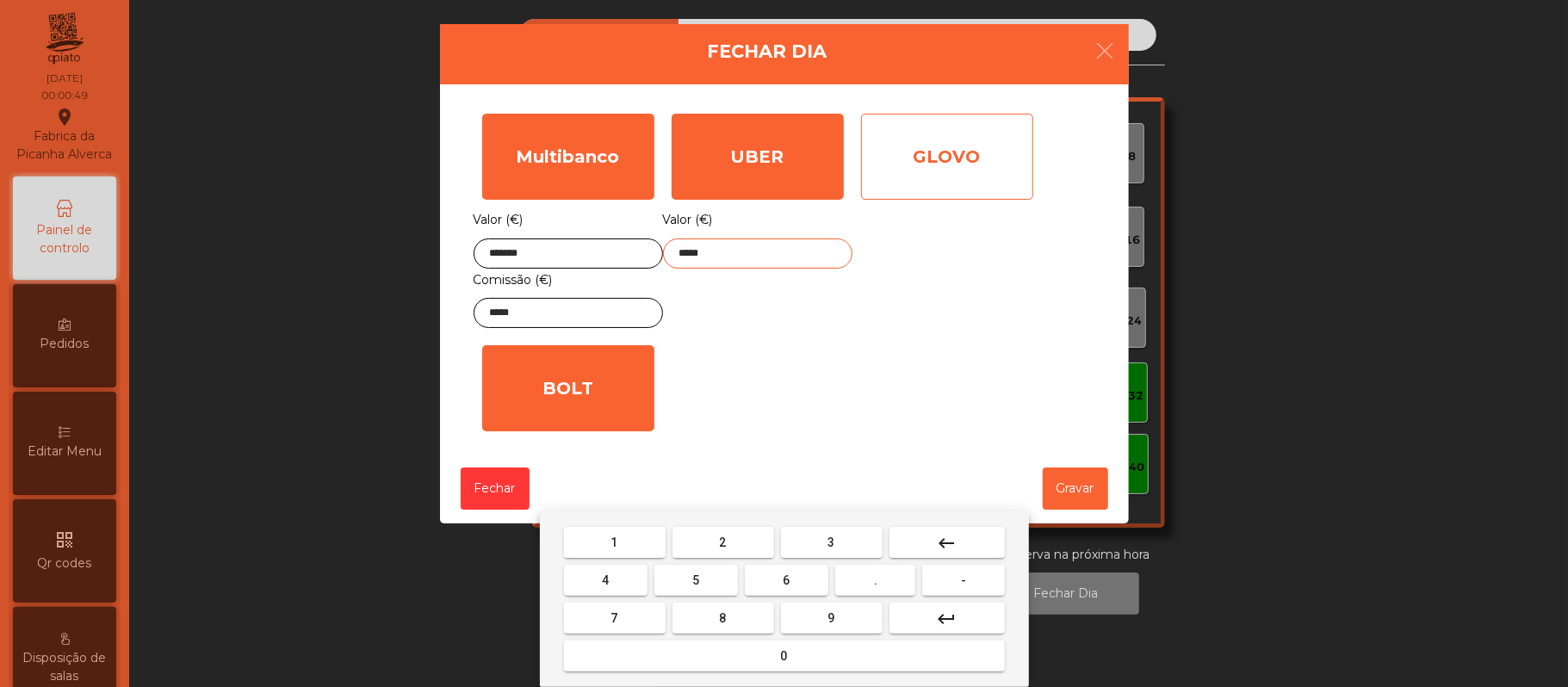
type input "*****"
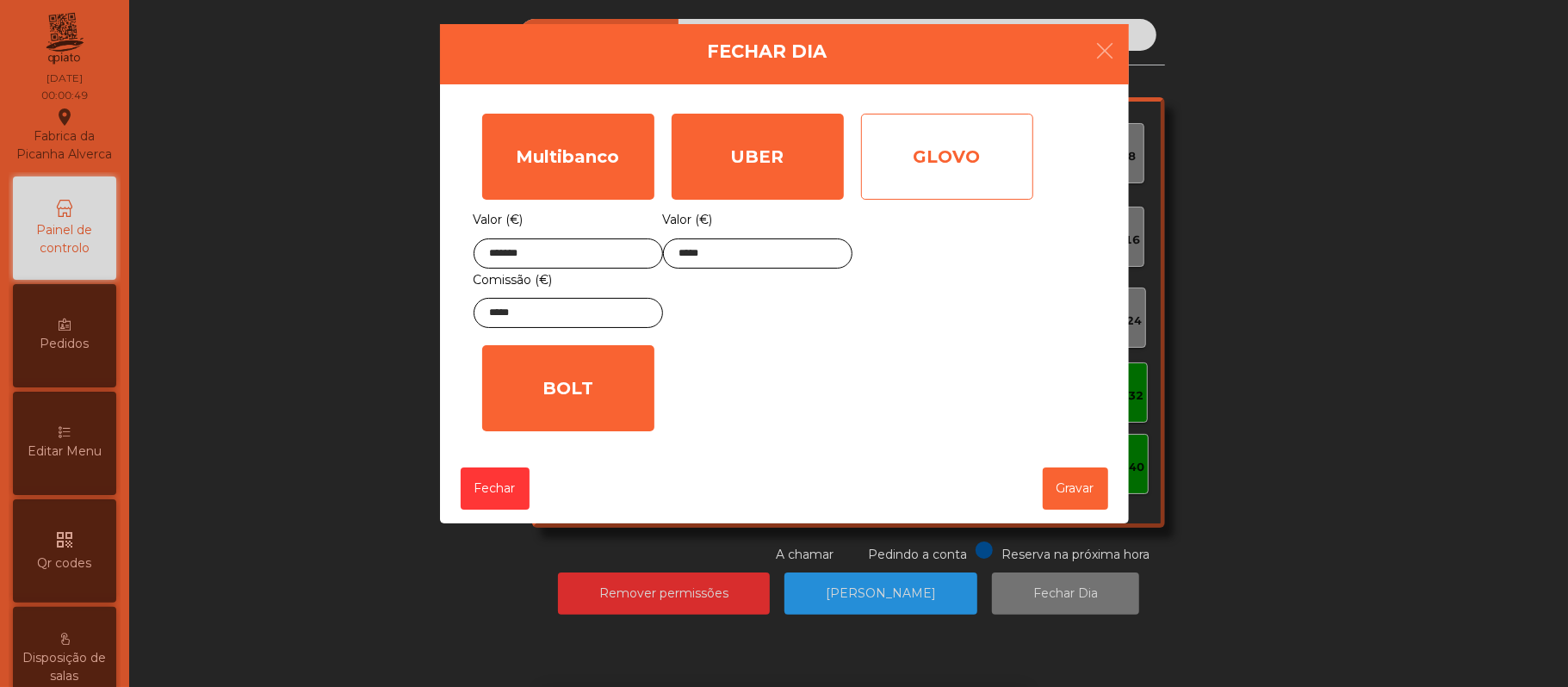
click at [986, 155] on div "GLOVO" at bounding box center [947, 156] width 172 height 86
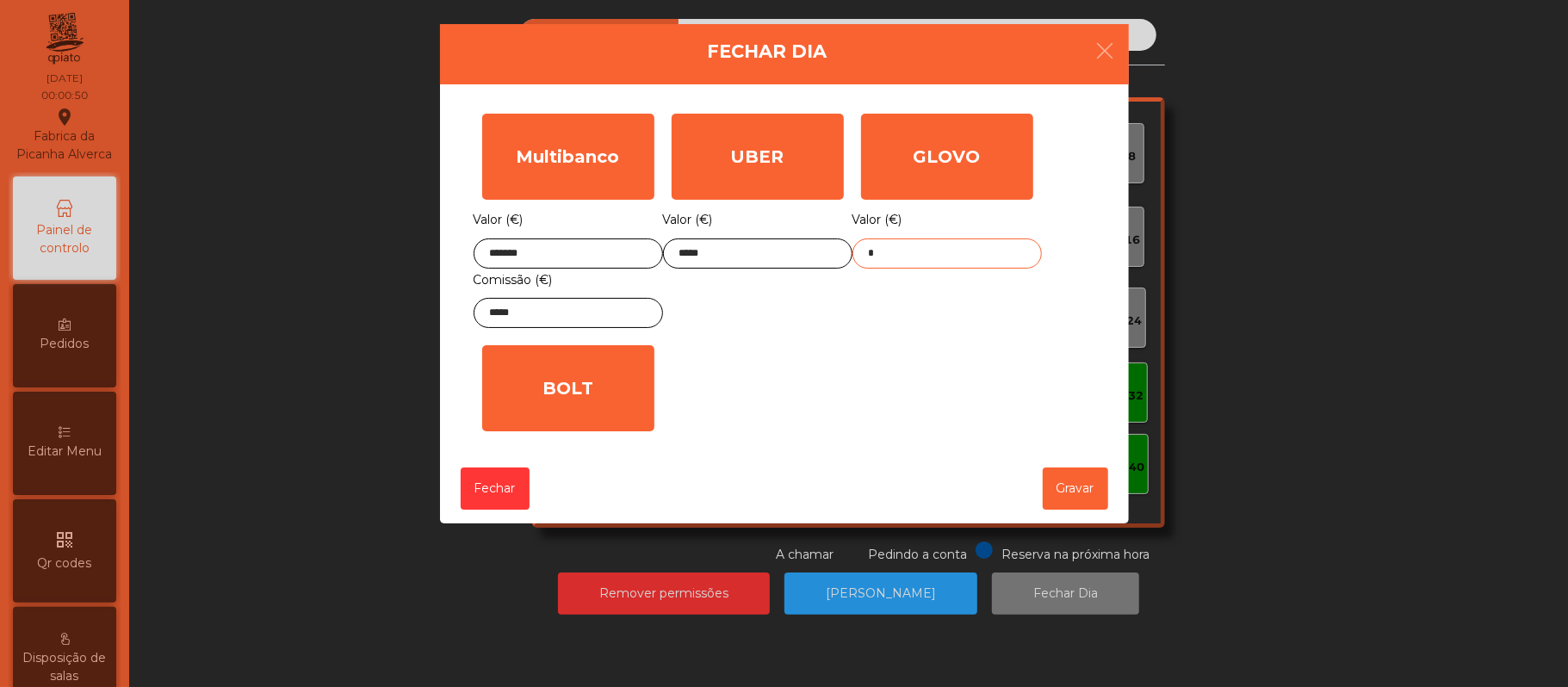
click at [981, 259] on input "*" at bounding box center [947, 253] width 190 height 30
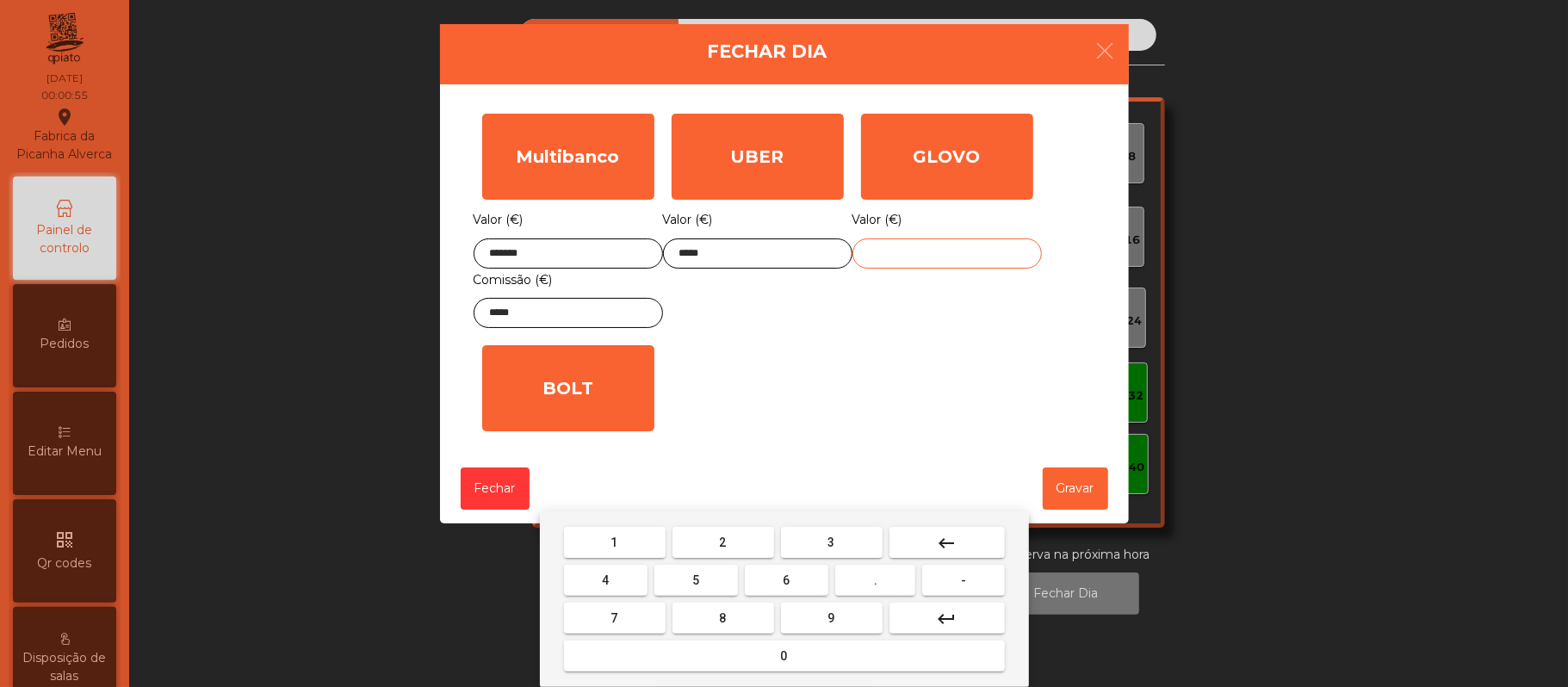
type input "*"
type input "*****"
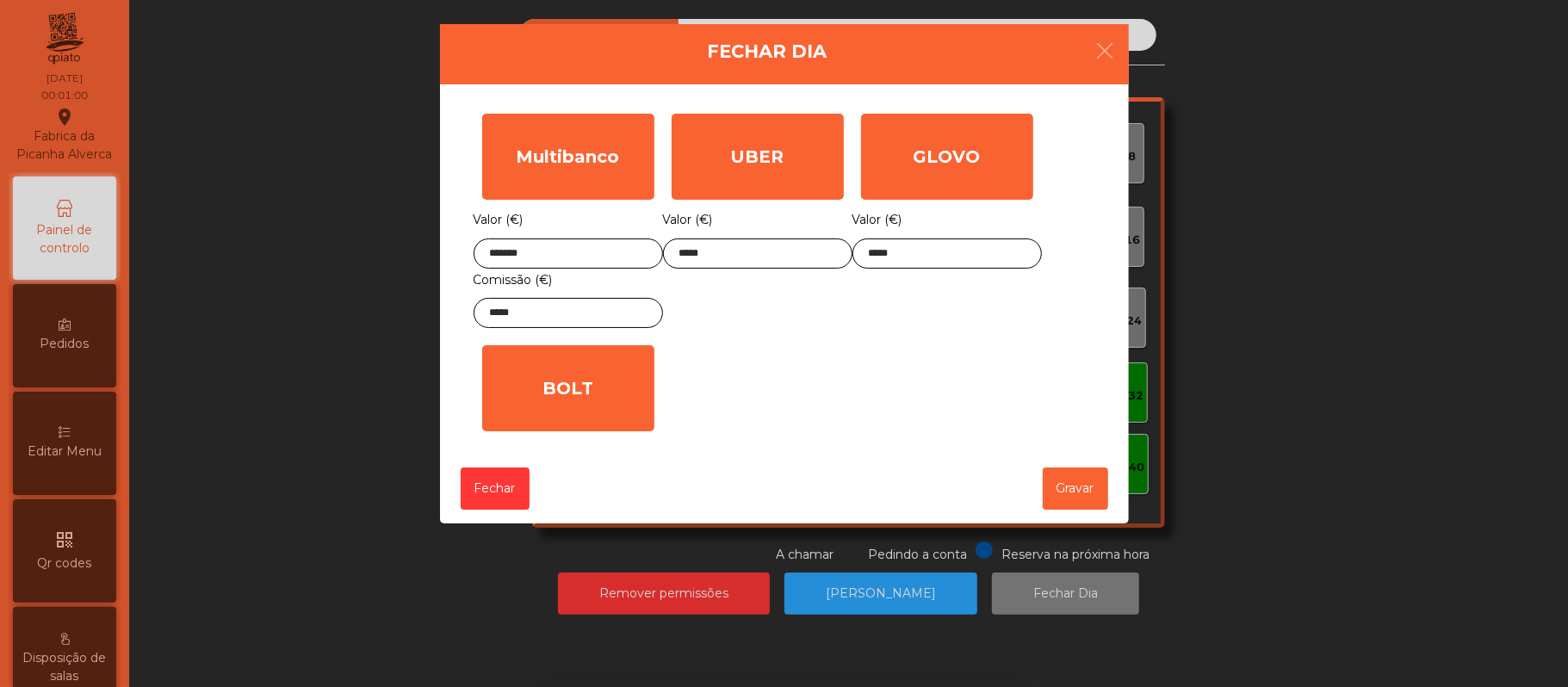
click at [1015, 356] on div "Multibanco Valor (€) ******* Comissão (€) ***** UBER Valor (€) ***** GLOVO Valo…" at bounding box center [784, 272] width 622 height 335
click at [1079, 495] on button "Gravar" at bounding box center [1075, 488] width 65 height 42
